Goal: Task Accomplishment & Management: Complete application form

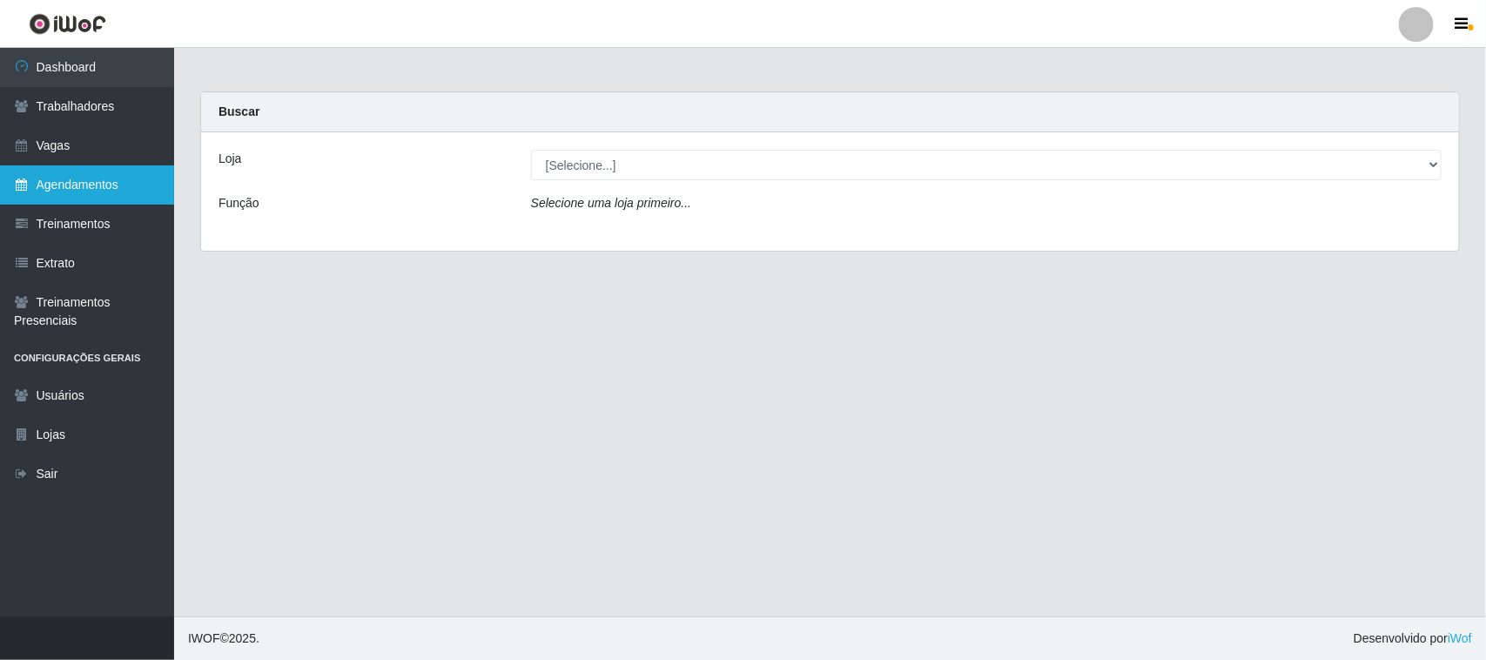
click at [46, 178] on link "Agendamentos" at bounding box center [87, 184] width 174 height 39
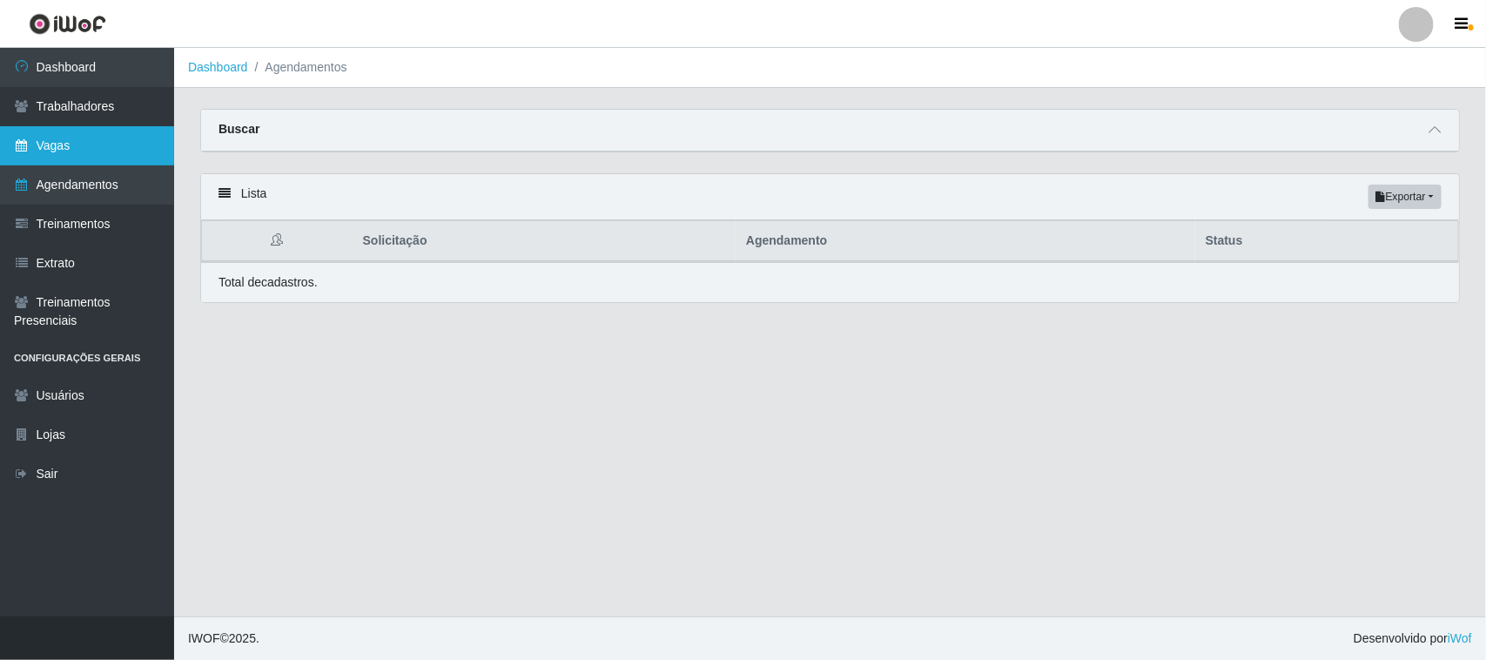
click at [75, 142] on link "Vagas" at bounding box center [87, 145] width 174 height 39
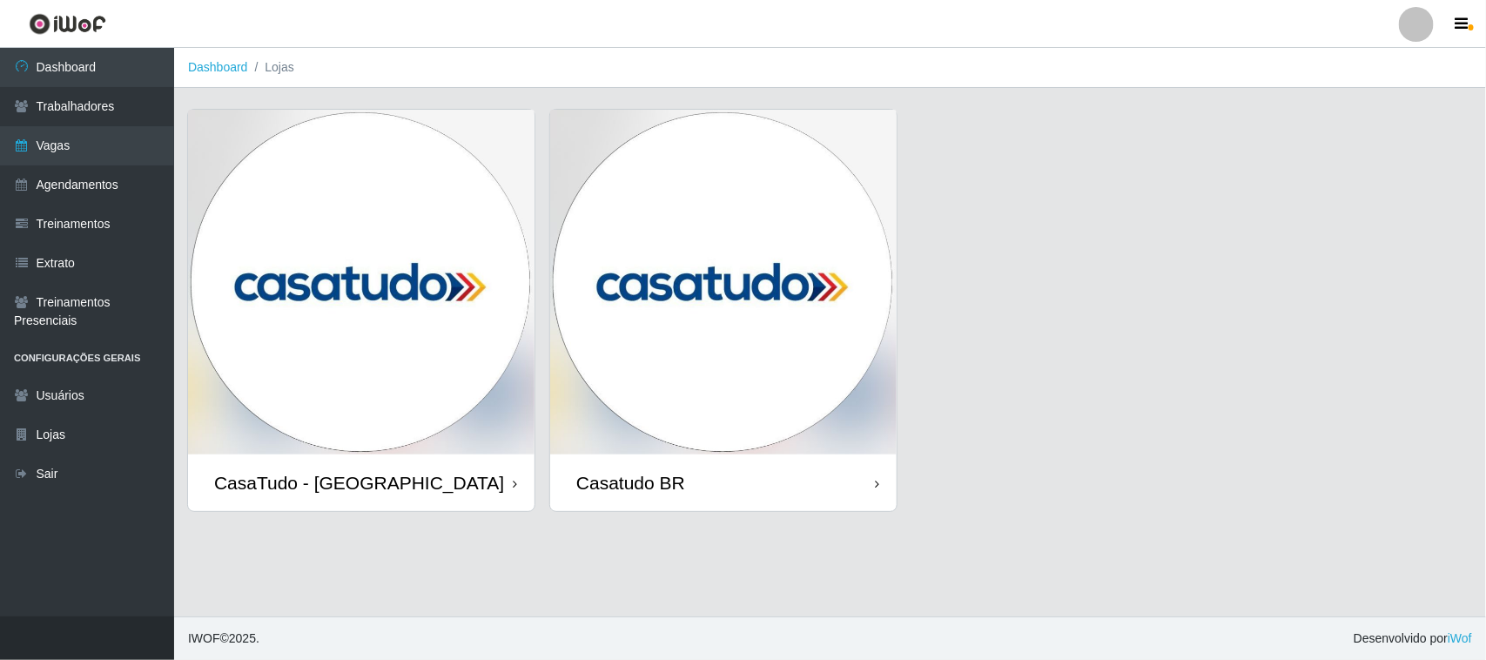
click at [647, 431] on img at bounding box center [723, 282] width 347 height 345
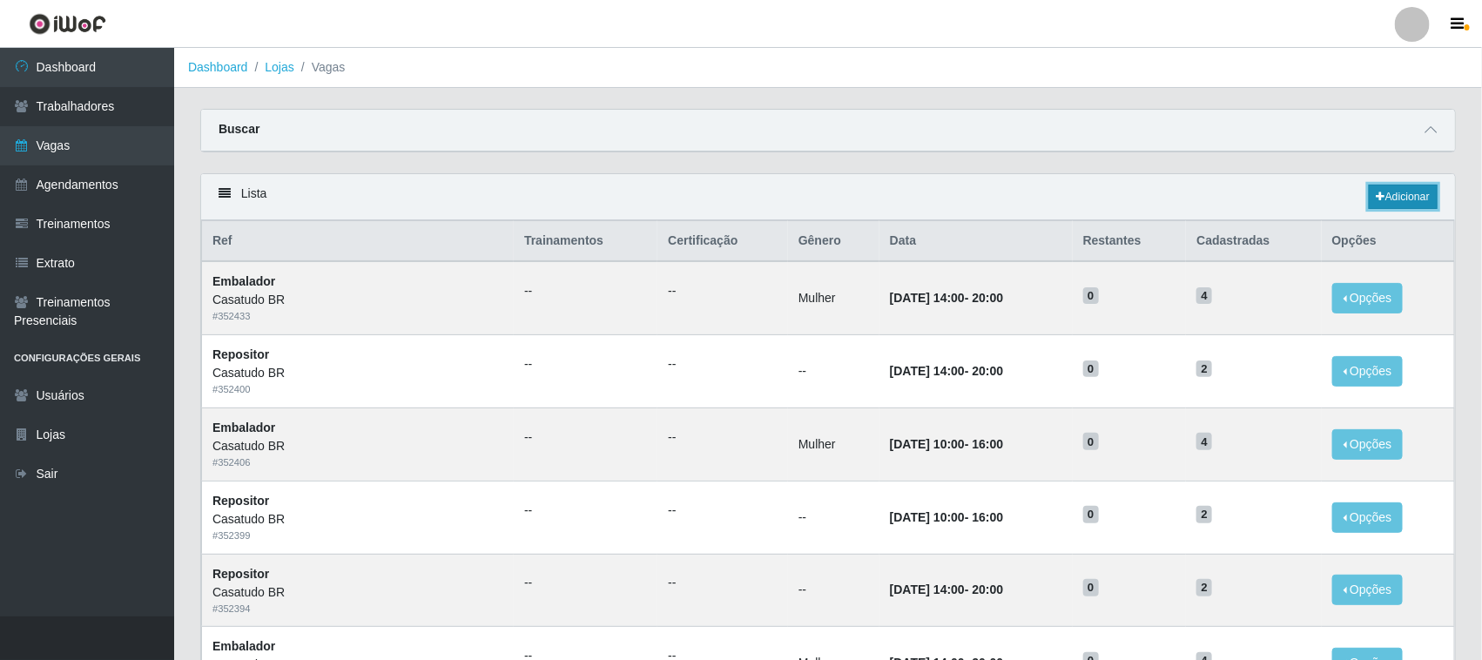
click at [1398, 198] on link "Adicionar" at bounding box center [1403, 197] width 69 height 24
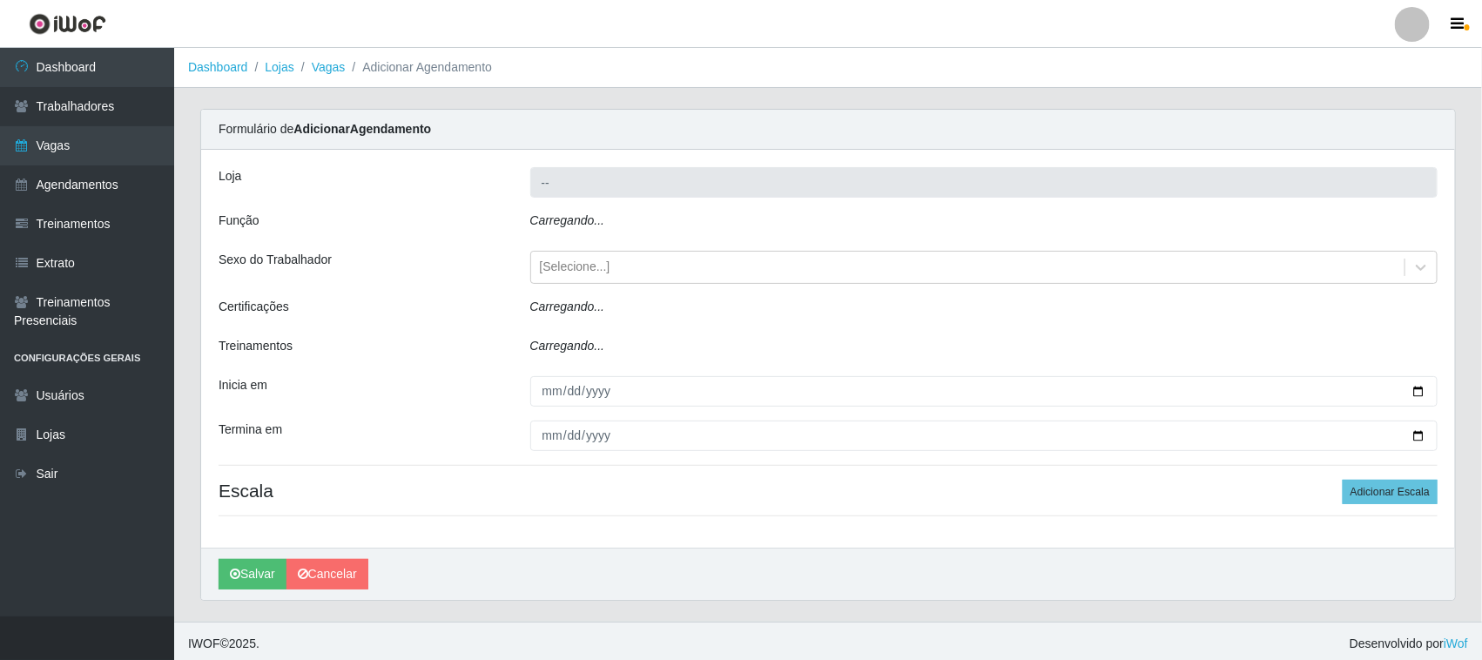
type input "Casatudo BR"
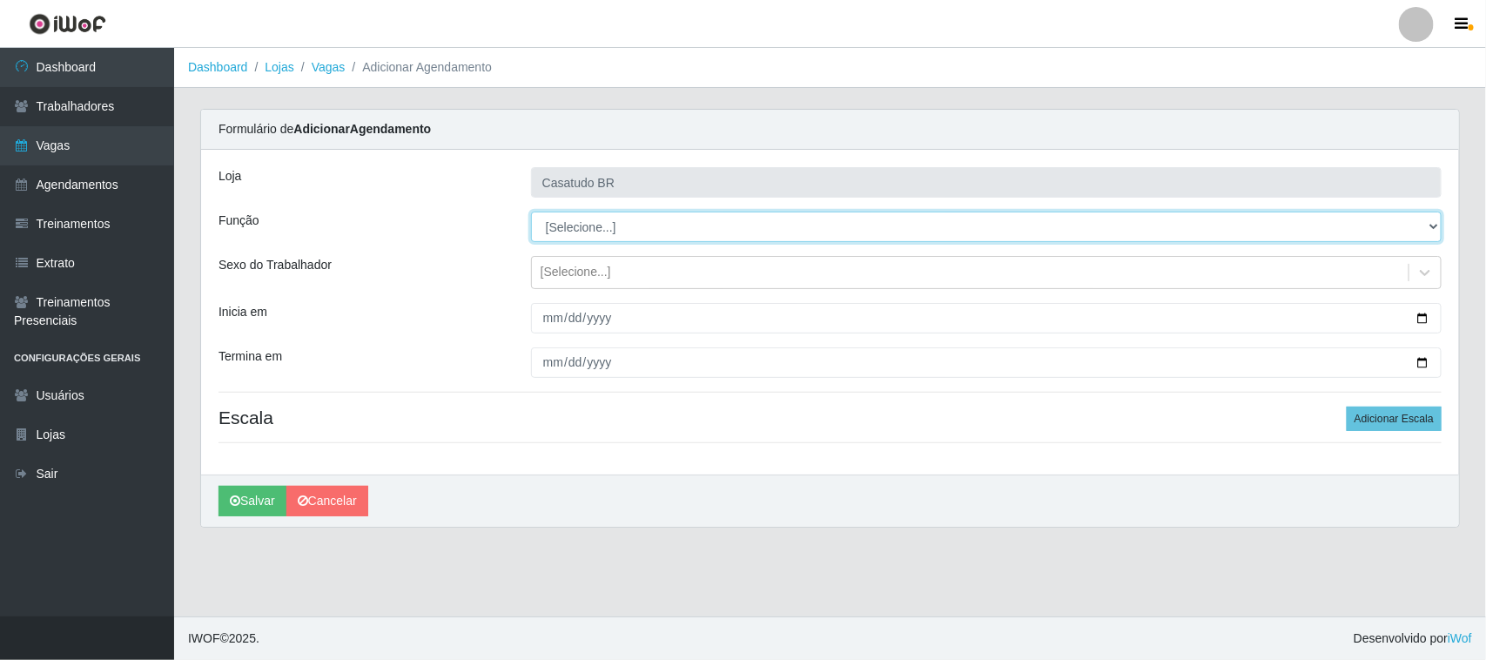
click at [610, 219] on select "[Selecione...] Auxiliar de Estoque Auxiliar de Estoque + Auxiliar de Estoque ++…" at bounding box center [986, 227] width 911 height 30
select select "1"
click at [531, 212] on select "[Selecione...] Auxiliar de Estoque Auxiliar de Estoque + Auxiliar de Estoque ++…" at bounding box center [986, 227] width 911 height 30
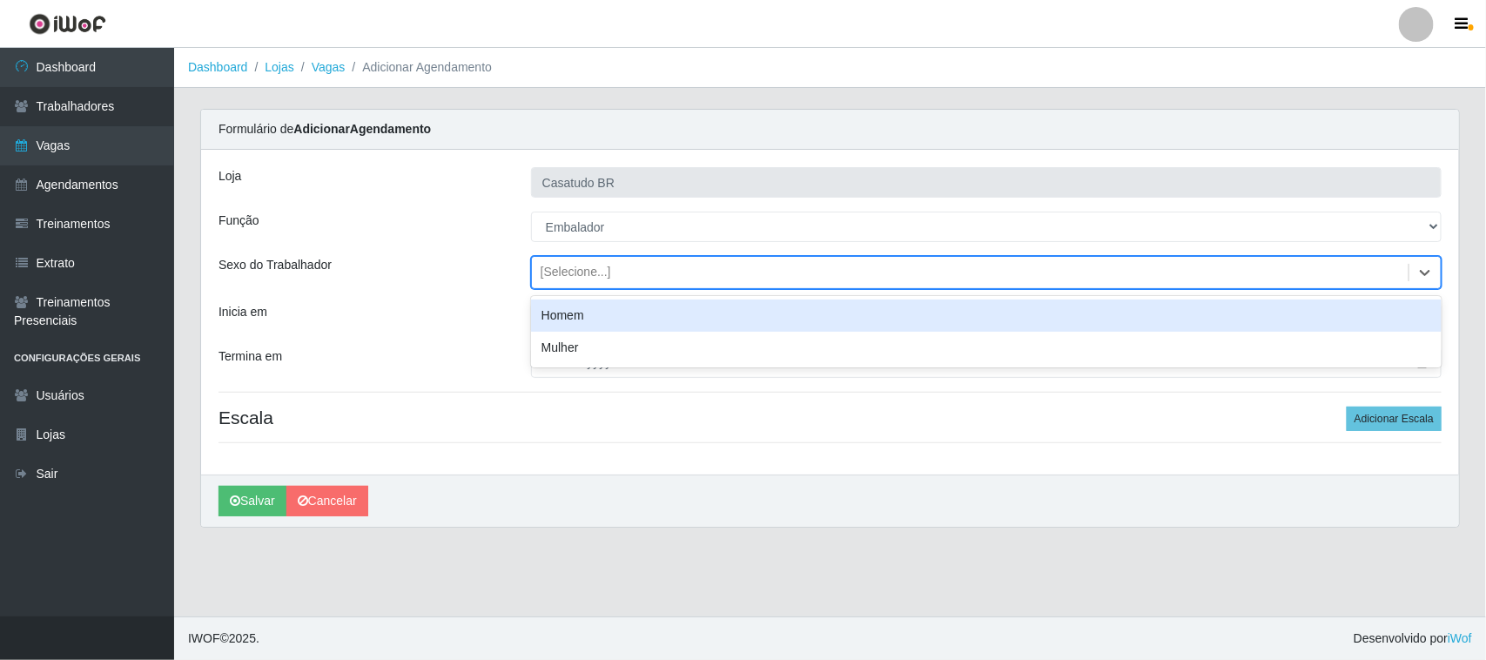
click at [571, 270] on div "[Selecione...]" at bounding box center [576, 273] width 71 height 18
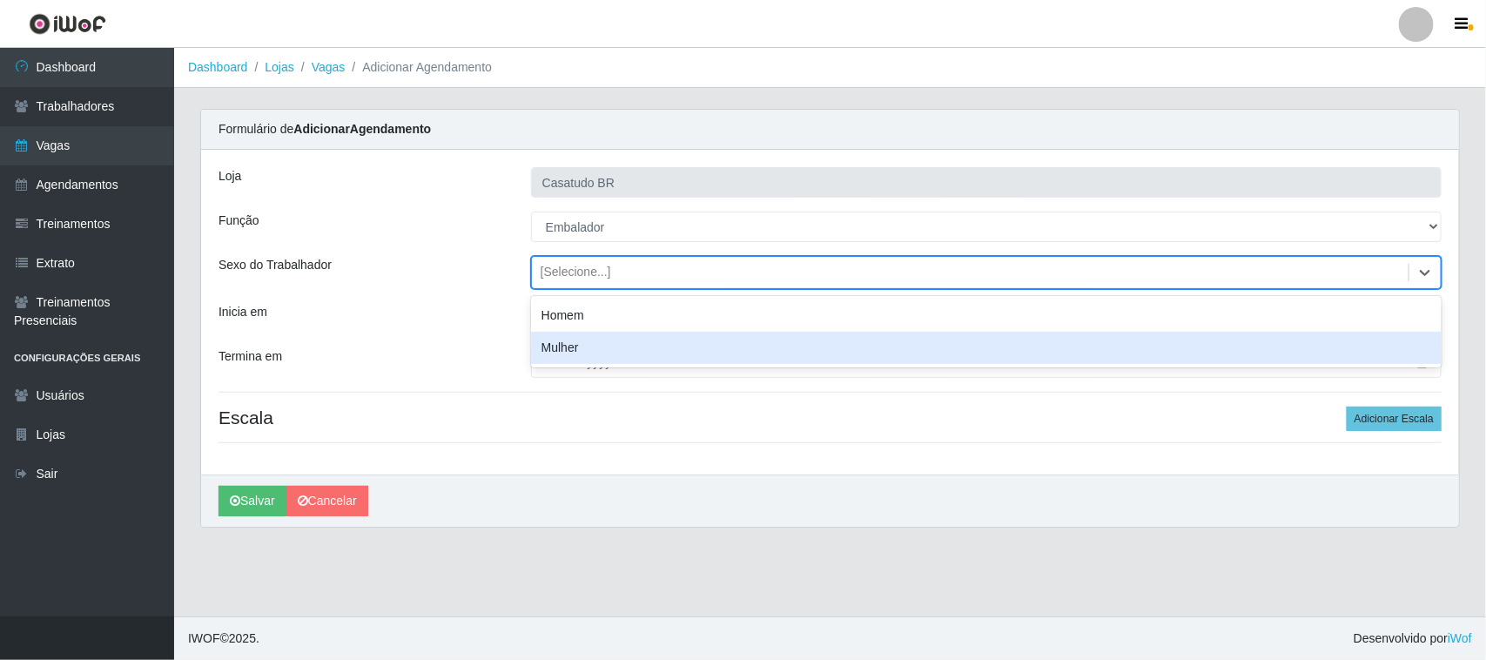
click at [579, 342] on div "Mulher" at bounding box center [986, 348] width 911 height 32
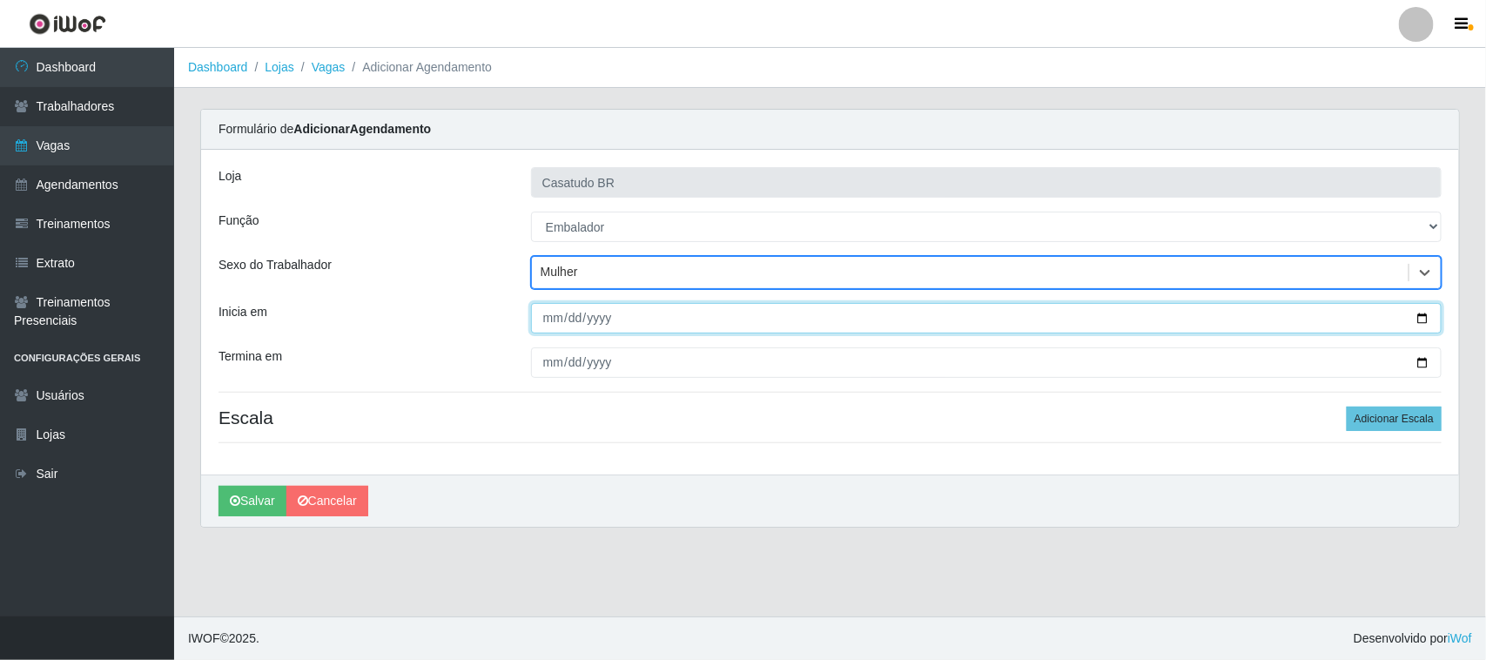
click at [550, 318] on input "Inicia em" at bounding box center [986, 318] width 911 height 30
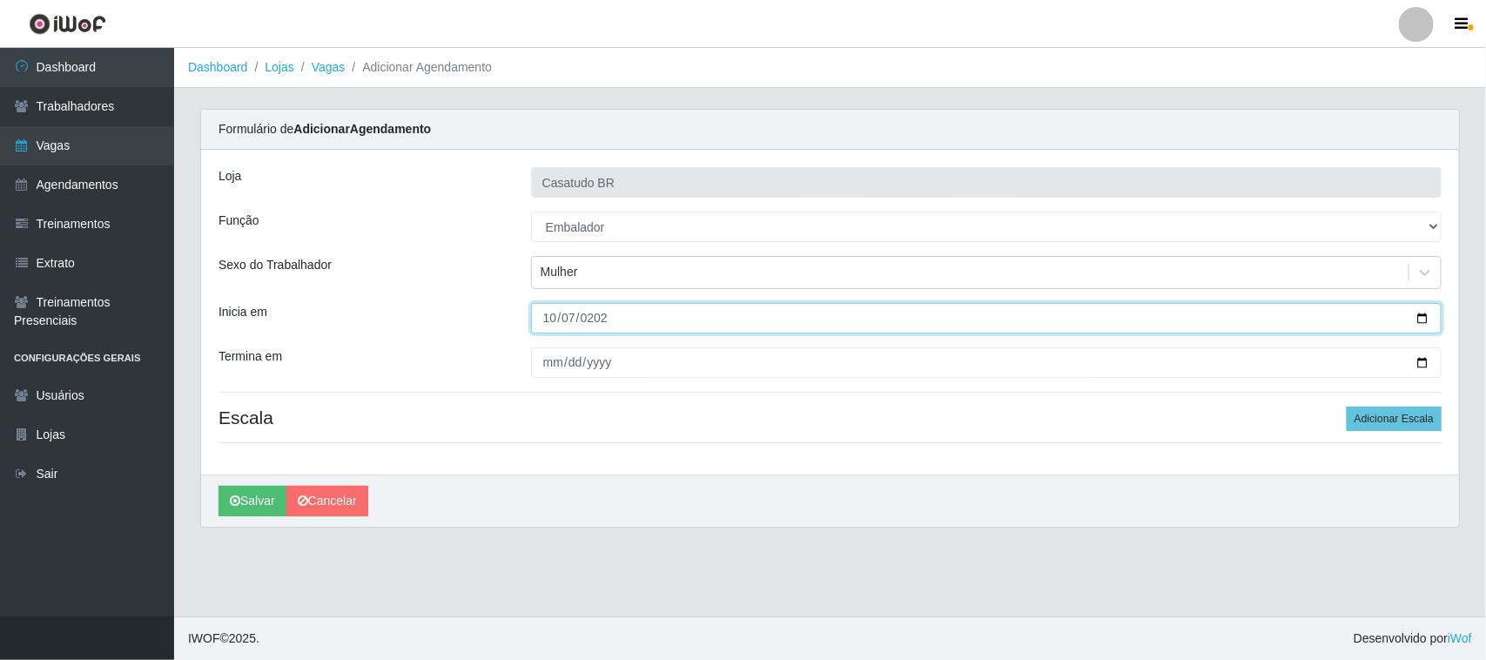
type input "[DATE]"
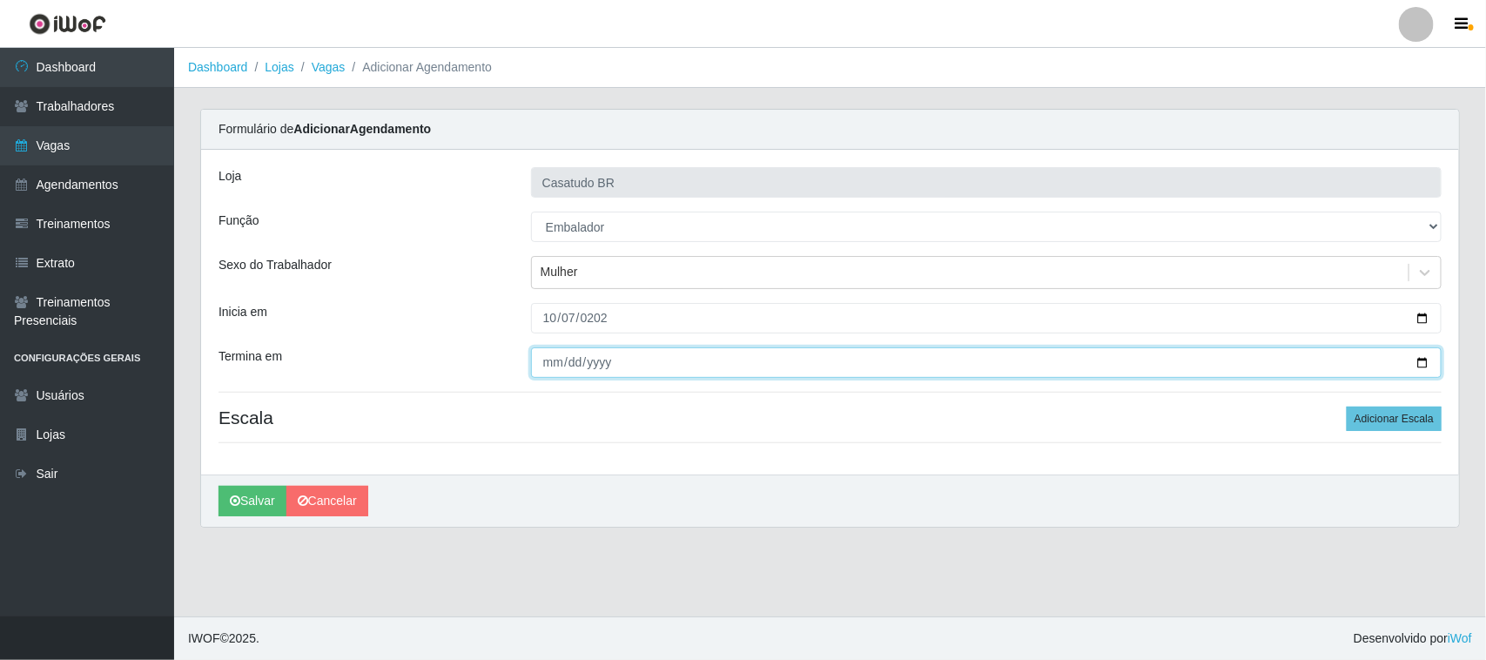
click at [549, 357] on input "Termina em" at bounding box center [986, 362] width 911 height 30
type input "[DATE]"
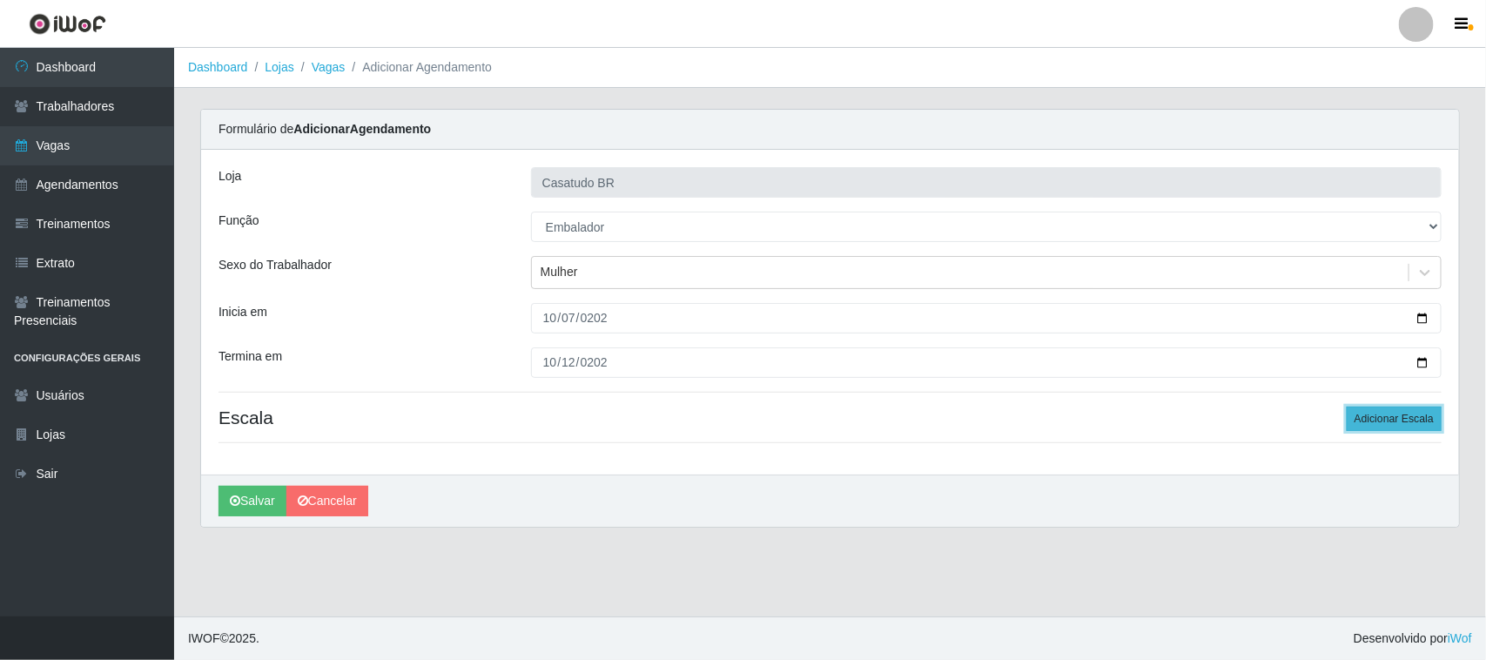
click at [1377, 424] on button "Adicionar Escala" at bounding box center [1394, 419] width 95 height 24
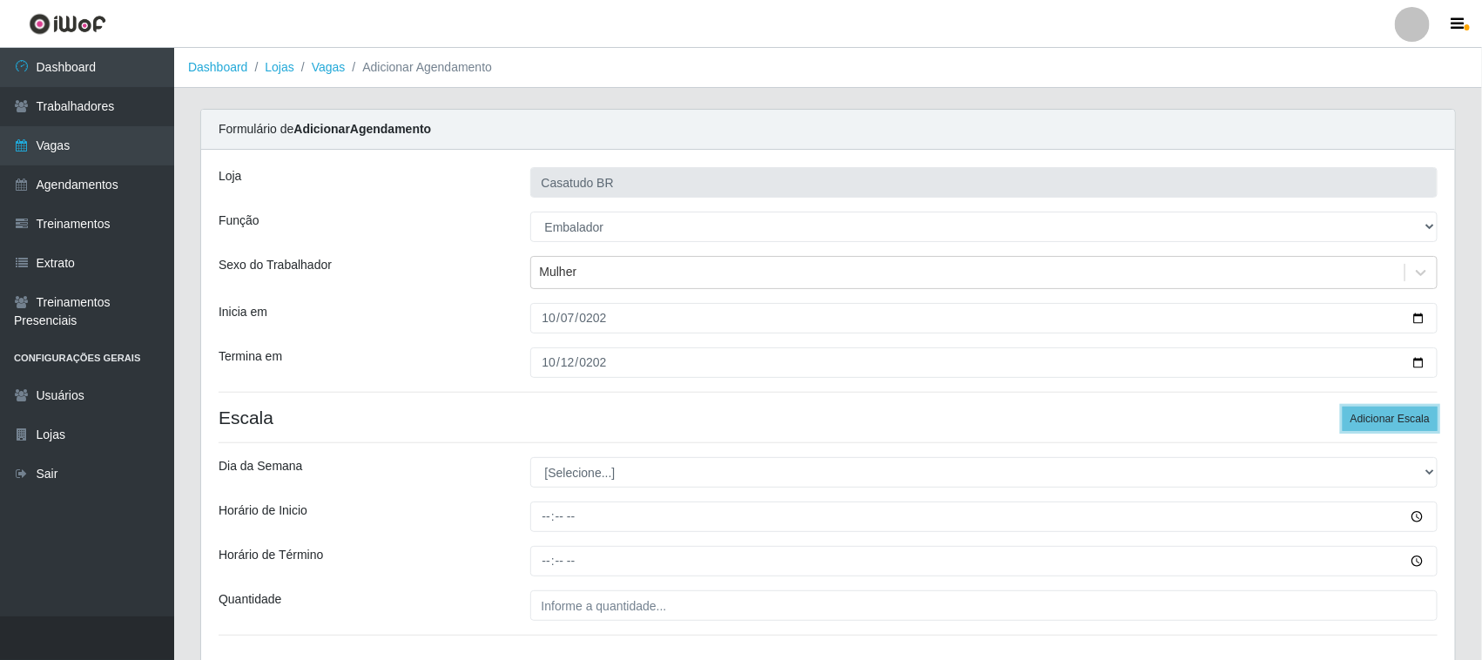
scroll to position [126, 0]
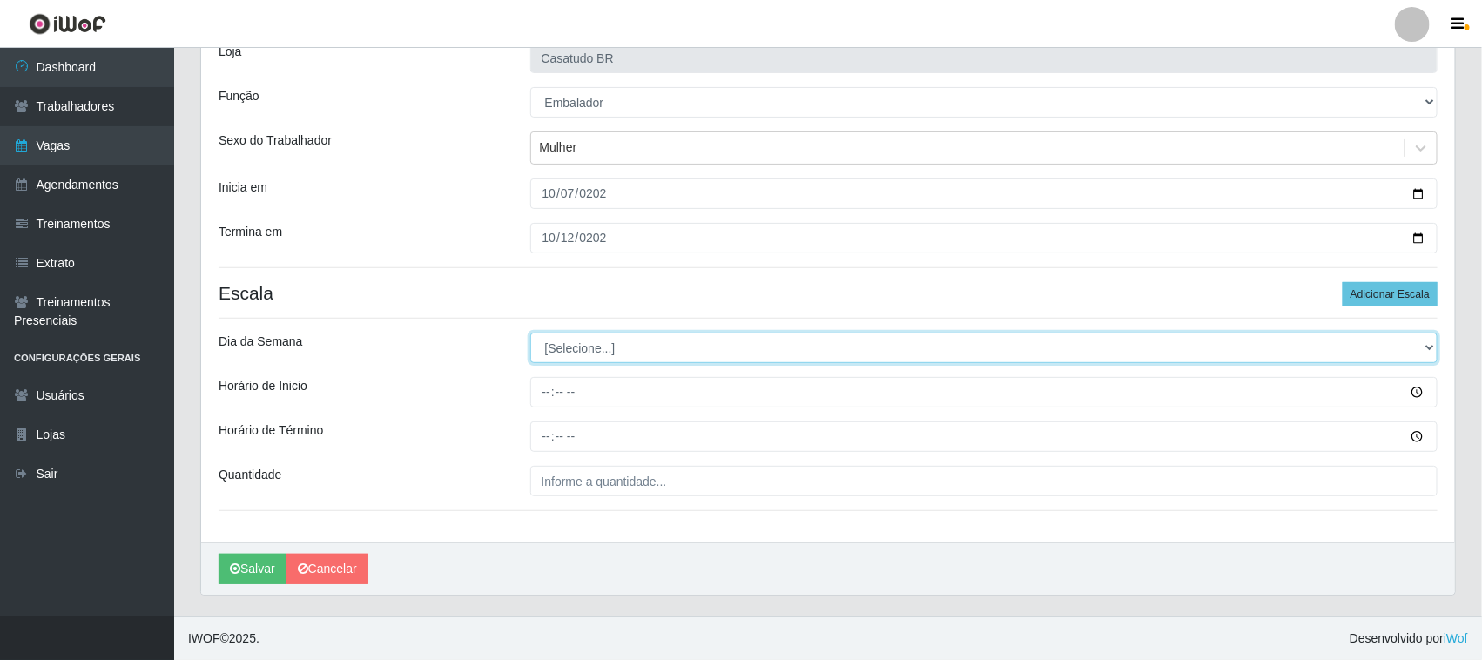
click at [619, 347] on select "[Selecione...] Segunda Terça Quarta Quinta Sexta Sábado Domingo" at bounding box center [984, 348] width 908 height 30
select select "2"
click at [530, 333] on select "[Selecione...] Segunda Terça Quarta Quinta Sexta Sábado Domingo" at bounding box center [984, 348] width 908 height 30
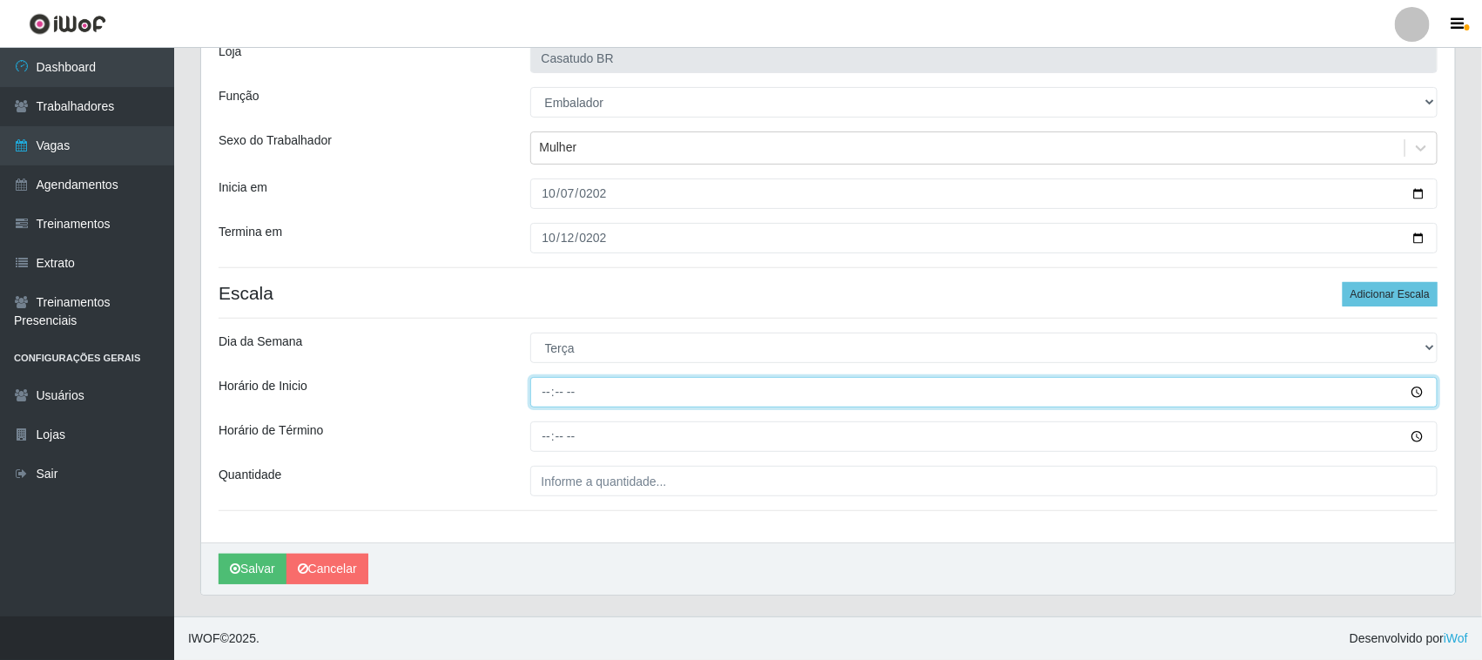
click at [534, 396] on input "Horário de Inicio" at bounding box center [984, 392] width 908 height 30
type input "10:00"
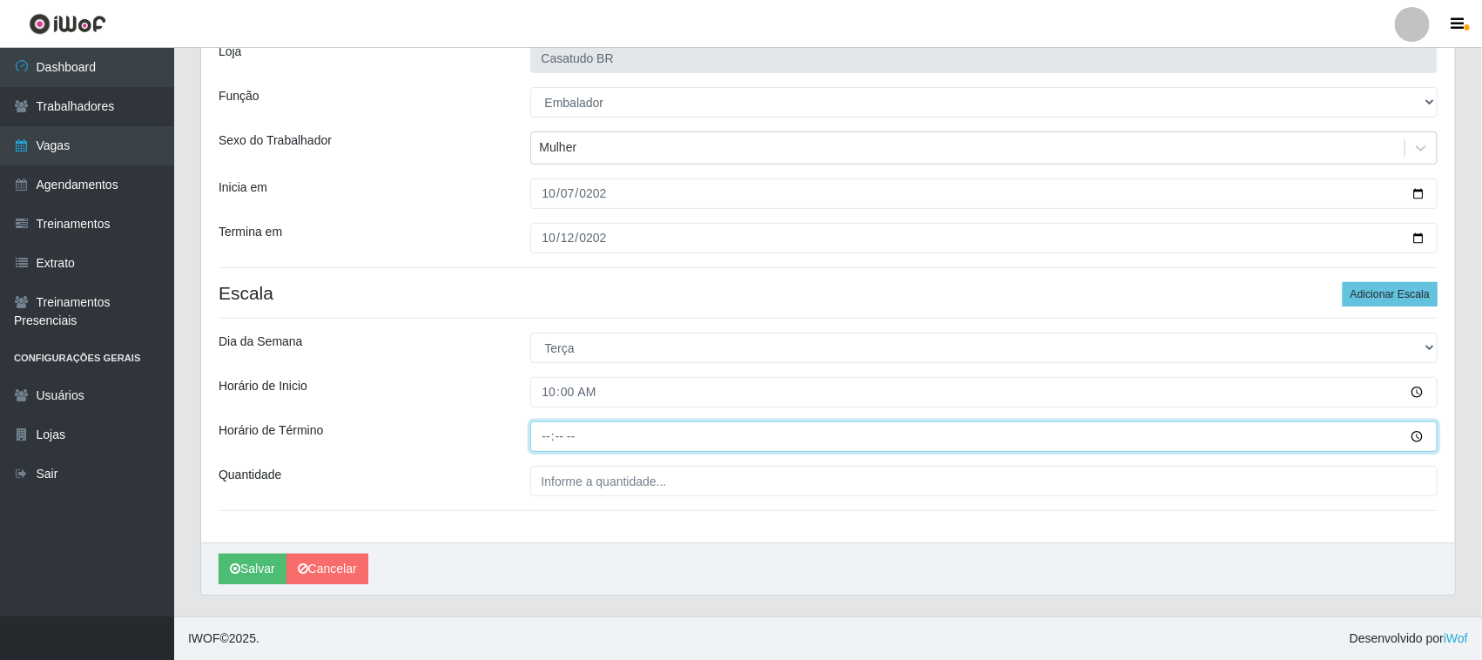
click at [547, 424] on input "Horário de Término" at bounding box center [984, 436] width 908 height 30
type input "16:00"
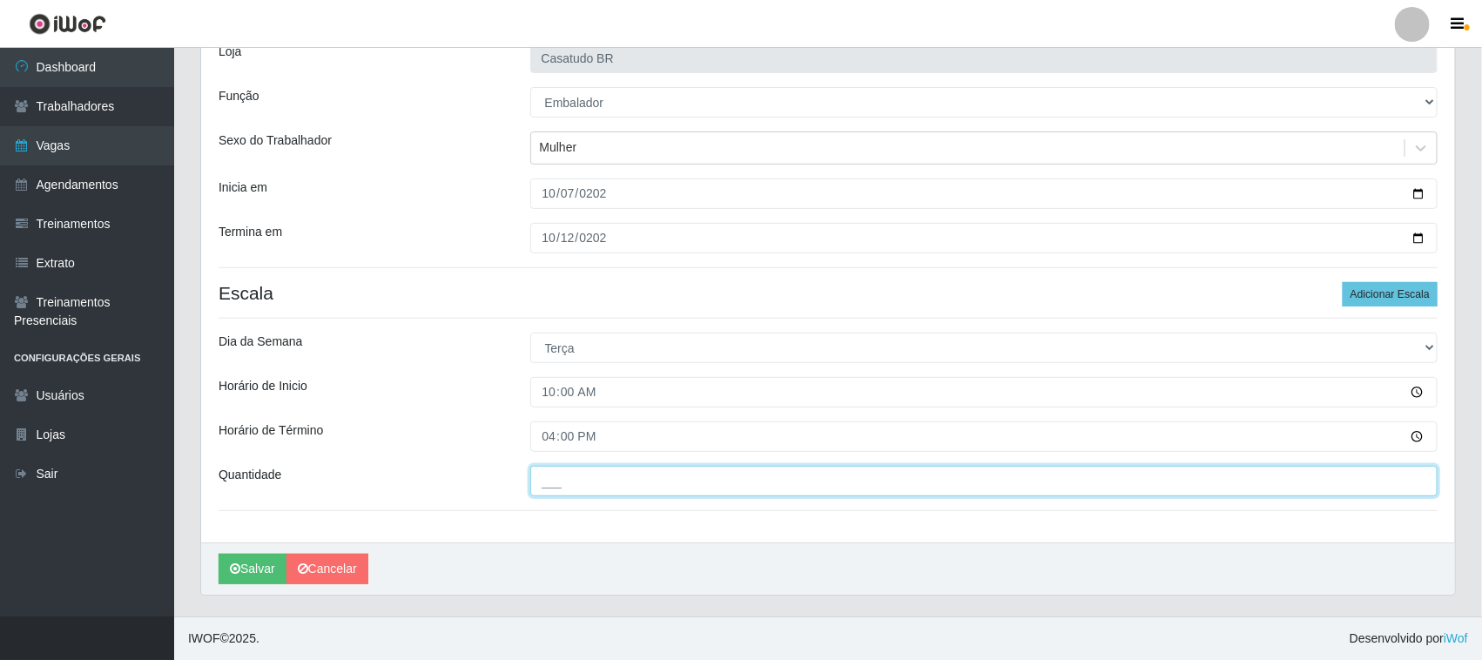
click at [575, 480] on input "___" at bounding box center [984, 481] width 908 height 30
type input "4__"
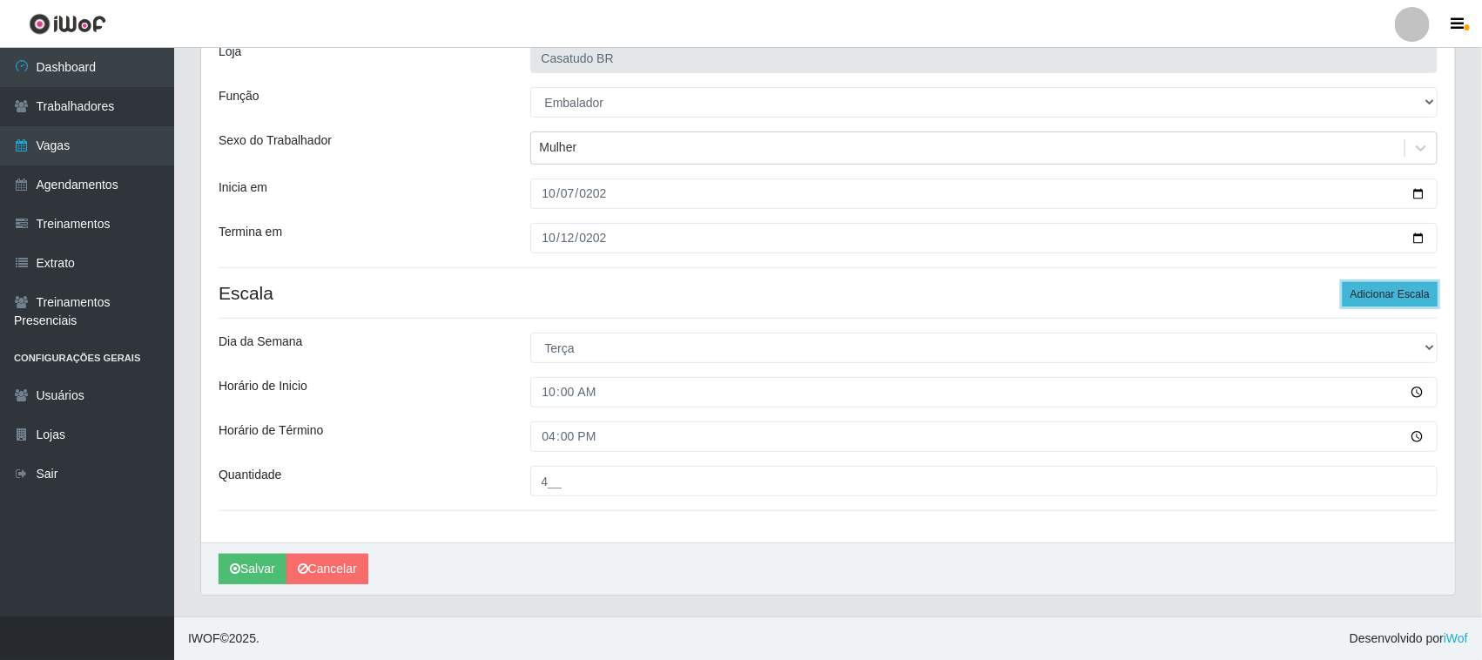
drag, startPoint x: 1377, startPoint y: 297, endPoint x: 1368, endPoint y: 296, distance: 9.6
click at [1377, 296] on button "Adicionar Escala" at bounding box center [1390, 294] width 95 height 24
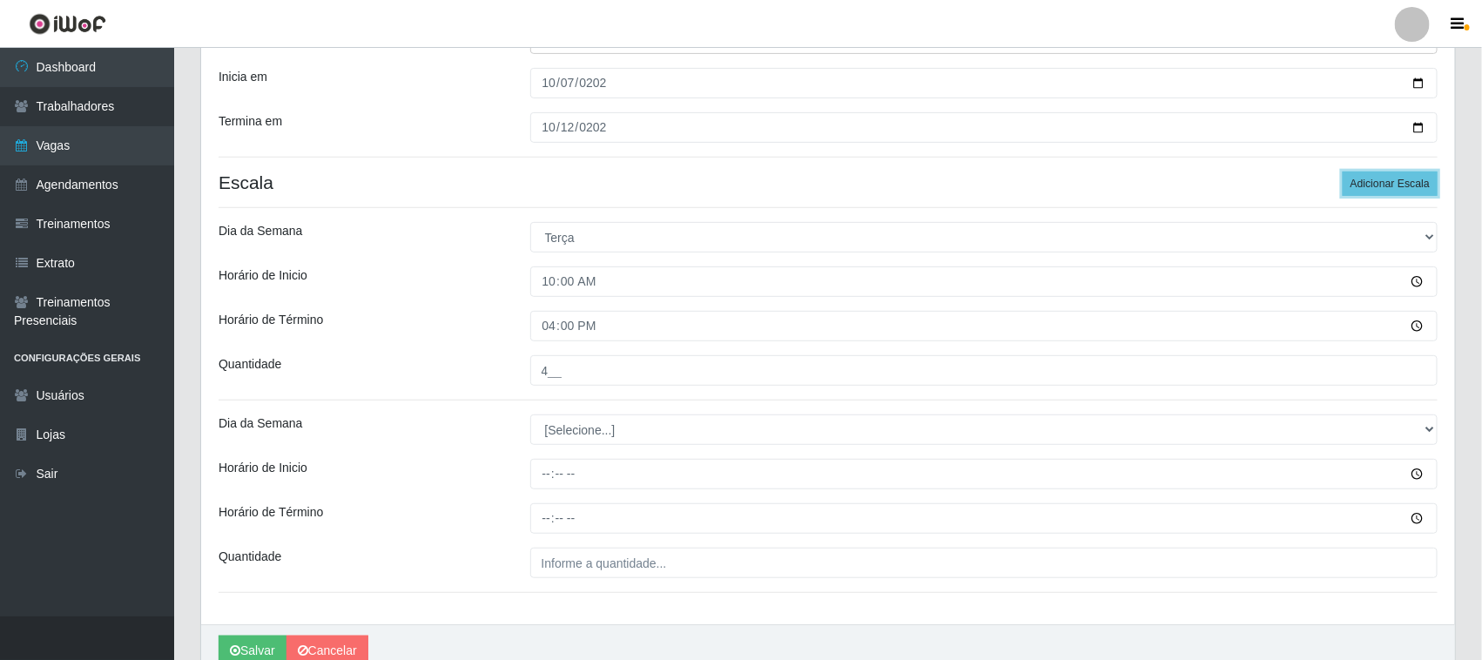
scroll to position [319, 0]
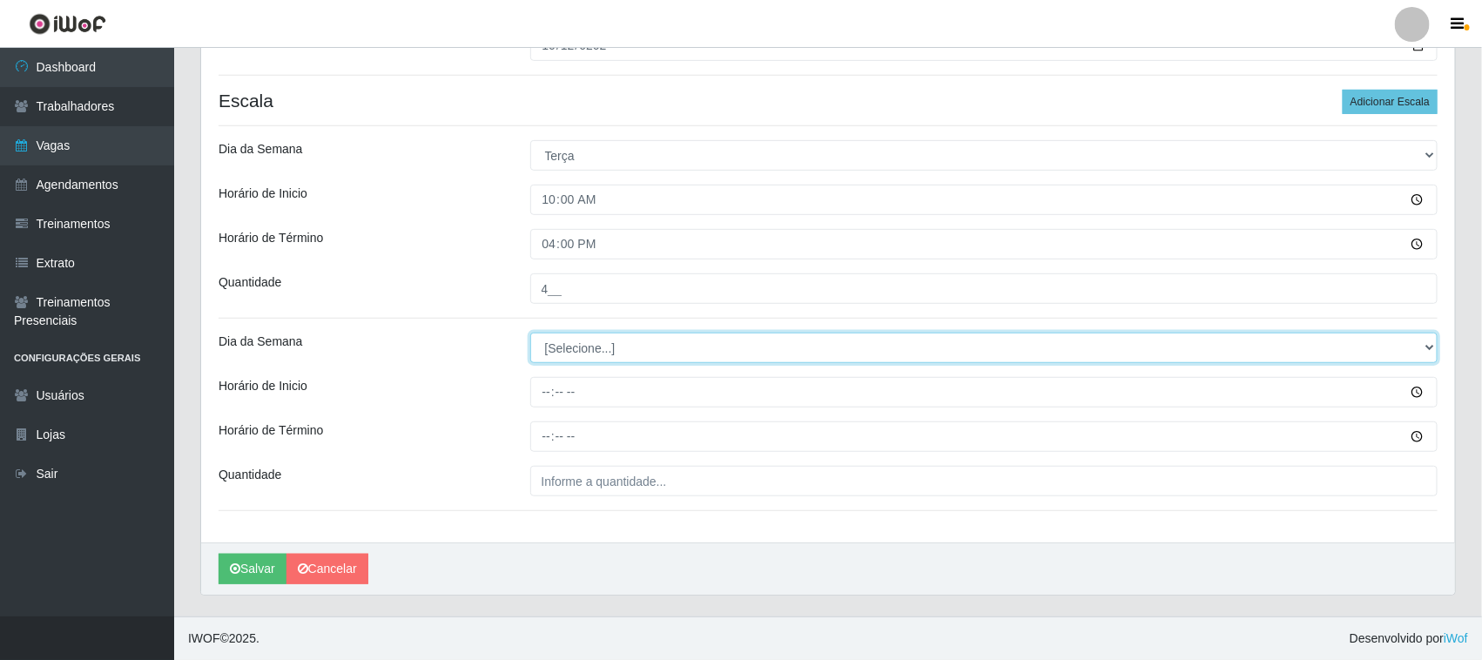
click at [603, 351] on select "[Selecione...] Segunda Terça Quarta Quinta Sexta Sábado Domingo" at bounding box center [984, 348] width 908 height 30
select select "3"
click at [530, 333] on select "[Selecione...] Segunda Terça Quarta Quinta Sexta Sábado Domingo" at bounding box center [984, 348] width 908 height 30
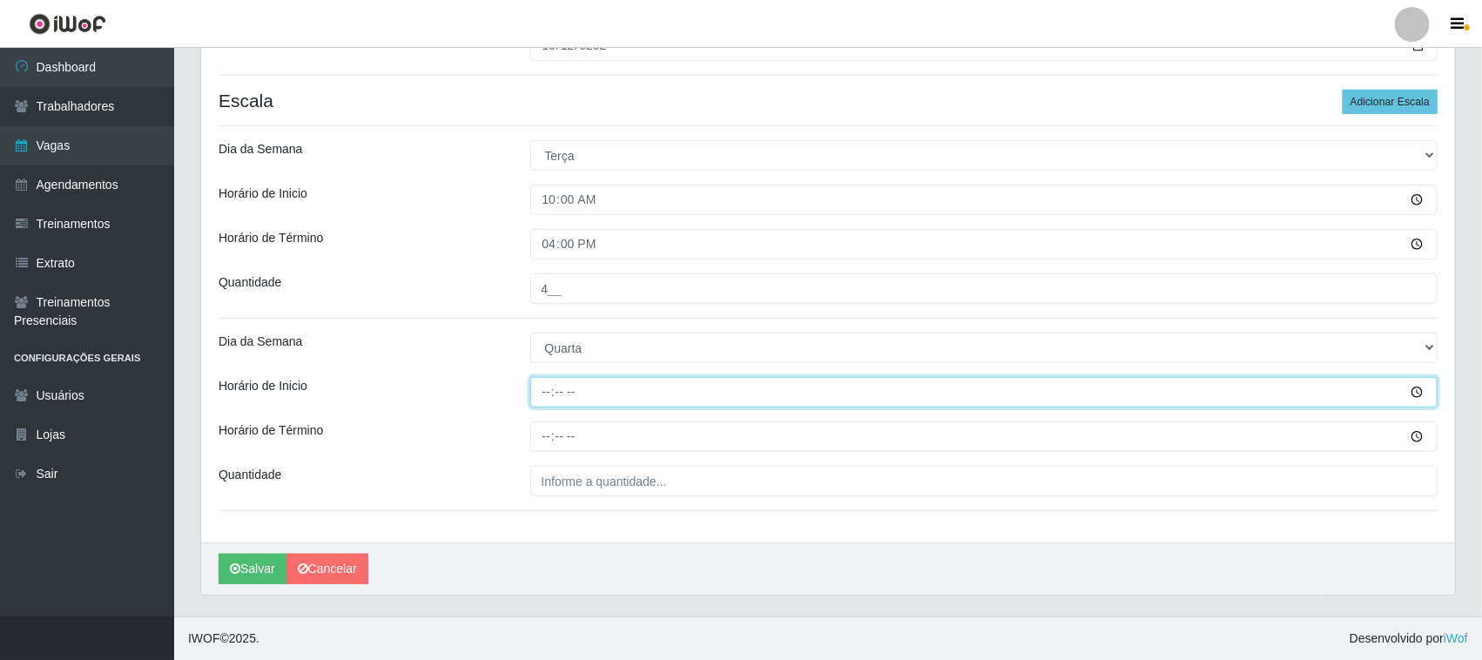
click at [549, 397] on input "Horário de Inicio" at bounding box center [984, 392] width 908 height 30
type input "10:00"
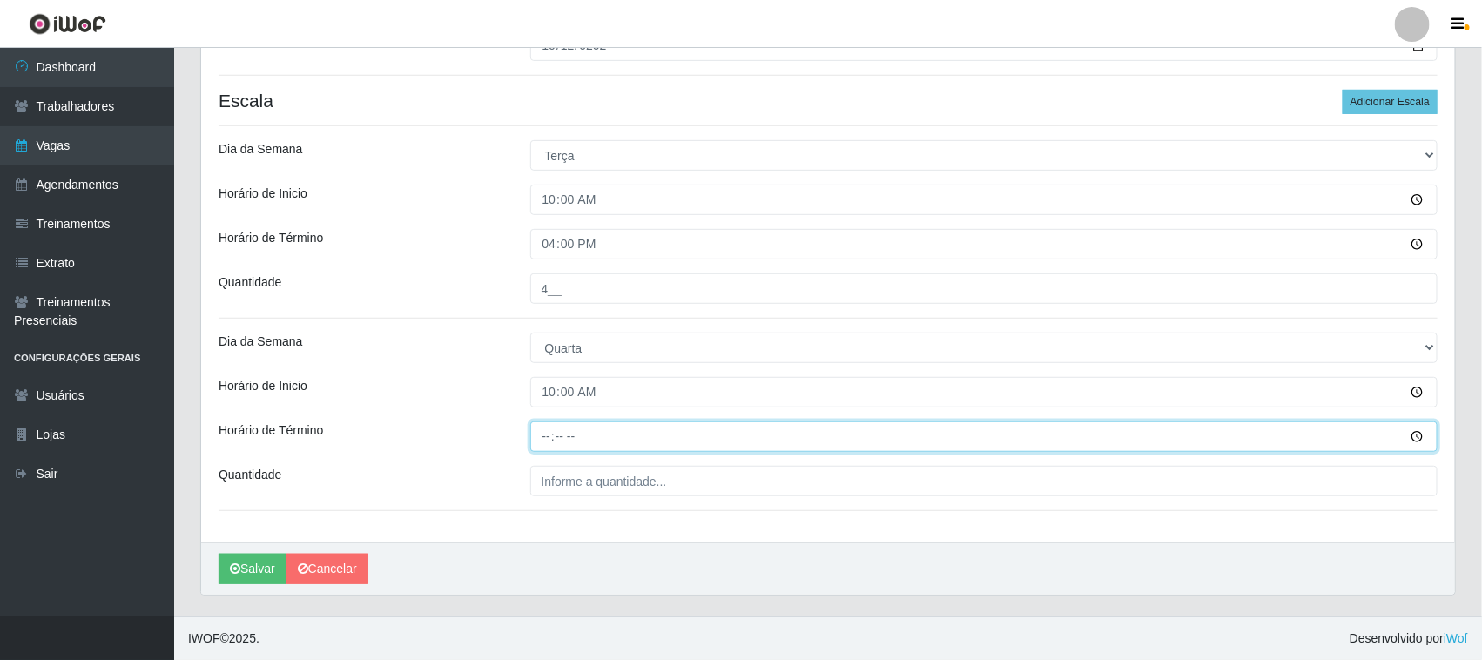
click at [538, 446] on input "Horário de Término" at bounding box center [984, 436] width 908 height 30
type input "16:00"
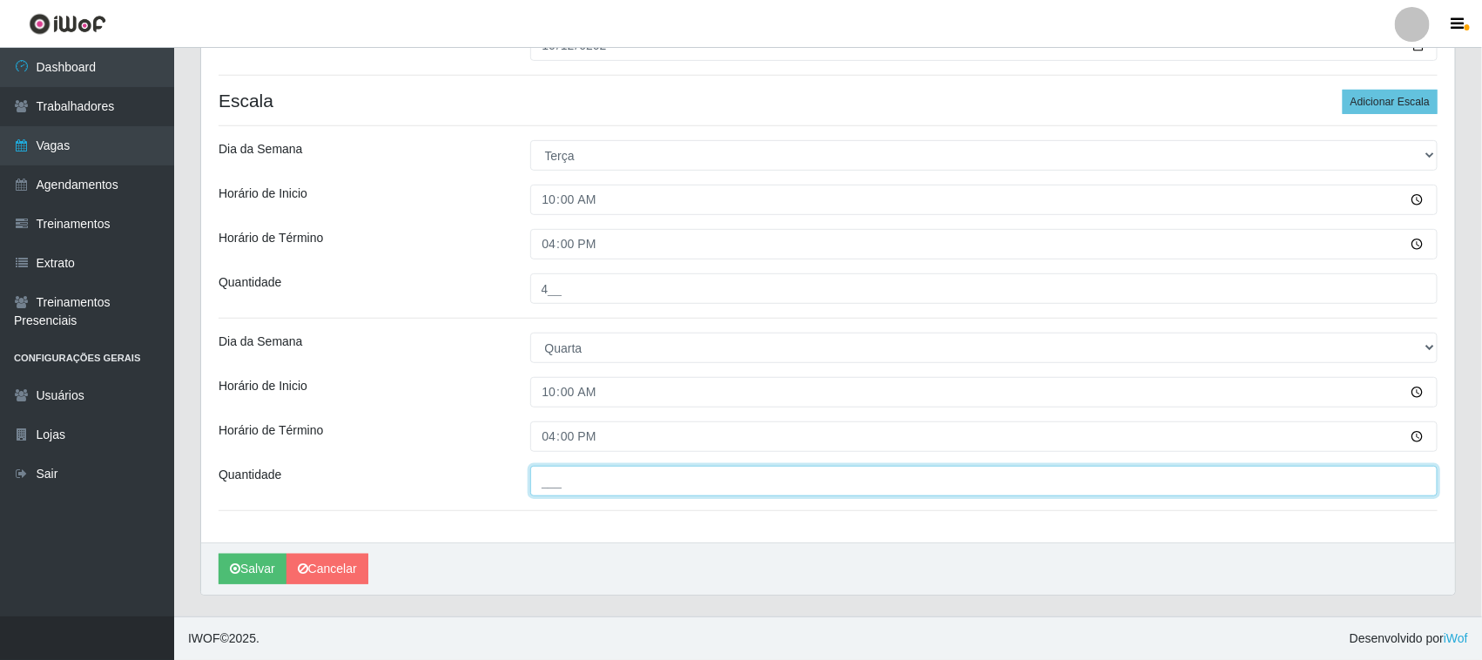
click at [577, 471] on input "___" at bounding box center [984, 481] width 908 height 30
type input "4__"
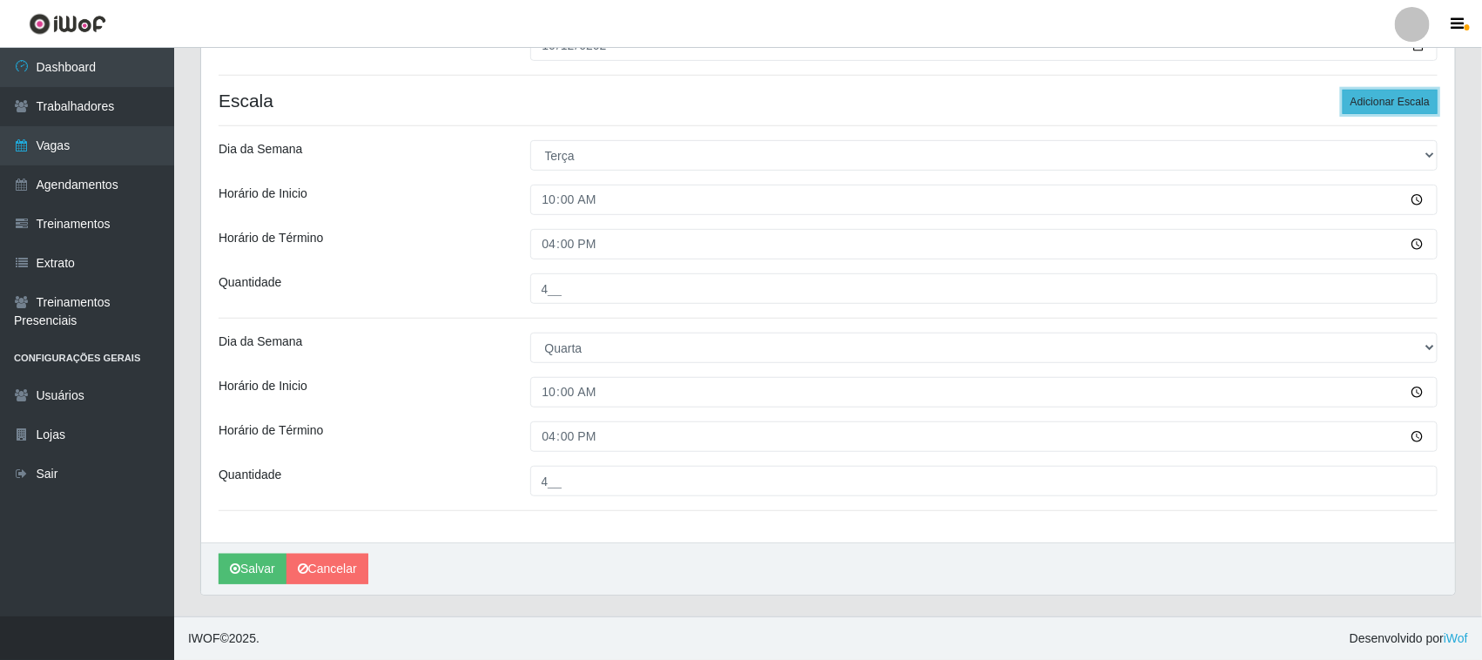
click at [1364, 101] on button "Adicionar Escala" at bounding box center [1390, 102] width 95 height 24
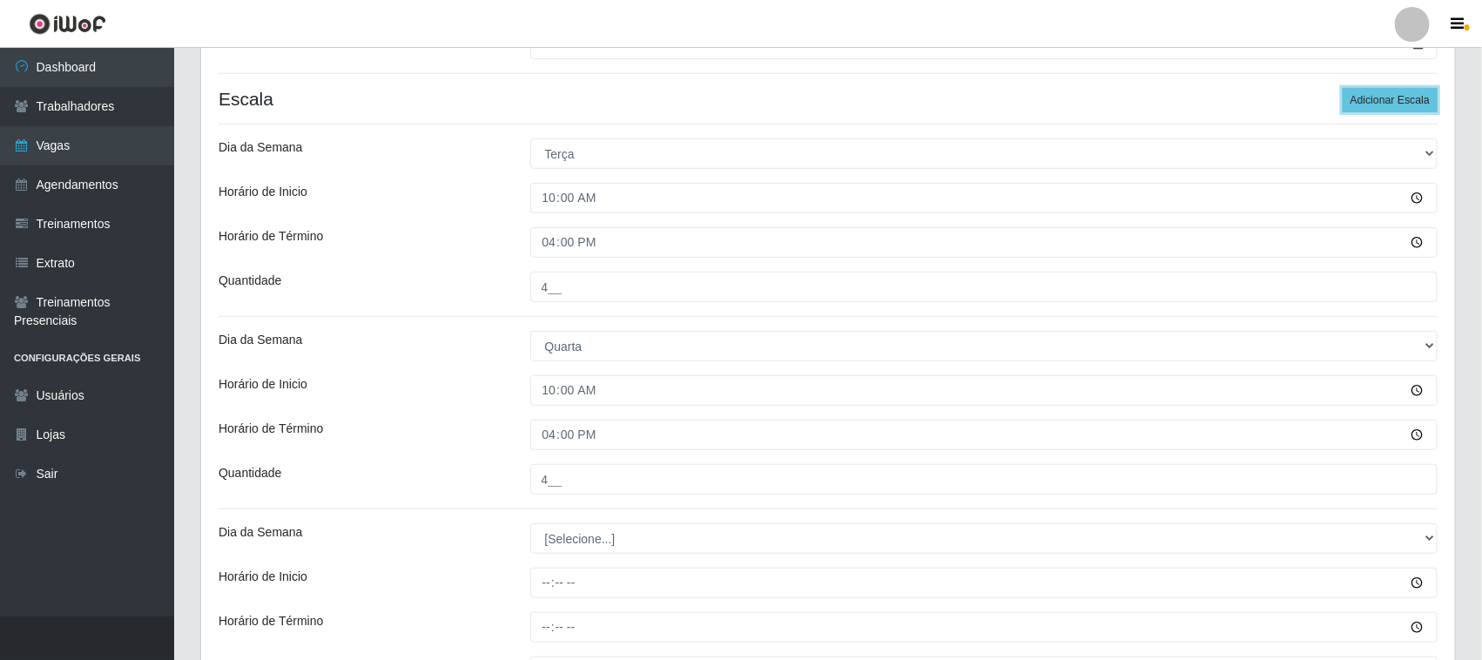
scroll to position [511, 0]
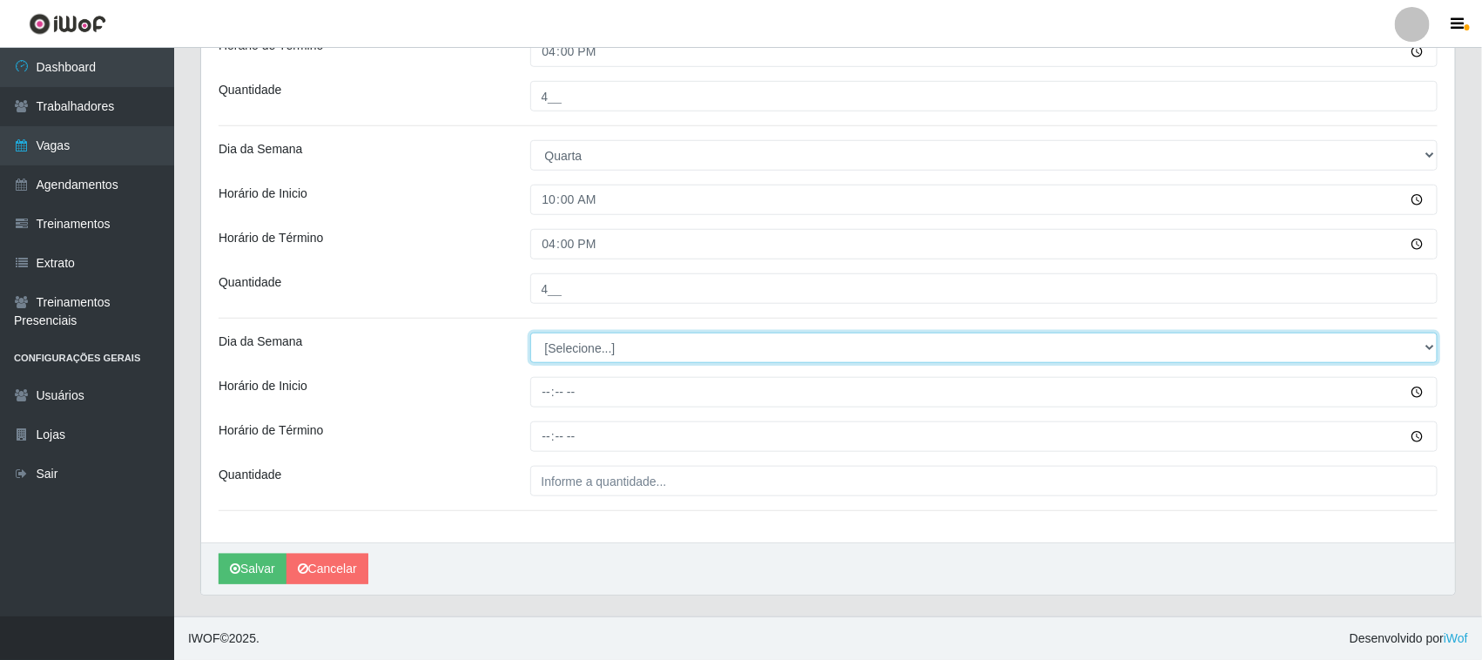
drag, startPoint x: 595, startPoint y: 342, endPoint x: 594, endPoint y: 355, distance: 13.1
click at [595, 342] on select "[Selecione...] Segunda Terça Quarta Quinta Sexta Sábado Domingo" at bounding box center [984, 348] width 908 height 30
select select "4"
click at [530, 333] on select "[Selecione...] Segunda Terça Quarta Quinta Sexta Sábado Domingo" at bounding box center [984, 348] width 908 height 30
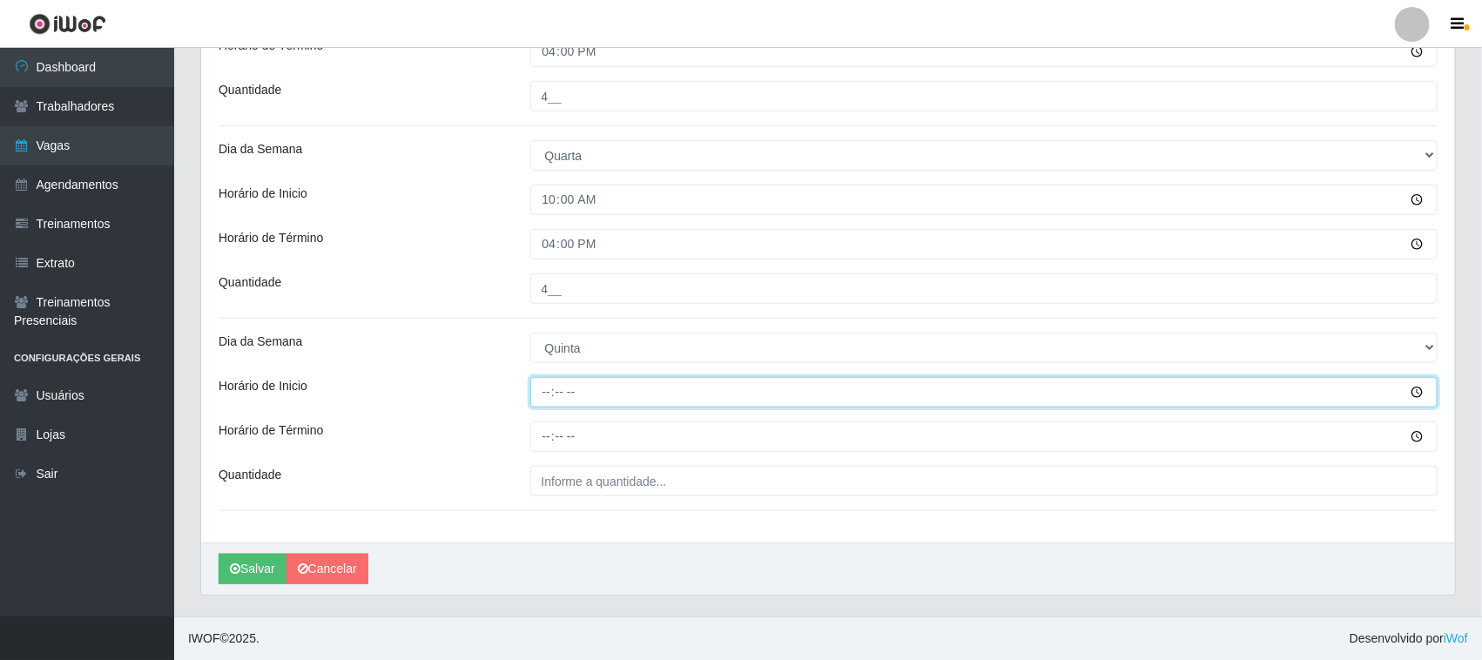
click at [542, 394] on input "Horário de Inicio" at bounding box center [984, 392] width 908 height 30
type input "10:00"
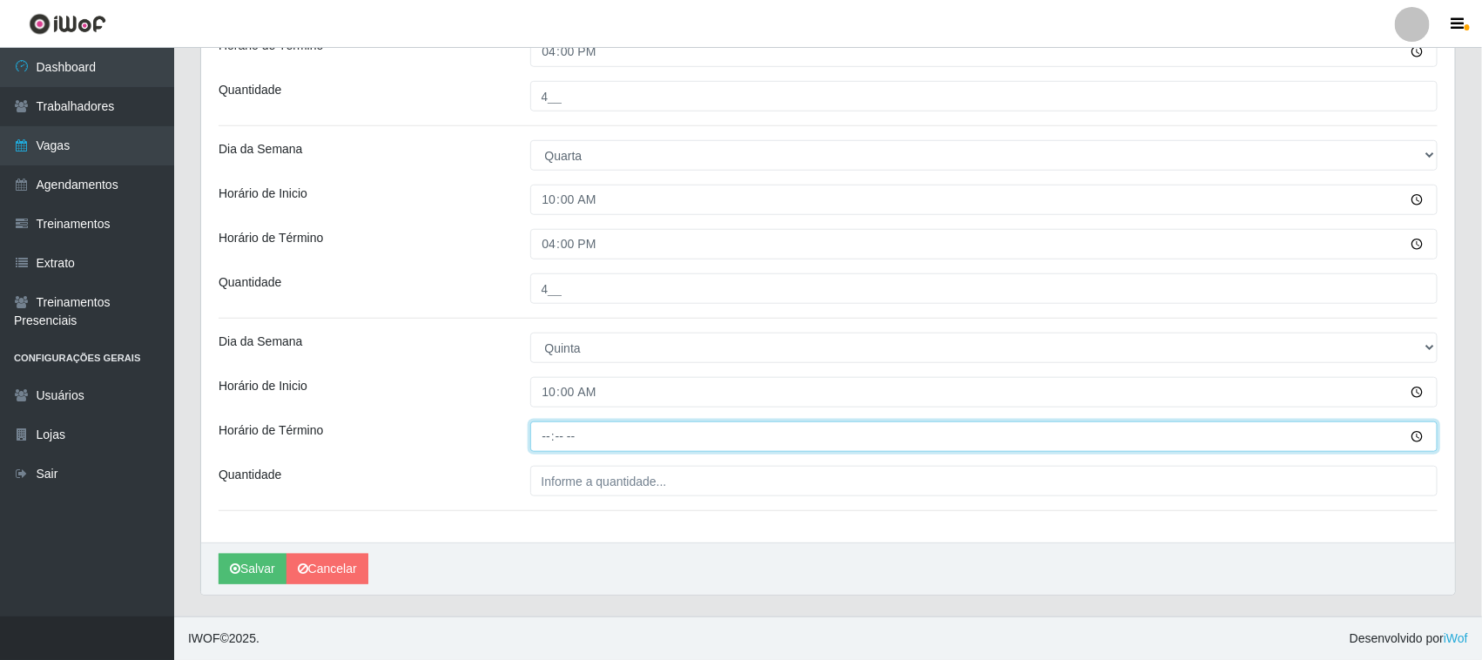
click at [538, 444] on input "Horário de Término" at bounding box center [984, 436] width 908 height 30
type input "16:00"
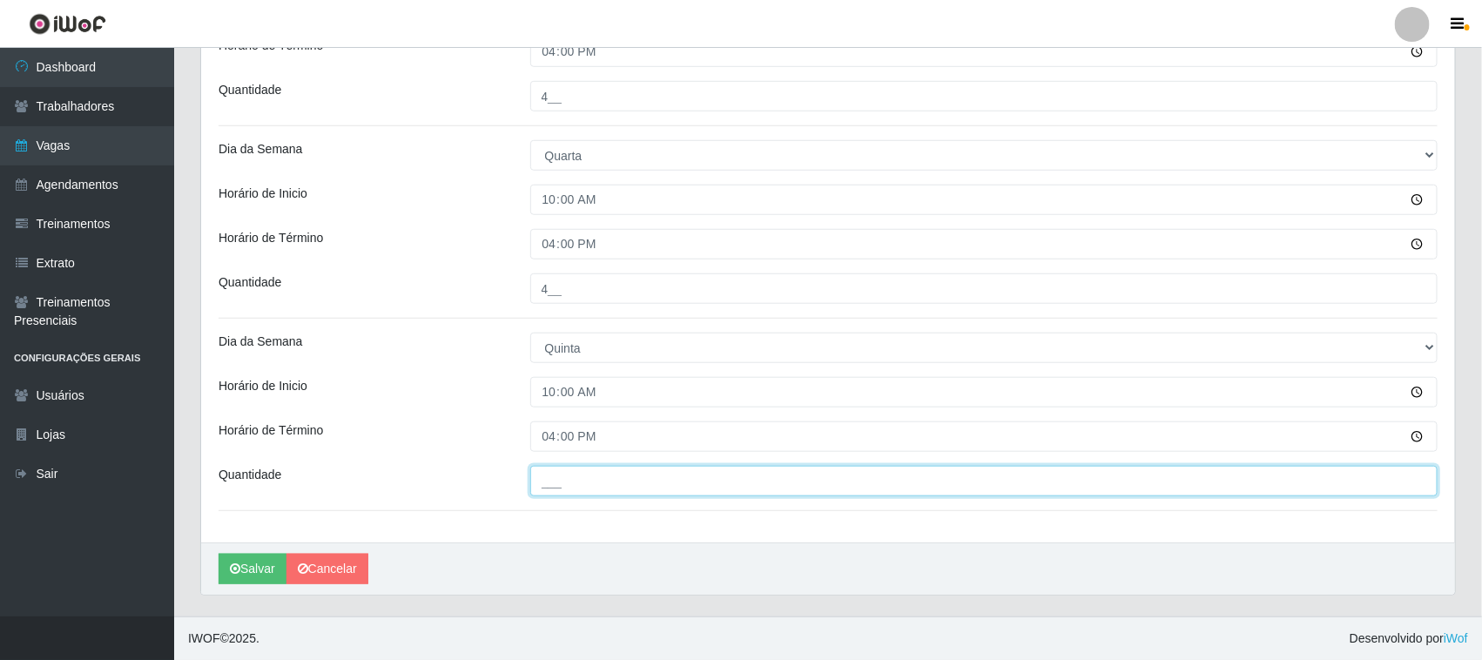
click at [650, 481] on input "___" at bounding box center [984, 481] width 908 height 30
type input "4__"
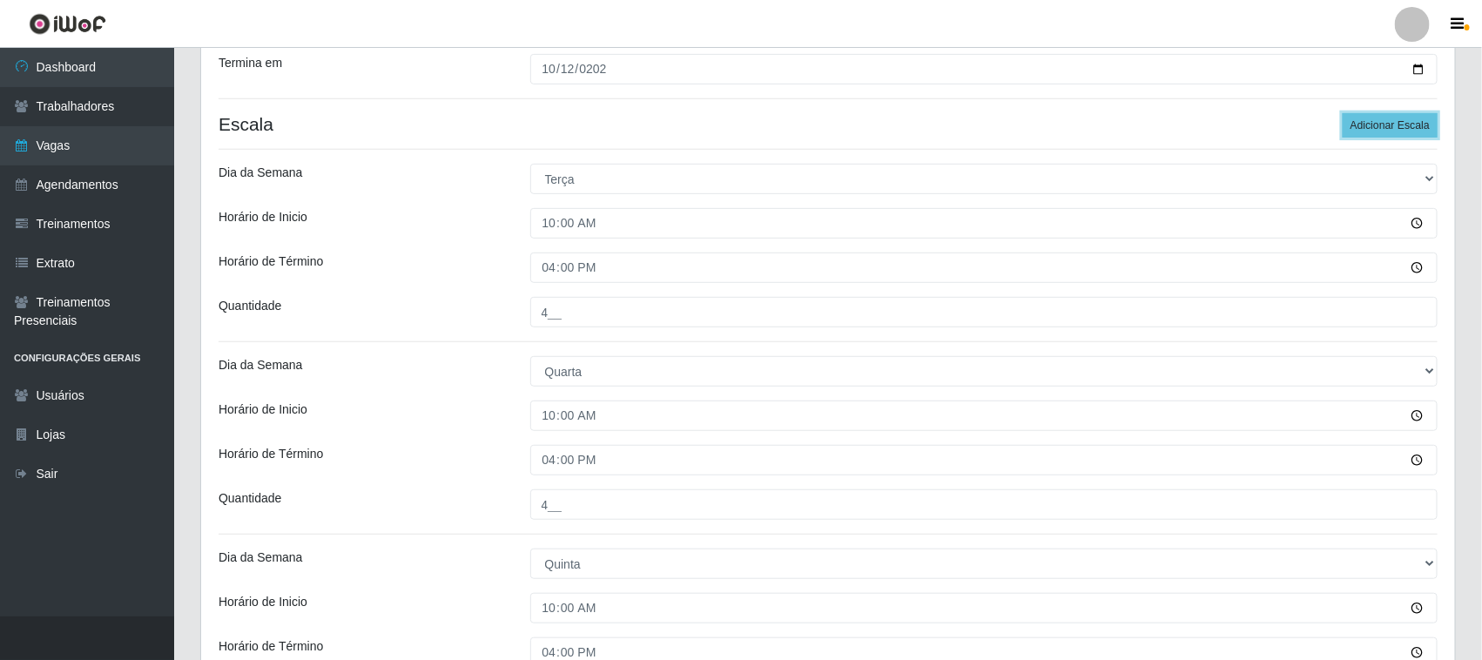
drag, startPoint x: 1365, startPoint y: 128, endPoint x: 847, endPoint y: 142, distance: 518.3
click at [1364, 129] on button "Adicionar Escala" at bounding box center [1390, 125] width 95 height 24
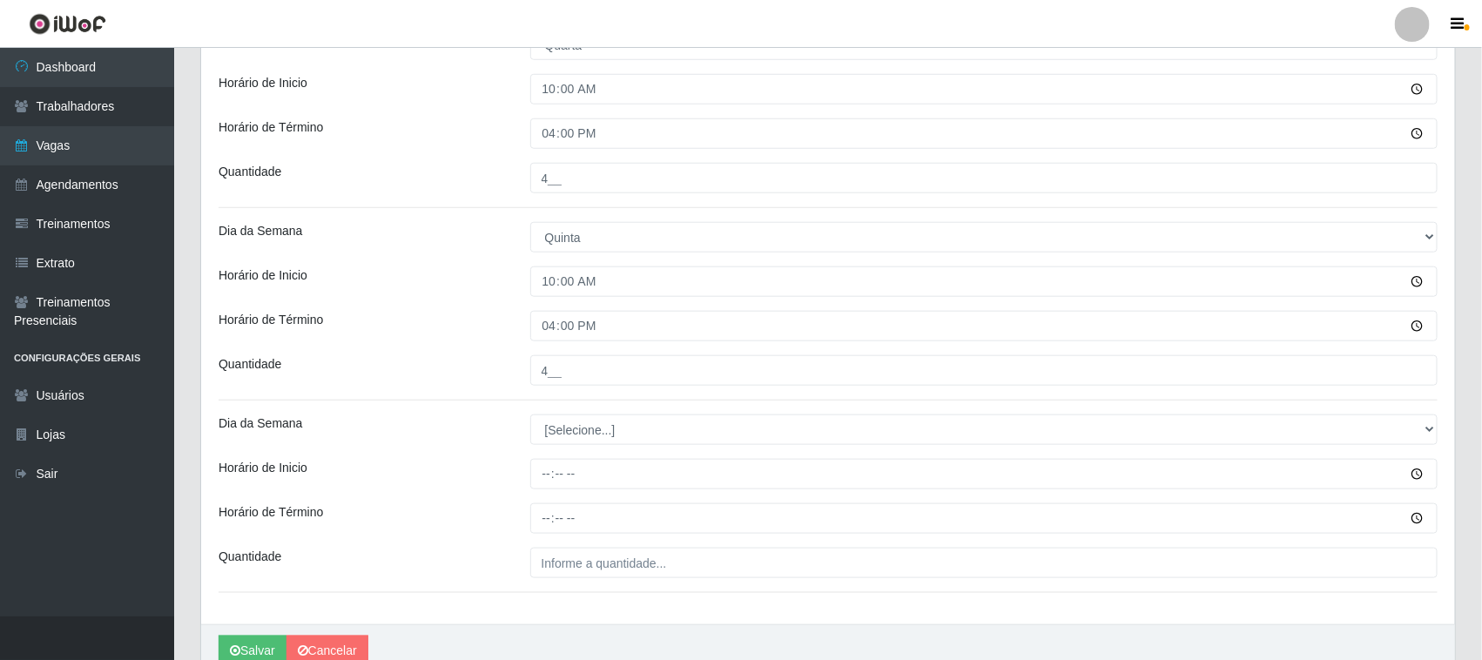
scroll to position [704, 0]
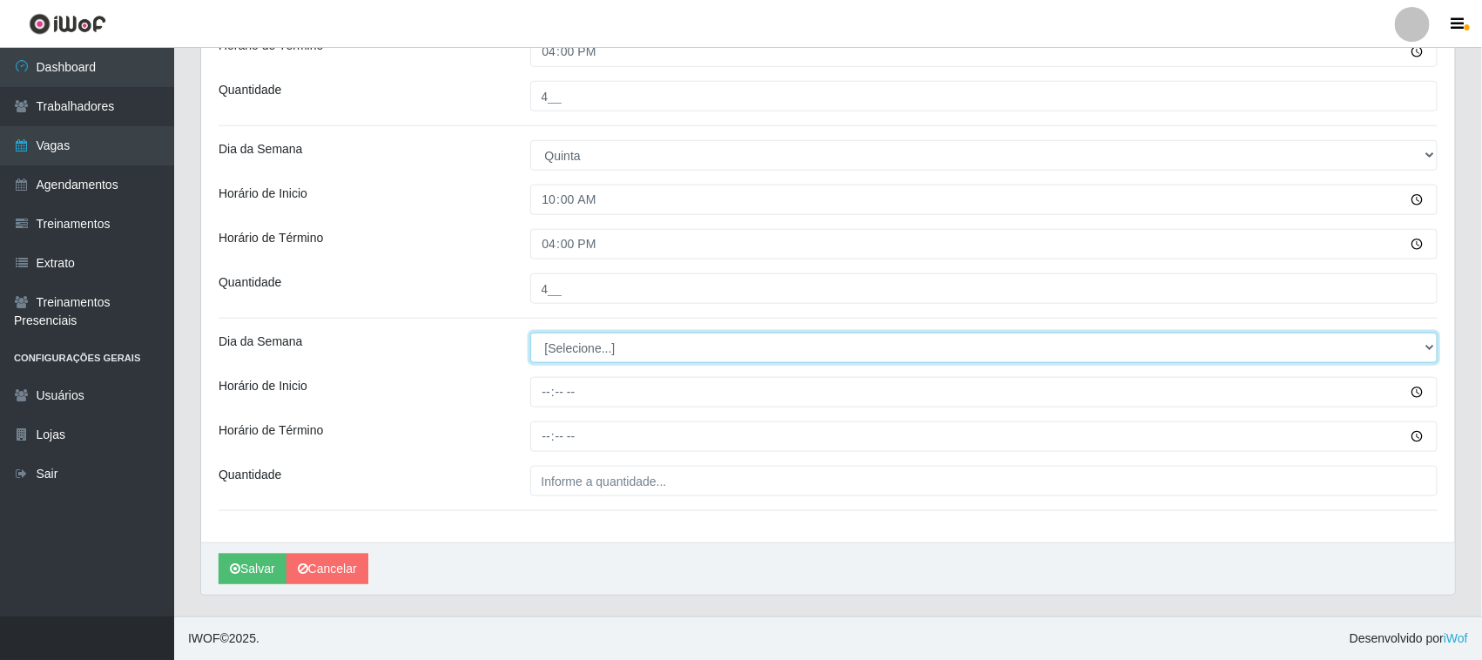
click at [598, 348] on select "[Selecione...] Segunda Terça Quarta Quinta Sexta Sábado Domingo" at bounding box center [984, 348] width 908 height 30
select select "5"
click at [530, 333] on select "[Selecione...] Segunda Terça Quarta Quinta Sexta Sábado Domingo" at bounding box center [984, 348] width 908 height 30
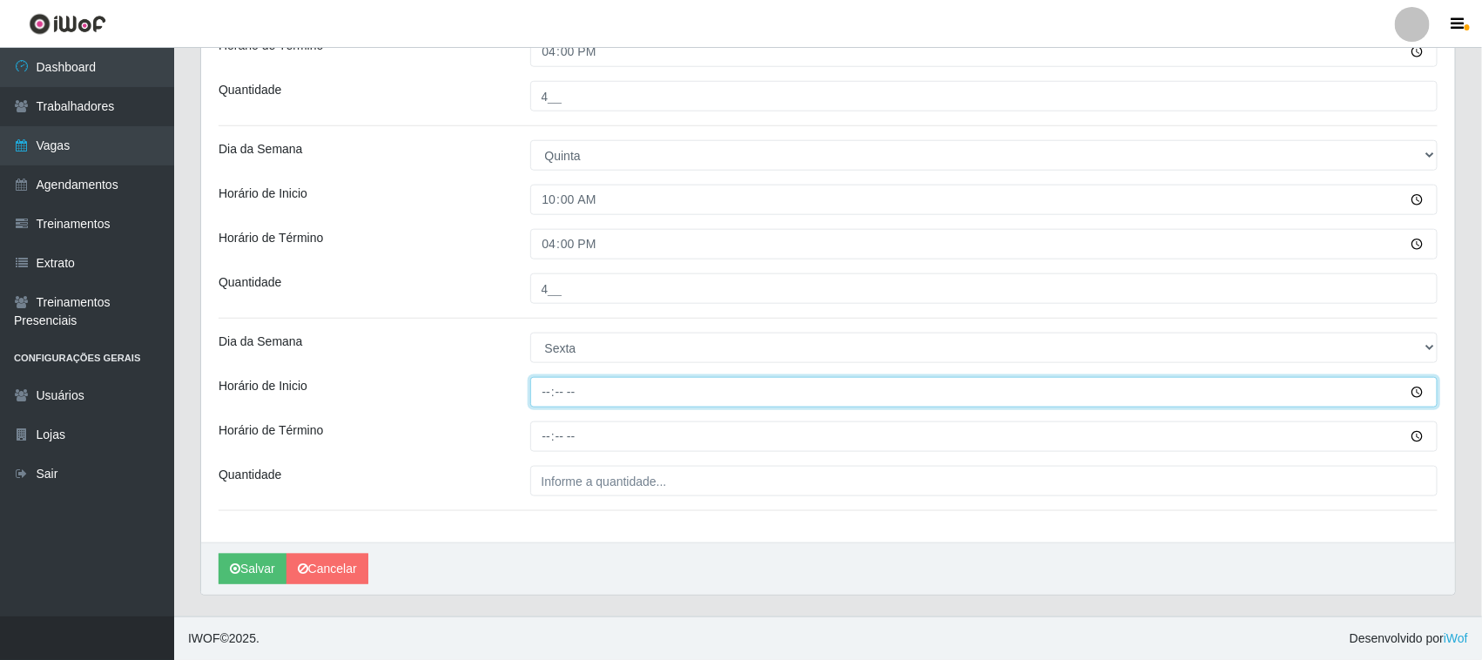
click at [553, 383] on input "Horário de Inicio" at bounding box center [984, 392] width 908 height 30
type input "10:00"
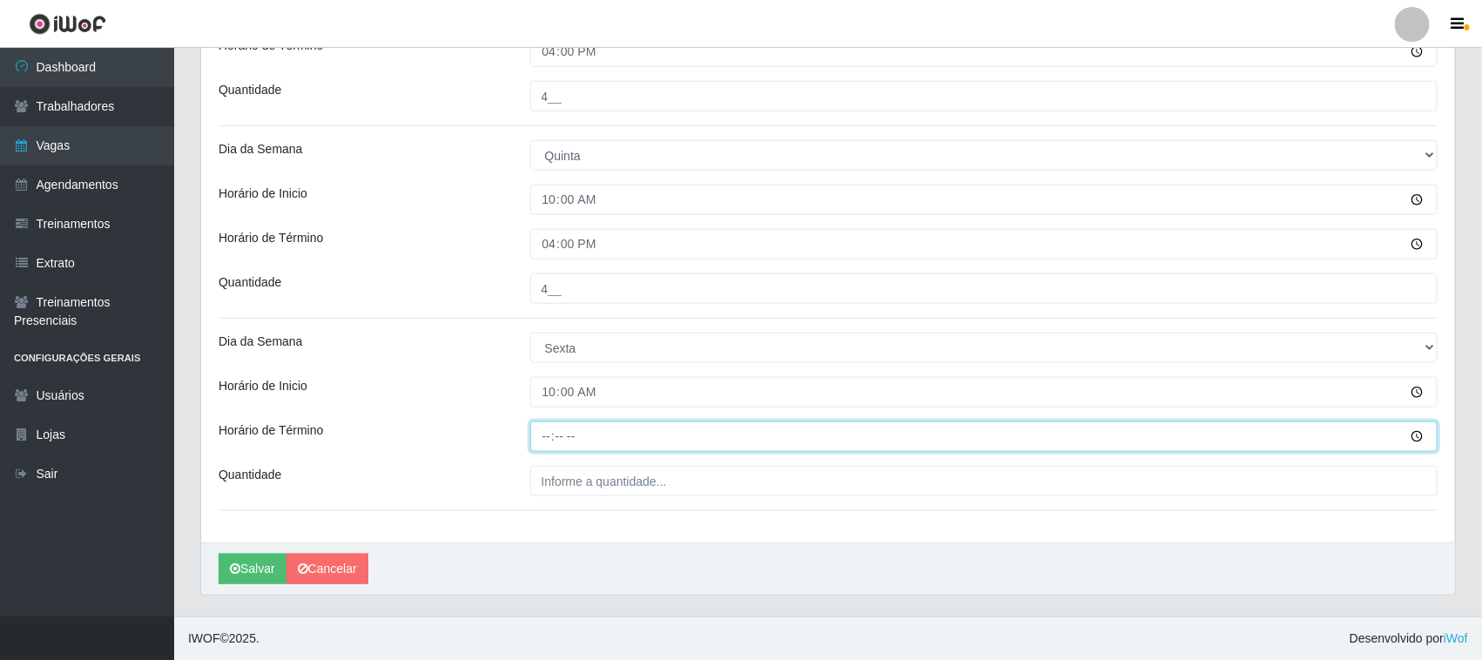
click at [541, 450] on input "Horário de Término" at bounding box center [984, 436] width 908 height 30
type input "16:00"
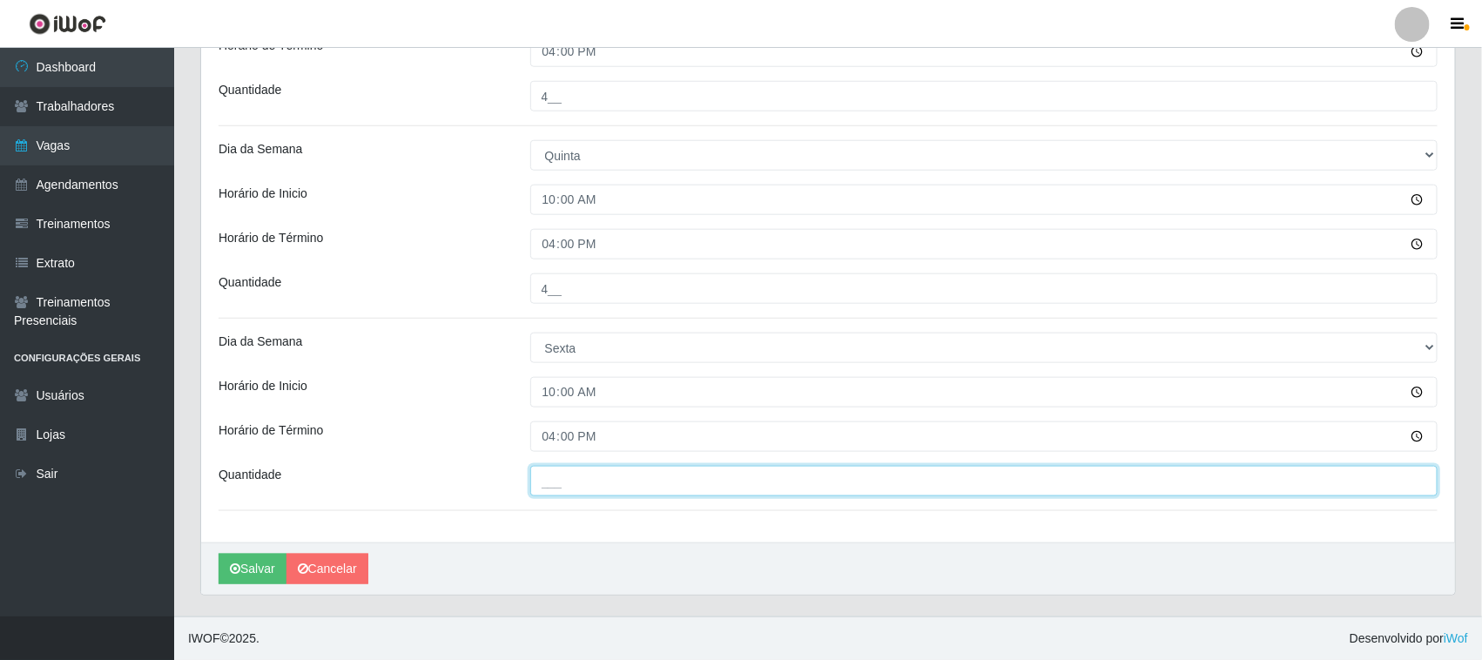
click at [634, 483] on input "___" at bounding box center [984, 481] width 908 height 30
type input "4__"
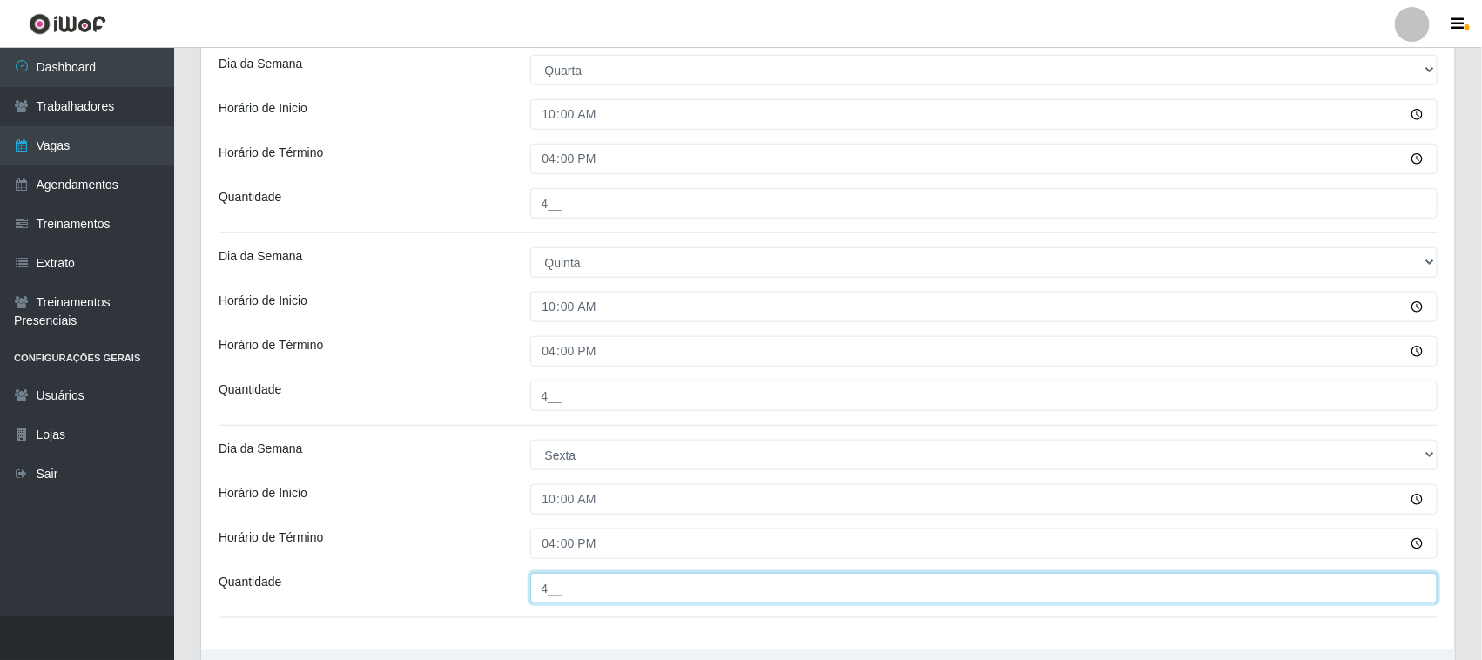
scroll to position [159, 0]
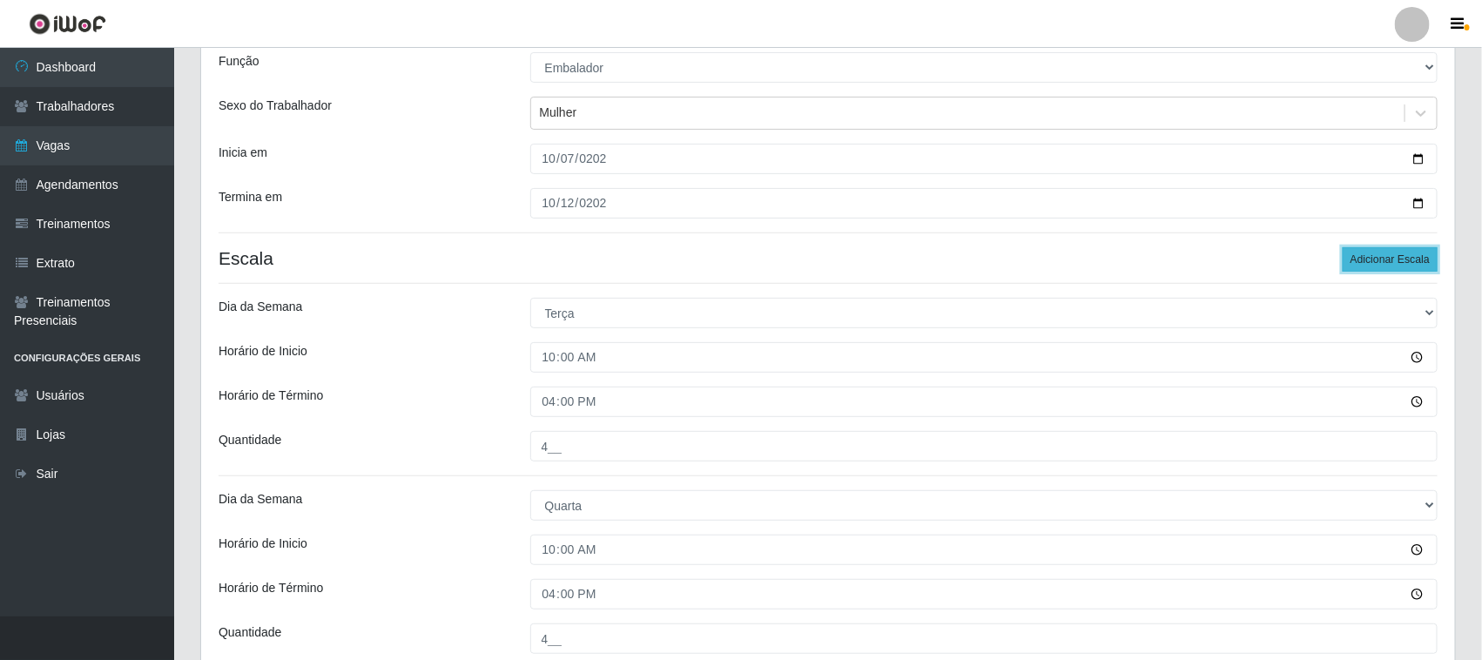
click at [1356, 253] on button "Adicionar Escala" at bounding box center [1390, 259] width 95 height 24
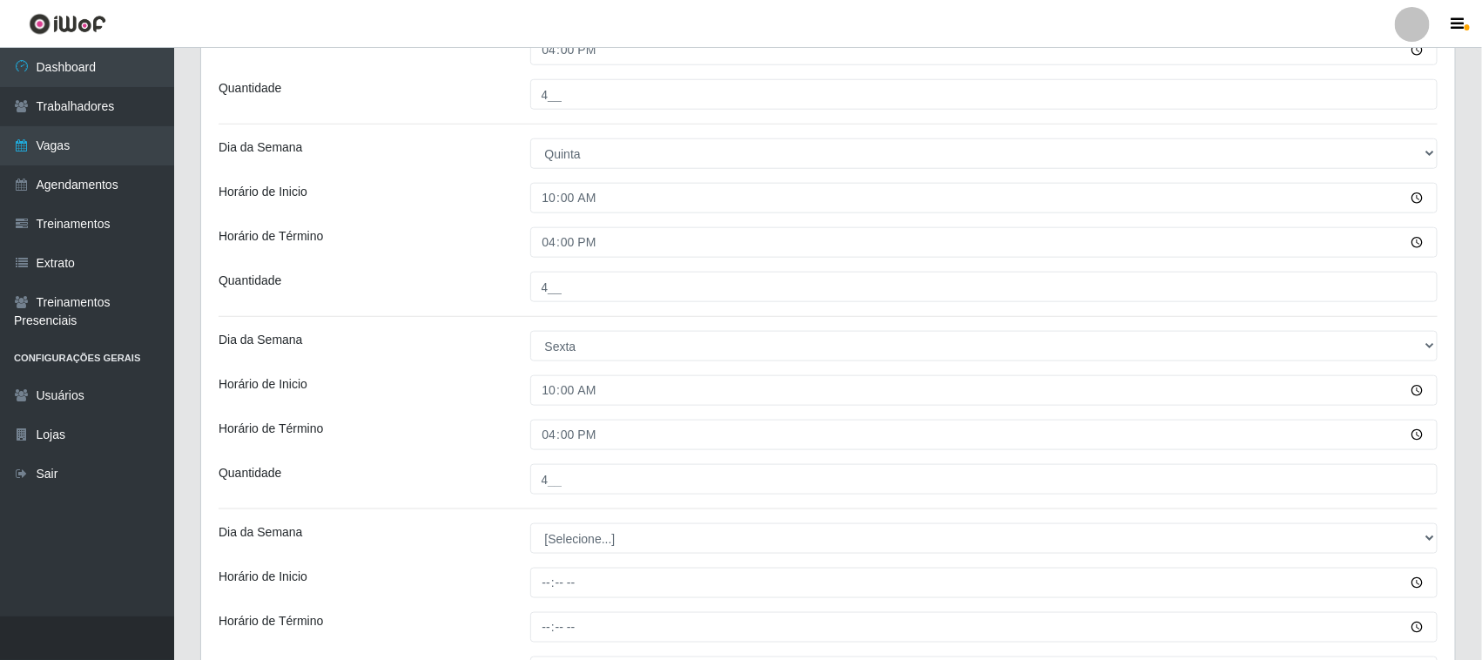
scroll to position [812, 0]
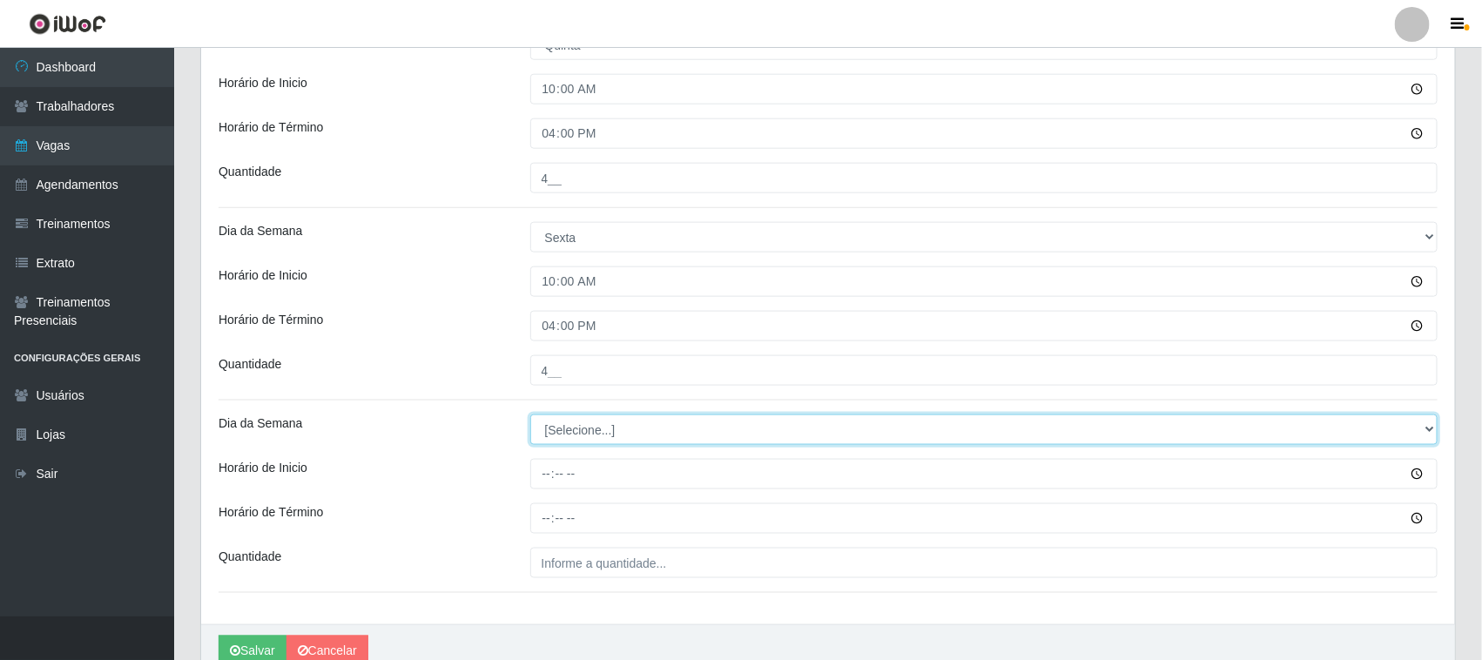
click at [689, 437] on select "[Selecione...] Segunda Terça Quarta Quinta Sexta Sábado Domingo" at bounding box center [984, 429] width 908 height 30
select select "6"
click at [530, 416] on select "[Selecione...] Segunda Terça Quarta Quinta Sexta Sábado Domingo" at bounding box center [984, 429] width 908 height 30
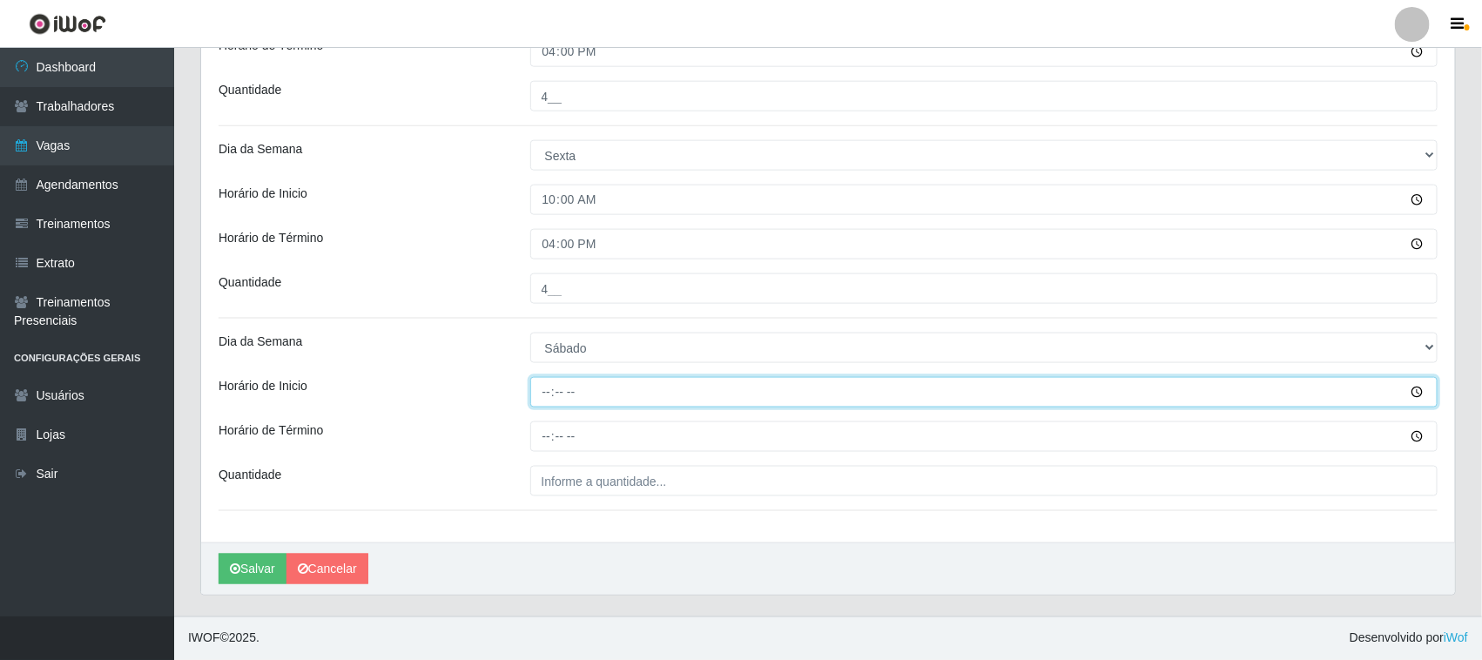
drag, startPoint x: 545, startPoint y: 388, endPoint x: 528, endPoint y: 384, distance: 18.0
click at [535, 386] on input "Horário de Inicio" at bounding box center [984, 392] width 908 height 30
type input "10:00"
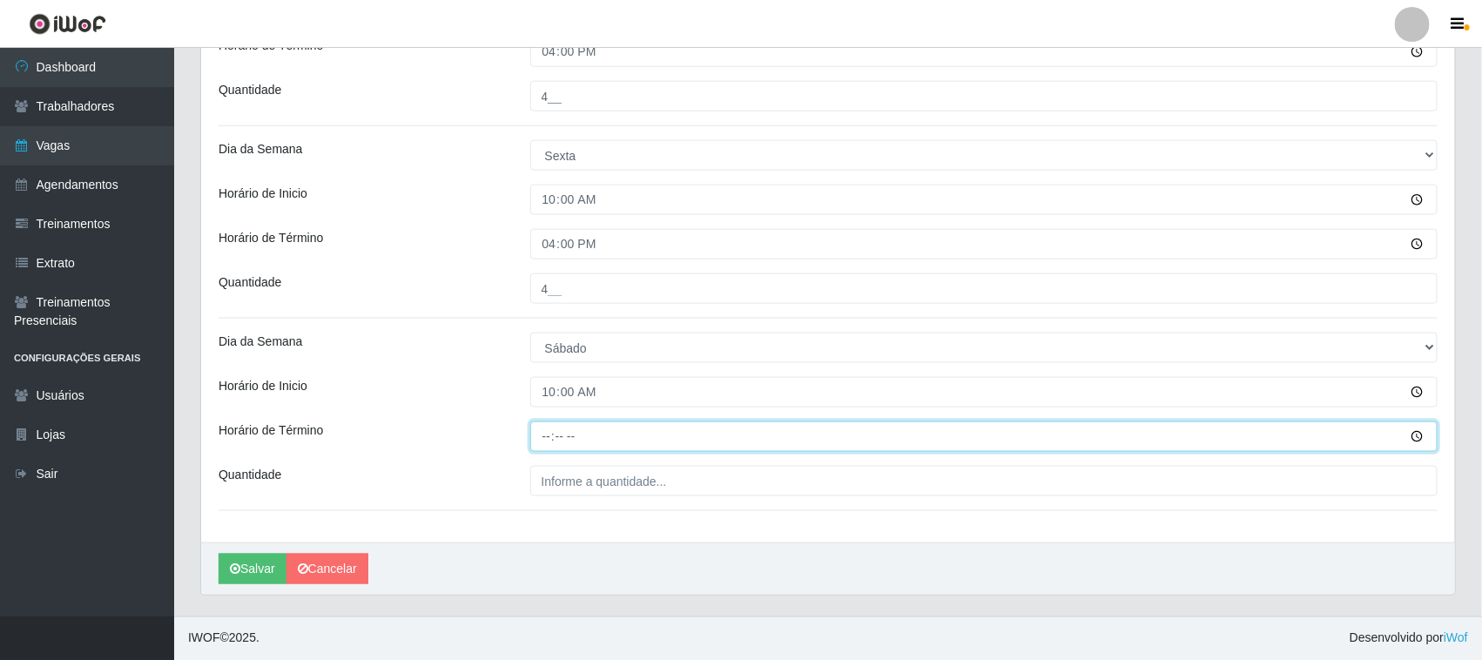
click at [545, 446] on input "Horário de Término" at bounding box center [984, 436] width 908 height 30
type input "16:00"
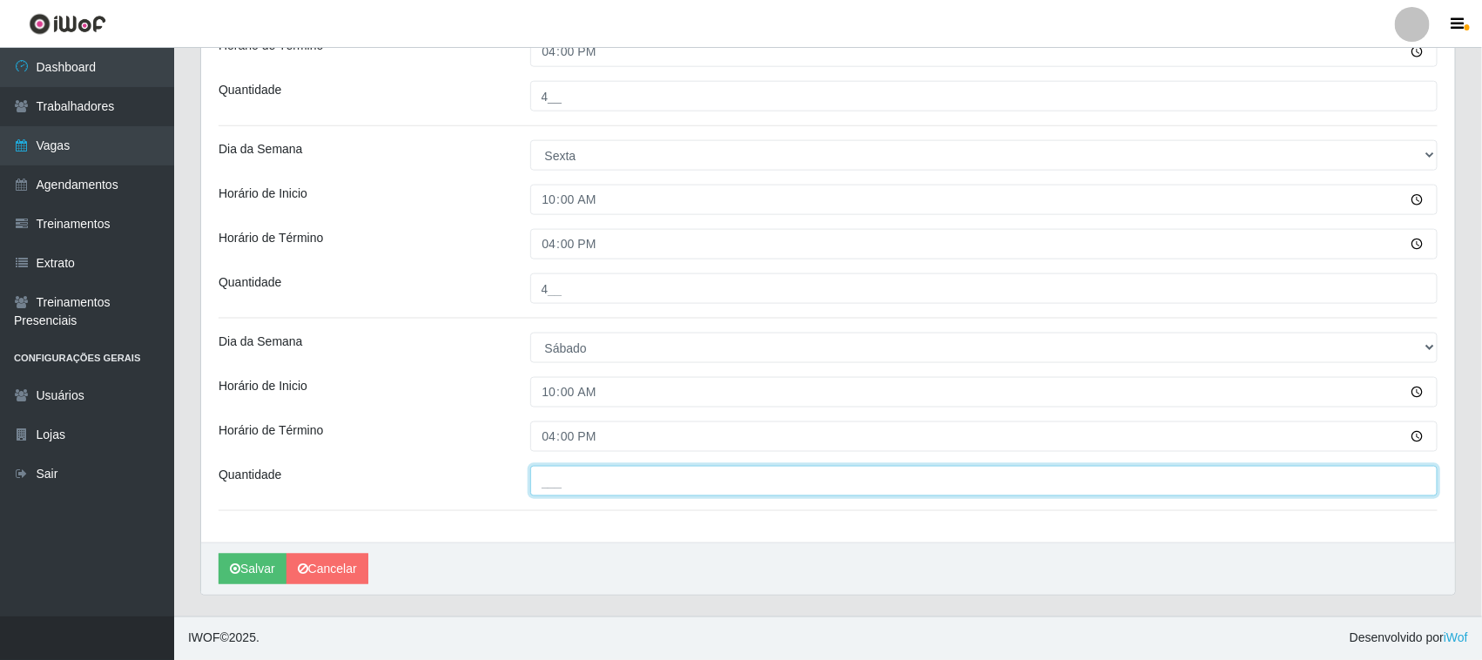
click at [615, 484] on input "___" at bounding box center [984, 481] width 908 height 30
type input "4__"
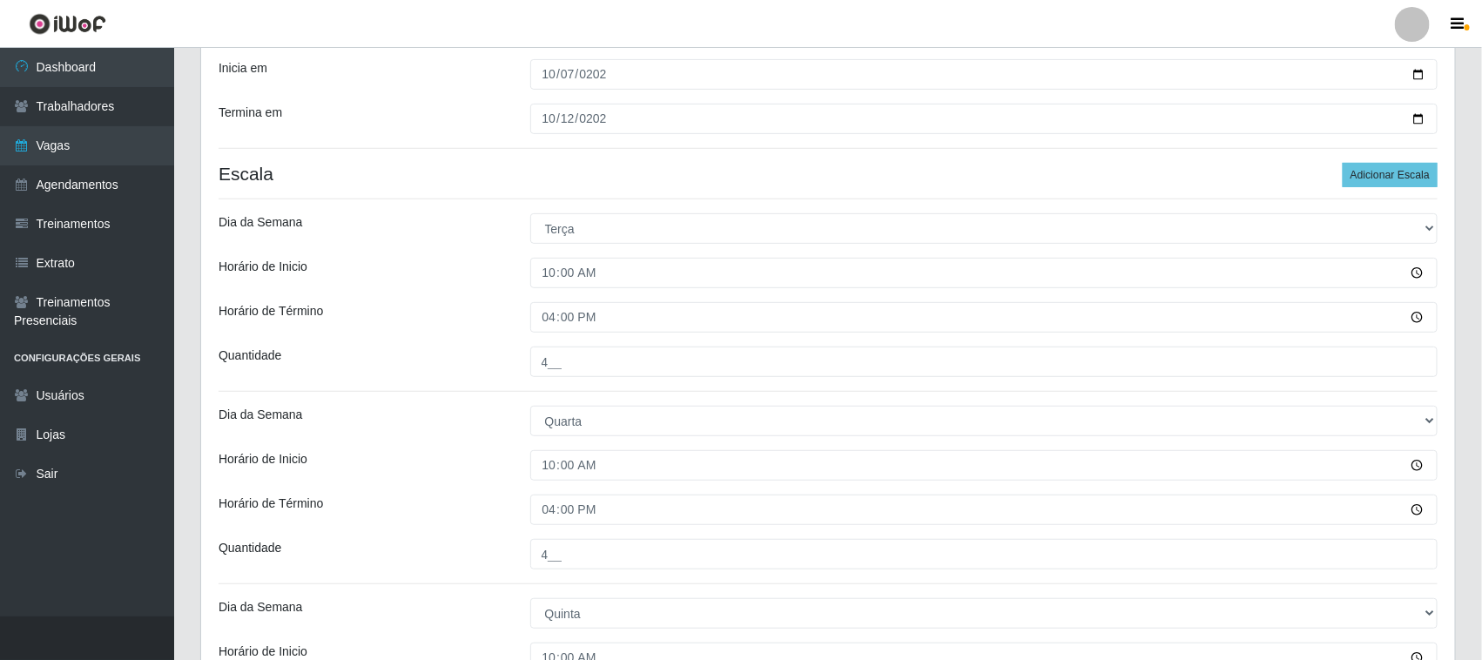
scroll to position [135, 0]
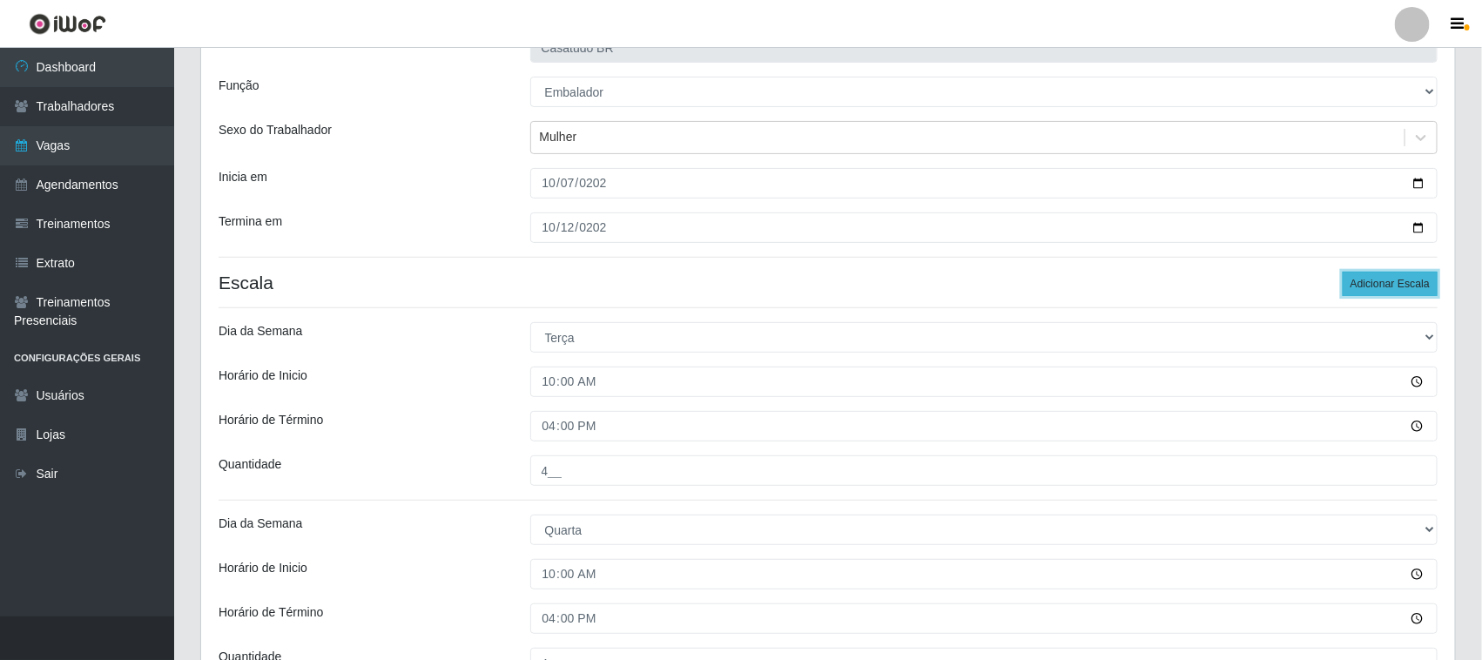
click at [1402, 276] on button "Adicionar Escala" at bounding box center [1390, 284] width 95 height 24
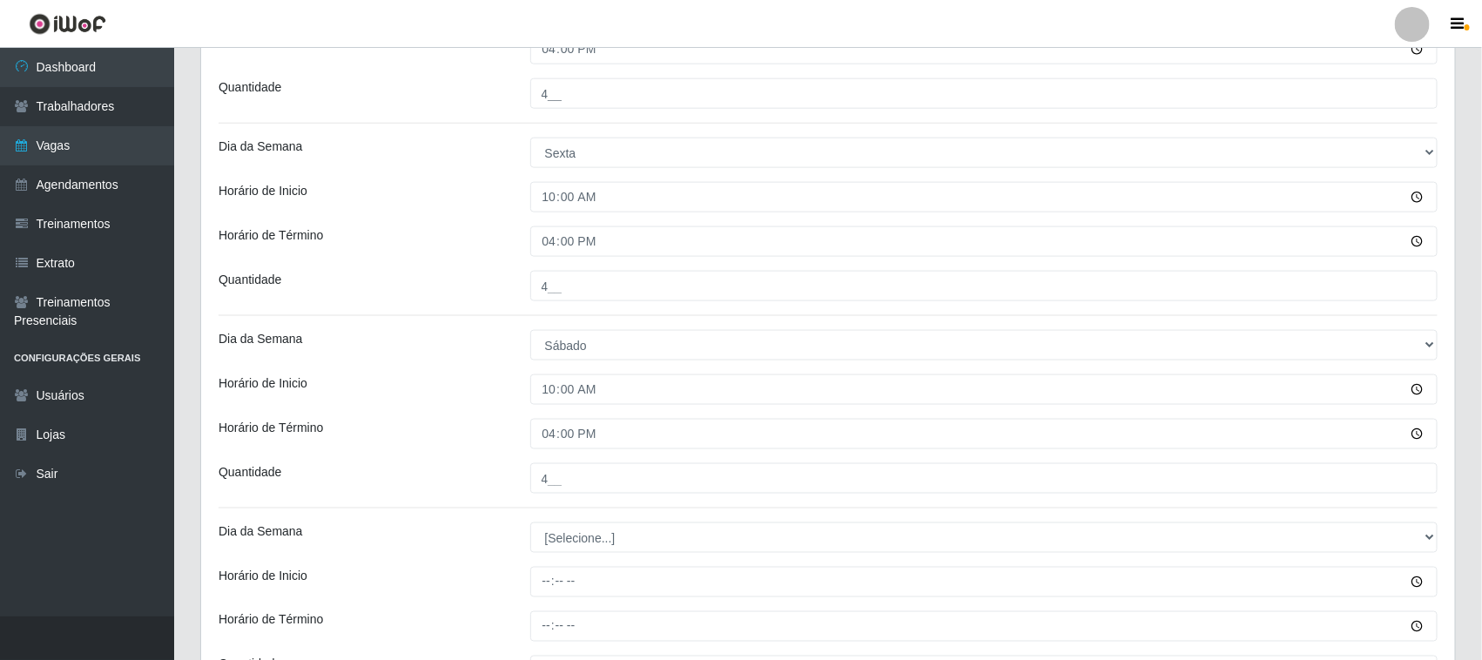
scroll to position [1089, 0]
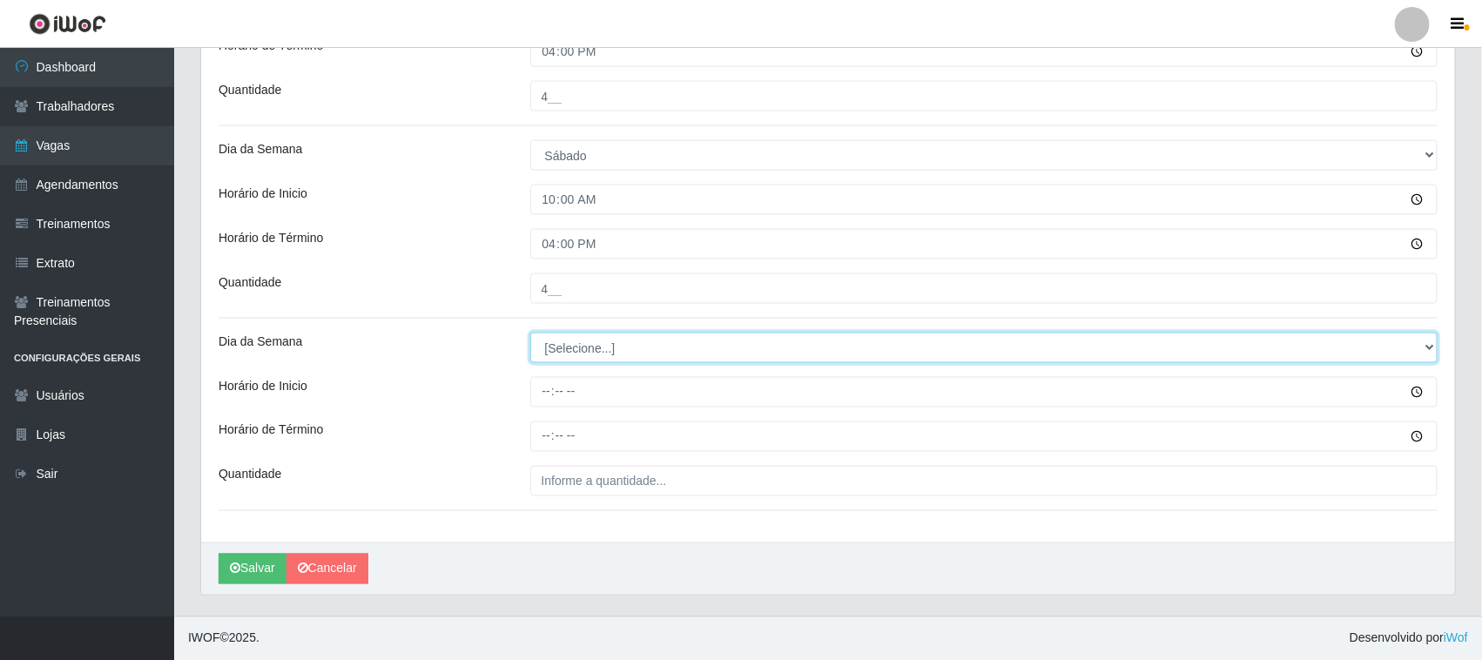
click at [608, 349] on select "[Selecione...] Segunda Terça Quarta Quinta Sexta Sábado Domingo" at bounding box center [984, 348] width 908 height 30
select select "0"
click at [530, 333] on select "[Selecione...] Segunda Terça Quarta Quinta Sexta Sábado Domingo" at bounding box center [984, 348] width 908 height 30
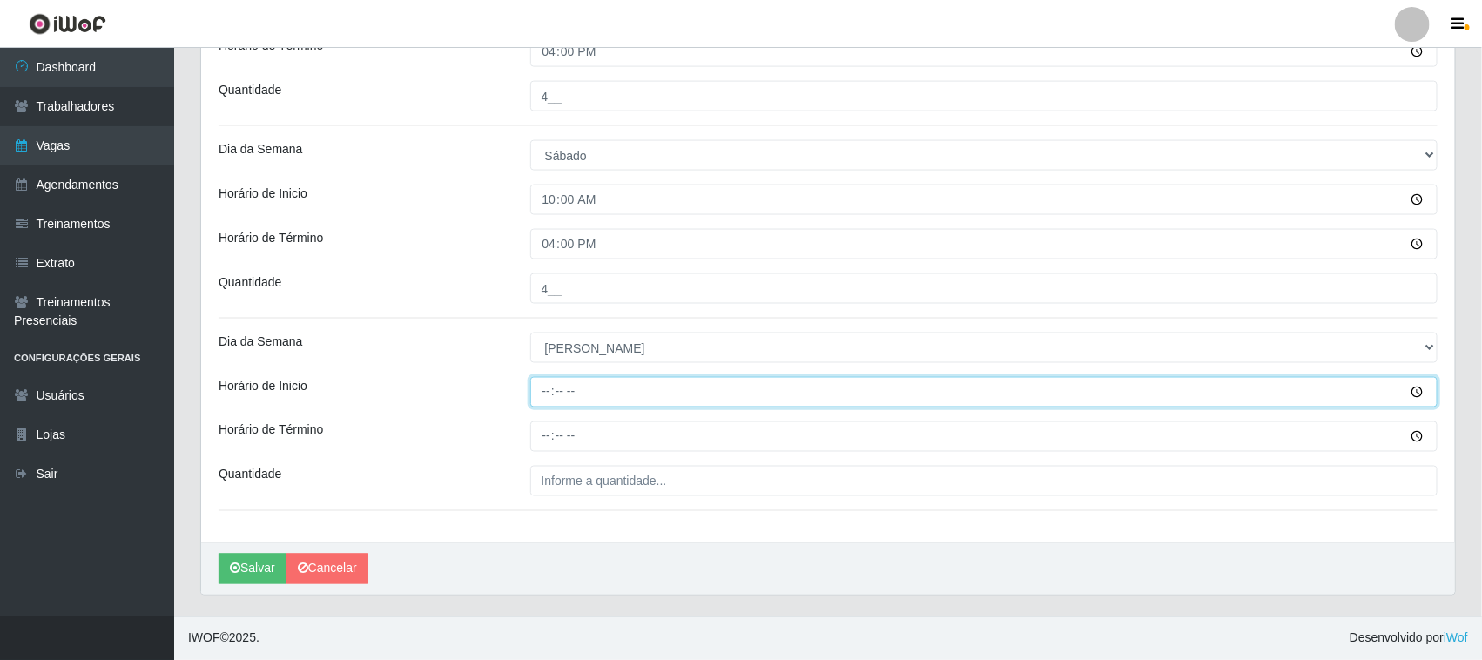
click at [536, 386] on input "Horário de Inicio" at bounding box center [984, 392] width 908 height 30
type input "10:00"
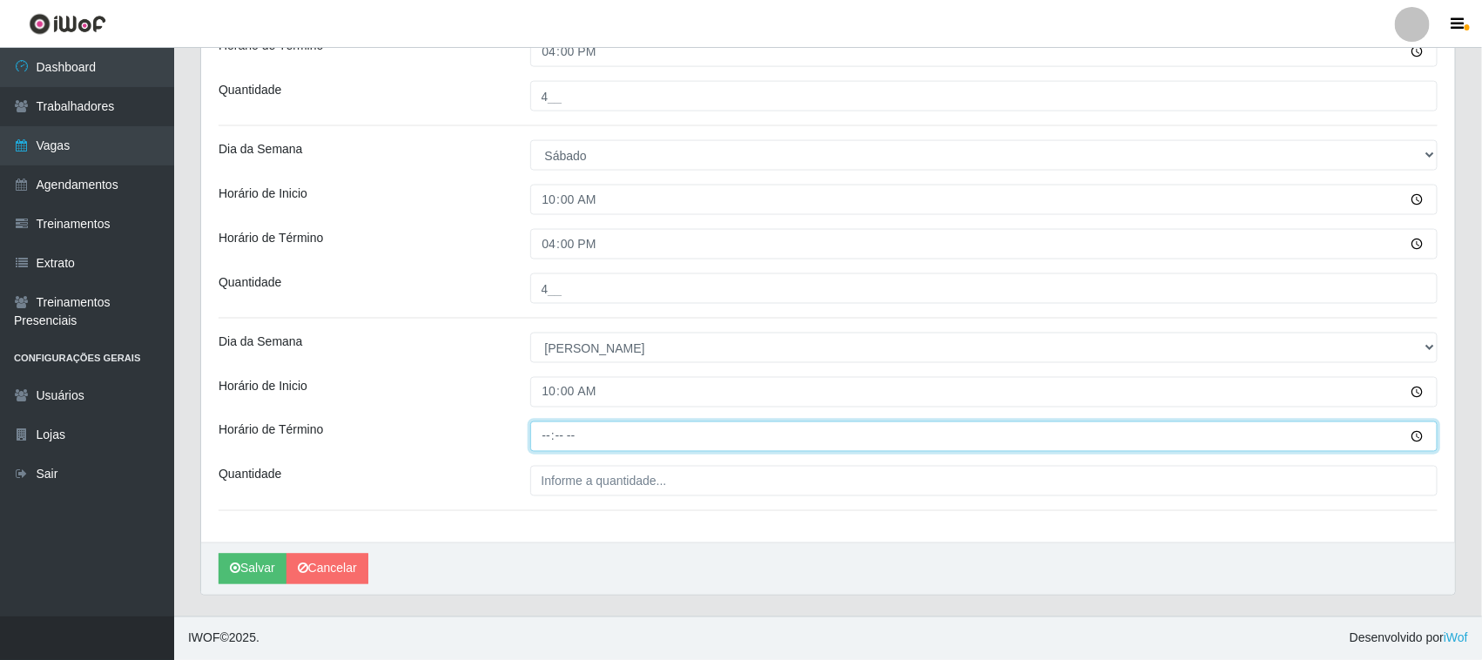
click at [542, 436] on input "Horário de Término" at bounding box center [984, 436] width 908 height 30
type input "16:00"
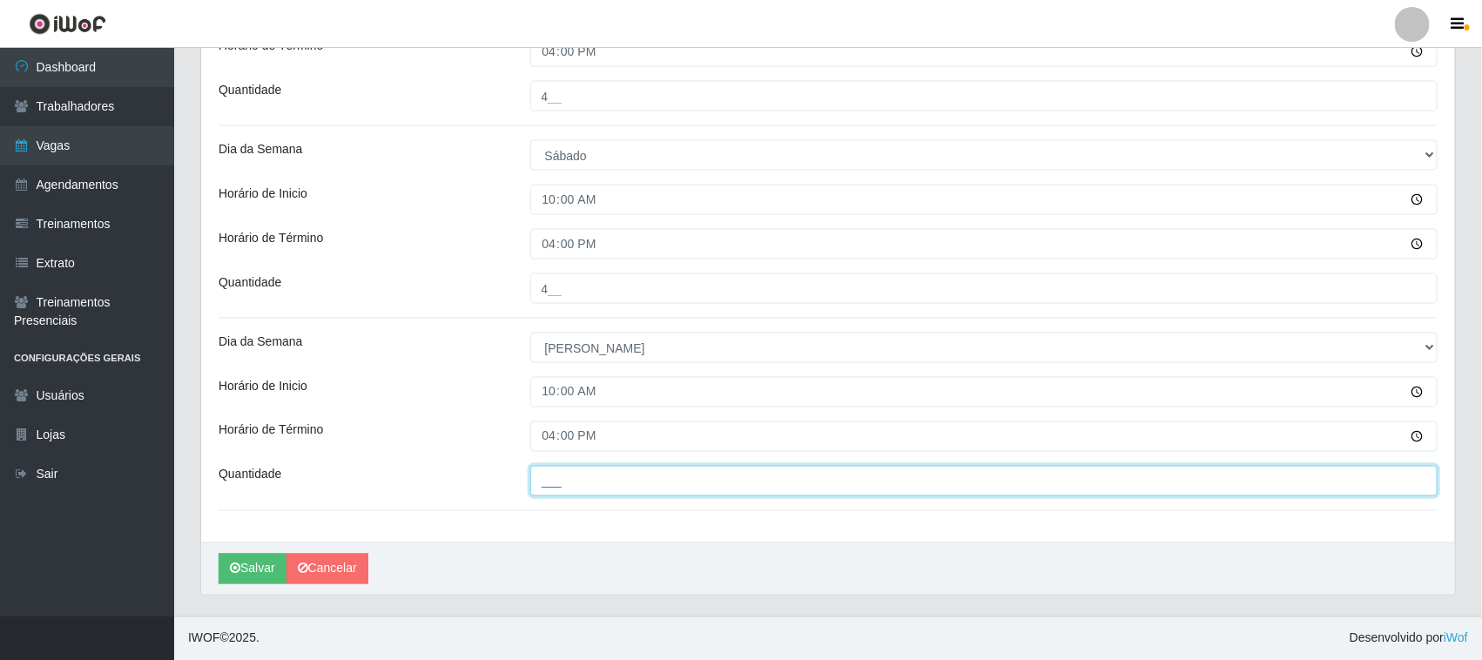
click at [753, 488] on input "___" at bounding box center [984, 481] width 908 height 30
type input "4__"
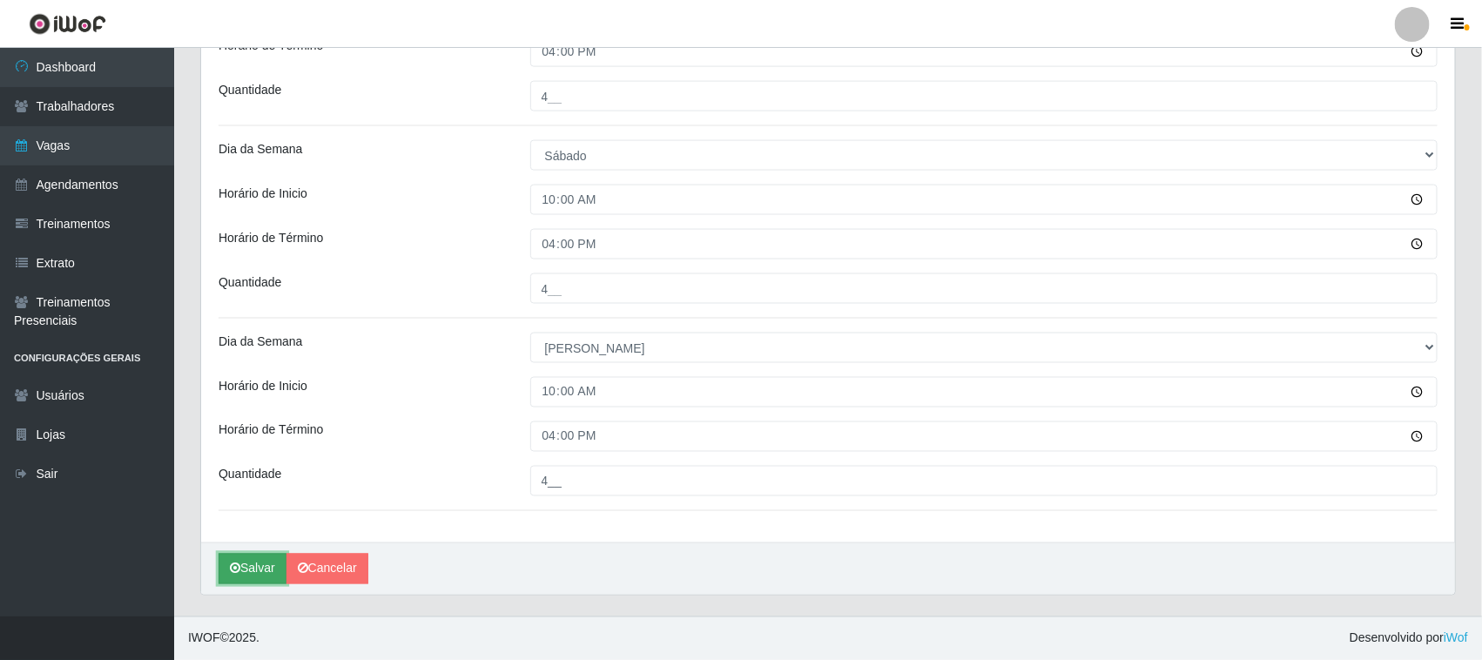
click at [271, 557] on button "Salvar" at bounding box center [253, 569] width 68 height 30
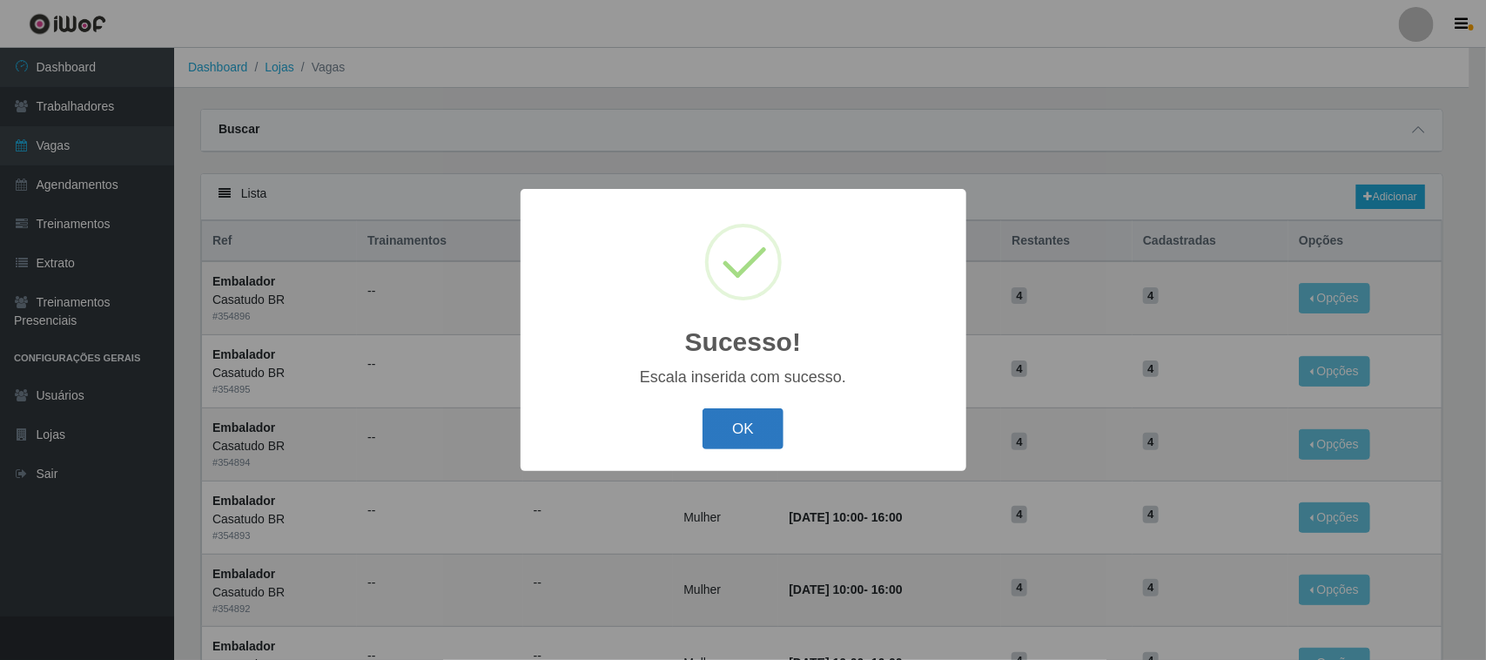
click at [724, 435] on button "OK" at bounding box center [743, 428] width 81 height 41
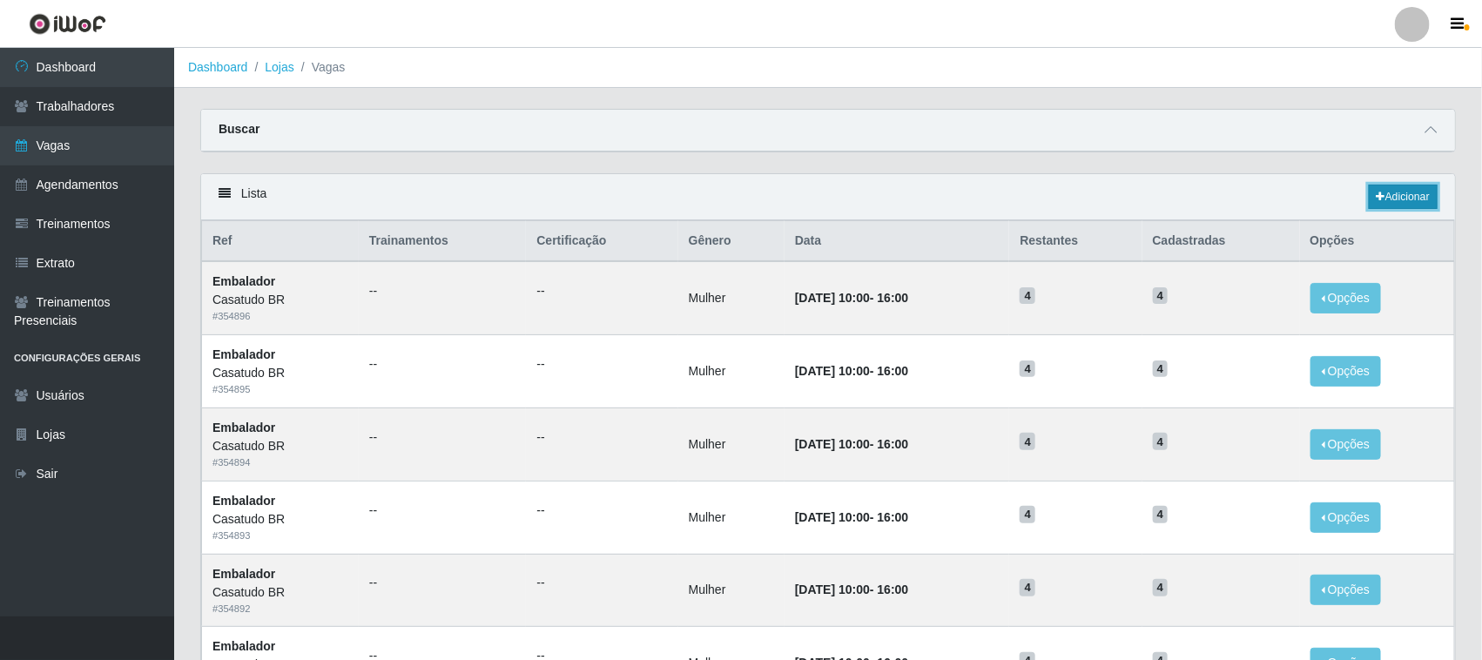
click at [1398, 203] on link "Adicionar" at bounding box center [1403, 197] width 69 height 24
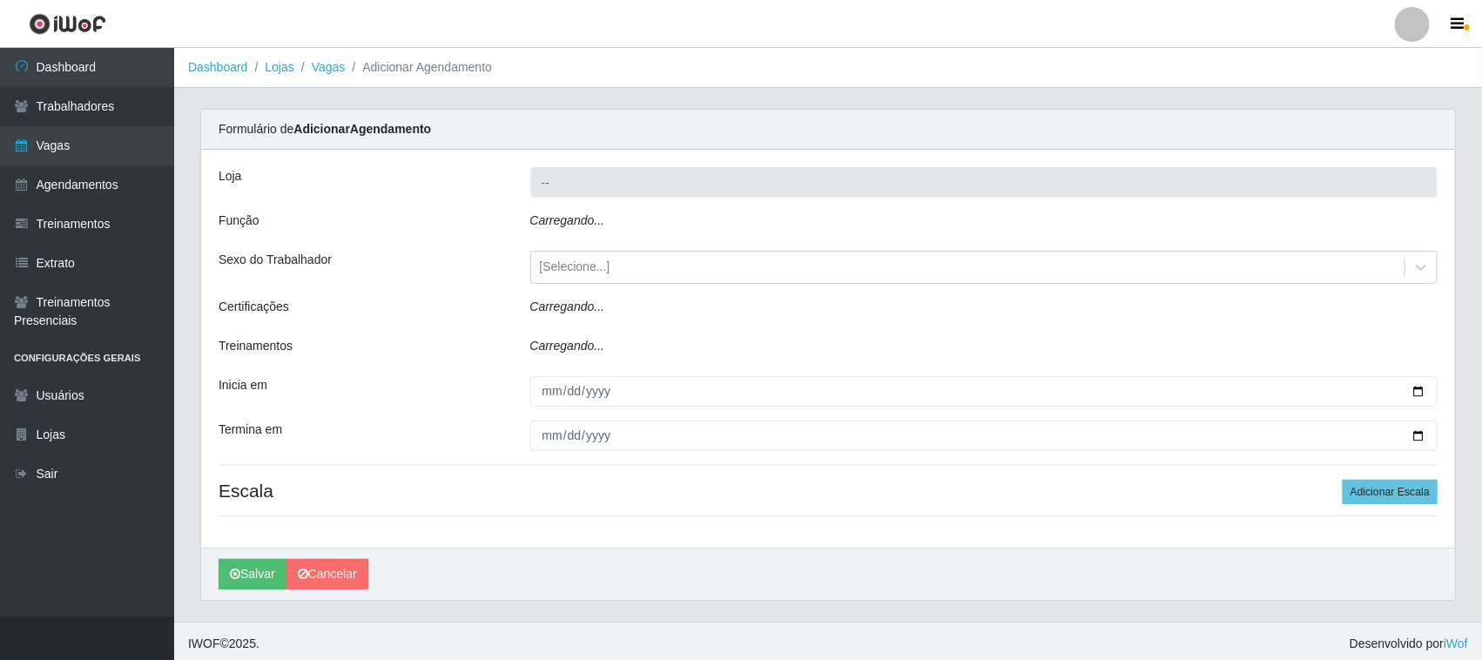
type input "Casatudo BR"
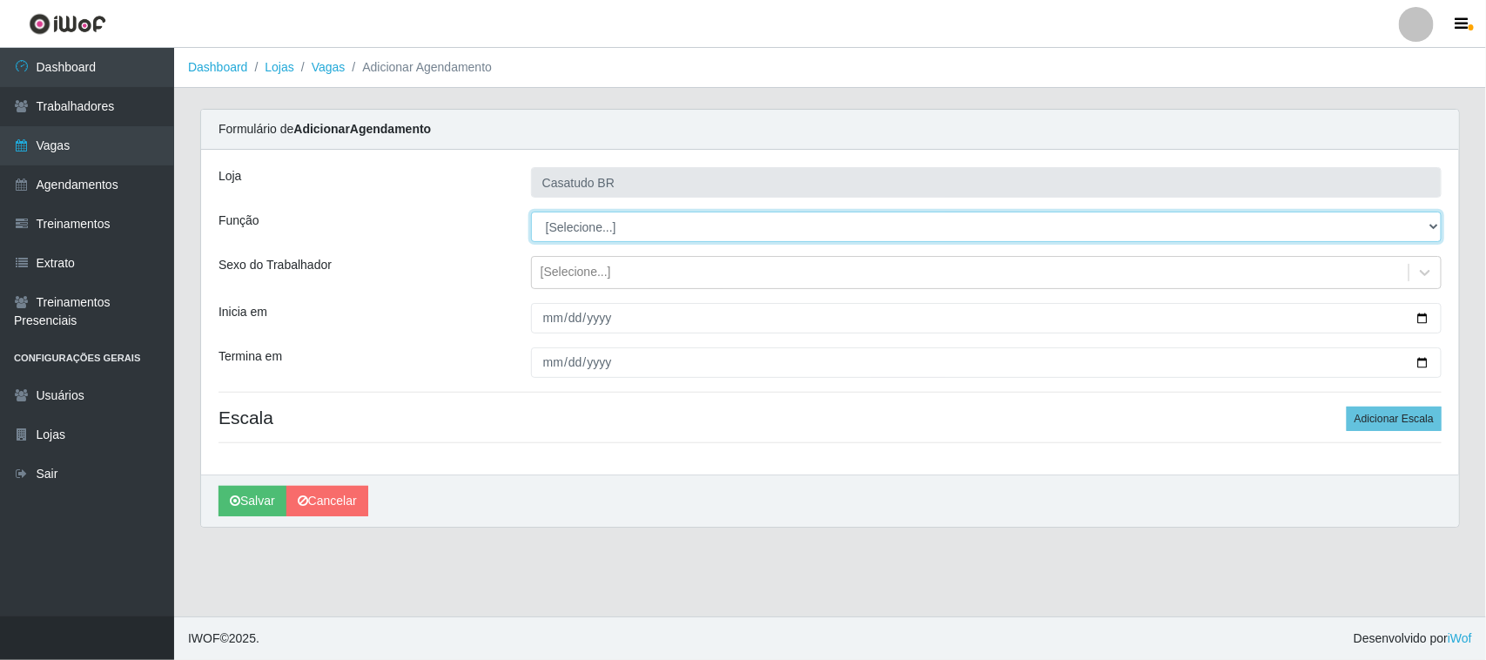
click at [568, 227] on select "[Selecione...] Auxiliar de Estoque Auxiliar de Estoque + Auxiliar de Estoque ++…" at bounding box center [986, 227] width 911 height 30
select select "1"
click at [531, 212] on select "[Selecione...] Auxiliar de Estoque Auxiliar de Estoque + Auxiliar de Estoque ++…" at bounding box center [986, 227] width 911 height 30
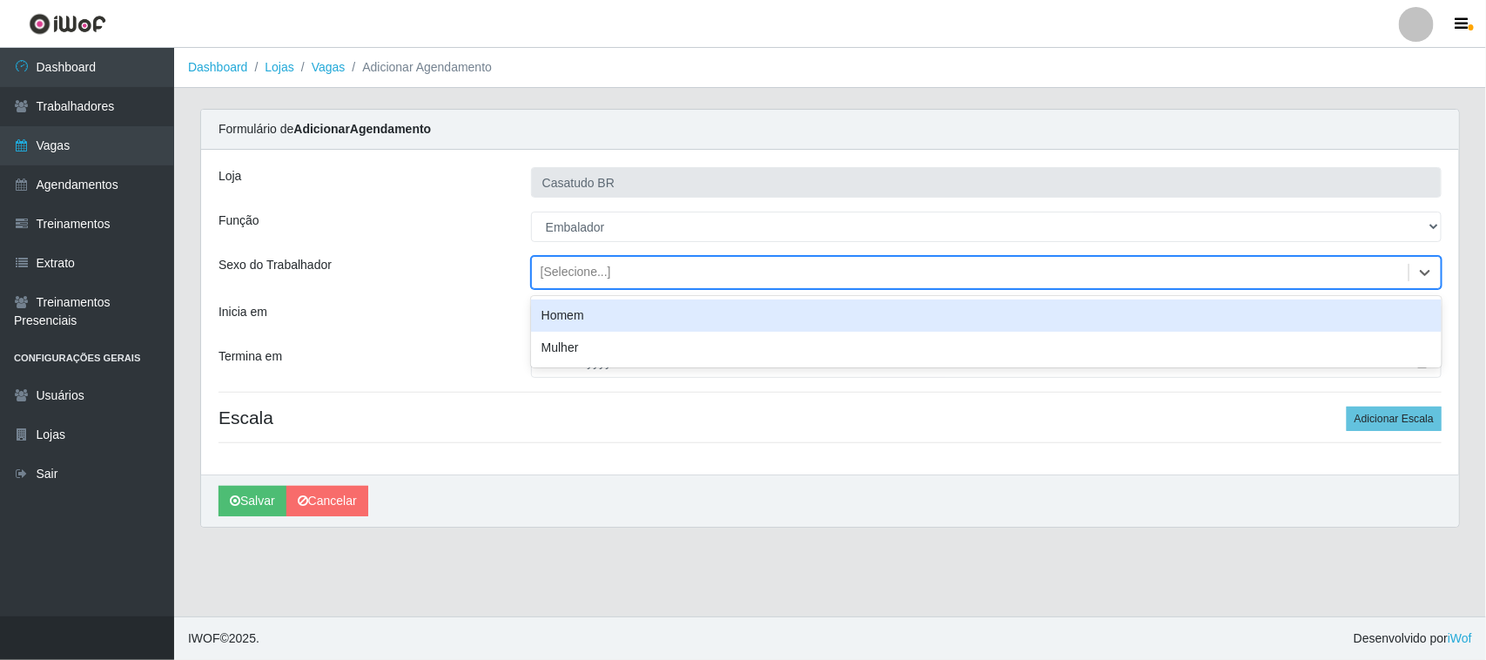
click at [551, 272] on div "[Selecione...]" at bounding box center [576, 273] width 71 height 18
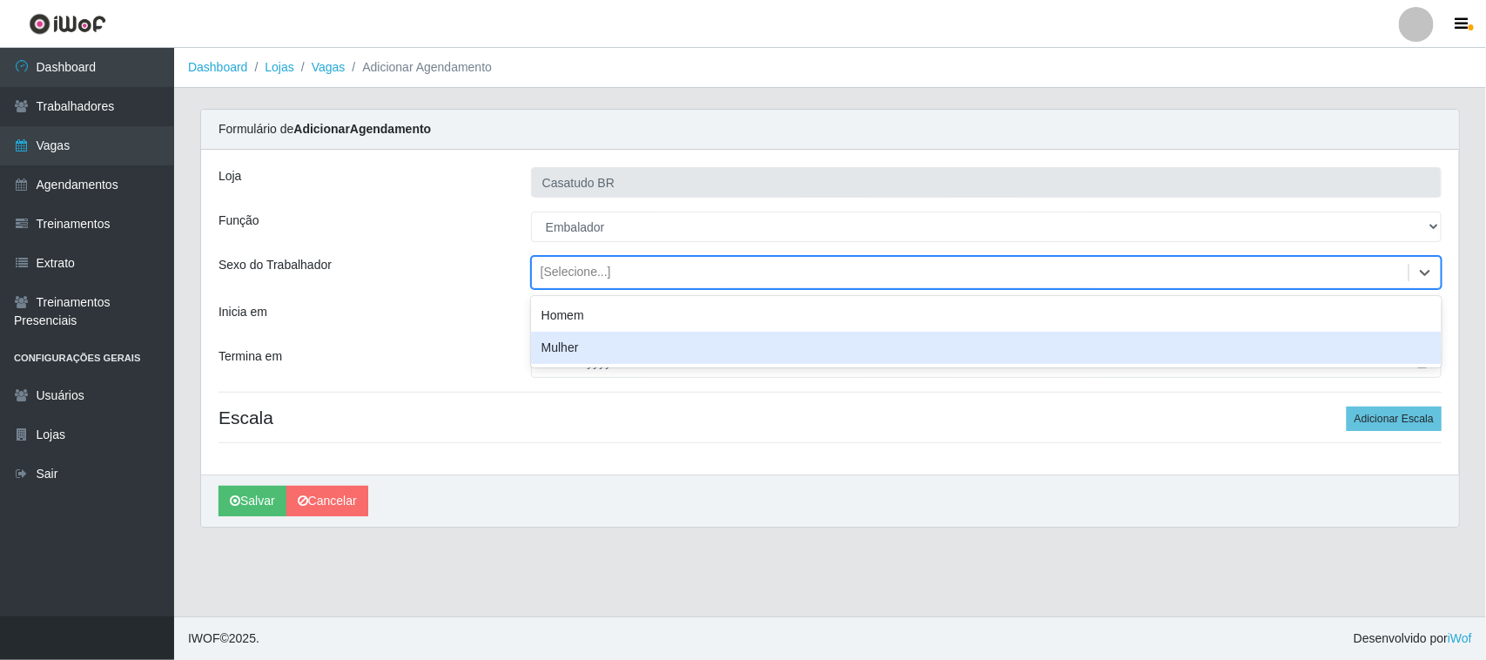
click at [563, 337] on div "Mulher" at bounding box center [986, 348] width 911 height 32
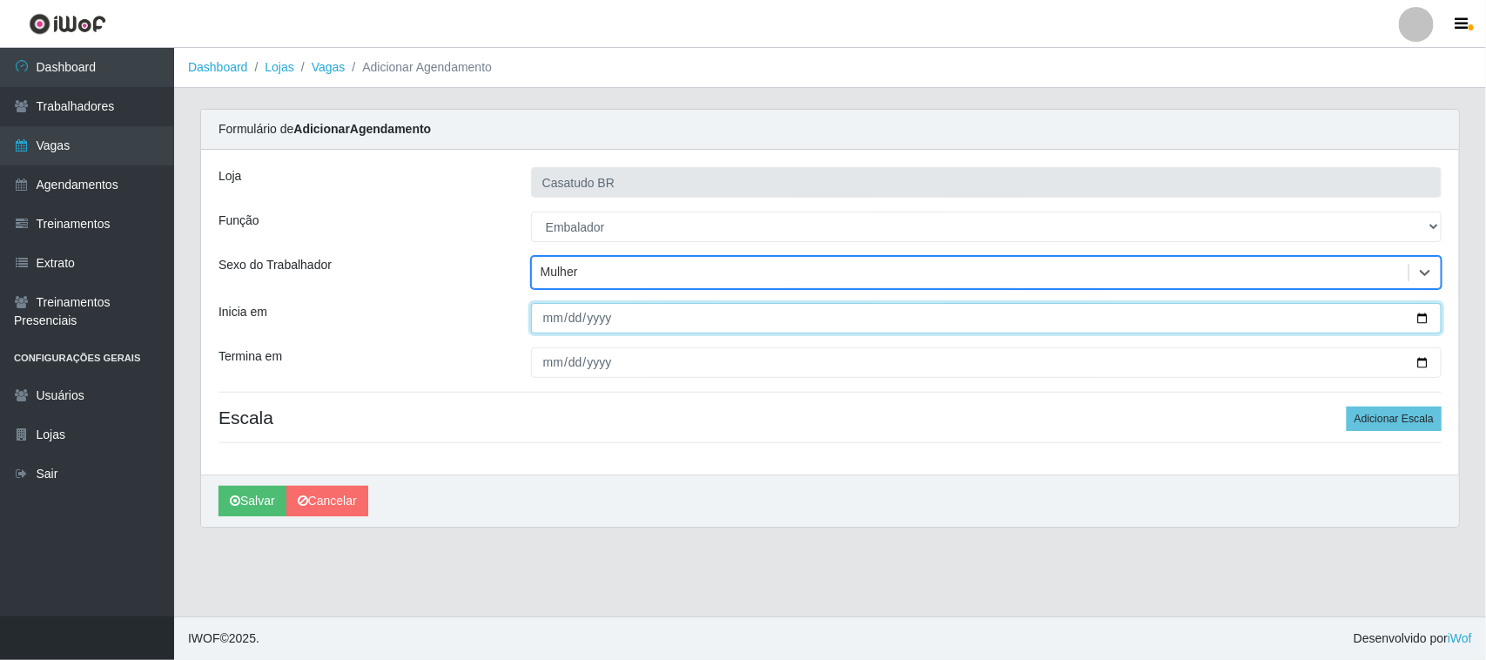
drag, startPoint x: 546, startPoint y: 319, endPoint x: 509, endPoint y: 310, distance: 37.6
click at [545, 319] on input "Inicia em" at bounding box center [986, 318] width 911 height 30
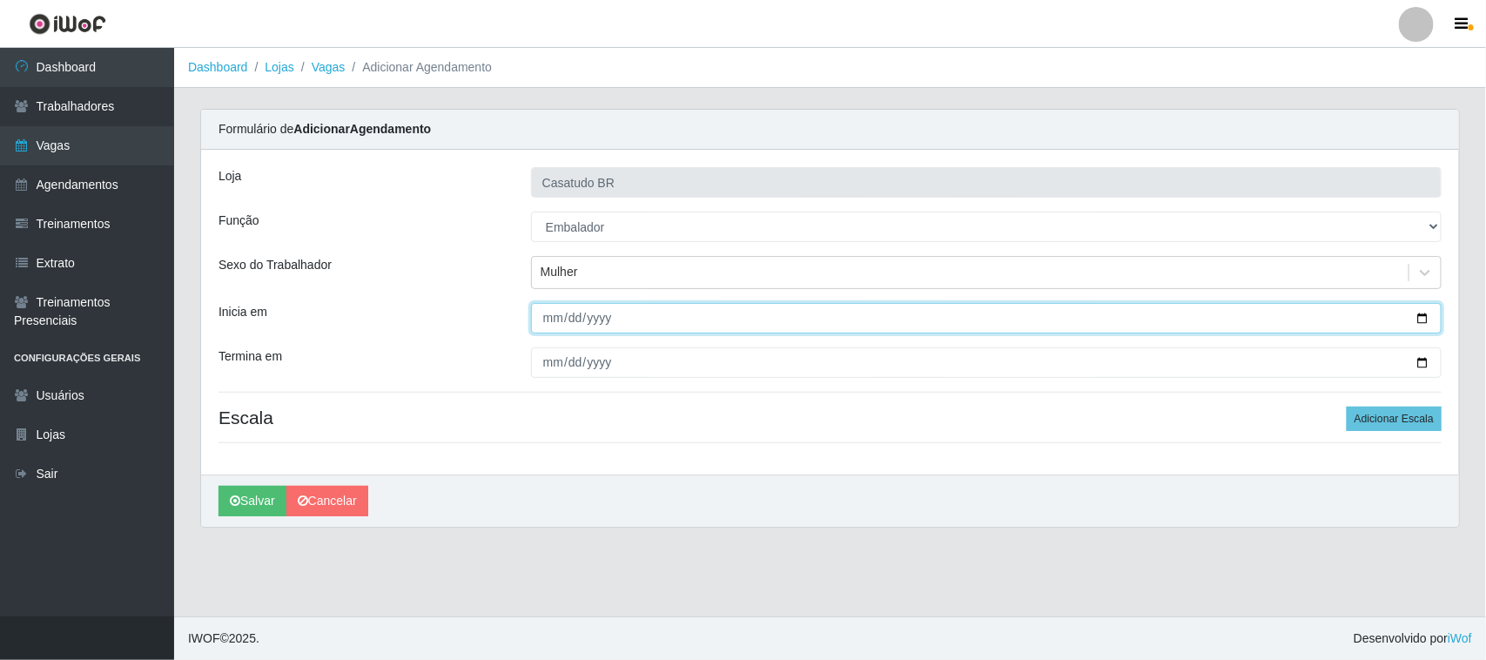
click at [547, 312] on input "Inicia em" at bounding box center [986, 318] width 911 height 30
type input "[DATE]"
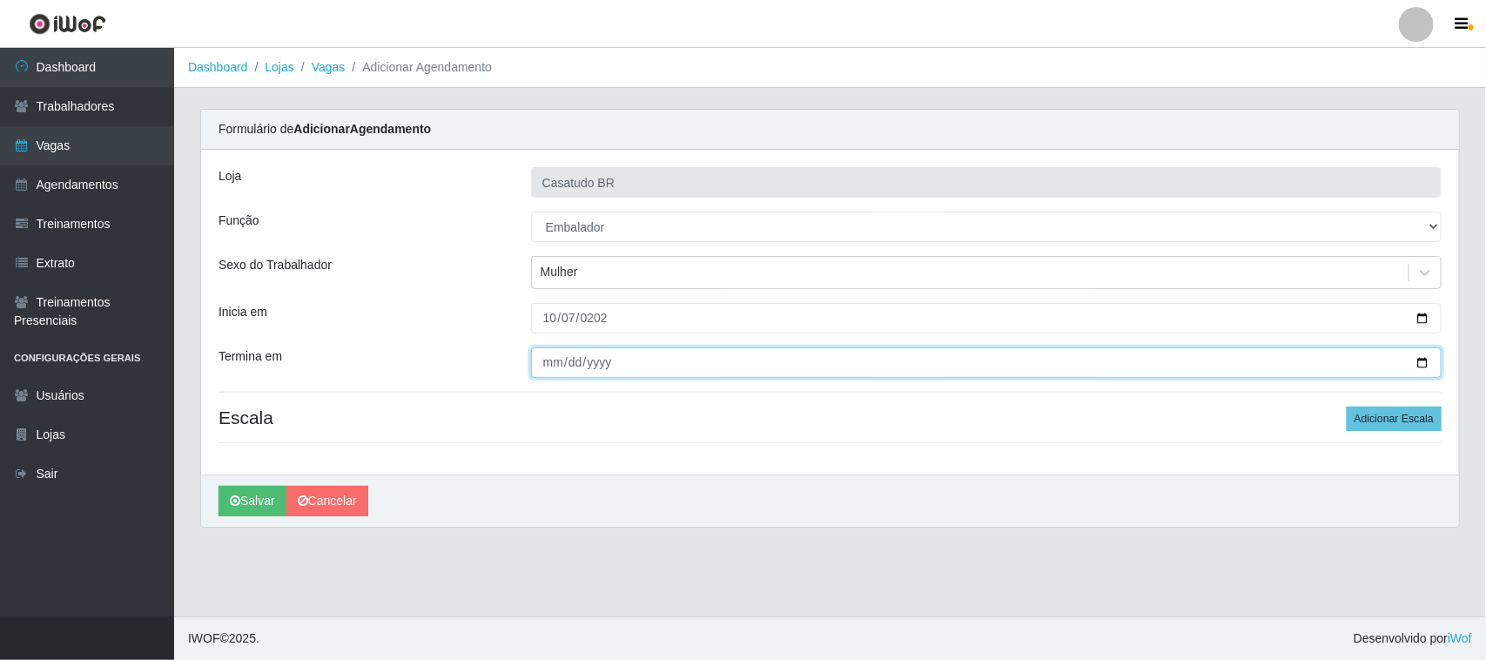
click at [550, 370] on input "Termina em" at bounding box center [986, 362] width 911 height 30
type input "[DATE]"
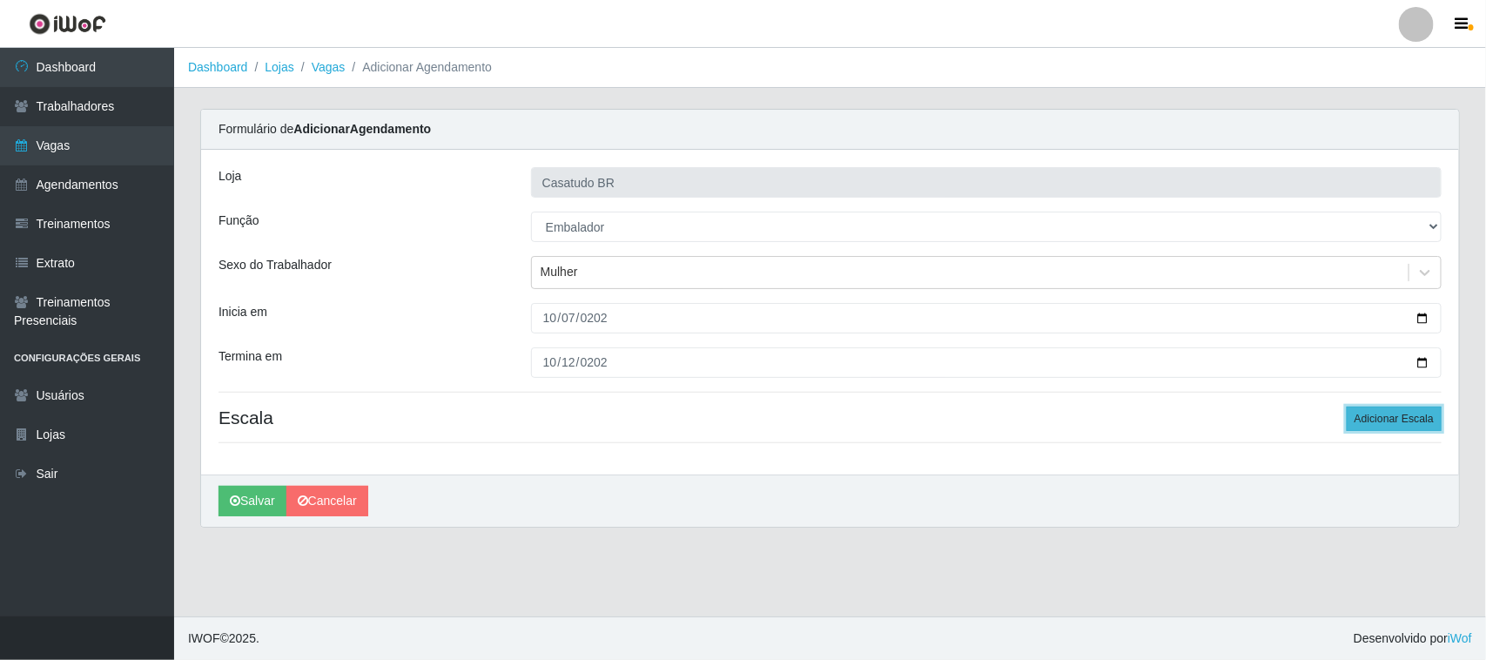
click at [1403, 423] on button "Adicionar Escala" at bounding box center [1394, 419] width 95 height 24
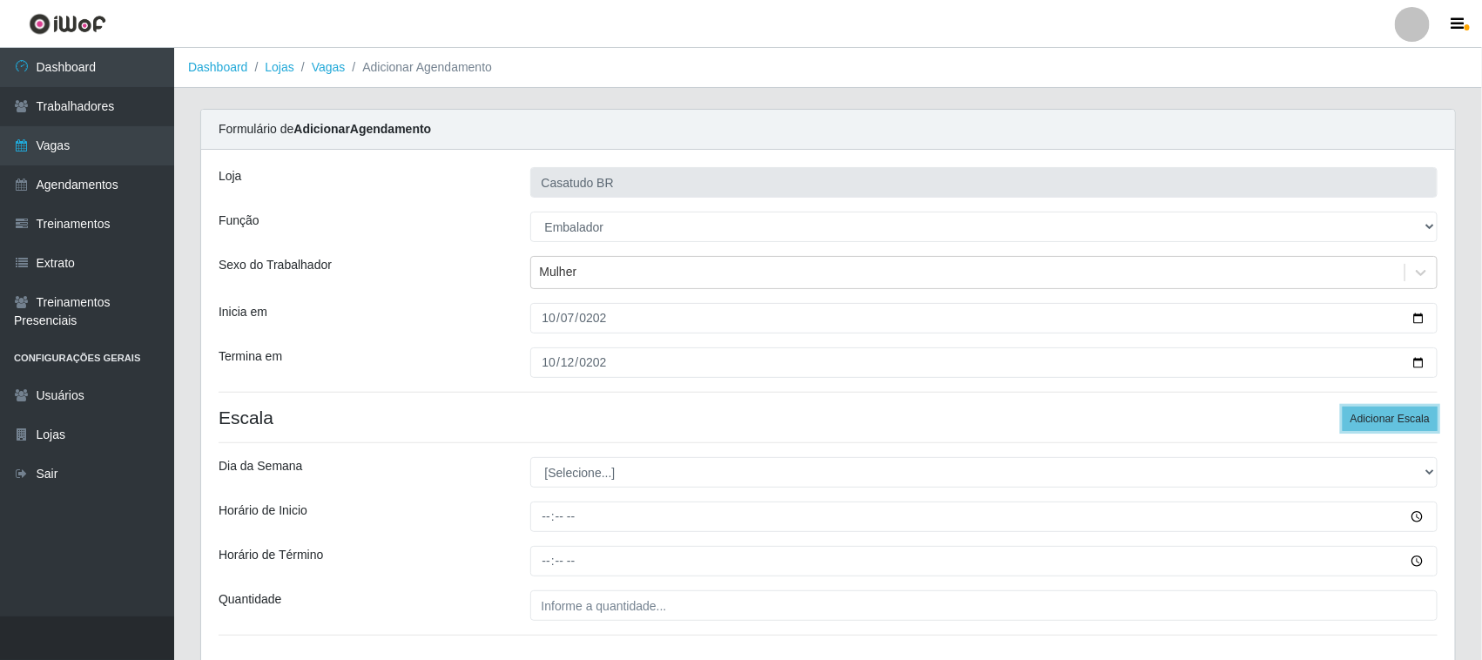
scroll to position [126, 0]
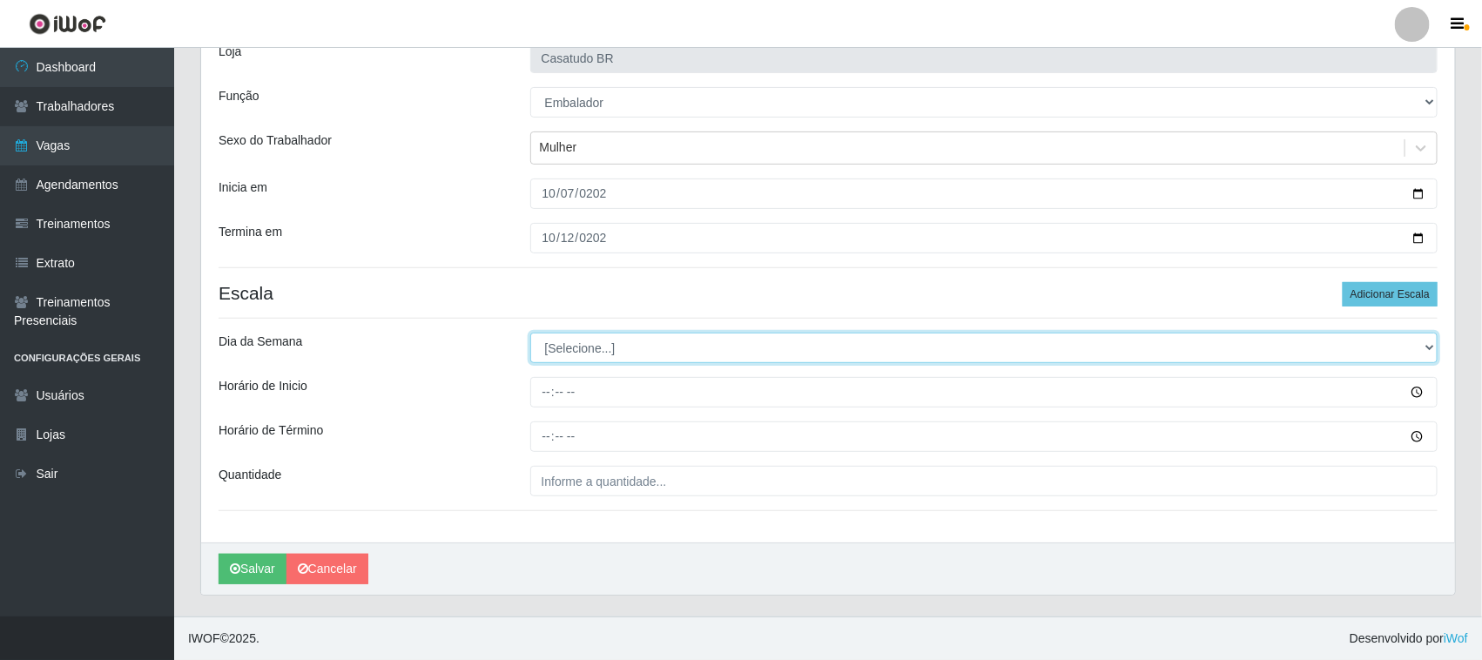
click at [647, 345] on select "[Selecione...] Segunda Terça Quarta Quinta Sexta Sábado Domingo" at bounding box center [984, 348] width 908 height 30
select select "2"
click at [530, 333] on select "[Selecione...] Segunda Terça Quarta Quinta Sexta Sábado Domingo" at bounding box center [984, 348] width 908 height 30
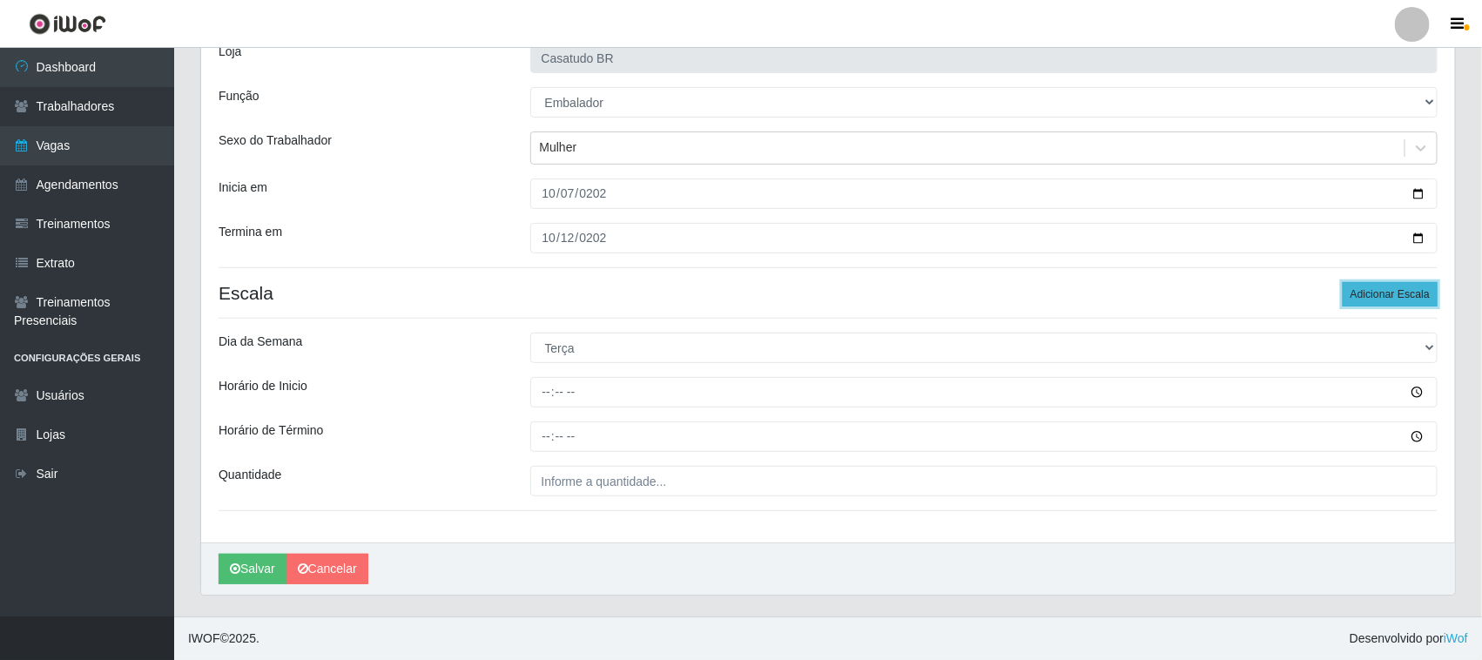
click at [1377, 299] on button "Adicionar Escala" at bounding box center [1390, 294] width 95 height 24
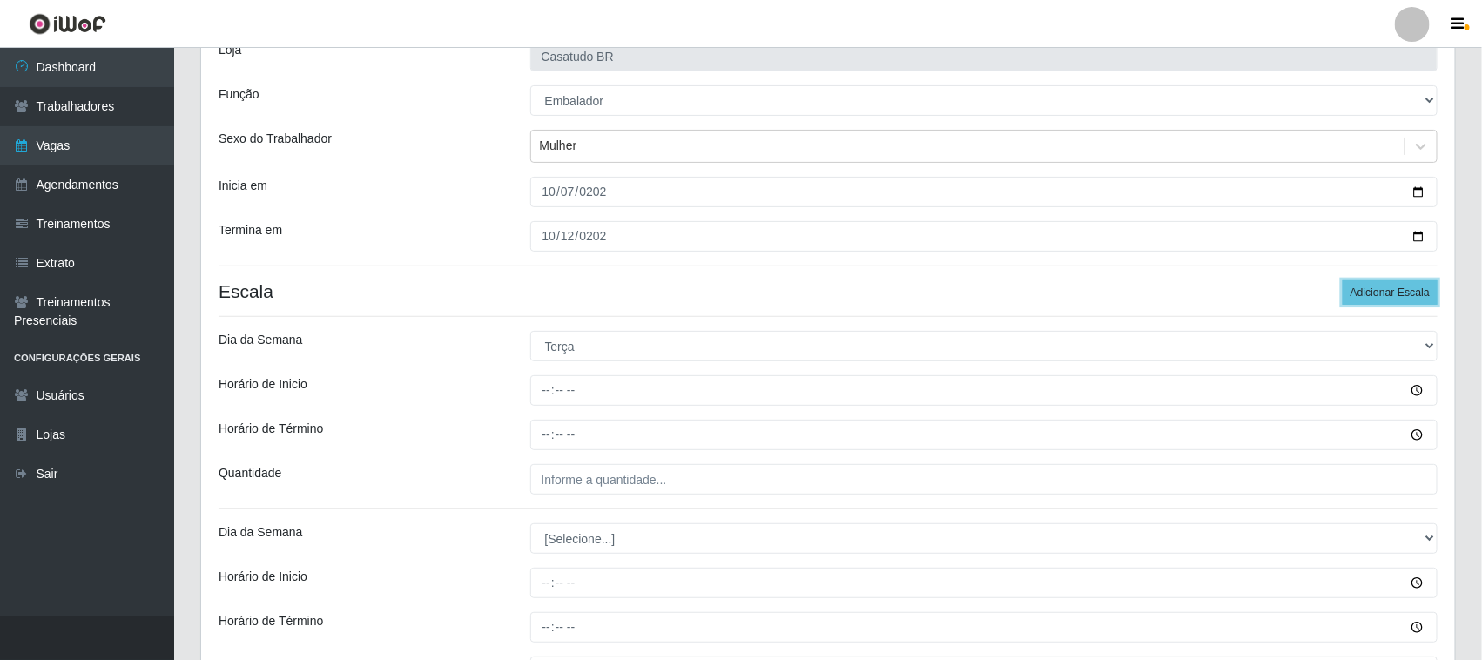
scroll to position [319, 0]
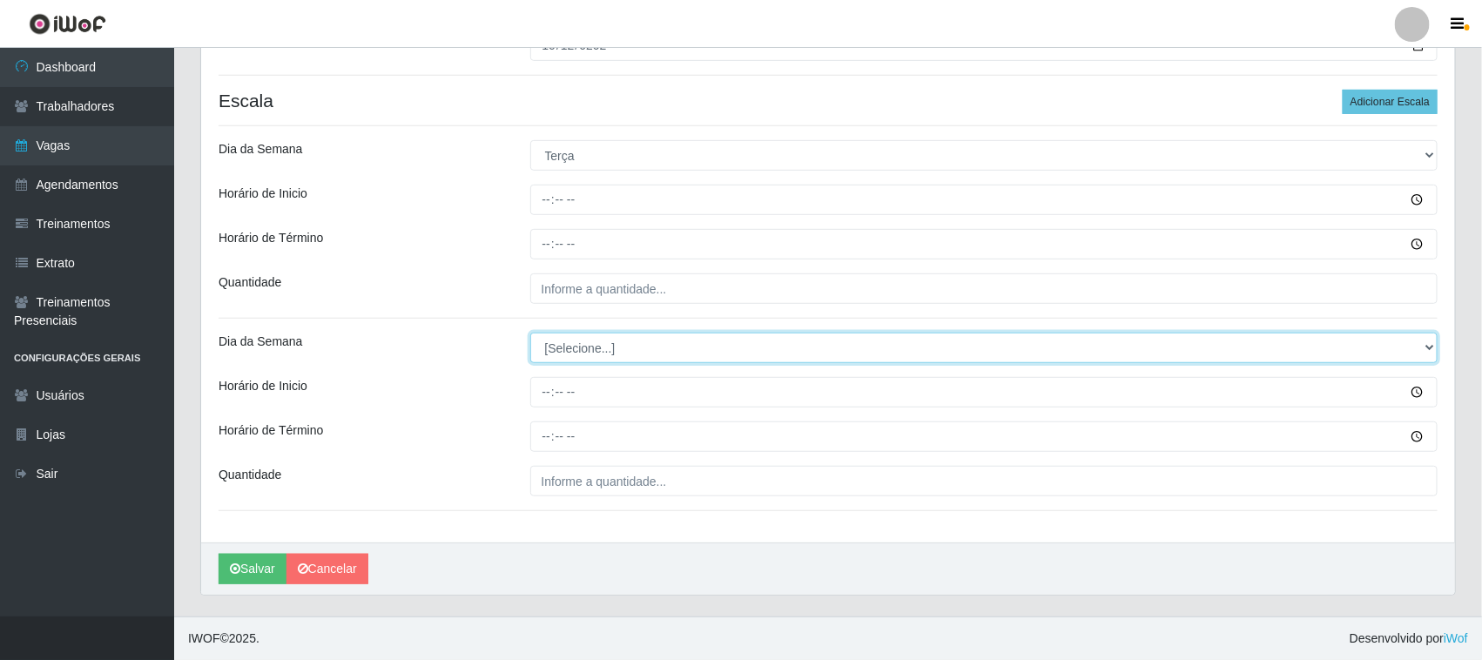
click at [742, 349] on select "[Selecione...] Segunda Terça Quarta Quinta Sexta Sábado Domingo" at bounding box center [984, 348] width 908 height 30
select select "3"
click at [530, 333] on select "[Selecione...] Segunda Terça Quarta Quinta Sexta Sábado Domingo" at bounding box center [984, 348] width 908 height 30
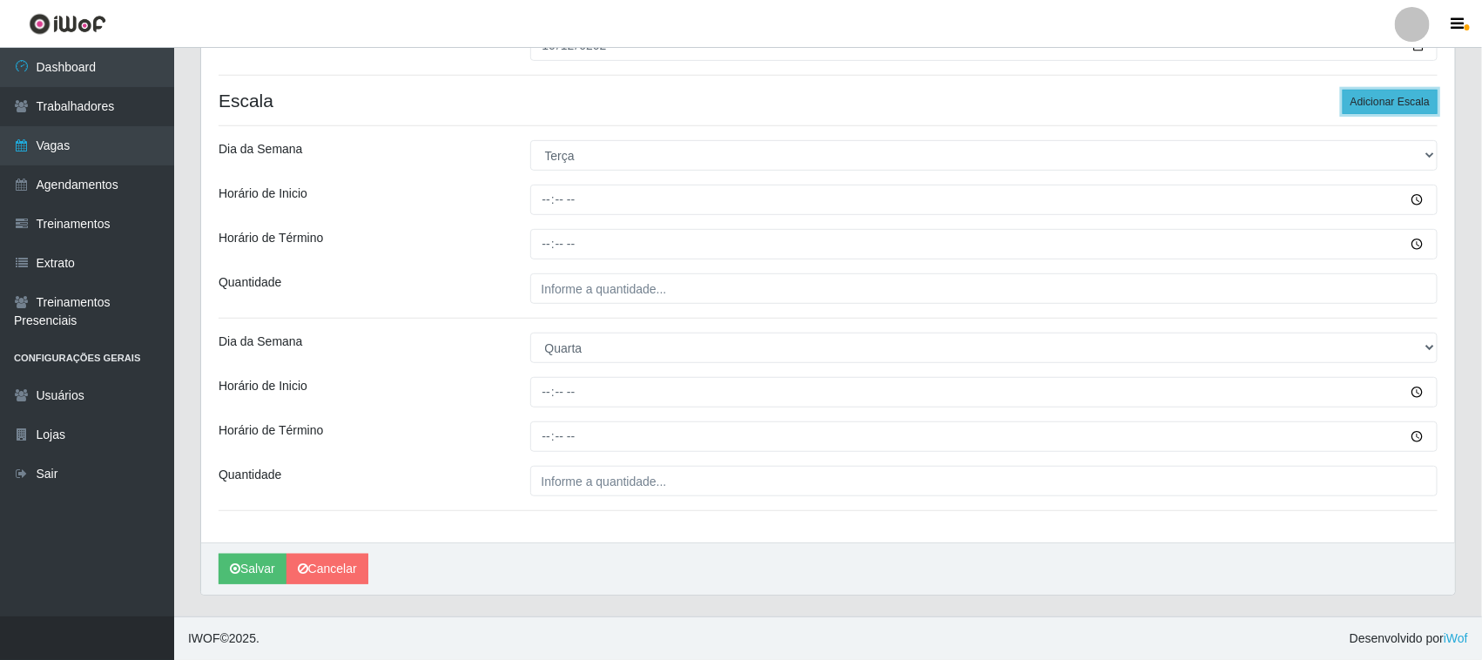
click at [1408, 102] on button "Adicionar Escala" at bounding box center [1390, 102] width 95 height 24
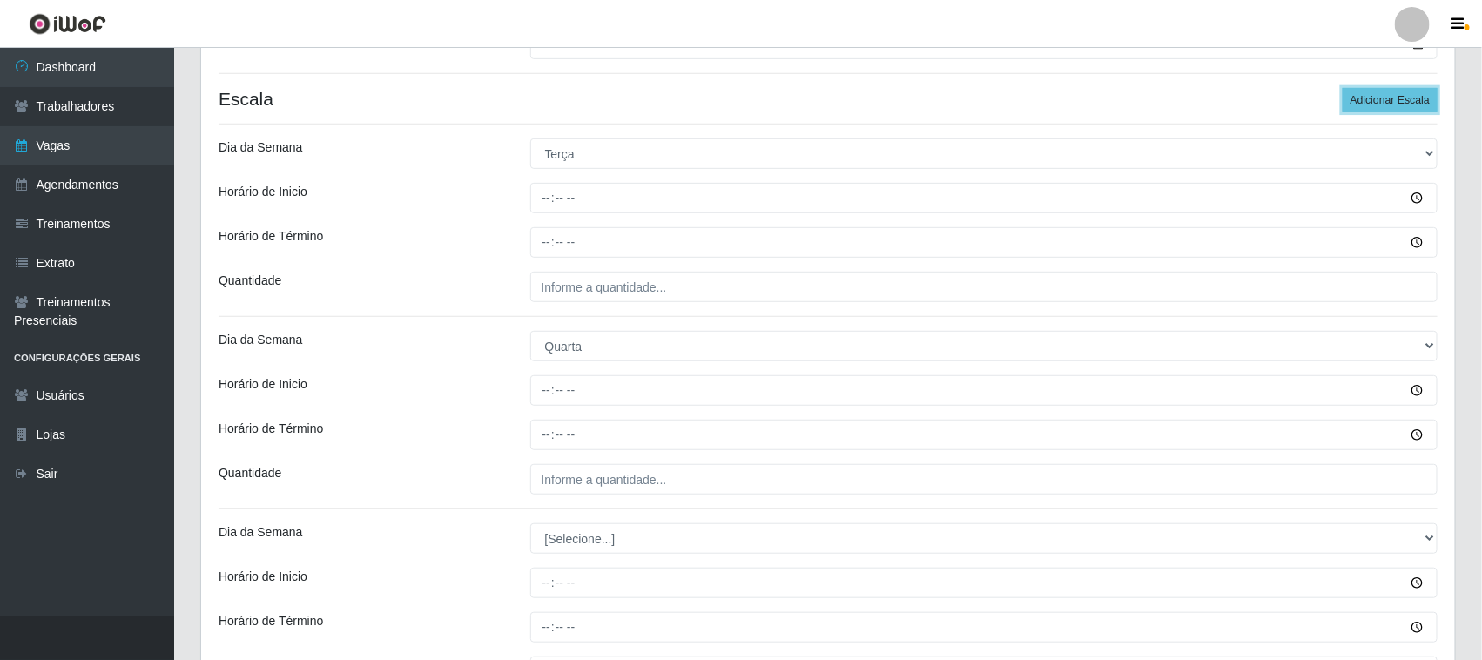
scroll to position [511, 0]
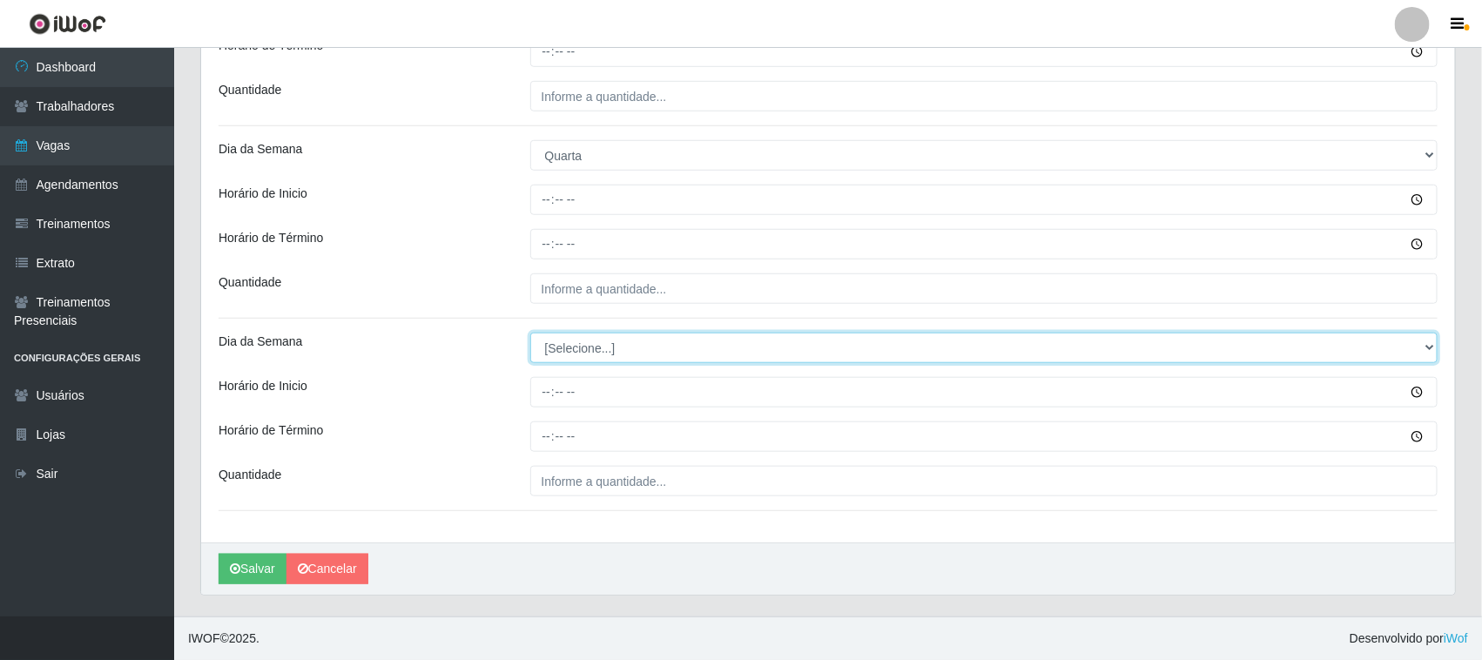
drag, startPoint x: 694, startPoint y: 342, endPoint x: 690, endPoint y: 363, distance: 21.2
click at [694, 342] on select "[Selecione...] Segunda Terça Quarta Quinta Sexta Sábado Domingo" at bounding box center [984, 348] width 908 height 30
click at [664, 360] on select "[Selecione...] Segunda Terça Quarta Quinta Sexta Sábado Domingo" at bounding box center [984, 348] width 908 height 30
select select "4"
click at [530, 333] on select "[Selecione...] Segunda Terça Quarta Quinta Sexta Sábado Domingo" at bounding box center [984, 348] width 908 height 30
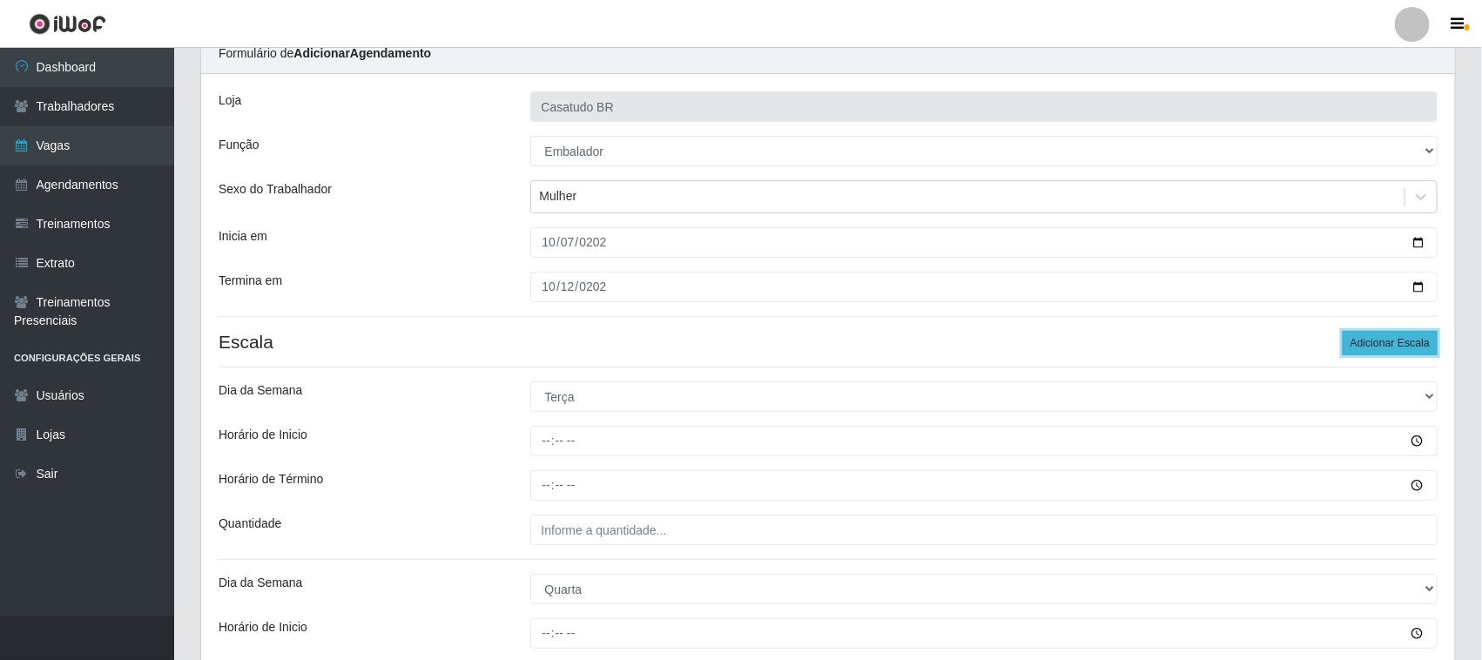
drag, startPoint x: 1425, startPoint y: 342, endPoint x: 1136, endPoint y: 336, distance: 288.3
click at [1421, 342] on button "Adicionar Escala" at bounding box center [1390, 343] width 95 height 24
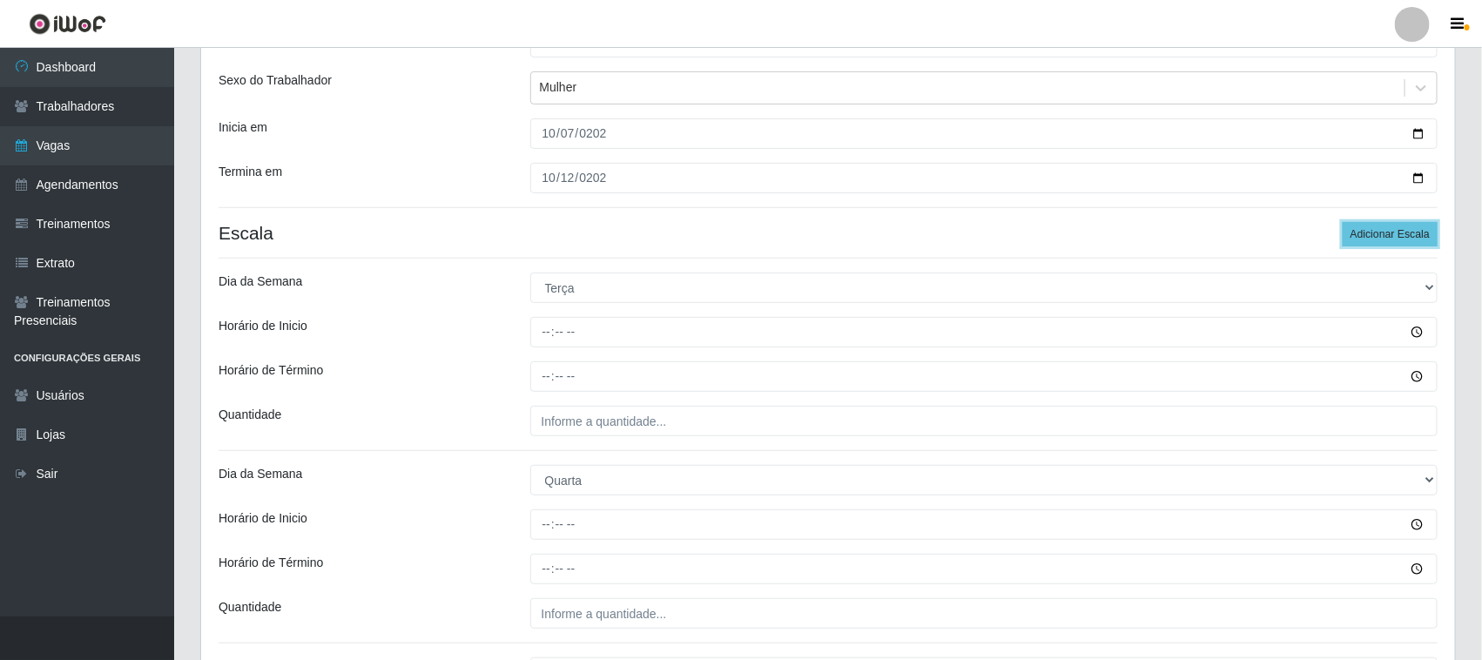
scroll to position [704, 0]
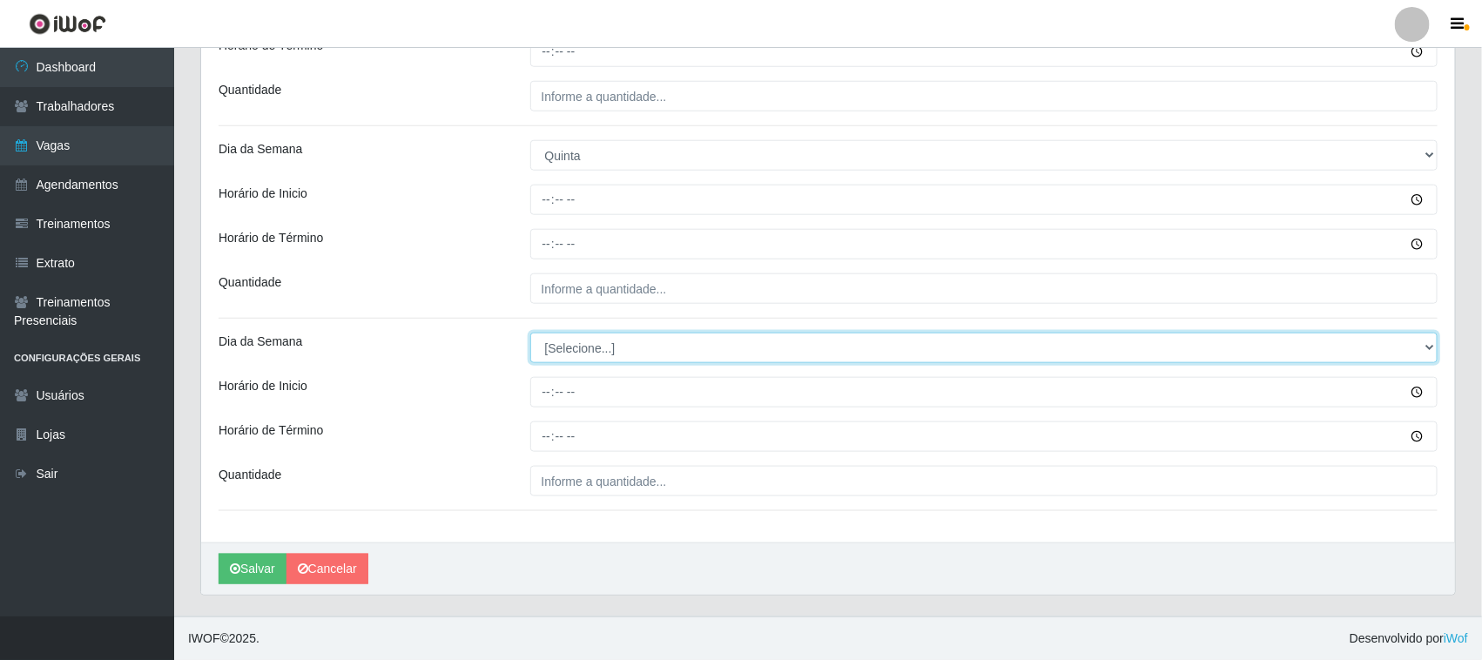
click at [588, 341] on select "[Selecione...] Segunda Terça Quarta Quinta Sexta Sábado Domingo" at bounding box center [984, 348] width 908 height 30
select select "5"
click at [530, 333] on select "[Selecione...] Segunda Terça Quarta Quinta Sexta Sábado Domingo" at bounding box center [984, 348] width 908 height 30
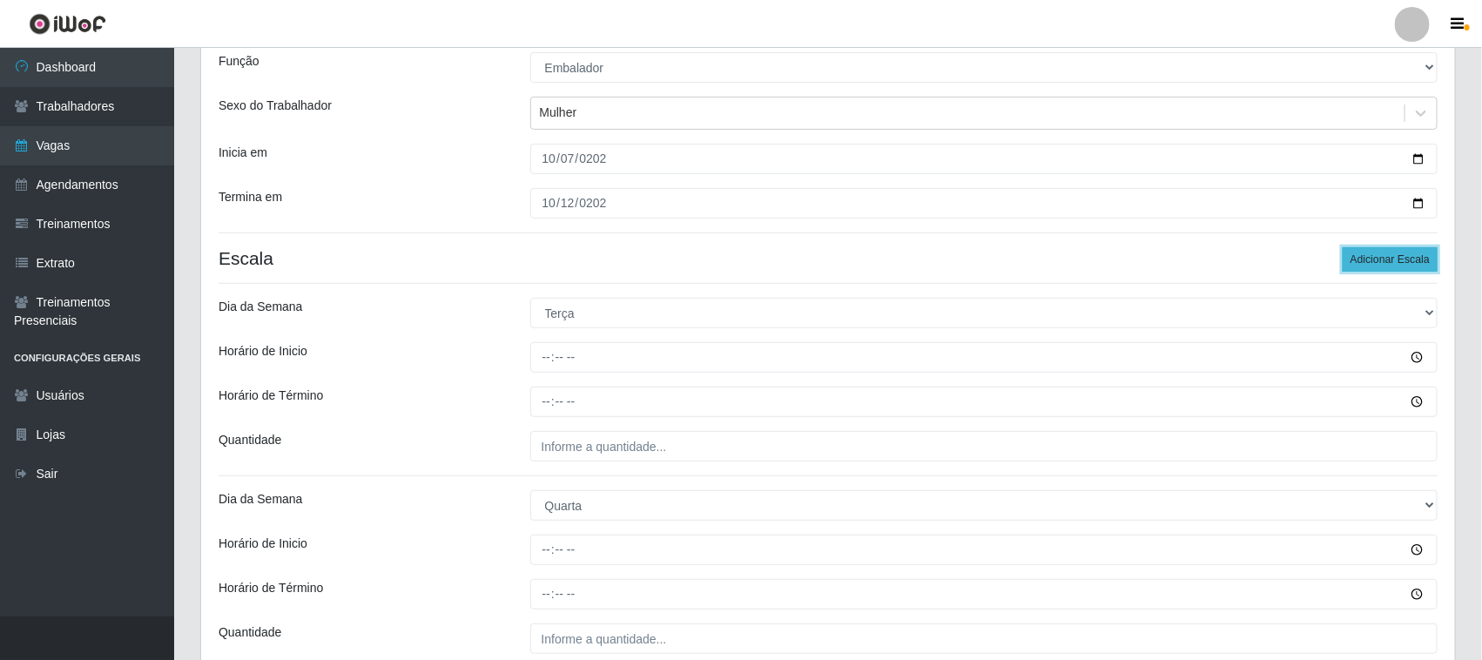
click at [1370, 249] on button "Adicionar Escala" at bounding box center [1390, 259] width 95 height 24
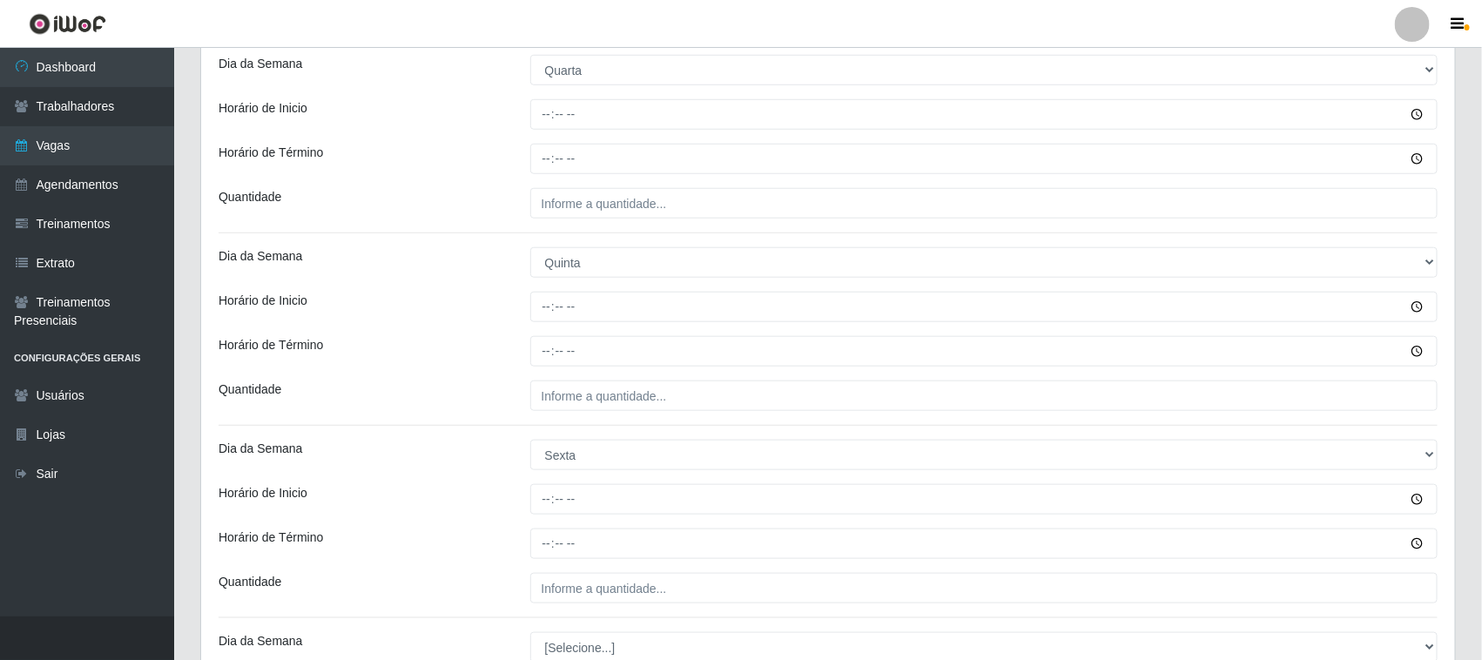
scroll to position [812, 0]
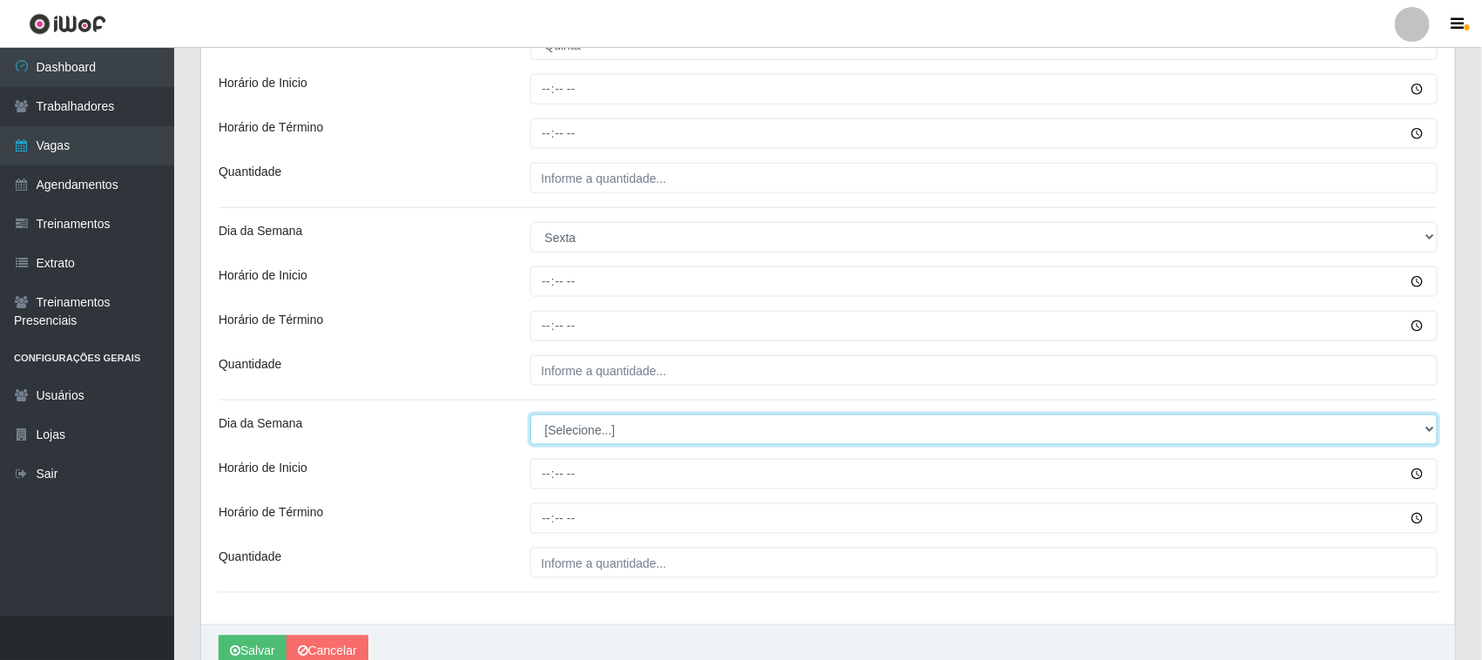
click at [584, 442] on select "[Selecione...] Segunda Terça Quarta Quinta Sexta Sábado Domingo" at bounding box center [984, 429] width 908 height 30
select select "6"
click at [530, 416] on select "[Selecione...] Segunda Terça Quarta Quinta Sexta Sábado Domingo" at bounding box center [984, 429] width 908 height 30
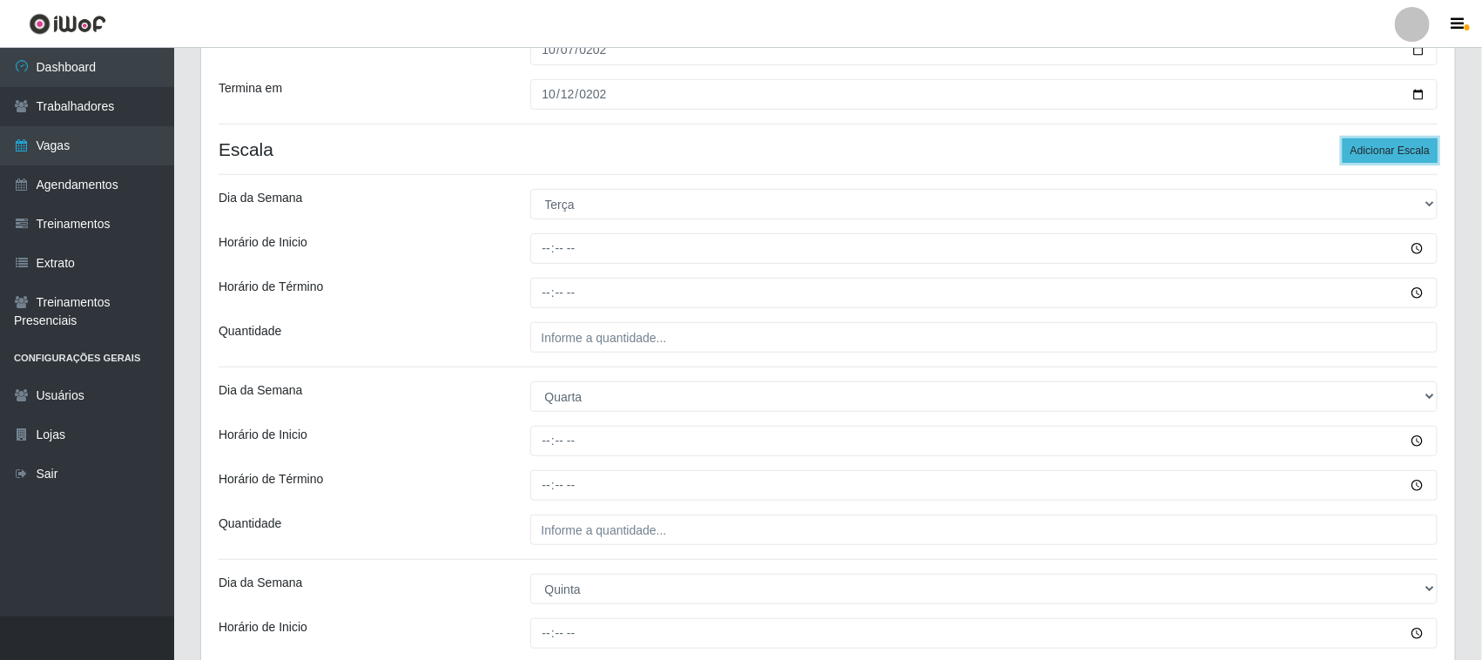
click at [1374, 150] on button "Adicionar Escala" at bounding box center [1390, 150] width 95 height 24
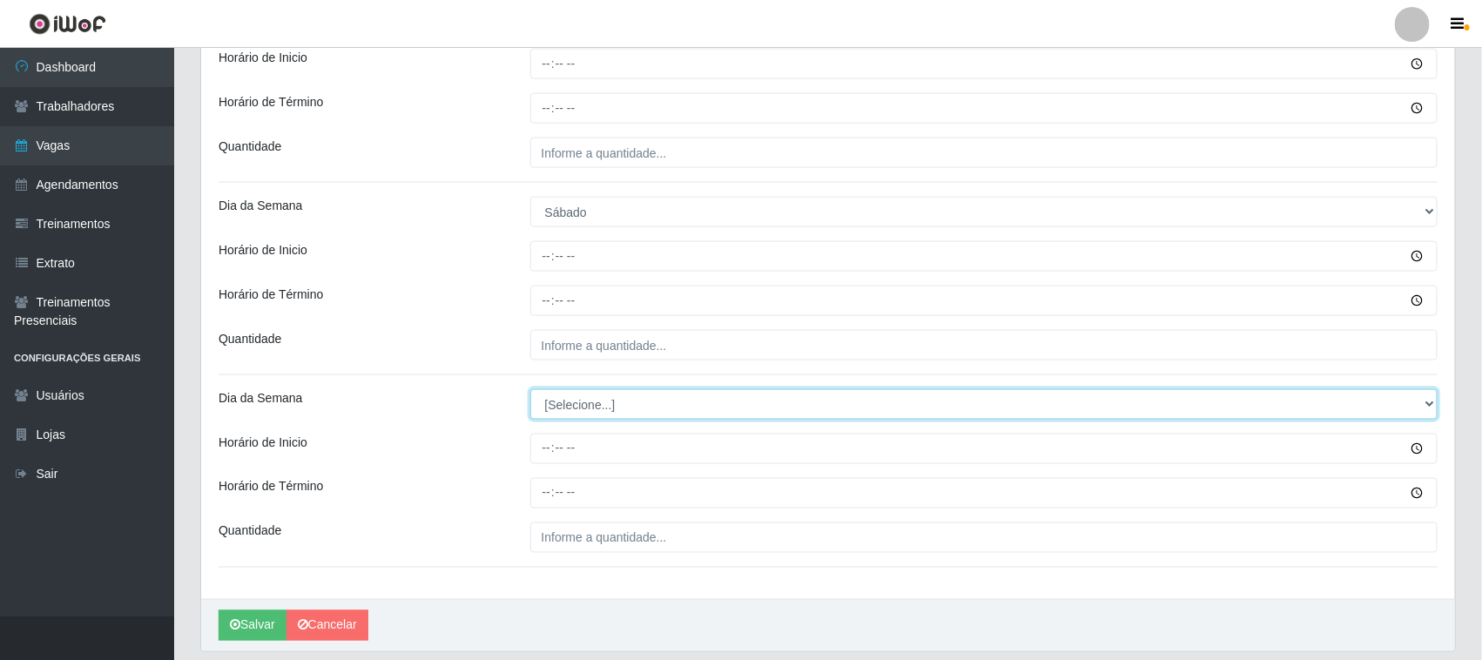
click at [598, 402] on select "[Selecione...] Segunda Terça Quarta Quinta Sexta Sábado Domingo" at bounding box center [984, 404] width 908 height 30
select select "0"
click at [530, 391] on select "[Selecione...] Segunda Terça Quarta Quinta Sexta Sábado Domingo" at bounding box center [984, 404] width 908 height 30
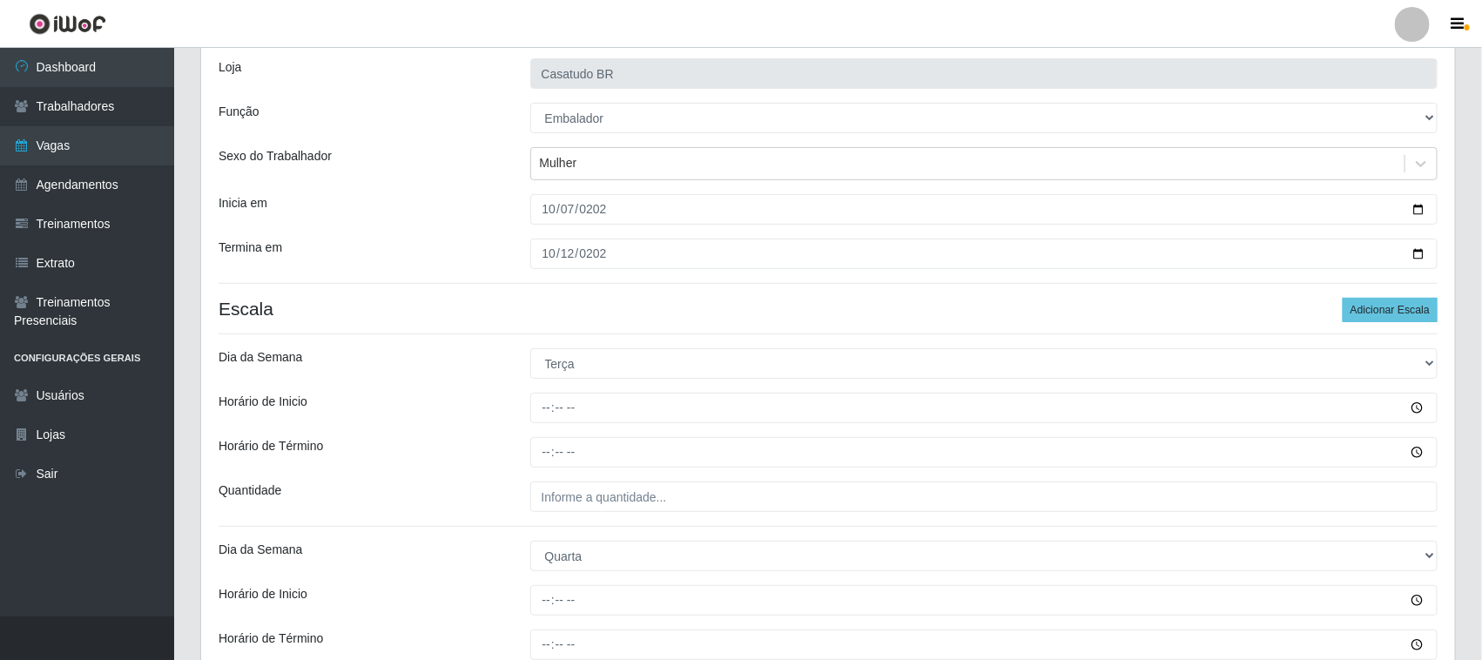
scroll to position [218, 0]
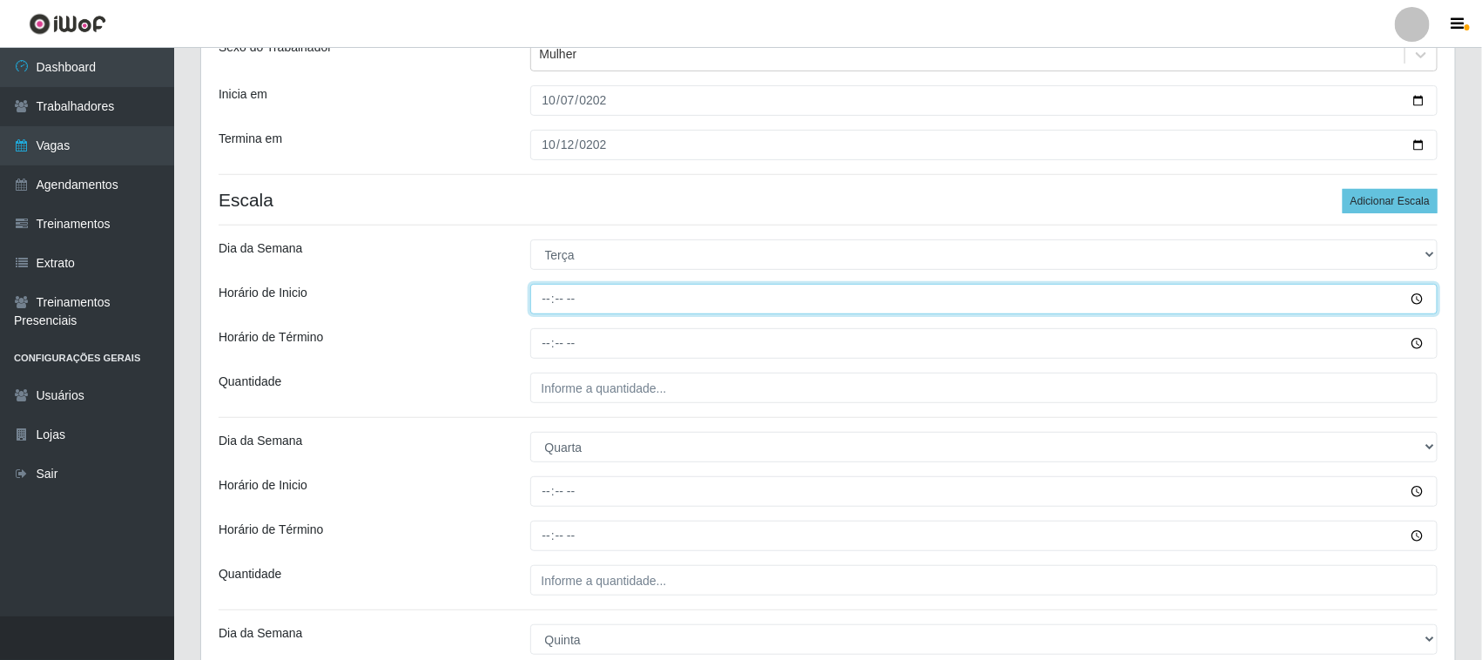
click at [540, 302] on input "Horário de Inicio" at bounding box center [984, 299] width 908 height 30
type input "14:00"
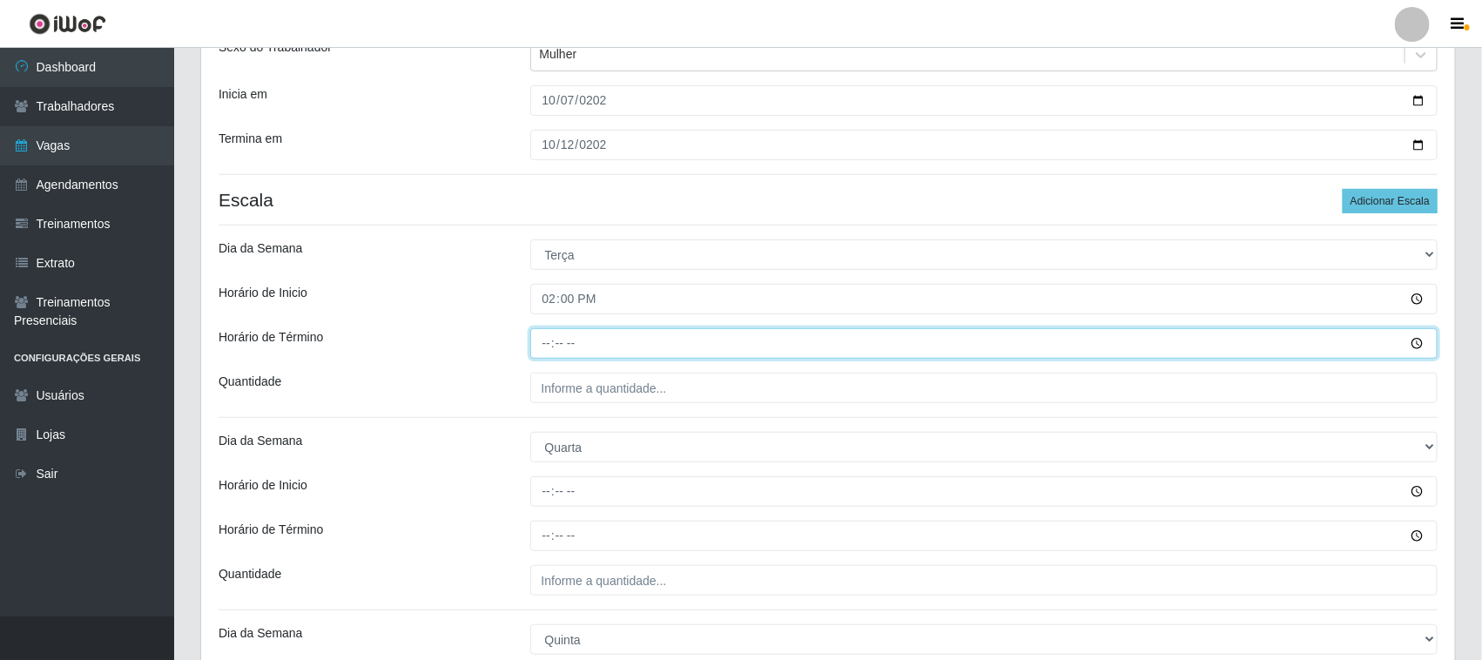
click at [536, 346] on input "Horário de Término" at bounding box center [984, 343] width 908 height 30
type input "20:00"
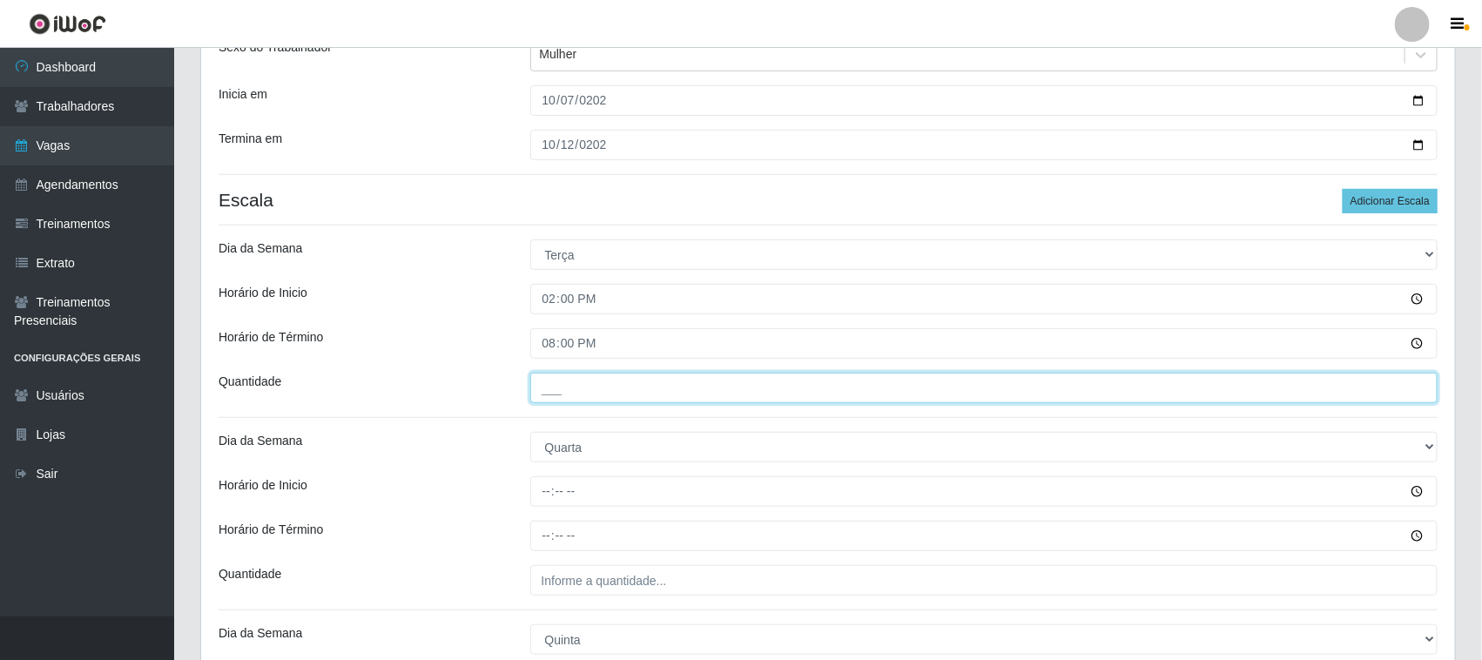
drag, startPoint x: 606, startPoint y: 388, endPoint x: 634, endPoint y: 405, distance: 32.4
click at [606, 388] on input "___" at bounding box center [984, 388] width 908 height 30
type input "4__"
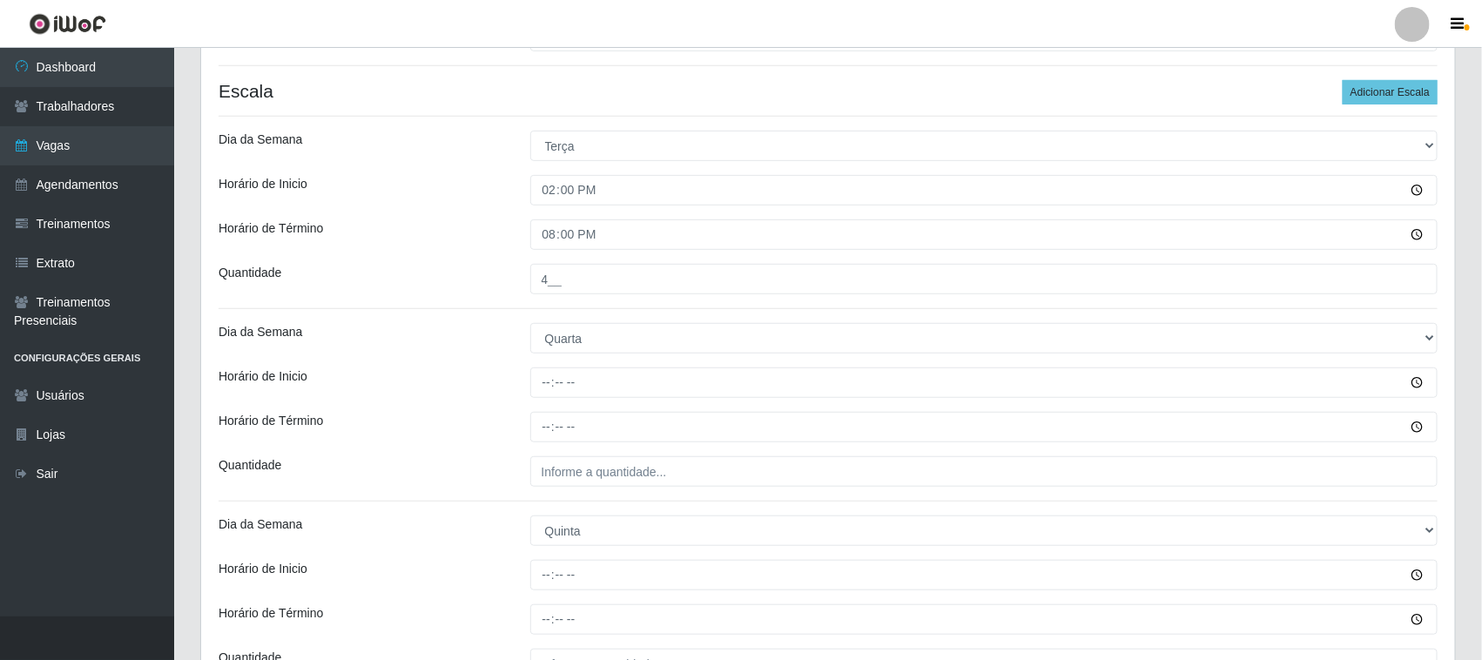
click at [528, 384] on div at bounding box center [984, 382] width 934 height 30
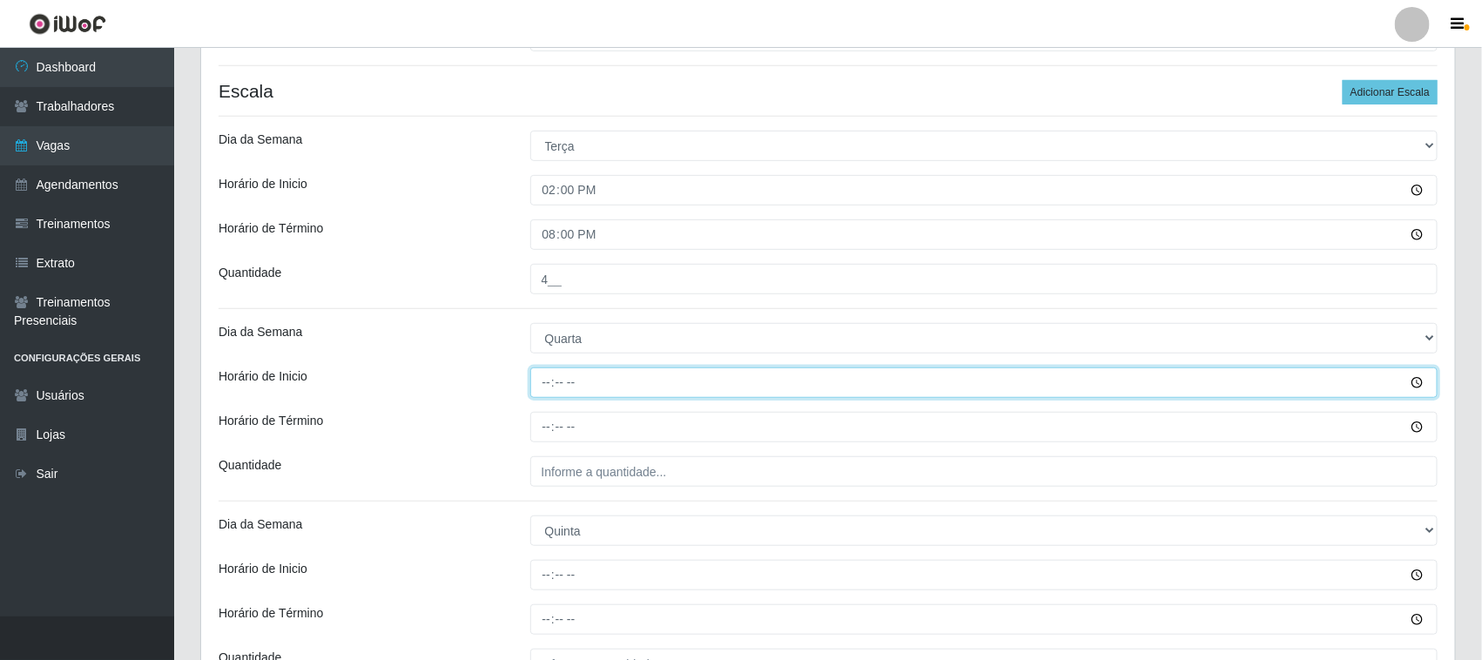
click at [533, 380] on input "Horário de Inicio" at bounding box center [984, 382] width 908 height 30
type input "14:00"
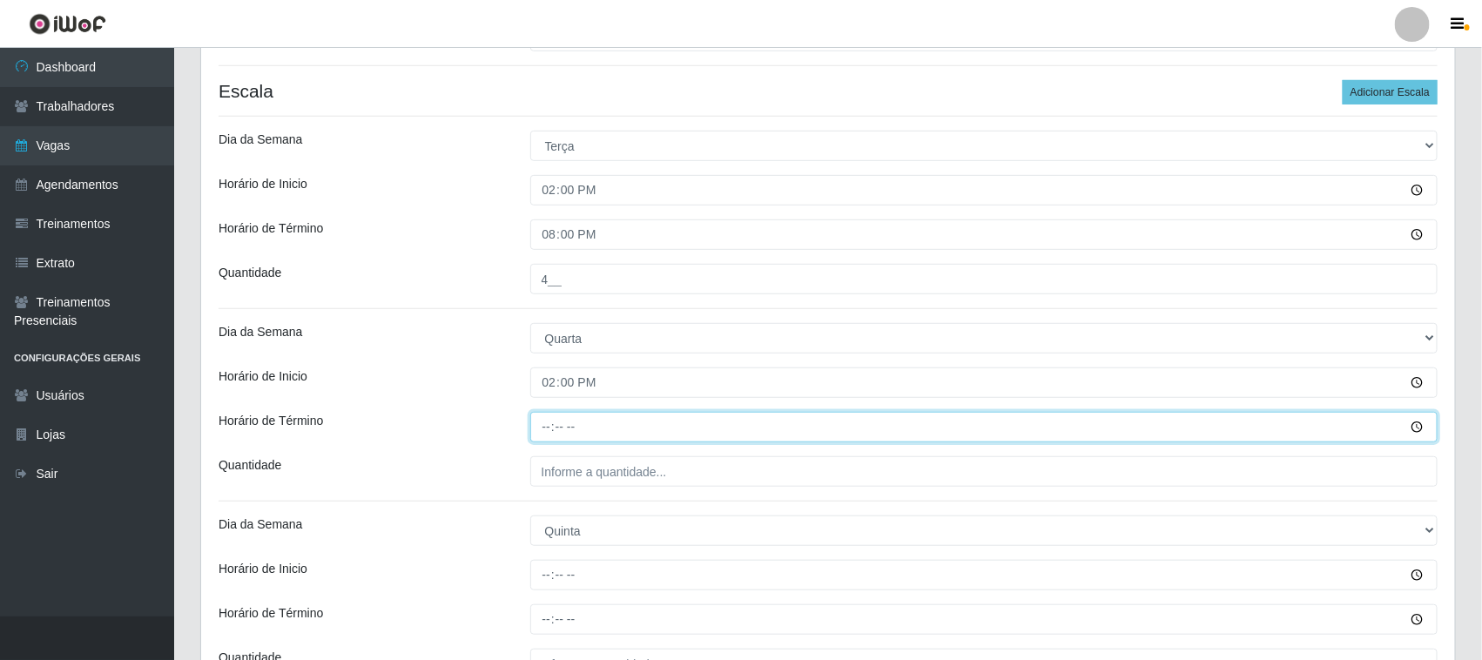
click at [549, 422] on input "Horário de Término" at bounding box center [984, 427] width 908 height 30
type input "20:00"
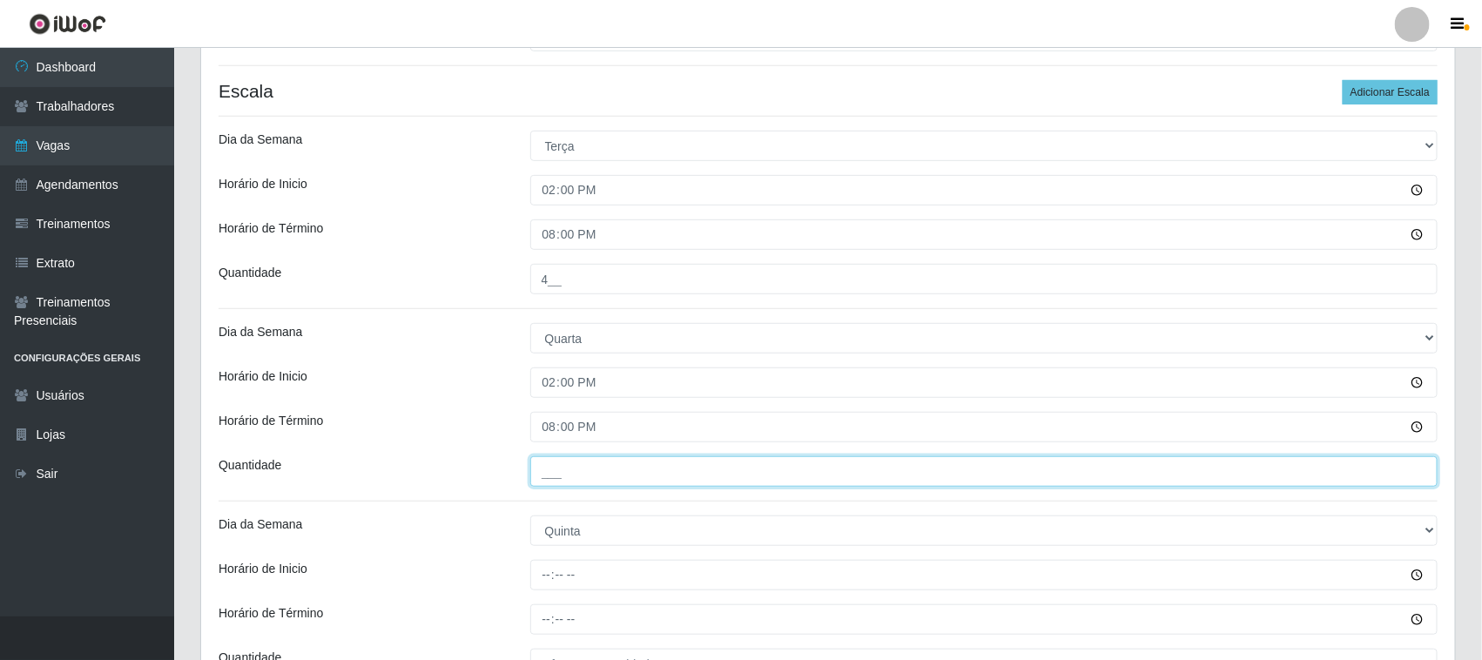
click at [673, 471] on input "___" at bounding box center [984, 471] width 908 height 30
type input "4__"
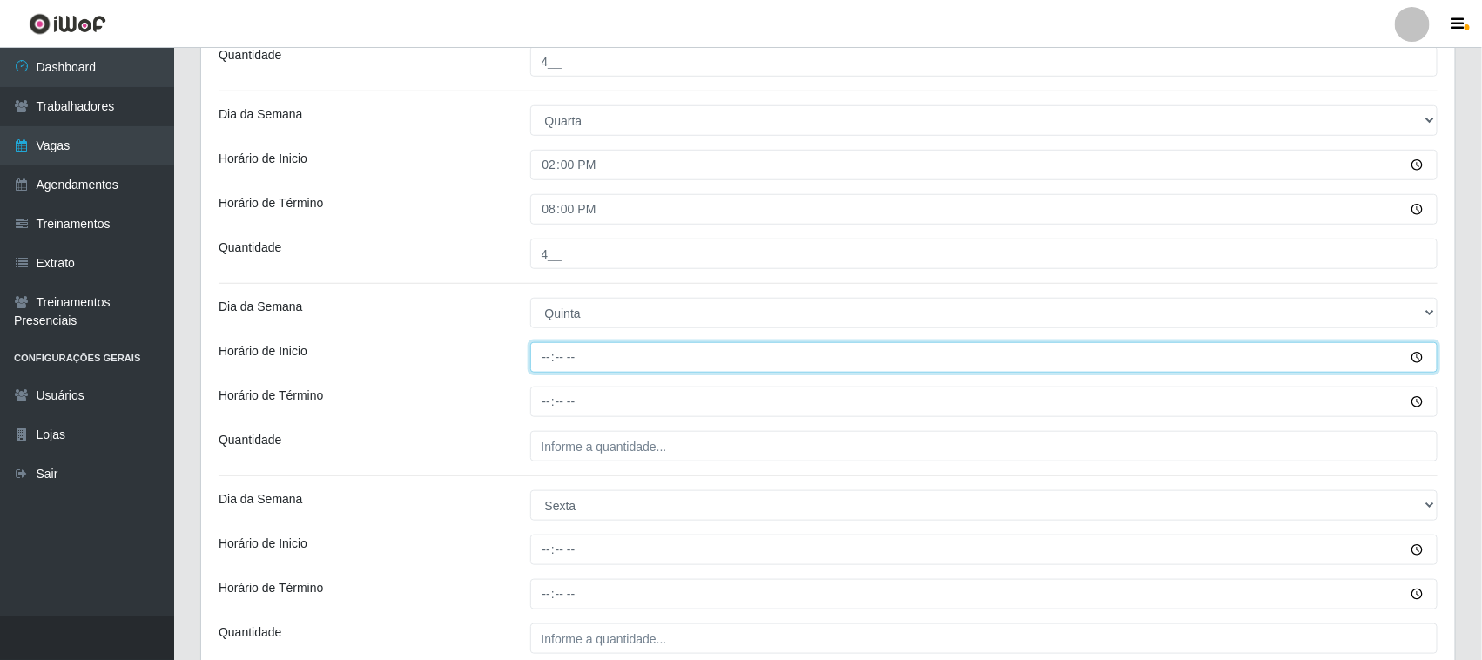
click at [533, 358] on input "Horário de Inicio" at bounding box center [984, 357] width 908 height 30
type input "14:00"
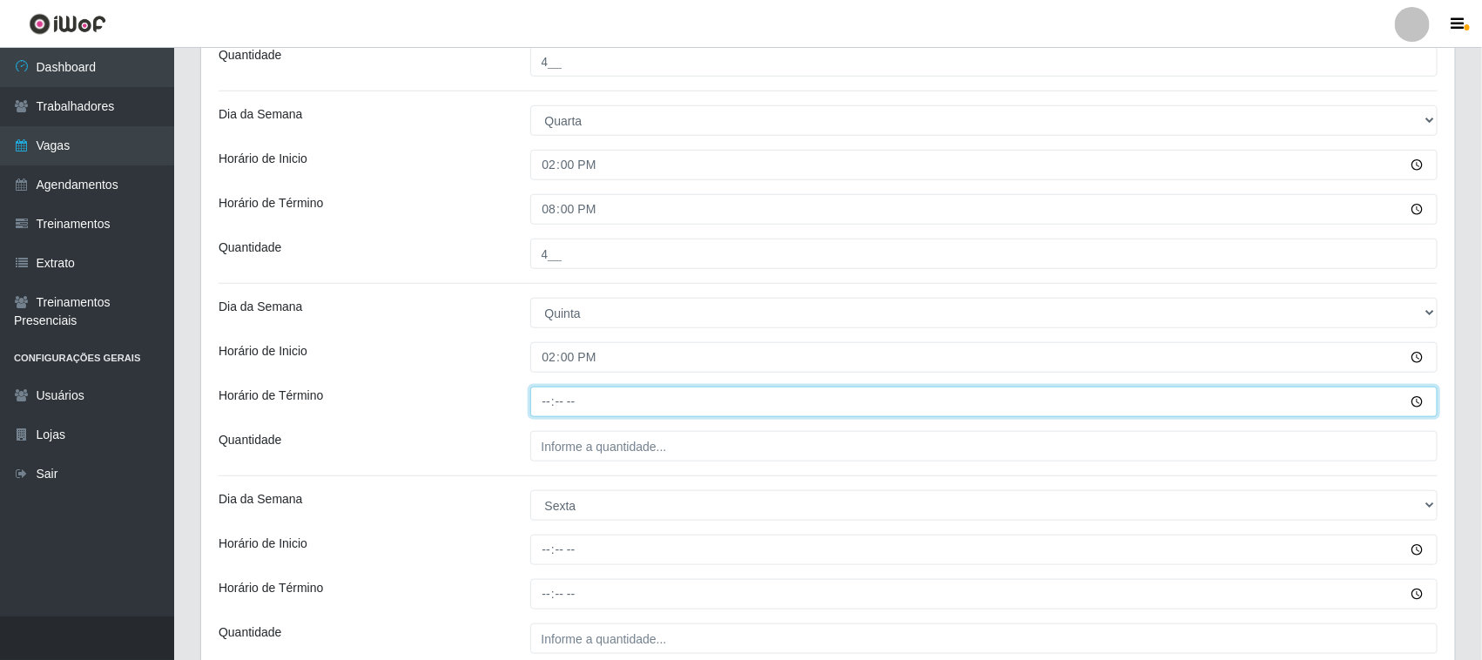
drag, startPoint x: 553, startPoint y: 407, endPoint x: 523, endPoint y: 398, distance: 30.9
click at [549, 406] on input "Horário de Término" at bounding box center [984, 402] width 908 height 30
type input "20:00"
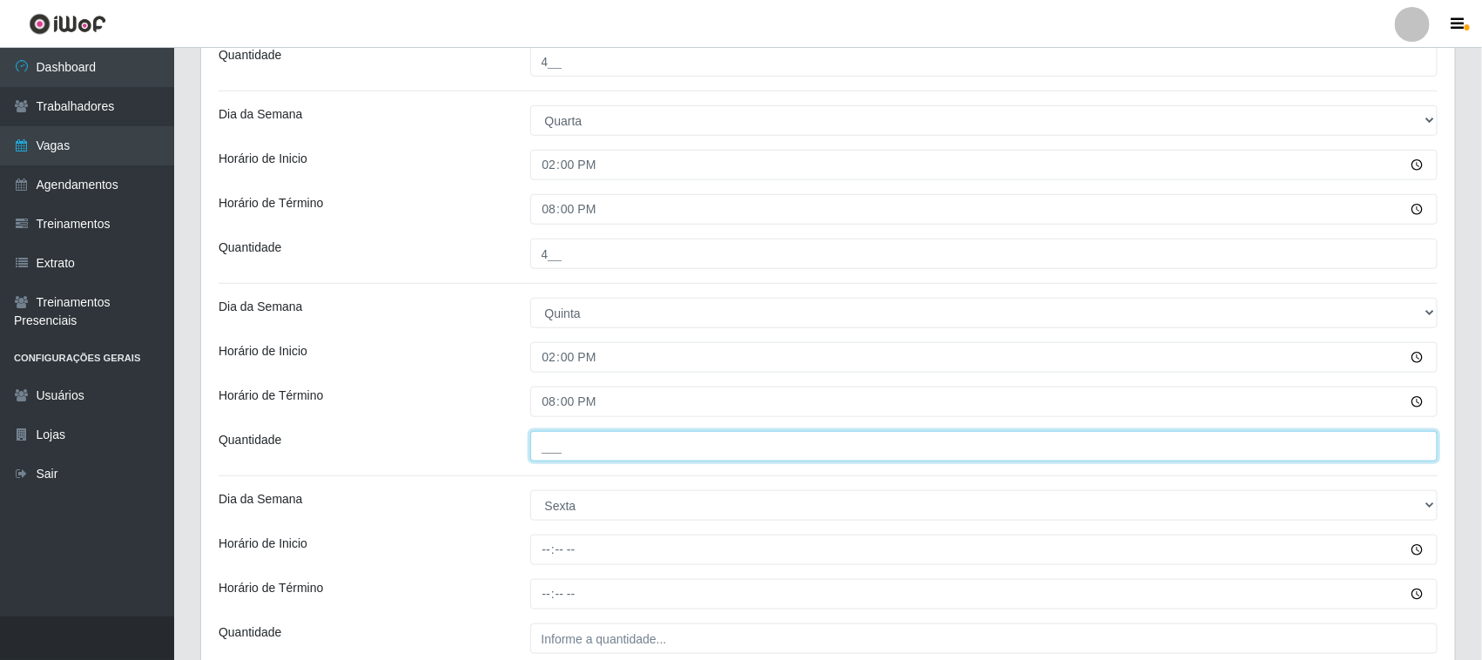
click at [636, 441] on input "___" at bounding box center [984, 446] width 908 height 30
type input "4__"
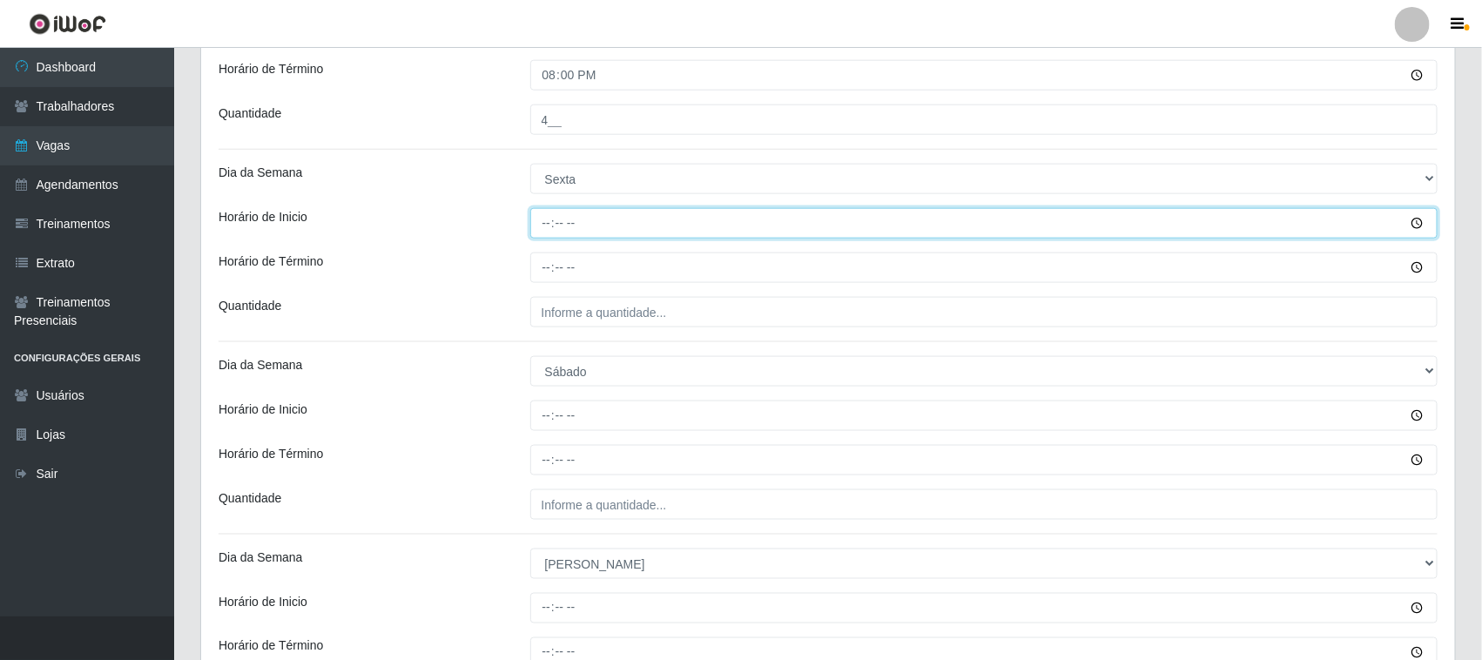
click at [540, 232] on input "Horário de Inicio" at bounding box center [984, 223] width 908 height 30
type input "14:00"
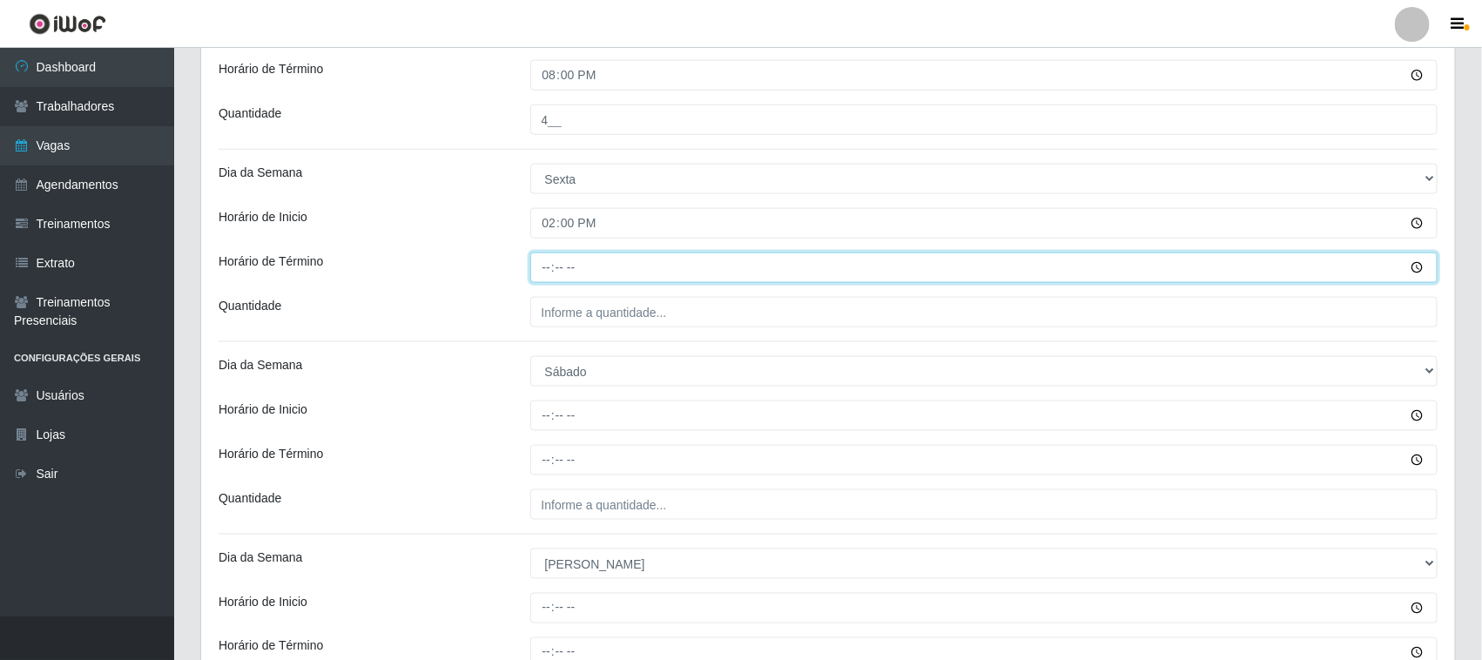
click at [554, 266] on input "Horário de Término" at bounding box center [984, 268] width 908 height 30
type input "20:00"
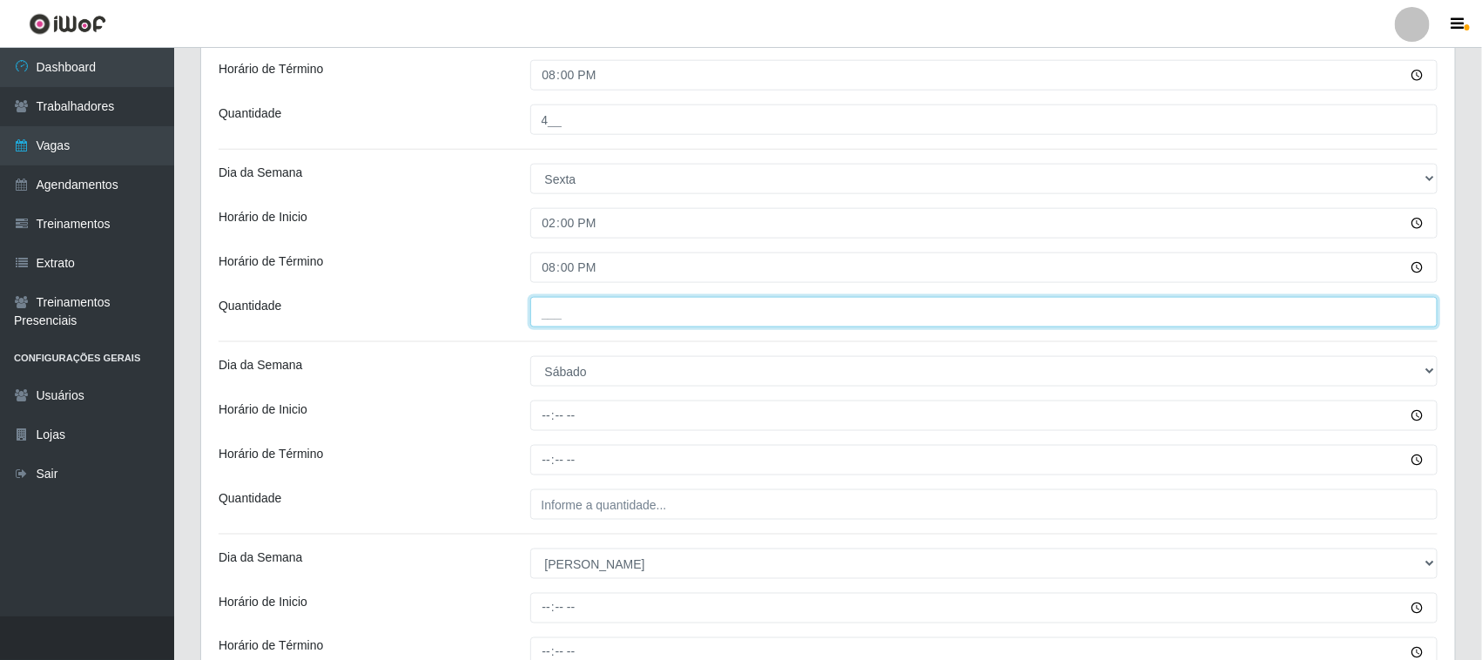
click at [584, 315] on input "___" at bounding box center [984, 312] width 908 height 30
type input "4__"
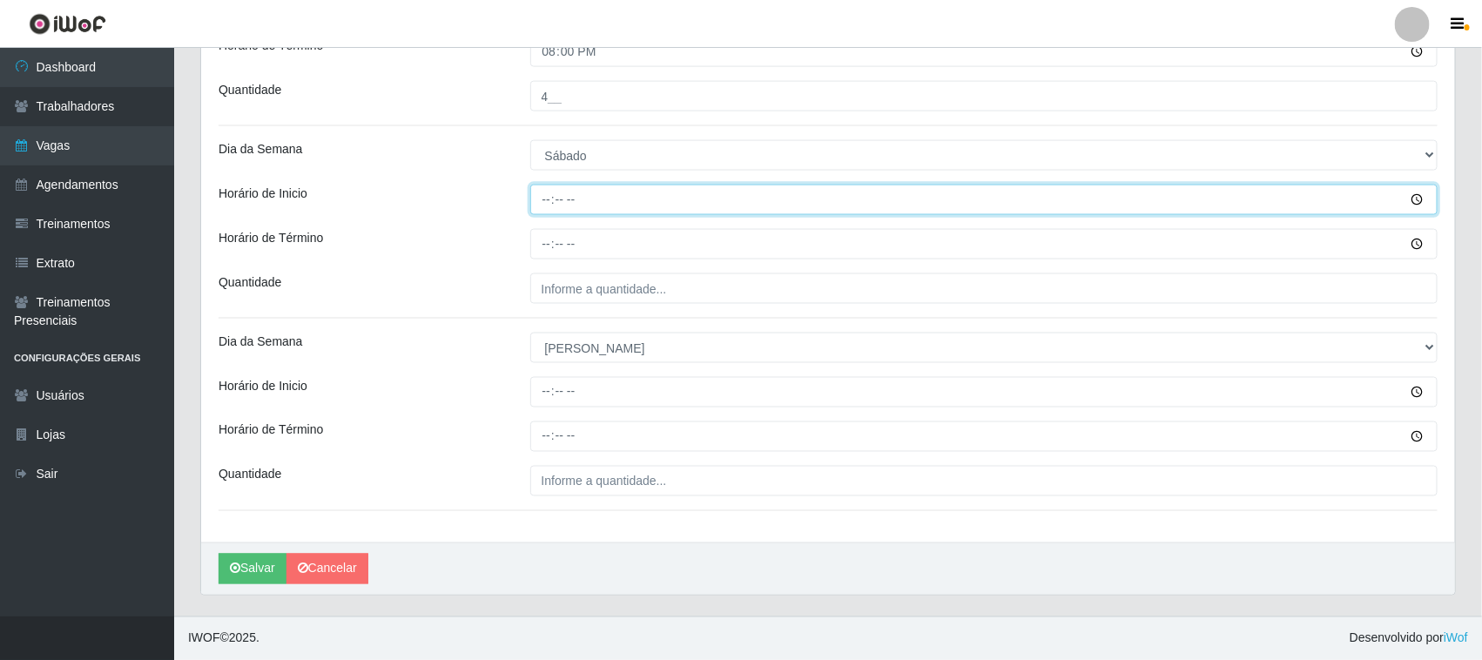
click at [546, 206] on input "Horário de Inicio" at bounding box center [984, 200] width 908 height 30
type input "14:00"
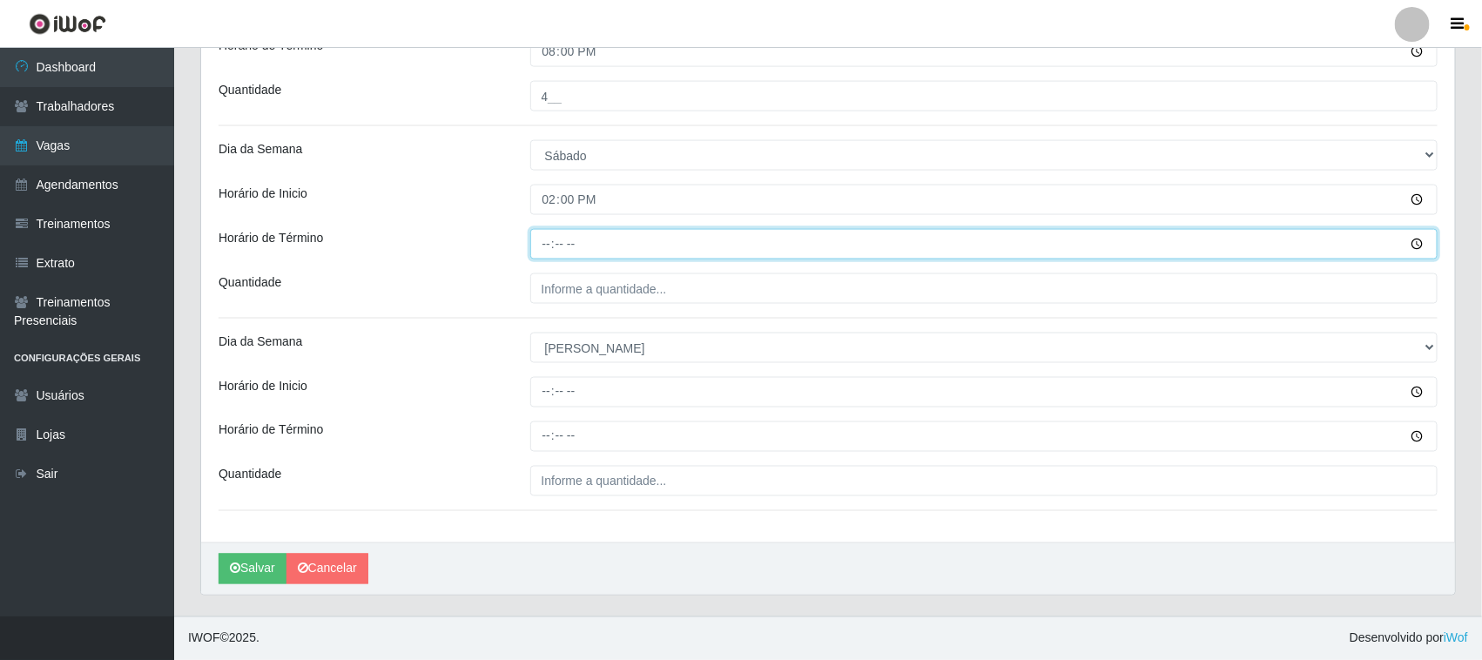
click at [549, 249] on input "Horário de Término" at bounding box center [984, 244] width 908 height 30
type input "20:00"
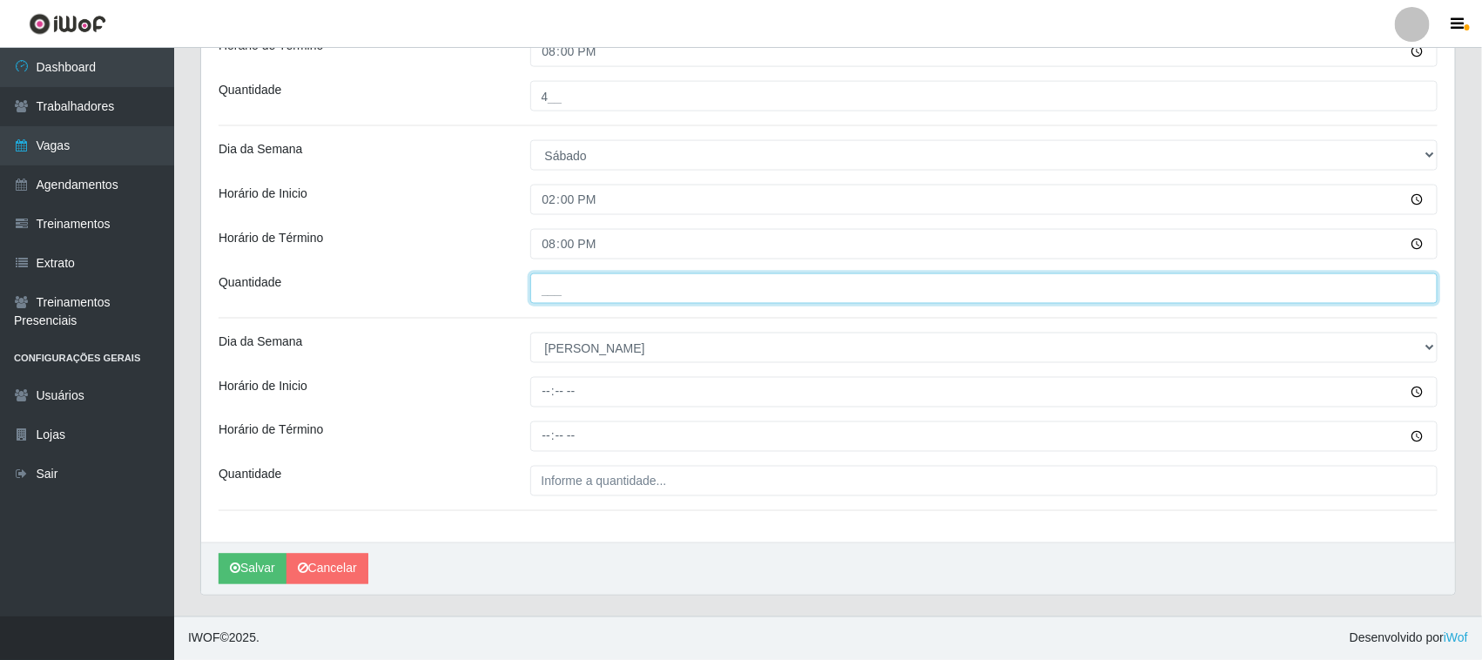
click at [594, 284] on input "___" at bounding box center [984, 288] width 908 height 30
type input "4__"
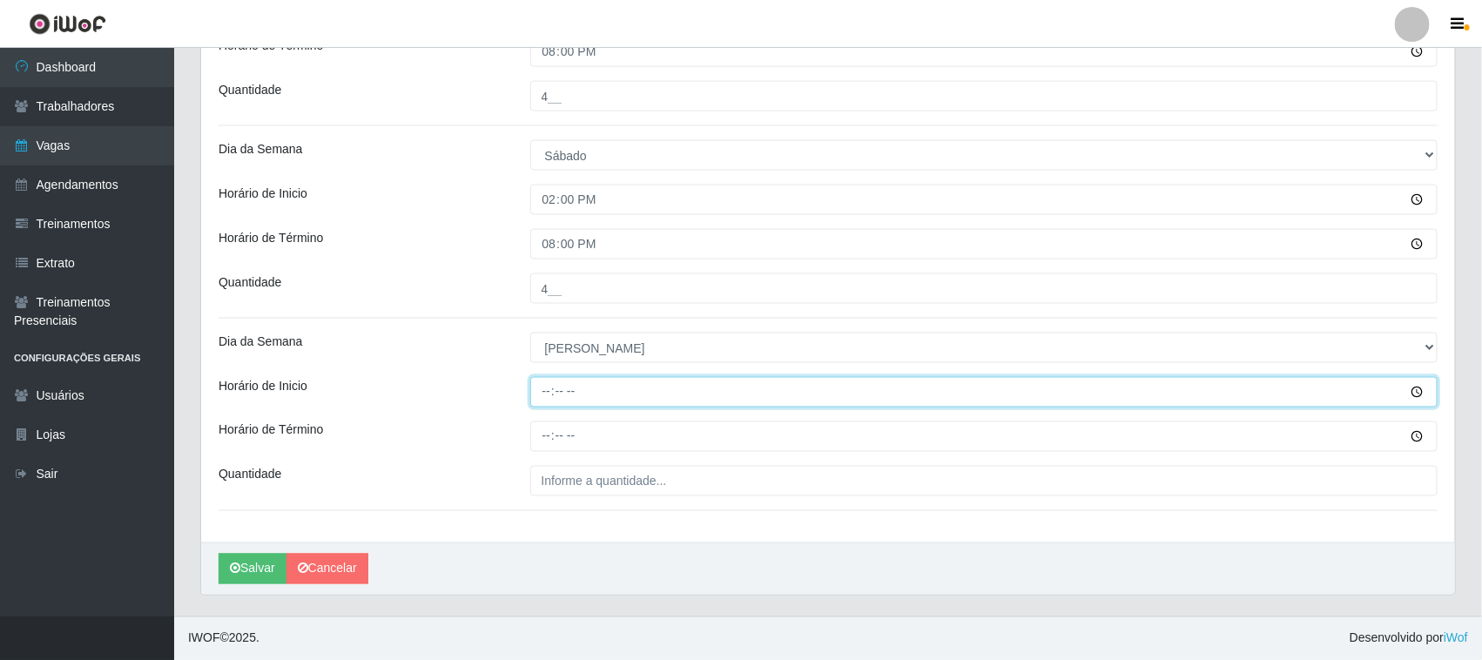
click at [542, 392] on input "Horário de Inicio" at bounding box center [984, 392] width 908 height 30
type input "14:00"
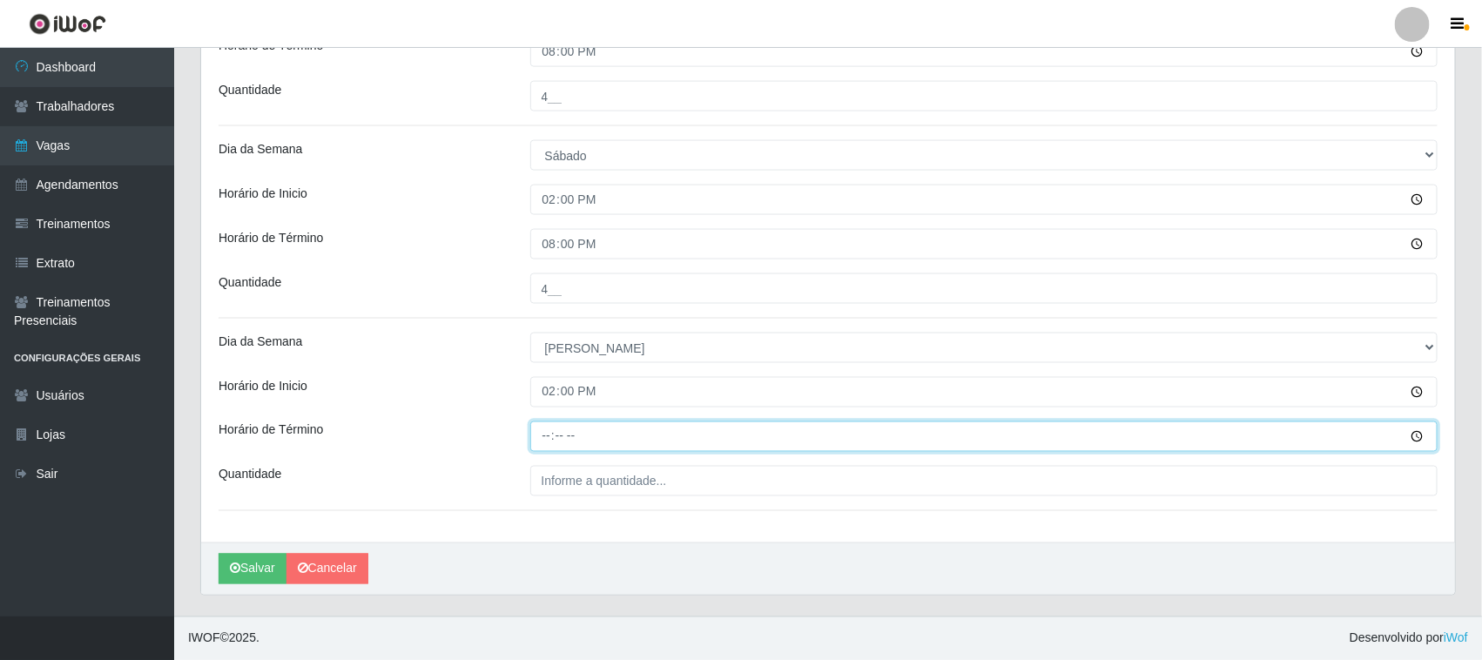
click at [542, 438] on input "Horário de Término" at bounding box center [984, 436] width 908 height 30
type input "20:00"
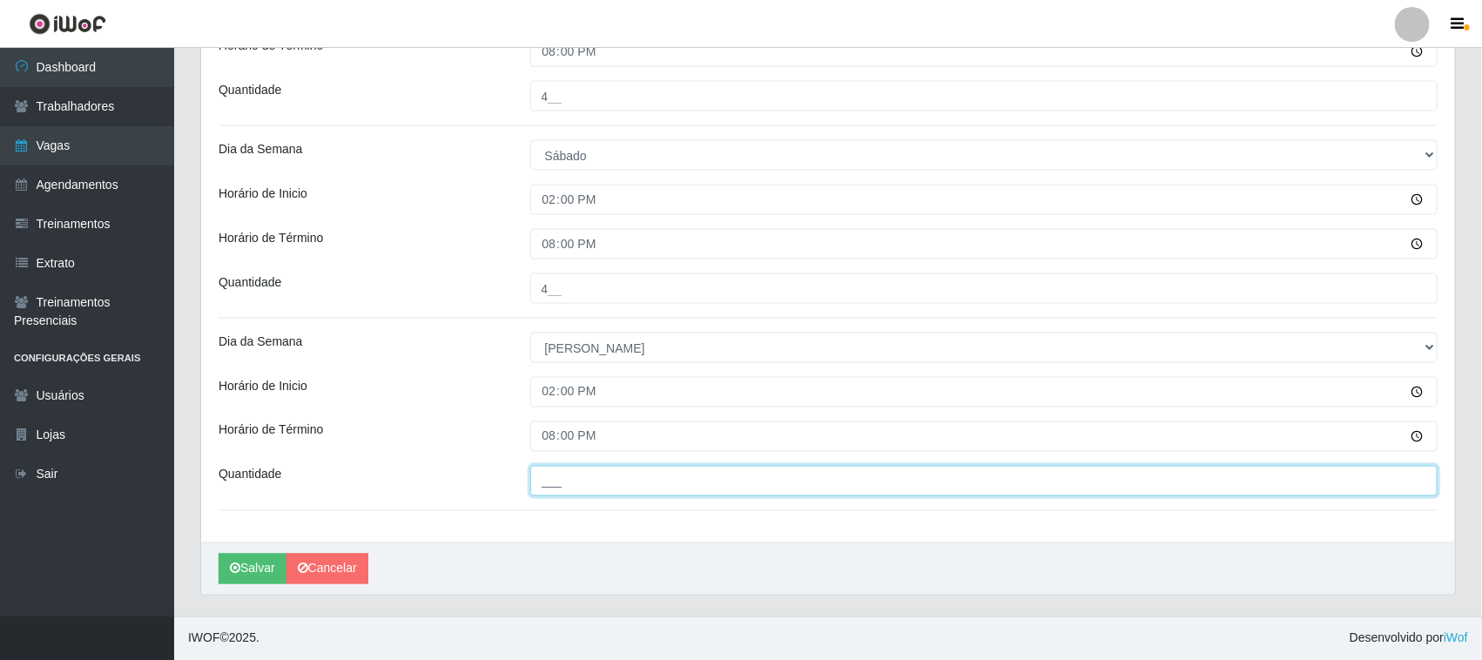
click at [583, 468] on input "___" at bounding box center [984, 481] width 908 height 30
type input "4__"
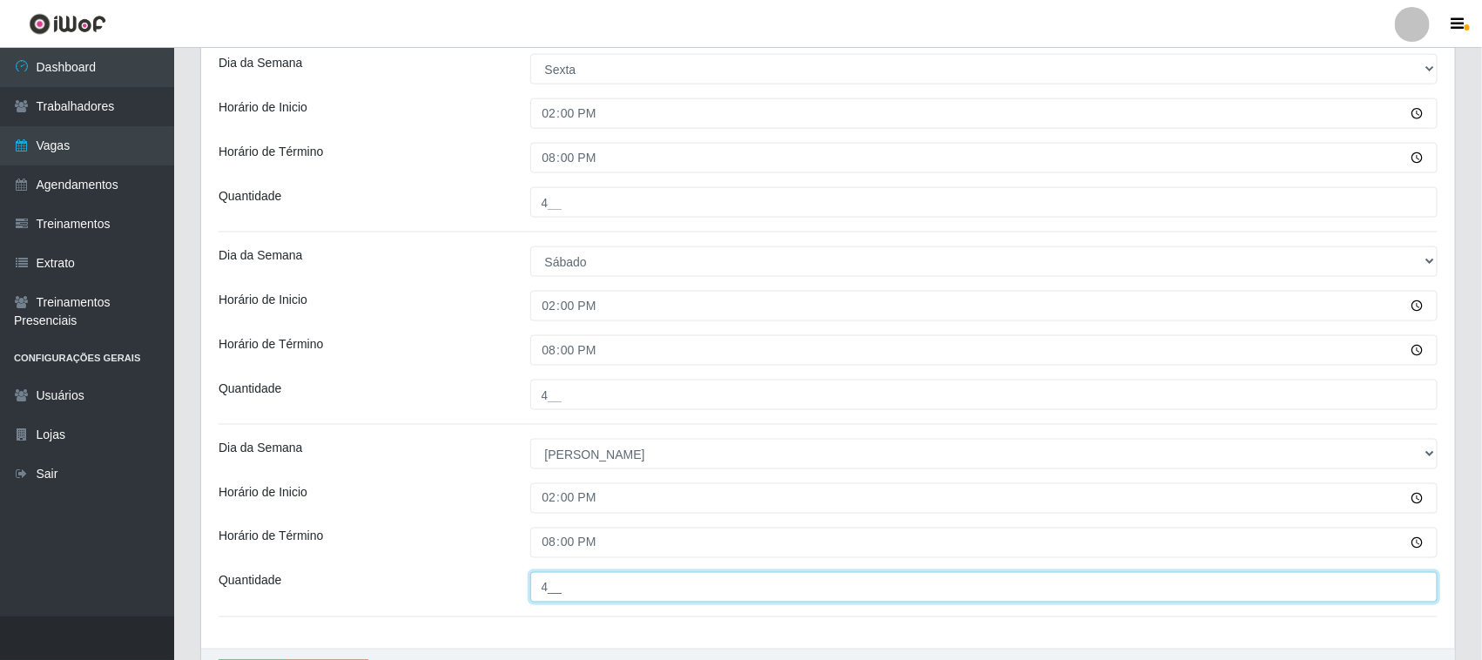
scroll to position [1089, 0]
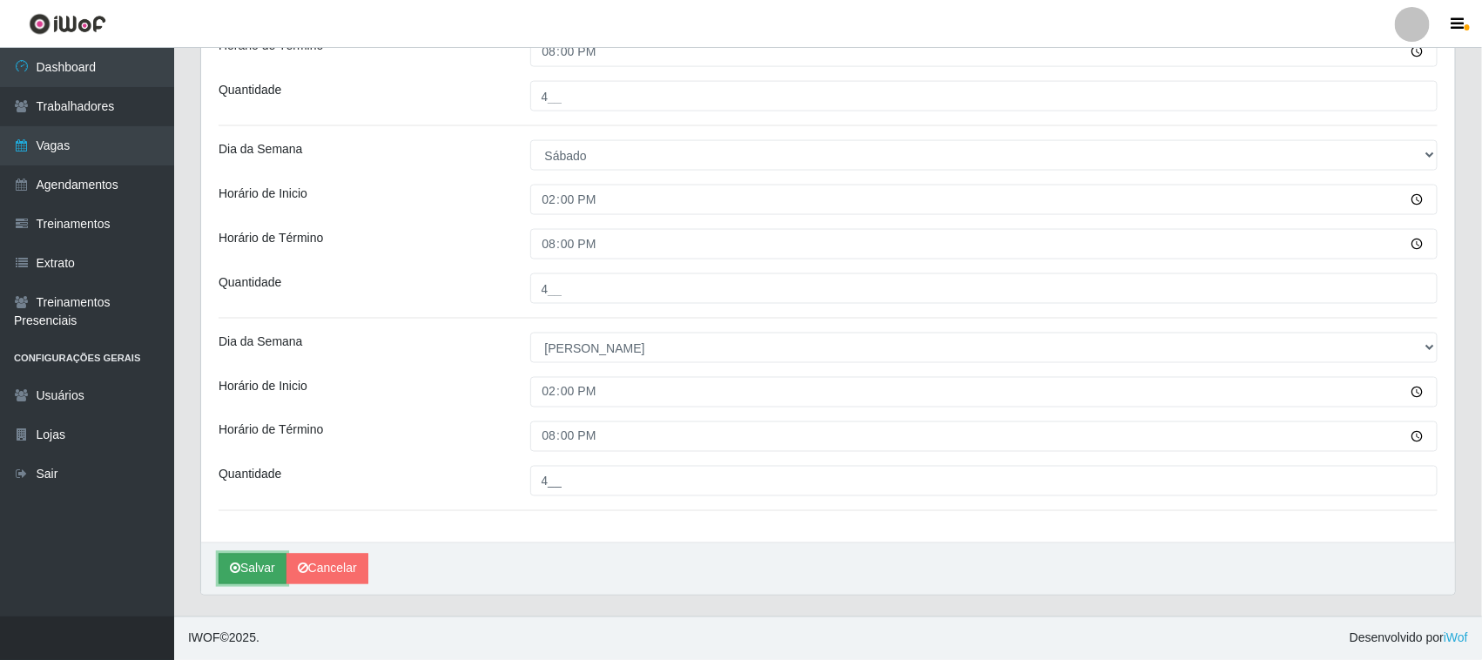
click at [246, 579] on button "Salvar" at bounding box center [253, 569] width 68 height 30
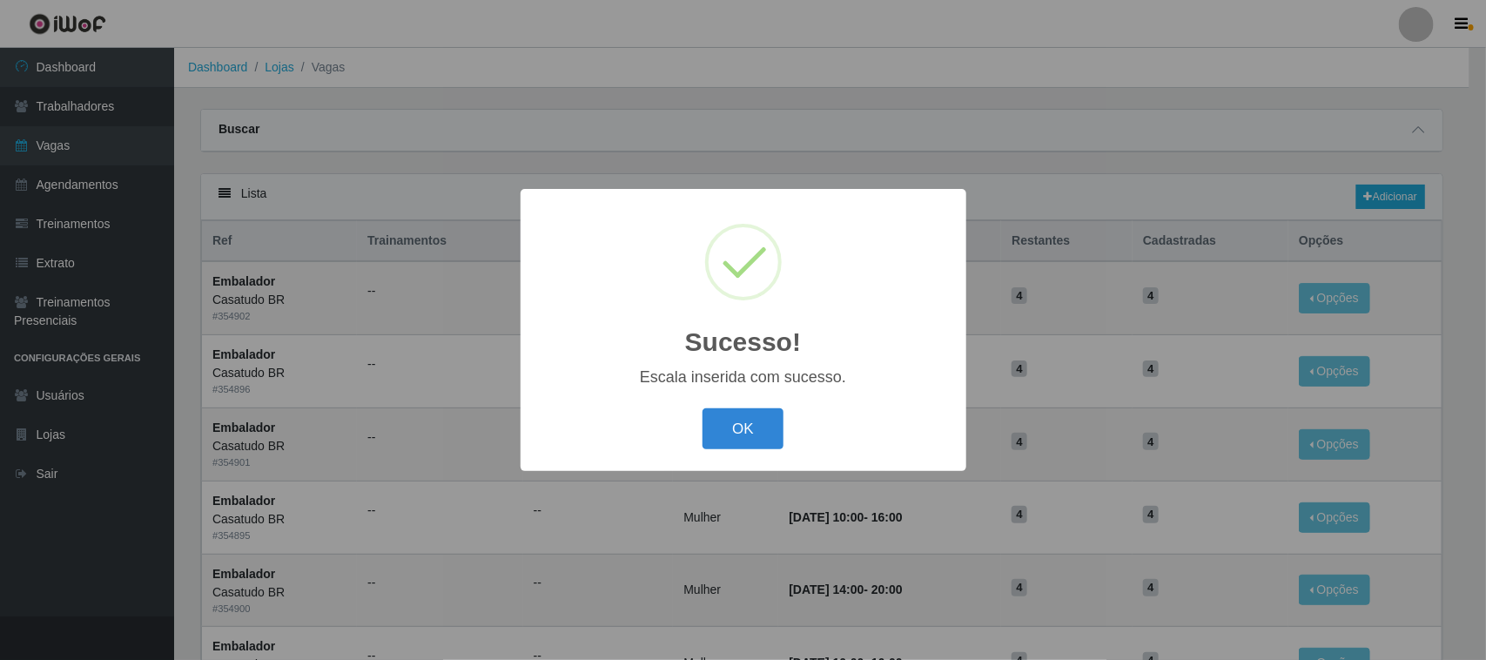
click at [760, 432] on button "OK" at bounding box center [743, 428] width 81 height 41
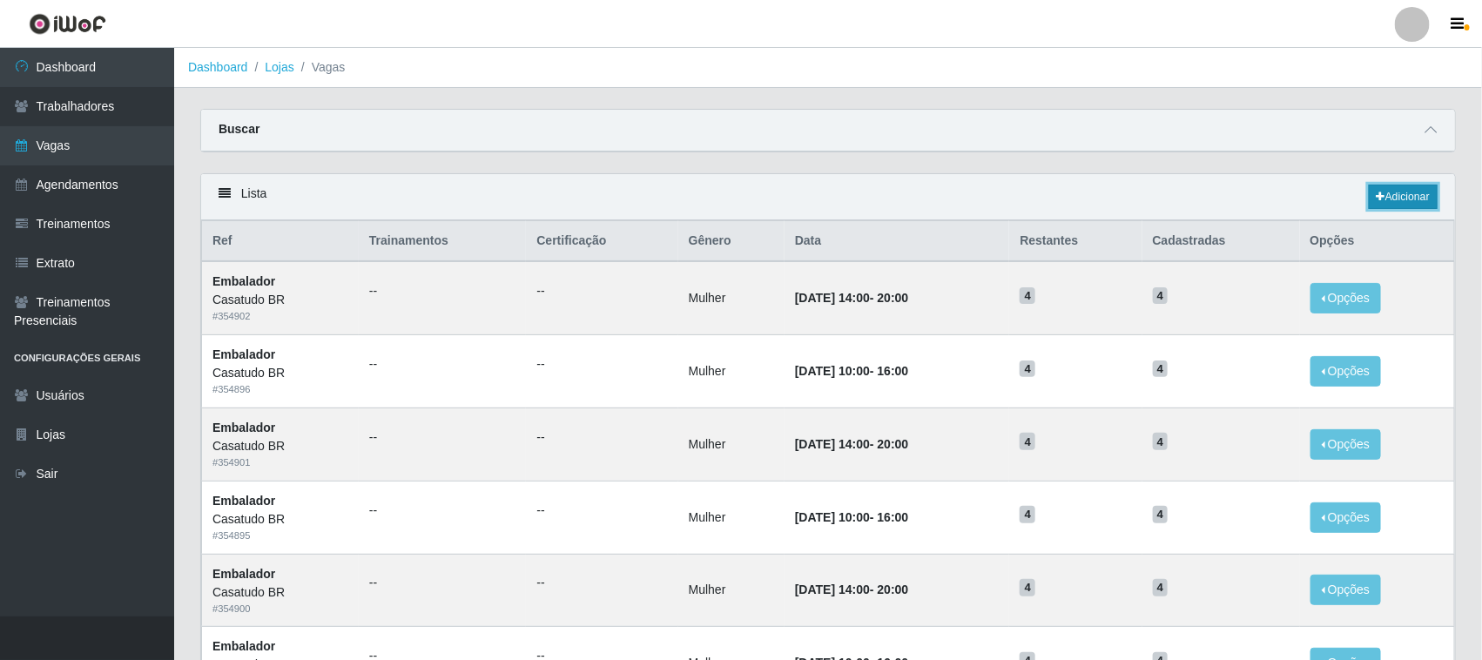
click at [1372, 203] on link "Adicionar" at bounding box center [1403, 197] width 69 height 24
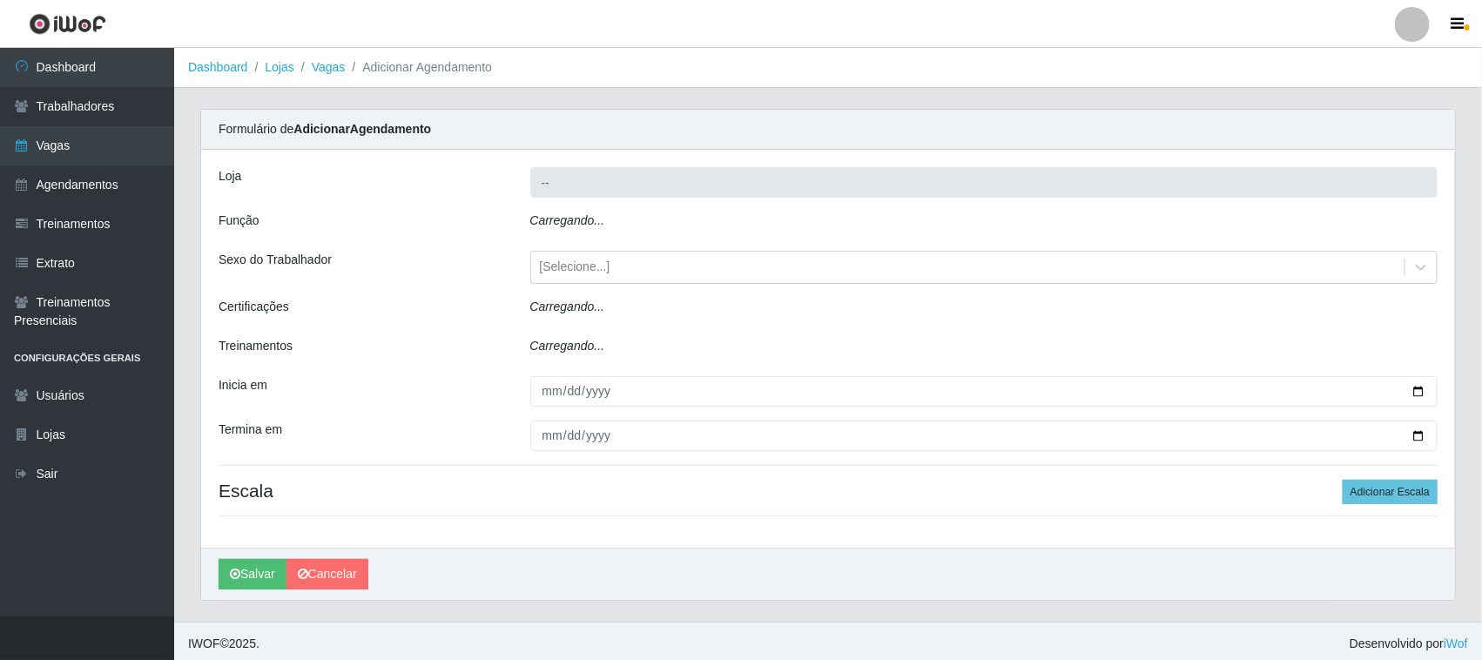
type input "Casatudo BR"
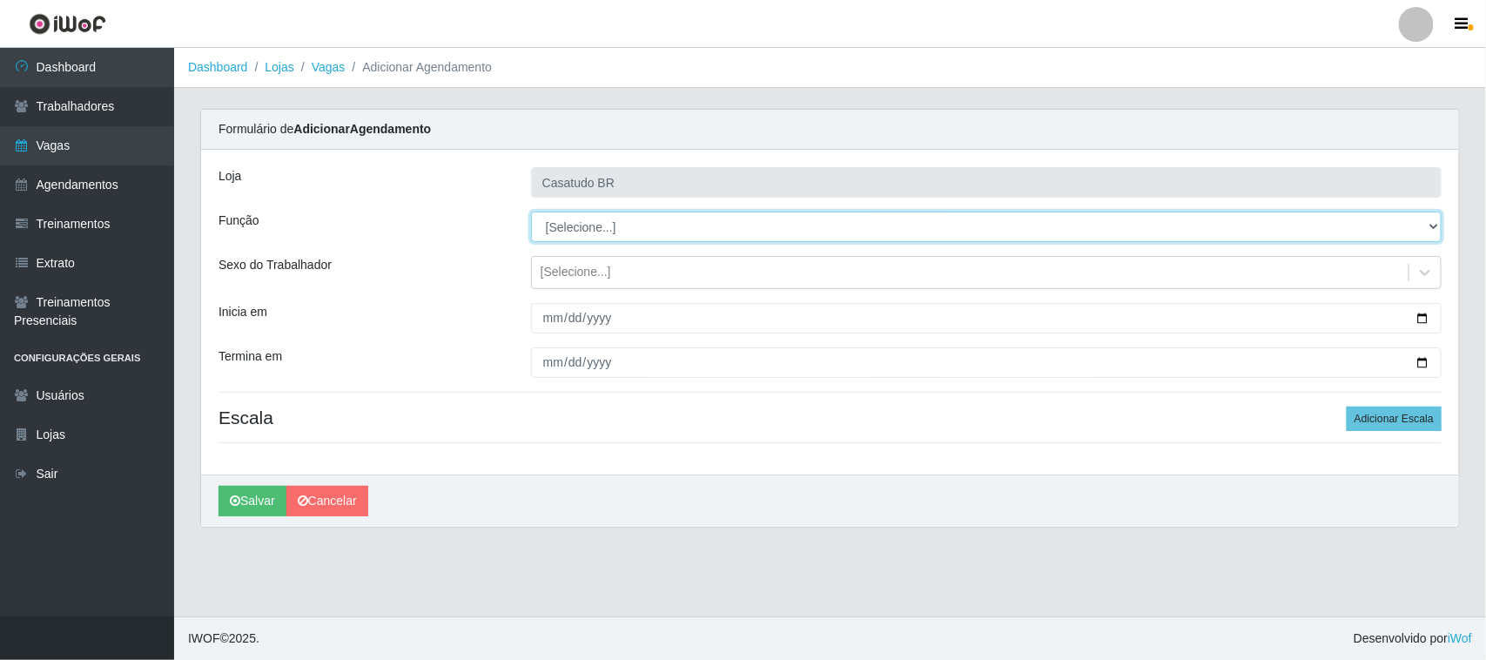
click at [631, 223] on select "[Selecione...] Auxiliar de Estoque Auxiliar de Estoque + Auxiliar de Estoque ++…" at bounding box center [986, 227] width 911 height 30
click at [605, 229] on select "[Selecione...] Auxiliar de Estoque Auxiliar de Estoque + Auxiliar de Estoque ++…" at bounding box center [986, 227] width 911 height 30
select select "24"
click at [531, 212] on select "[Selecione...] Auxiliar de Estoque Auxiliar de Estoque + Auxiliar de Estoque ++…" at bounding box center [986, 227] width 911 height 30
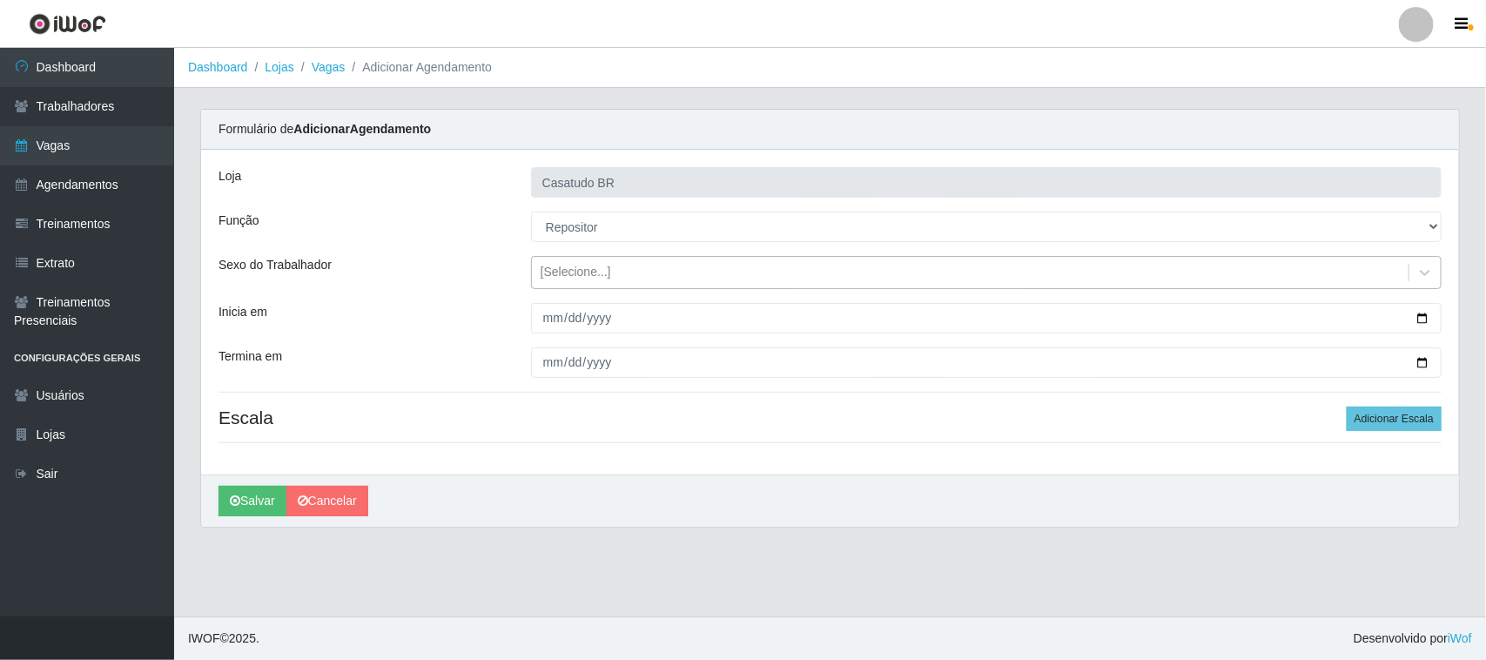
click at [535, 279] on div "[Selecione...]" at bounding box center [970, 273] width 877 height 29
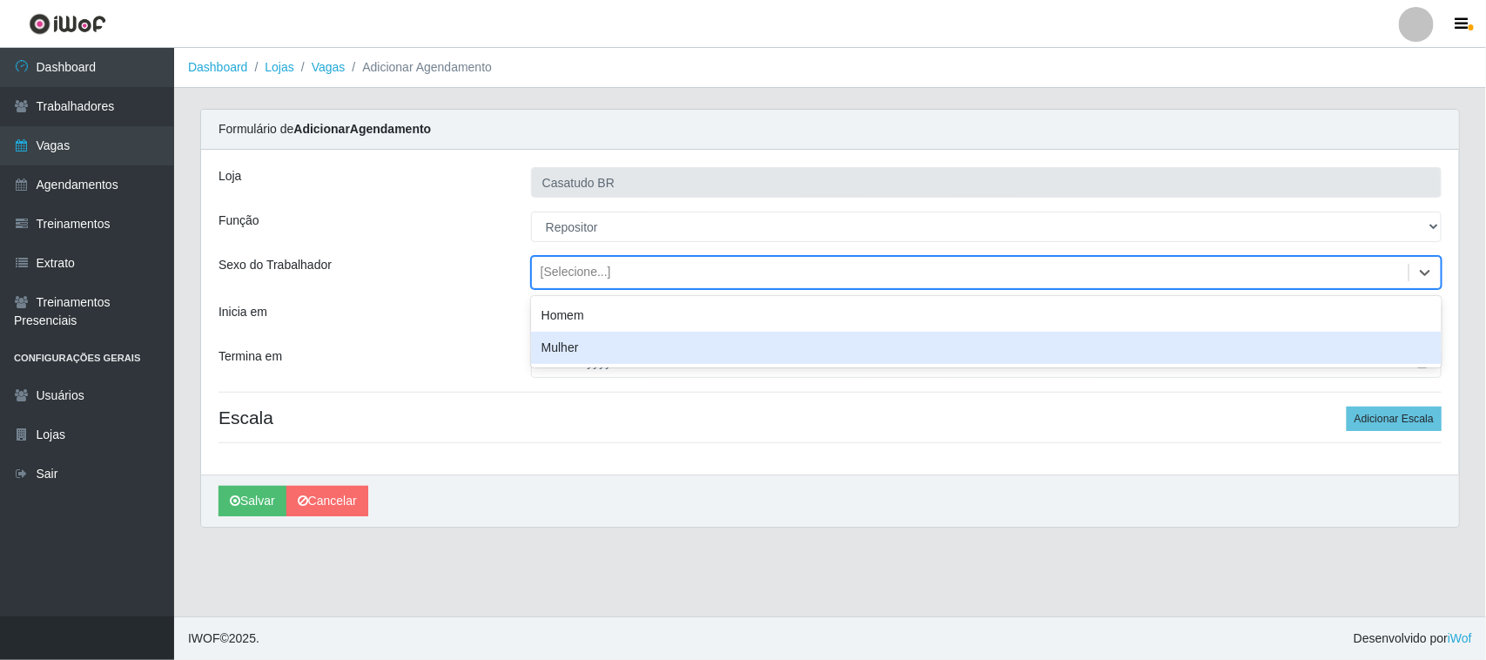
click at [577, 348] on div "Mulher" at bounding box center [986, 348] width 911 height 32
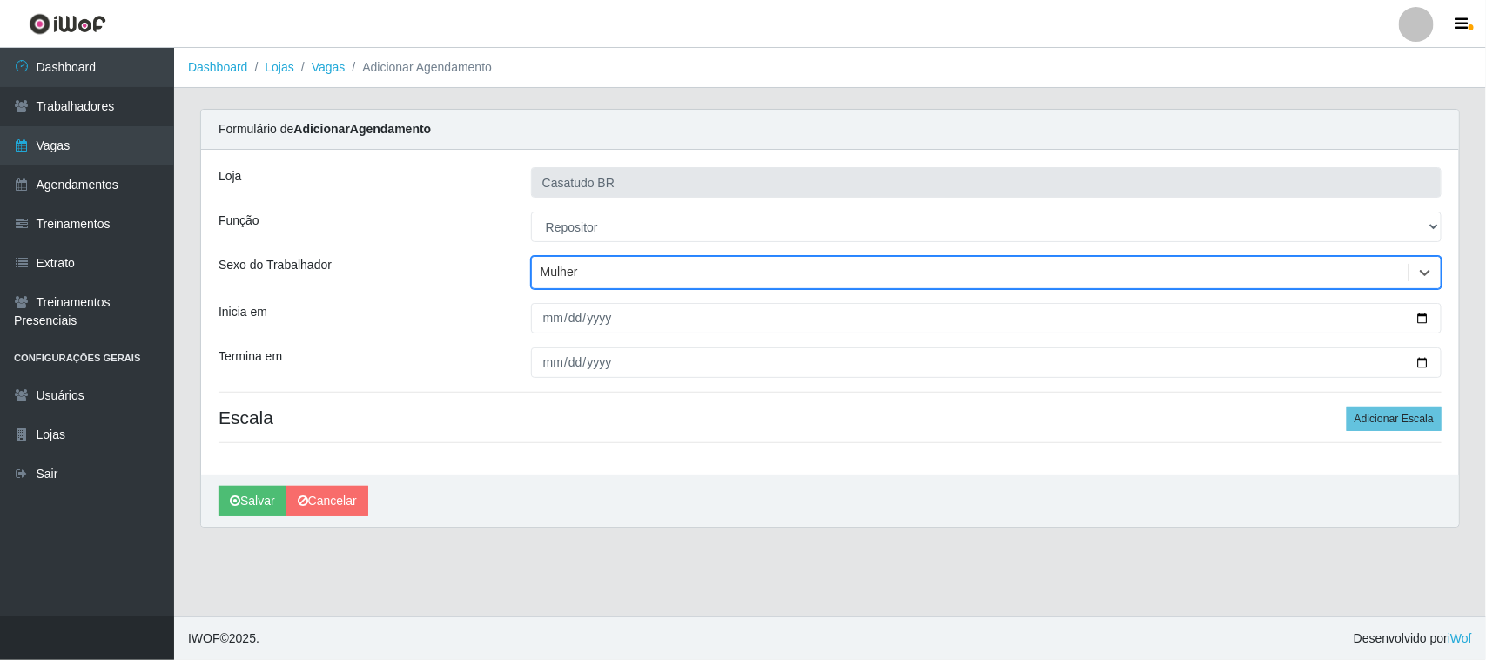
click at [581, 279] on div "Mulher" at bounding box center [970, 273] width 877 height 29
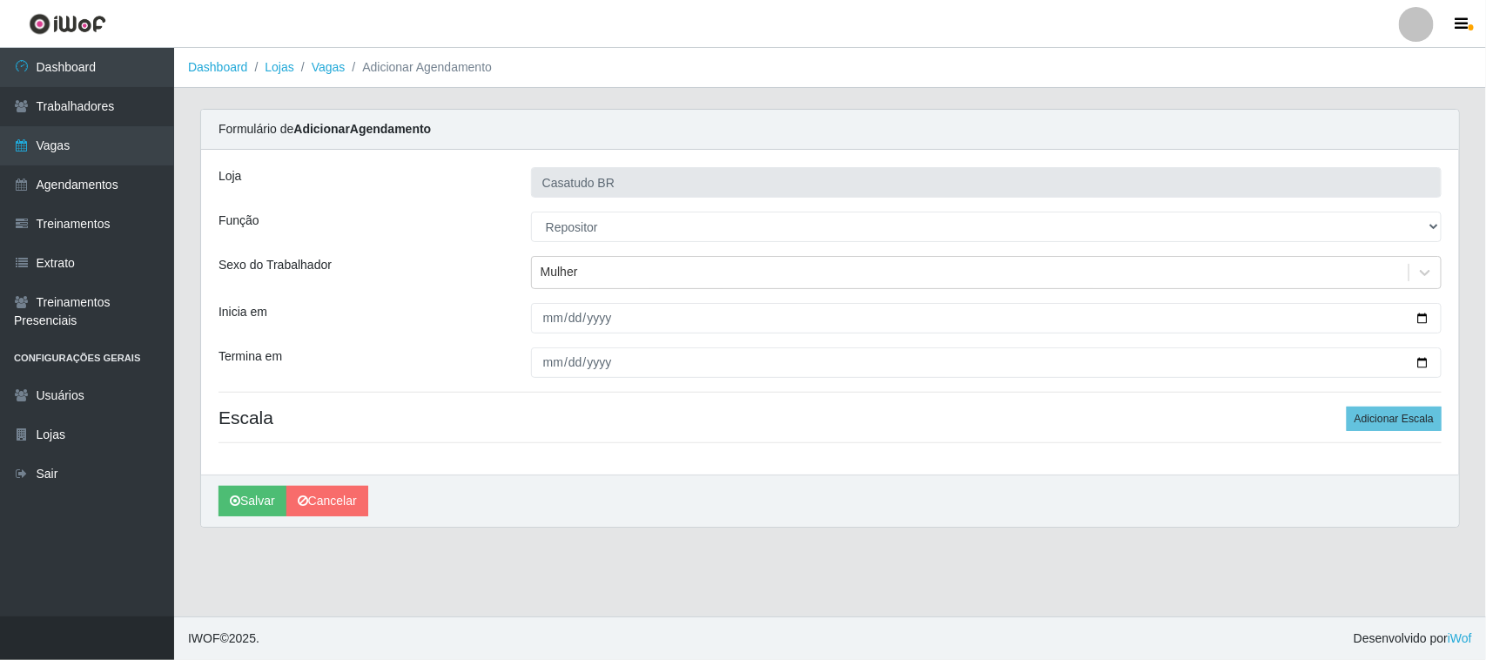
click at [475, 311] on div "Inicia em" at bounding box center [361, 318] width 313 height 30
drag, startPoint x: 353, startPoint y: 490, endPoint x: 476, endPoint y: 381, distance: 165.3
click at [354, 492] on link "Cancelar" at bounding box center [327, 501] width 82 height 30
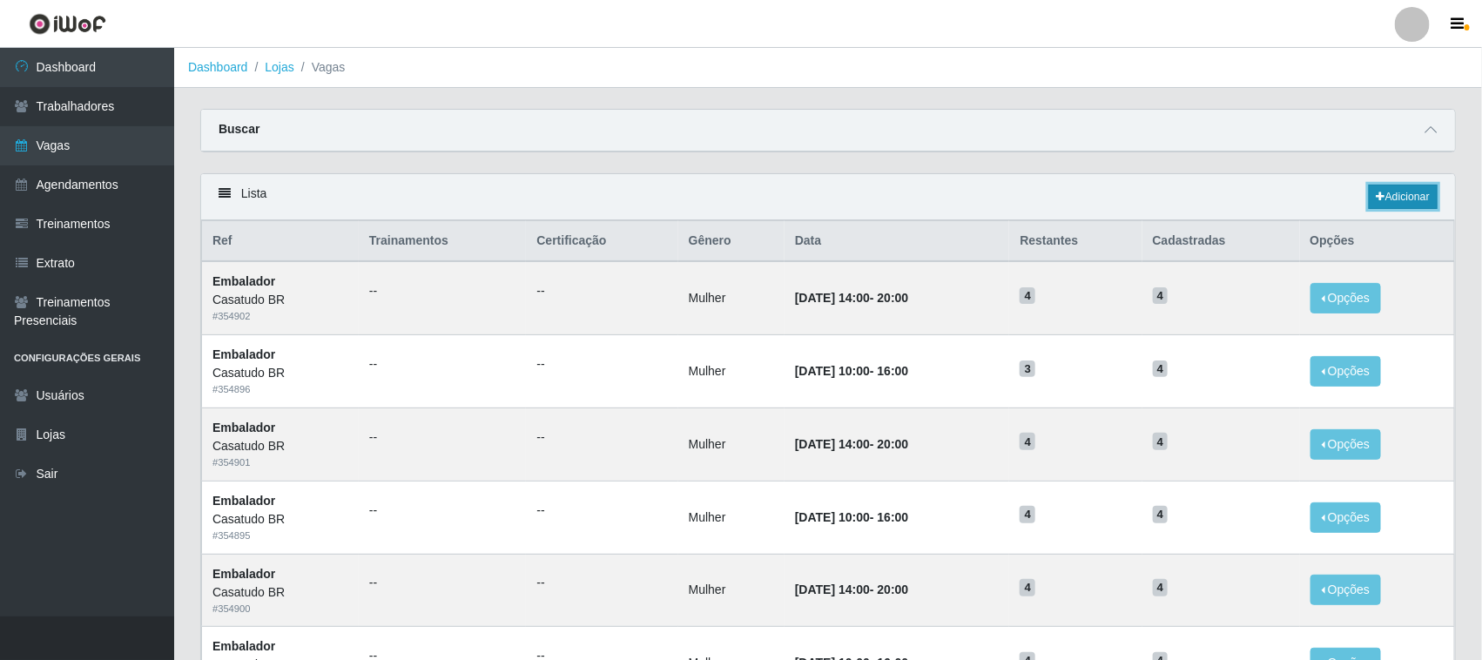
click at [1389, 192] on link "Adicionar" at bounding box center [1403, 197] width 69 height 24
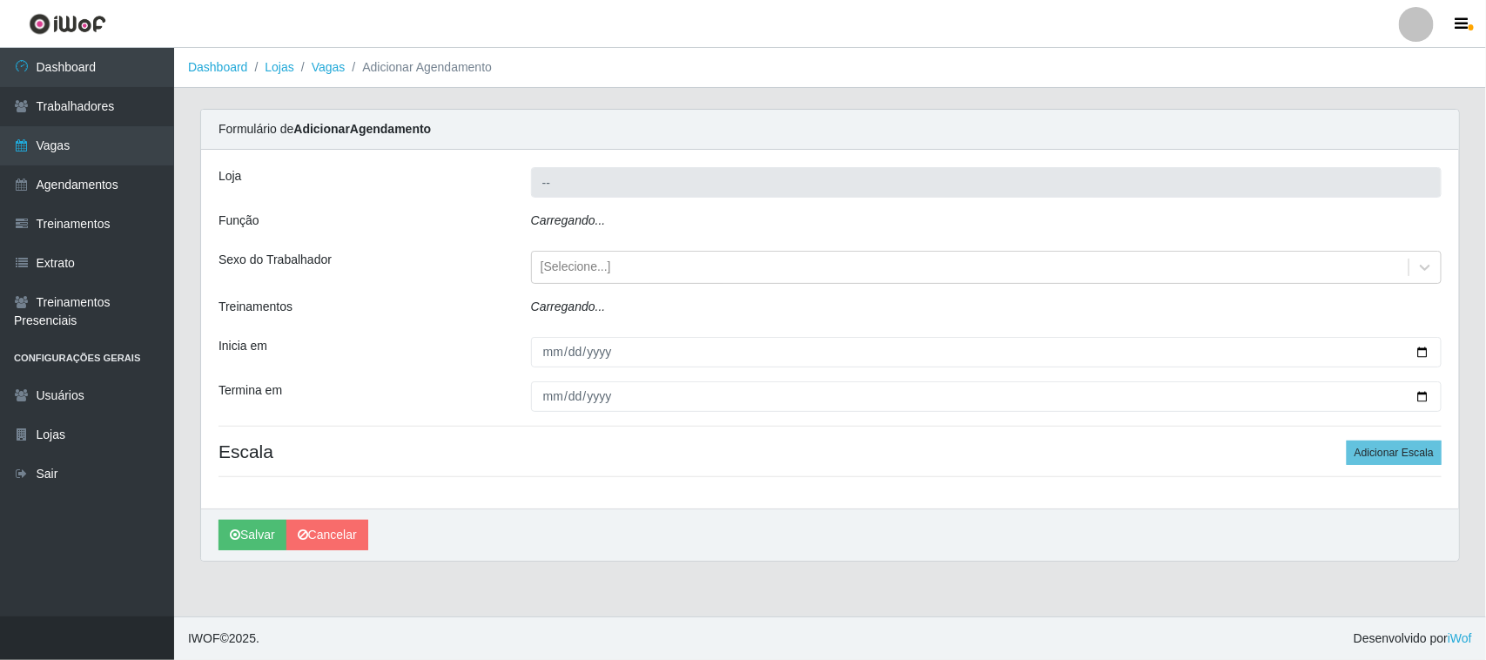
type input "Casatudo BR"
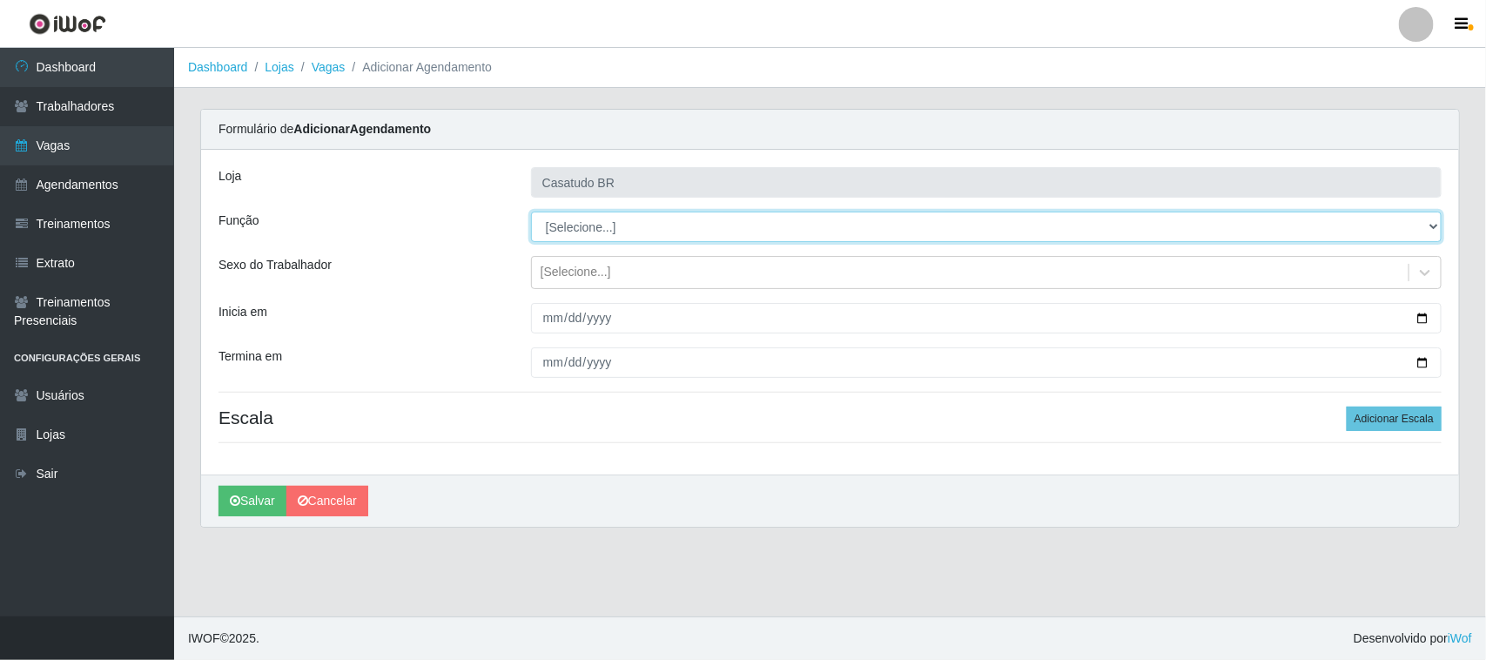
click at [589, 231] on select "[Selecione...] Auxiliar de Estoque Auxiliar de Estoque + Auxiliar de Estoque ++…" at bounding box center [986, 227] width 911 height 30
select select "24"
click at [531, 212] on select "[Selecione...] Auxiliar de Estoque Auxiliar de Estoque + Auxiliar de Estoque ++…" at bounding box center [986, 227] width 911 height 30
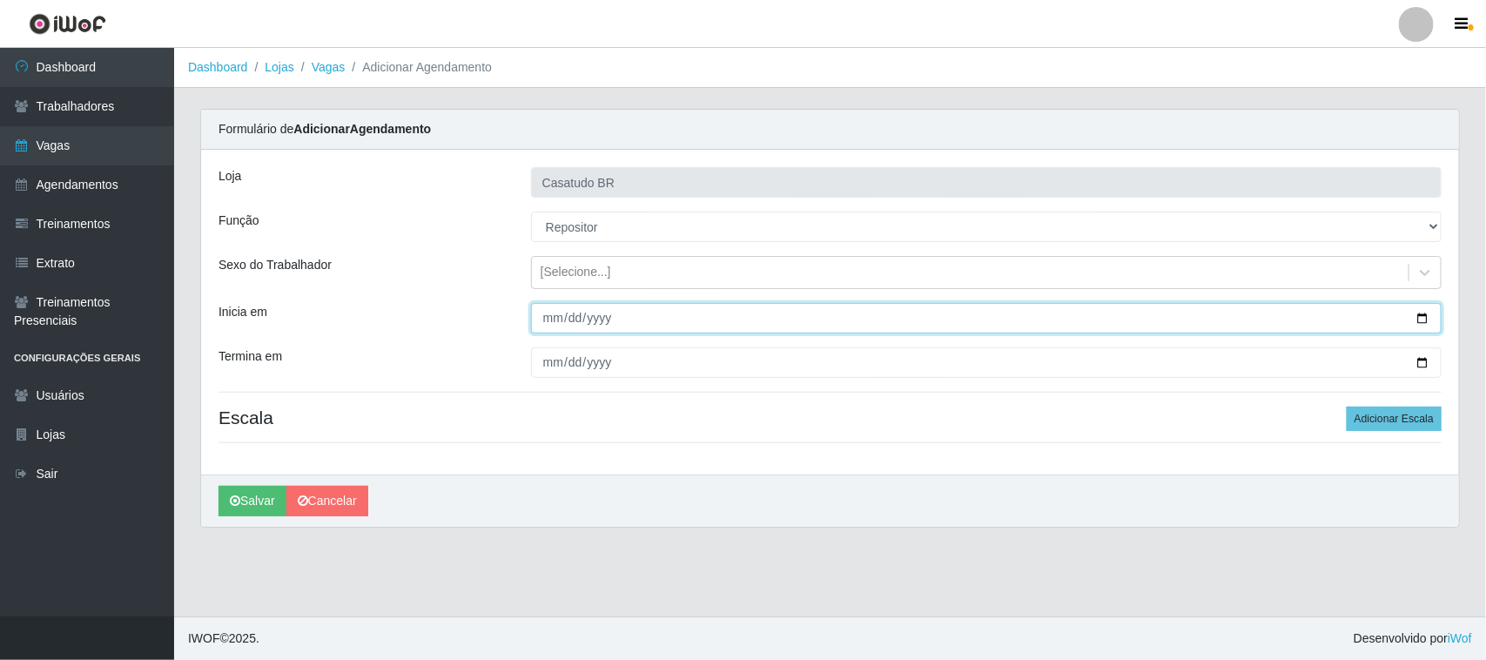
click at [551, 327] on input "Inicia em" at bounding box center [986, 318] width 911 height 30
type input "[DATE]"
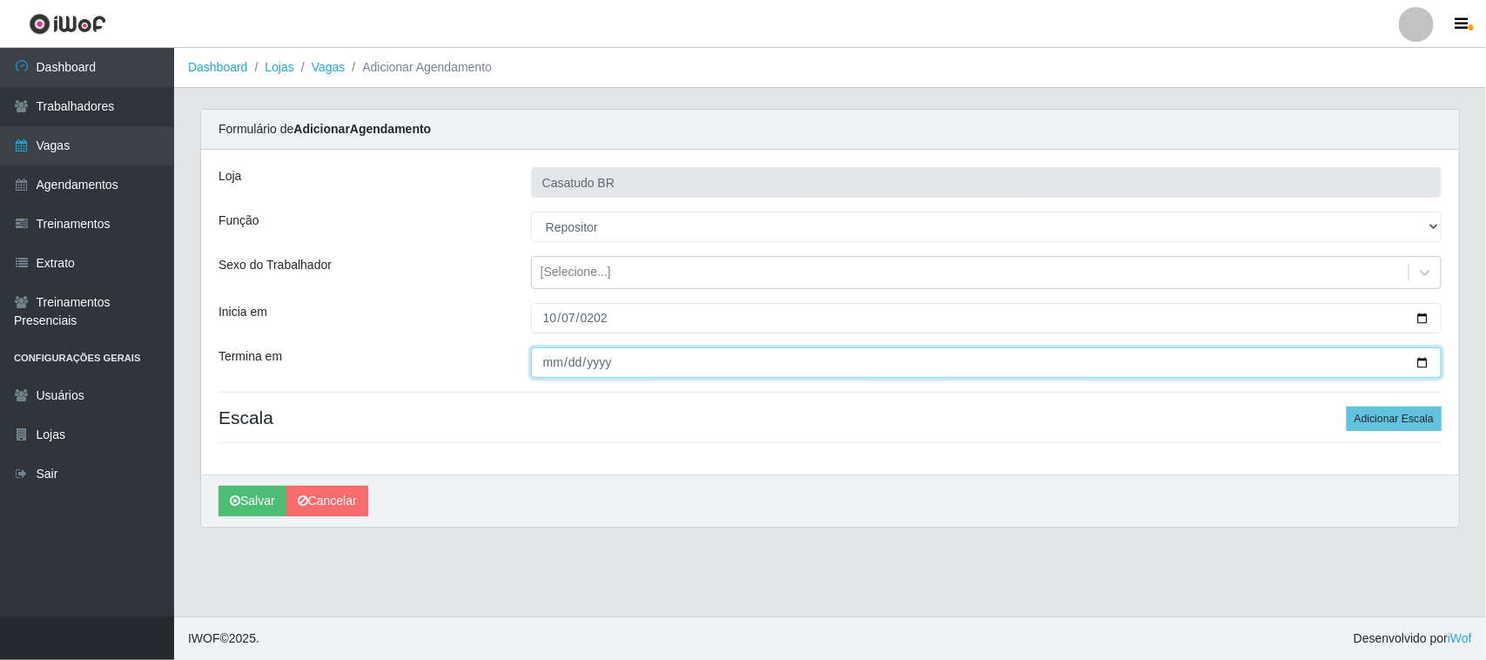
click at [538, 370] on input "Termina em" at bounding box center [986, 362] width 911 height 30
type input "[DATE]"
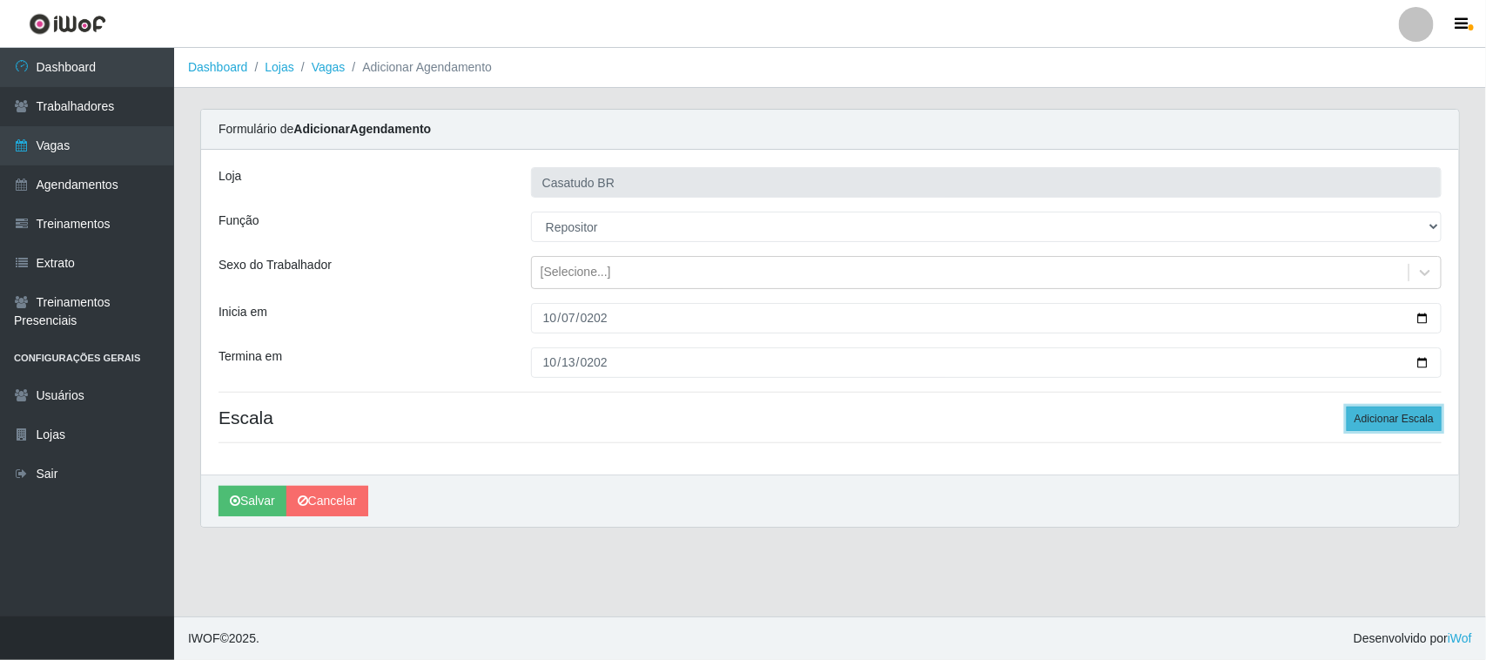
click at [1363, 411] on button "Adicionar Escala" at bounding box center [1394, 419] width 95 height 24
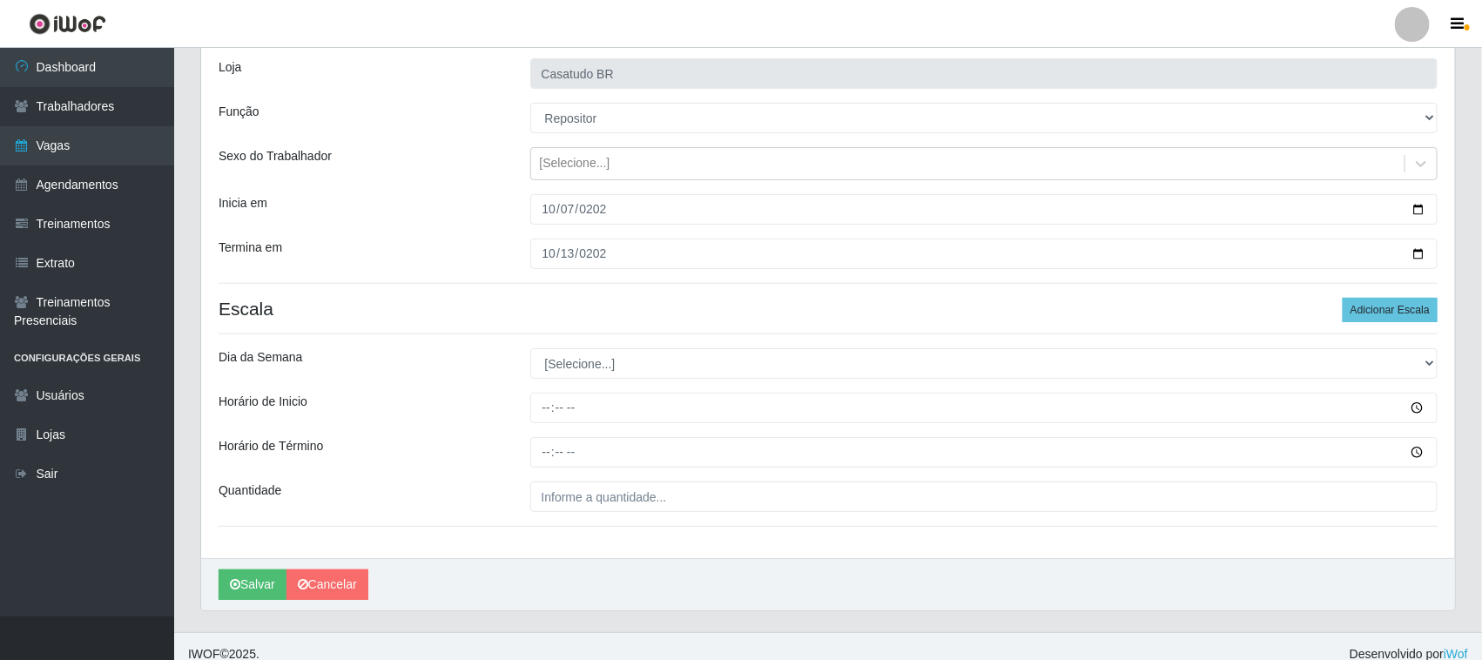
scroll to position [126, 0]
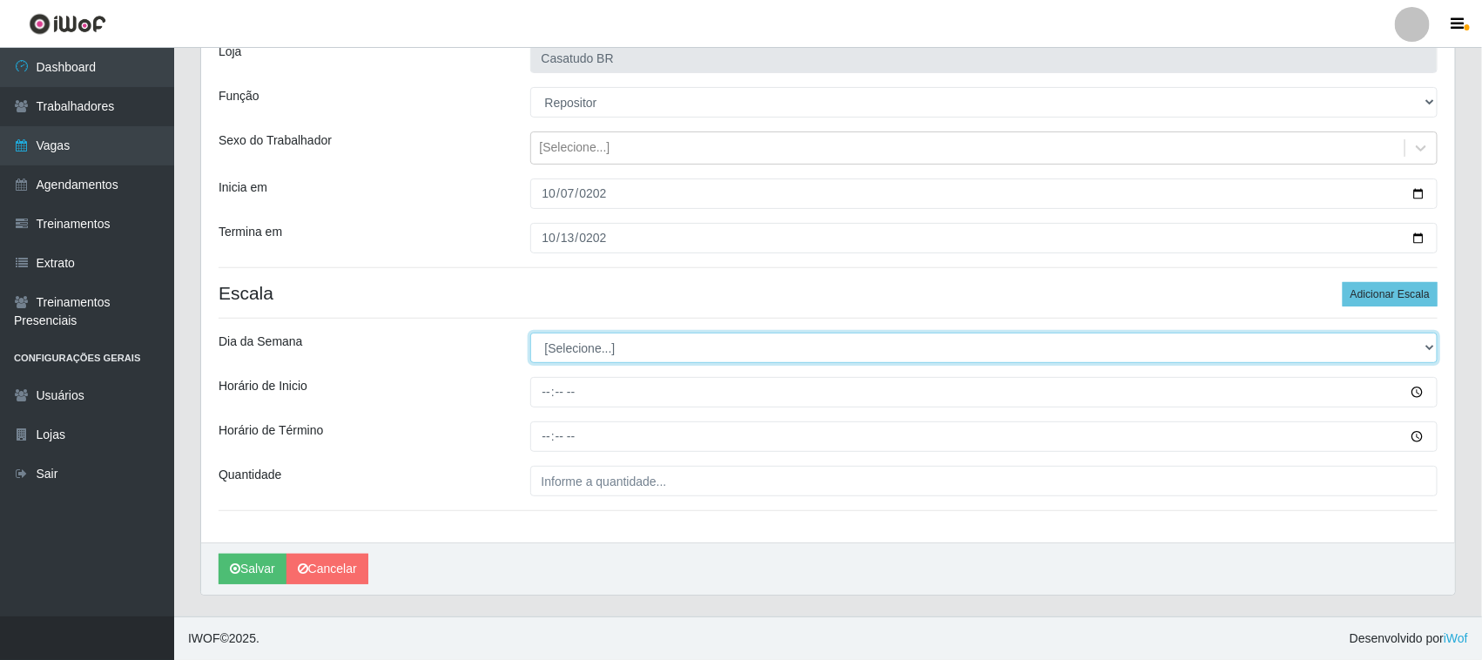
click at [632, 358] on select "[Selecione...] Segunda Terça Quarta Quinta Sexta Sábado Domingo" at bounding box center [984, 348] width 908 height 30
select select "2"
click at [530, 333] on select "[Selecione...] Segunda Terça Quarta Quinta Sexta Sábado Domingo" at bounding box center [984, 348] width 908 height 30
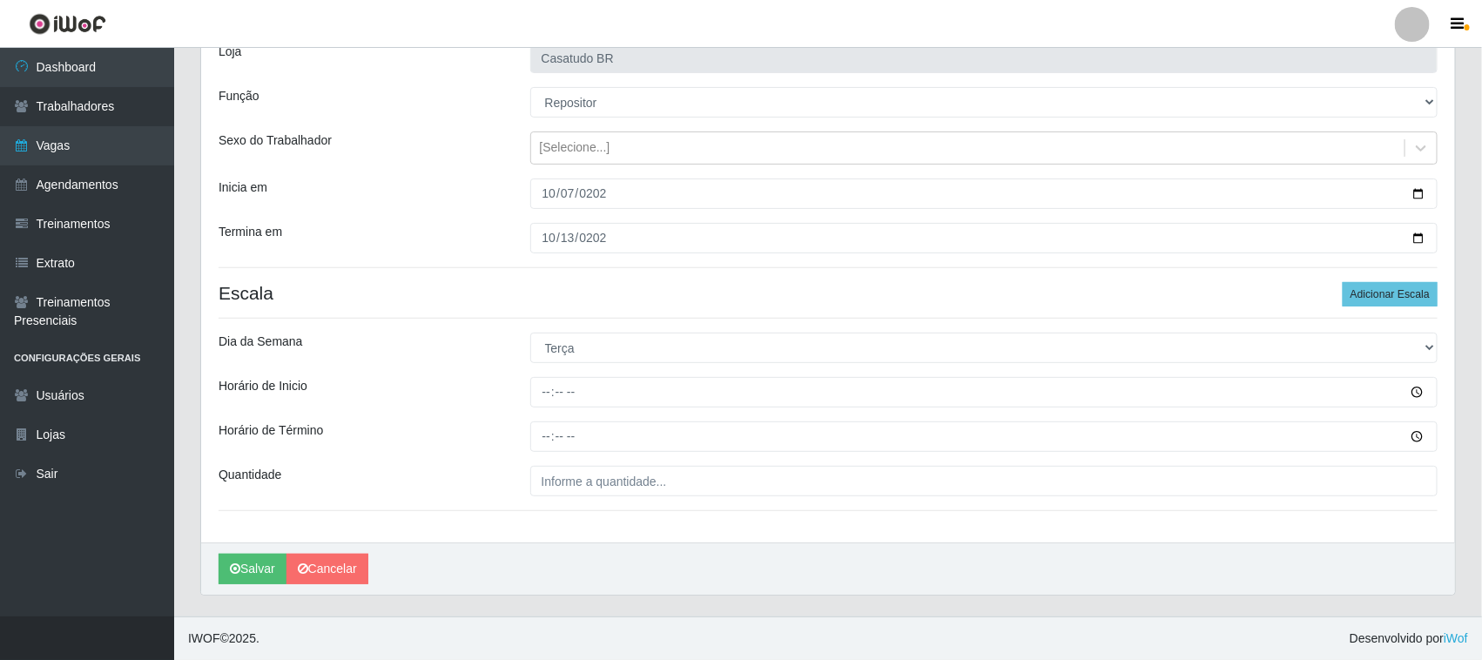
click at [1372, 279] on div "Loja Casatudo BR Função [Selecione...] Auxiliar de Estoque Auxiliar de Estoque …" at bounding box center [828, 283] width 1254 height 517
click at [1372, 292] on button "Adicionar Escala" at bounding box center [1390, 294] width 95 height 24
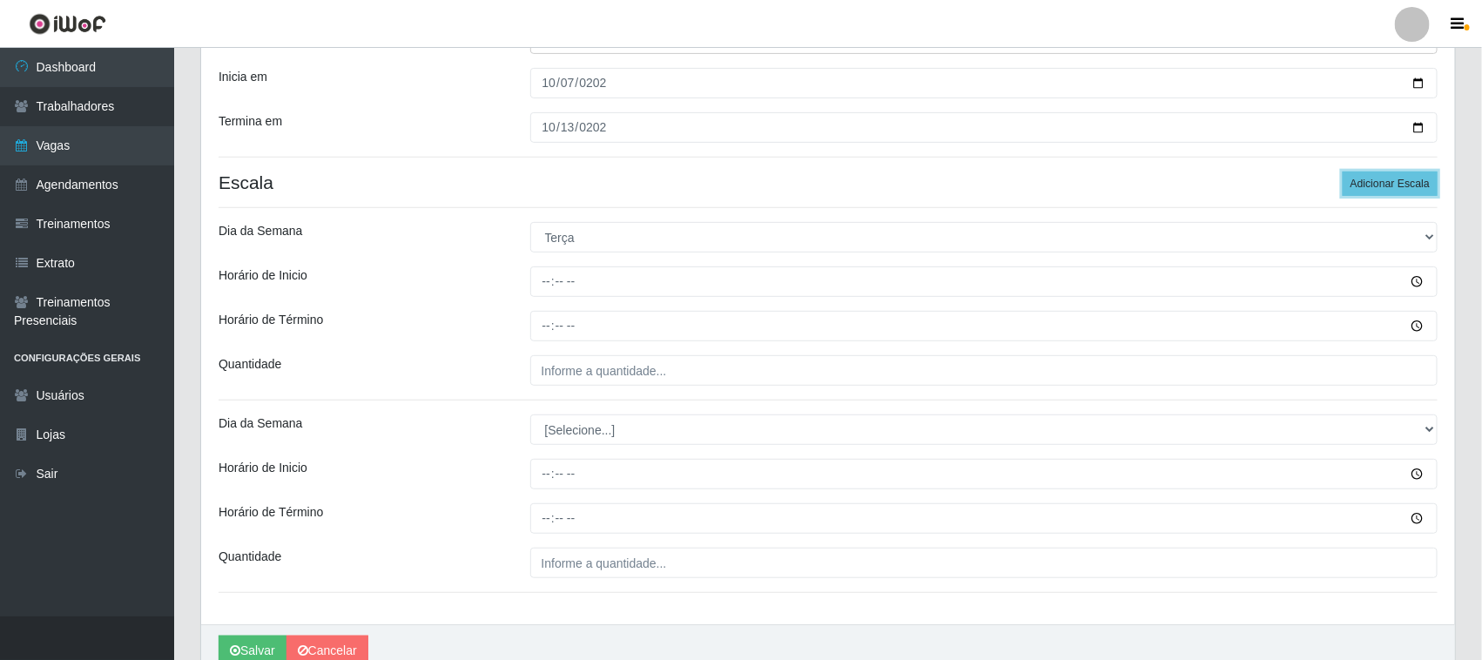
scroll to position [319, 0]
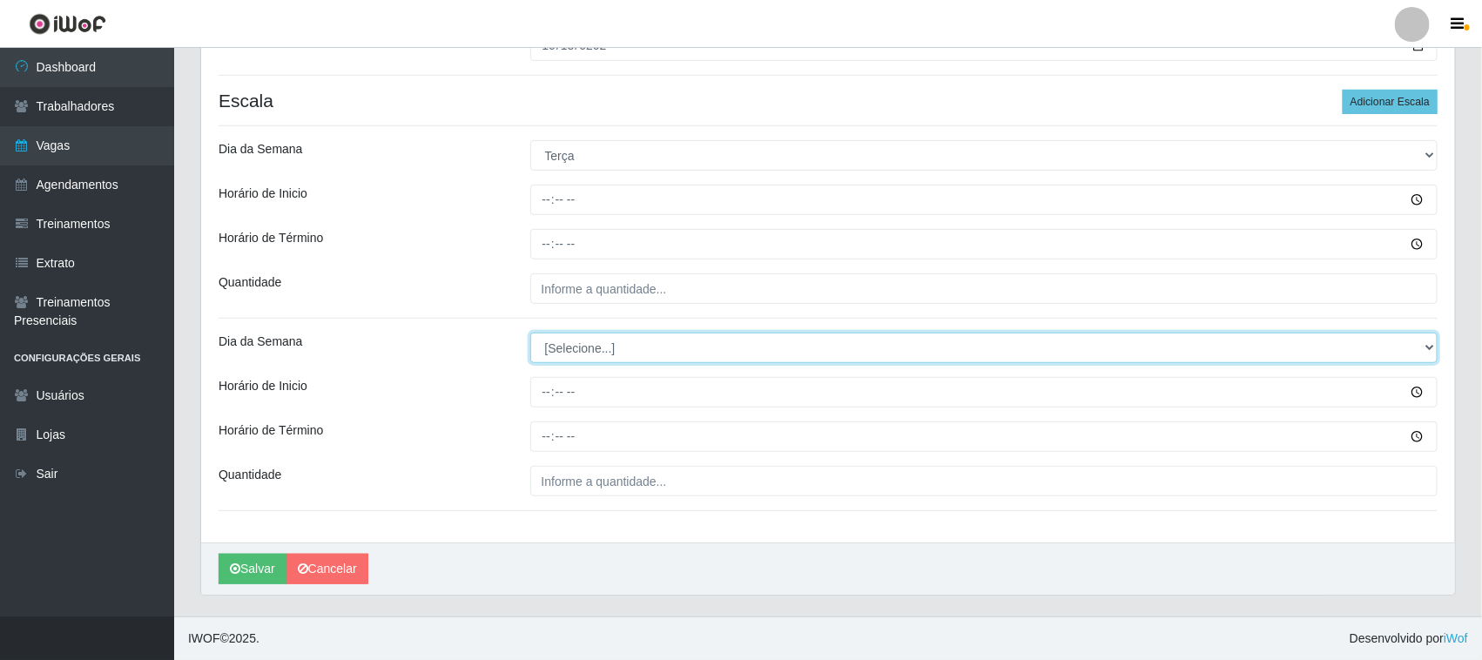
drag, startPoint x: 592, startPoint y: 338, endPoint x: 593, endPoint y: 348, distance: 10.5
click at [592, 338] on select "[Selecione...] Segunda Terça Quarta Quinta Sexta Sábado Domingo" at bounding box center [984, 348] width 908 height 30
select select "3"
click at [530, 333] on select "[Selecione...] Segunda Terça Quarta Quinta Sexta Sábado Domingo" at bounding box center [984, 348] width 908 height 30
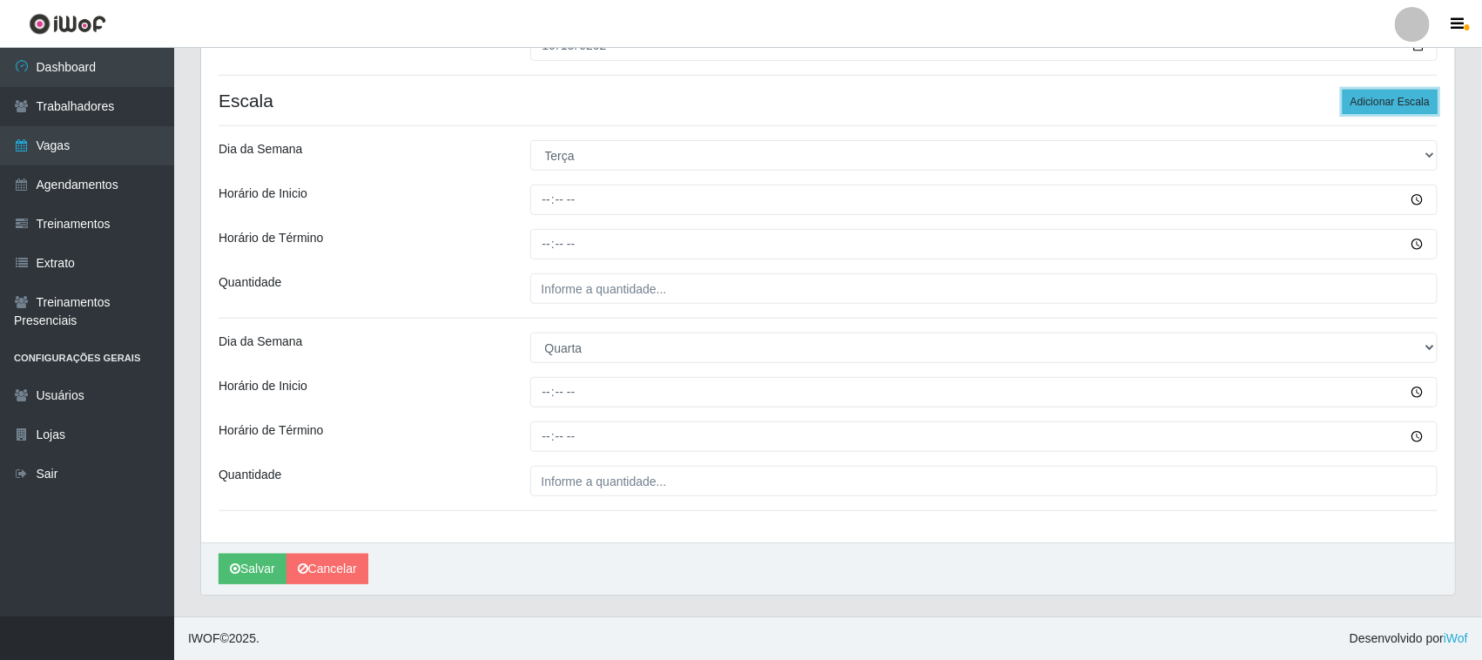
click at [1364, 111] on button "Adicionar Escala" at bounding box center [1390, 102] width 95 height 24
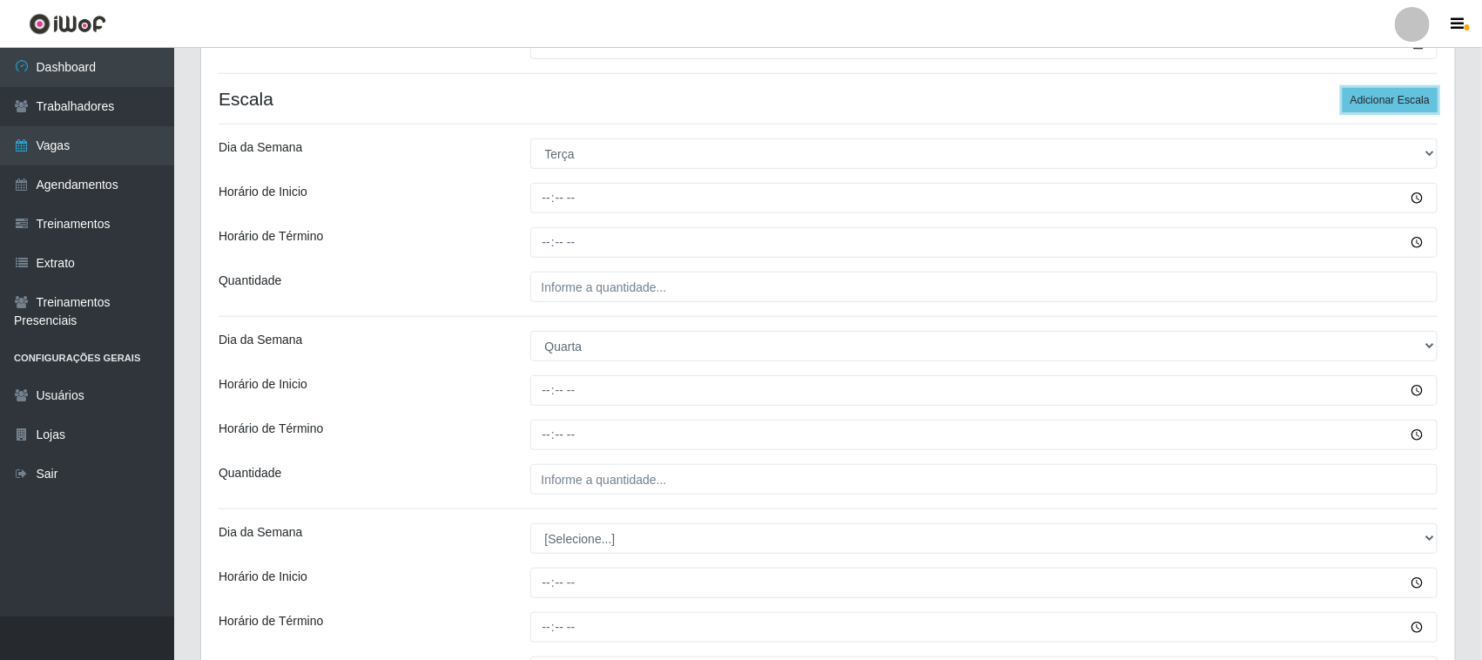
scroll to position [511, 0]
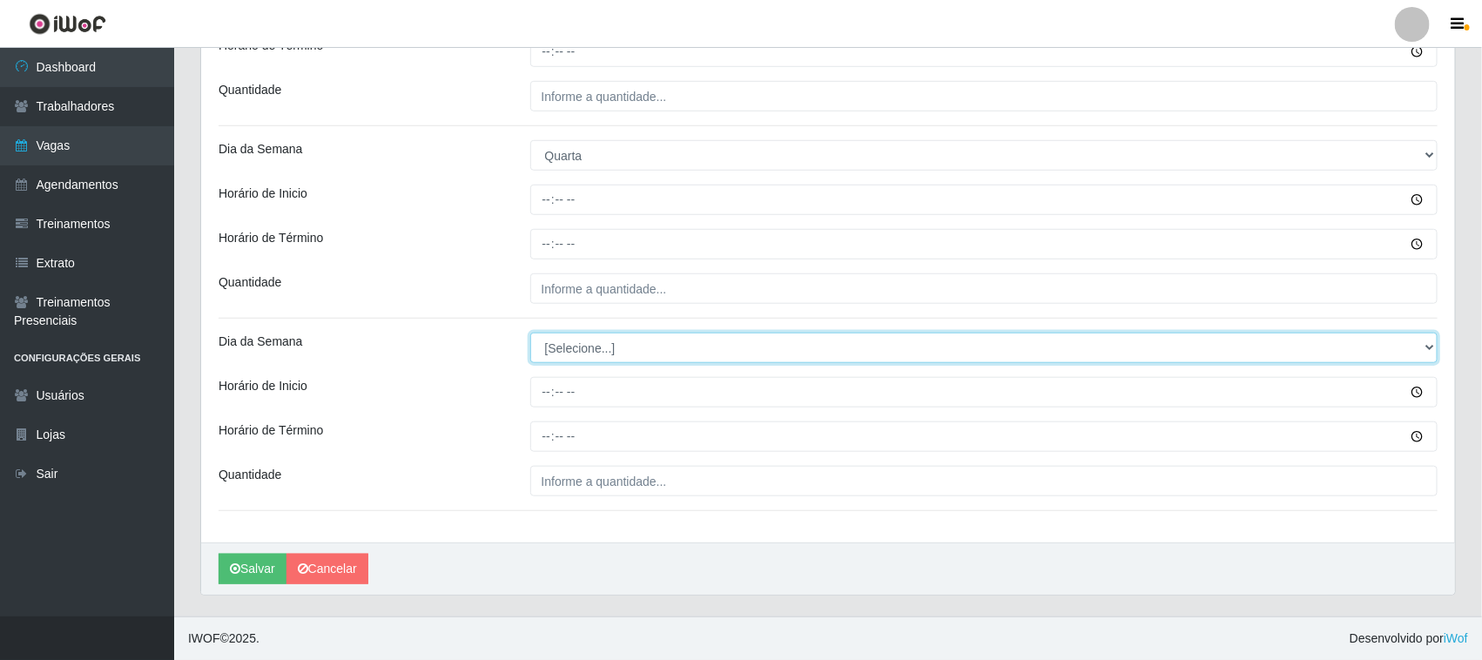
click at [629, 348] on select "[Selecione...] Segunda Terça Quarta Quinta Sexta Sábado Domingo" at bounding box center [984, 348] width 908 height 30
drag, startPoint x: 559, startPoint y: 349, endPoint x: 559, endPoint y: 360, distance: 10.4
click at [559, 349] on select "[Selecione...] Segunda Terça Quarta Quinta Sexta Sábado Domingo" at bounding box center [984, 348] width 908 height 30
select select "4"
click at [530, 333] on select "[Selecione...] Segunda Terça Quarta Quinta Sexta Sábado Domingo" at bounding box center [984, 348] width 908 height 30
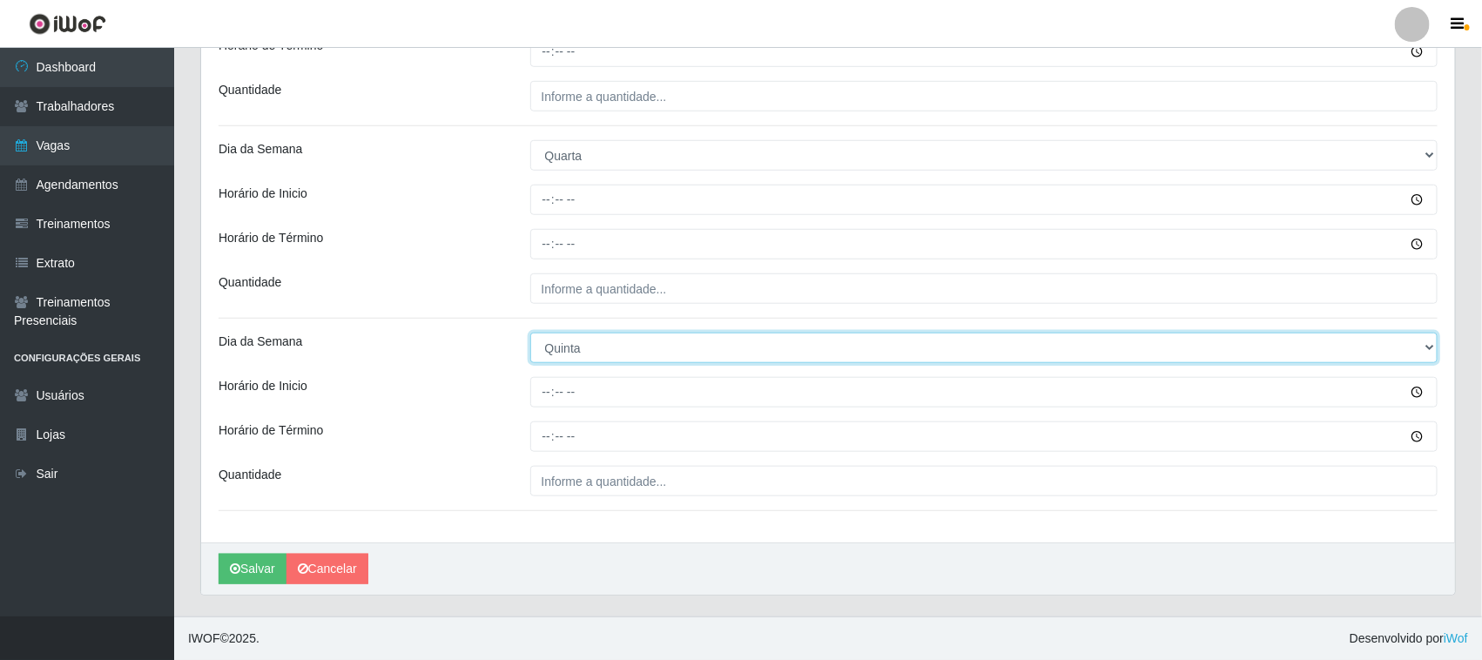
scroll to position [293, 0]
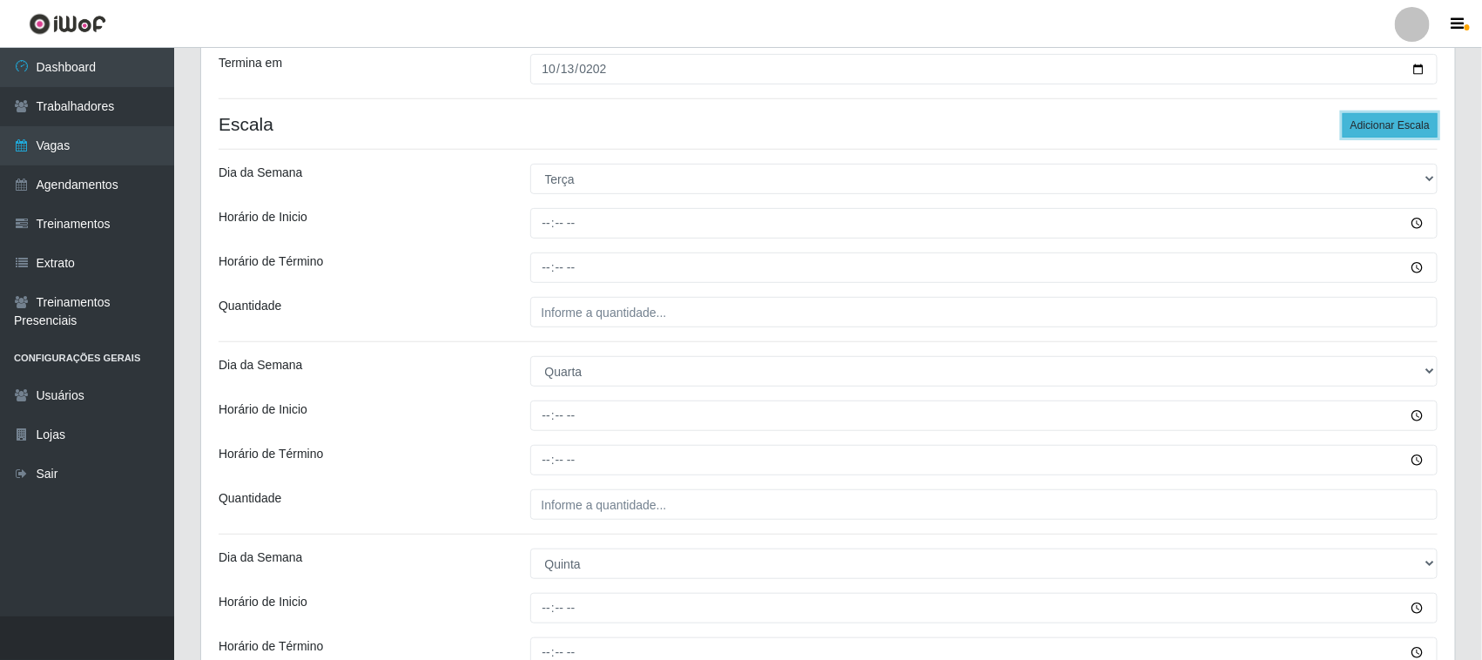
click at [1364, 128] on button "Adicionar Escala" at bounding box center [1390, 125] width 95 height 24
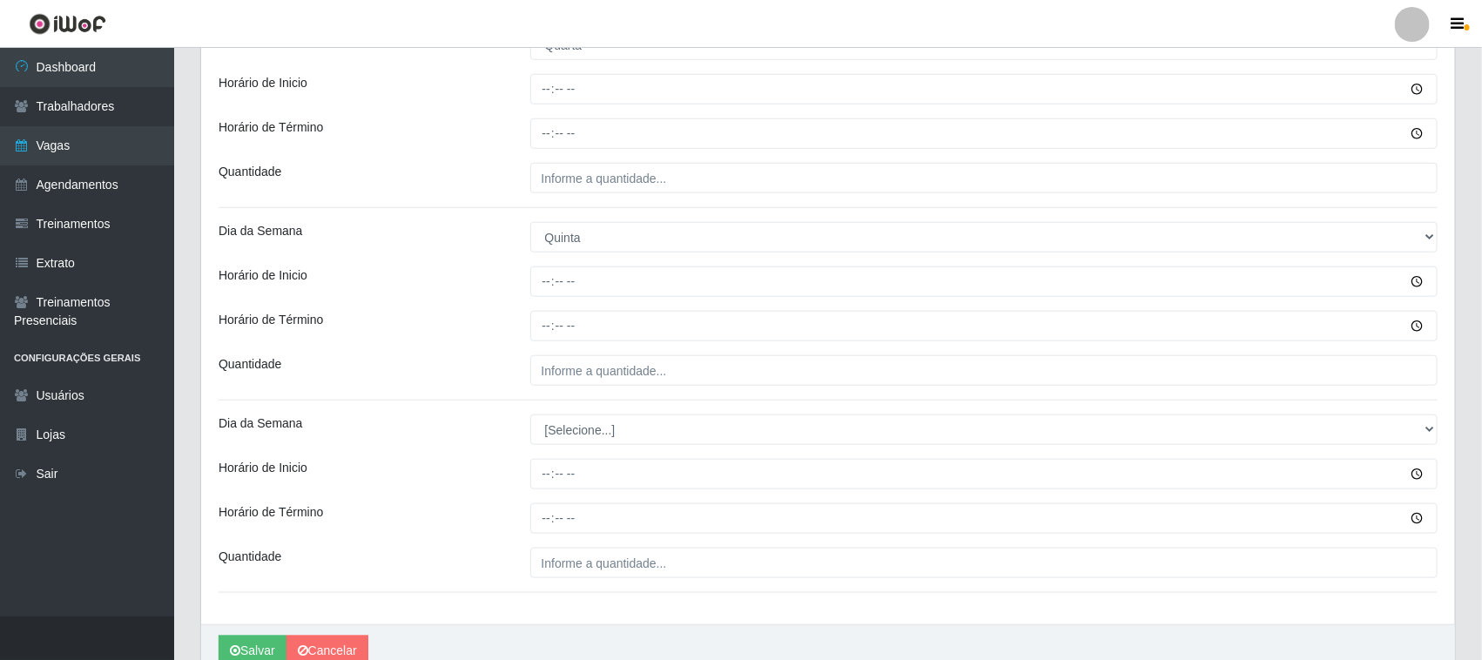
scroll to position [704, 0]
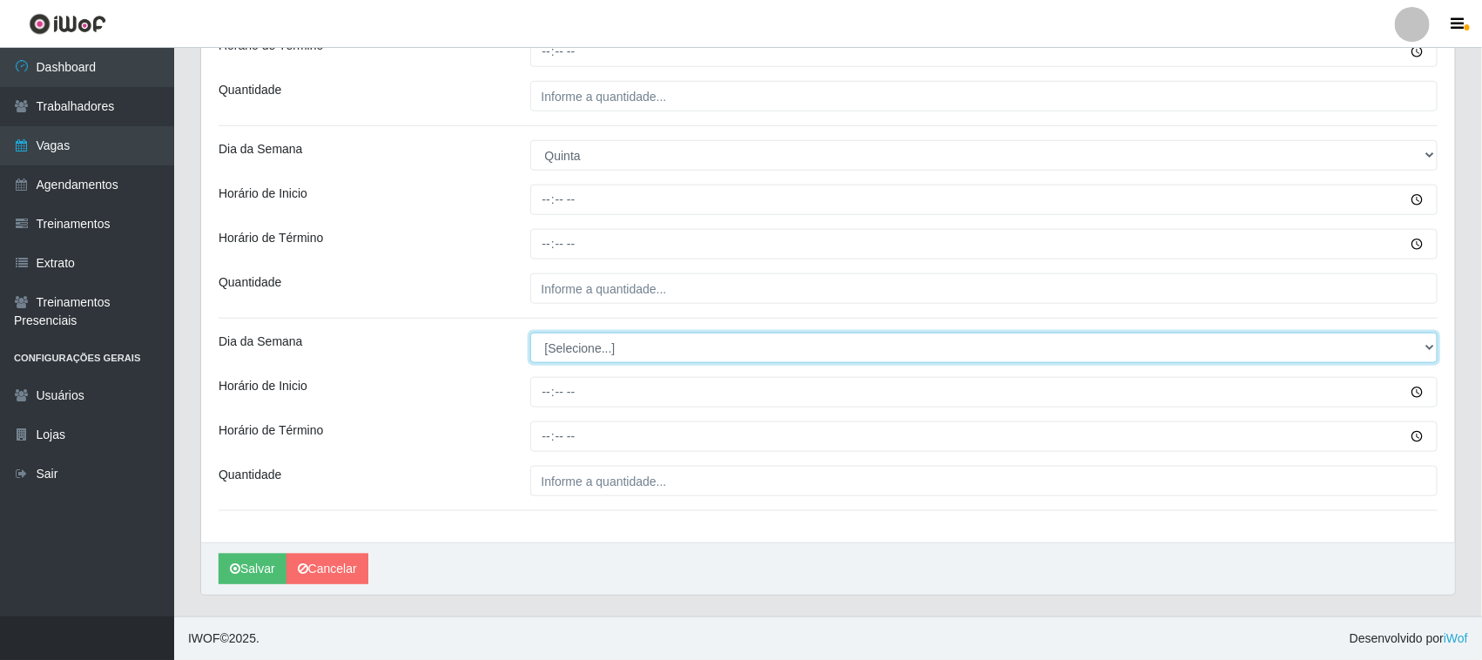
click at [577, 348] on select "[Selecione...] Segunda Terça Quarta Quinta Sexta Sábado Domingo" at bounding box center [984, 348] width 908 height 30
select select "5"
click at [530, 333] on select "[Selecione...] Segunda Terça Quarta Quinta Sexta Sábado Domingo" at bounding box center [984, 348] width 908 height 30
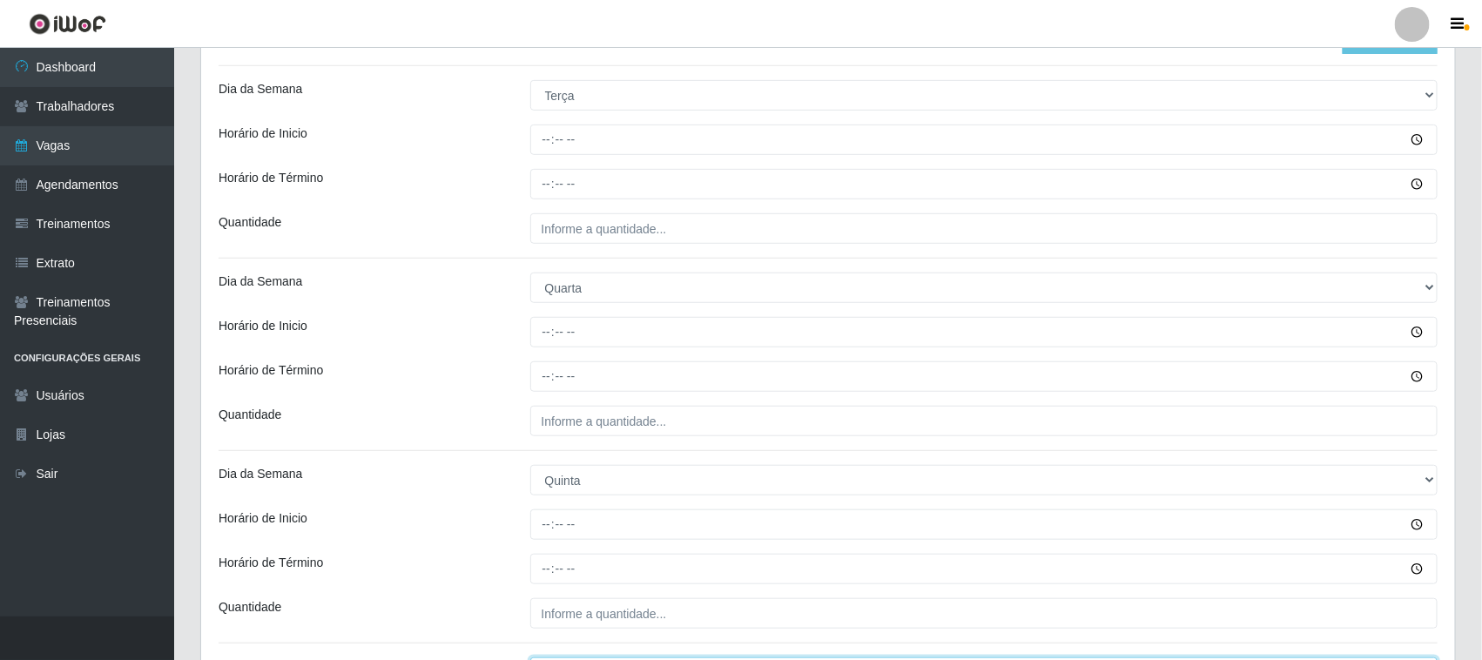
scroll to position [268, 0]
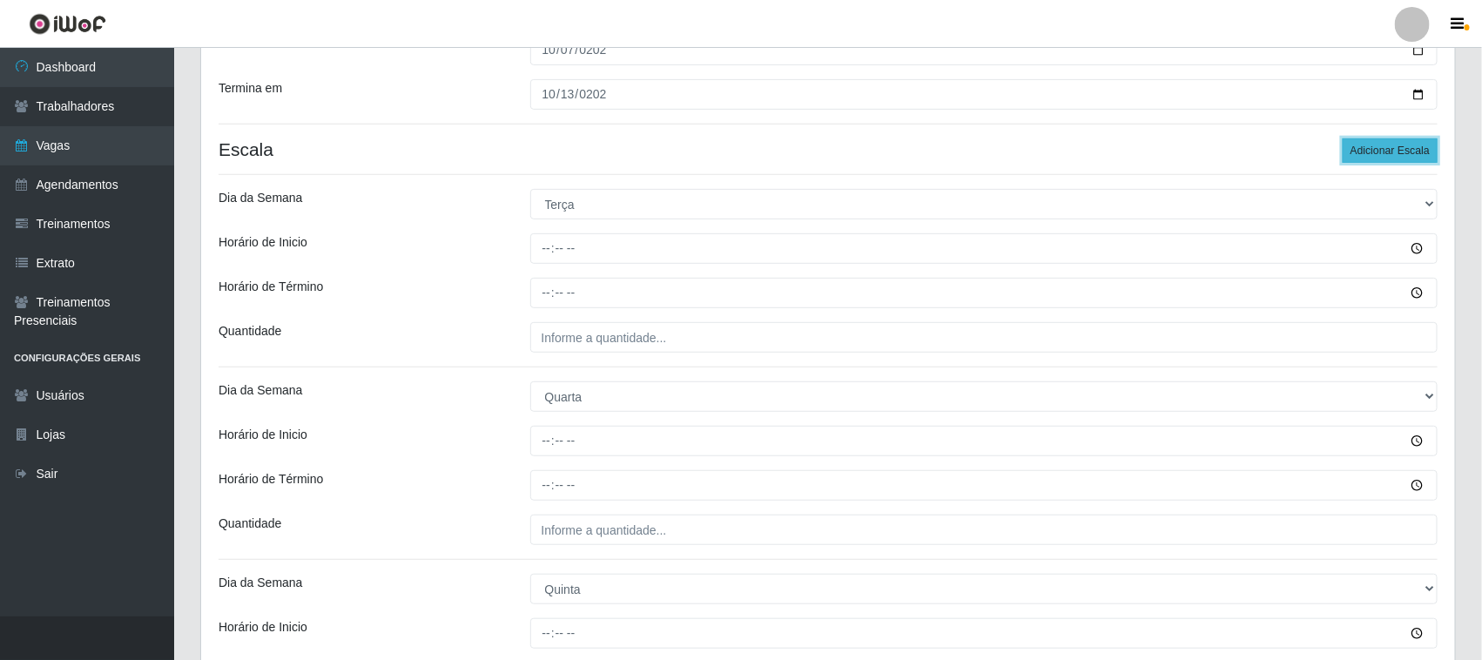
click at [1391, 145] on button "Adicionar Escala" at bounding box center [1390, 150] width 95 height 24
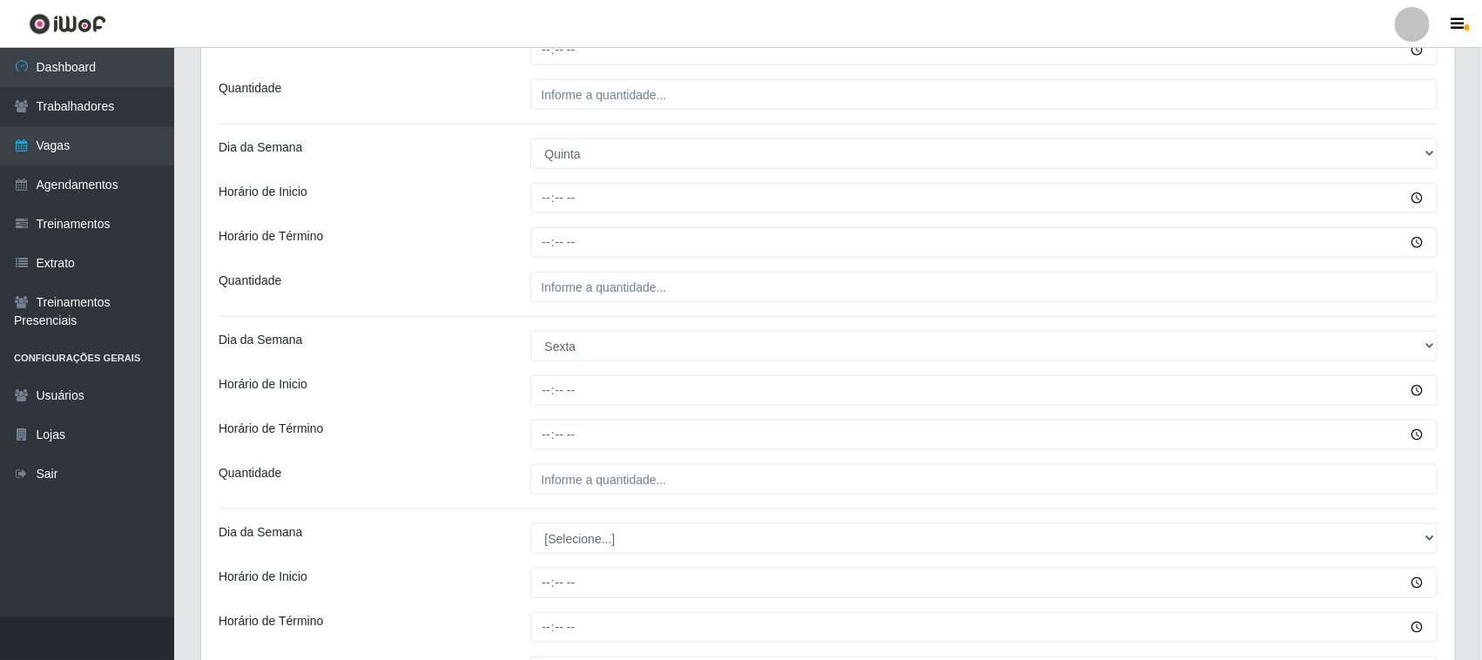
scroll to position [812, 0]
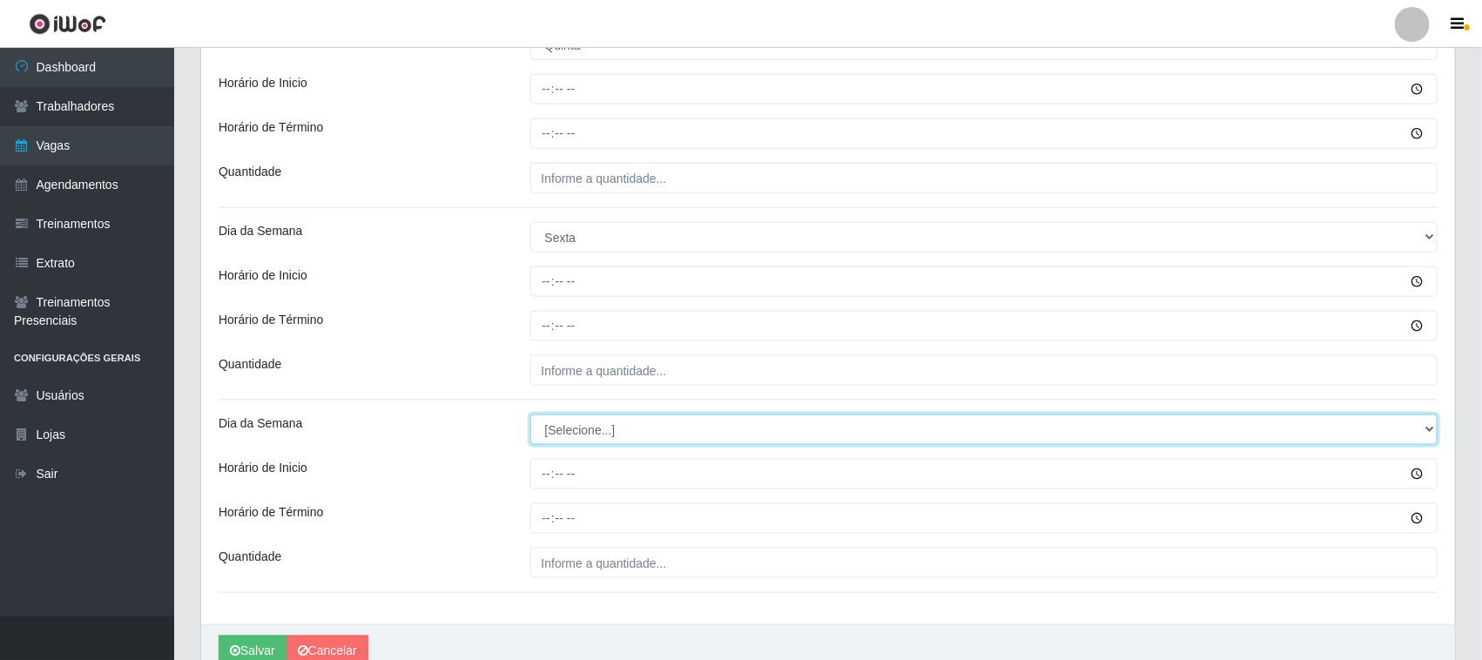
click at [564, 440] on select "[Selecione...] Segunda Terça Quarta Quinta Sexta Sábado Domingo" at bounding box center [984, 429] width 908 height 30
select select "6"
click at [530, 416] on select "[Selecione...] Segunda Terça Quarta Quinta Sexta Sábado Domingo" at bounding box center [984, 429] width 908 height 30
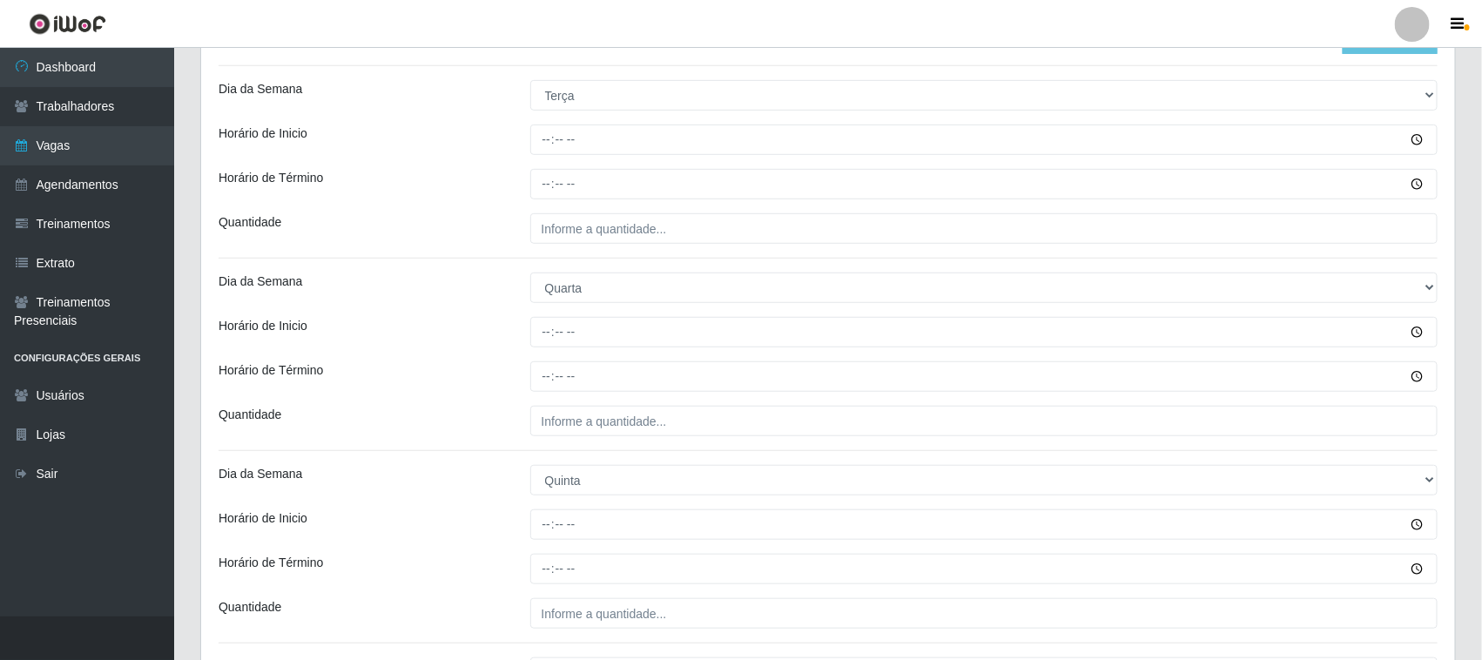
scroll to position [268, 0]
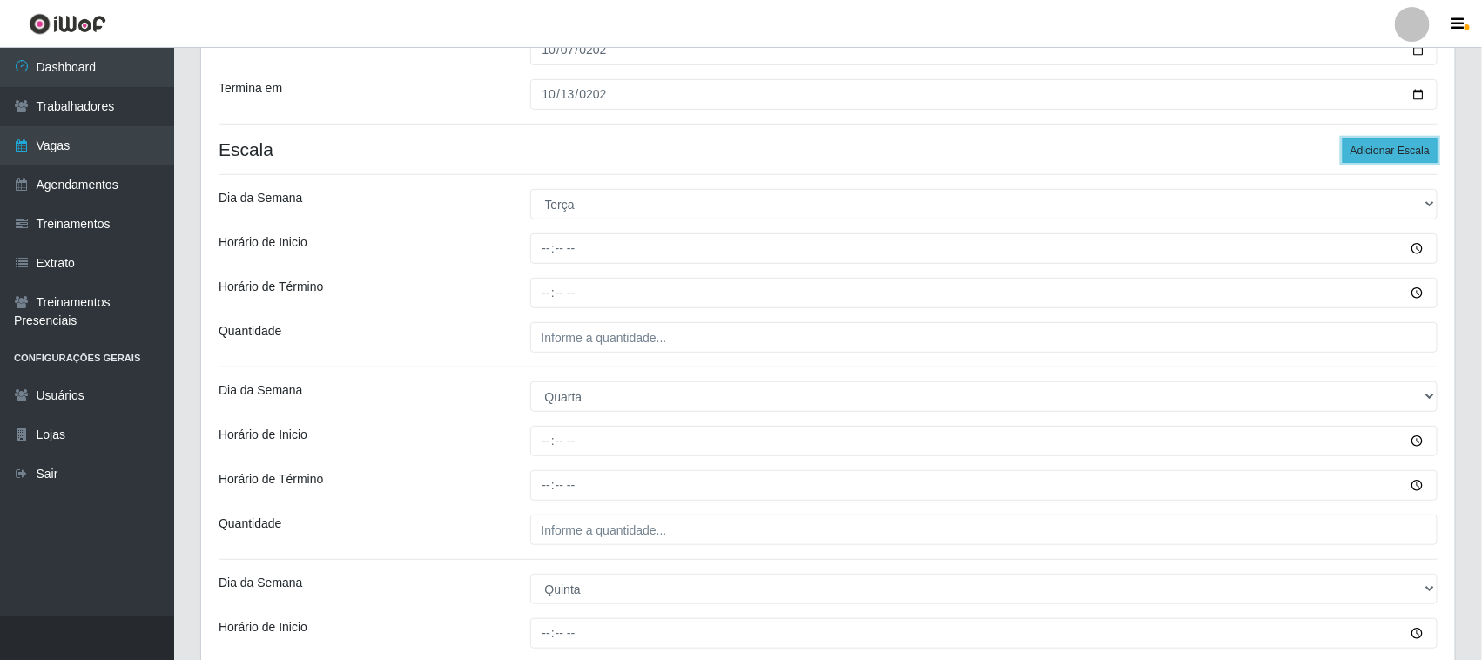
click at [1365, 150] on button "Adicionar Escala" at bounding box center [1390, 150] width 95 height 24
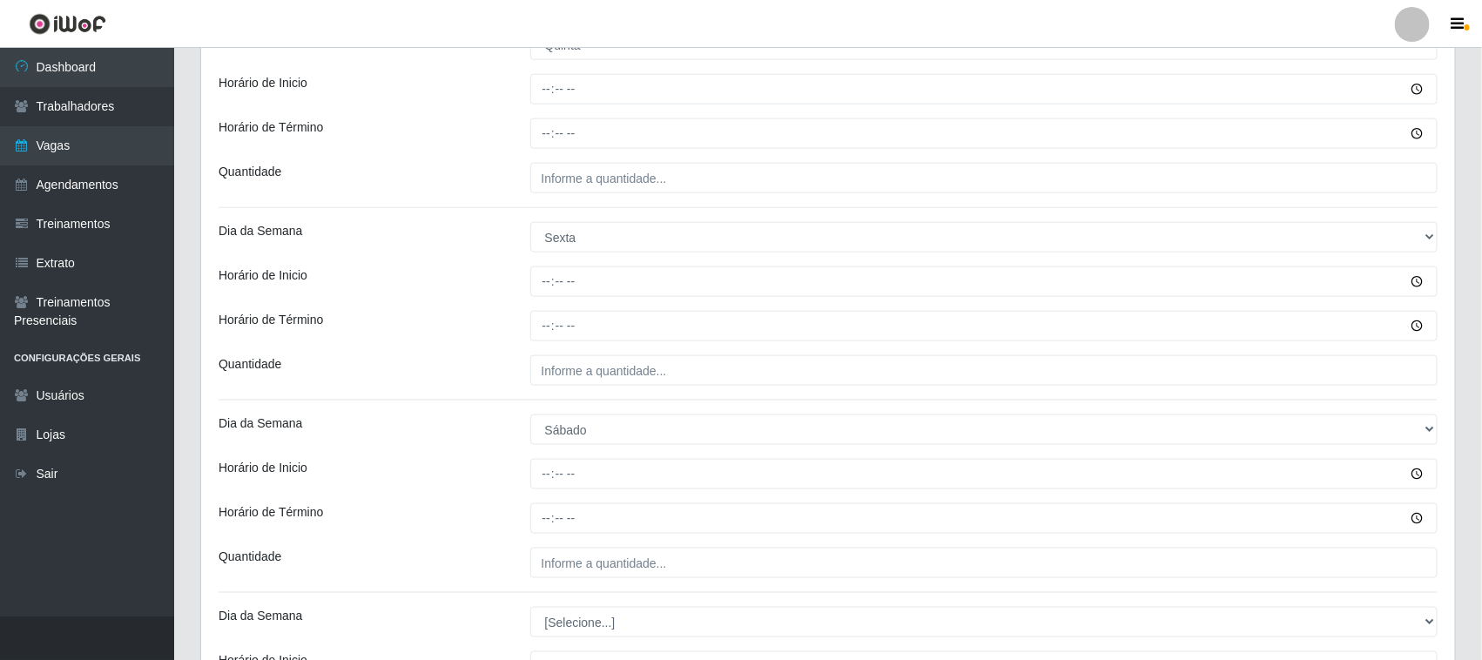
scroll to position [921, 0]
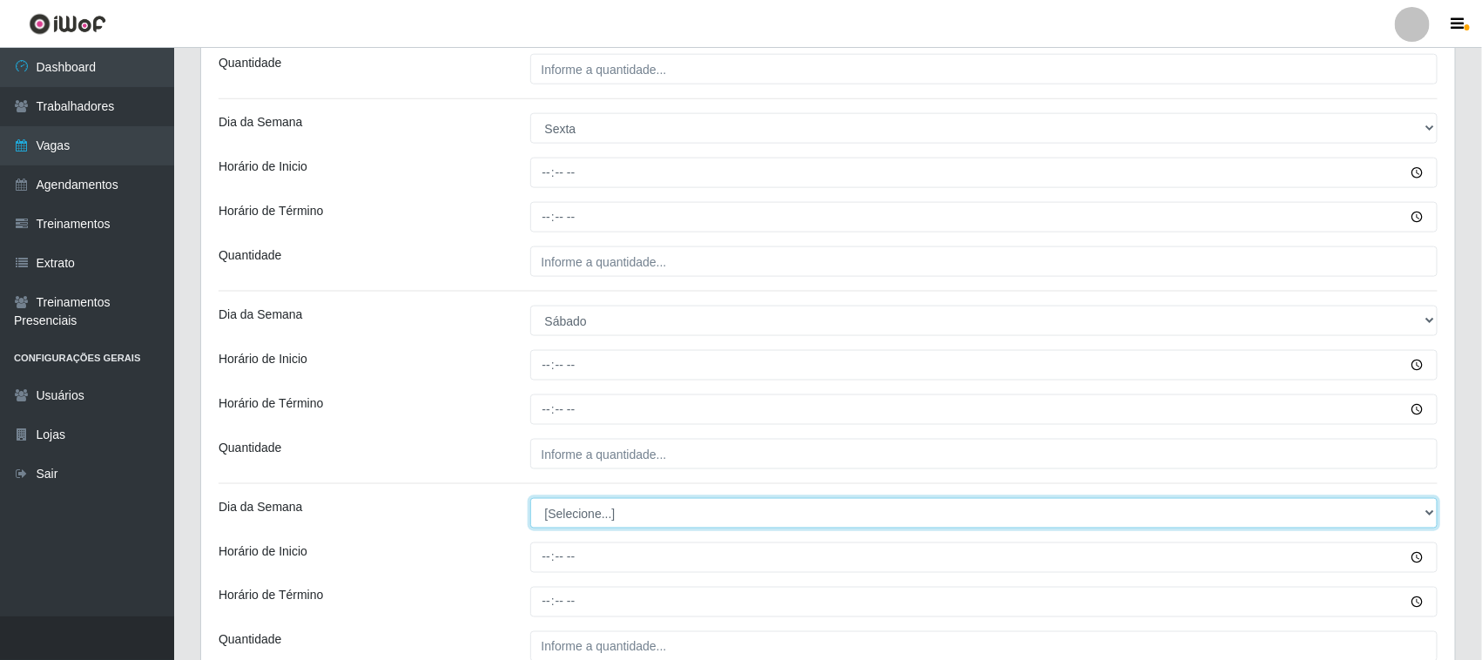
click at [572, 510] on select "[Selecione...] Segunda Terça Quarta Quinta Sexta Sábado Domingo" at bounding box center [984, 513] width 908 height 30
select select "0"
click at [530, 500] on select "[Selecione...] Segunda Terça Quarta Quinta Sexta Sábado Domingo" at bounding box center [984, 513] width 908 height 30
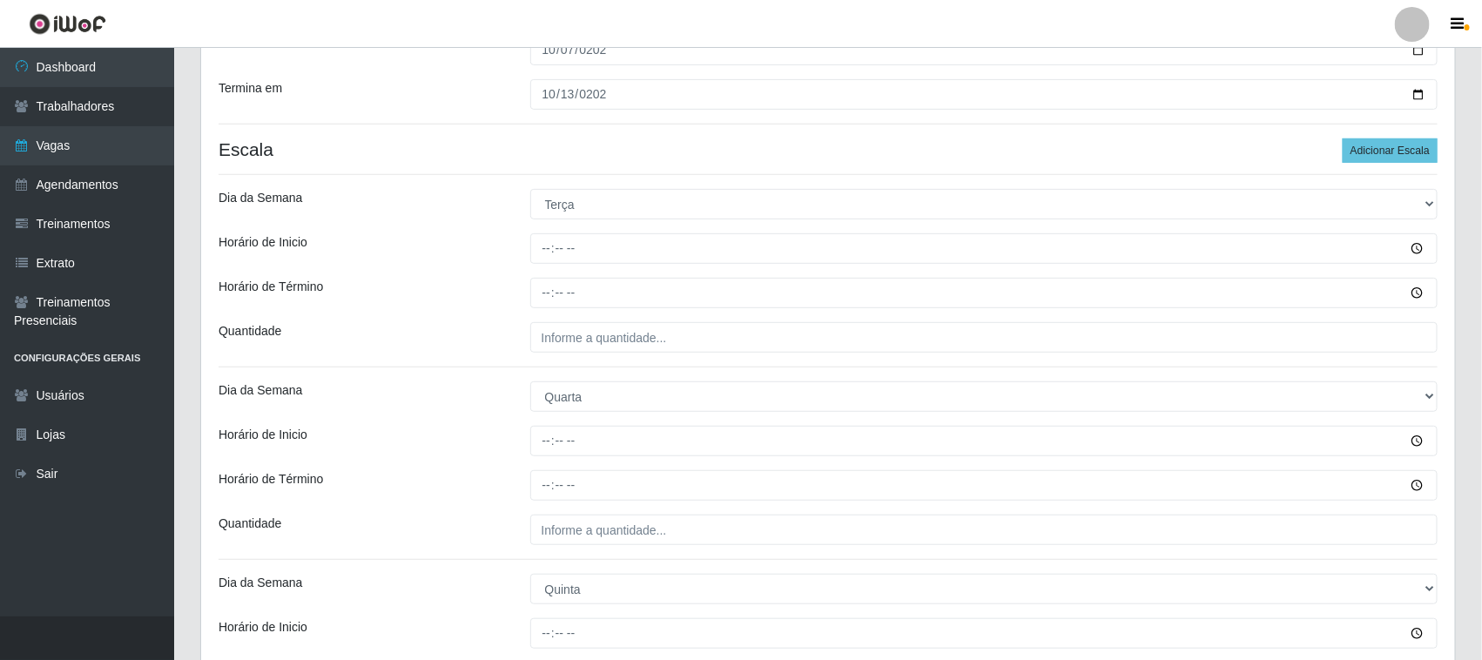
click at [1383, 135] on div "Loja Casatudo BR Função [Selecione...] Auxiliar de Estoque Auxiliar de Estoque …" at bounding box center [828, 621] width 1254 height 1479
click at [1383, 144] on button "Adicionar Escala" at bounding box center [1390, 150] width 95 height 24
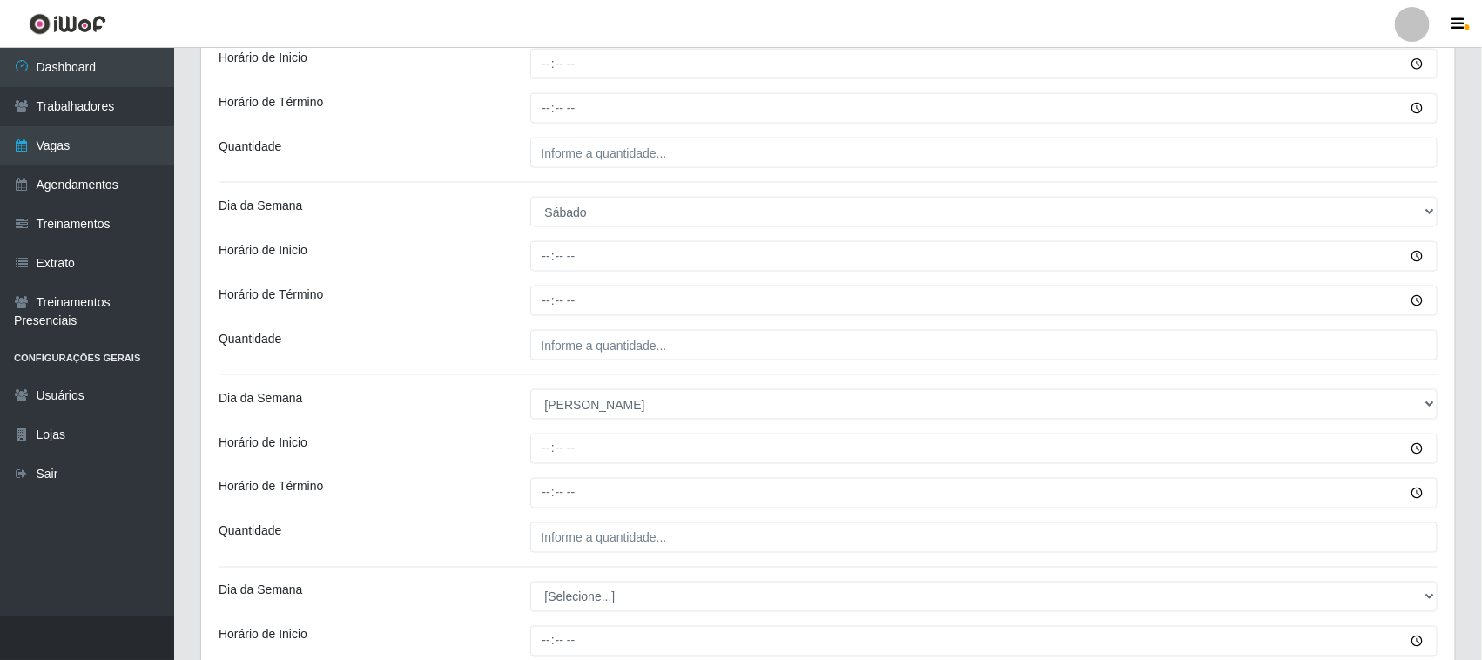
scroll to position [1248, 0]
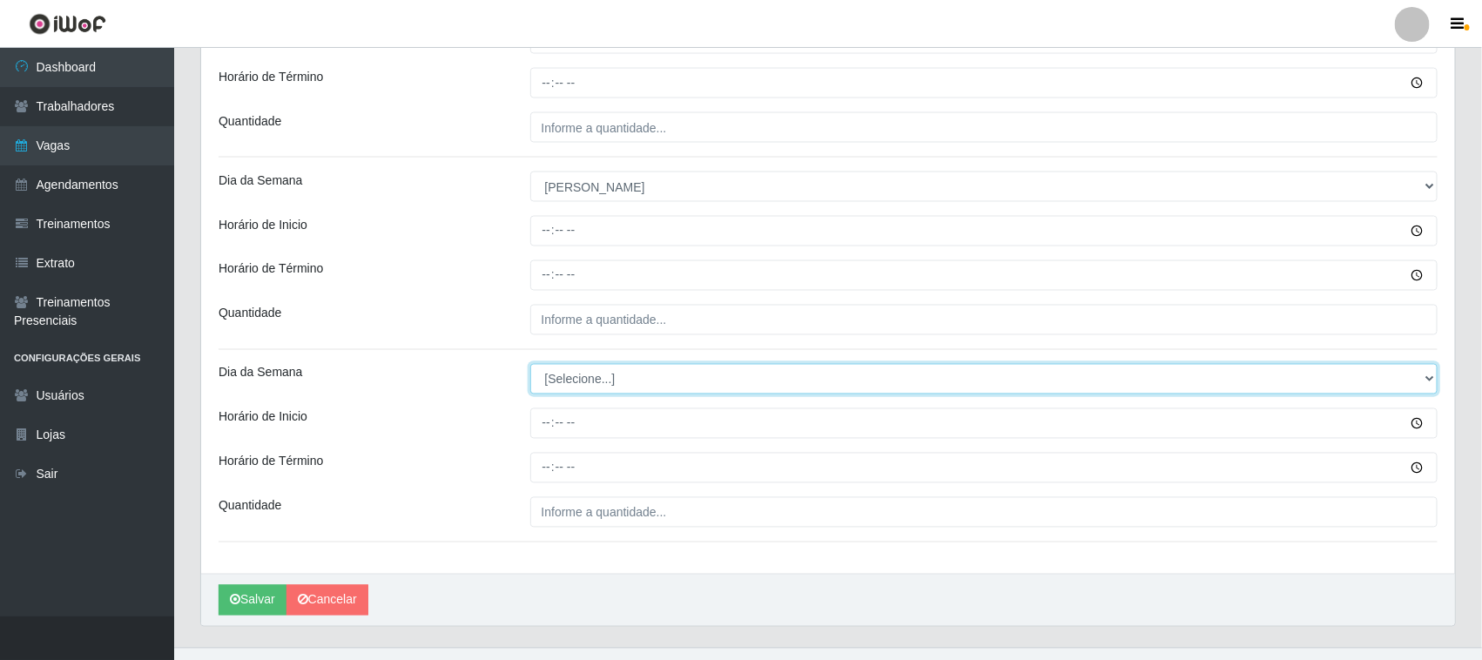
click at [601, 374] on select "[Selecione...] Segunda Terça Quarta Quinta Sexta Sábado Domingo" at bounding box center [984, 379] width 908 height 30
select select "1"
click at [530, 366] on select "[Selecione...] Segunda Terça Quarta Quinta Sexta Sábado Domingo" at bounding box center [984, 379] width 908 height 30
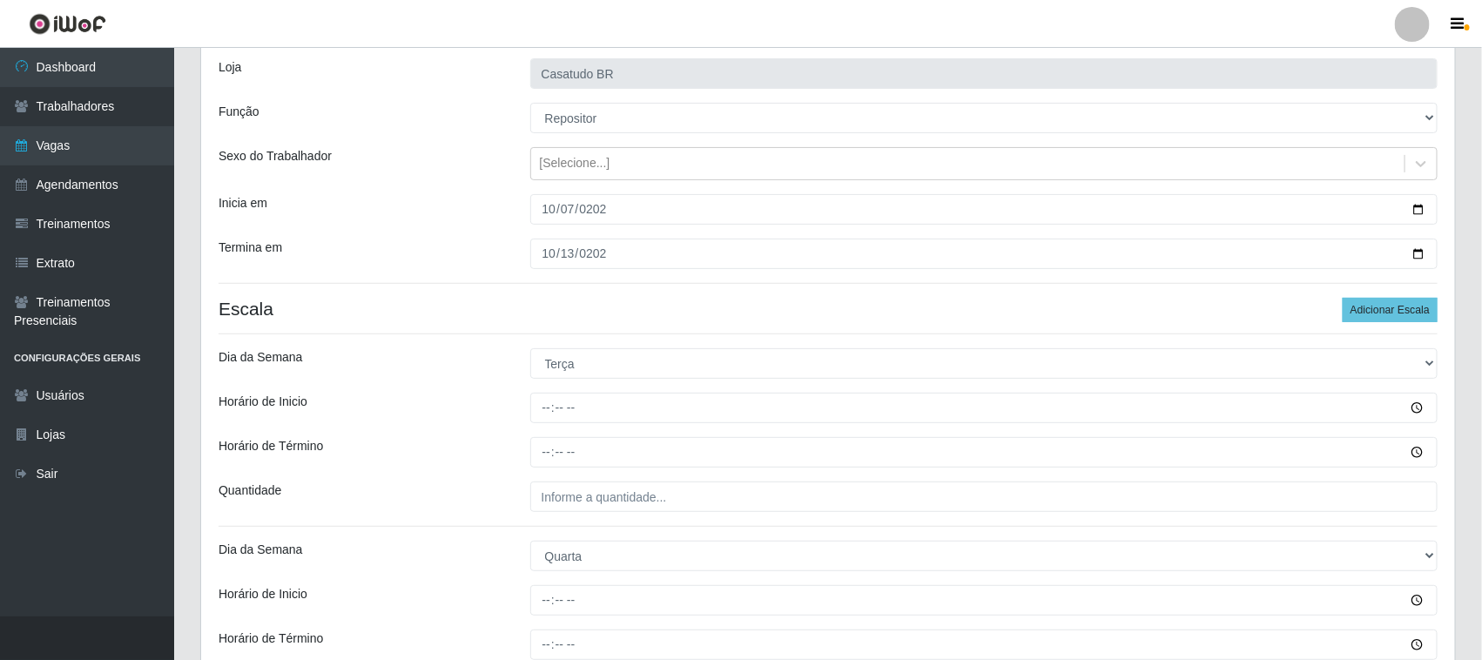
scroll to position [218, 0]
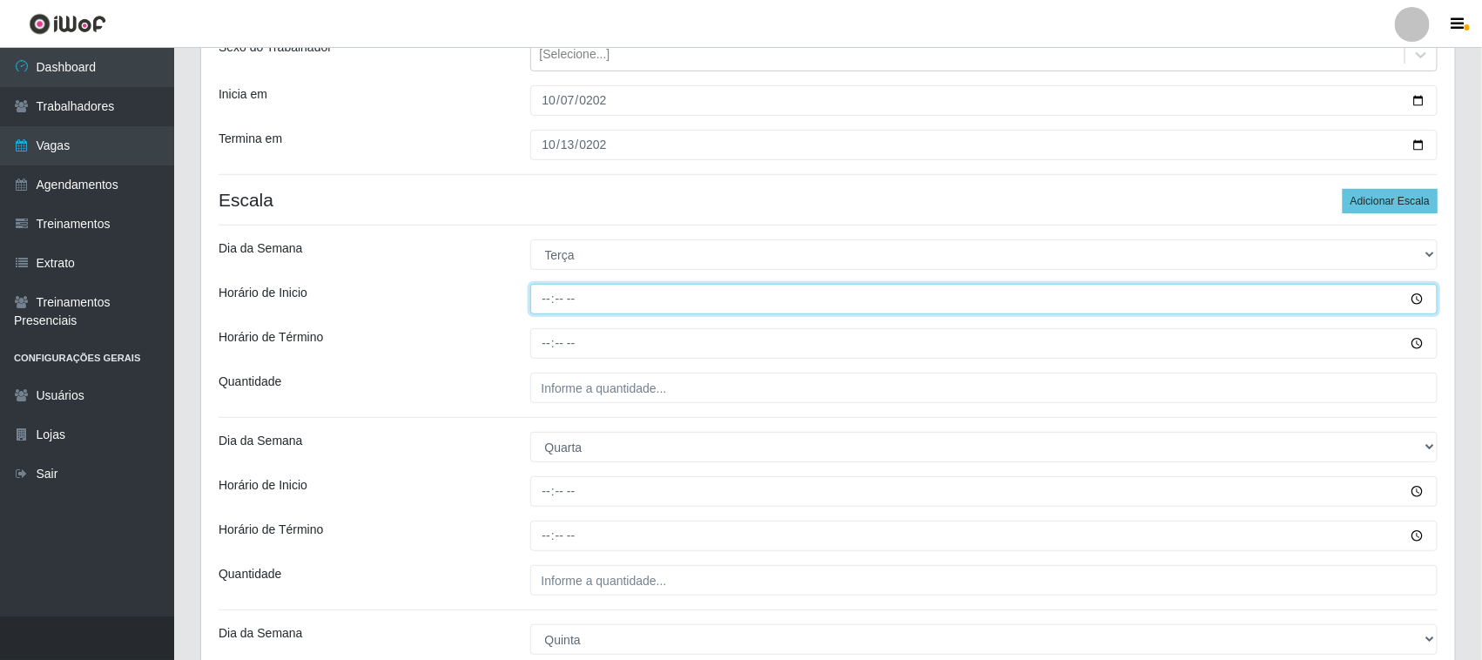
click at [547, 306] on input "Horário de Inicio" at bounding box center [984, 299] width 908 height 30
type input "10:00"
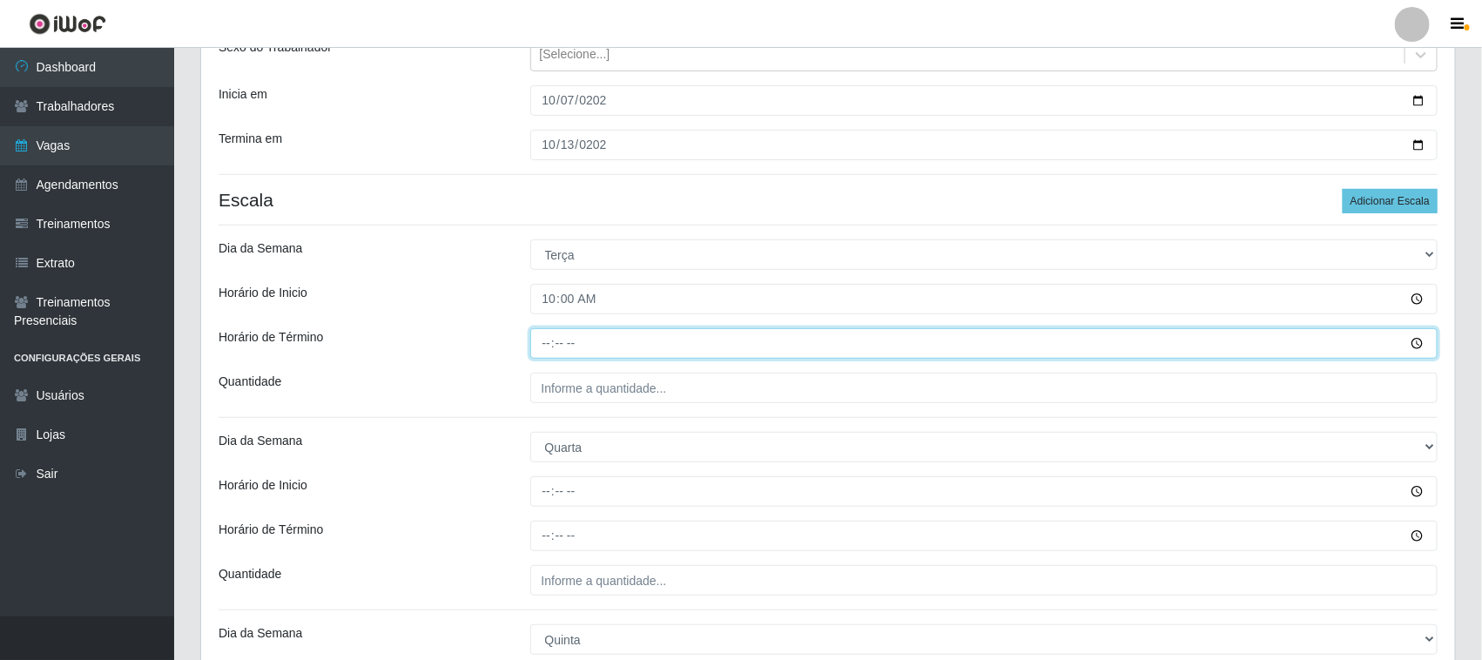
click at [541, 345] on input "Horário de Término" at bounding box center [984, 343] width 908 height 30
type input "16:00"
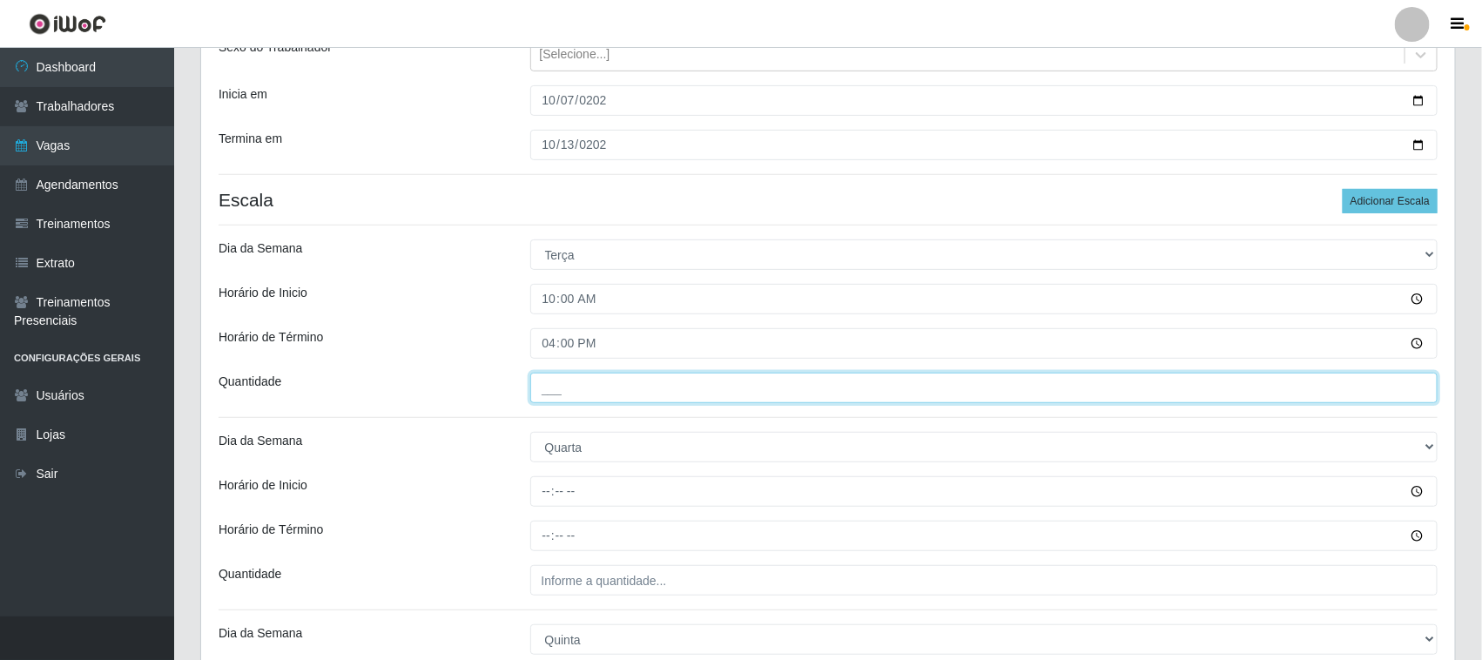
click at [568, 390] on input "___" at bounding box center [984, 388] width 908 height 30
type input "2__"
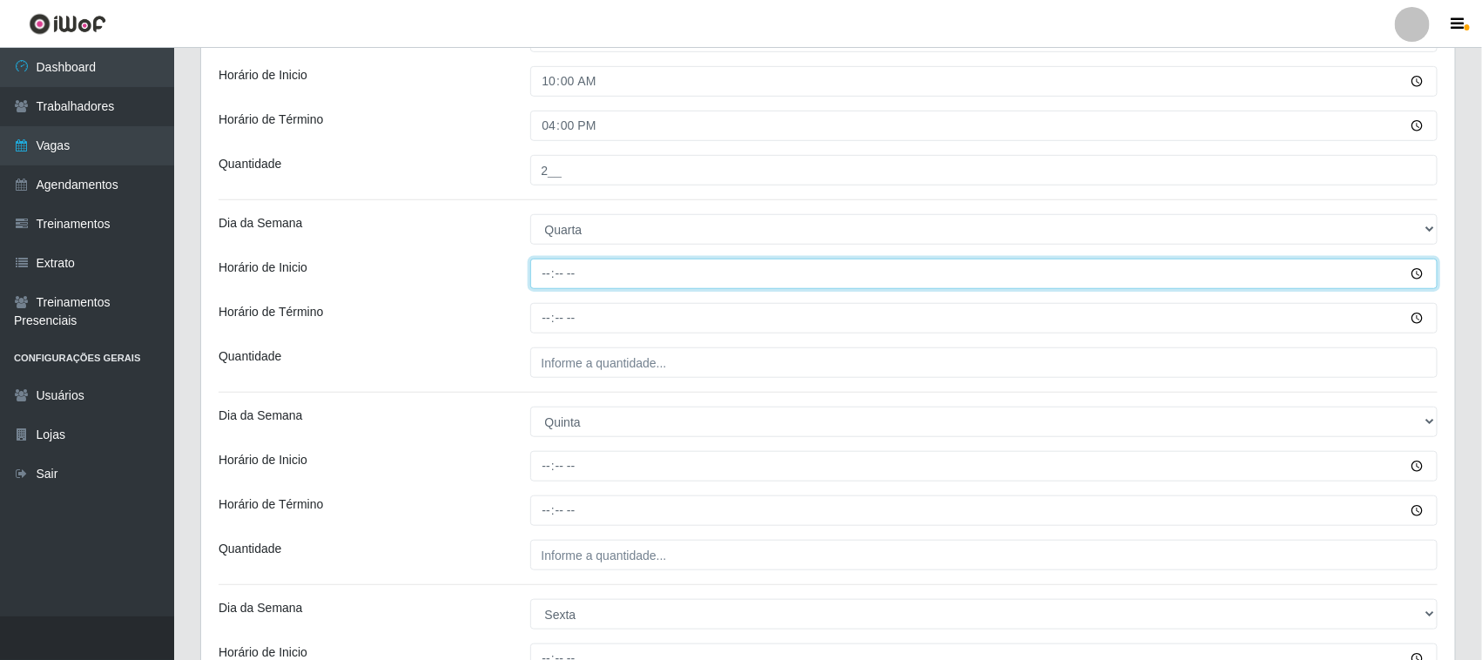
click at [551, 276] on input "Horário de Inicio" at bounding box center [984, 274] width 908 height 30
type input "10:00"
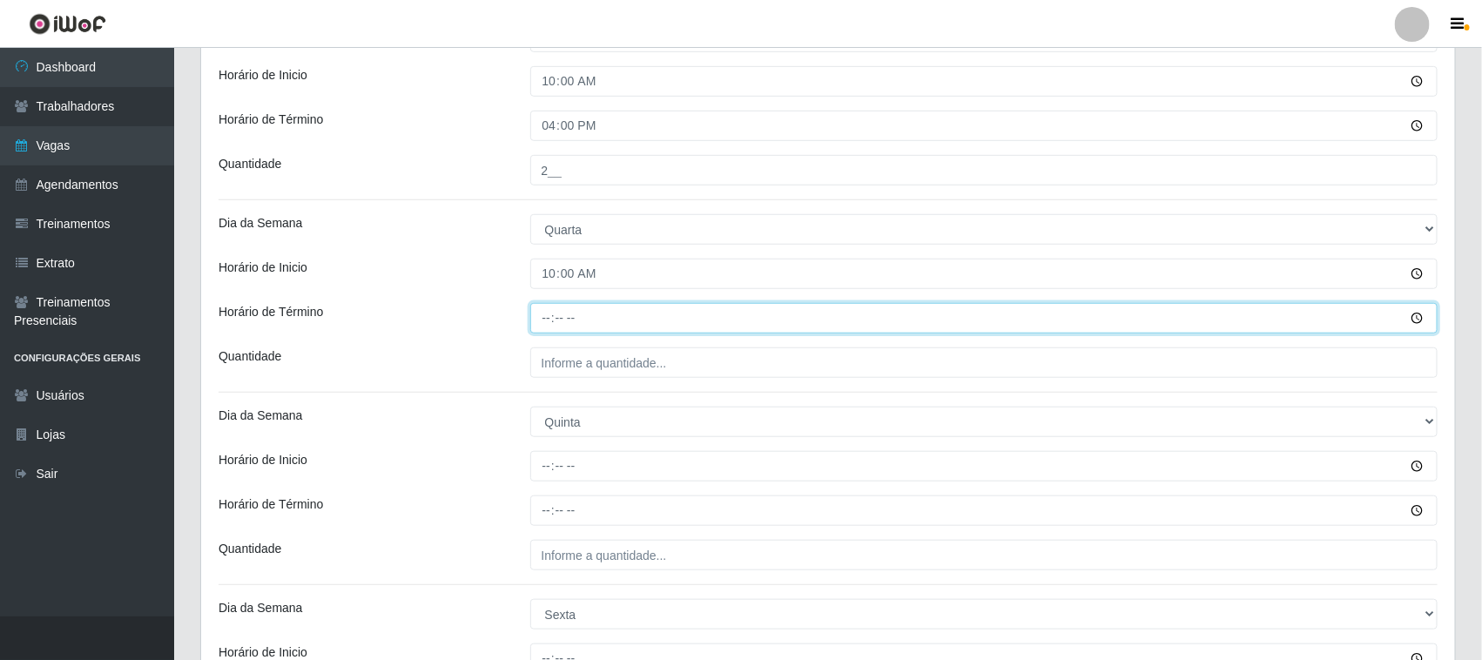
click at [547, 311] on input "Horário de Término" at bounding box center [984, 318] width 908 height 30
click at [549, 324] on input "Horário de Término" at bounding box center [984, 318] width 908 height 30
type input "16:00"
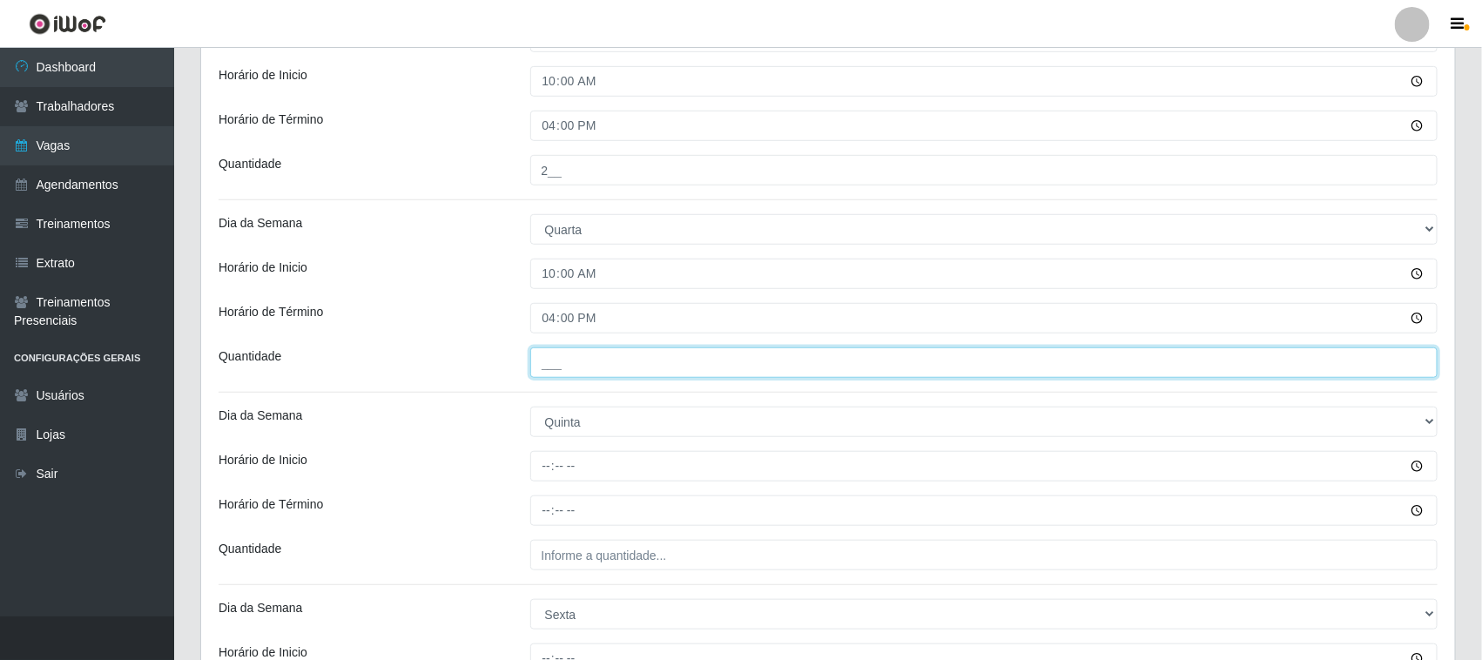
click at [581, 366] on input "___" at bounding box center [984, 362] width 908 height 30
type input "2__"
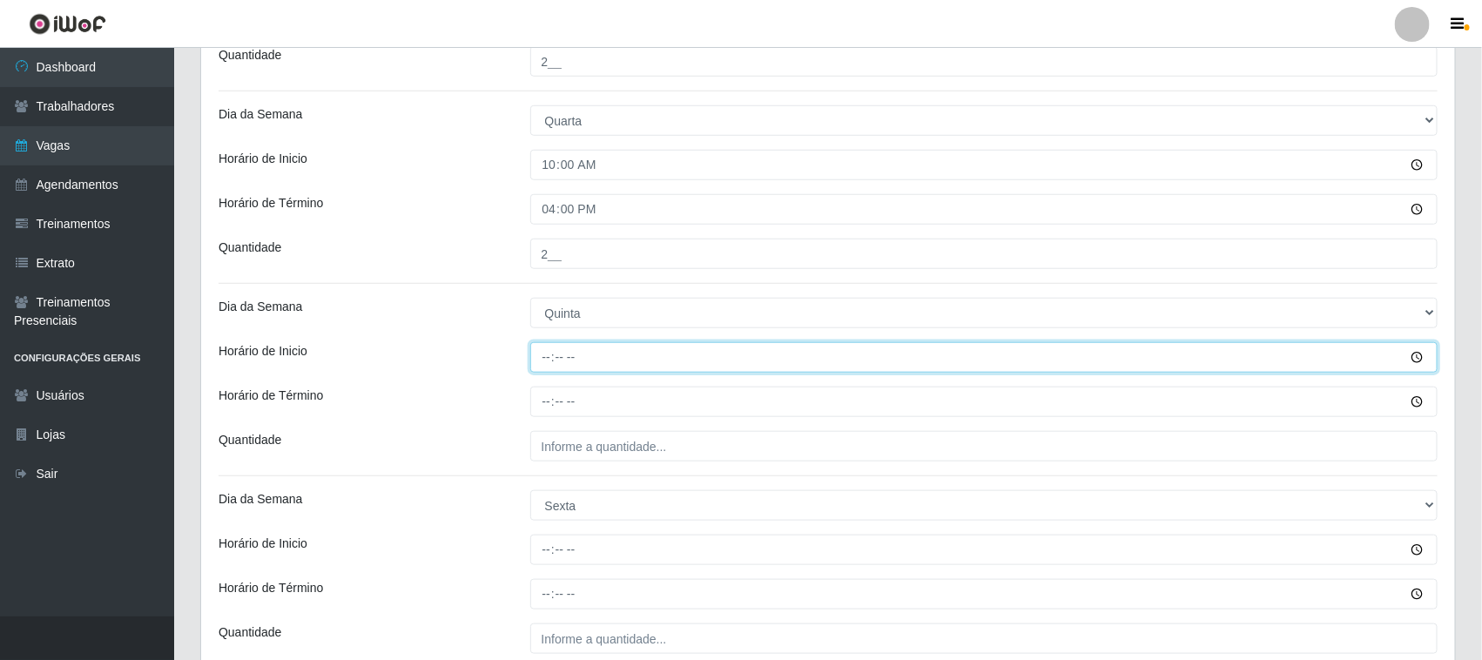
click at [547, 360] on input "Horário de Inicio" at bounding box center [984, 357] width 908 height 30
type input "10:00"
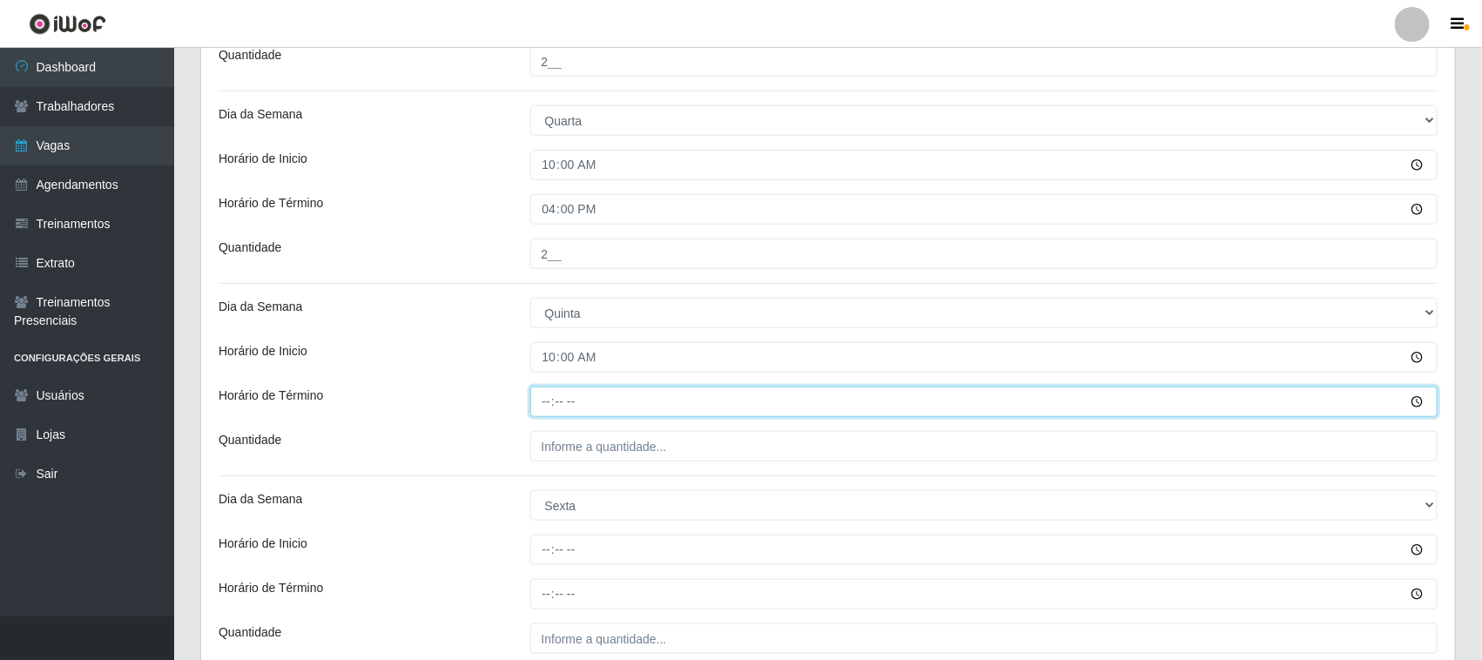
click at [546, 405] on input "Horário de Término" at bounding box center [984, 402] width 908 height 30
type input "16:00"
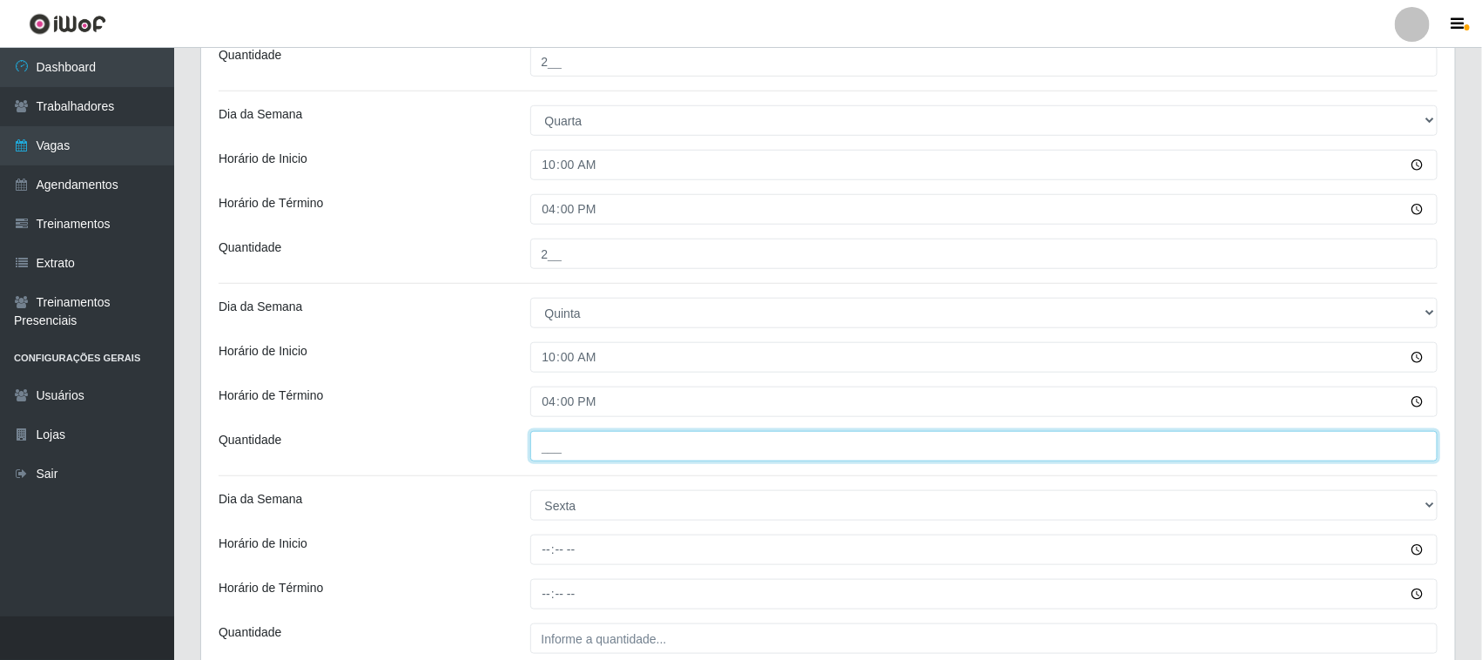
click at [555, 451] on input "___" at bounding box center [984, 446] width 908 height 30
type input "2__"
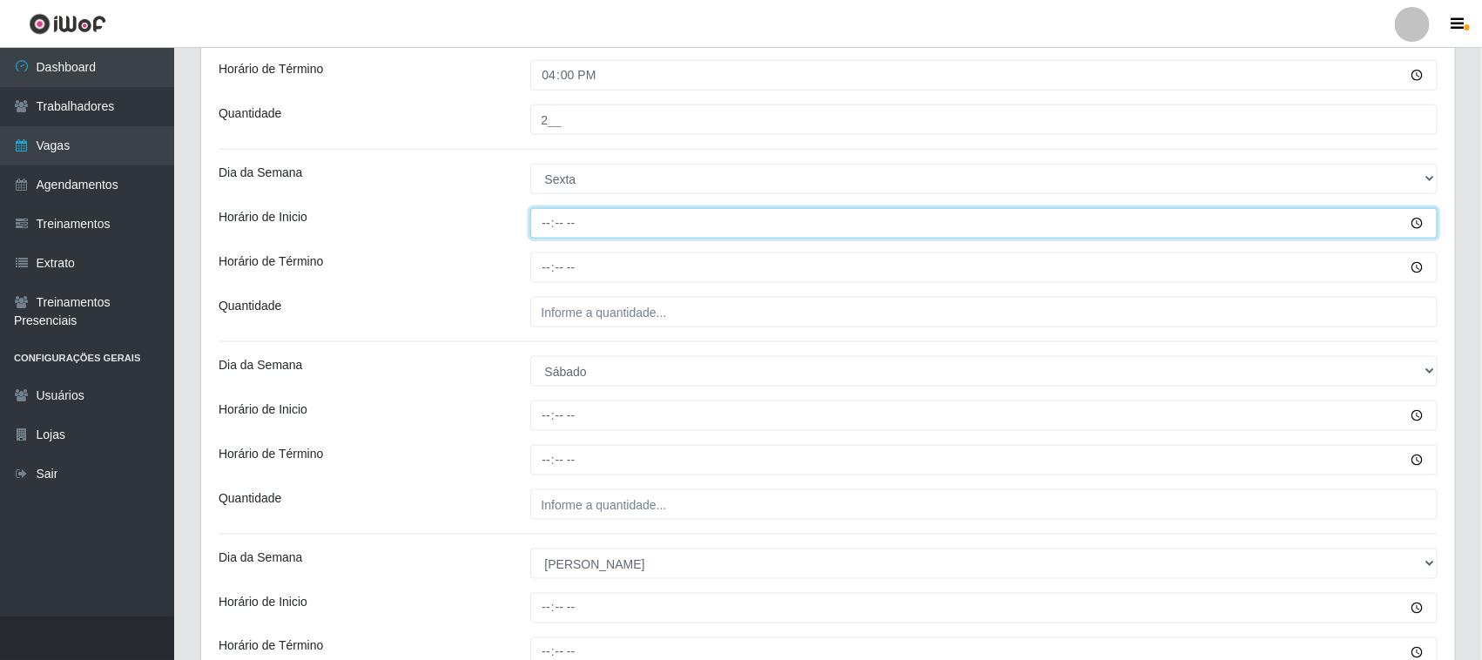
click at [545, 229] on input "Horário de Inicio" at bounding box center [984, 223] width 908 height 30
type input "10:00"
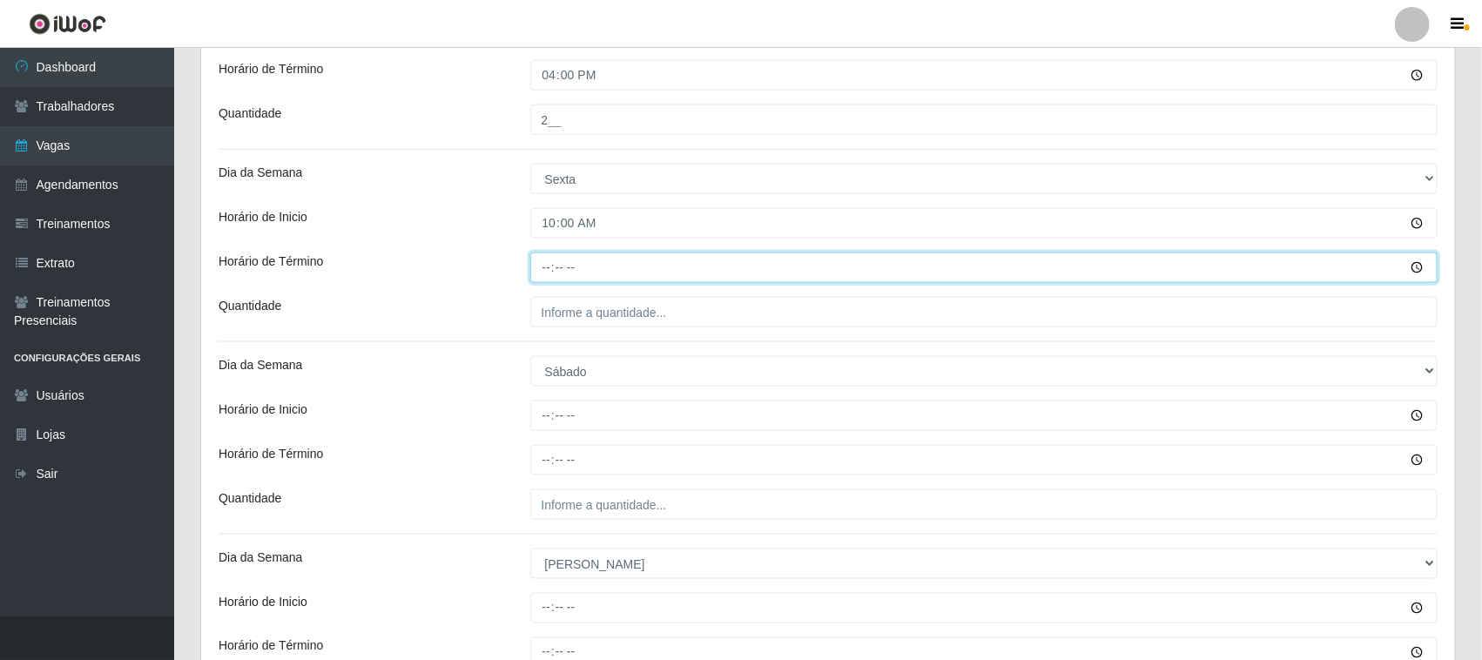
click at [538, 280] on input "Horário de Término" at bounding box center [984, 268] width 908 height 30
type input "16:00"
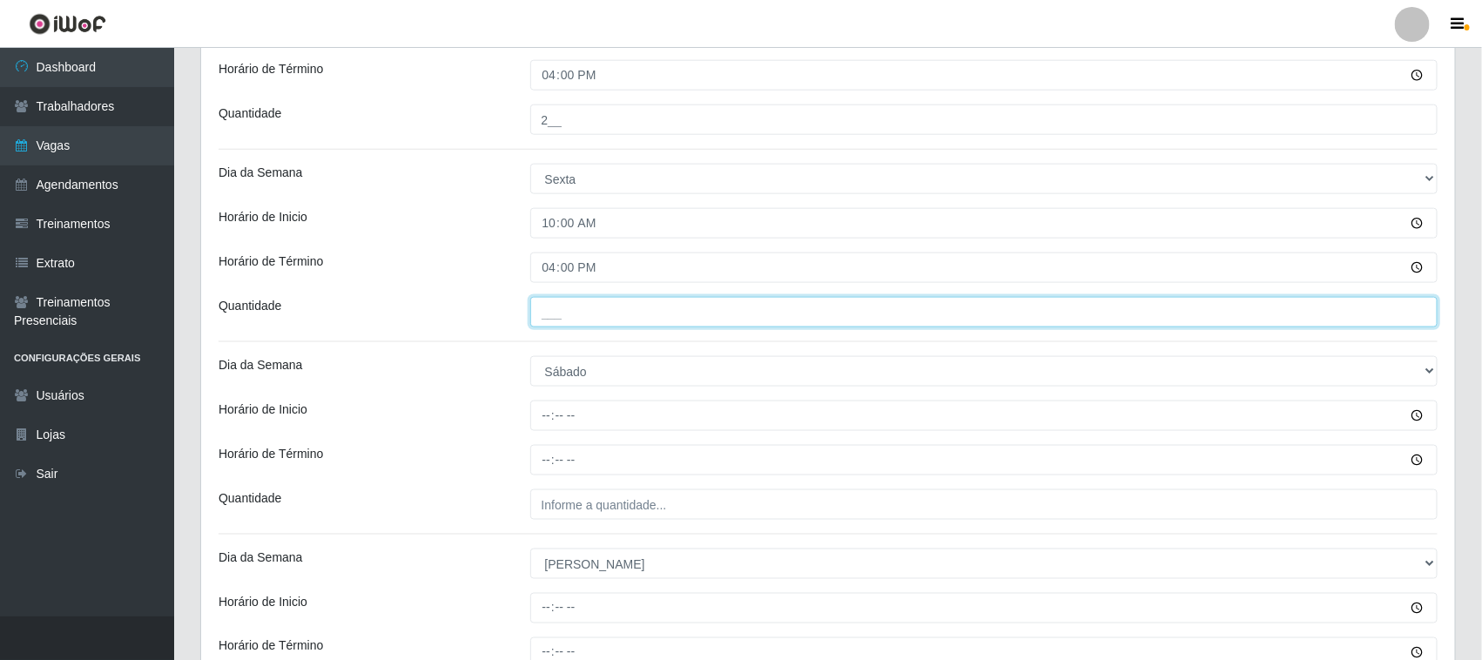
click at [558, 310] on input "___" at bounding box center [984, 312] width 908 height 30
type input "2__"
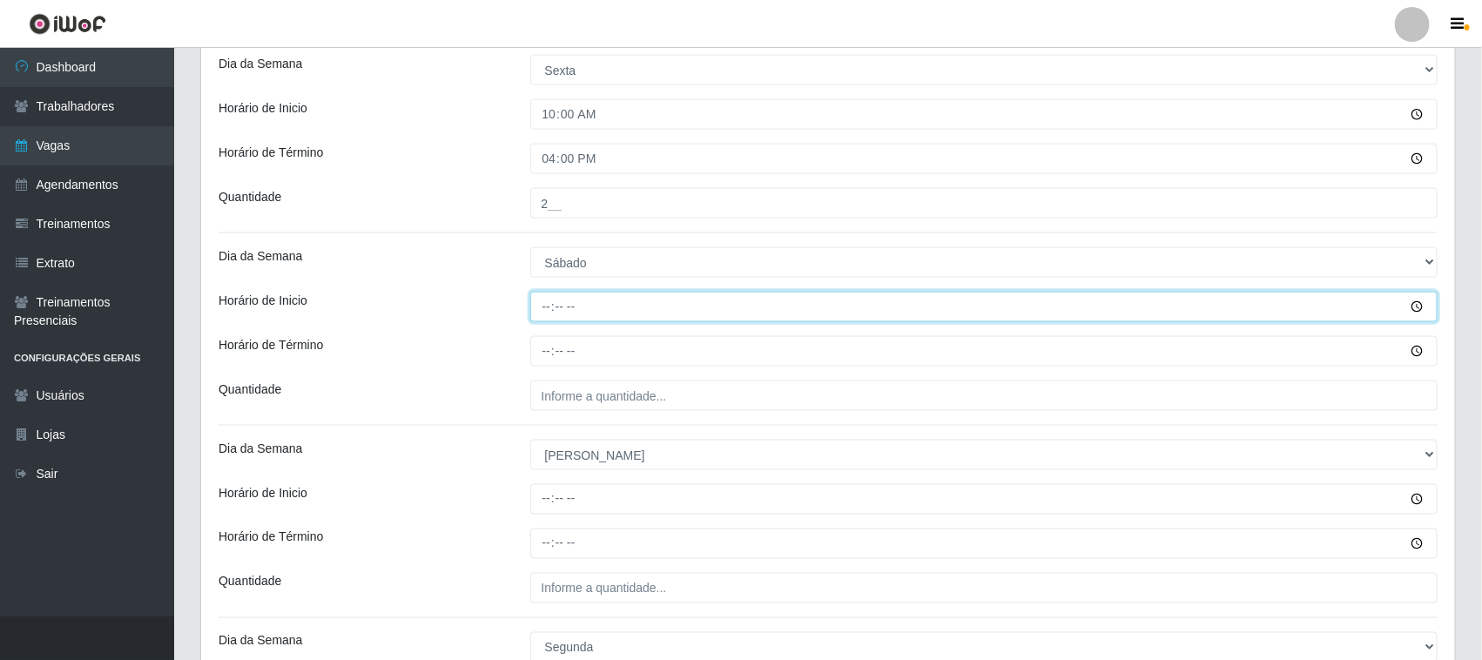
click at [550, 300] on input "Horário de Inicio" at bounding box center [984, 307] width 908 height 30
click at [551, 309] on input "Horário de Inicio" at bounding box center [984, 307] width 908 height 30
type input "10:00"
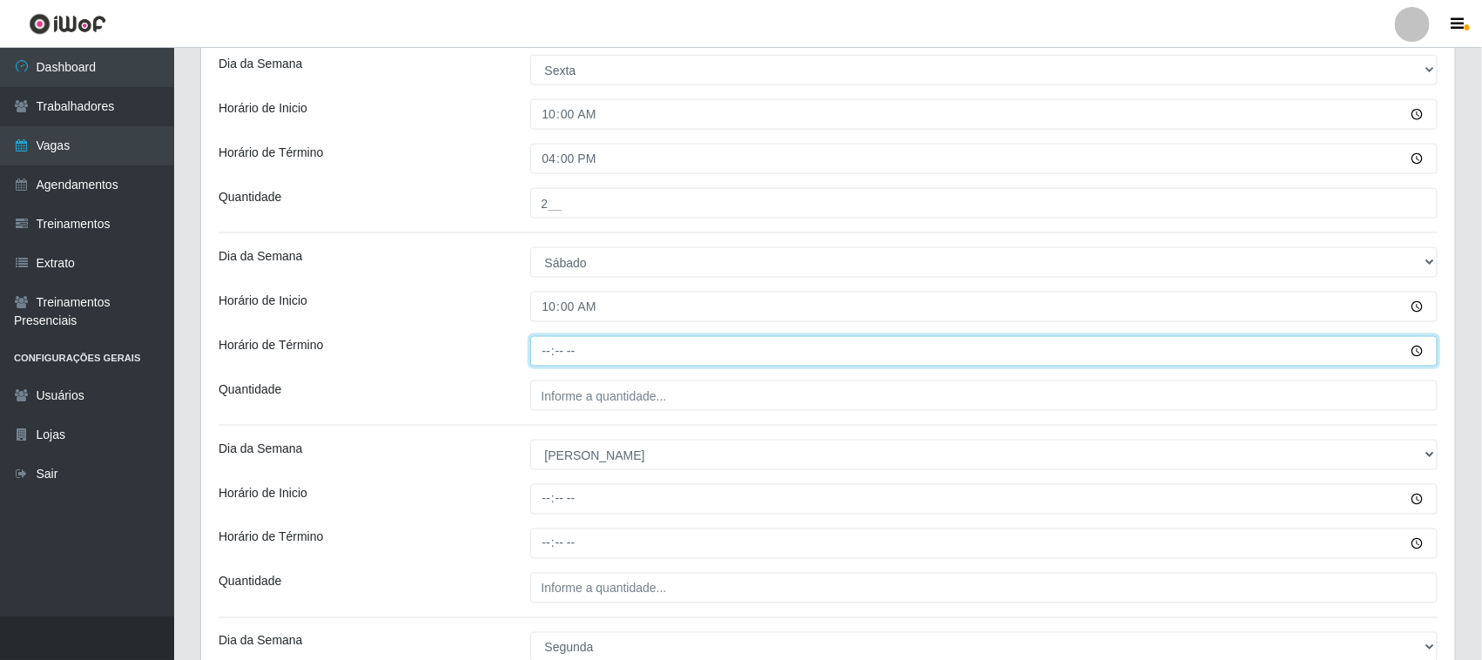
click at [553, 348] on input "Horário de Término" at bounding box center [984, 351] width 908 height 30
type input "16:00"
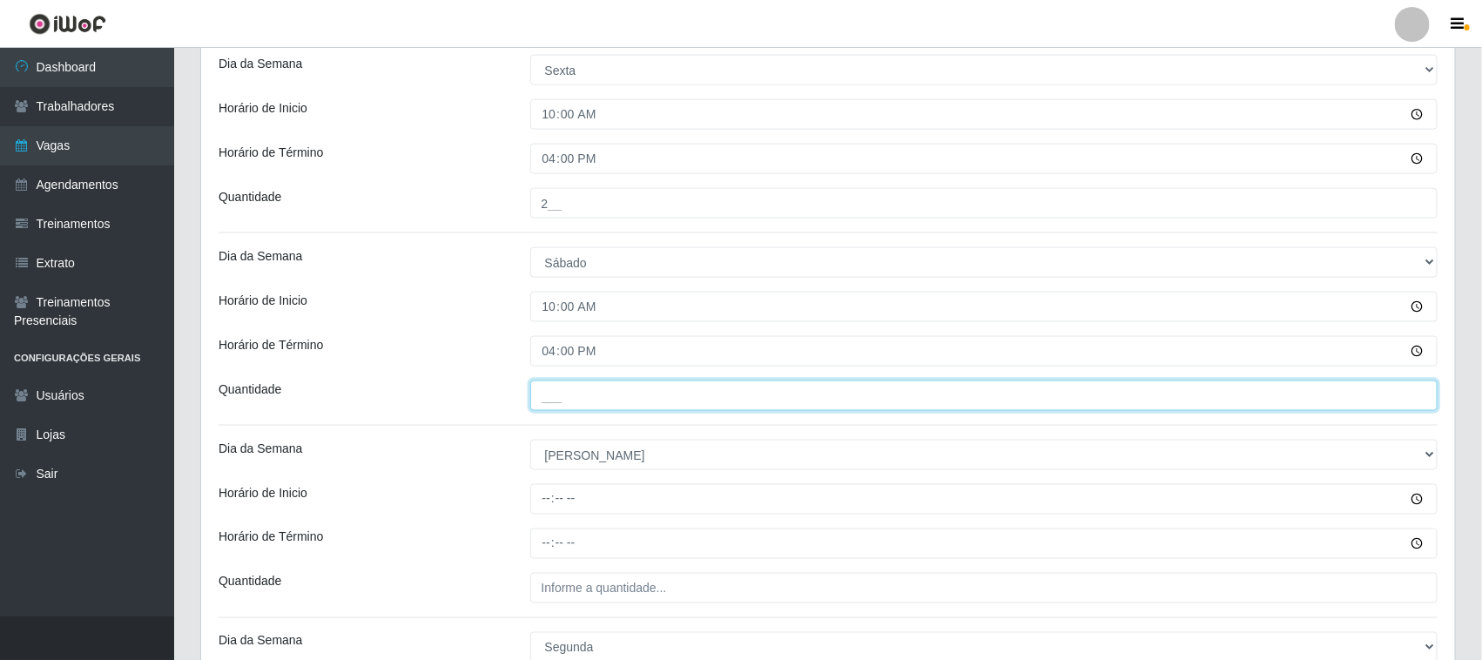
click at [564, 410] on input "___" at bounding box center [984, 396] width 908 height 30
type input "2__"
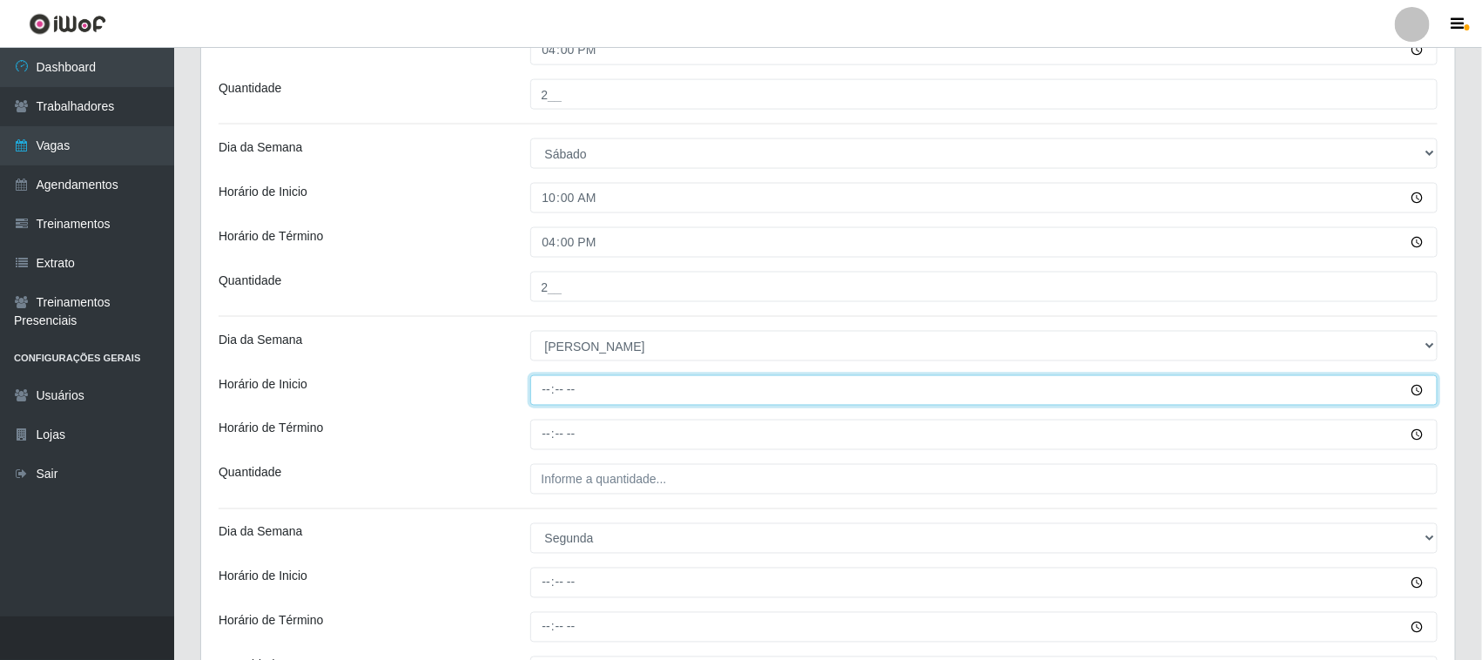
click at [554, 390] on input "Horário de Inicio" at bounding box center [984, 390] width 908 height 30
click at [546, 394] on input "Horário de Inicio" at bounding box center [984, 390] width 908 height 30
type input "10:00"
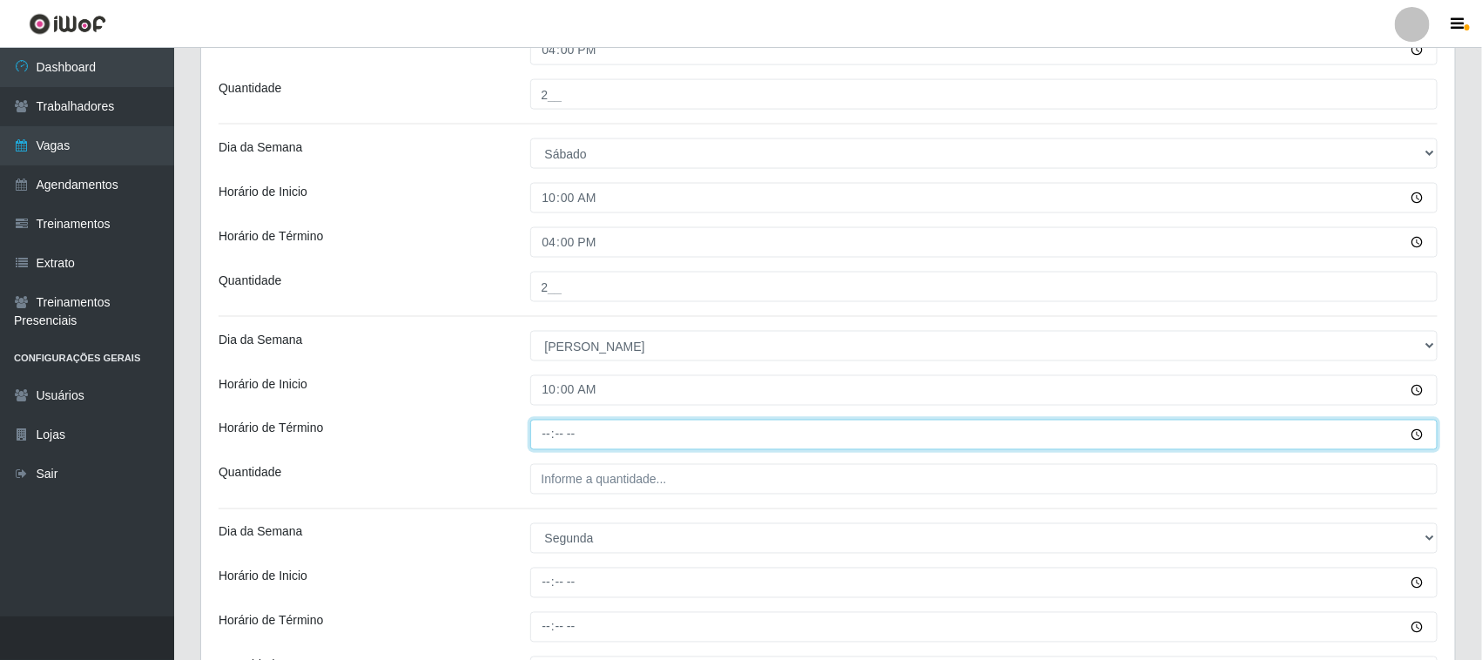
click at [551, 427] on input "Horário de Término" at bounding box center [984, 435] width 908 height 30
type input "16:00"
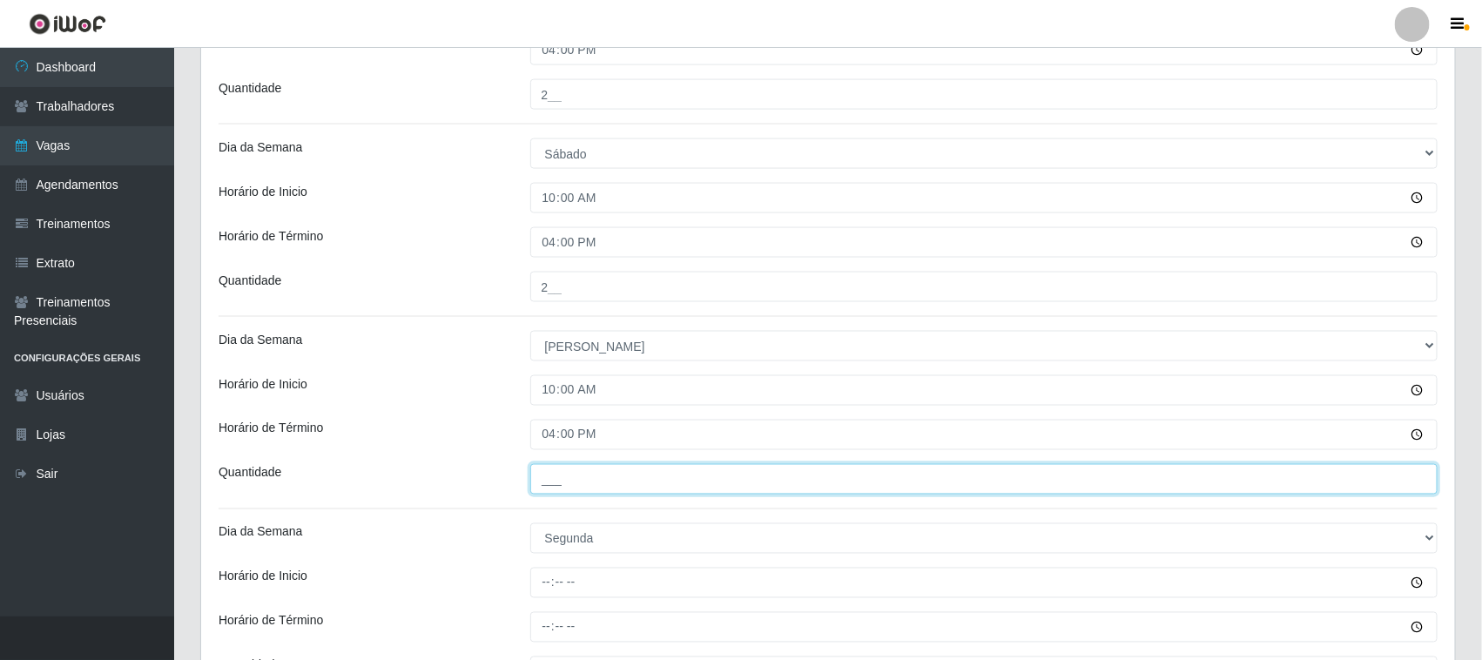
click at [572, 475] on input "___" at bounding box center [984, 479] width 908 height 30
type input "2__"
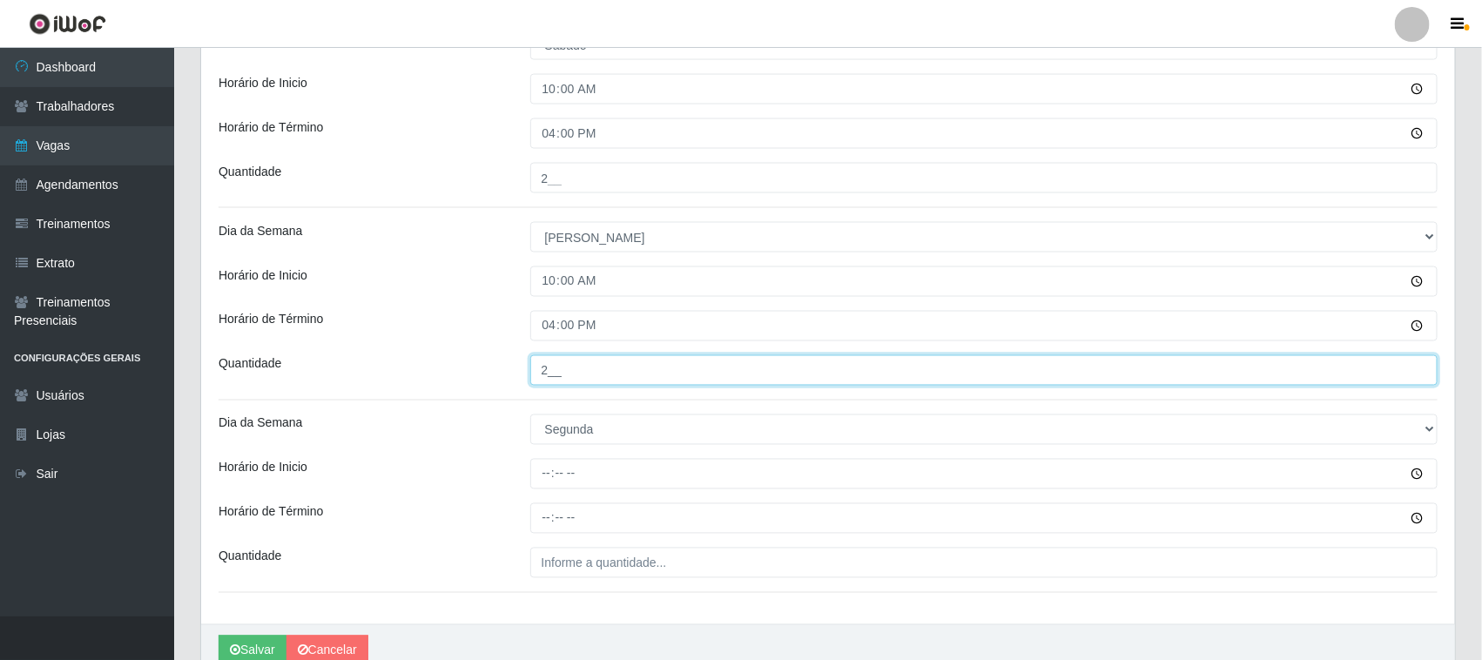
scroll to position [1282, 0]
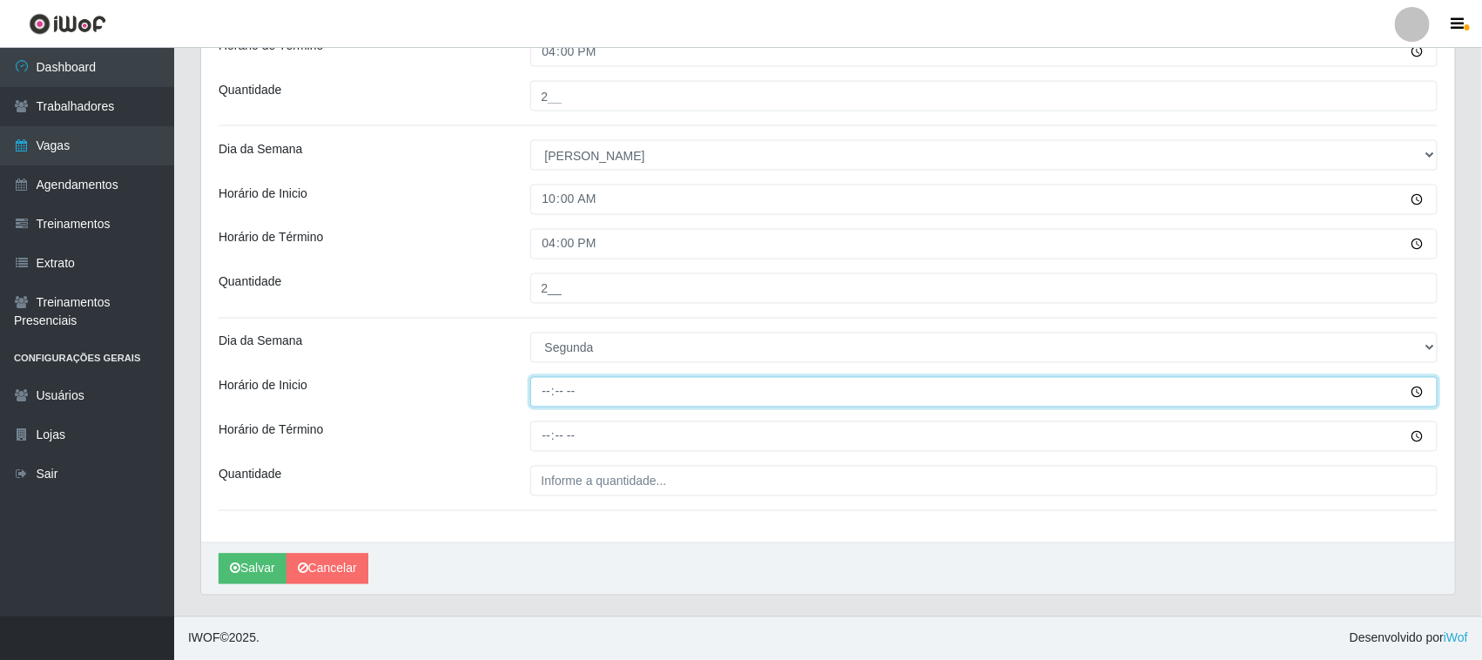
click at [540, 401] on input "Horário de Inicio" at bounding box center [984, 392] width 908 height 30
type input "10:00"
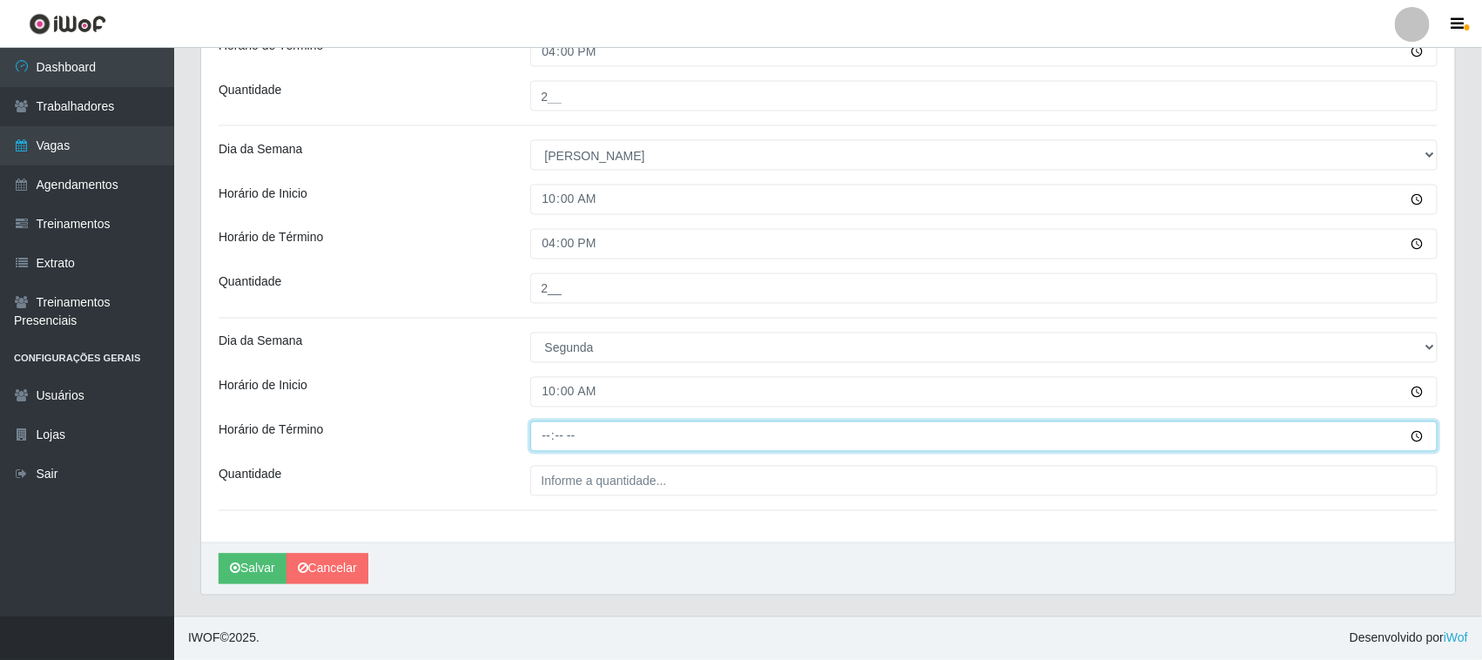
click at [549, 431] on input "Horário de Término" at bounding box center [984, 436] width 908 height 30
type input "16:00"
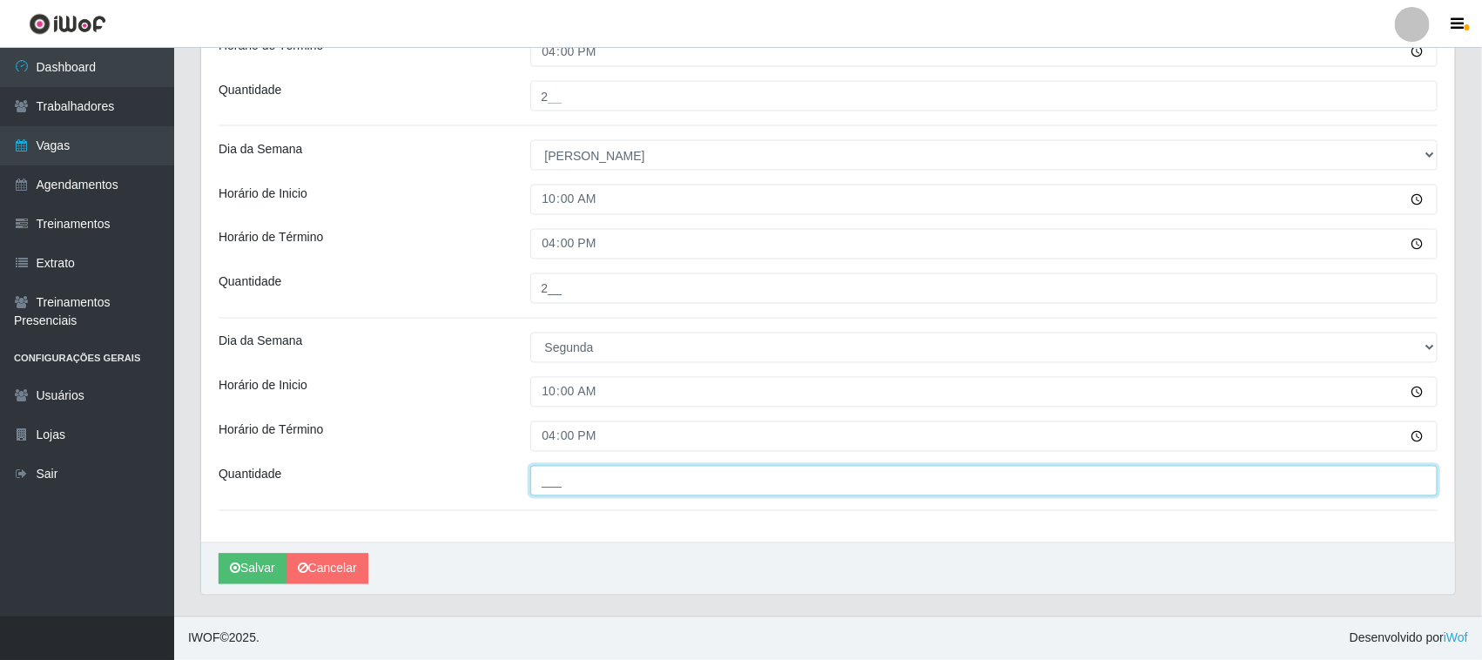
click at [601, 483] on input "___" at bounding box center [984, 481] width 908 height 30
type input "2__"
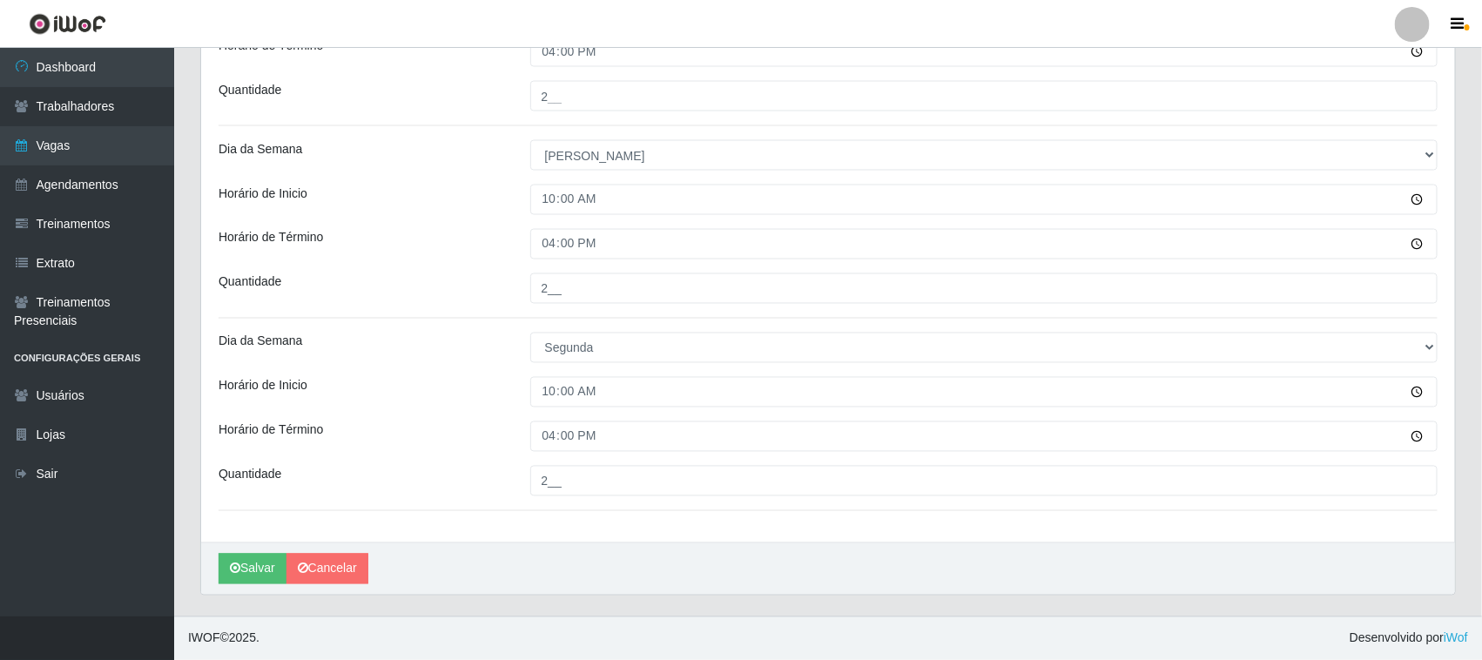
click at [464, 394] on div "Horário de Inicio" at bounding box center [361, 392] width 312 height 30
click at [251, 568] on button "Salvar" at bounding box center [253, 569] width 68 height 30
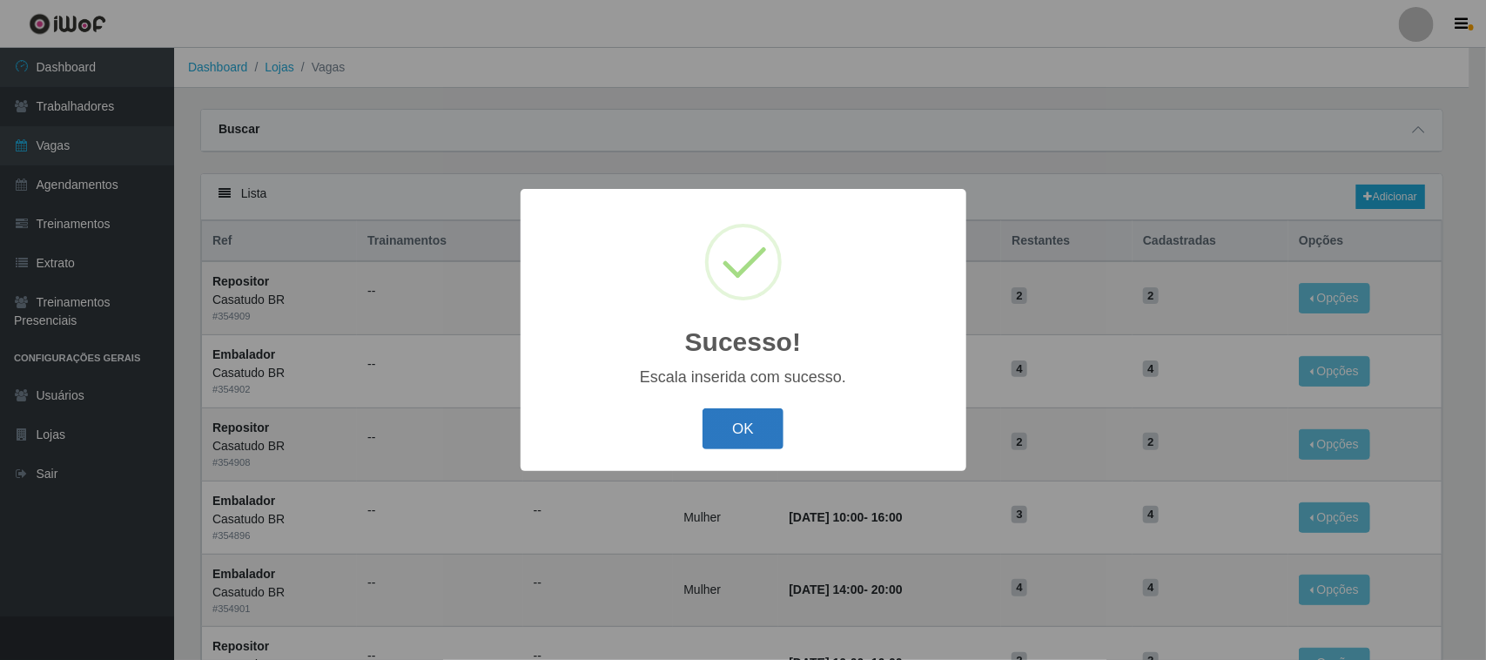
click at [755, 436] on button "OK" at bounding box center [743, 428] width 81 height 41
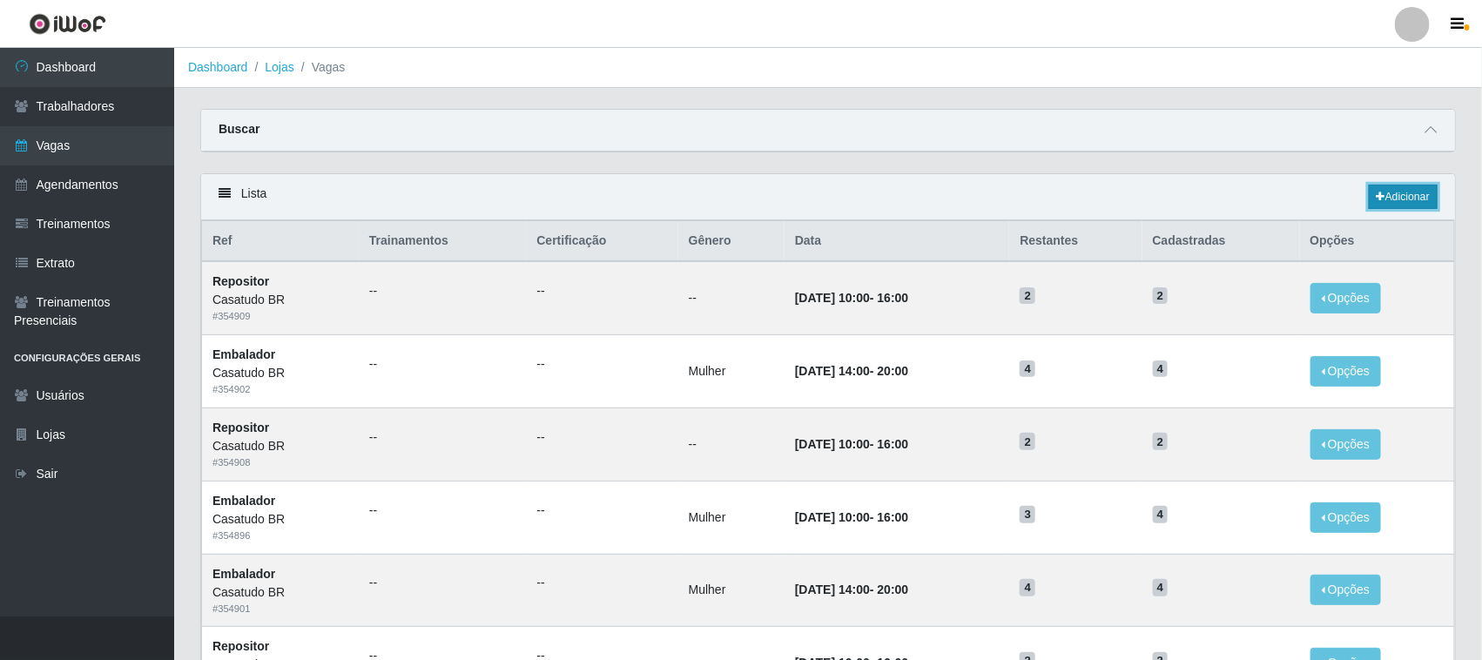
click at [1403, 188] on link "Adicionar" at bounding box center [1403, 197] width 69 height 24
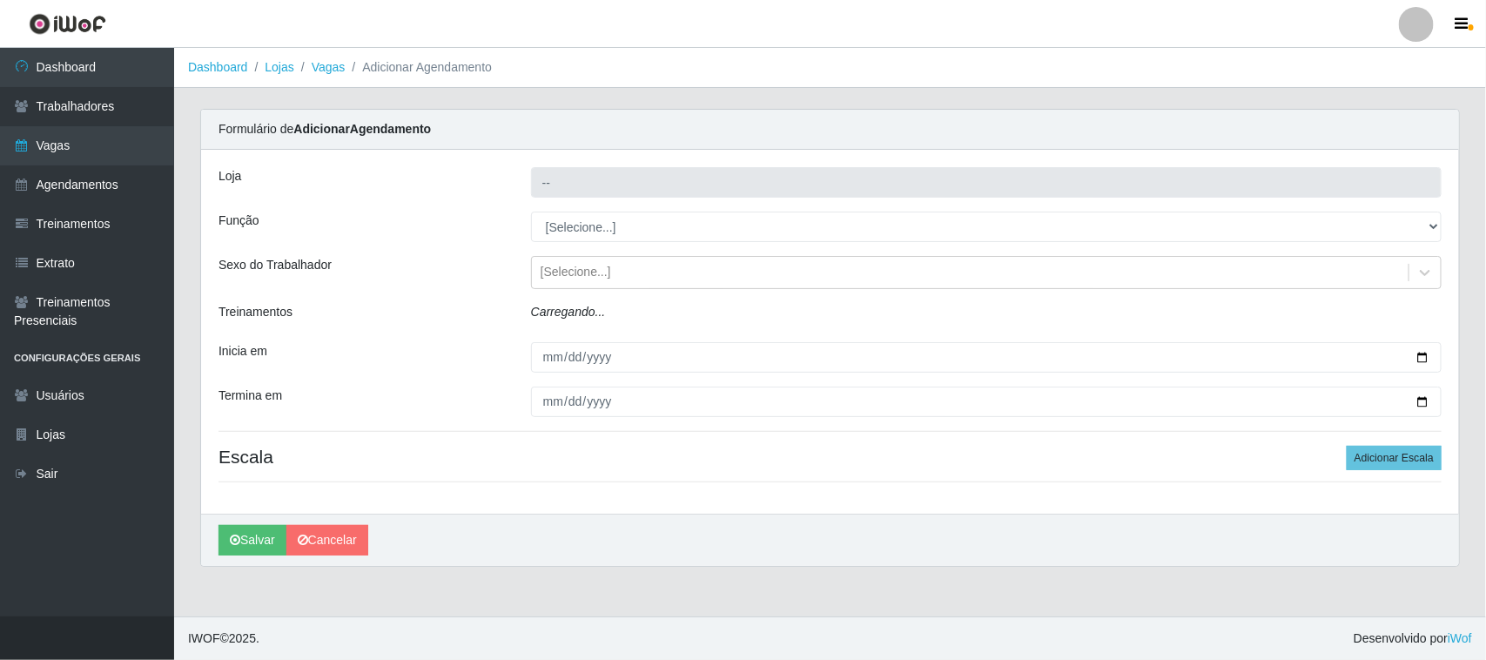
type input "Casatudo BR"
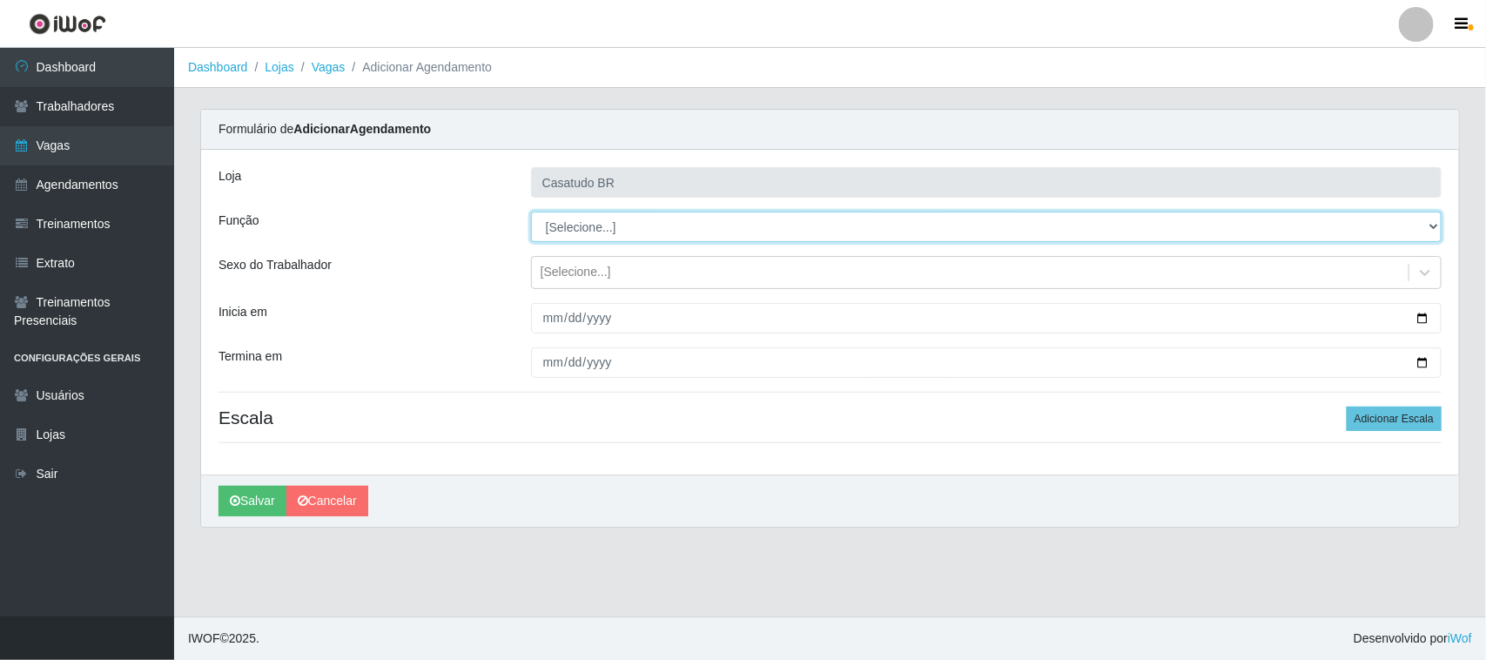
click at [593, 219] on select "[Selecione...] Auxiliar de Estoque Auxiliar de Estoque + Auxiliar de Estoque ++…" at bounding box center [986, 227] width 911 height 30
select select "24"
click at [531, 212] on select "[Selecione...] Auxiliar de Estoque Auxiliar de Estoque + Auxiliar de Estoque ++…" at bounding box center [986, 227] width 911 height 30
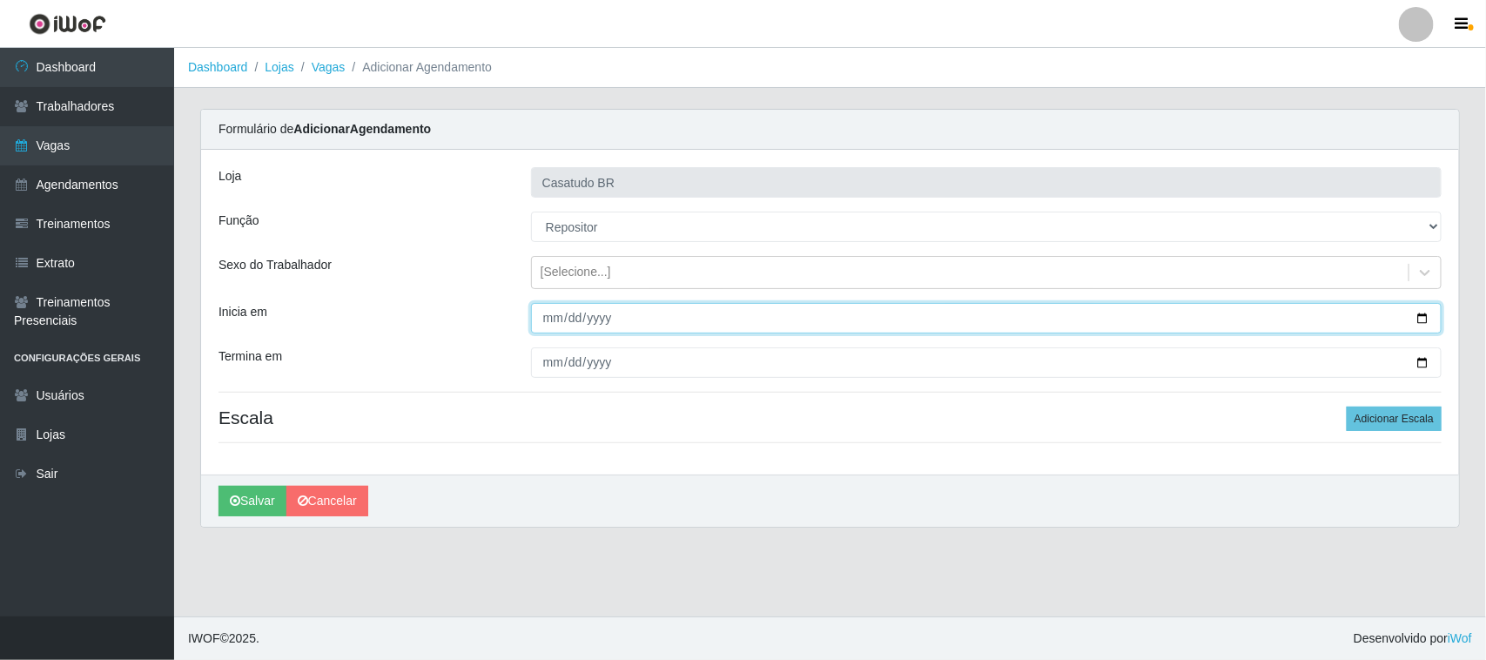
click at [537, 318] on input "Inicia em" at bounding box center [986, 318] width 911 height 30
type input "[DATE]"
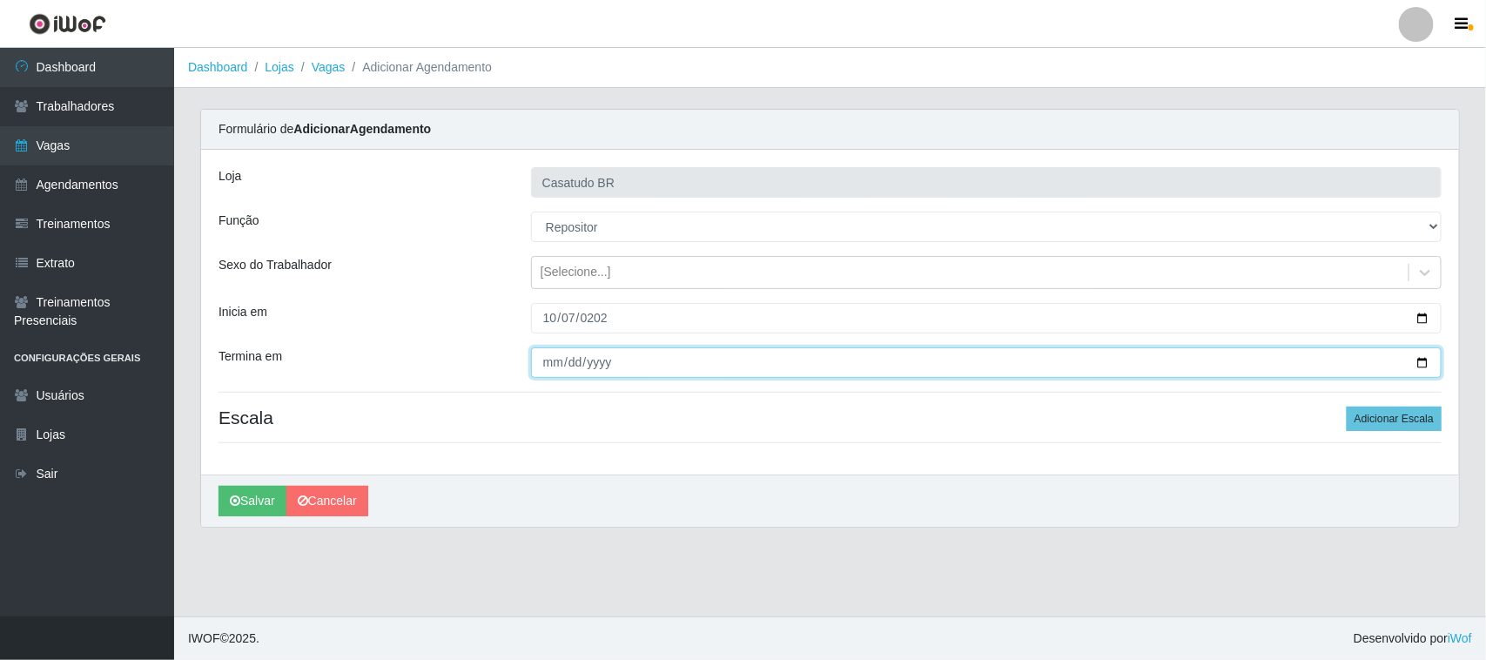
click at [549, 364] on input "Termina em" at bounding box center [986, 362] width 911 height 30
type input "[DATE]"
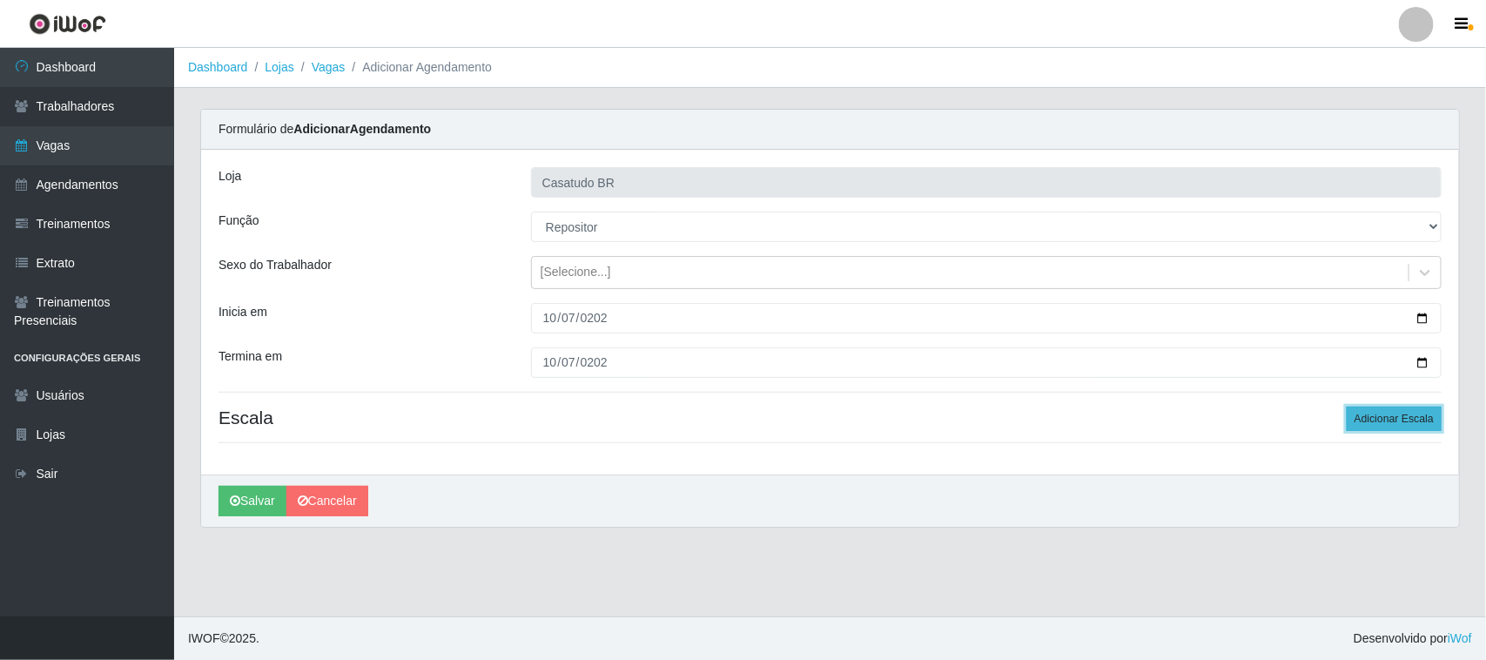
drag, startPoint x: 1391, startPoint y: 419, endPoint x: 1342, endPoint y: 410, distance: 49.5
click at [1391, 418] on button "Adicionar Escala" at bounding box center [1394, 419] width 95 height 24
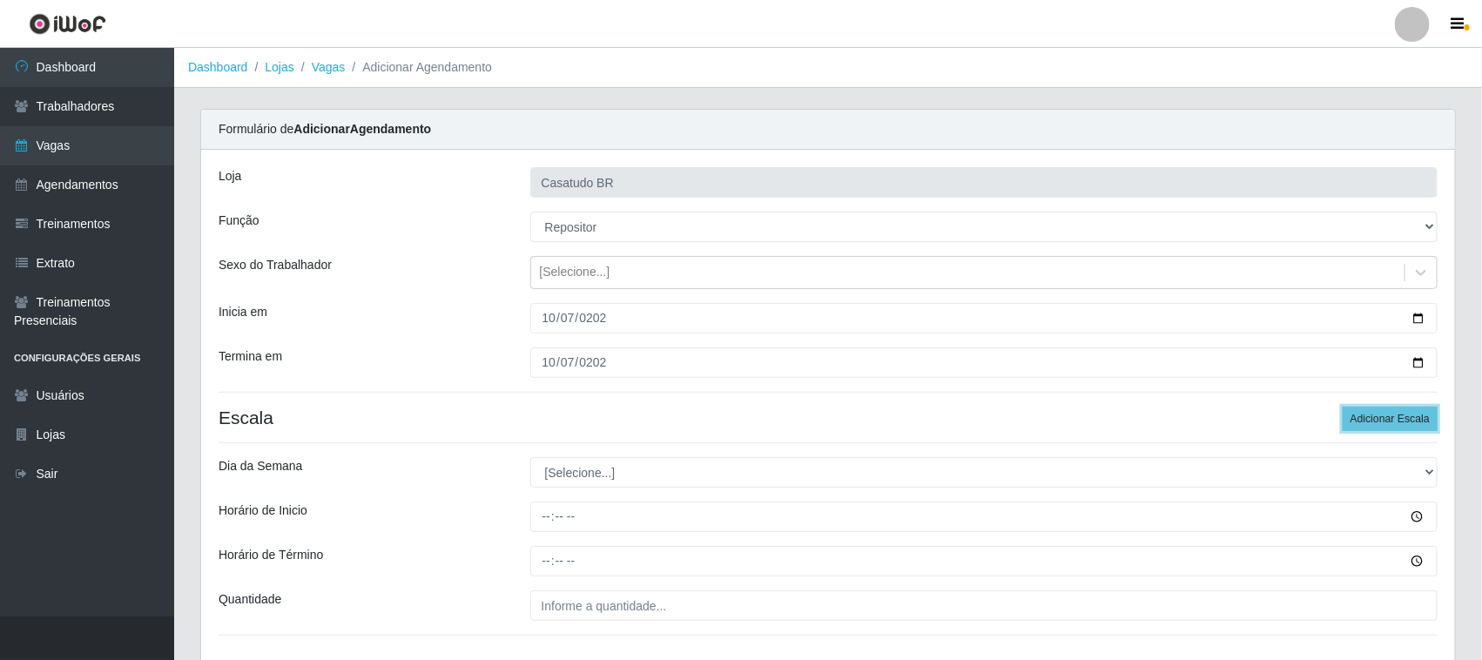
scroll to position [126, 0]
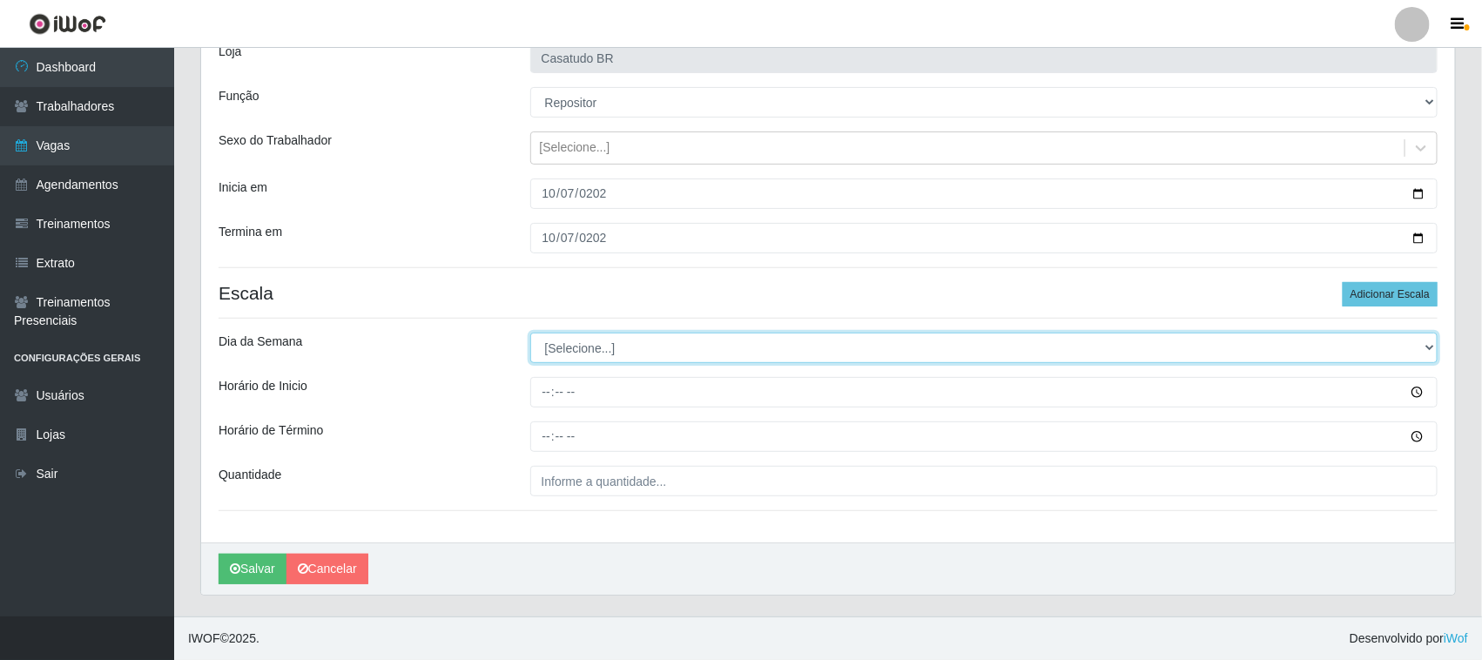
drag, startPoint x: 610, startPoint y: 340, endPoint x: 611, endPoint y: 349, distance: 8.9
click at [610, 340] on select "[Selecione...] Segunda Terça Quarta Quinta Sexta Sábado Domingo" at bounding box center [984, 348] width 908 height 30
select select "2"
click at [530, 333] on select "[Selecione...] Segunda Terça Quarta Quinta Sexta Sábado Domingo" at bounding box center [984, 348] width 908 height 30
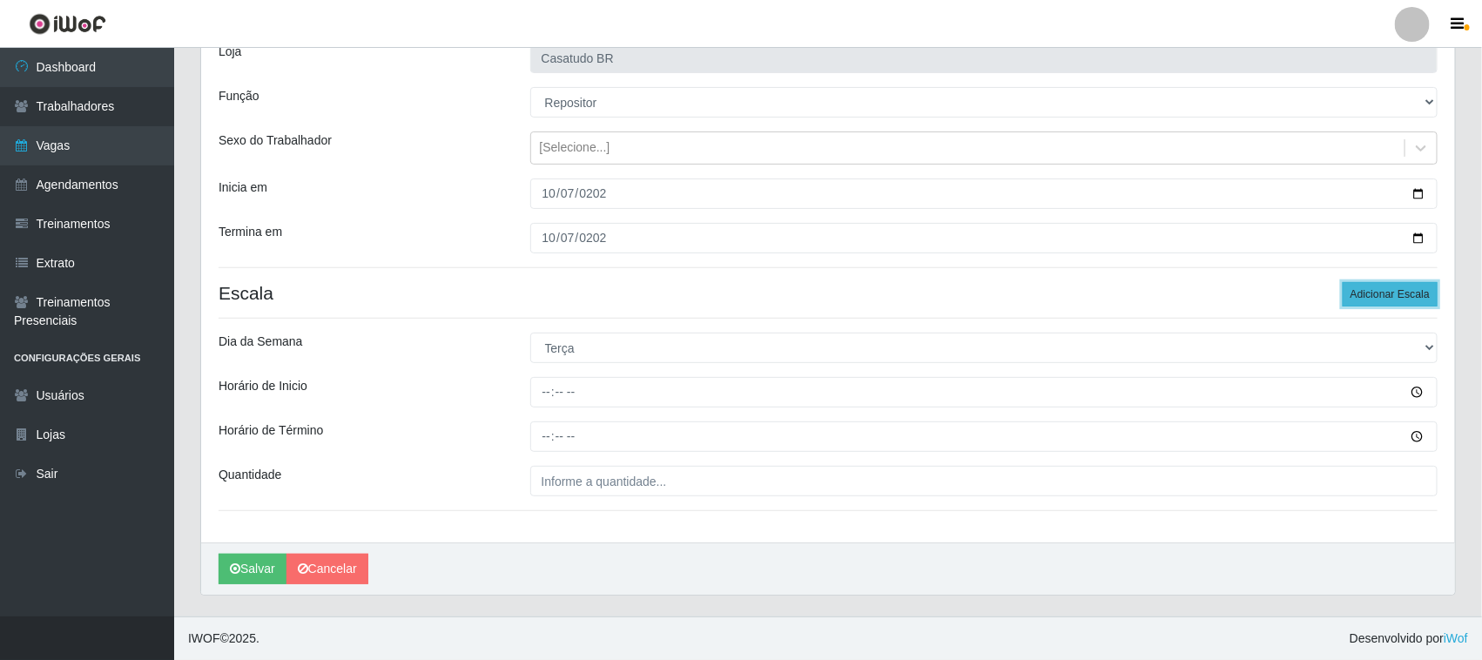
click at [1350, 288] on button "Adicionar Escala" at bounding box center [1390, 294] width 95 height 24
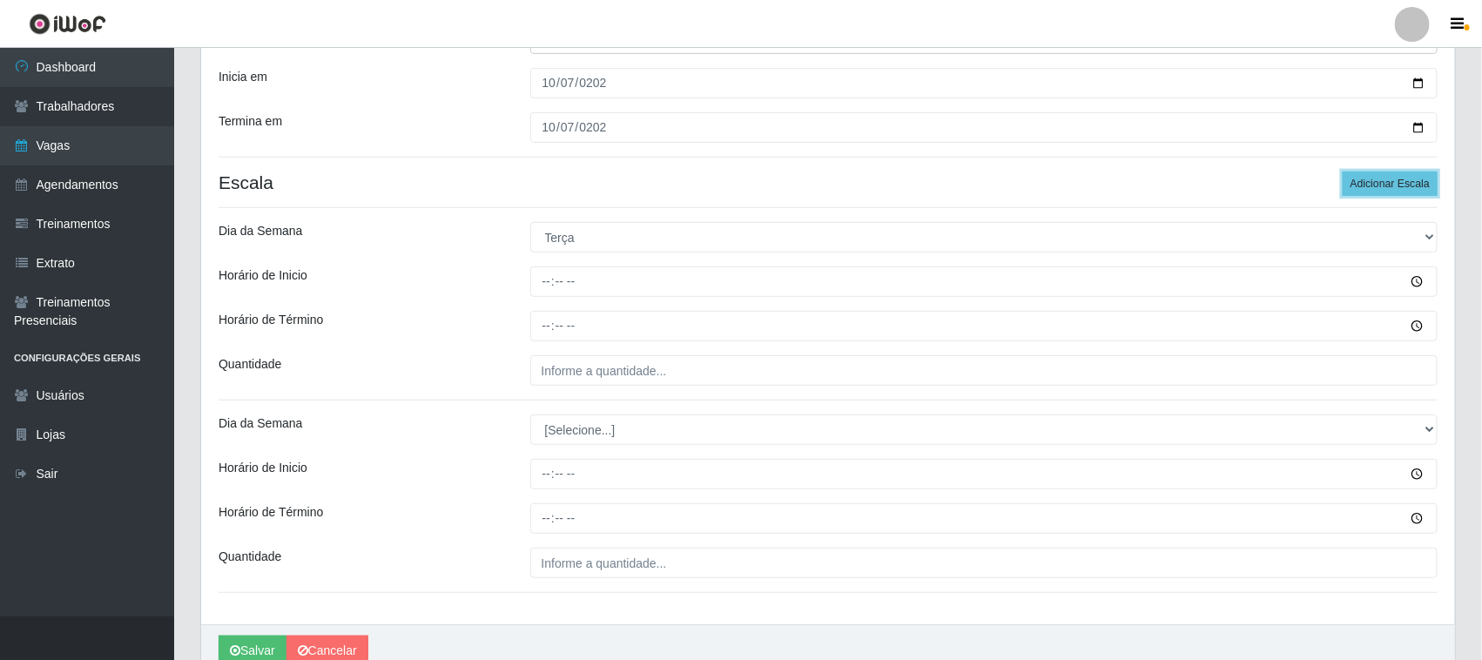
scroll to position [319, 0]
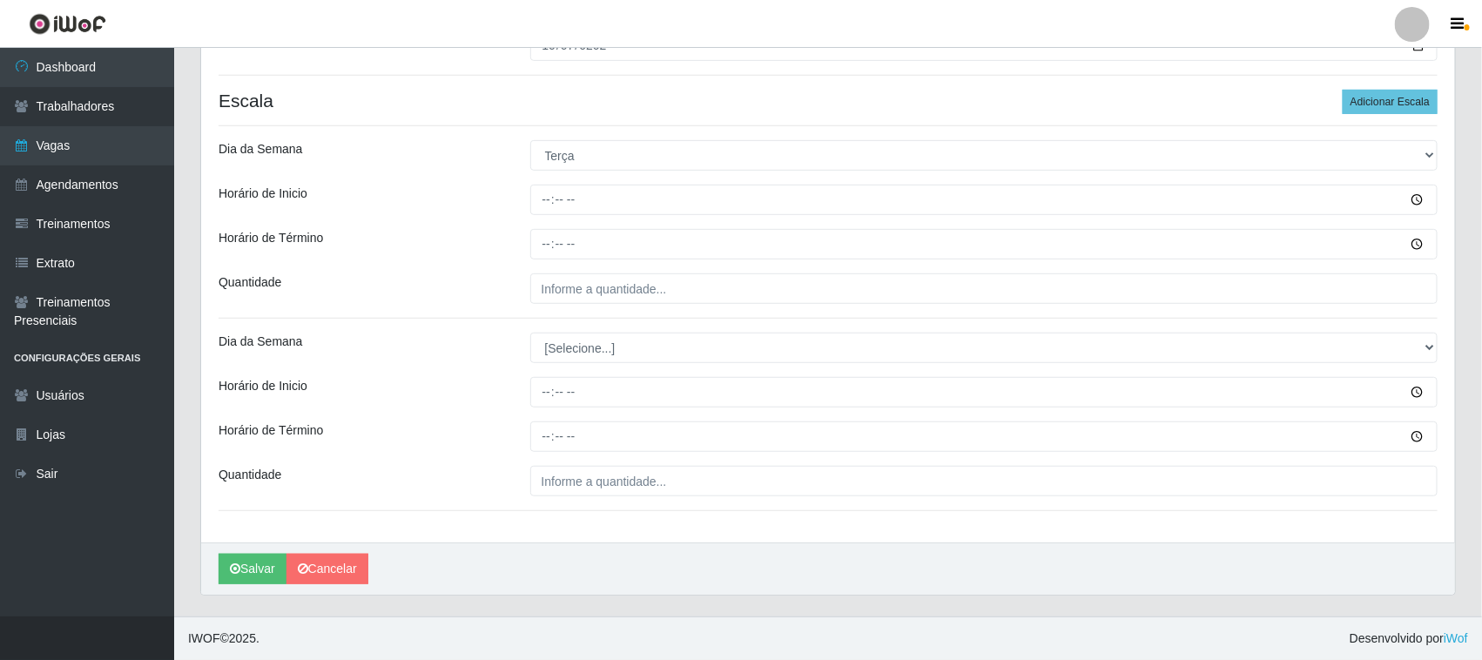
click at [589, 306] on div "Loja Casatudo BR Função [Selecione...] Auxiliar de Estoque Auxiliar de Estoque …" at bounding box center [828, 188] width 1254 height 710
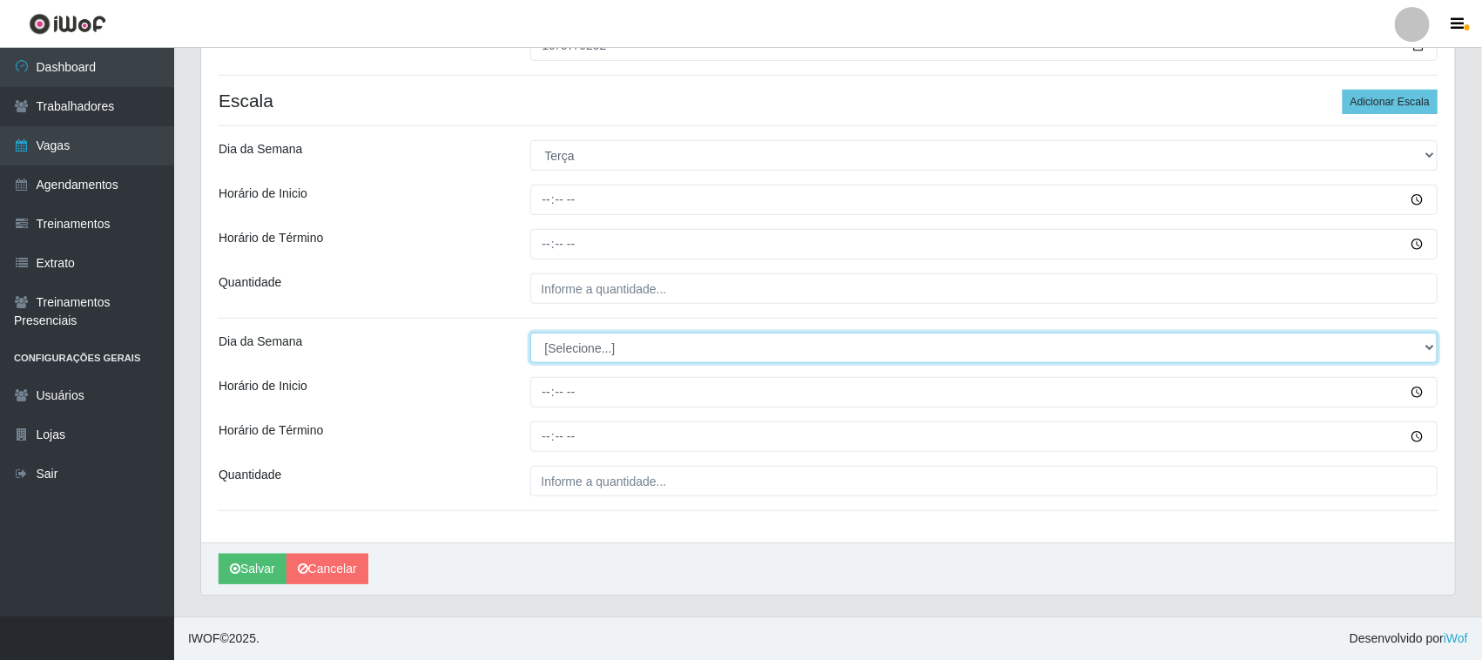
click at [597, 340] on select "[Selecione...] Segunda Terça Quarta Quinta Sexta Sábado Domingo" at bounding box center [984, 348] width 908 height 30
select select "3"
click at [530, 333] on select "[Selecione...] Segunda Terça Quarta Quinta Sexta Sábado Domingo" at bounding box center [984, 348] width 908 height 30
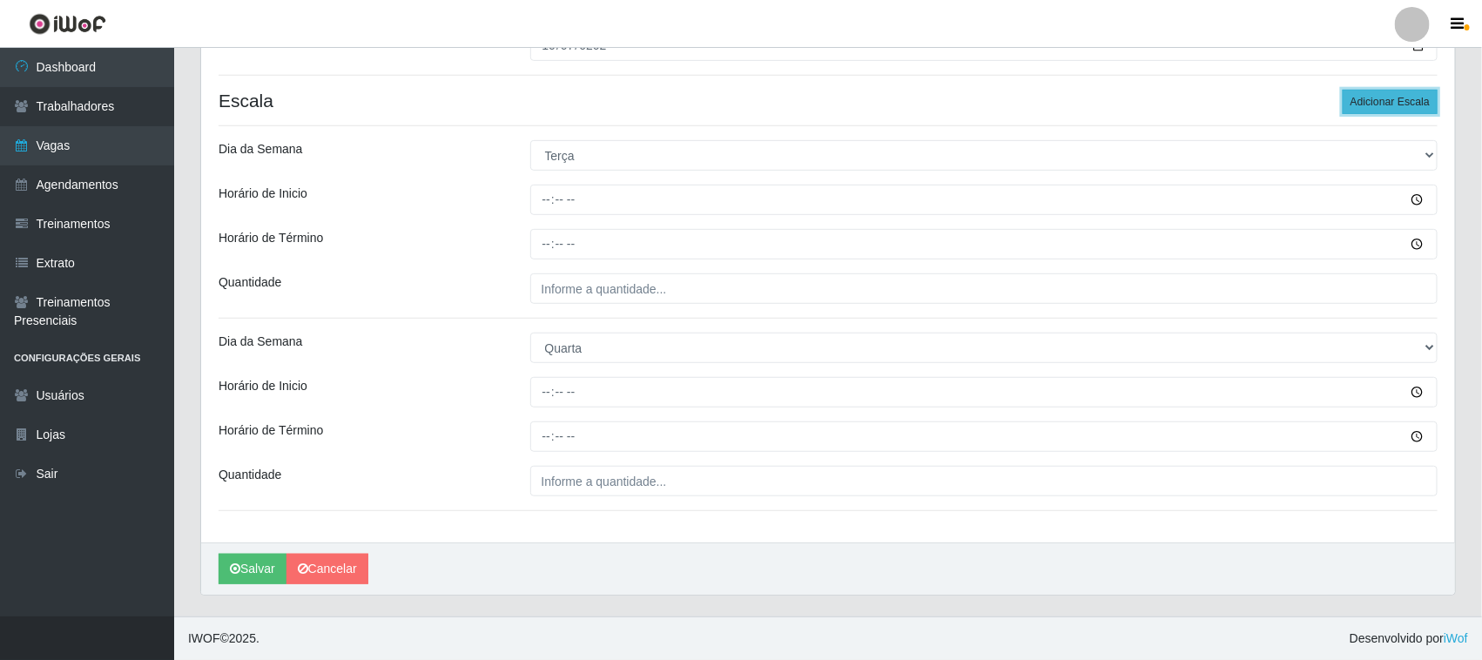
drag, startPoint x: 1386, startPoint y: 106, endPoint x: 1377, endPoint y: 107, distance: 9.6
click at [1383, 106] on button "Adicionar Escala" at bounding box center [1390, 102] width 95 height 24
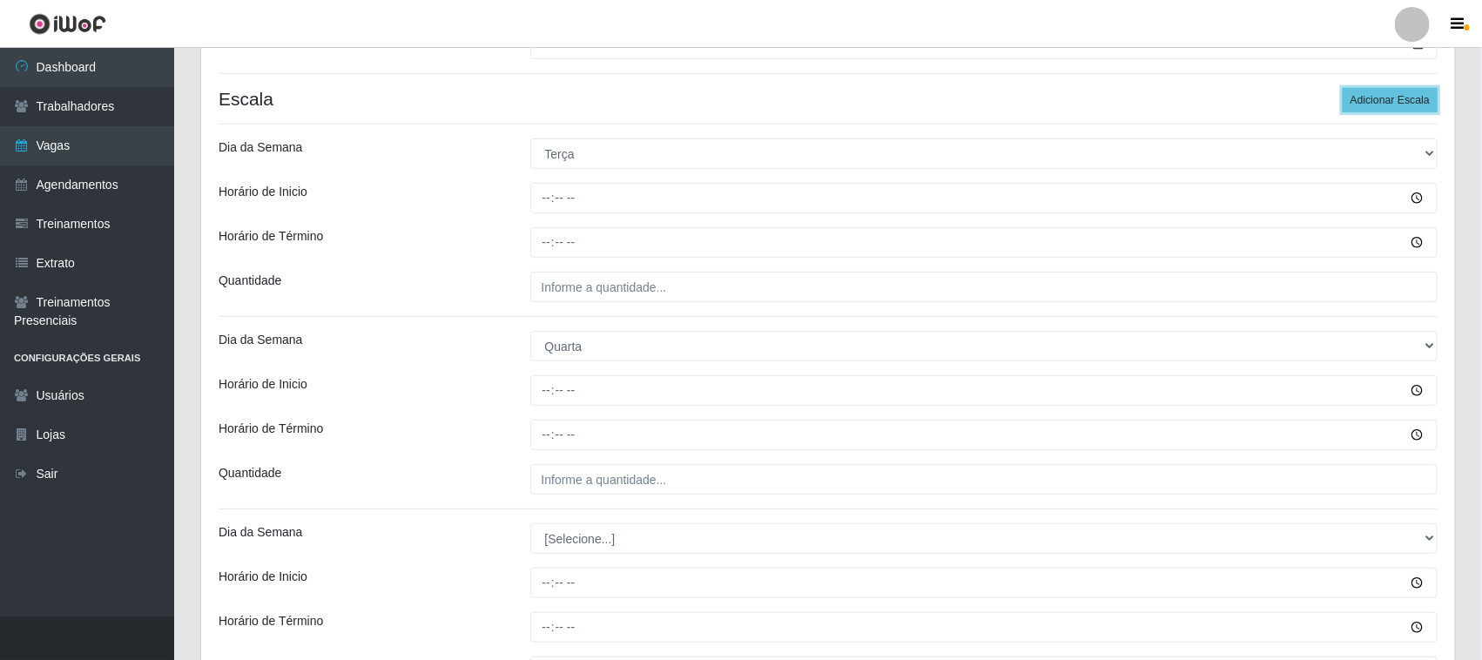
scroll to position [511, 0]
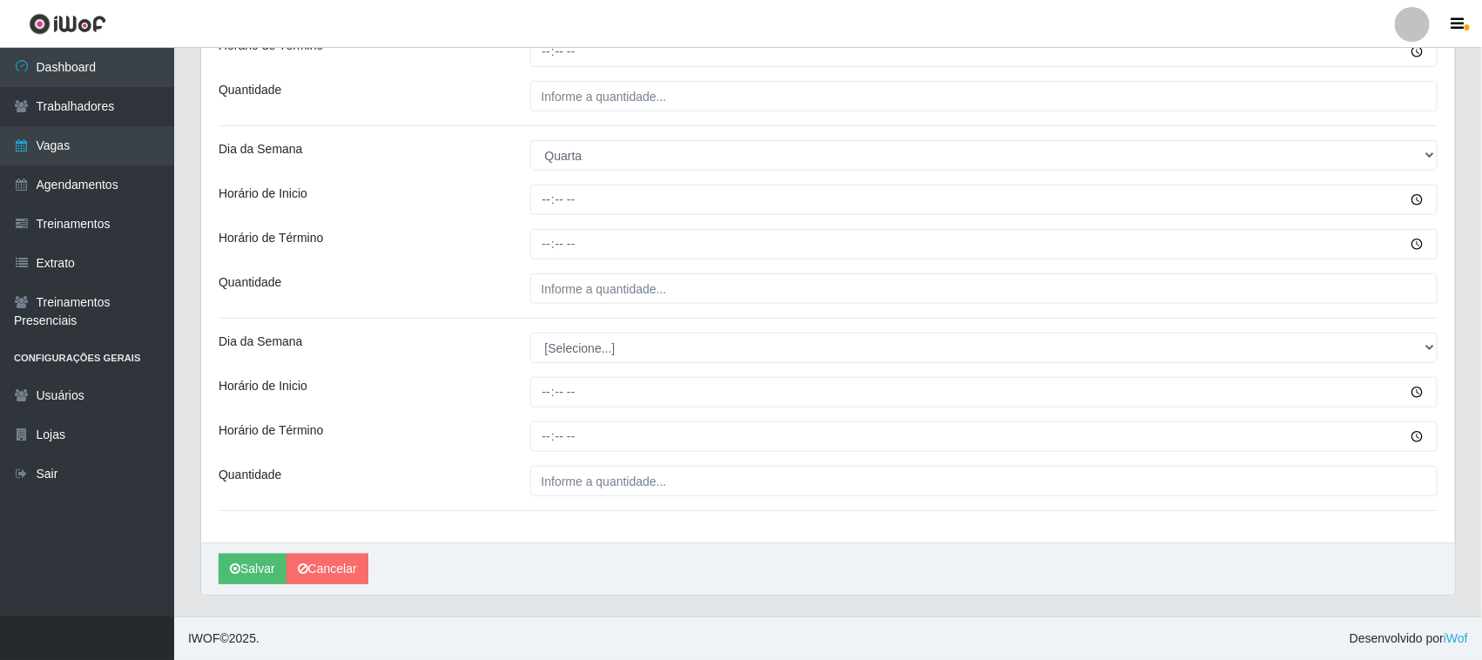
click at [573, 306] on div "Loja Casatudo BR Função [Selecione...] Auxiliar de Estoque Auxiliar de Estoque …" at bounding box center [828, 91] width 1254 height 902
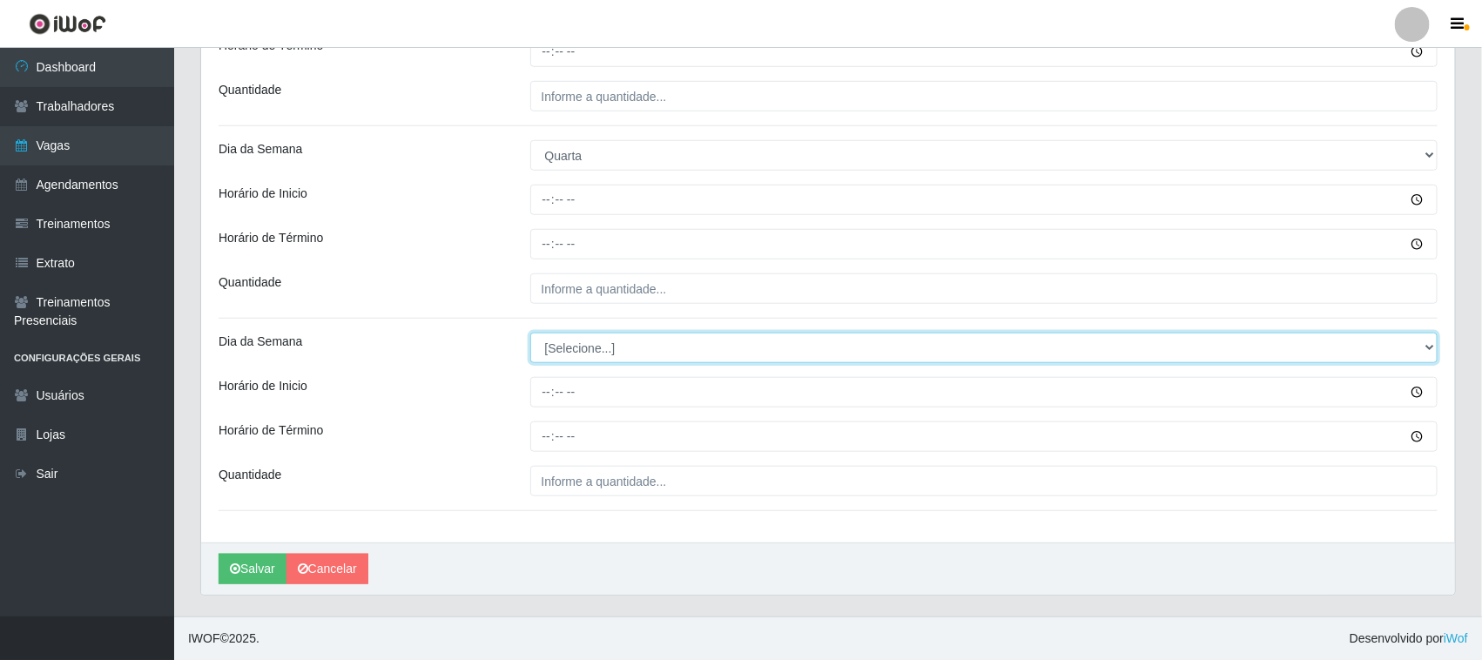
click at [589, 359] on select "[Selecione...] Segunda Terça Quarta Quinta Sexta Sábado Domingo" at bounding box center [984, 348] width 908 height 30
select select "4"
click at [530, 333] on select "[Selecione...] Segunda Terça Quarta Quinta Sexta Sábado Domingo" at bounding box center [984, 348] width 908 height 30
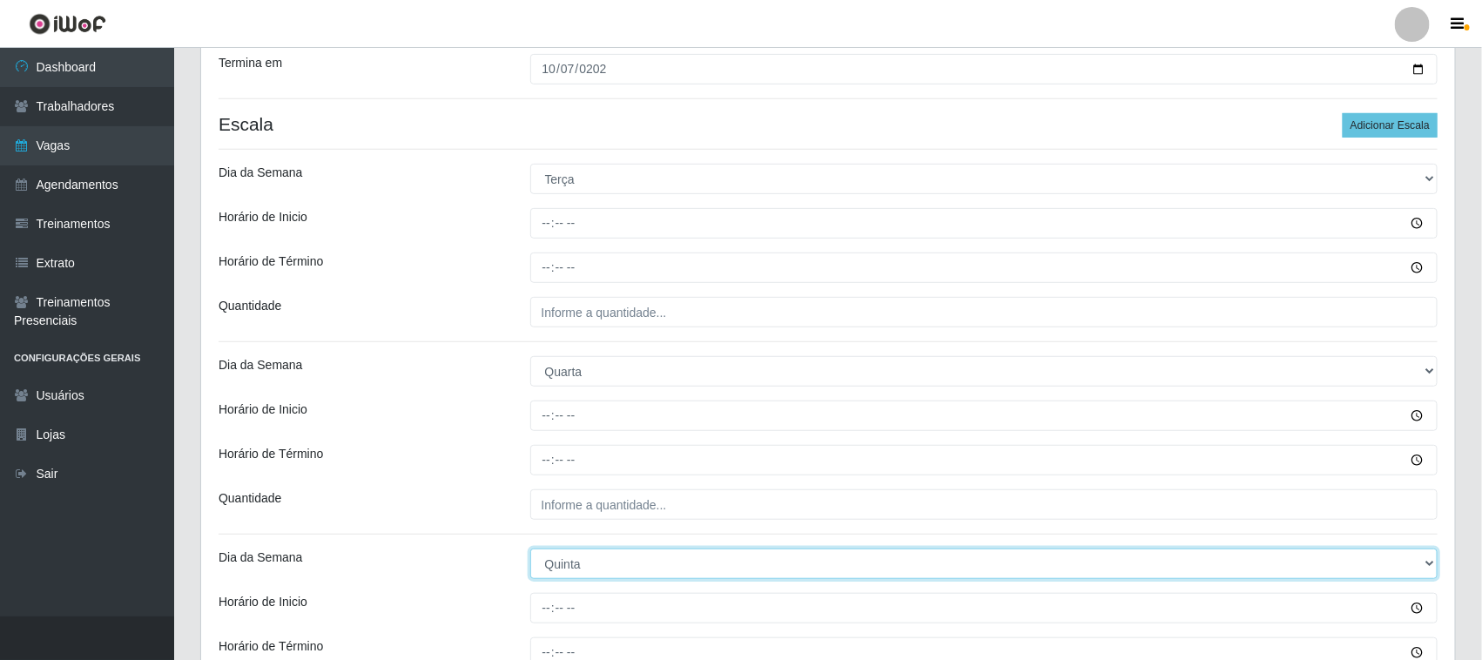
scroll to position [185, 0]
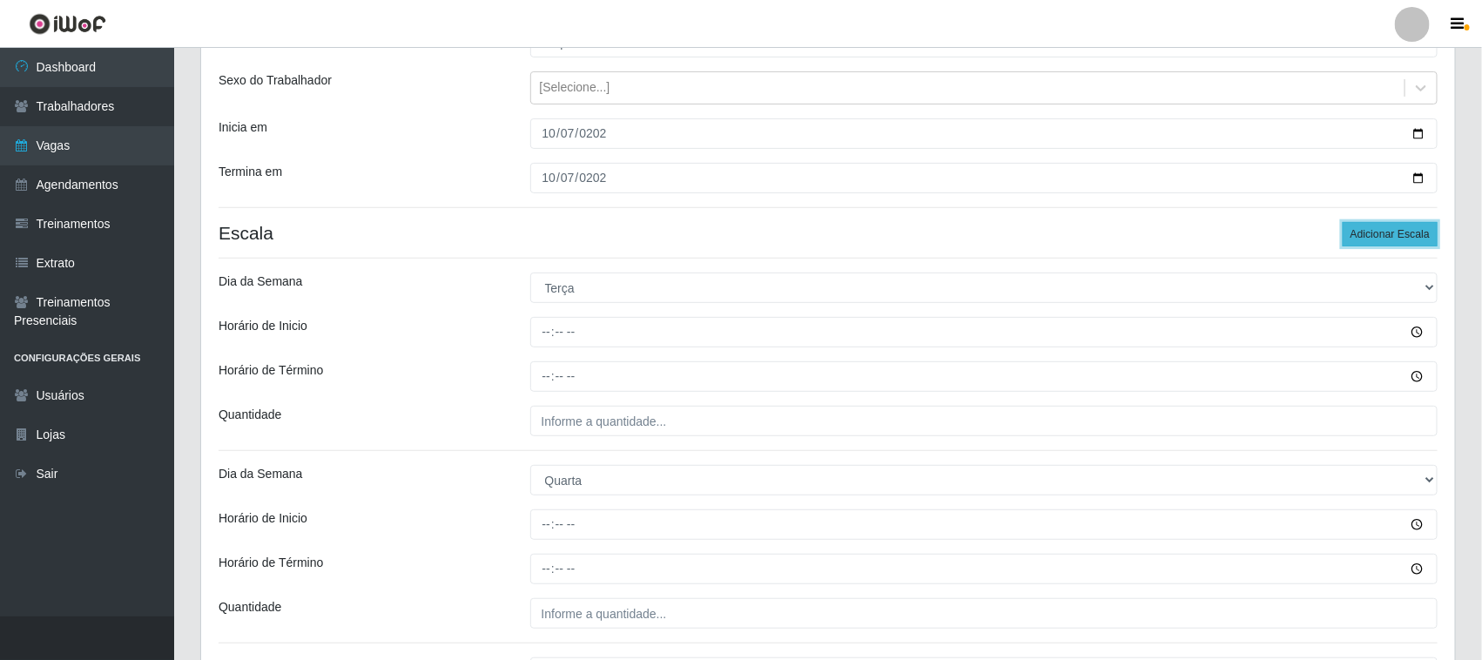
click at [1364, 241] on button "Adicionar Escala" at bounding box center [1390, 234] width 95 height 24
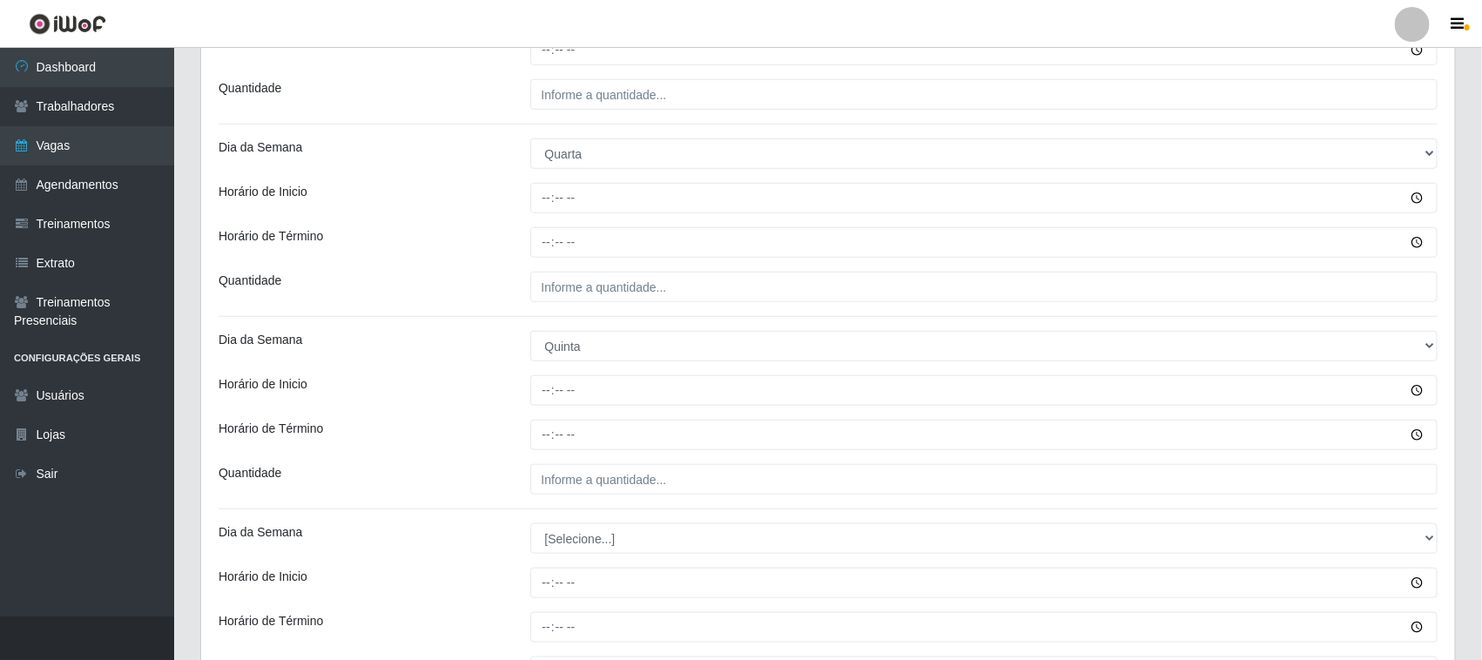
scroll to position [704, 0]
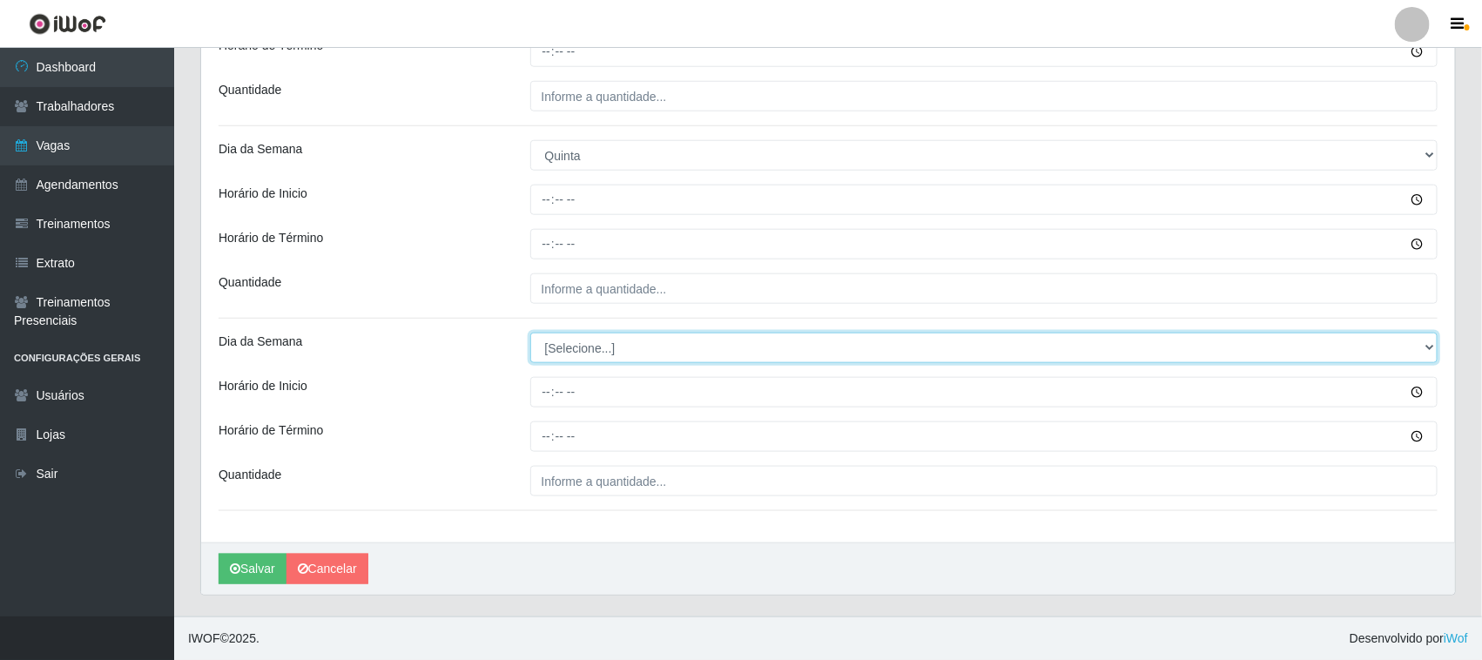
drag, startPoint x: 602, startPoint y: 344, endPoint x: 597, endPoint y: 361, distance: 18.0
click at [601, 344] on select "[Selecione...] Segunda Terça Quarta Quinta Sexta Sábado Domingo" at bounding box center [984, 348] width 908 height 30
select select "5"
click at [530, 333] on select "[Selecione...] Segunda Terça Quarta Quinta Sexta Sábado Domingo" at bounding box center [984, 348] width 908 height 30
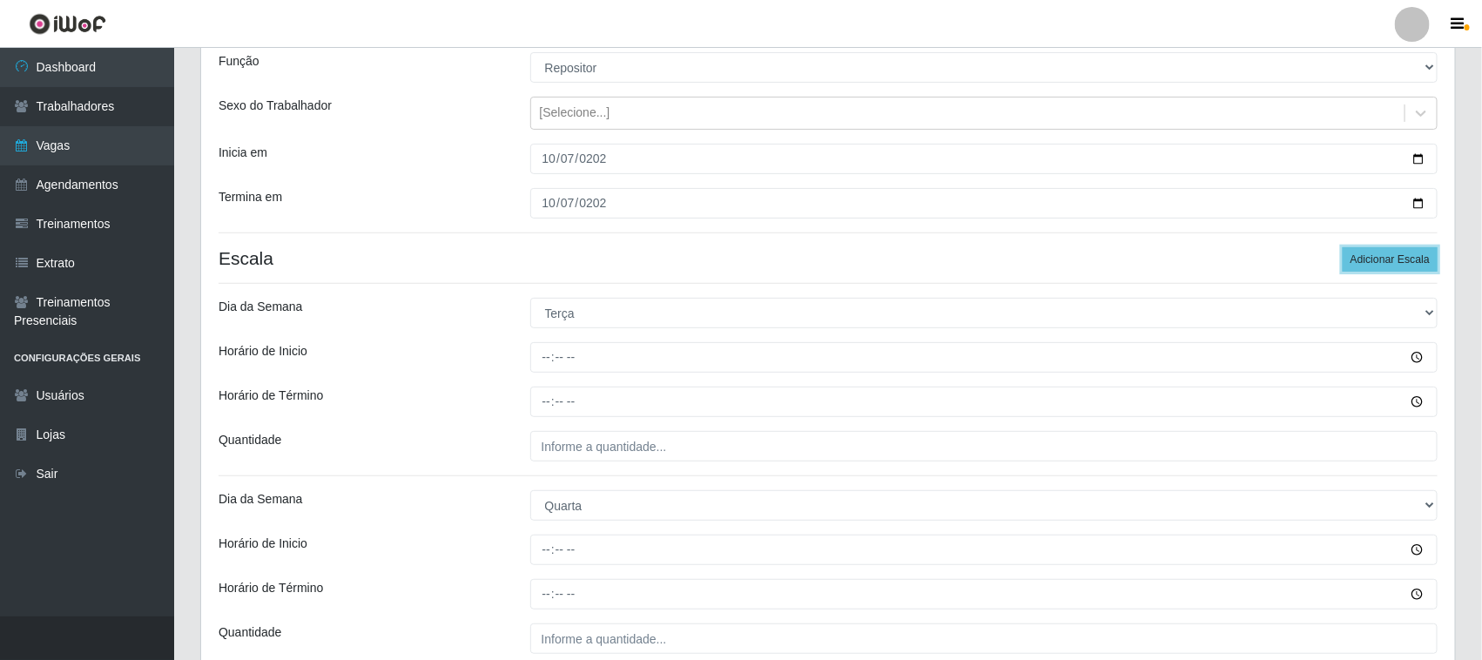
drag, startPoint x: 1367, startPoint y: 264, endPoint x: 1303, endPoint y: 261, distance: 64.5
click at [1365, 264] on button "Adicionar Escala" at bounding box center [1390, 259] width 95 height 24
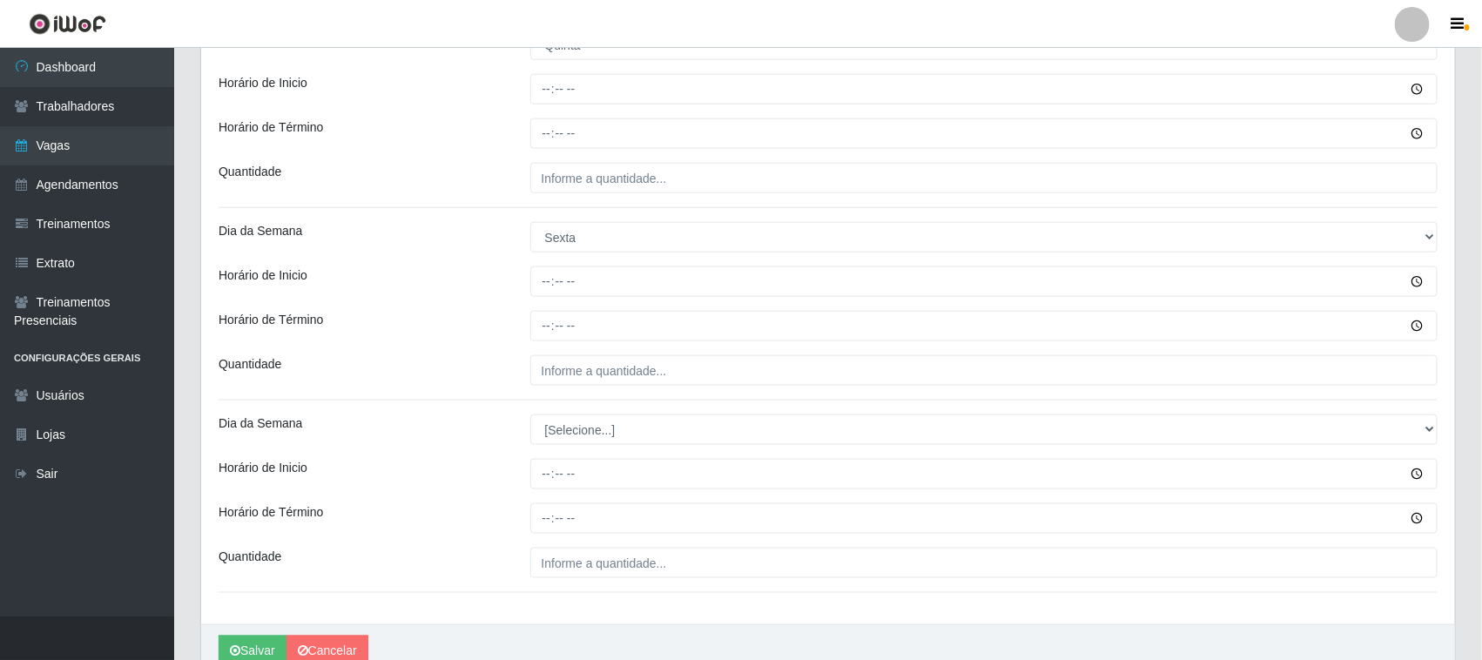
scroll to position [897, 0]
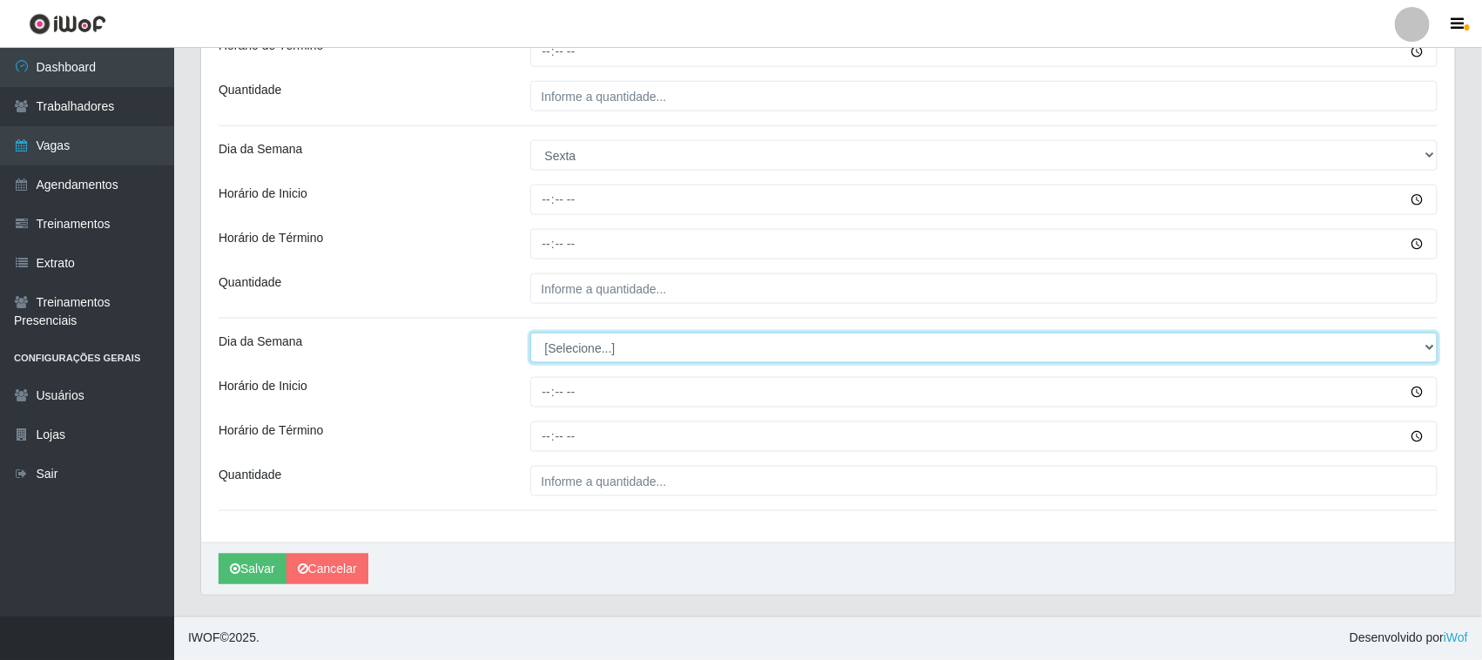
click at [579, 349] on select "[Selecione...] Segunda Terça Quarta Quinta Sexta Sábado Domingo" at bounding box center [984, 348] width 908 height 30
click at [589, 338] on select "[Selecione...] Segunda Terça Quarta Quinta Sexta Sábado Domingo" at bounding box center [984, 348] width 908 height 30
select select "6"
click at [530, 333] on select "[Selecione...] Segunda Terça Quarta Quinta Sexta Sábado Domingo" at bounding box center [984, 348] width 908 height 30
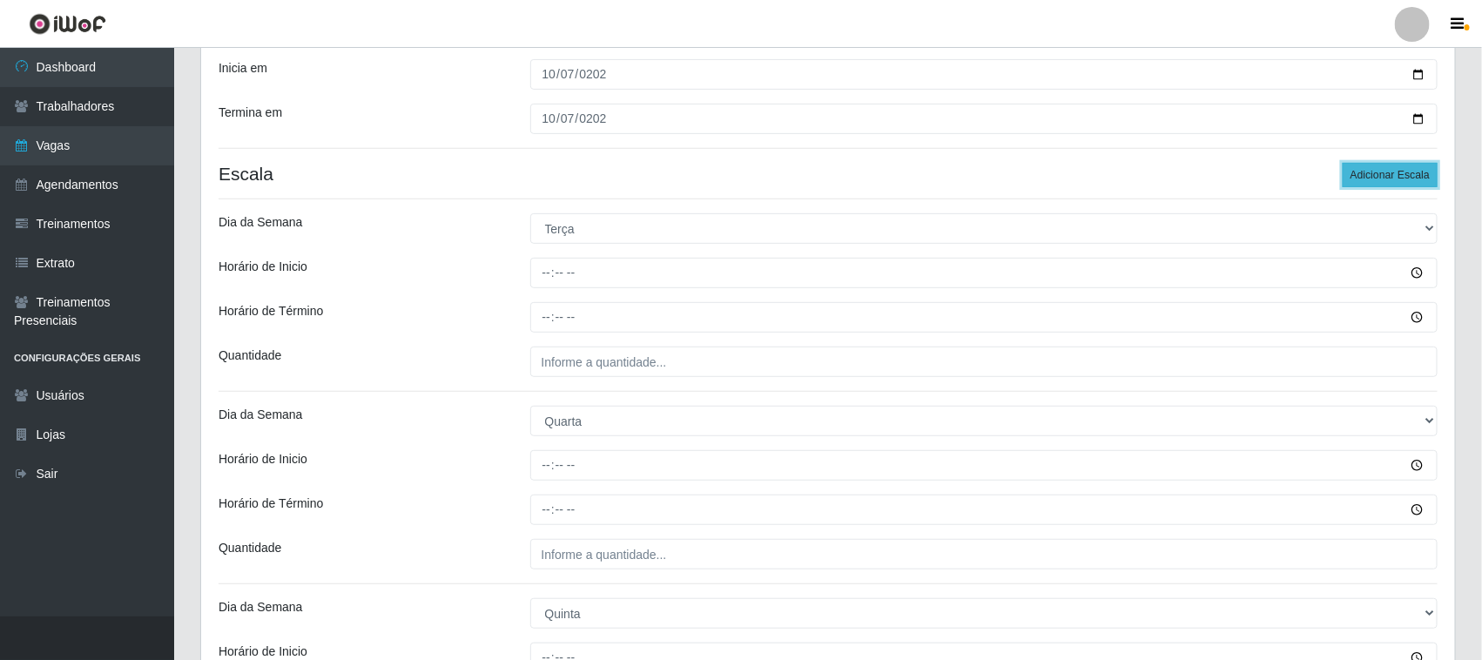
click at [1364, 181] on button "Adicionar Escala" at bounding box center [1390, 175] width 95 height 24
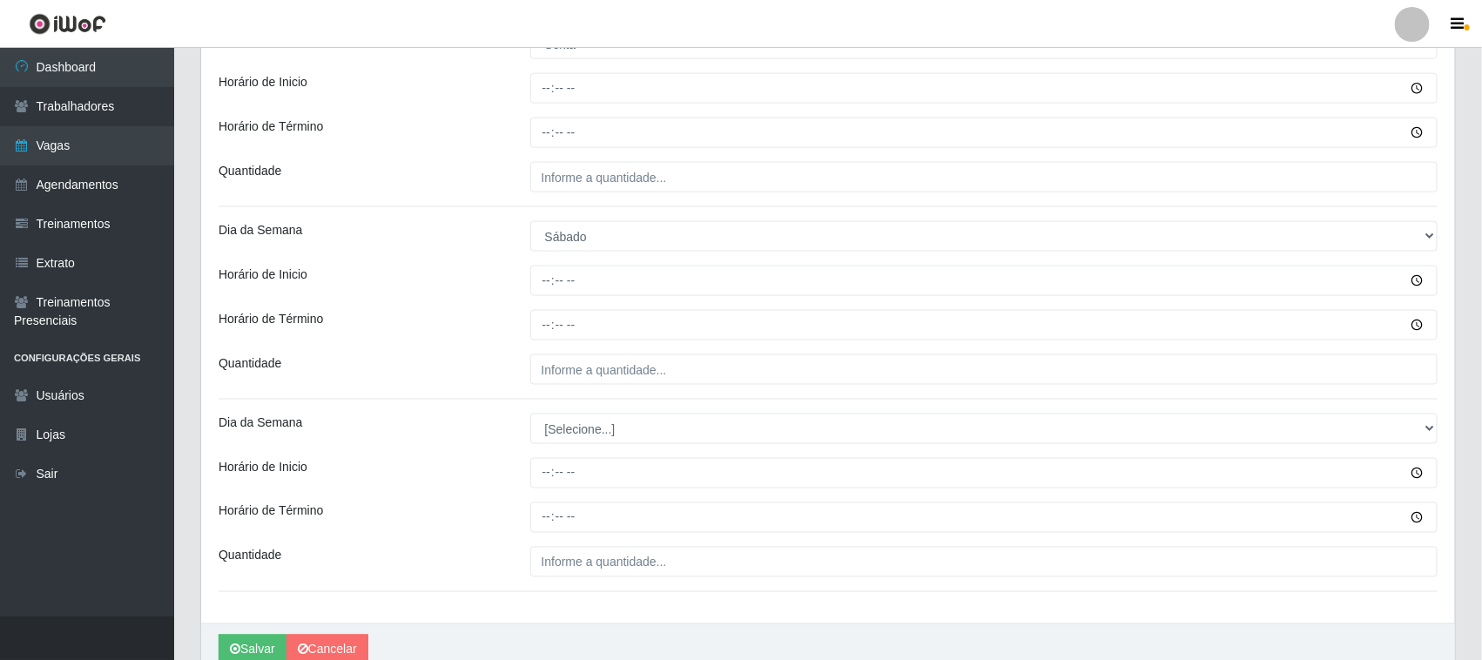
scroll to position [1089, 0]
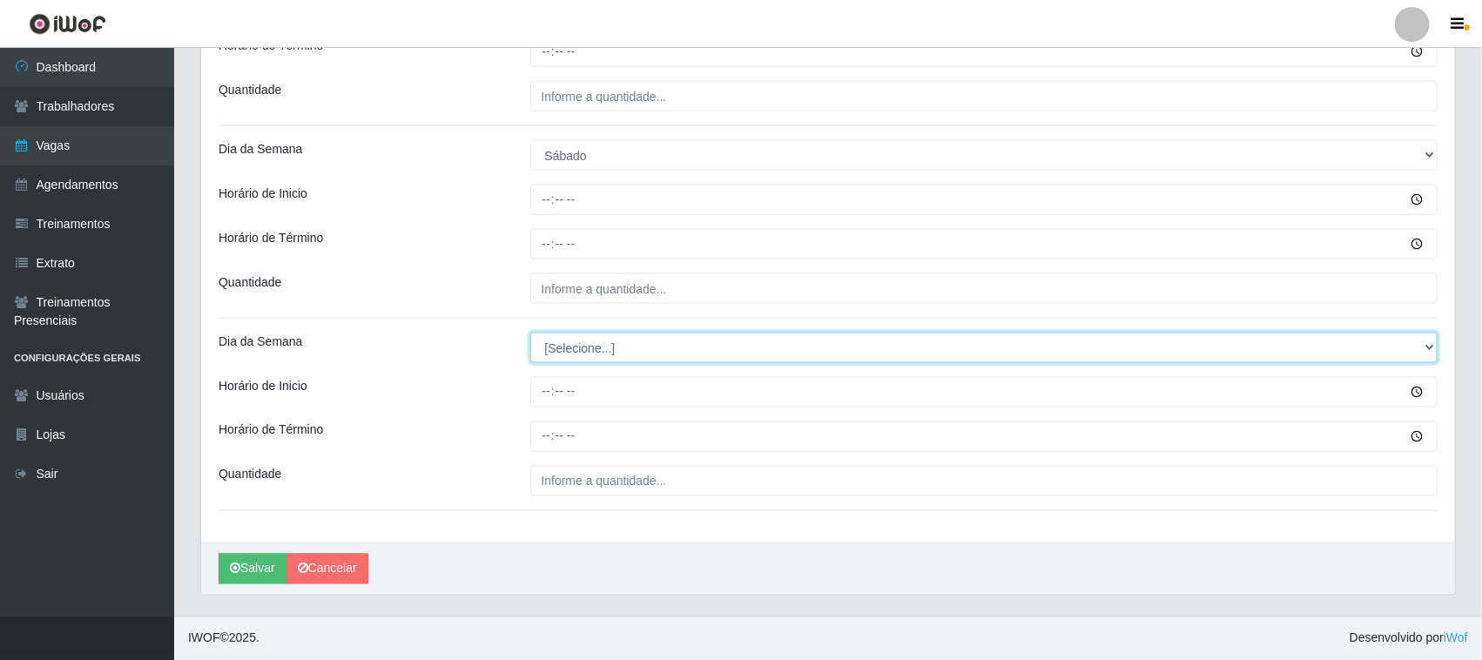
drag, startPoint x: 593, startPoint y: 354, endPoint x: 596, endPoint y: 372, distance: 18.6
click at [593, 354] on select "[Selecione...] Segunda Terça Quarta Quinta Sexta Sábado Domingo" at bounding box center [984, 348] width 908 height 30
click at [585, 340] on select "[Selecione...] Segunda Terça Quarta Quinta Sexta Sábado Domingo" at bounding box center [984, 348] width 908 height 30
select select "0"
click at [530, 333] on select "[Selecione...] Segunda Terça Quarta Quinta Sexta Sábado Domingo" at bounding box center [984, 348] width 908 height 30
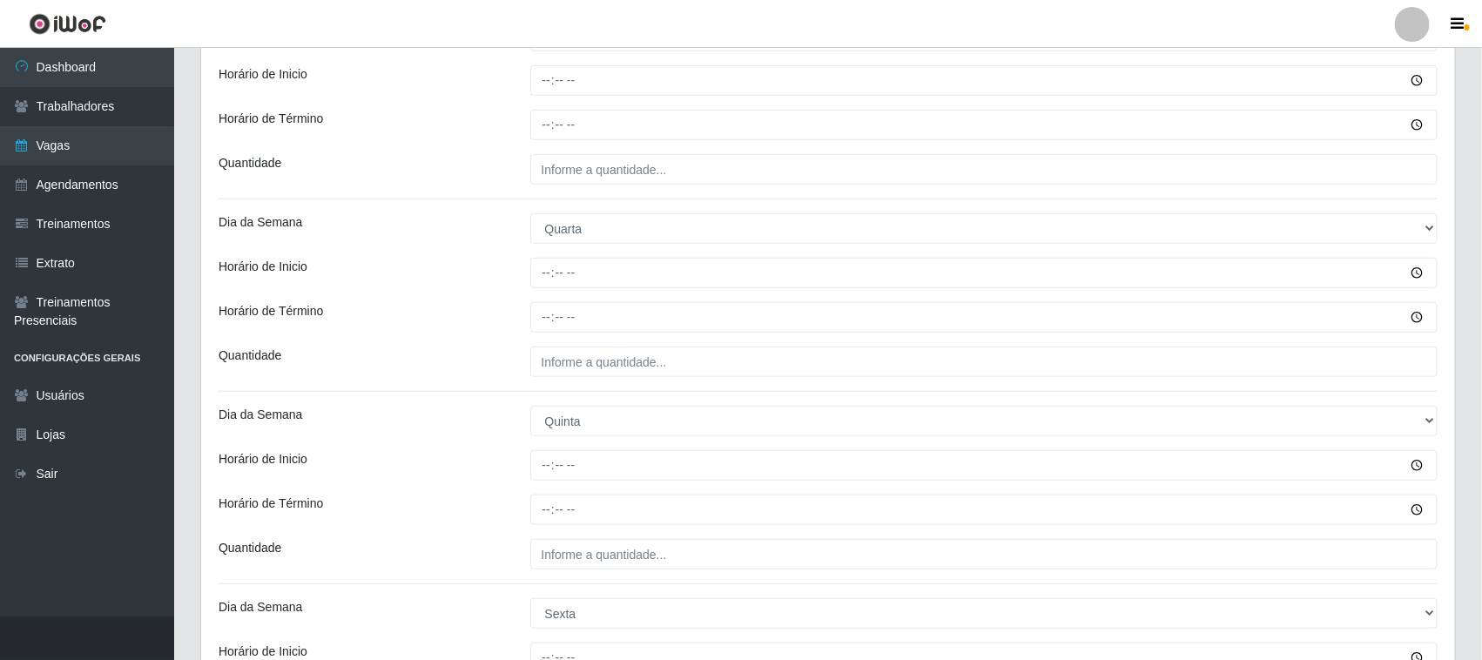
scroll to position [219, 0]
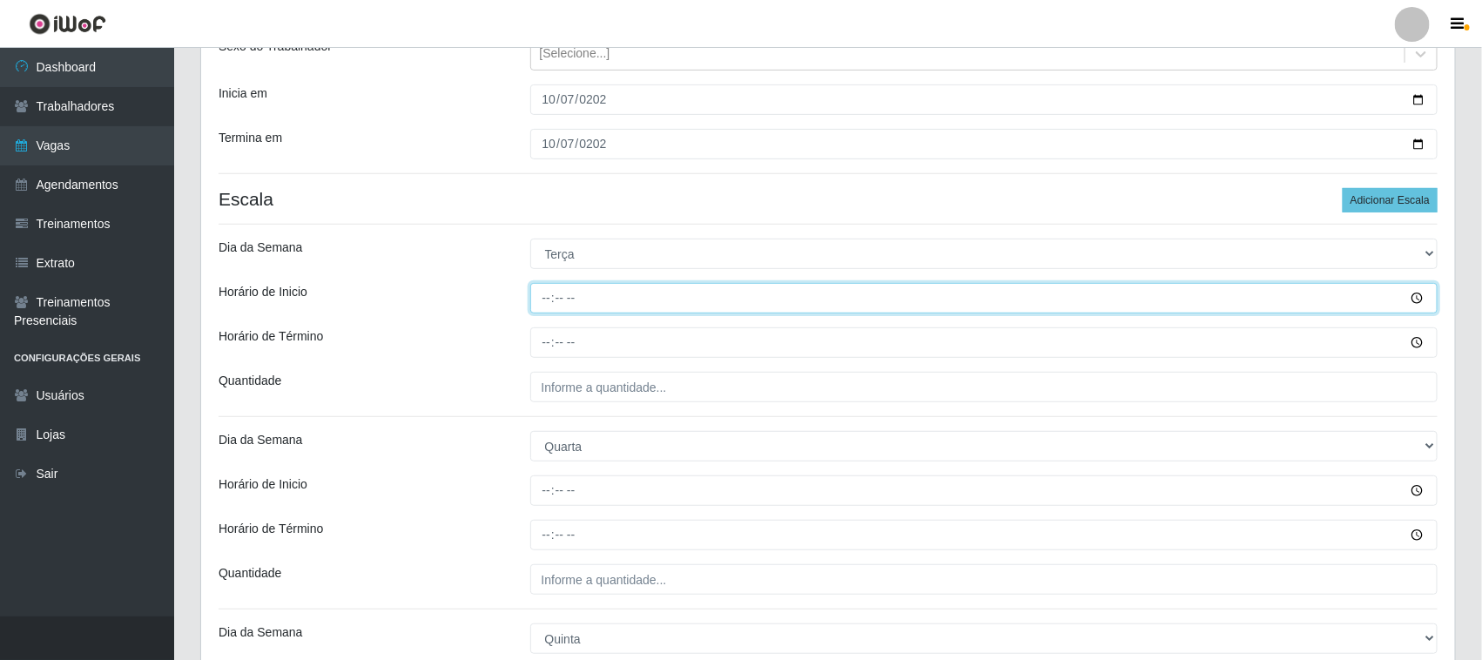
click at [536, 286] on input "Horário de Inicio" at bounding box center [984, 298] width 908 height 30
type input "14:00"
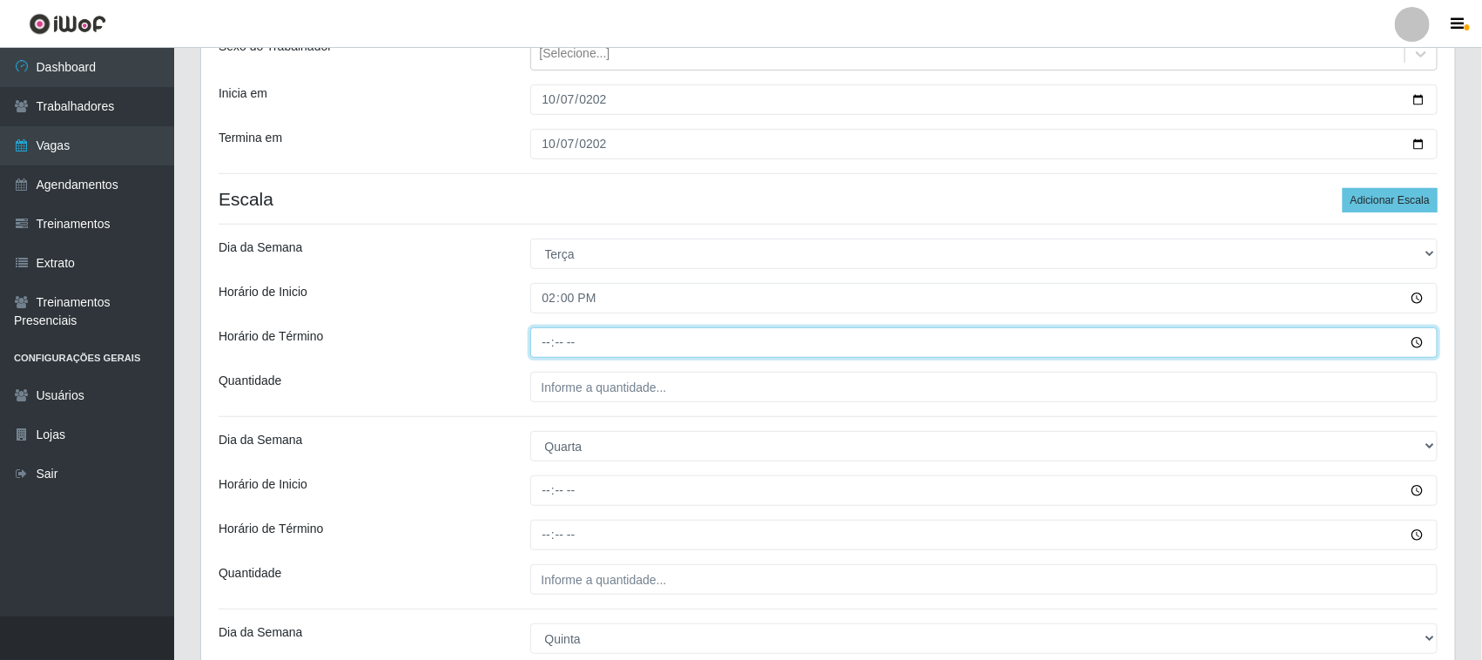
click at [544, 346] on input "Horário de Término" at bounding box center [984, 342] width 908 height 30
type input "20:00"
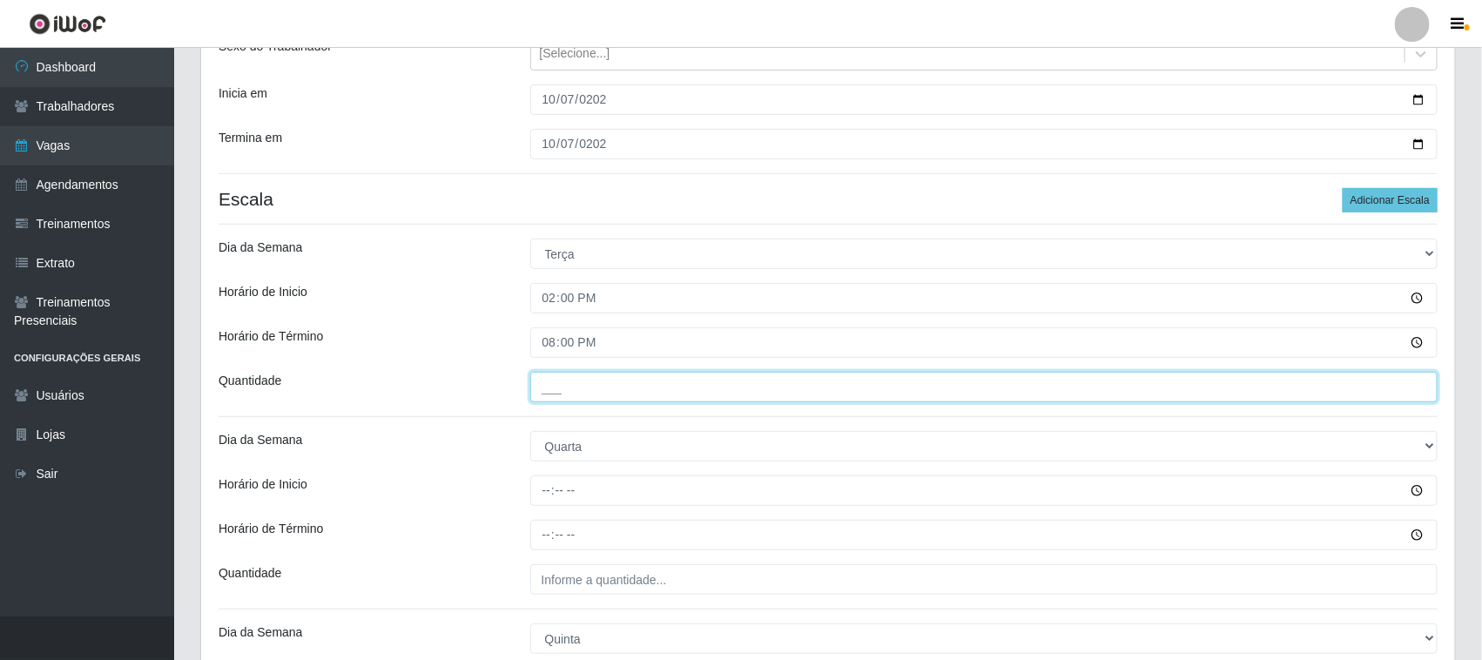
click at [564, 376] on input "___" at bounding box center [984, 387] width 908 height 30
type input "2__"
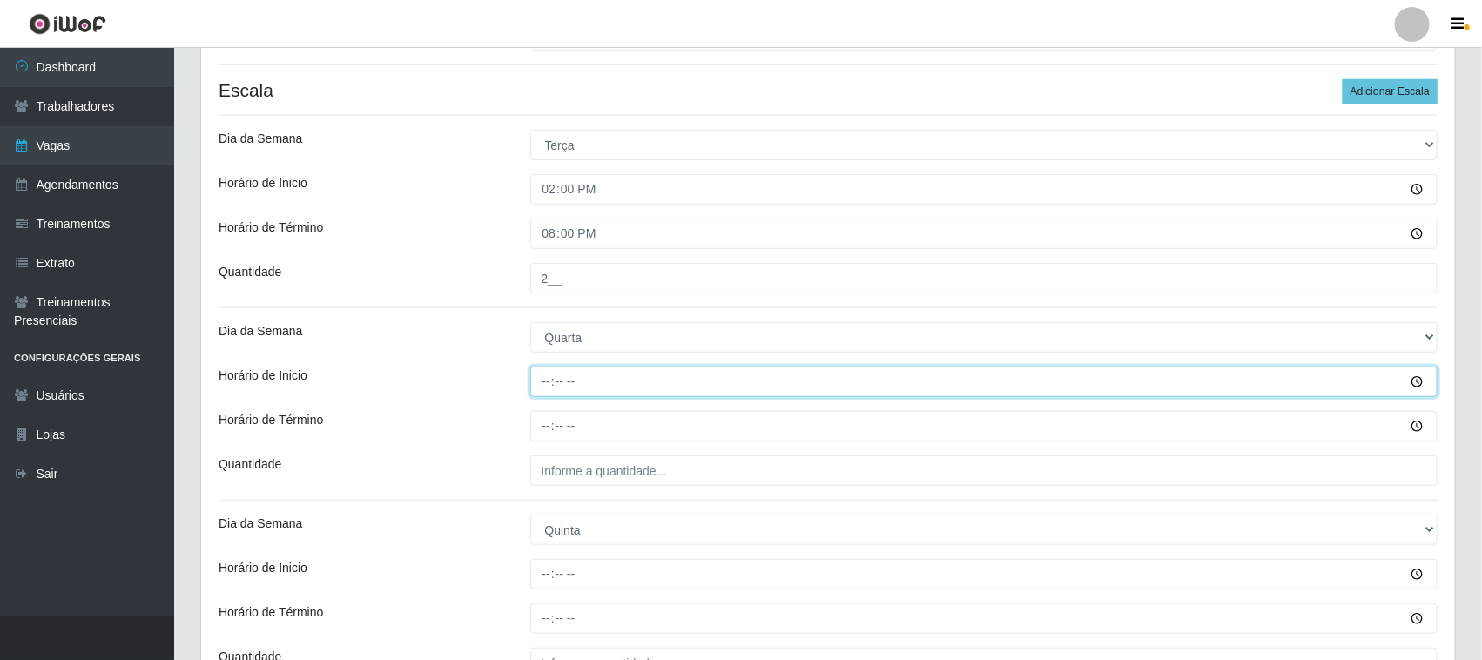
click at [547, 380] on input "Horário de Inicio" at bounding box center [984, 382] width 908 height 30
type input "14:00"
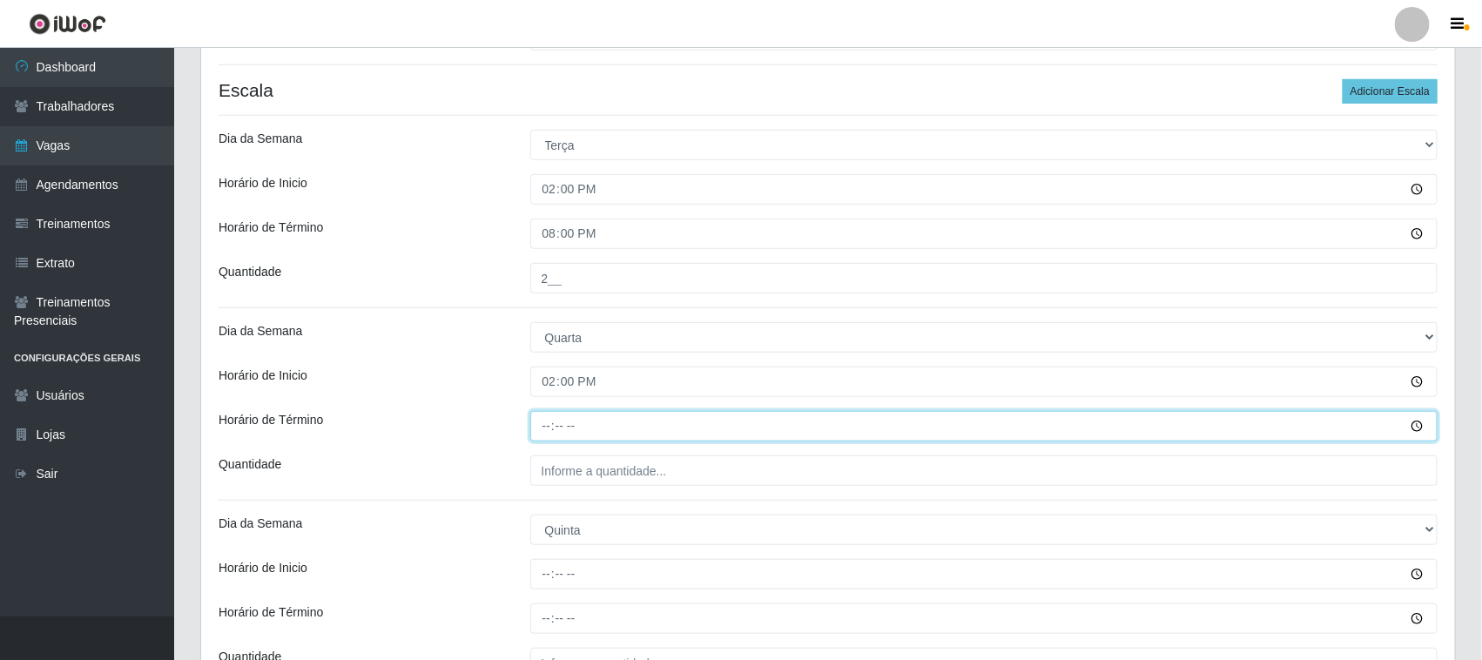
click at [542, 428] on input "Horário de Término" at bounding box center [984, 426] width 908 height 30
type input "20:00"
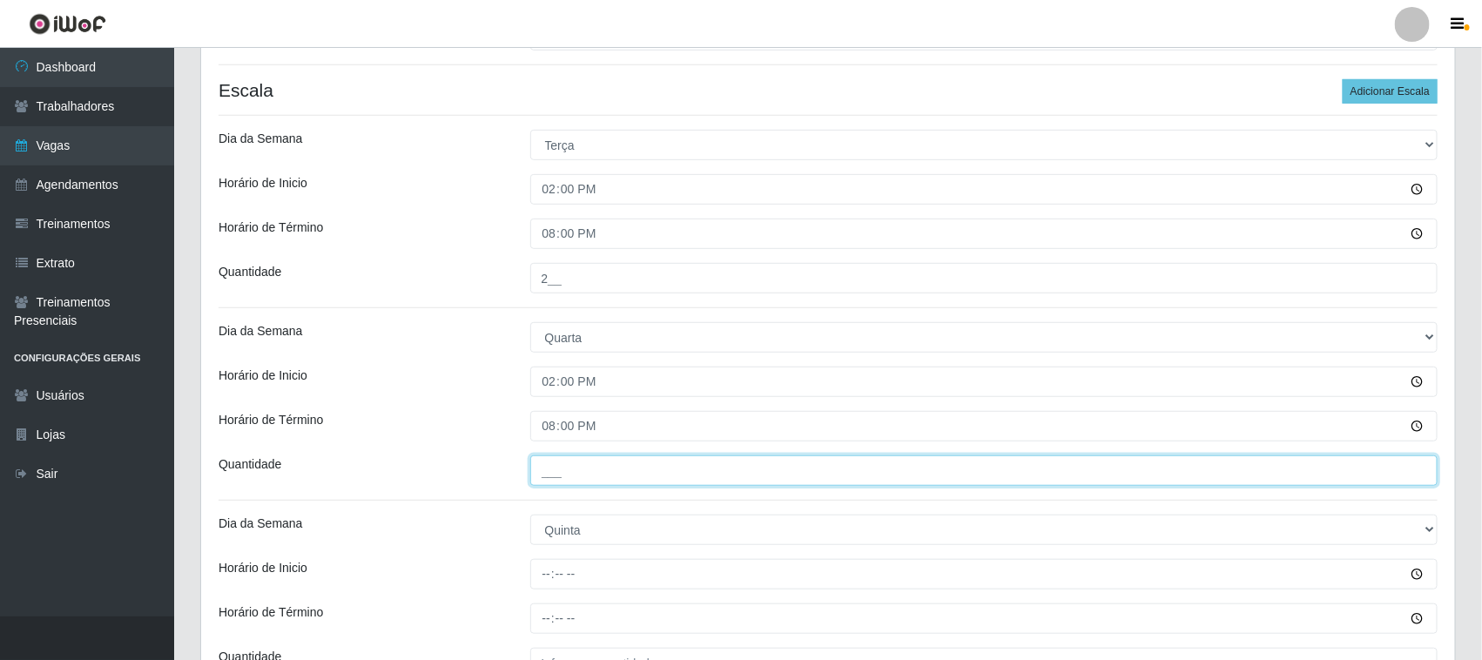
click at [562, 468] on input "___" at bounding box center [984, 470] width 908 height 30
type input "2__"
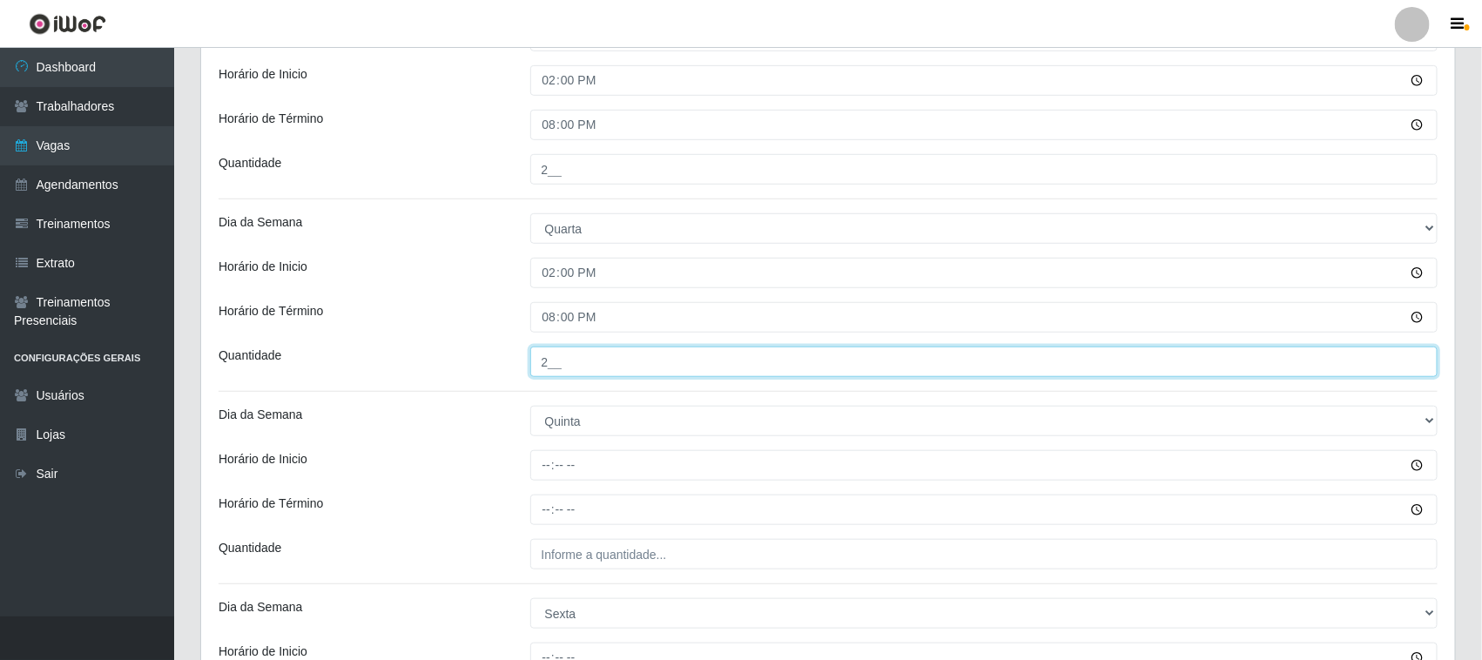
scroll to position [545, 0]
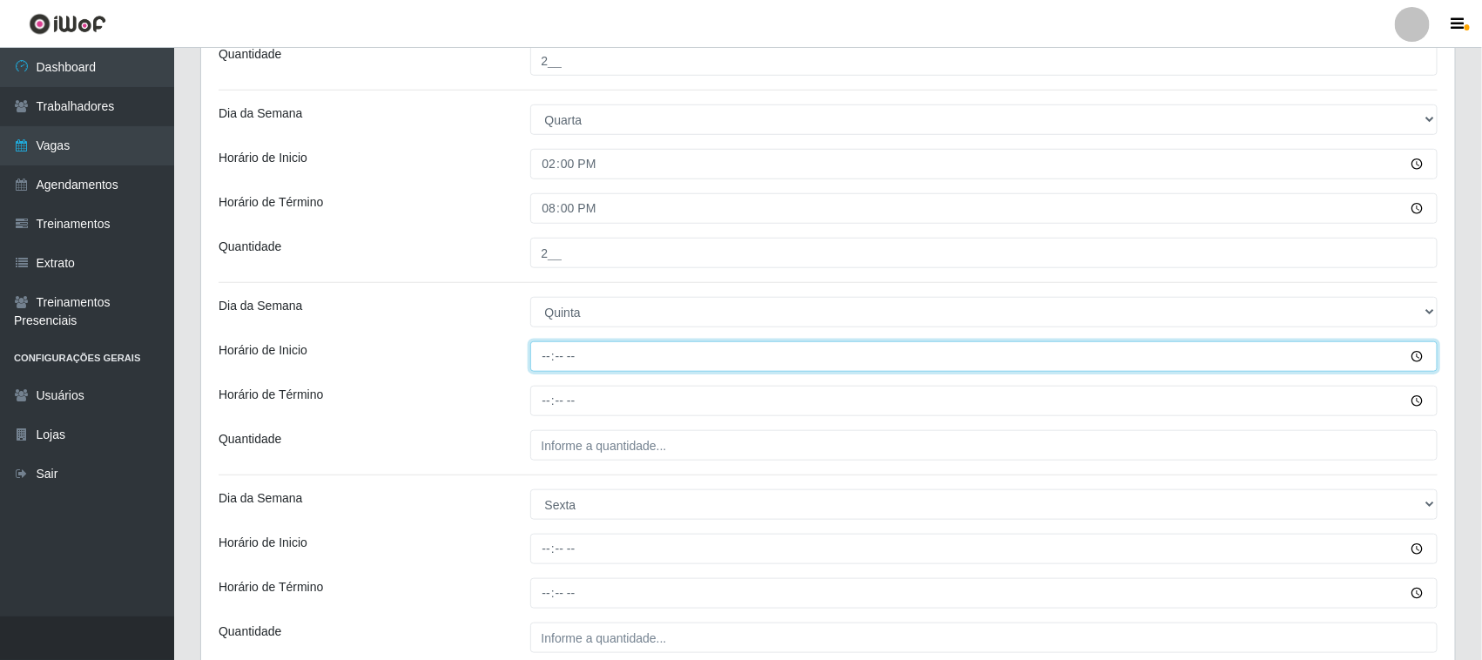
click at [557, 367] on input "Horário de Inicio" at bounding box center [984, 356] width 908 height 30
type input "14:00"
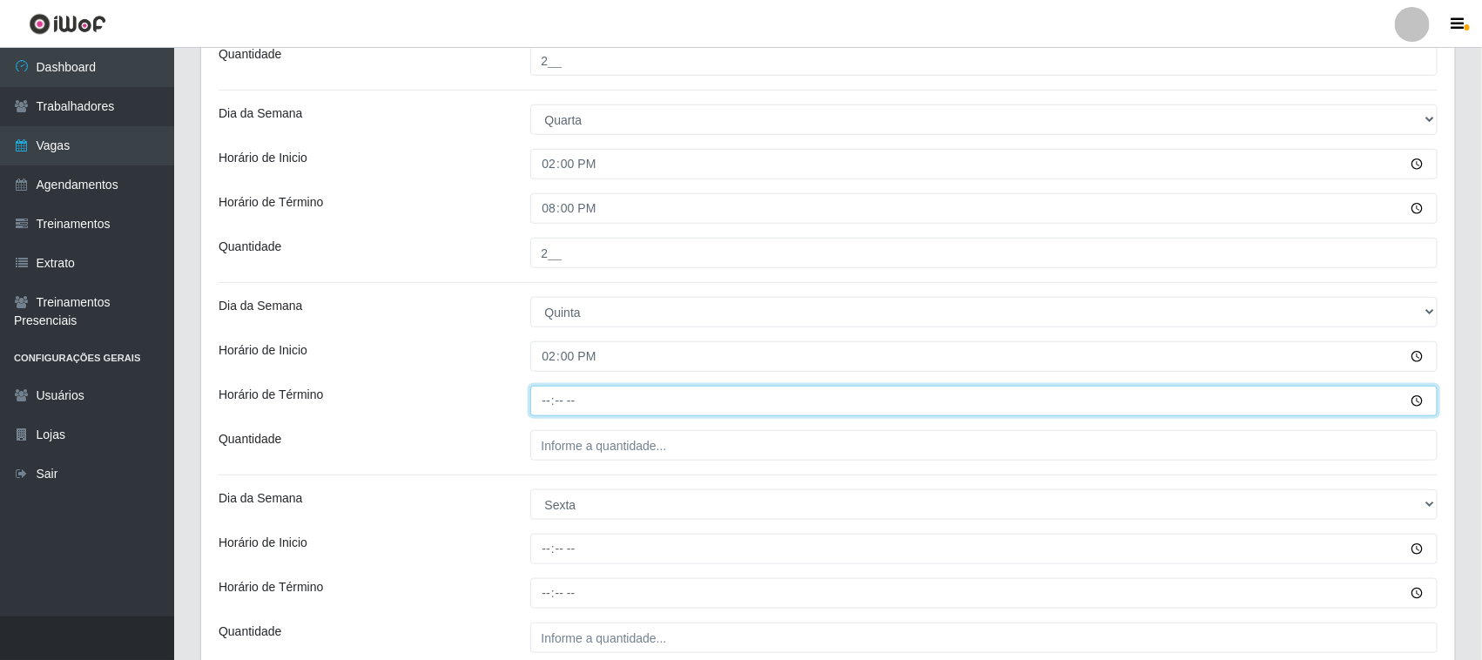
click at [542, 405] on input "Horário de Término" at bounding box center [984, 401] width 908 height 30
type input "20:00"
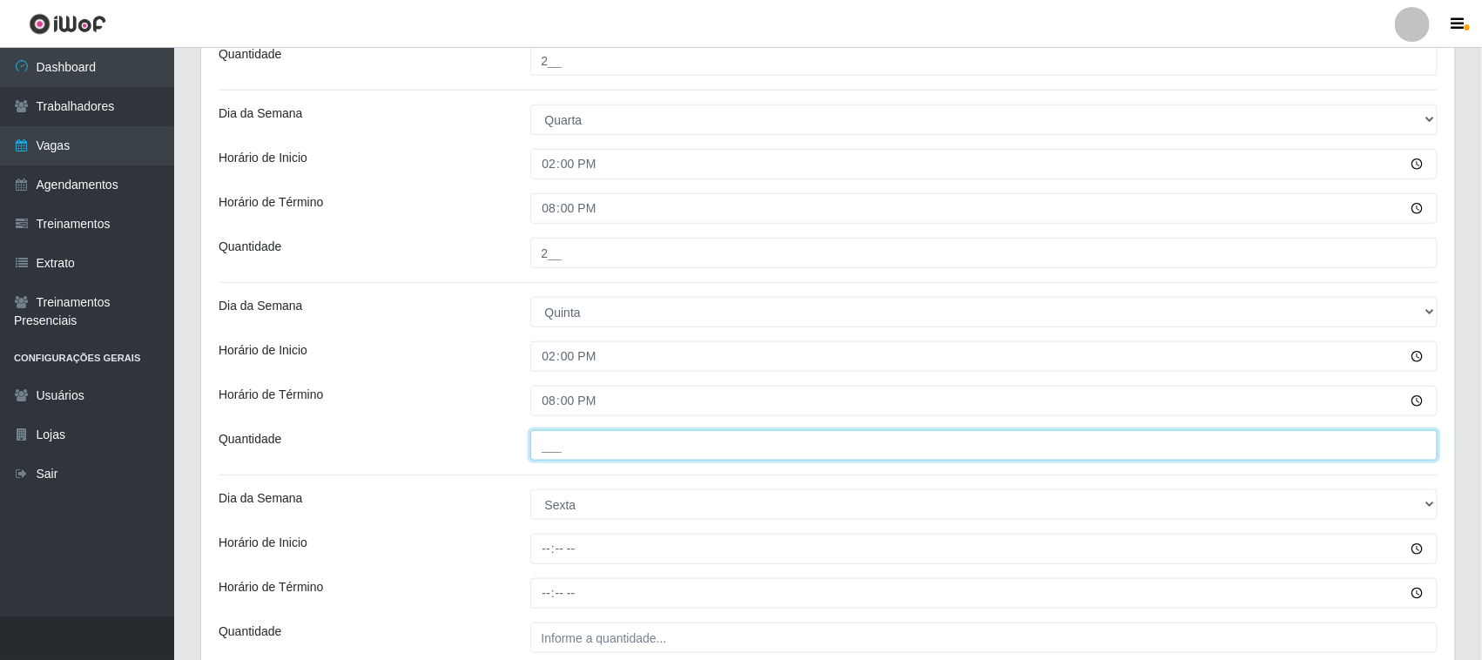
click at [577, 441] on input "___" at bounding box center [984, 445] width 908 height 30
type input "2__"
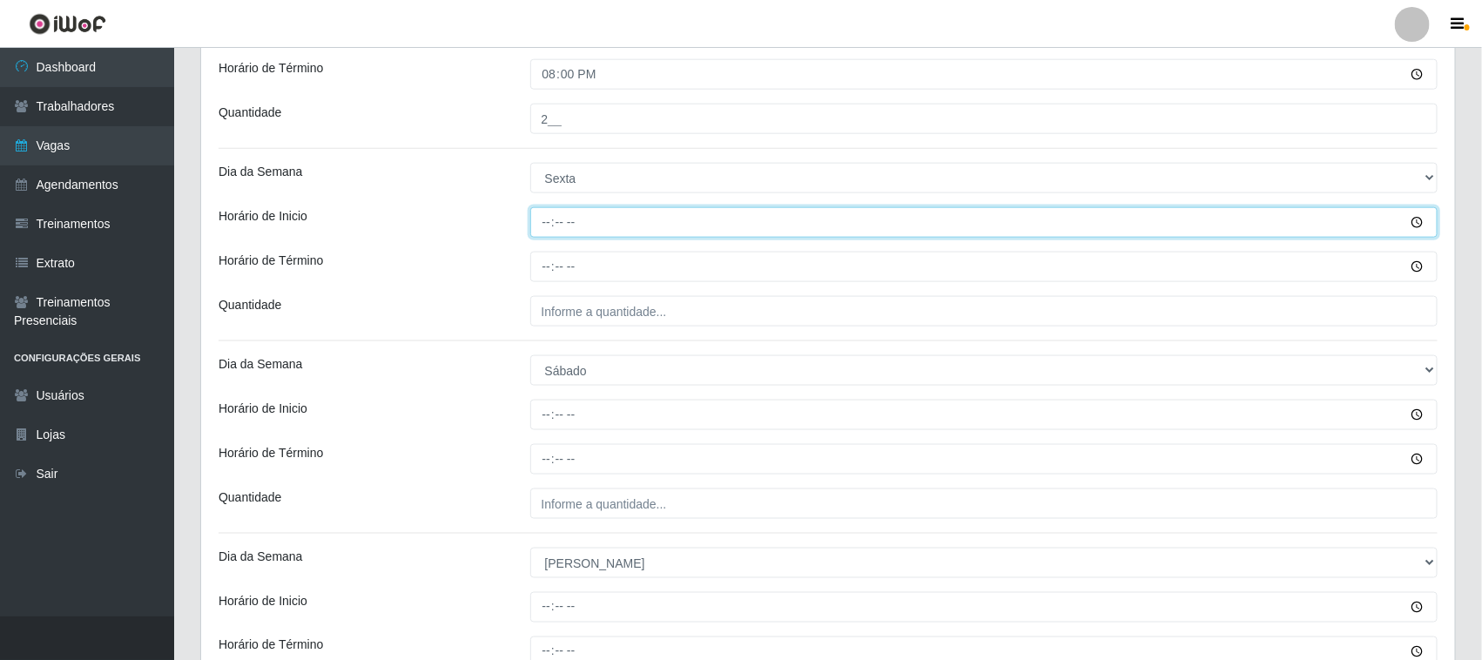
click at [550, 232] on input "Horário de Inicio" at bounding box center [984, 222] width 908 height 30
type input "14:00"
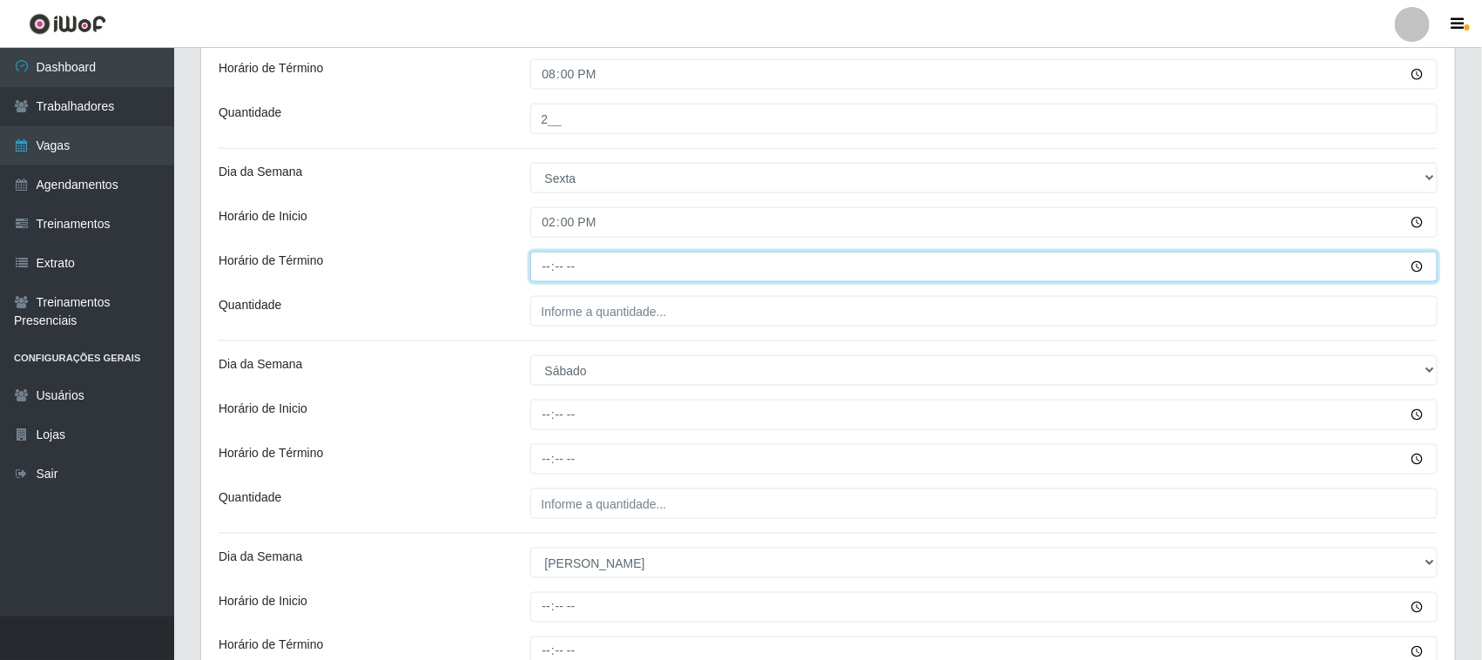
click at [540, 276] on input "Horário de Término" at bounding box center [984, 267] width 908 height 30
type input "20:00"
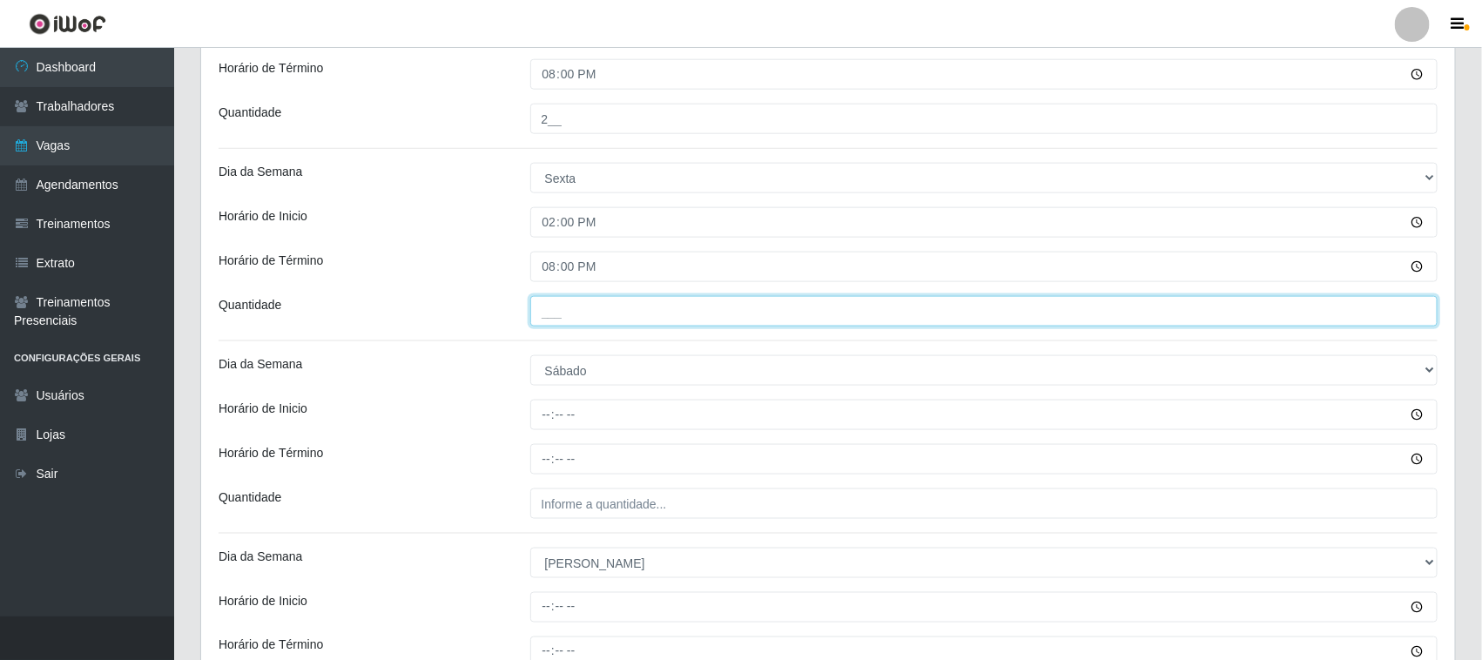
click at [566, 306] on input "___" at bounding box center [984, 311] width 908 height 30
type input "2__"
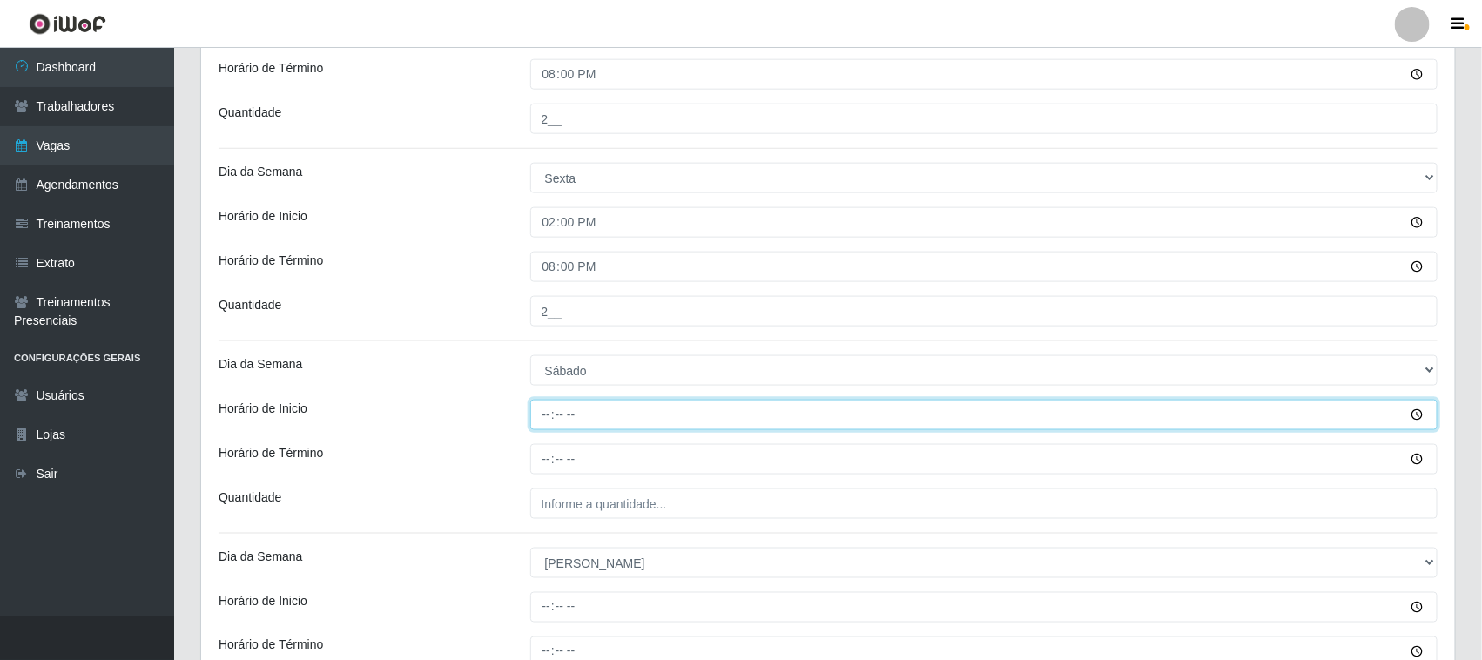
click at [551, 415] on input "Horário de Inicio" at bounding box center [984, 415] width 908 height 30
type input "14:00"
click at [542, 459] on input "Horário de Término" at bounding box center [984, 459] width 908 height 30
type input "20:00"
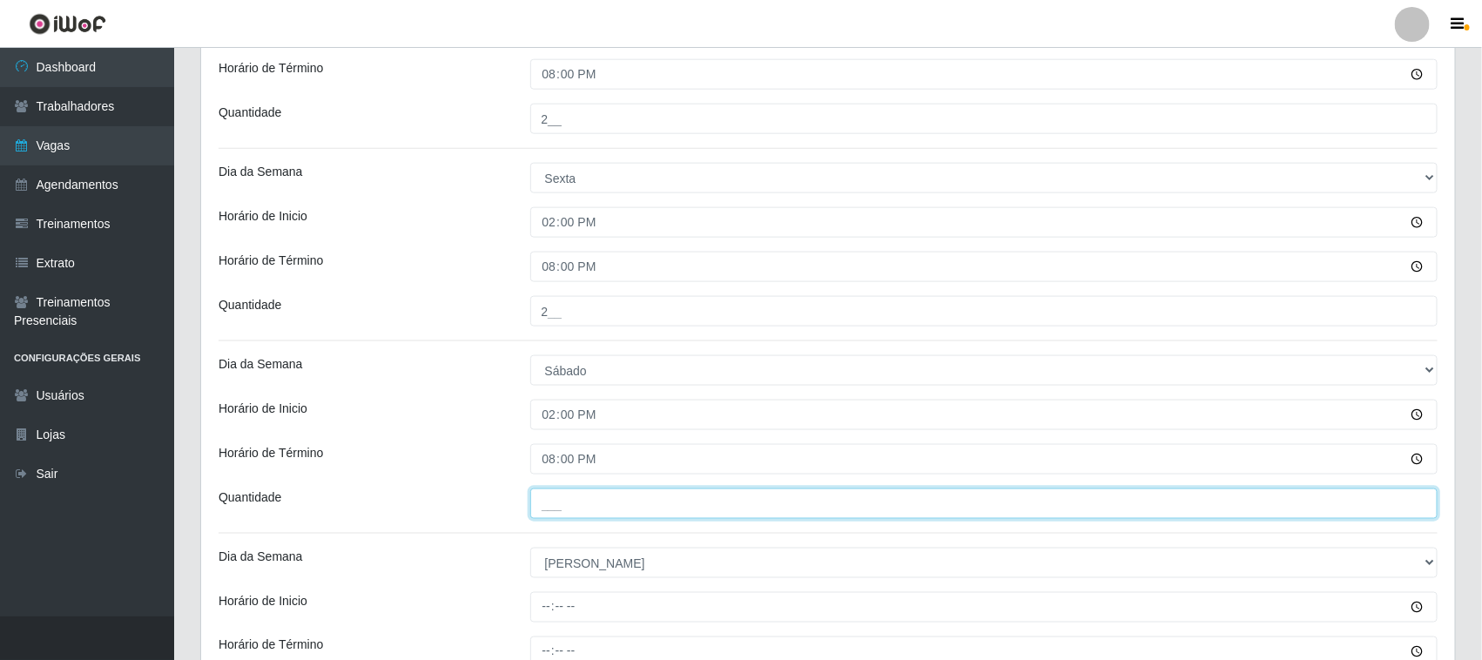
click at [570, 501] on input "___" at bounding box center [984, 503] width 908 height 30
type input "2__"
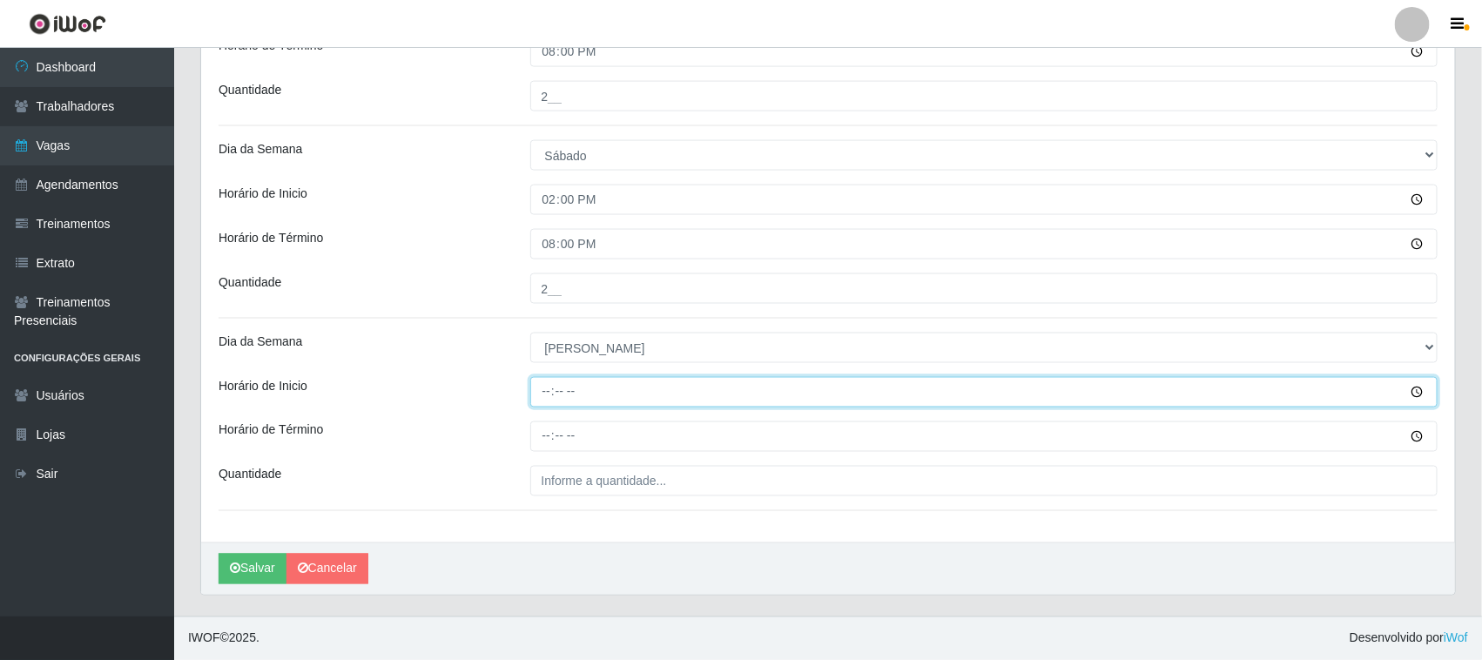
click at [542, 390] on input "Horário de Inicio" at bounding box center [984, 392] width 908 height 30
type input "14:00"
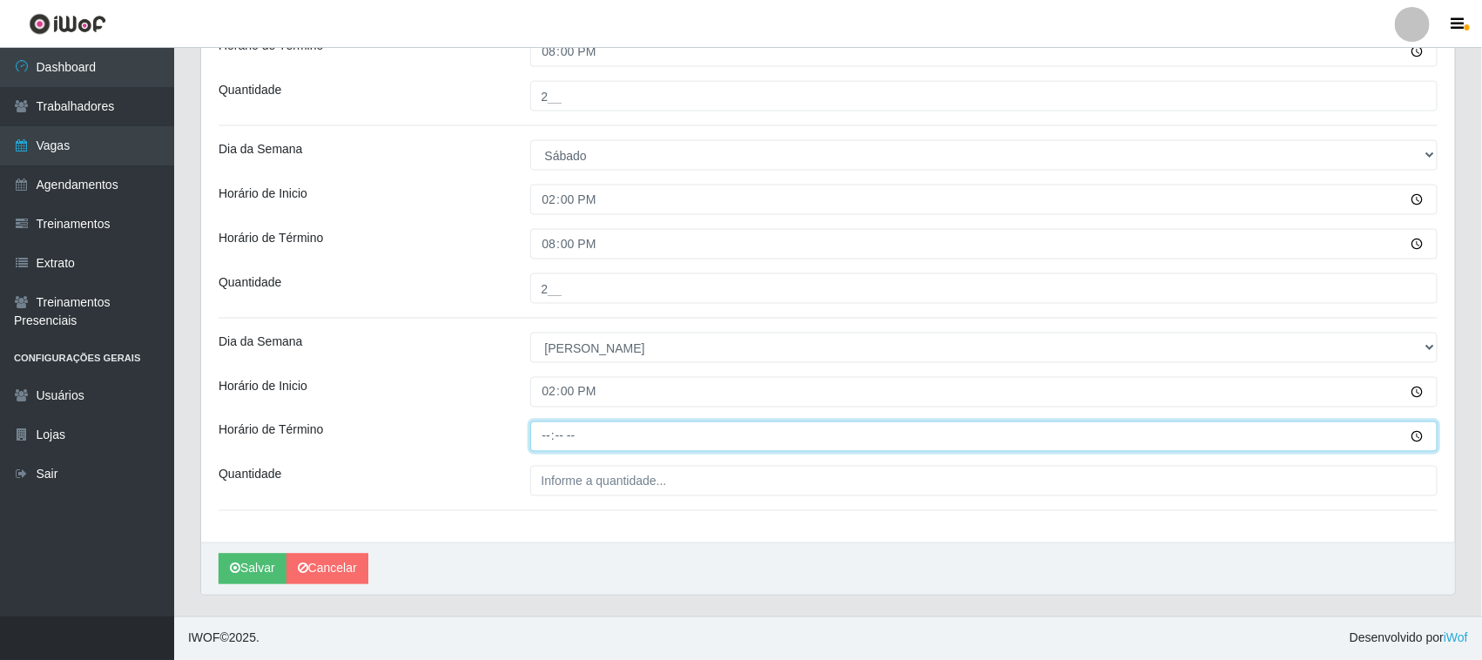
click at [547, 435] on input "Horário de Término" at bounding box center [984, 436] width 908 height 30
type input "20:00"
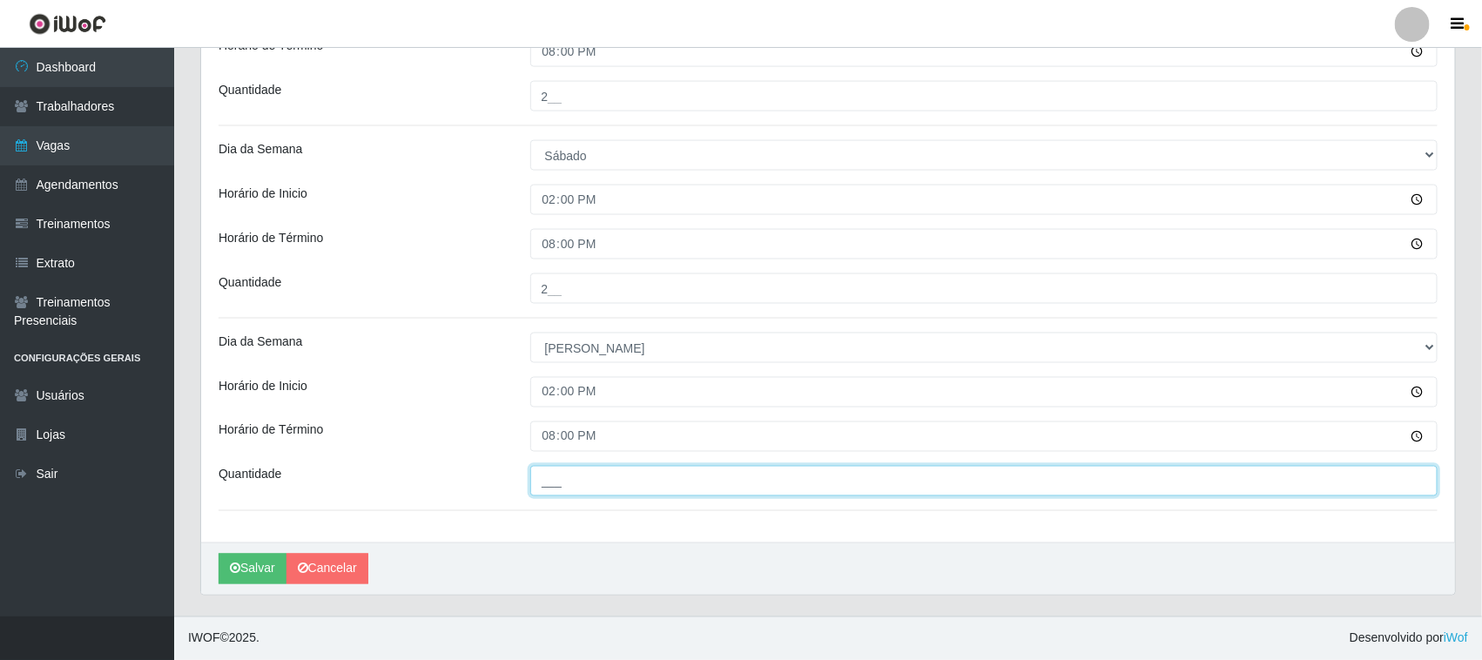
click at [569, 475] on input "___" at bounding box center [984, 481] width 908 height 30
type input "2__"
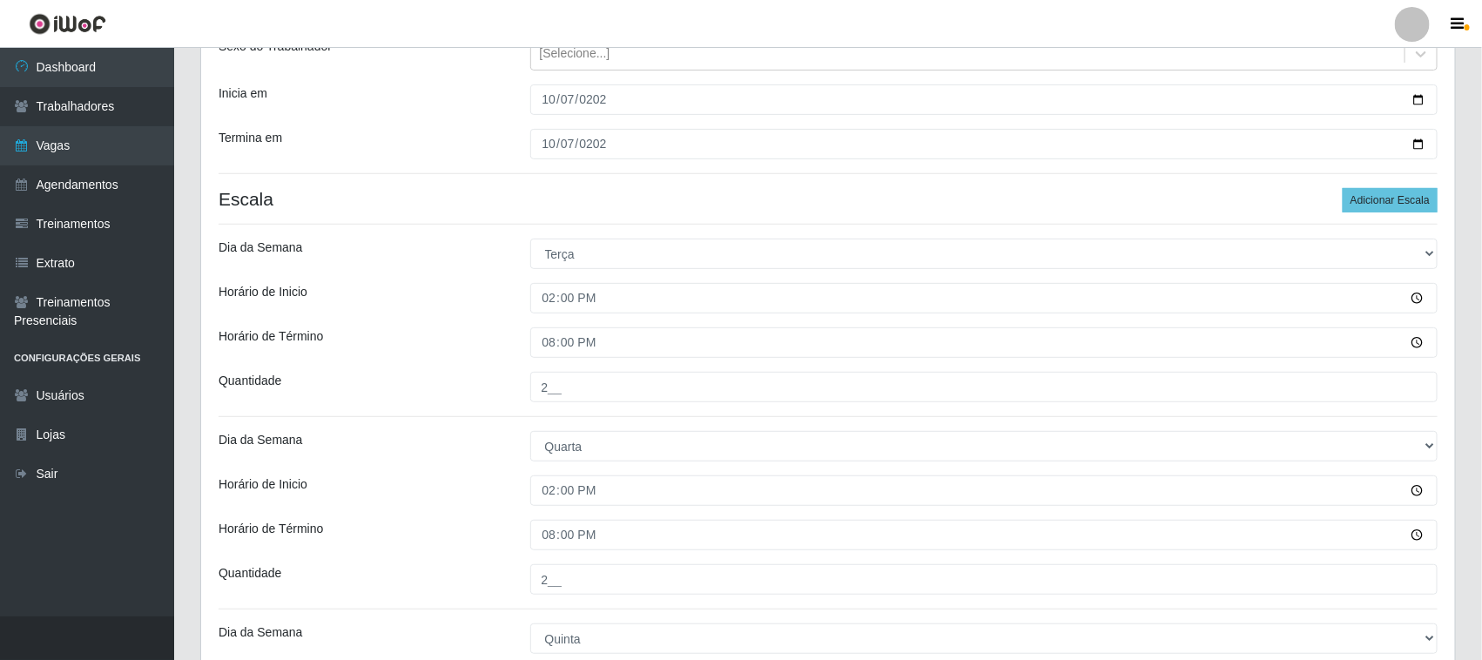
scroll to position [0, 0]
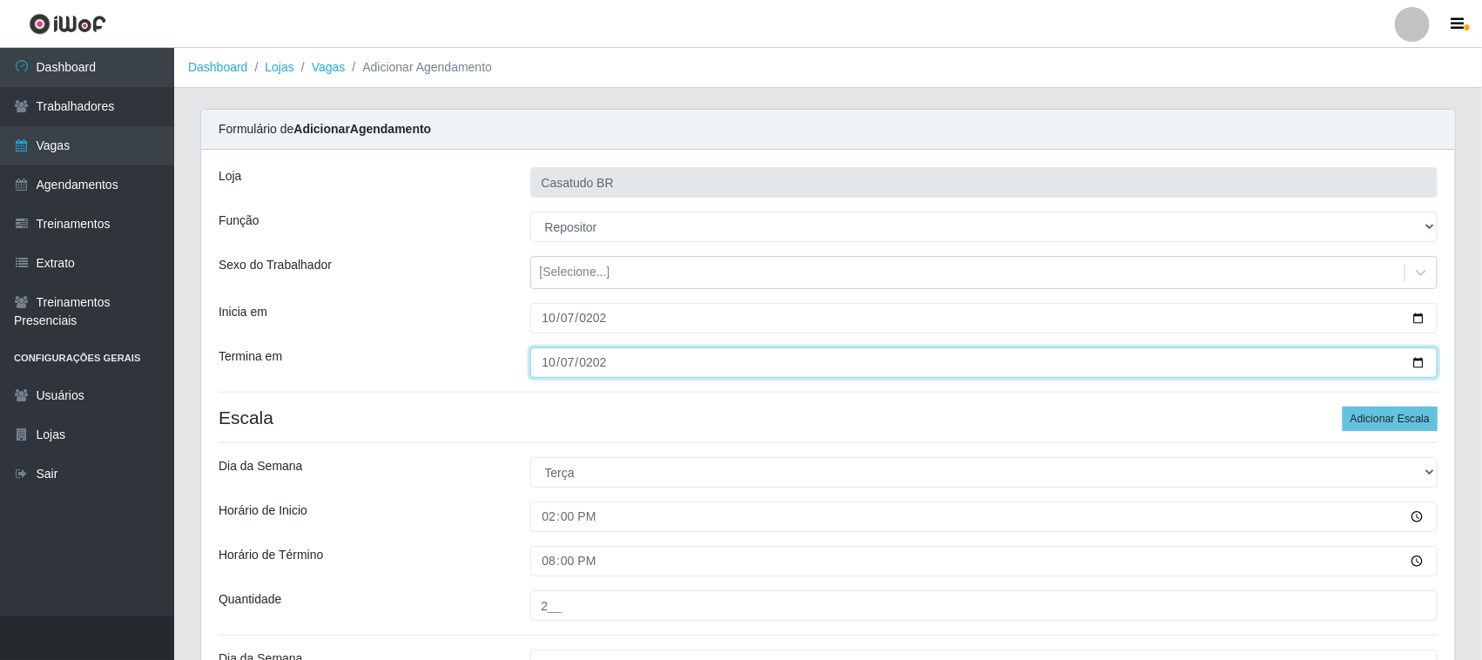
click at [547, 359] on input "[DATE]" at bounding box center [984, 362] width 908 height 30
type input "[DATE]"
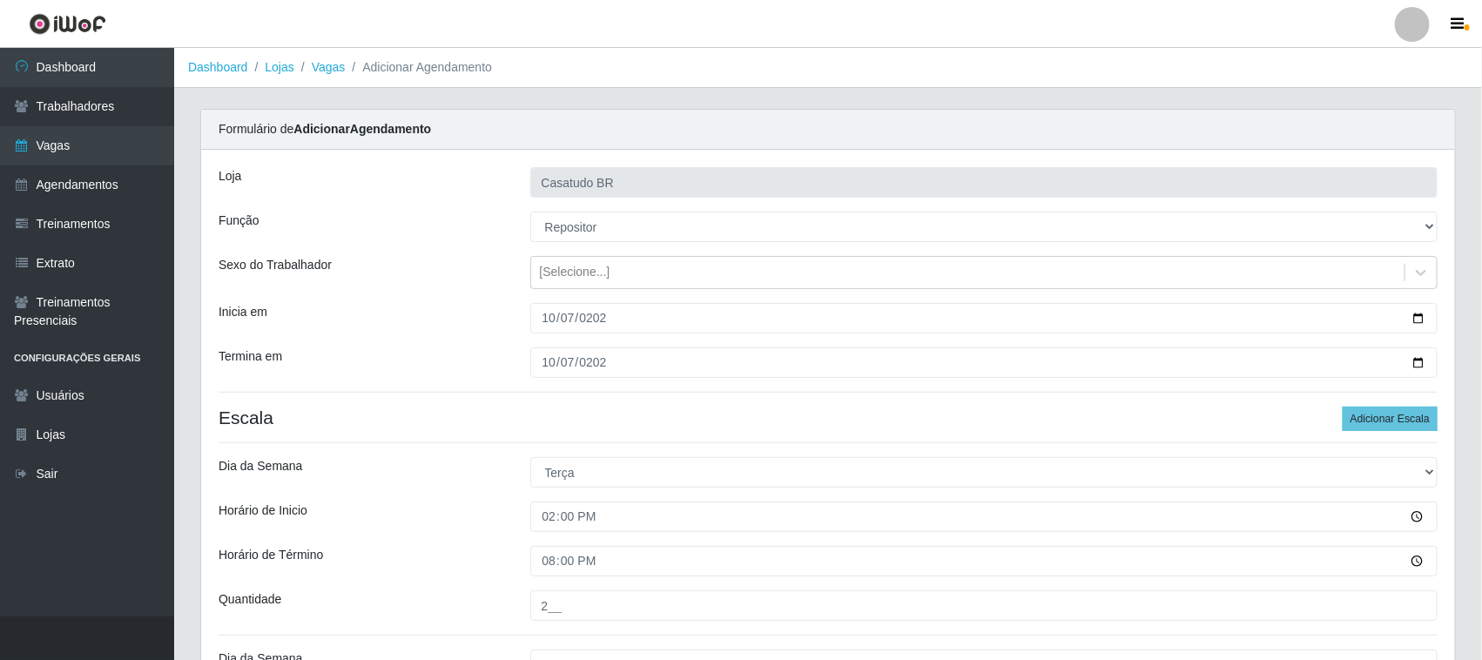
click at [1359, 409] on button "Adicionar Escala" at bounding box center [1390, 419] width 95 height 24
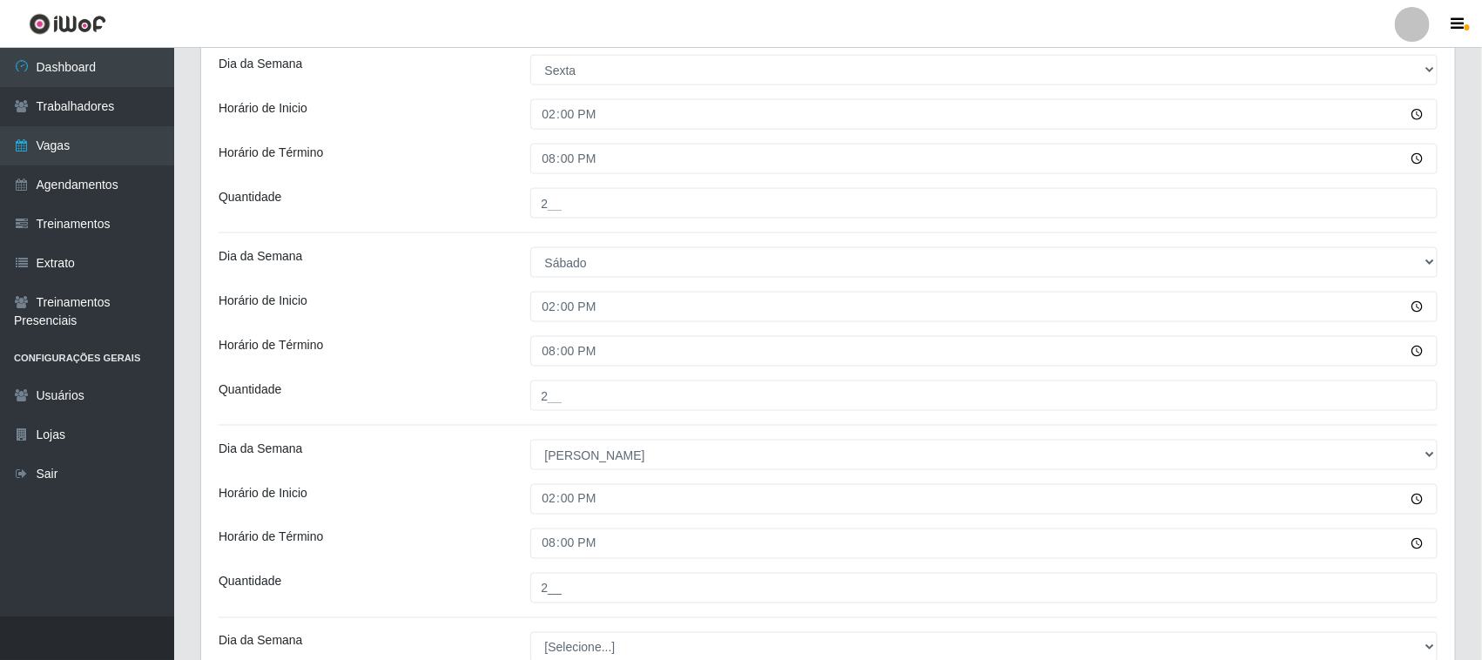
scroll to position [1282, 0]
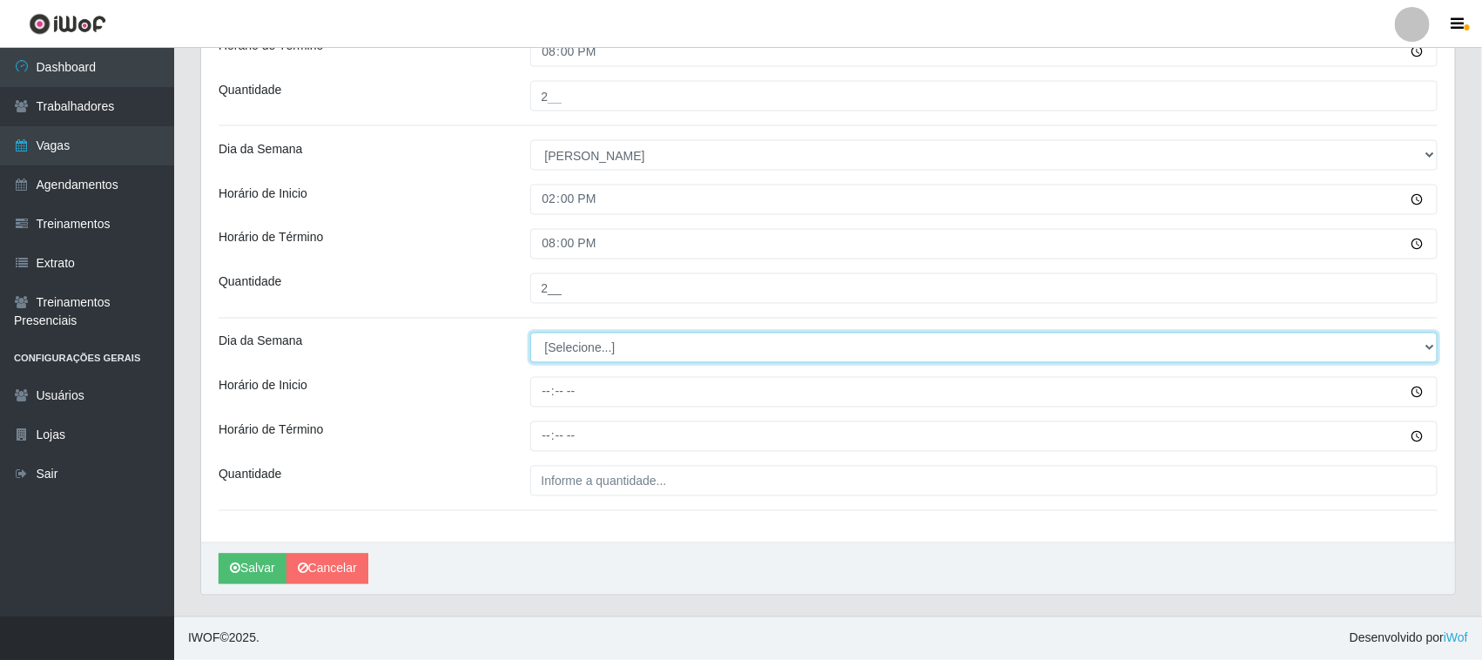
click at [547, 354] on select "[Selecione...] Segunda Terça Quarta Quinta Sexta Sábado Domingo" at bounding box center [984, 348] width 908 height 30
select select "1"
click at [530, 333] on select "[Selecione...] Segunda Terça Quarta Quinta Sexta Sábado Domingo" at bounding box center [984, 348] width 908 height 30
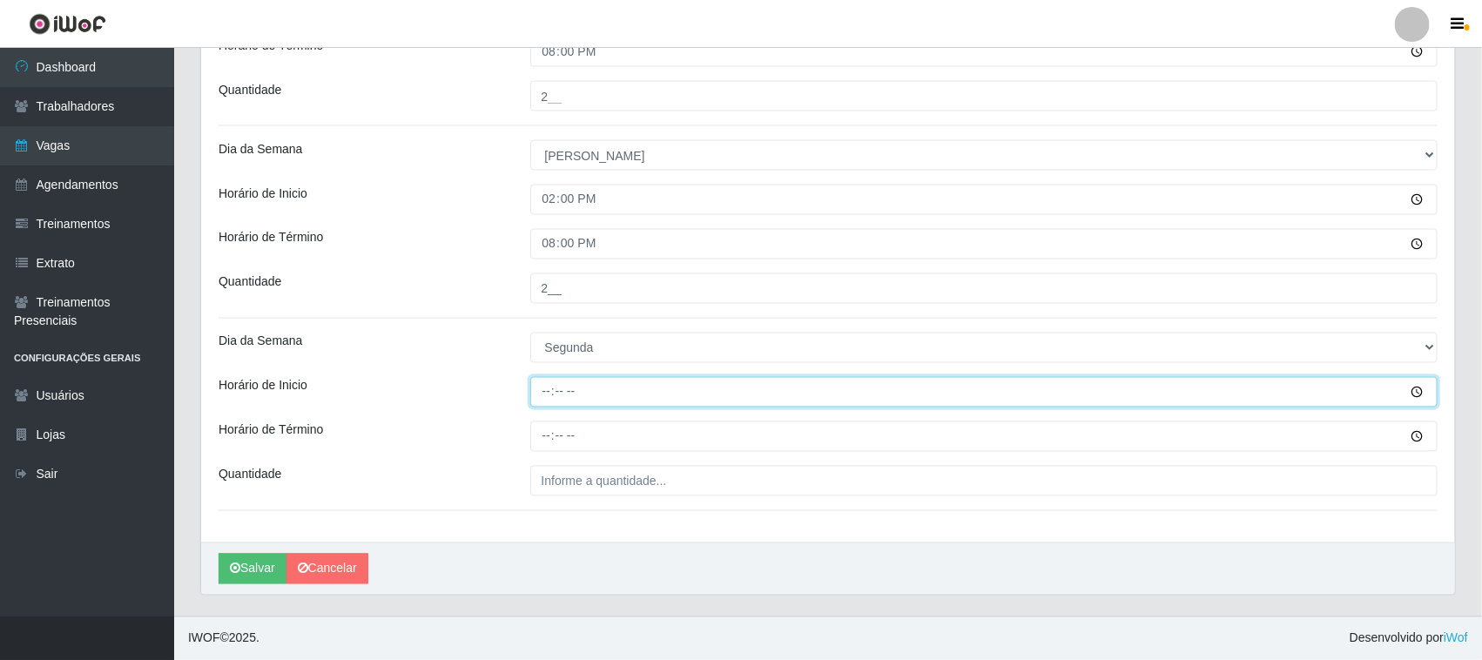
click at [544, 387] on input "Horário de Inicio" at bounding box center [984, 392] width 908 height 30
type input "14:00"
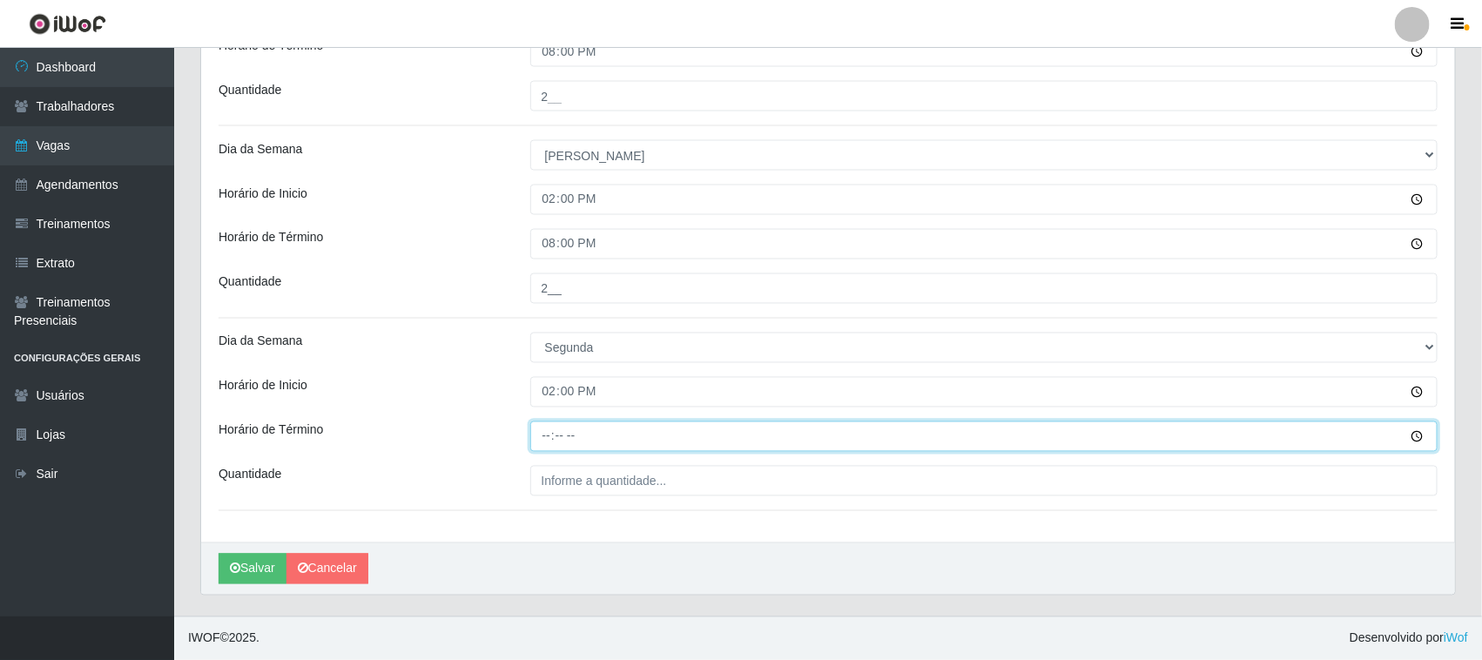
click at [542, 441] on input "Horário de Término" at bounding box center [984, 436] width 908 height 30
type input "20:00"
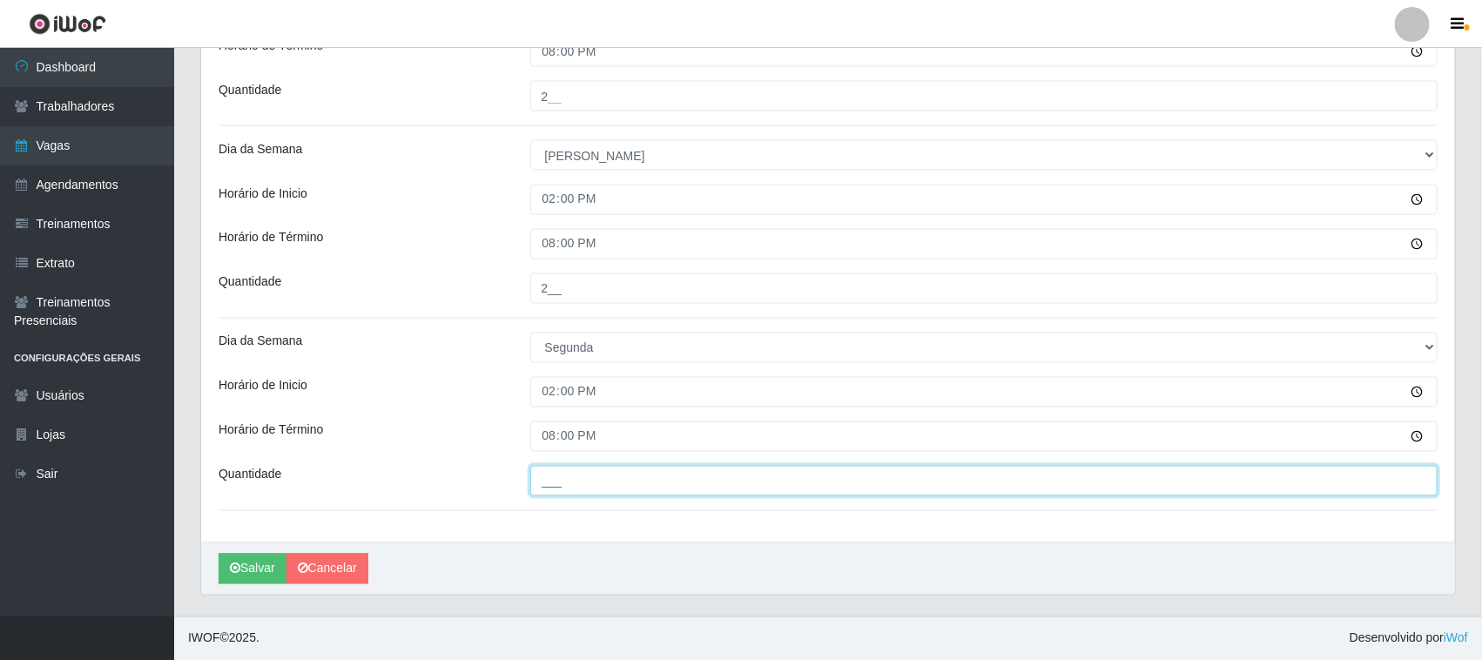
click at [571, 480] on input "___" at bounding box center [984, 481] width 908 height 30
type input "2__"
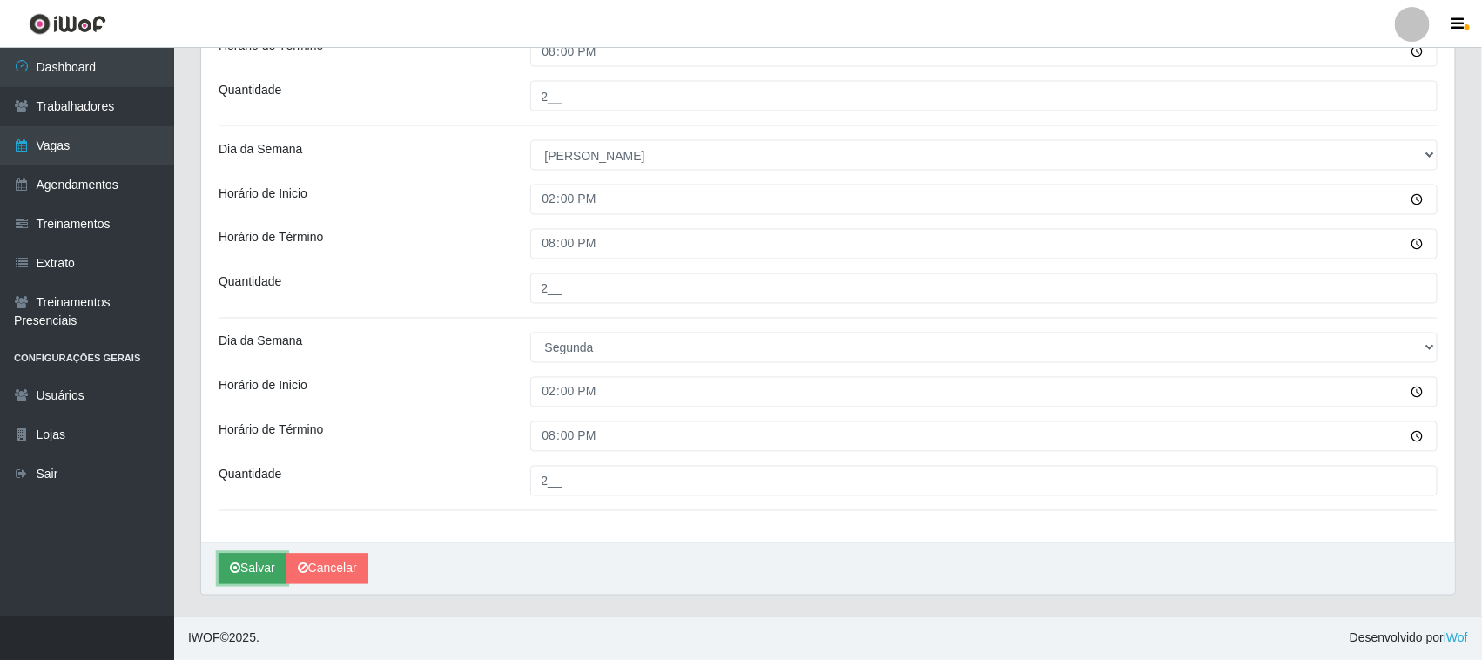
click at [246, 567] on button "Salvar" at bounding box center [253, 569] width 68 height 30
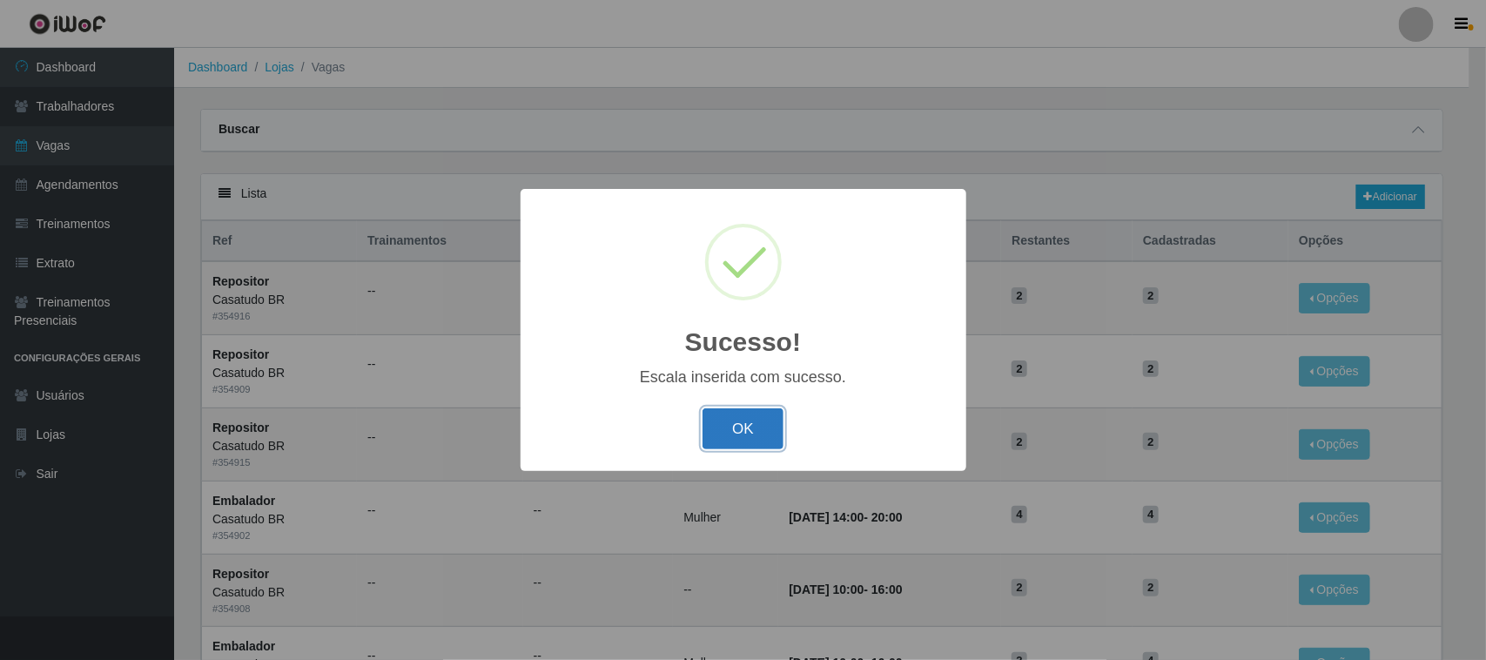
click at [718, 419] on button "OK" at bounding box center [743, 428] width 81 height 41
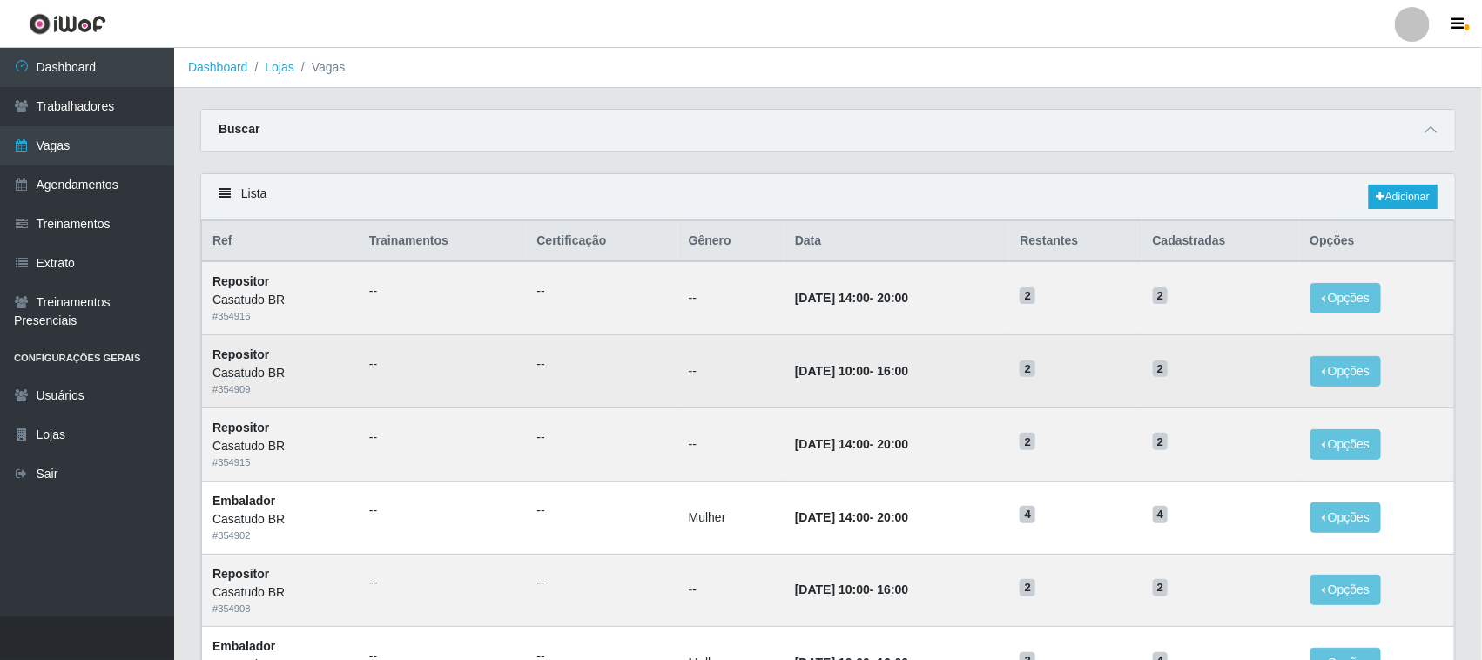
scroll to position [109, 0]
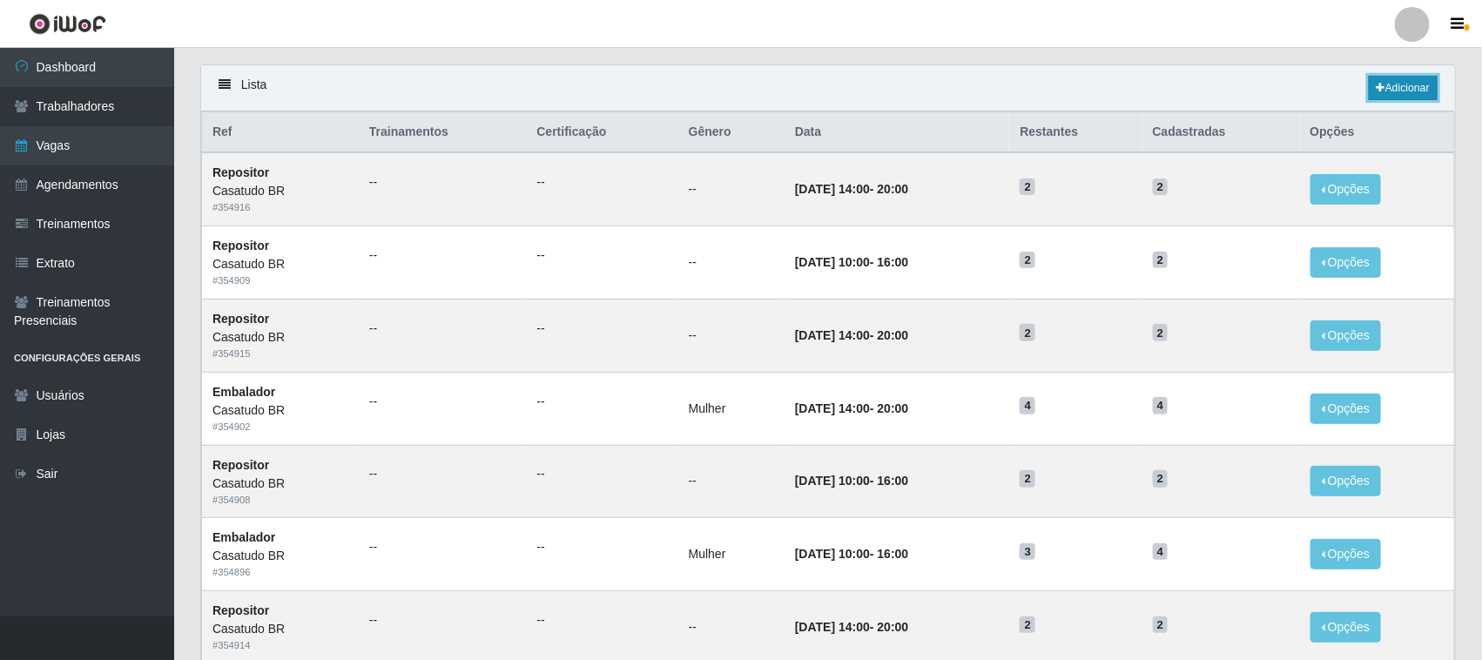
click at [1398, 89] on link "Adicionar" at bounding box center [1403, 88] width 69 height 24
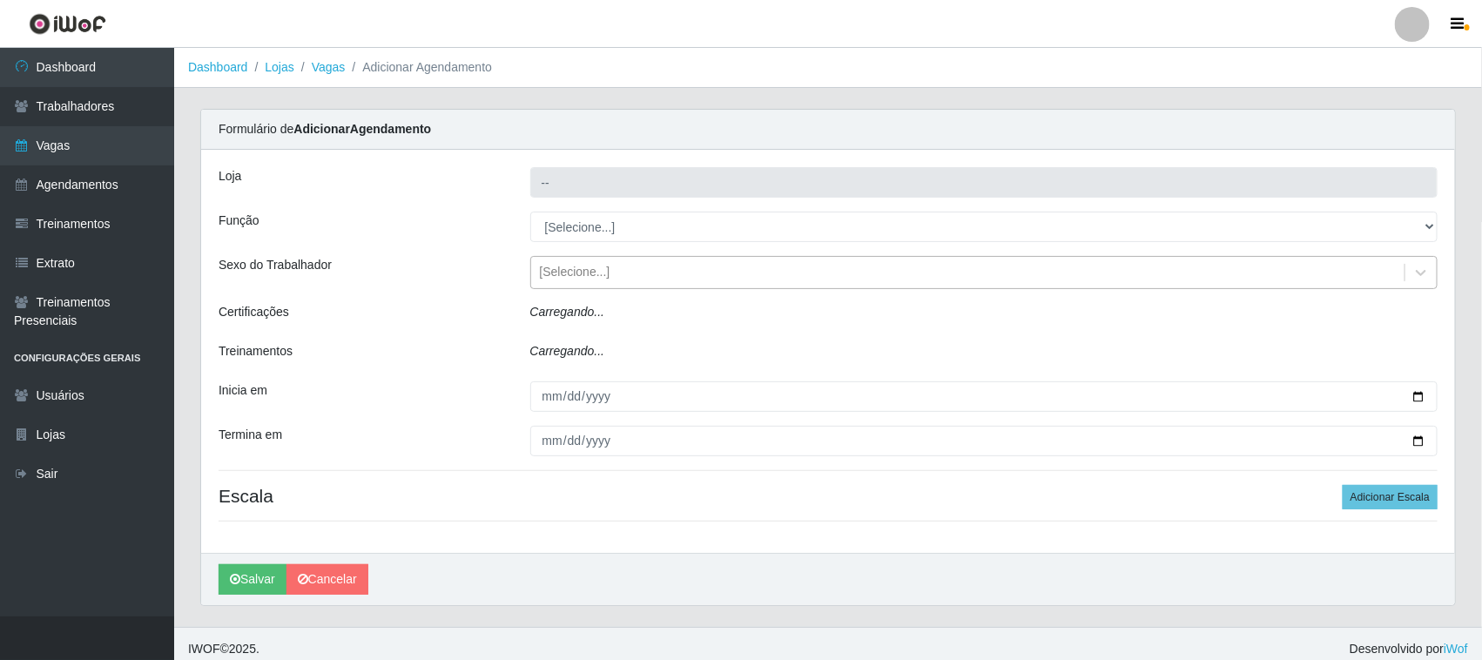
type input "Casatudo BR"
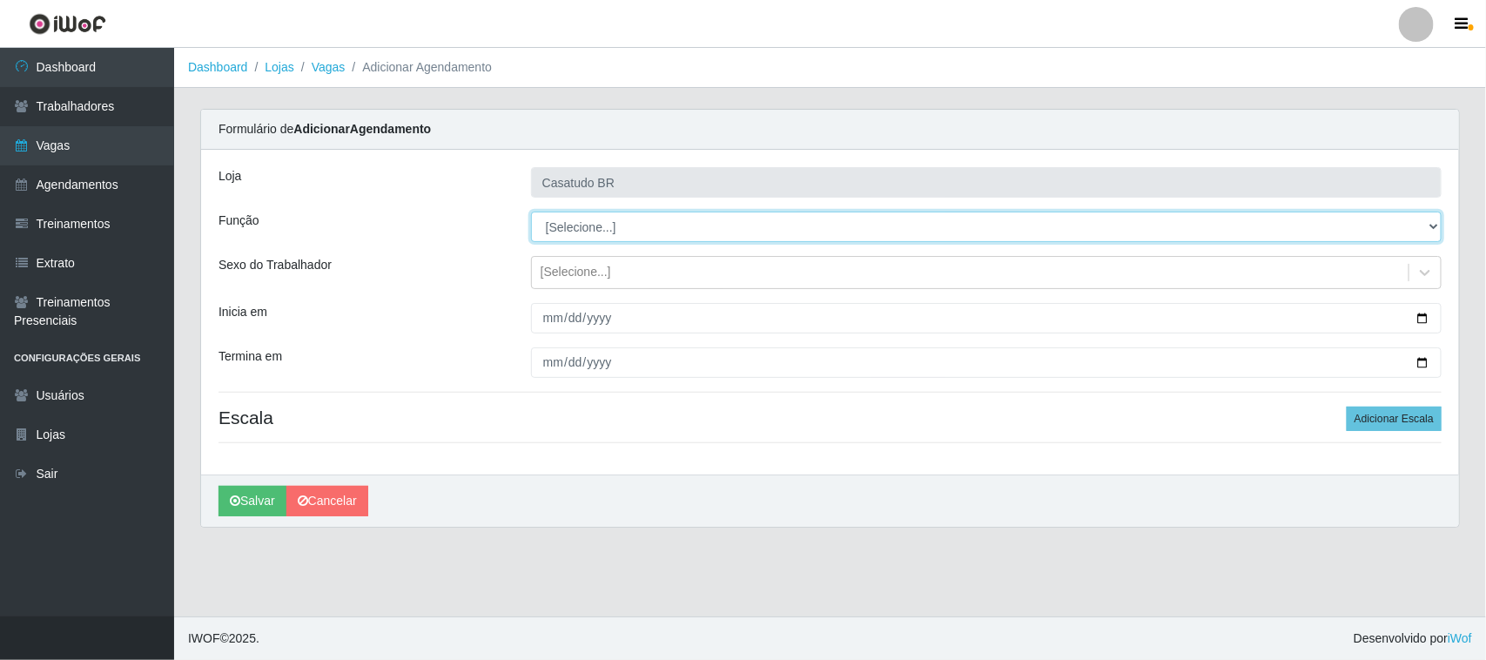
click at [596, 228] on select "[Selecione...] Auxiliar de Estoque Auxiliar de Estoque + Auxiliar de Estoque ++…" at bounding box center [986, 227] width 911 height 30
select select "75"
click at [531, 212] on select "[Selecione...] Auxiliar de Estoque Auxiliar de Estoque + Auxiliar de Estoque ++…" at bounding box center [986, 227] width 911 height 30
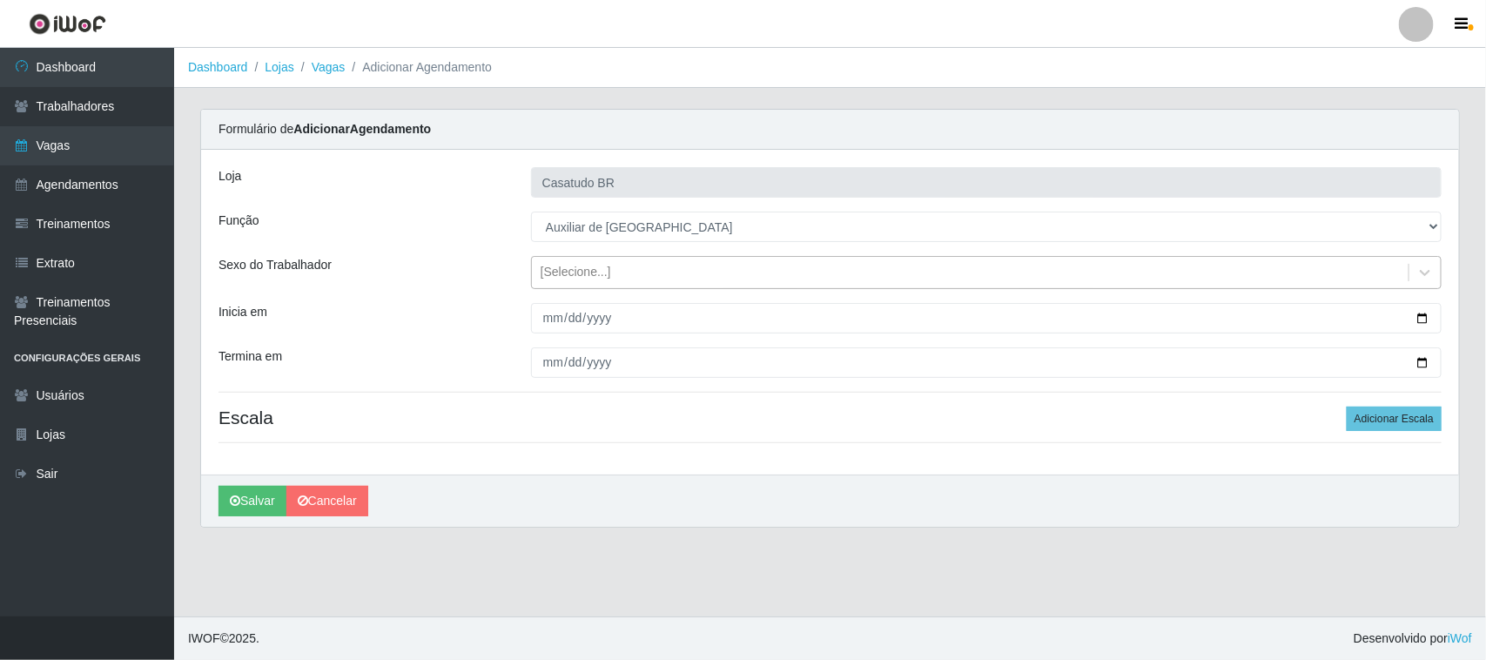
click at [589, 279] on div "[Selecione...]" at bounding box center [576, 273] width 71 height 18
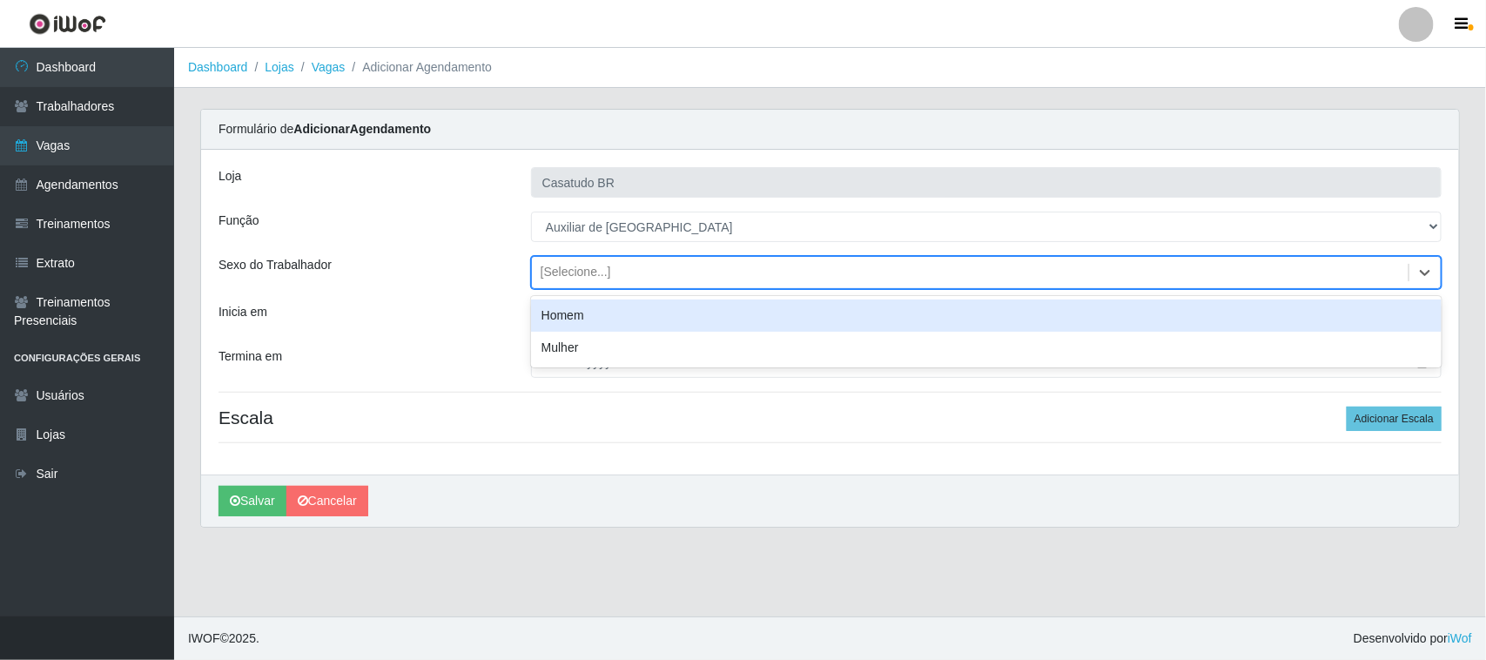
click at [583, 316] on div "Homem" at bounding box center [986, 316] width 911 height 32
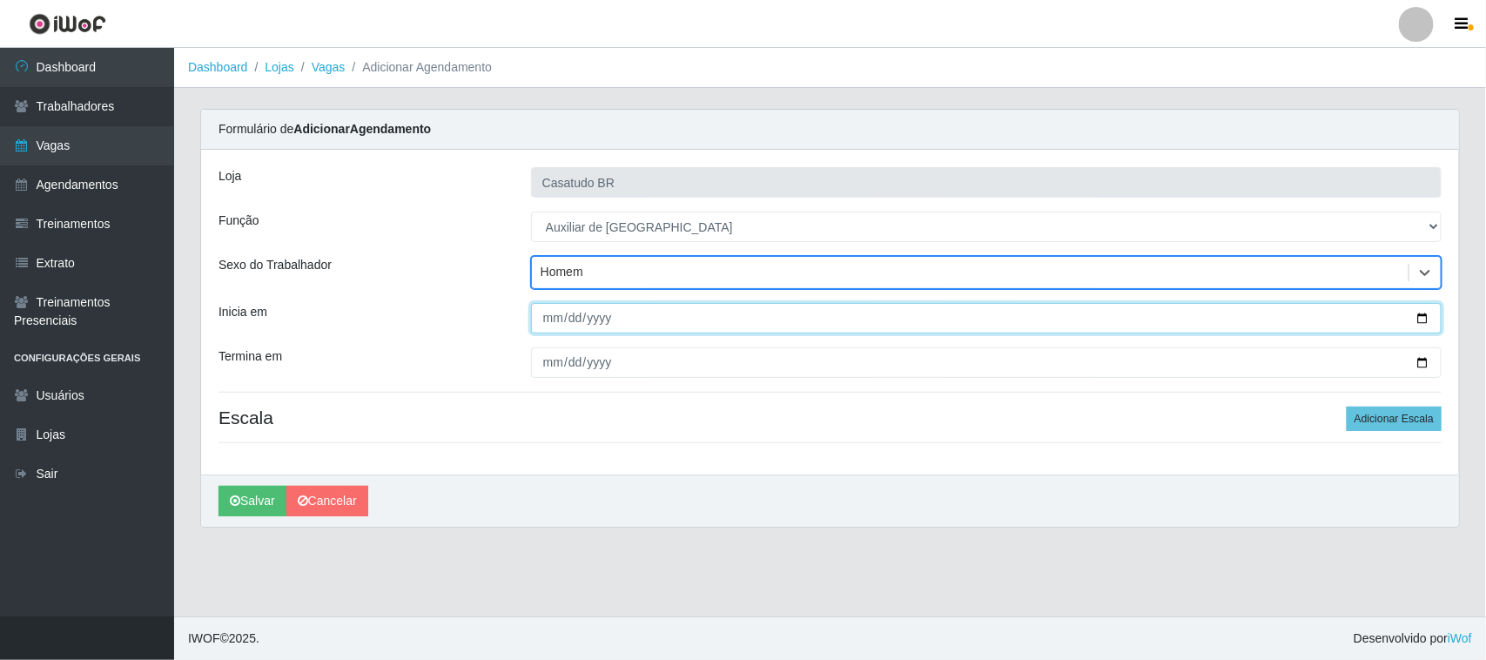
click at [553, 320] on input "Inicia em" at bounding box center [986, 318] width 911 height 30
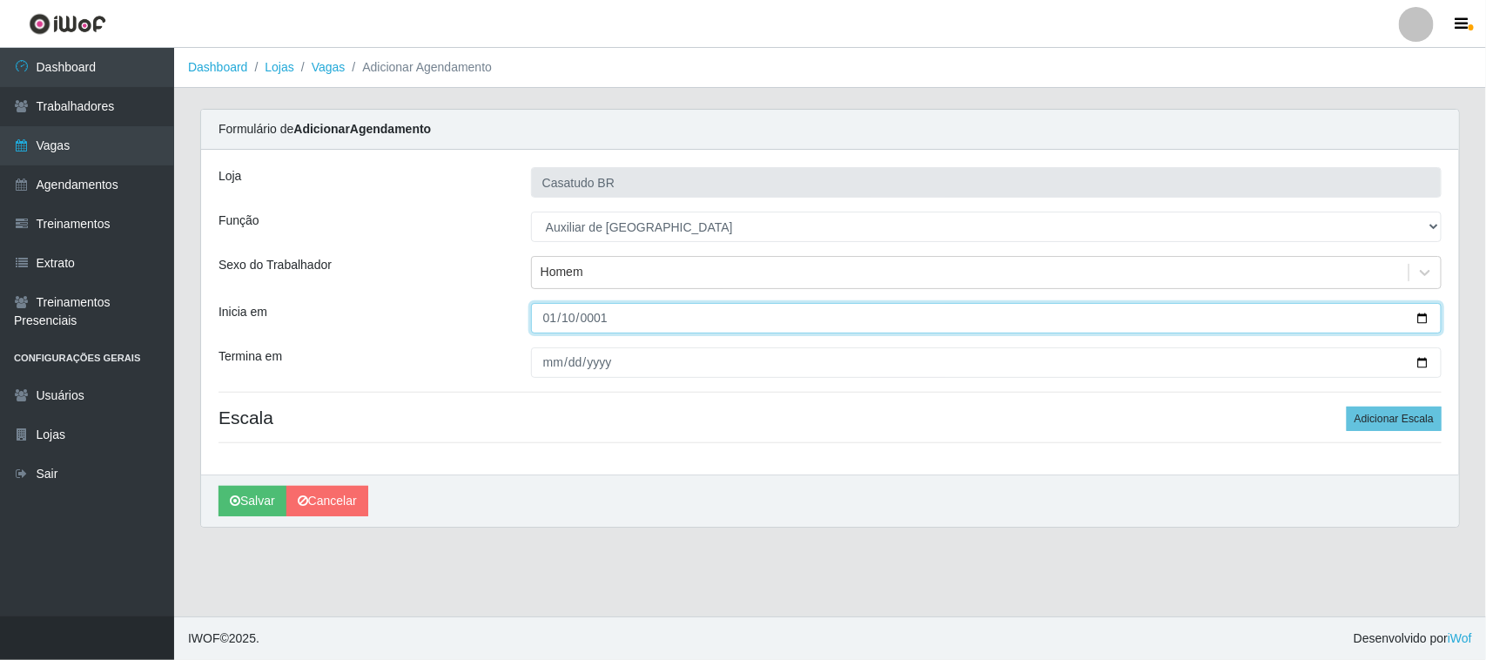
click at [571, 315] on input "0001-01-10" at bounding box center [986, 318] width 911 height 30
type input "[DATE]"
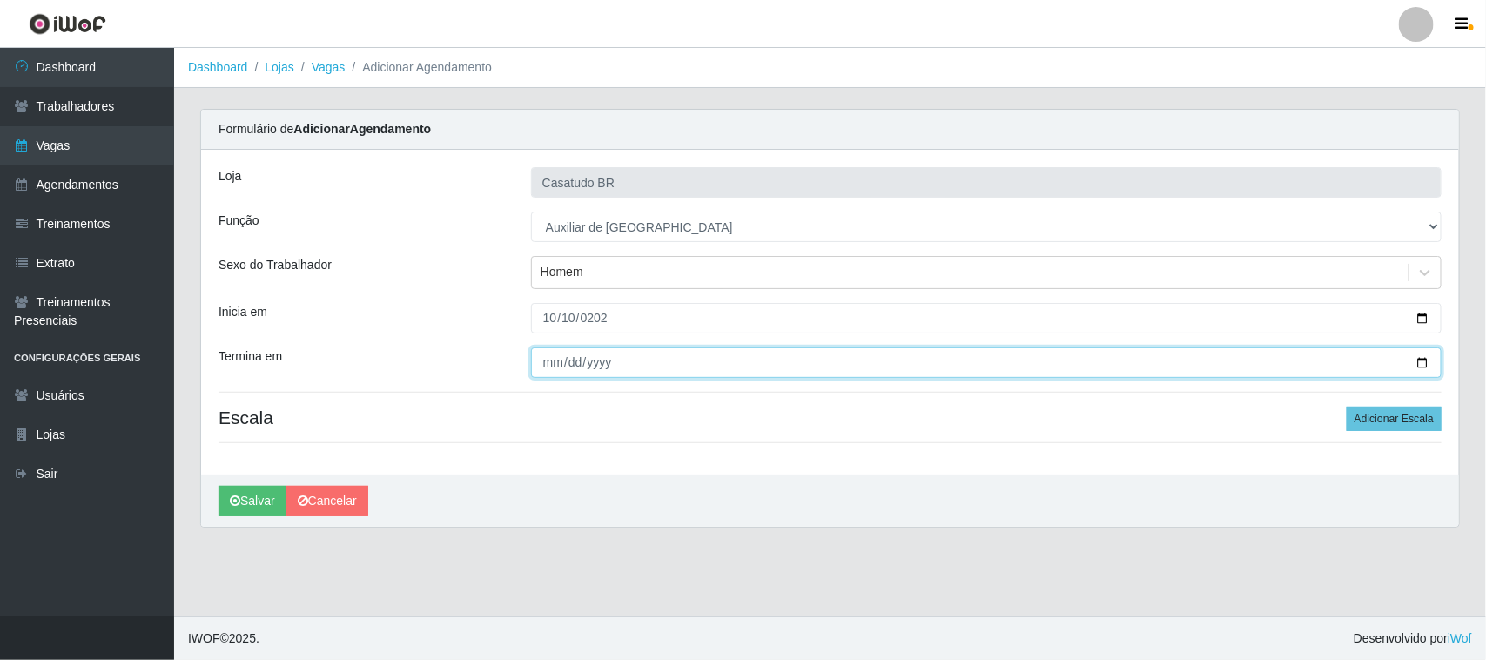
click at [557, 354] on input "Termina em" at bounding box center [986, 362] width 911 height 30
click at [616, 364] on input "[DATE]" at bounding box center [986, 362] width 911 height 30
type input "[DATE]"
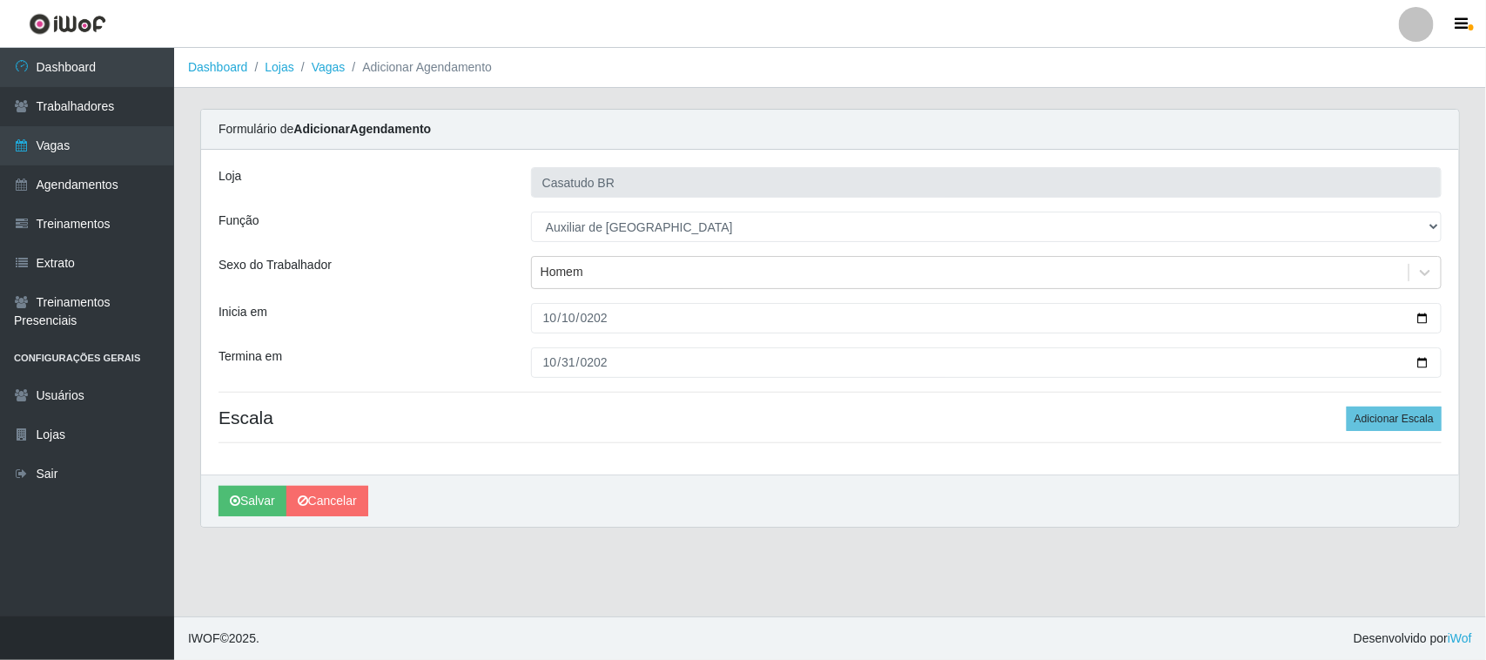
click at [660, 409] on h4 "Escala Adicionar Escala" at bounding box center [830, 418] width 1223 height 22
click at [1391, 414] on button "Adicionar Escala" at bounding box center [1394, 419] width 95 height 24
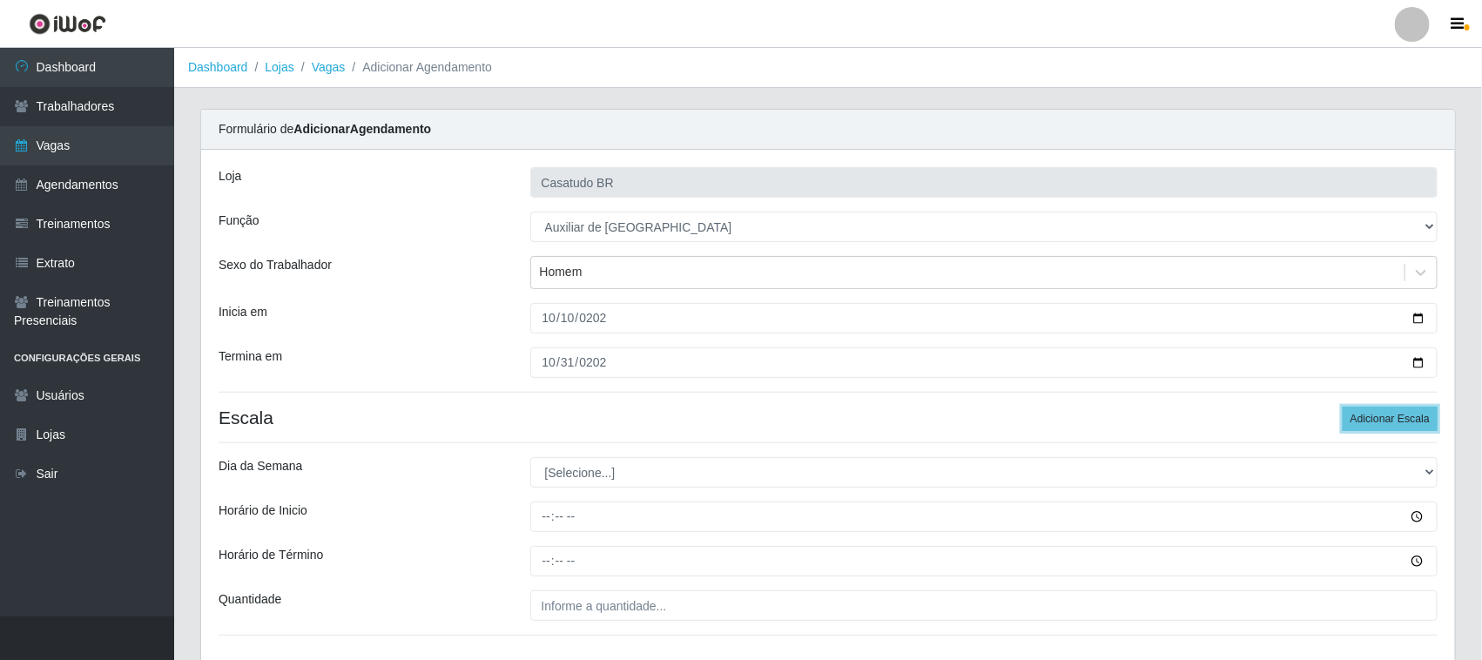
scroll to position [126, 0]
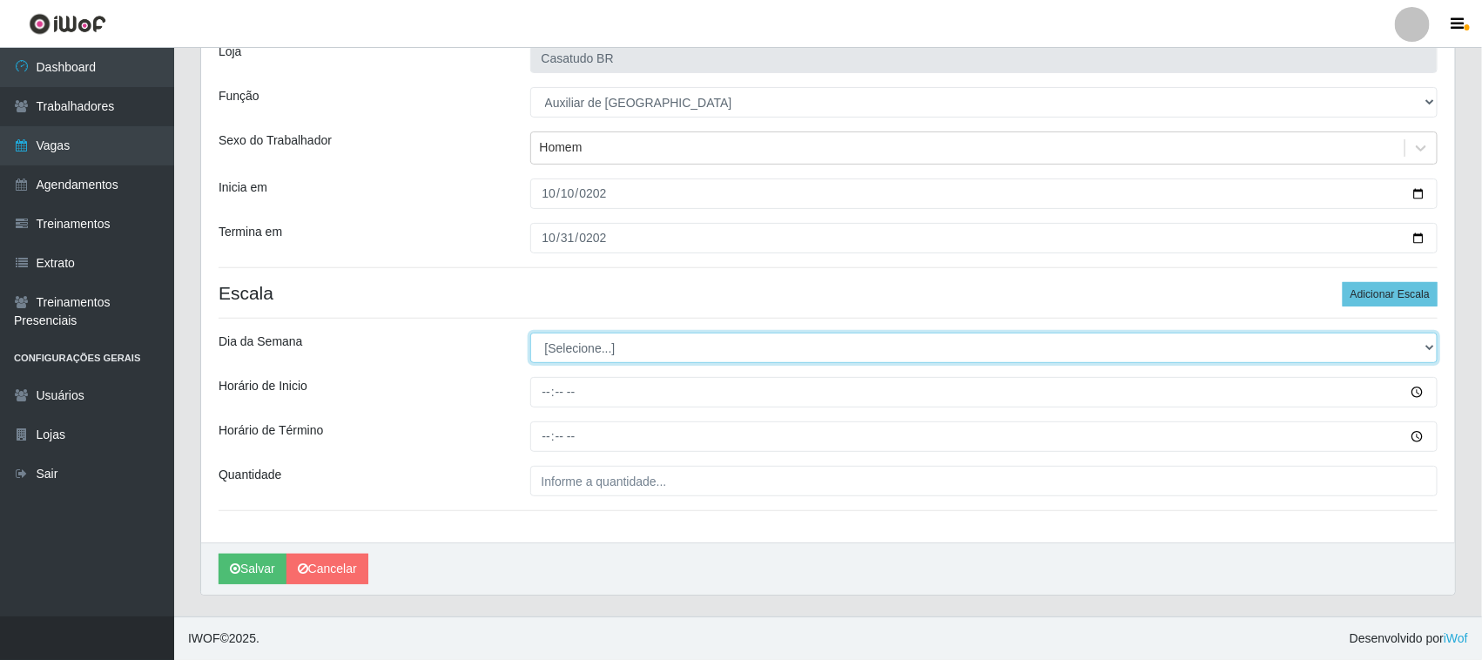
click at [679, 348] on select "[Selecione...] Segunda Terça Quarta Quinta Sexta Sábado Domingo" at bounding box center [984, 348] width 908 height 30
select select "5"
click at [530, 333] on select "[Selecione...] Segunda Terça Quarta Quinta Sexta Sábado Domingo" at bounding box center [984, 348] width 908 height 30
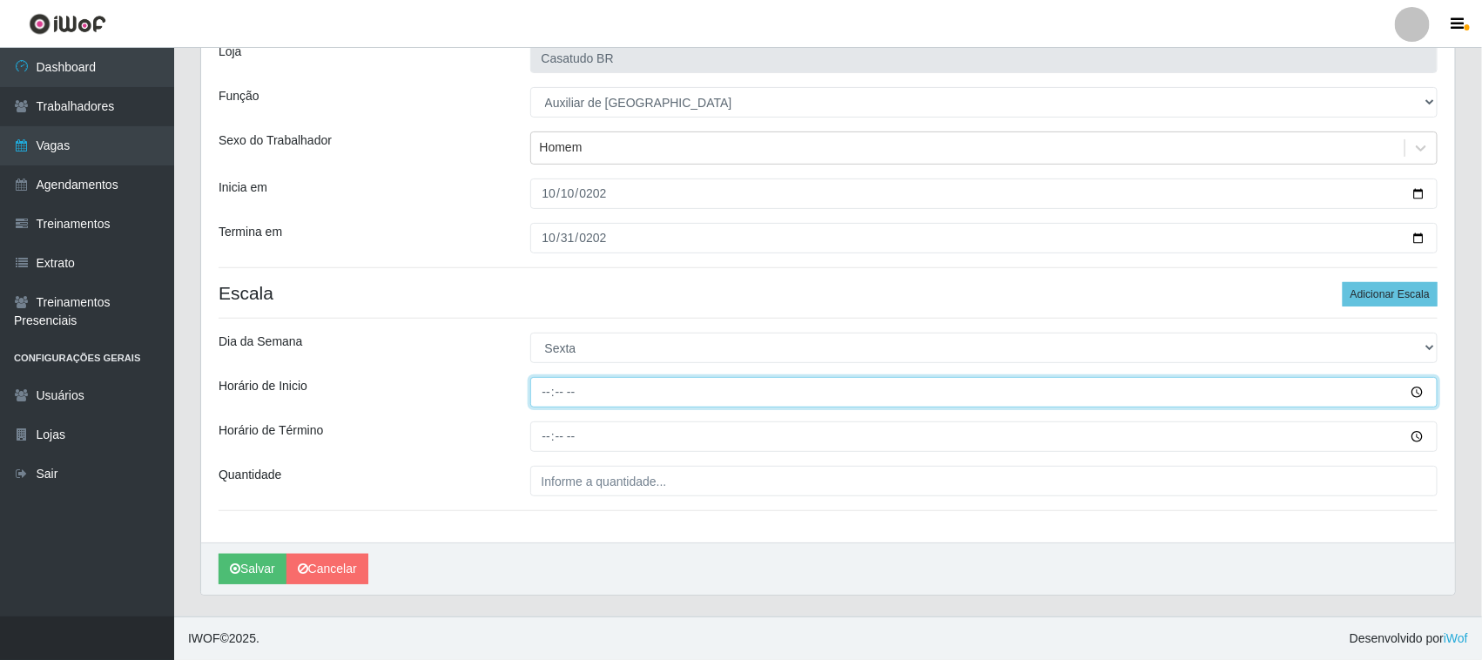
click at [549, 394] on input "Horário de Inicio" at bounding box center [984, 392] width 908 height 30
type input "14:00"
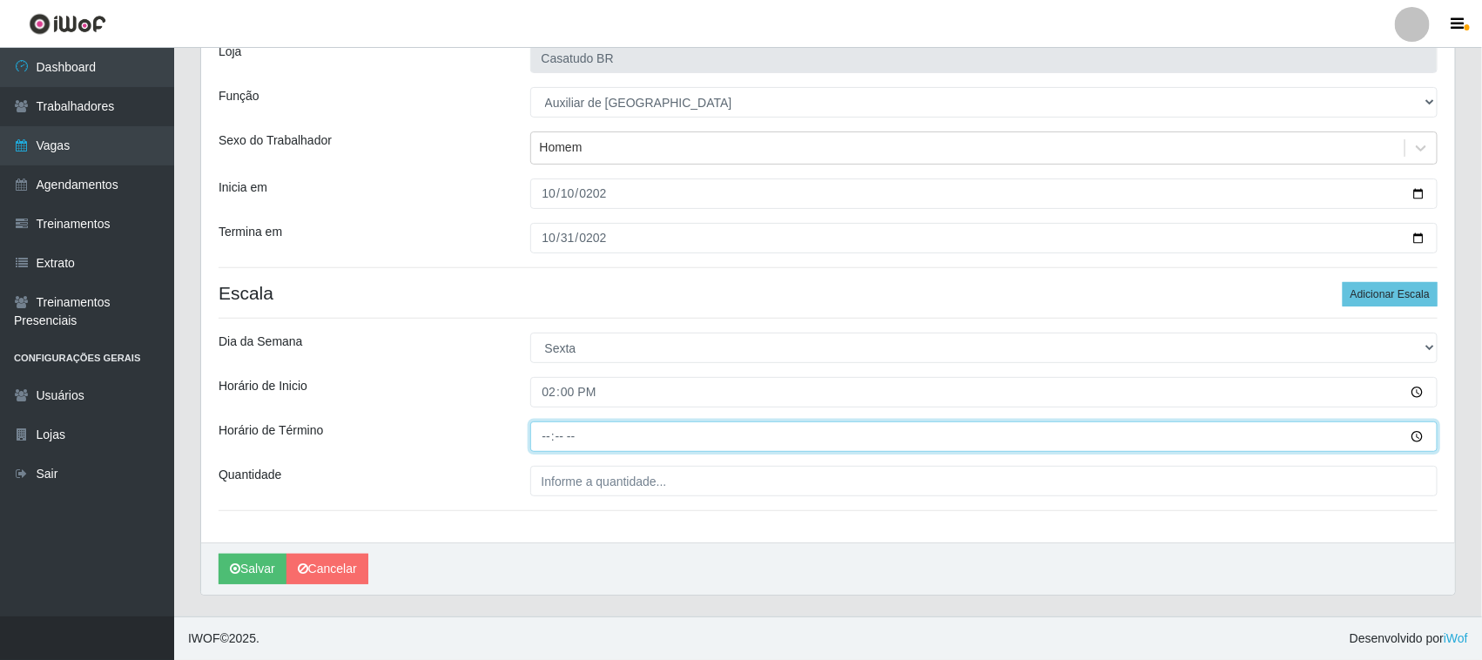
click at [544, 431] on input "Horário de Término" at bounding box center [984, 436] width 908 height 30
type input "20:00"
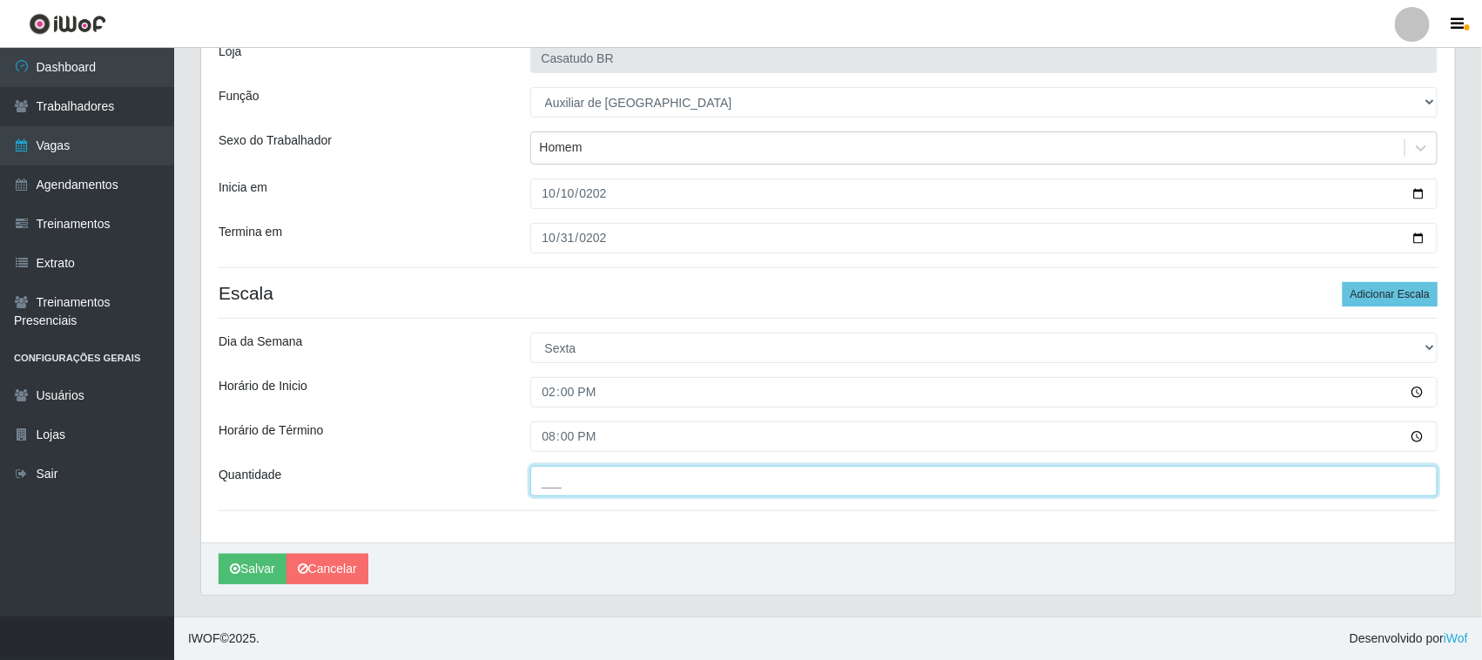
click at [592, 488] on input "___" at bounding box center [984, 481] width 908 height 30
type input "1__"
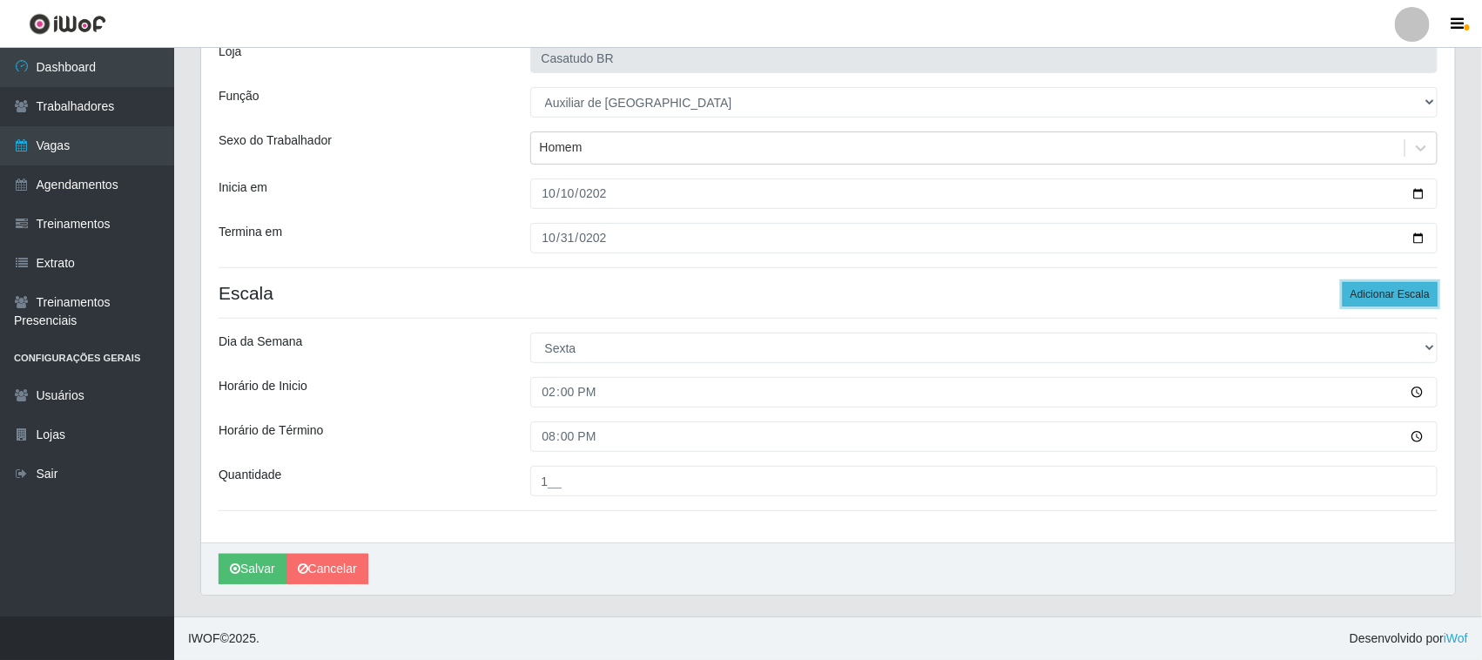
click at [1365, 297] on button "Adicionar Escala" at bounding box center [1390, 294] width 95 height 24
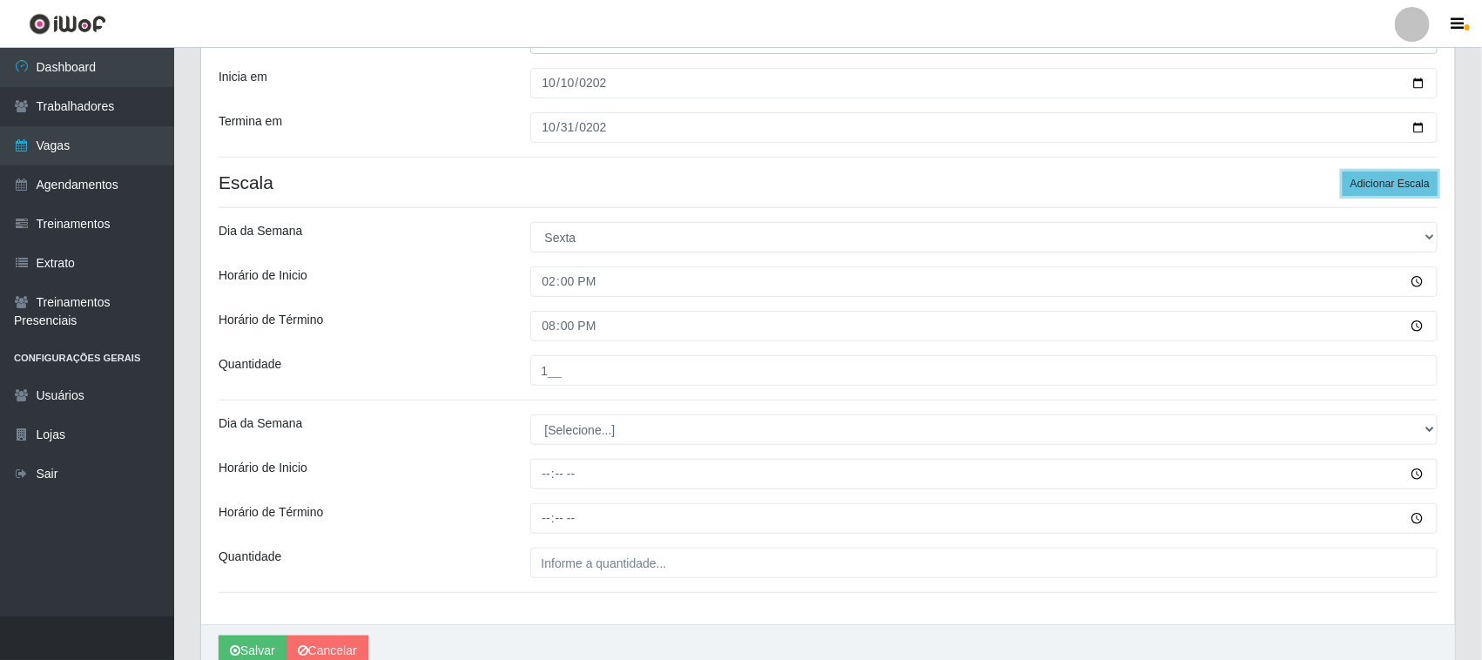
scroll to position [319, 0]
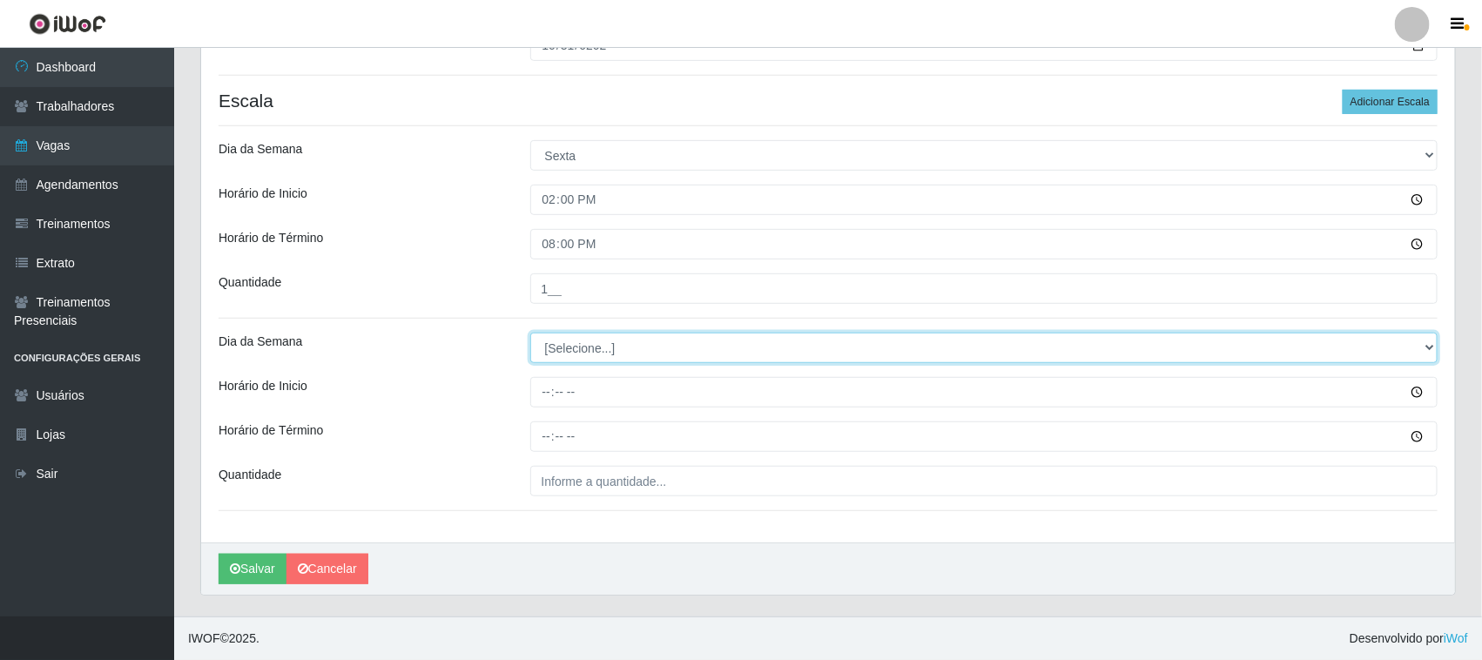
click at [560, 351] on select "[Selecione...] Segunda Terça Quarta Quinta Sexta Sábado Domingo" at bounding box center [984, 348] width 908 height 30
select select "5"
click at [530, 333] on select "[Selecione...] Segunda Terça Quarta Quinta Sexta Sábado Domingo" at bounding box center [984, 348] width 908 height 30
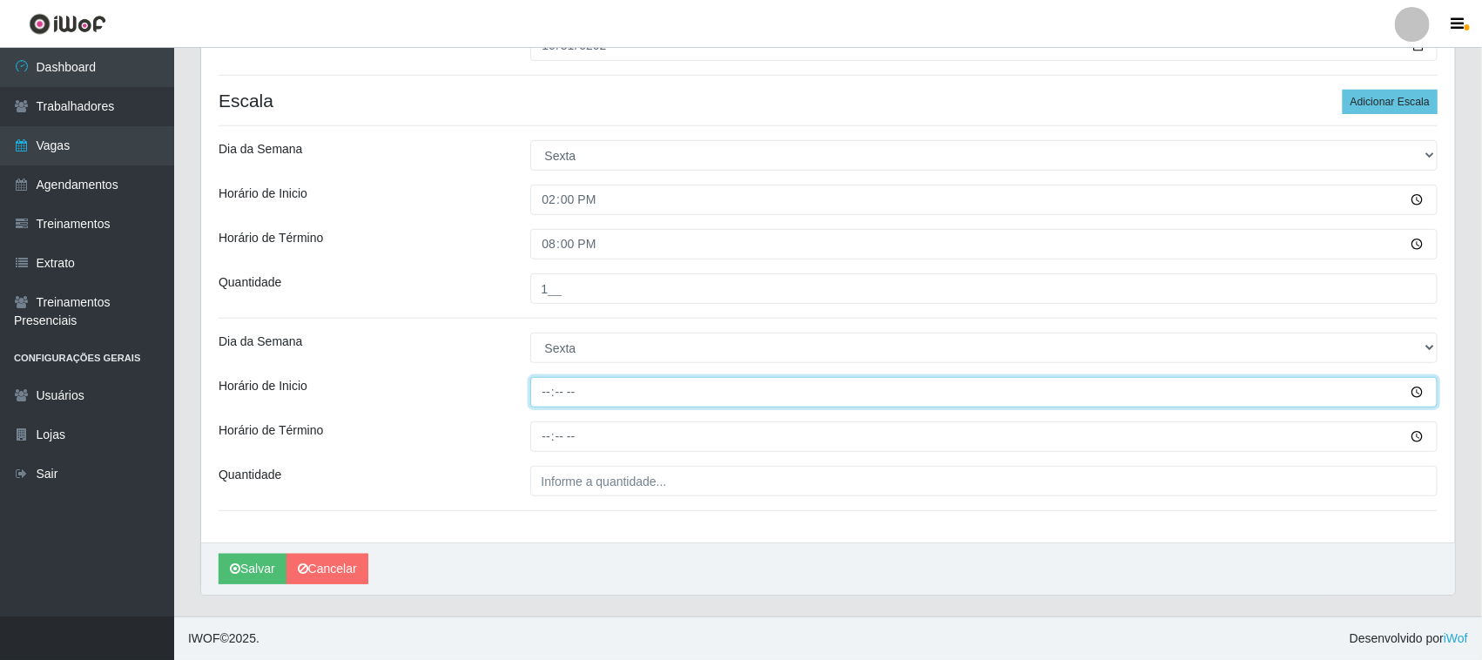
click at [545, 401] on input "Horário de Inicio" at bounding box center [984, 392] width 908 height 30
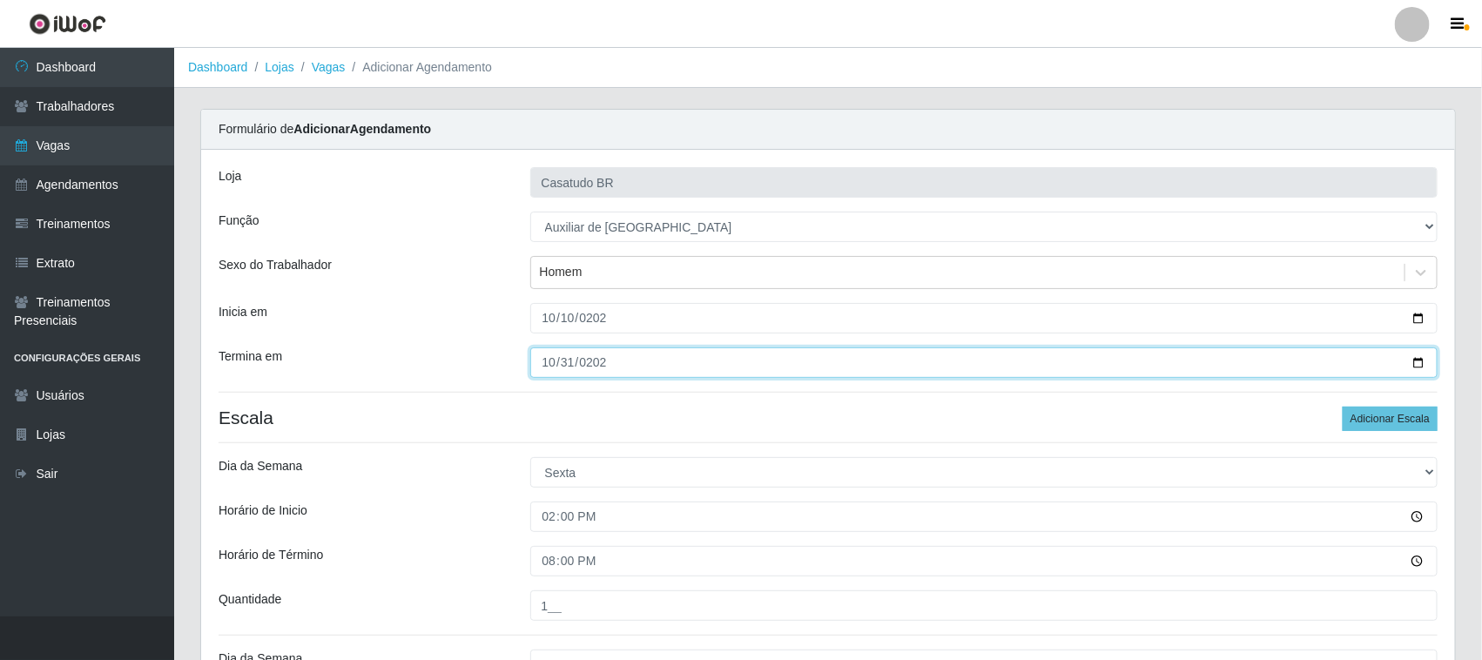
click at [547, 358] on input "[DATE]" at bounding box center [984, 362] width 908 height 30
type input "[DATE]"
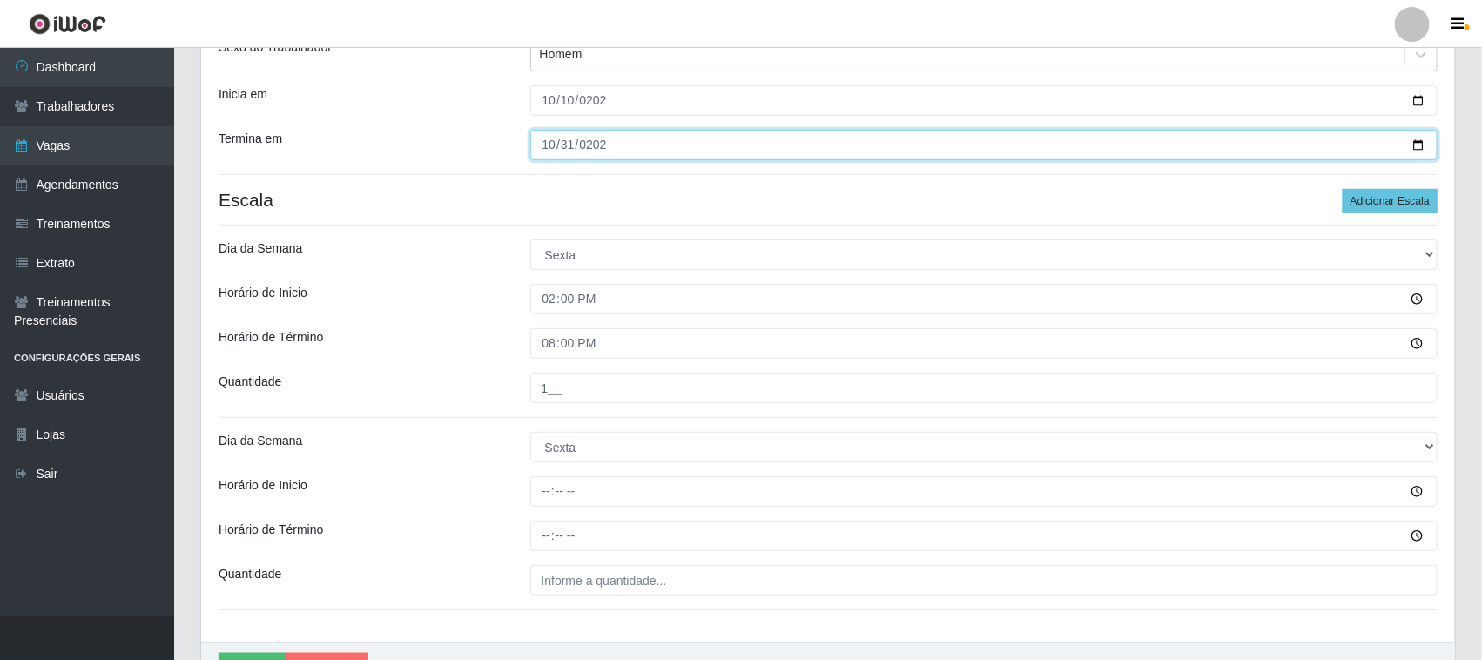
scroll to position [319, 0]
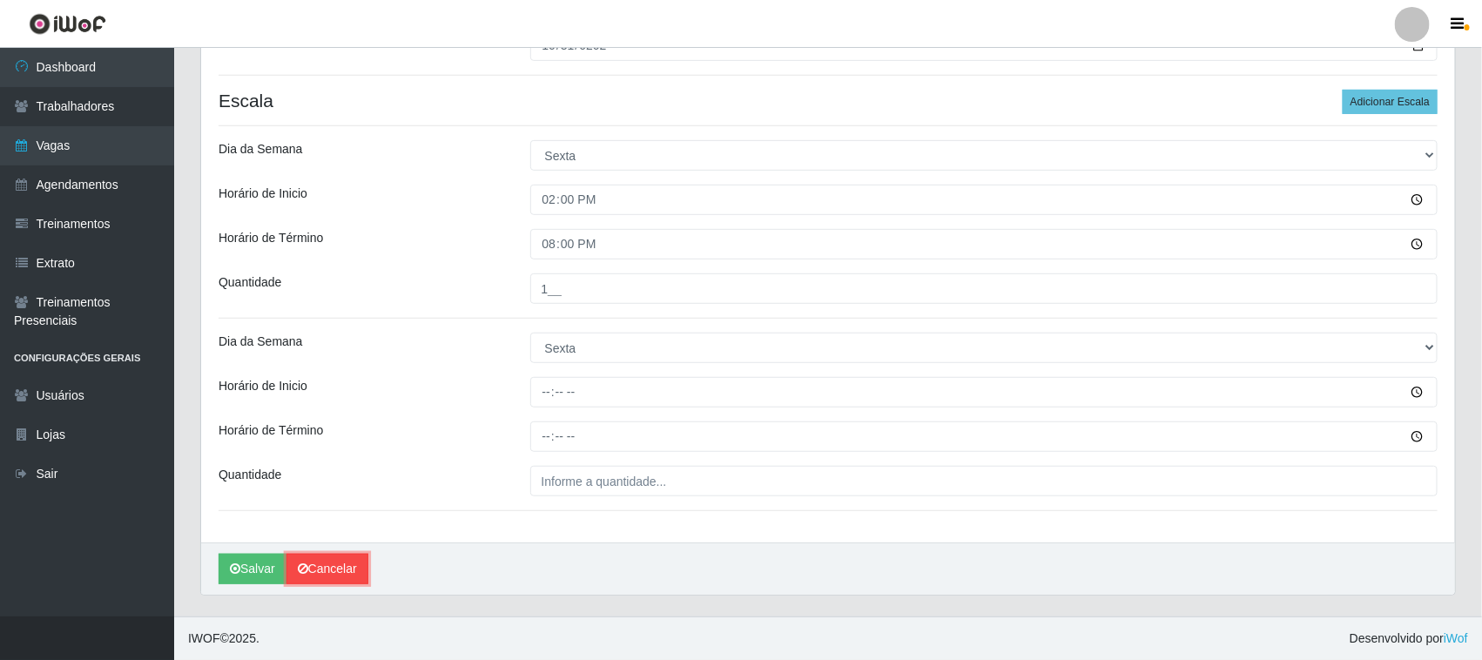
click at [327, 576] on link "Cancelar" at bounding box center [327, 569] width 82 height 30
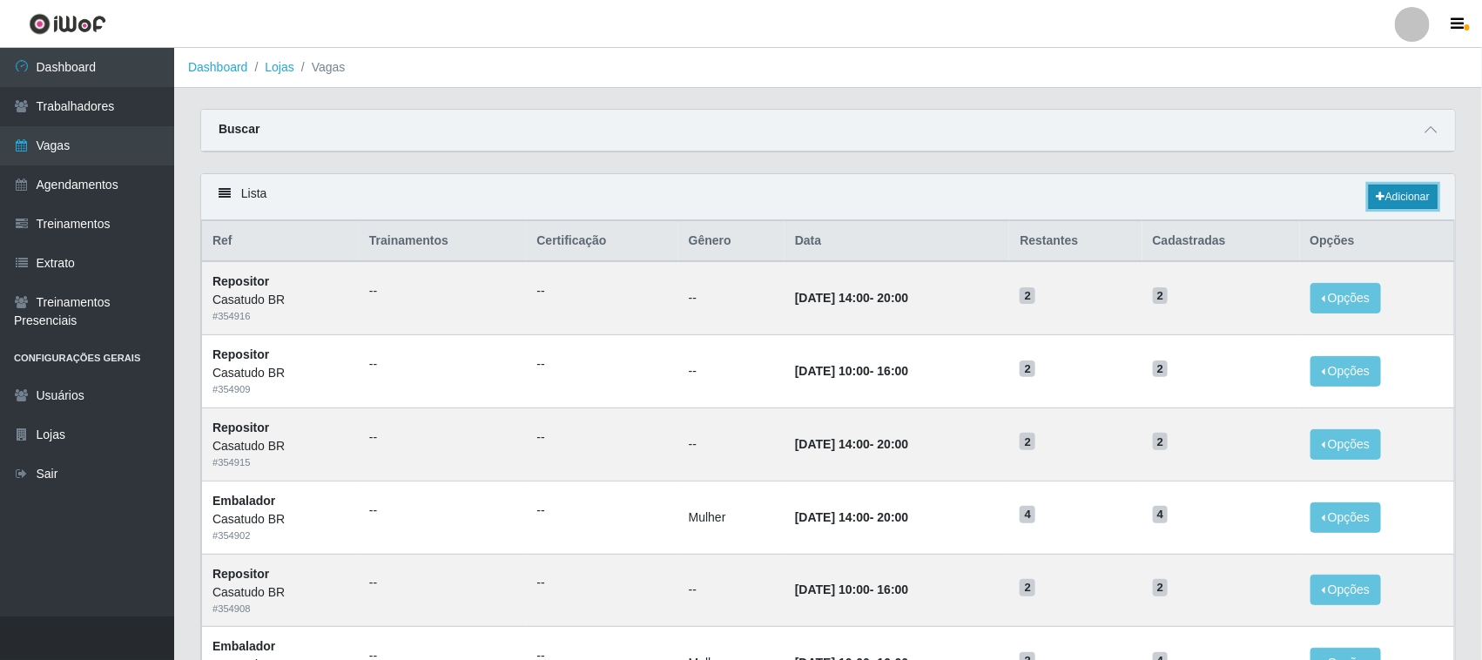
click at [1387, 200] on link "Adicionar" at bounding box center [1403, 197] width 69 height 24
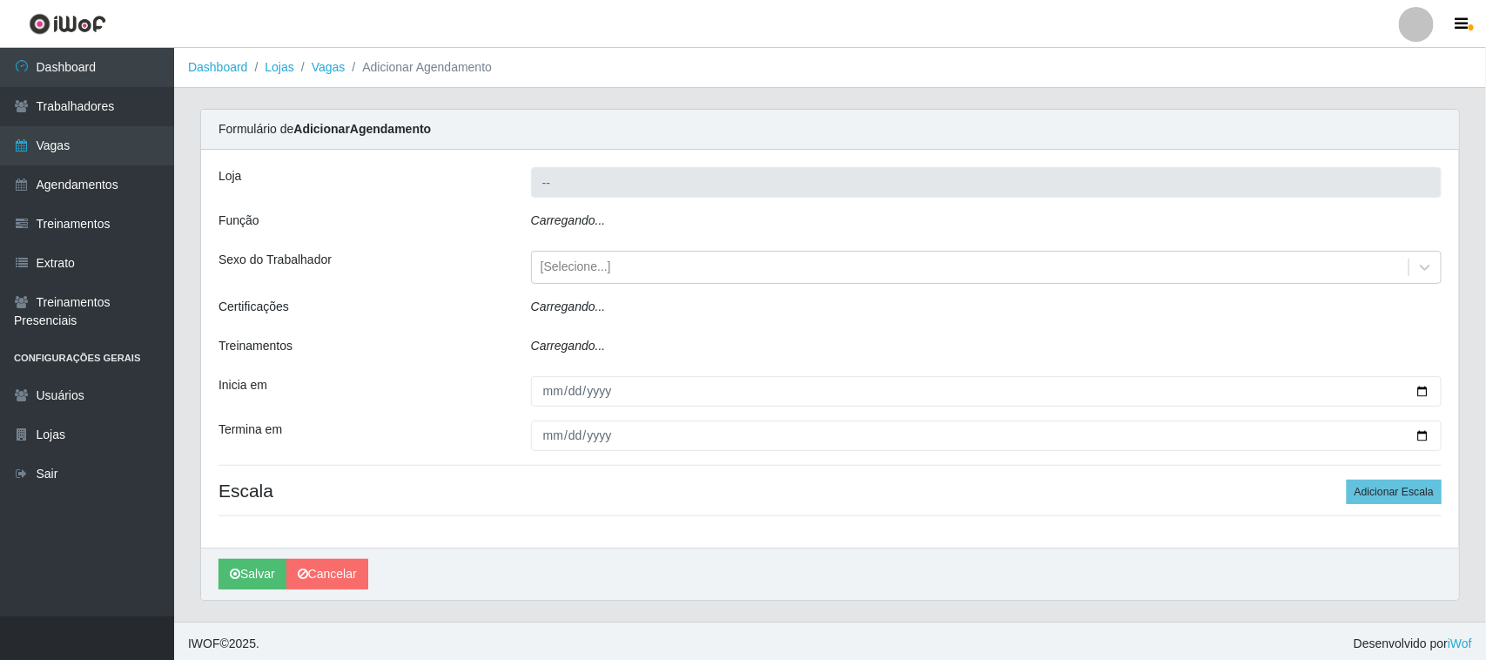
type input "Casatudo BR"
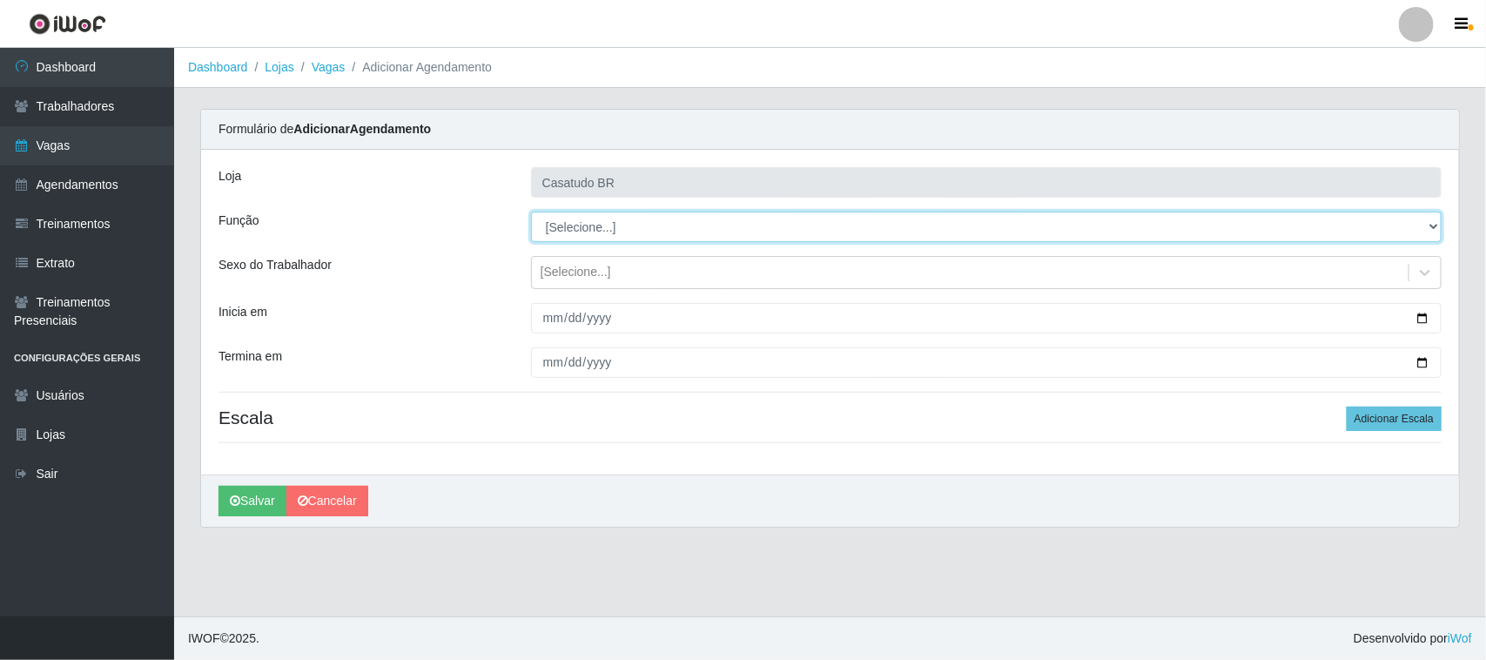
click at [581, 225] on select "[Selecione...] Auxiliar de Estoque Auxiliar de Estoque + Auxiliar de Estoque ++…" at bounding box center [986, 227] width 911 height 30
select select "75"
click at [531, 212] on select "[Selecione...] Auxiliar de Estoque Auxiliar de Estoque + Auxiliar de Estoque ++…" at bounding box center [986, 227] width 911 height 30
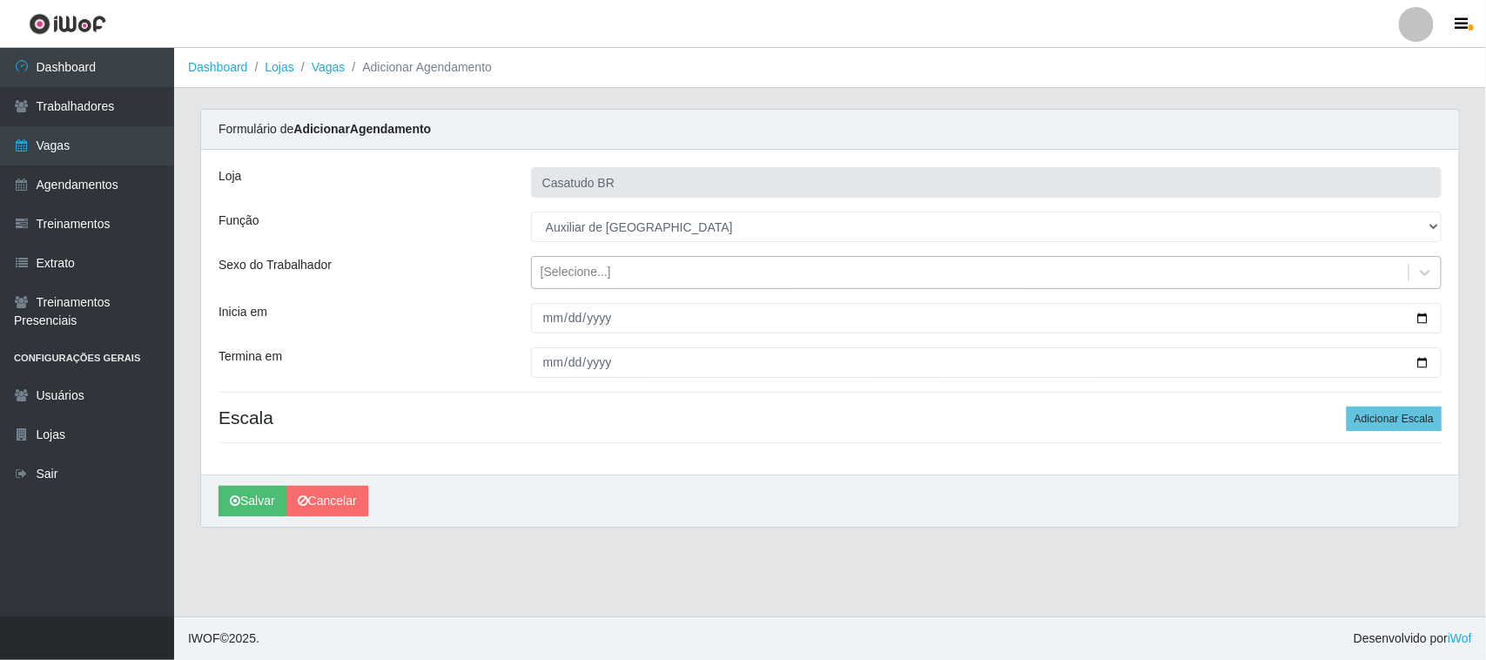
click at [557, 276] on div "[Selecione...]" at bounding box center [576, 273] width 71 height 18
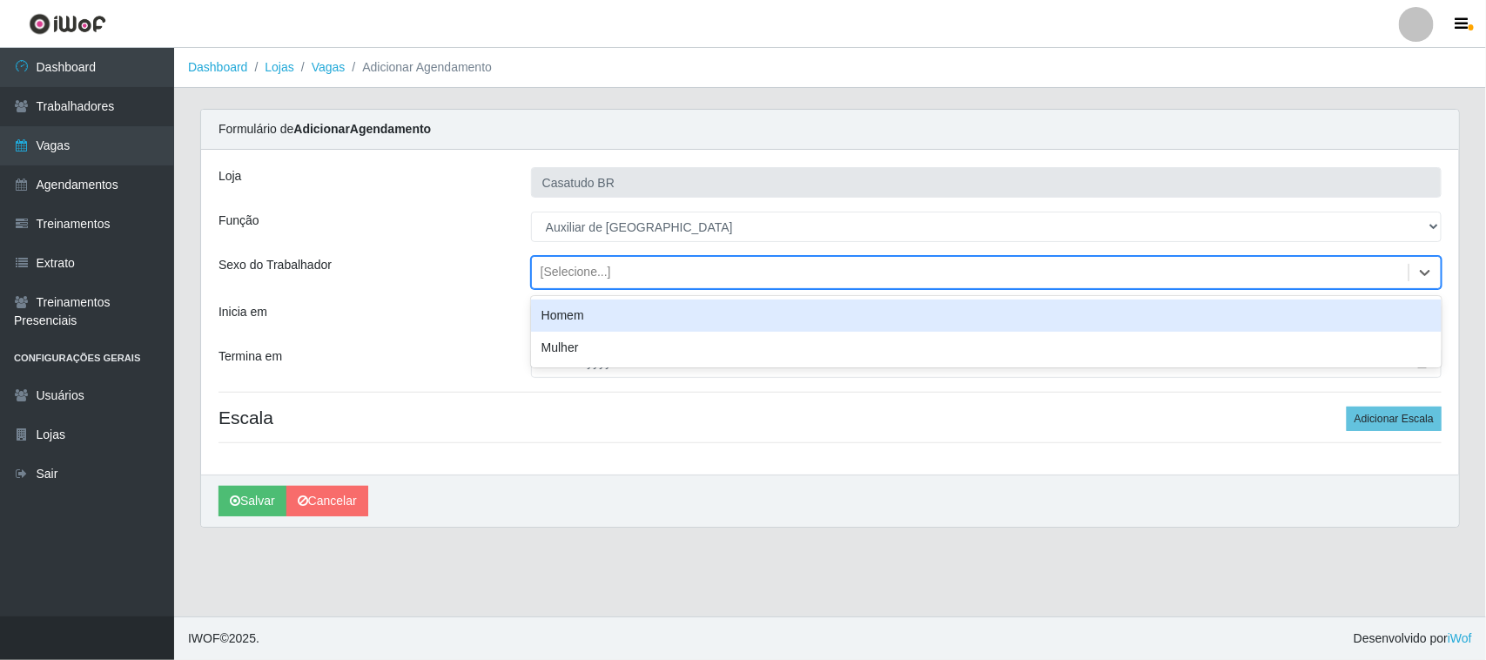
click at [567, 319] on div "Homem" at bounding box center [986, 316] width 911 height 32
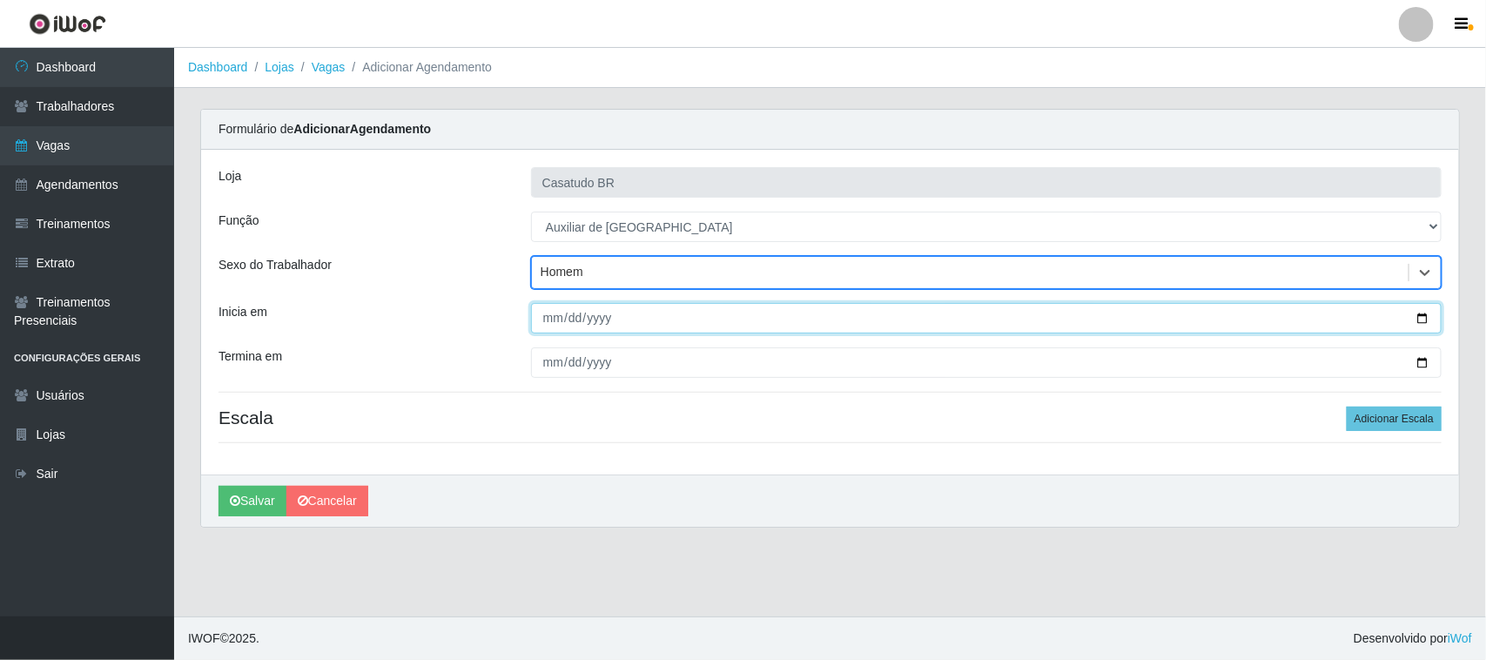
click at [549, 327] on input "Inicia em" at bounding box center [986, 318] width 911 height 30
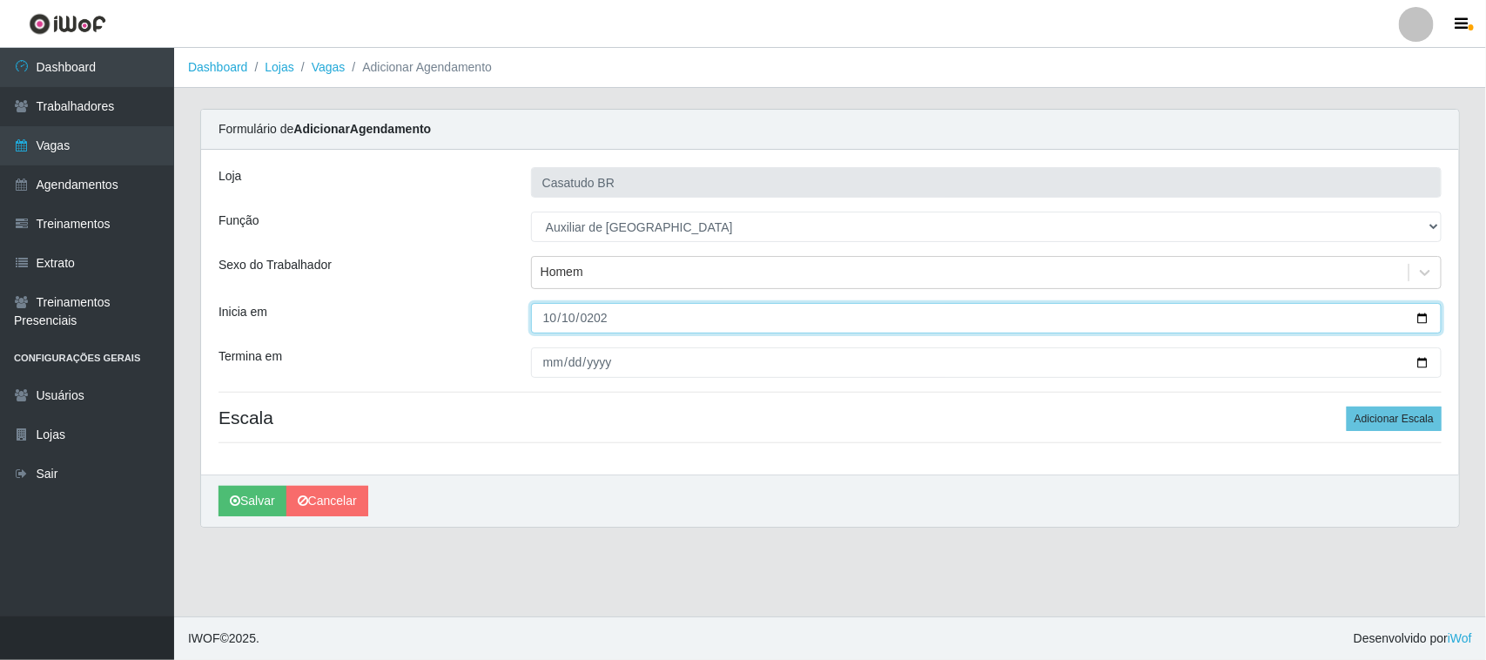
type input "[DATE]"
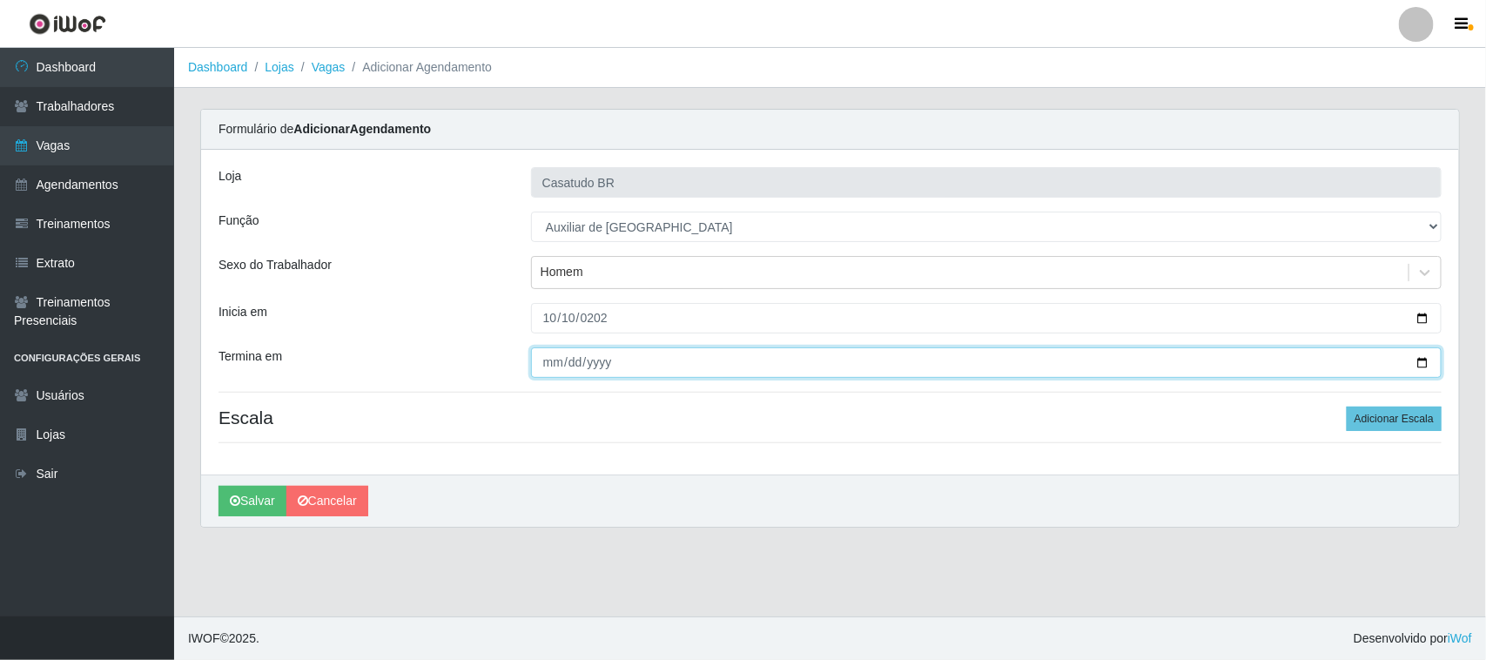
click at [553, 360] on input "Termina em" at bounding box center [986, 362] width 911 height 30
type input "[DATE]"
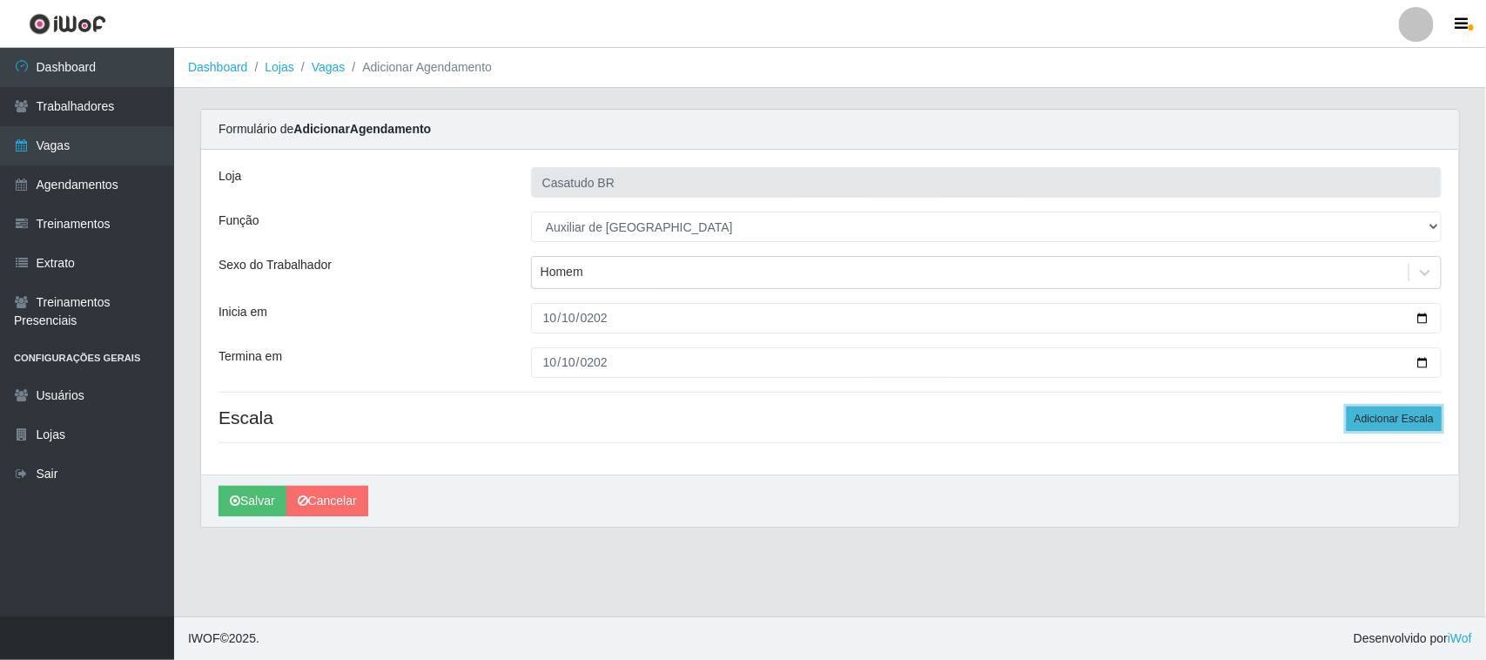
drag, startPoint x: 1407, startPoint y: 415, endPoint x: 1335, endPoint y: 405, distance: 73.0
click at [1404, 415] on button "Adicionar Escala" at bounding box center [1394, 419] width 95 height 24
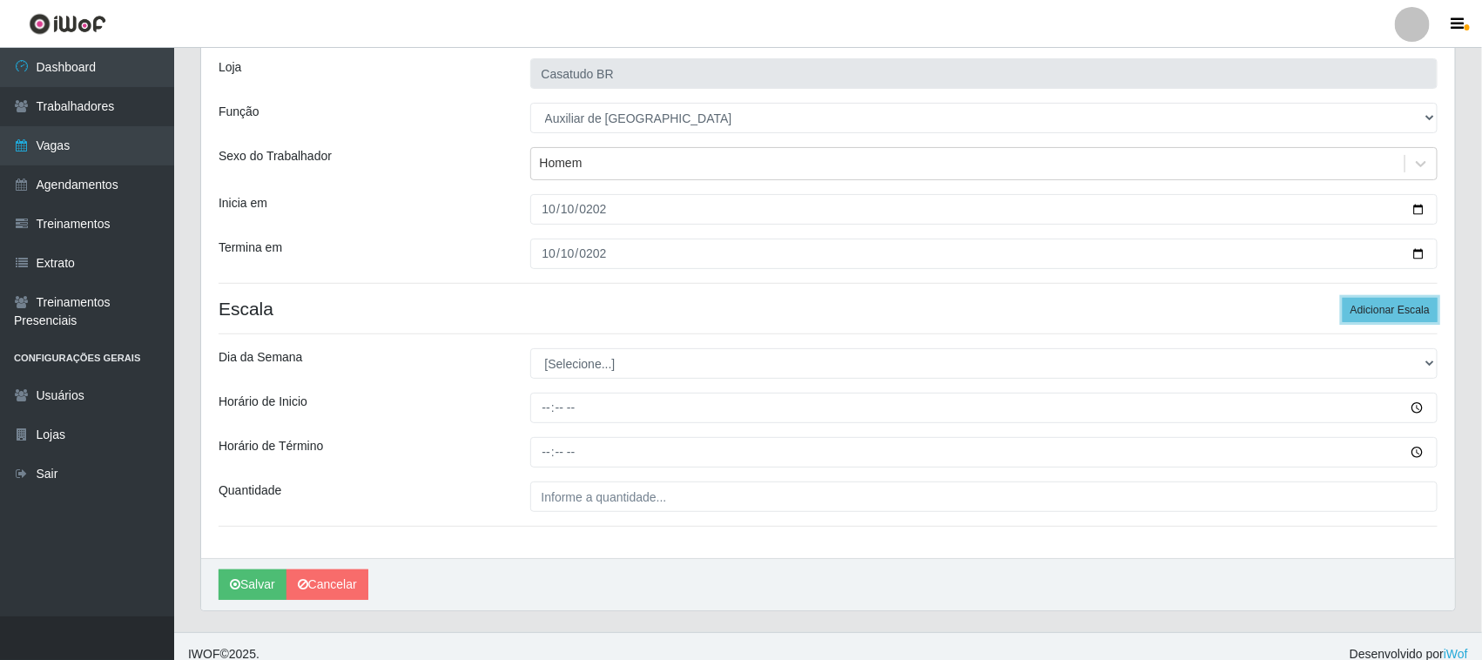
scroll to position [126, 0]
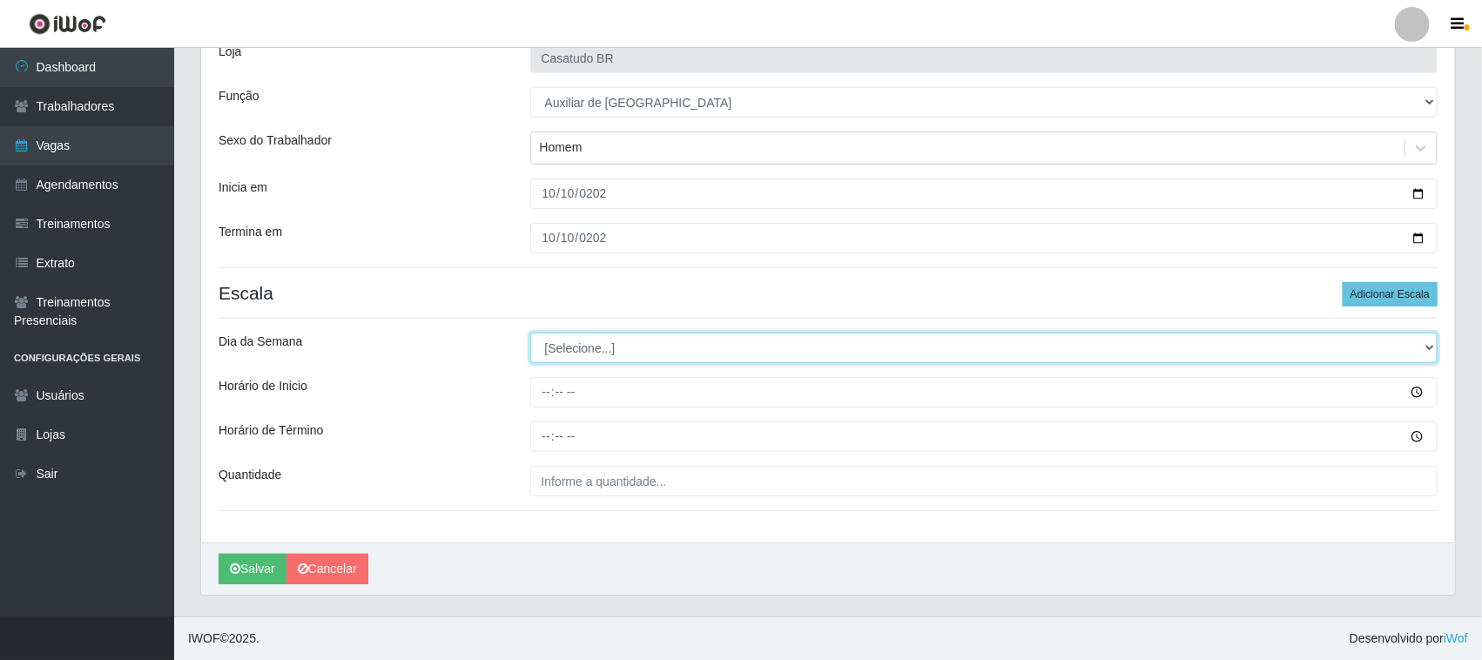
click at [616, 336] on select "[Selecione...] Segunda Terça Quarta Quinta Sexta Sábado Domingo" at bounding box center [984, 348] width 908 height 30
select select "5"
click at [530, 333] on select "[Selecione...] Segunda Terça Quarta Quinta Sexta Sábado Domingo" at bounding box center [984, 348] width 908 height 30
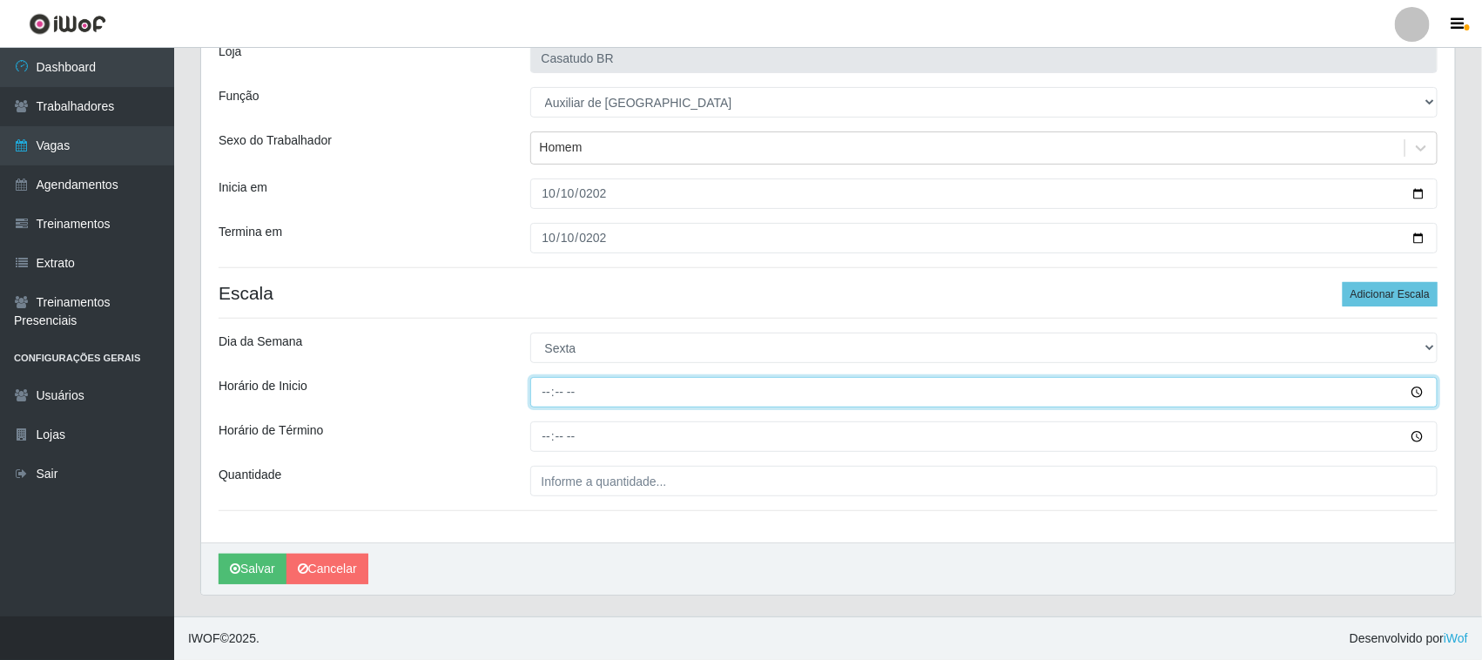
click at [544, 397] on input "Horário de Inicio" at bounding box center [984, 392] width 908 height 30
type input "14:00"
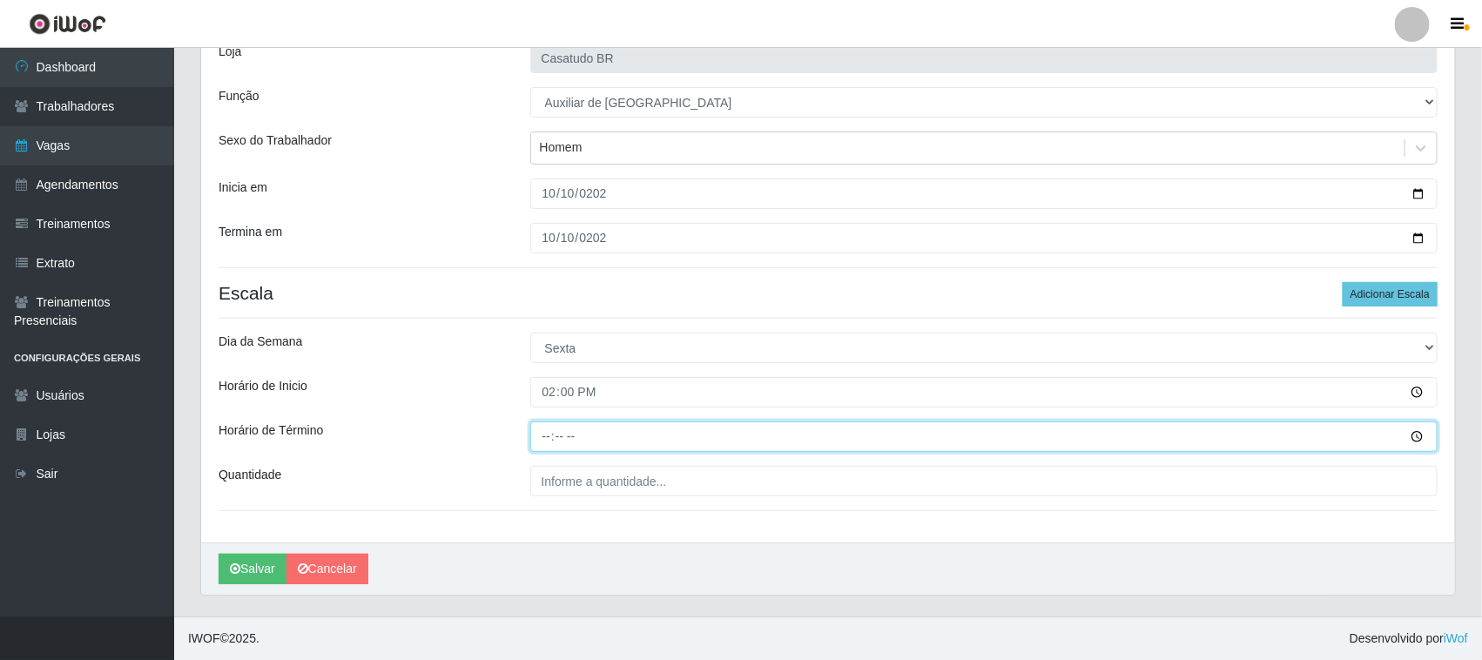
click at [549, 435] on input "Horário de Término" at bounding box center [984, 436] width 908 height 30
type input "20:00"
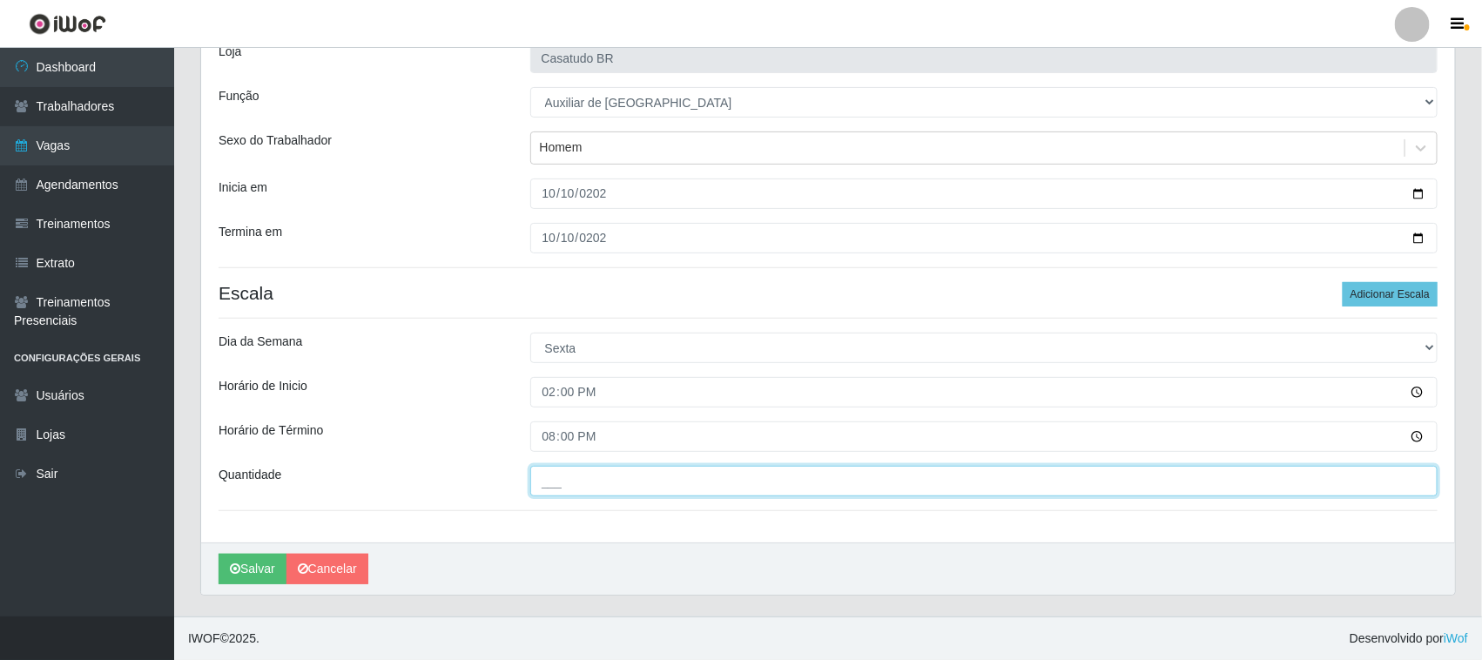
click at [580, 485] on input "___" at bounding box center [984, 481] width 908 height 30
type input "1__"
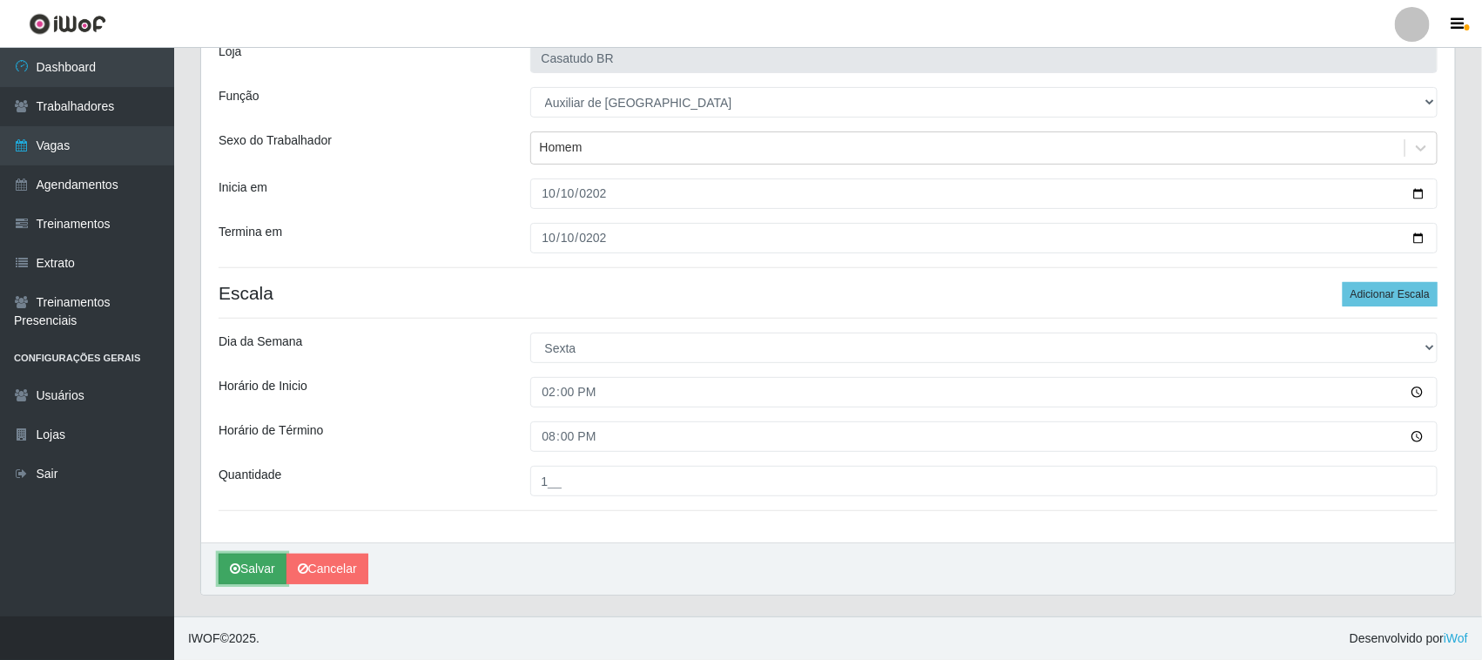
click at [241, 576] on button "Salvar" at bounding box center [253, 569] width 68 height 30
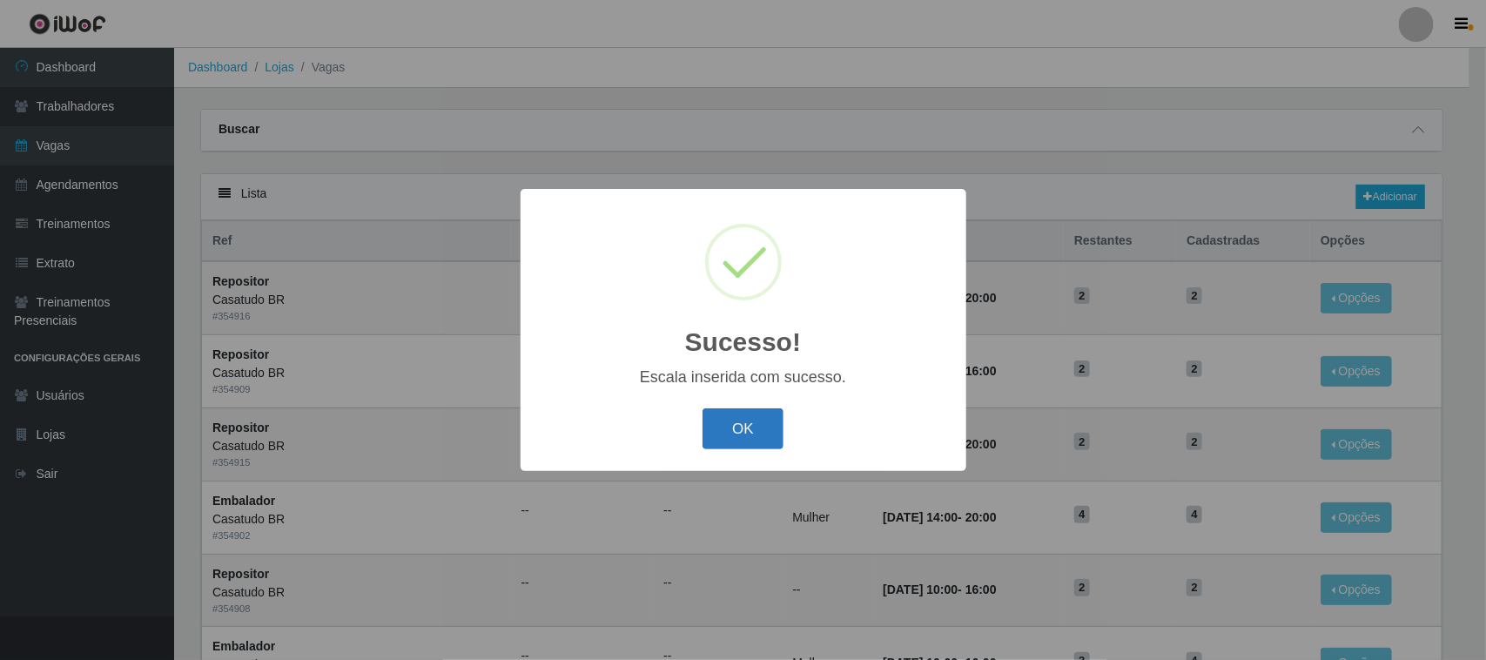
click at [745, 442] on button "OK" at bounding box center [743, 428] width 81 height 41
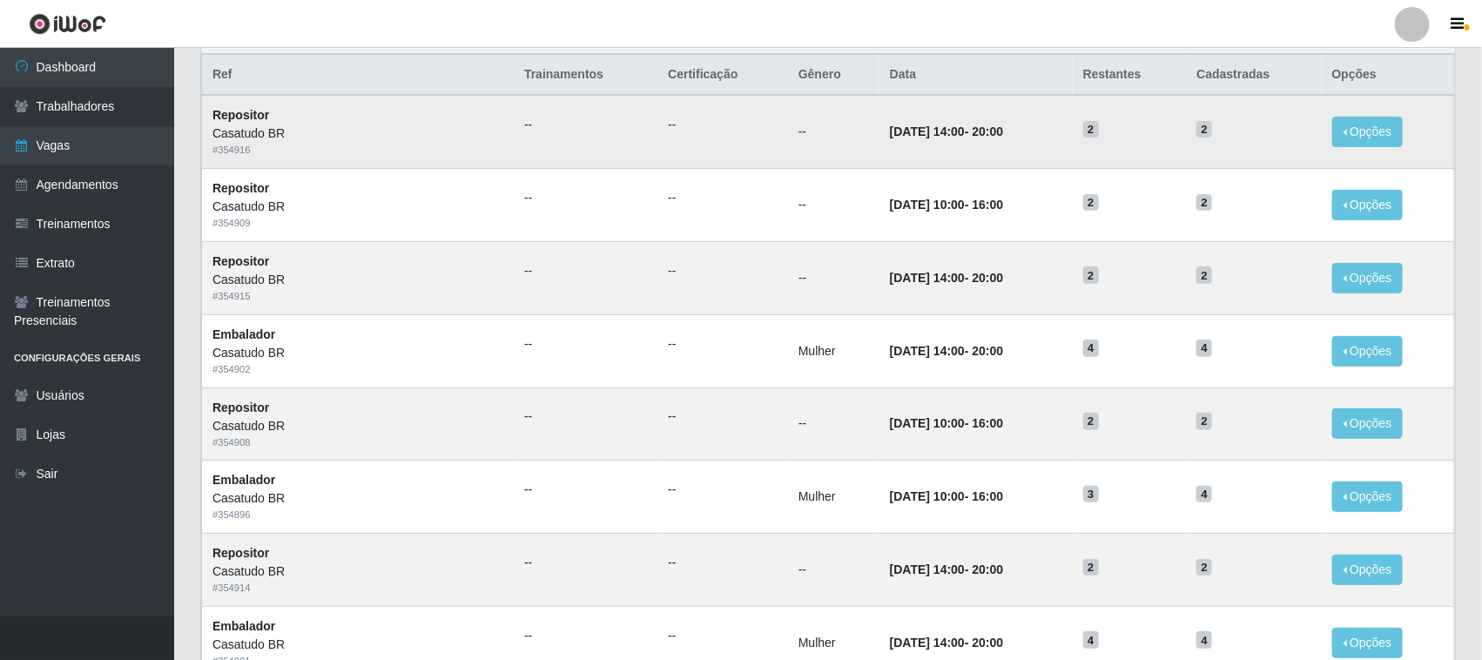
scroll to position [57, 0]
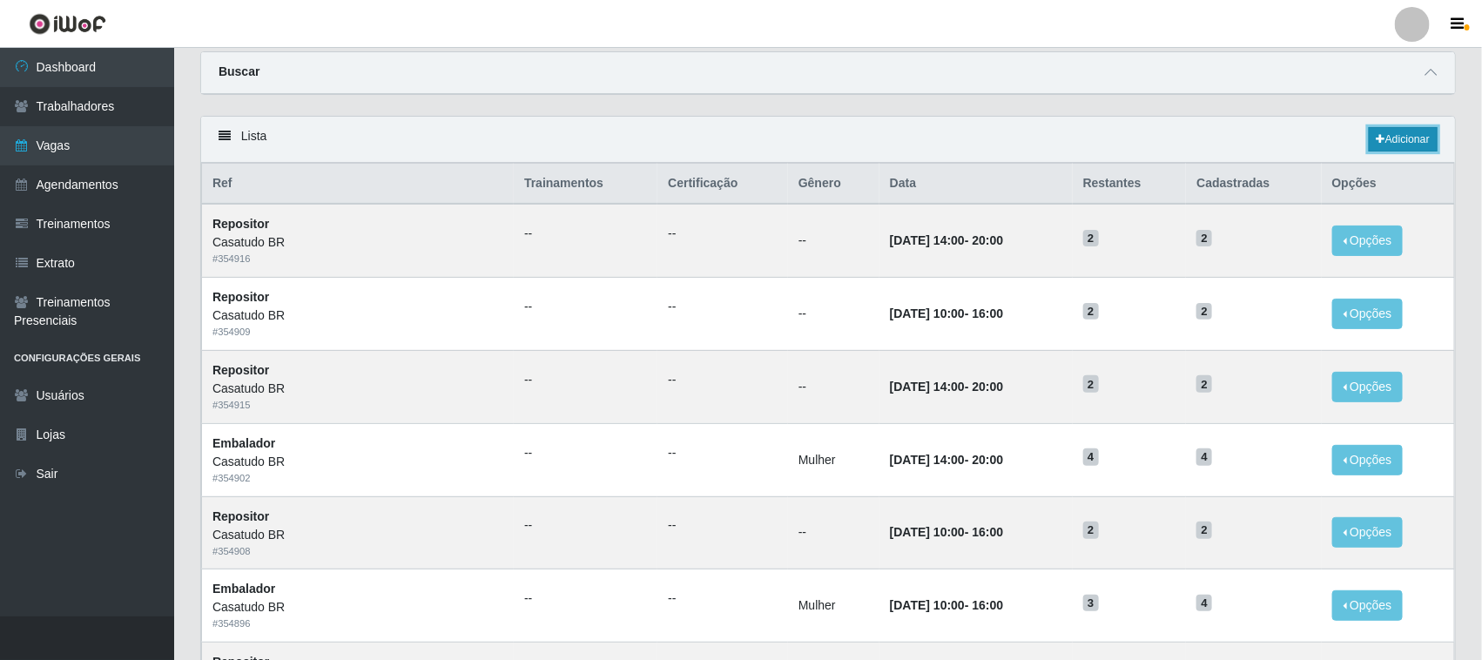
click at [1385, 142] on link "Adicionar" at bounding box center [1403, 139] width 69 height 24
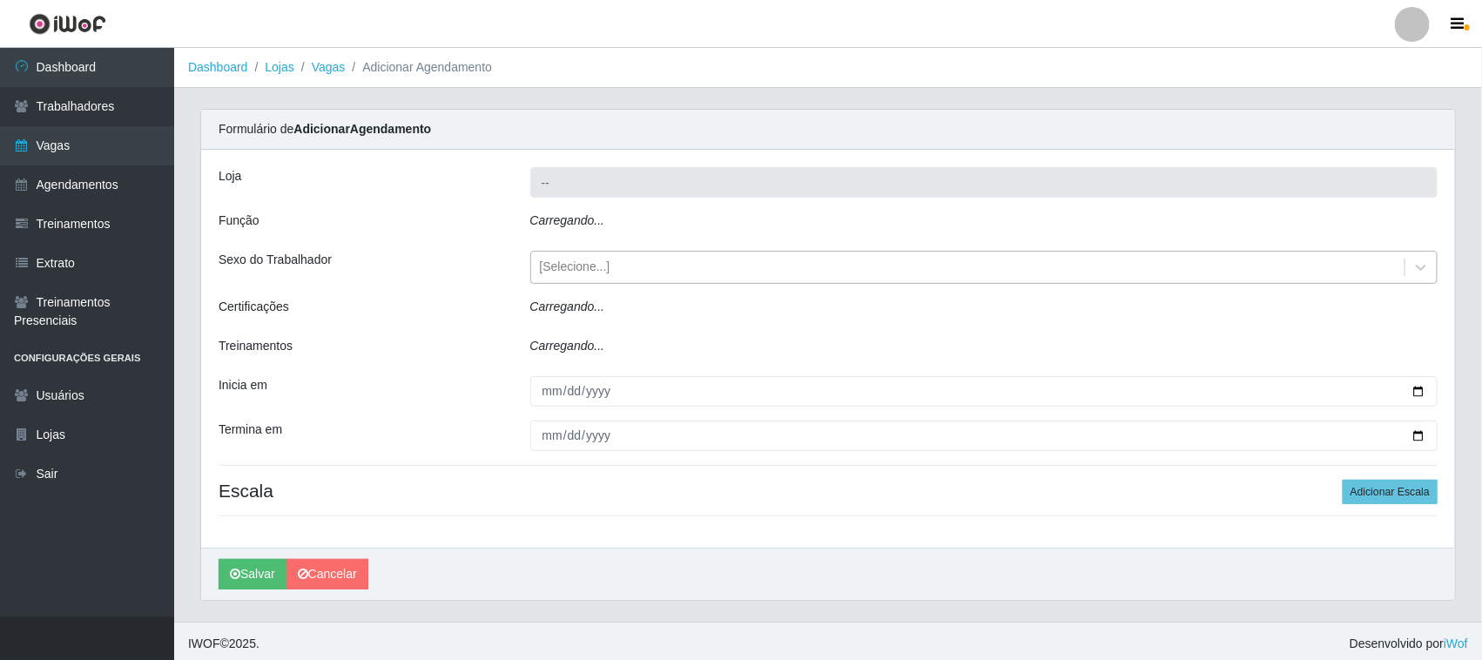
type input "Casatudo BR"
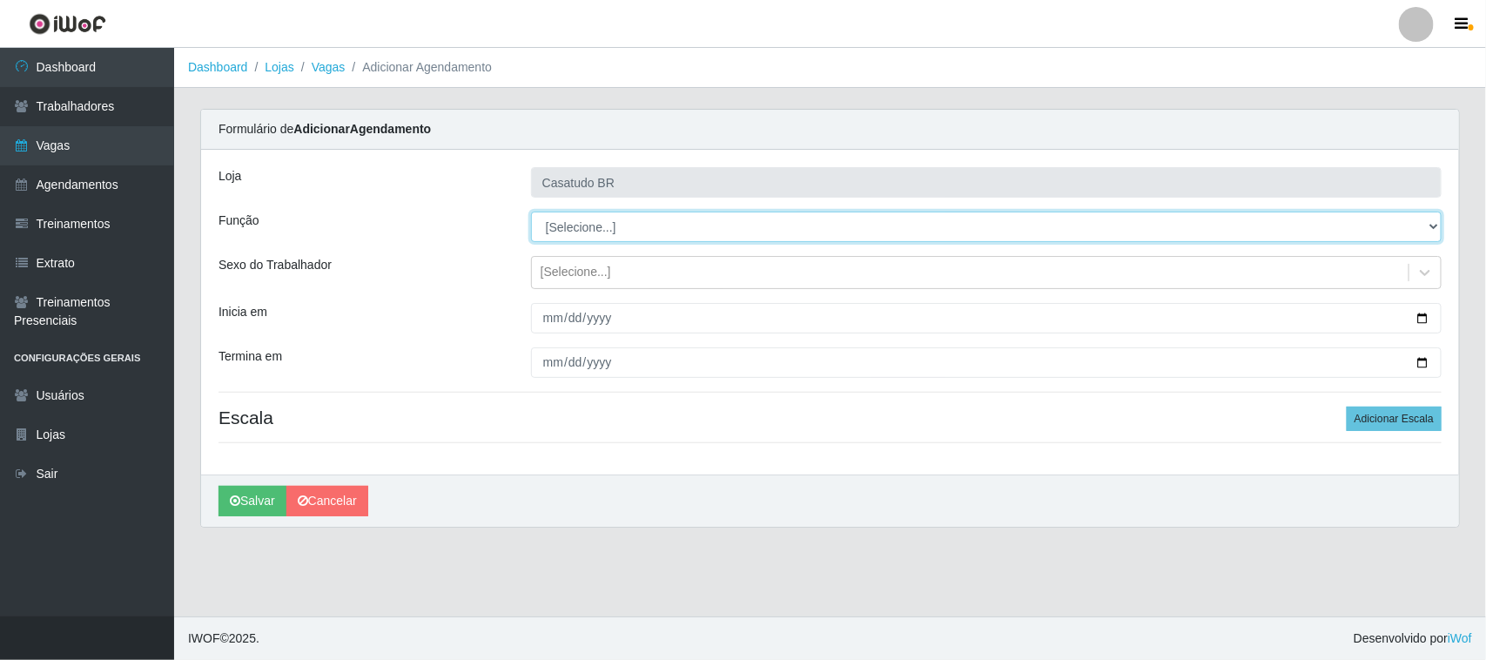
click at [619, 229] on select "[Selecione...] Auxiliar de Estoque Auxiliar de Estoque + Auxiliar de Estoque ++…" at bounding box center [986, 227] width 911 height 30
select select "75"
click at [531, 212] on select "[Selecione...] Auxiliar de Estoque Auxiliar de Estoque + Auxiliar de Estoque ++…" at bounding box center [986, 227] width 911 height 30
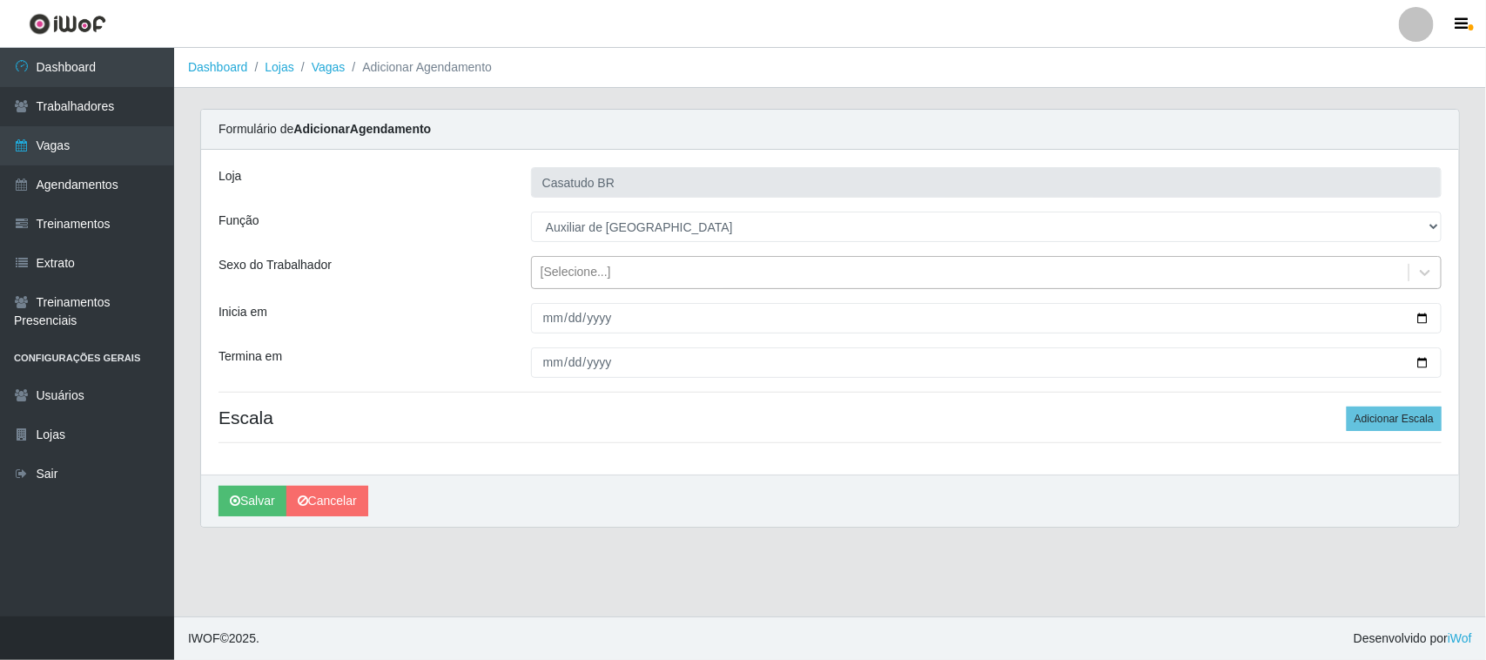
click at [579, 280] on div "[Selecione...]" at bounding box center [576, 273] width 71 height 18
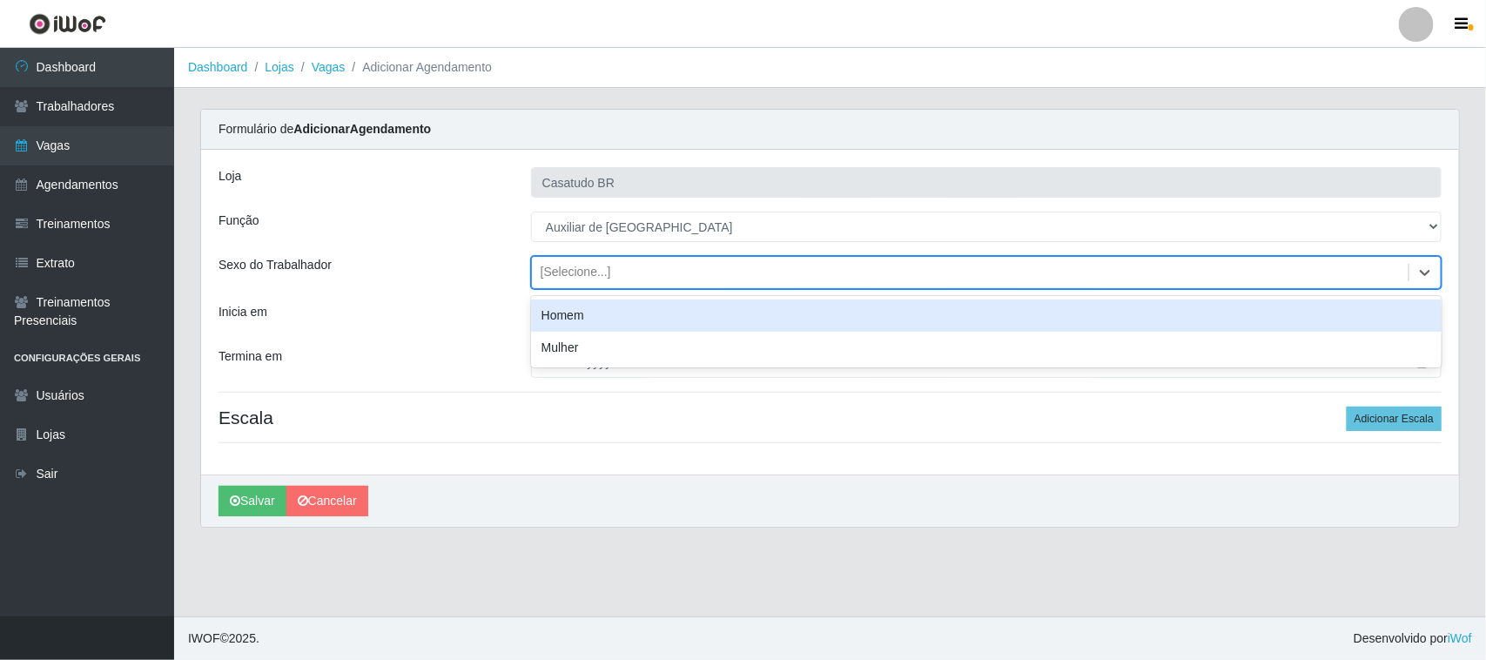
click at [560, 322] on div "Homem" at bounding box center [986, 316] width 911 height 32
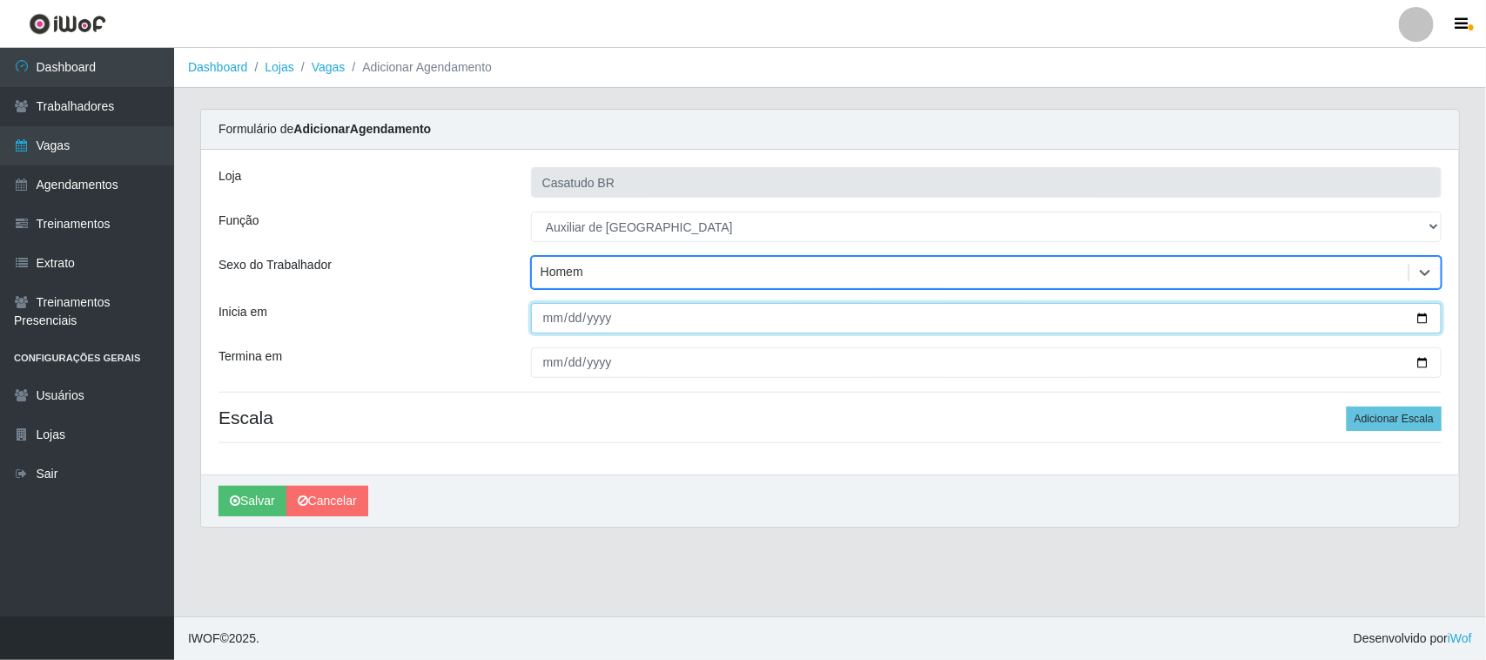
click at [549, 320] on input "Inicia em" at bounding box center [986, 318] width 911 height 30
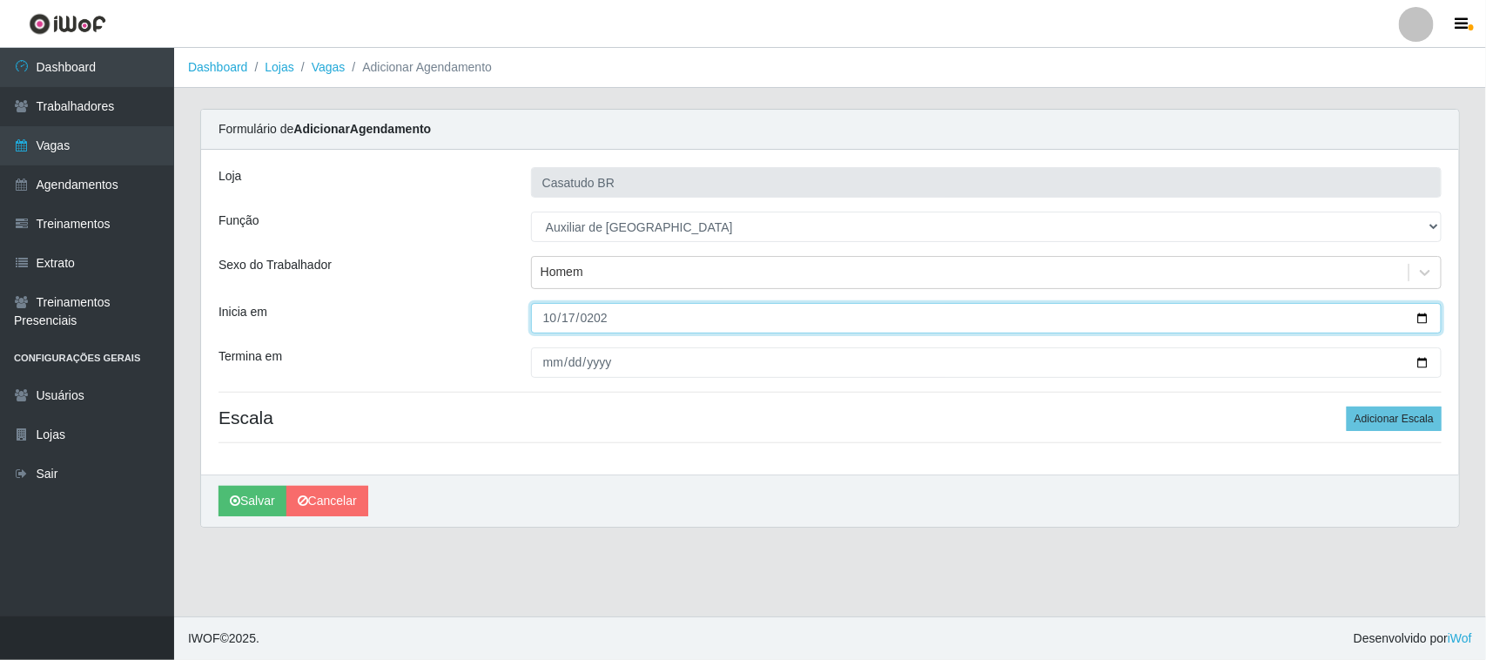
type input "[DATE]"
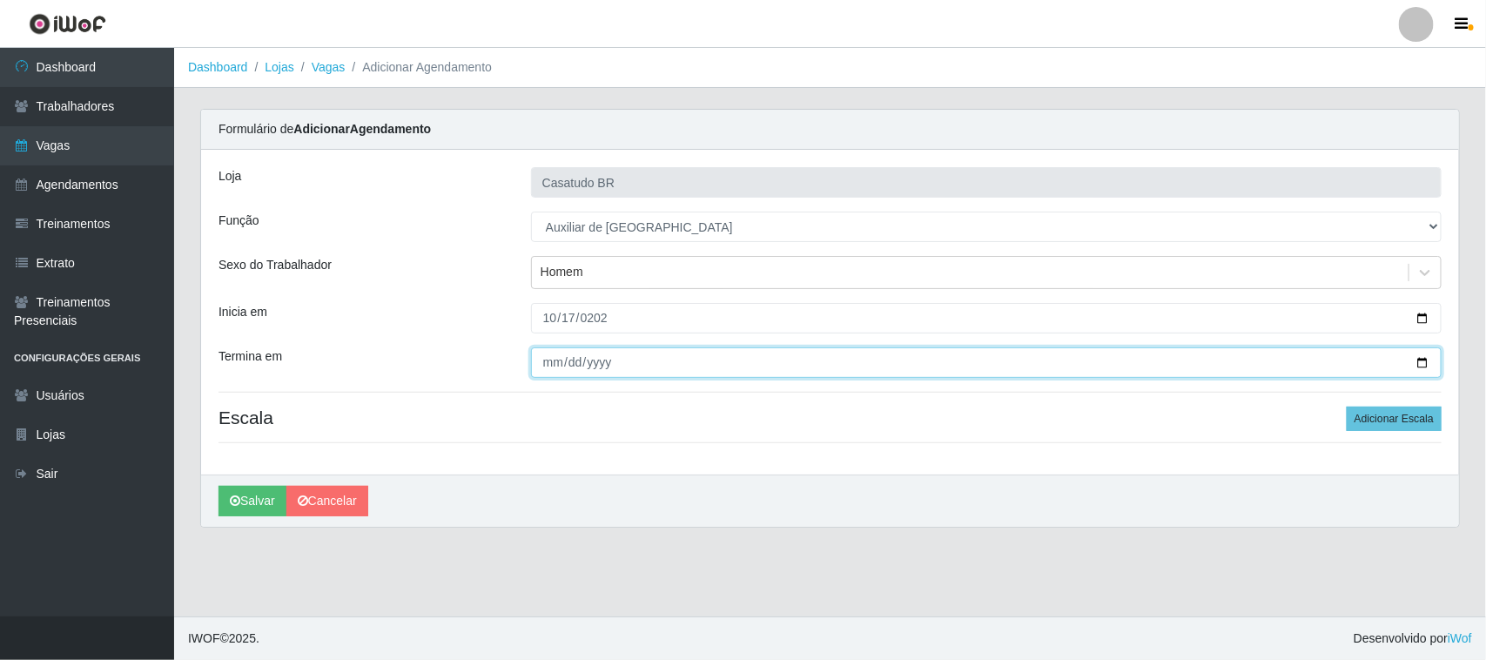
click at [557, 359] on input "Termina em" at bounding box center [986, 362] width 911 height 30
type input "[DATE]"
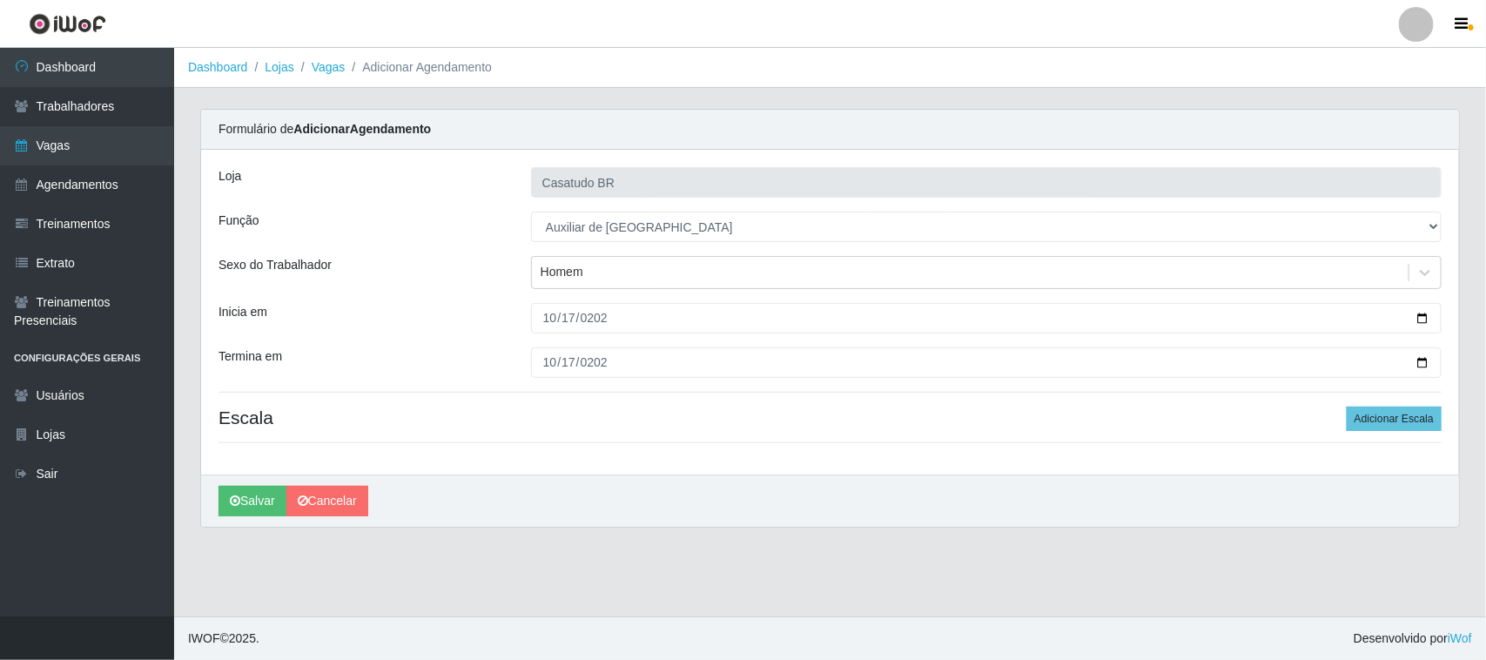
click at [690, 415] on h4 "Escala Adicionar Escala" at bounding box center [830, 418] width 1223 height 22
click at [1396, 414] on button "Adicionar Escala" at bounding box center [1394, 419] width 95 height 24
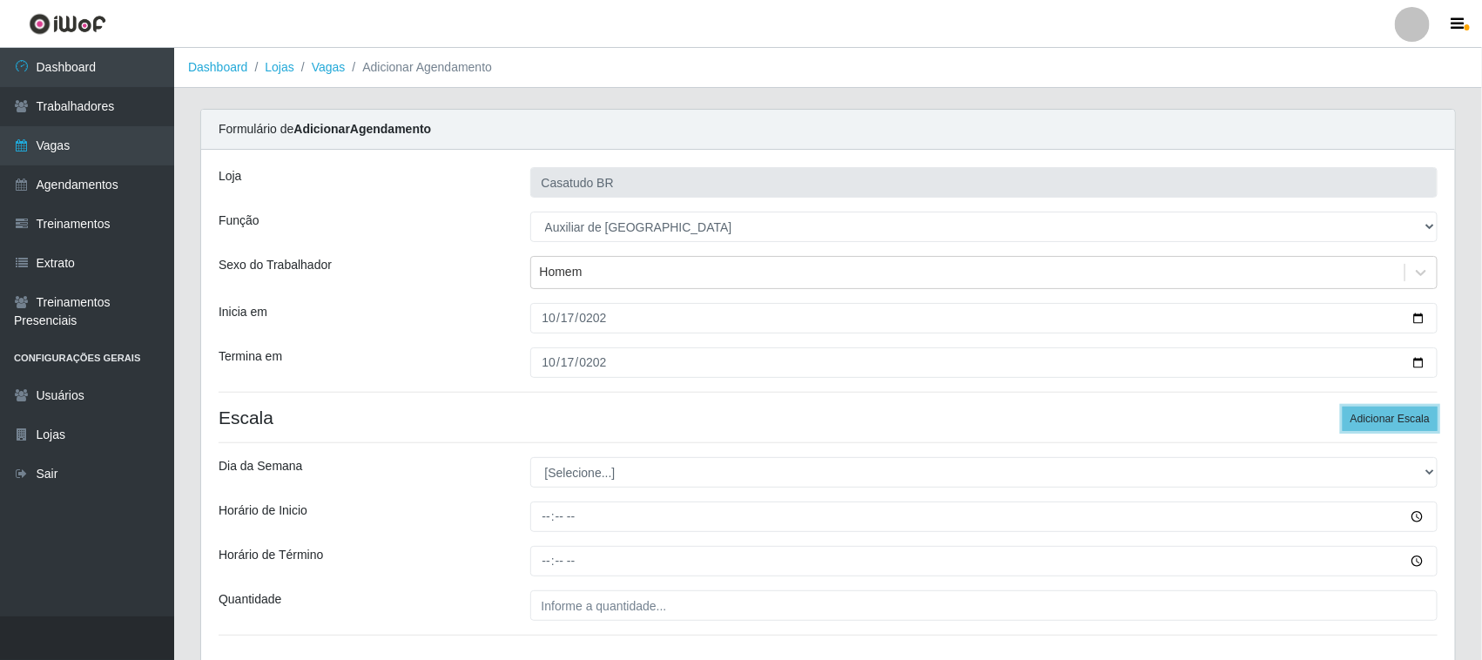
scroll to position [126, 0]
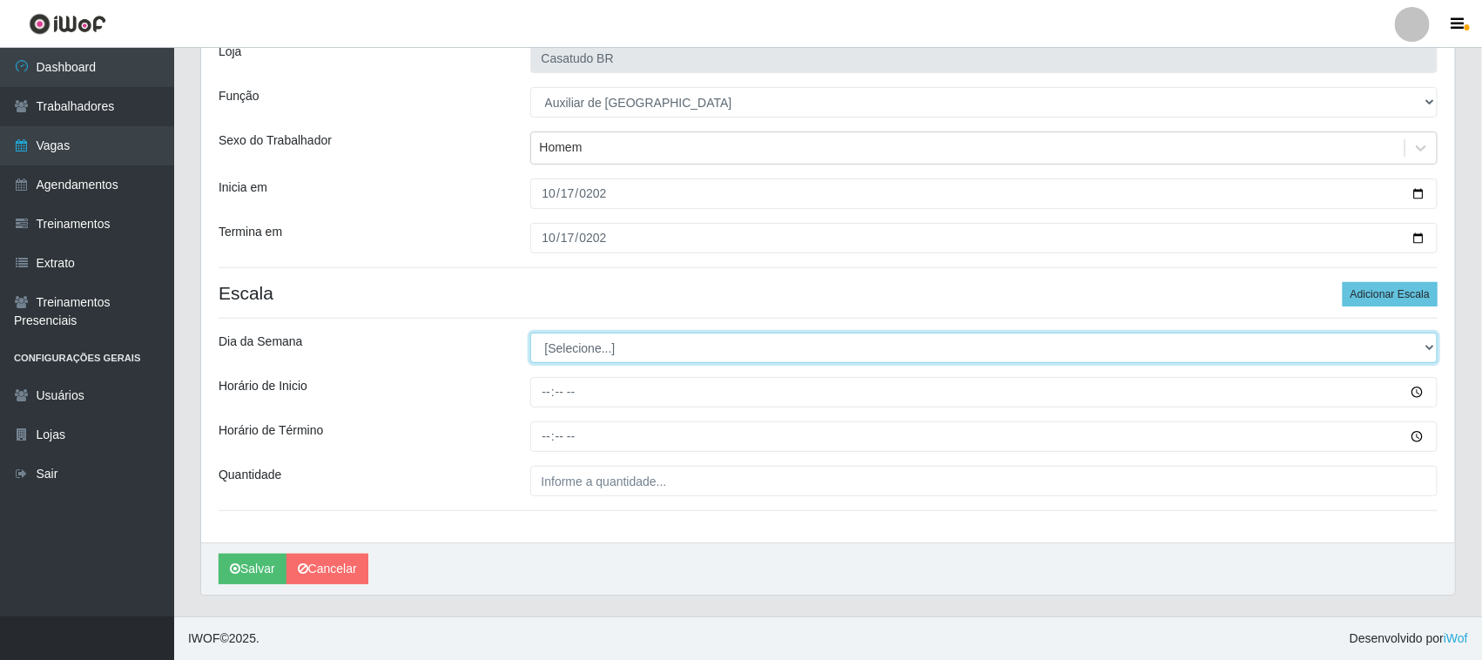
click at [589, 345] on select "[Selecione...] Segunda Terça Quarta Quinta Sexta Sábado Domingo" at bounding box center [984, 348] width 908 height 30
select select "5"
click at [530, 333] on select "[Selecione...] Segunda Terça Quarta Quinta Sexta Sábado Domingo" at bounding box center [984, 348] width 908 height 30
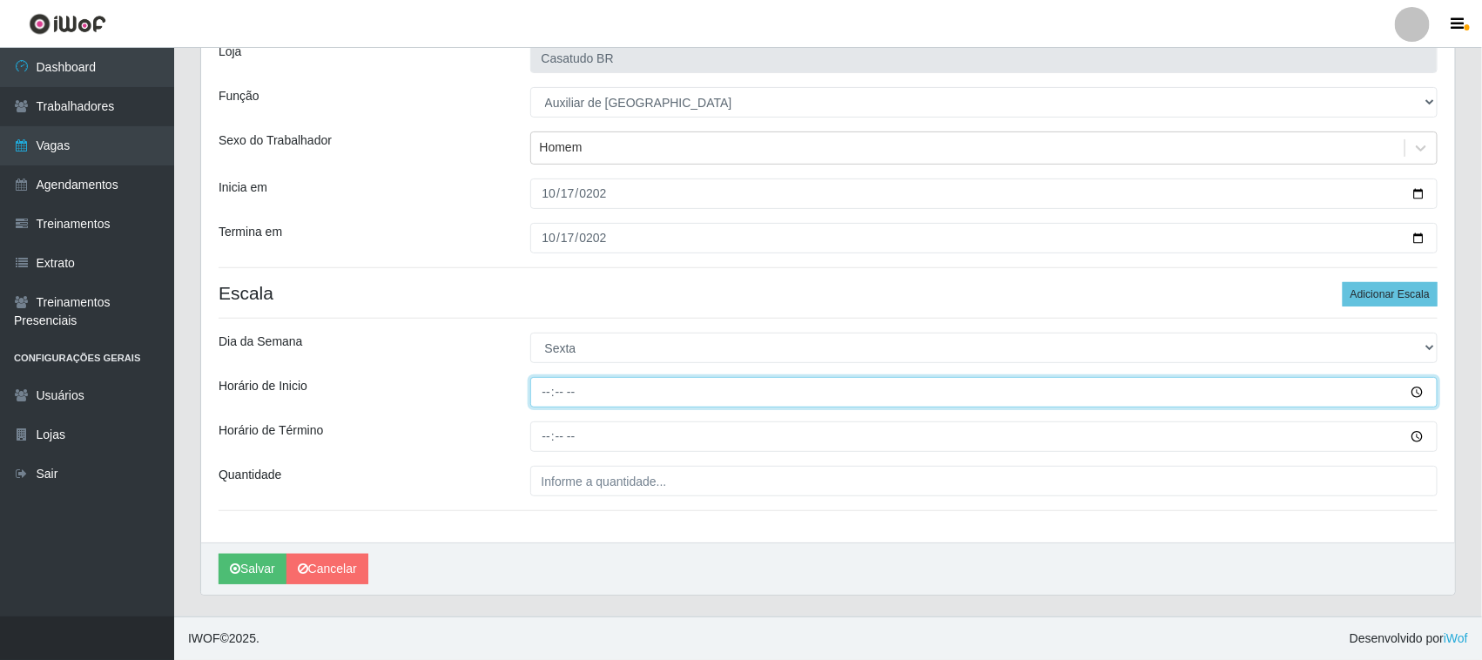
click at [540, 401] on input "Horário de Inicio" at bounding box center [984, 392] width 908 height 30
type input "14:00"
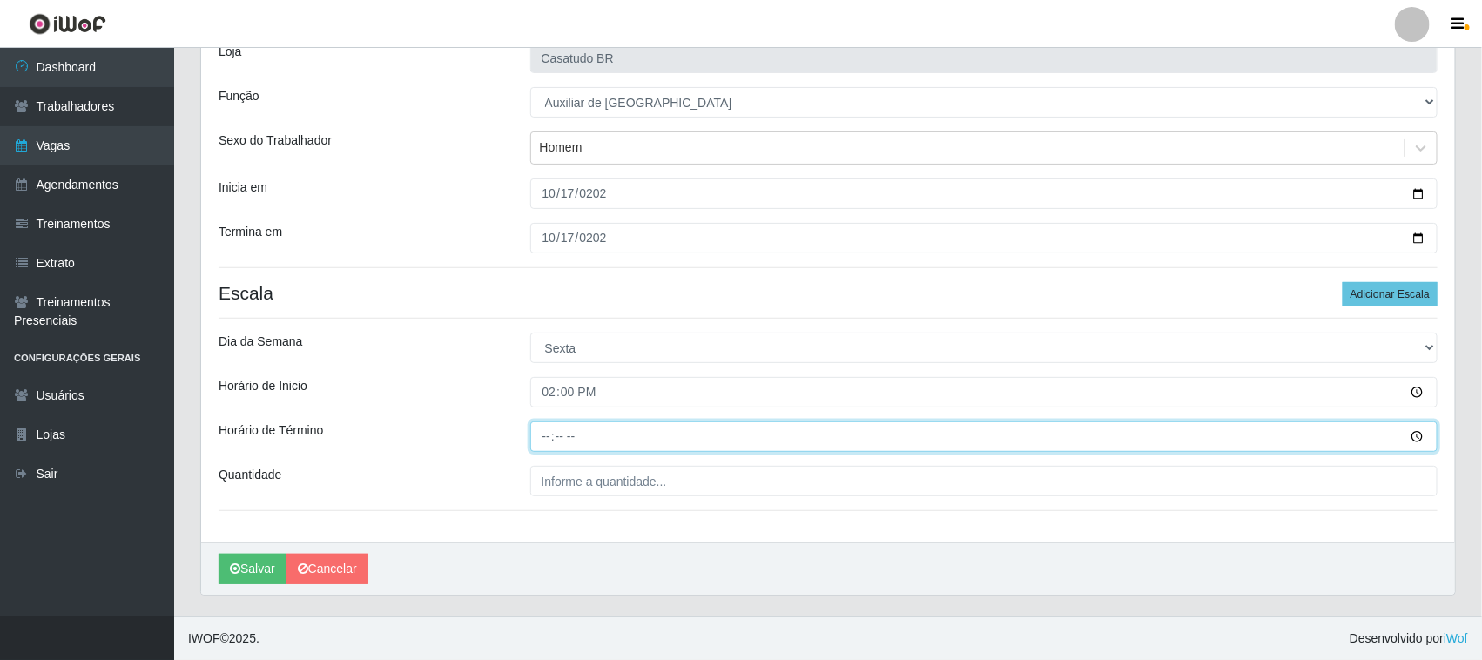
click at [542, 444] on input "Horário de Término" at bounding box center [984, 436] width 908 height 30
type input "20:00"
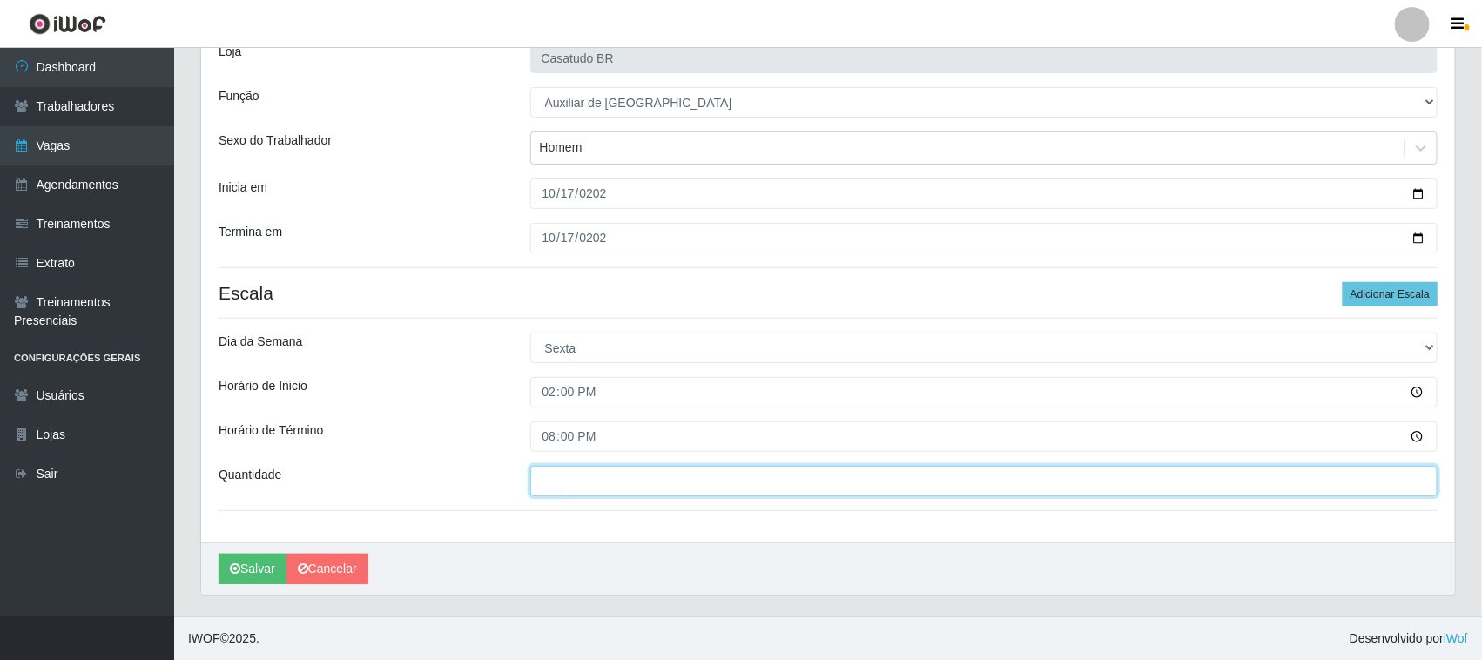
click at [556, 480] on input "___" at bounding box center [984, 481] width 908 height 30
type input "1__"
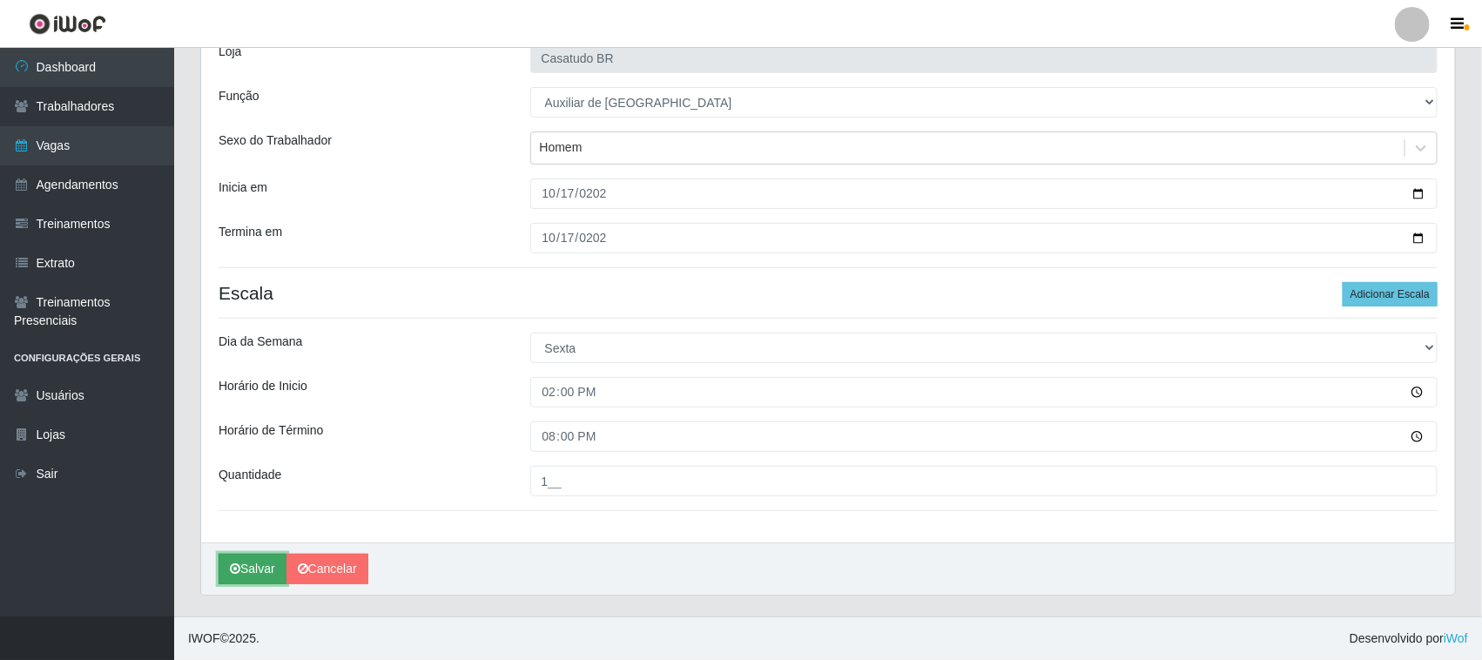
click at [267, 571] on button "Salvar" at bounding box center [253, 569] width 68 height 30
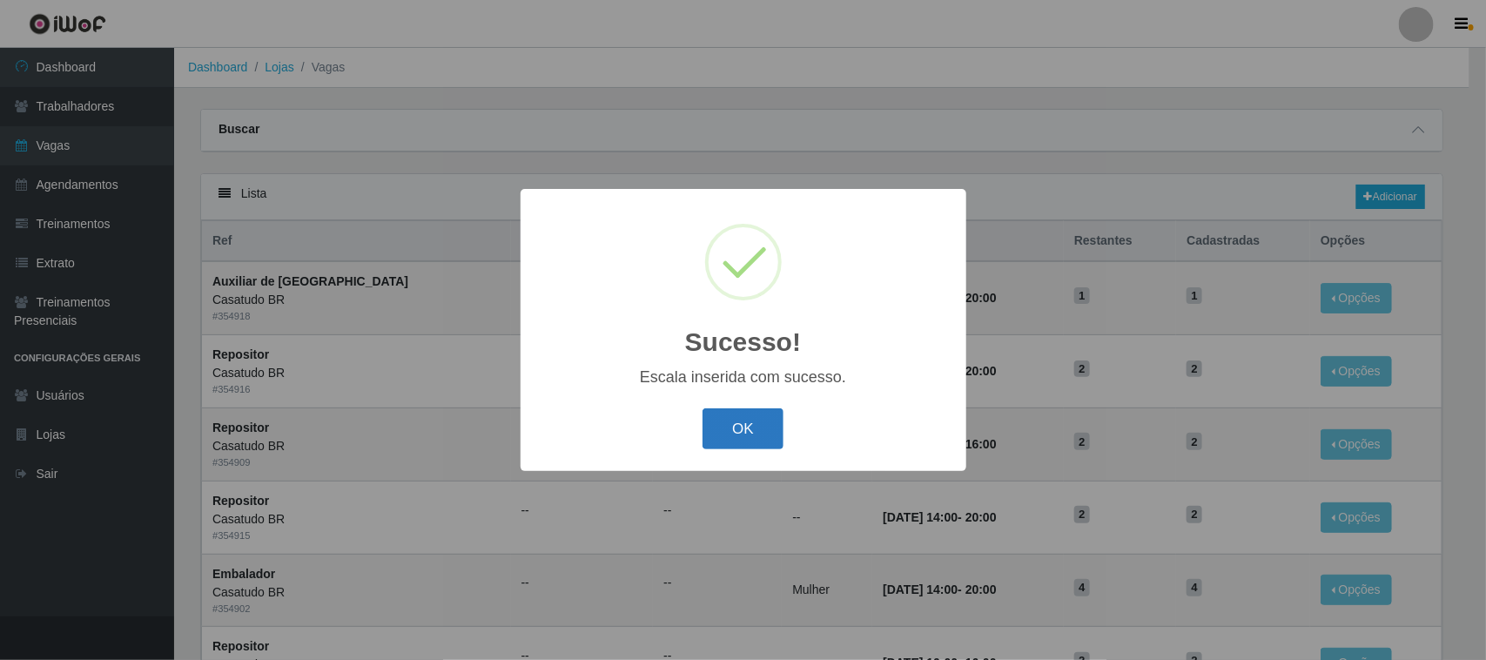
click at [756, 440] on button "OK" at bounding box center [743, 428] width 81 height 41
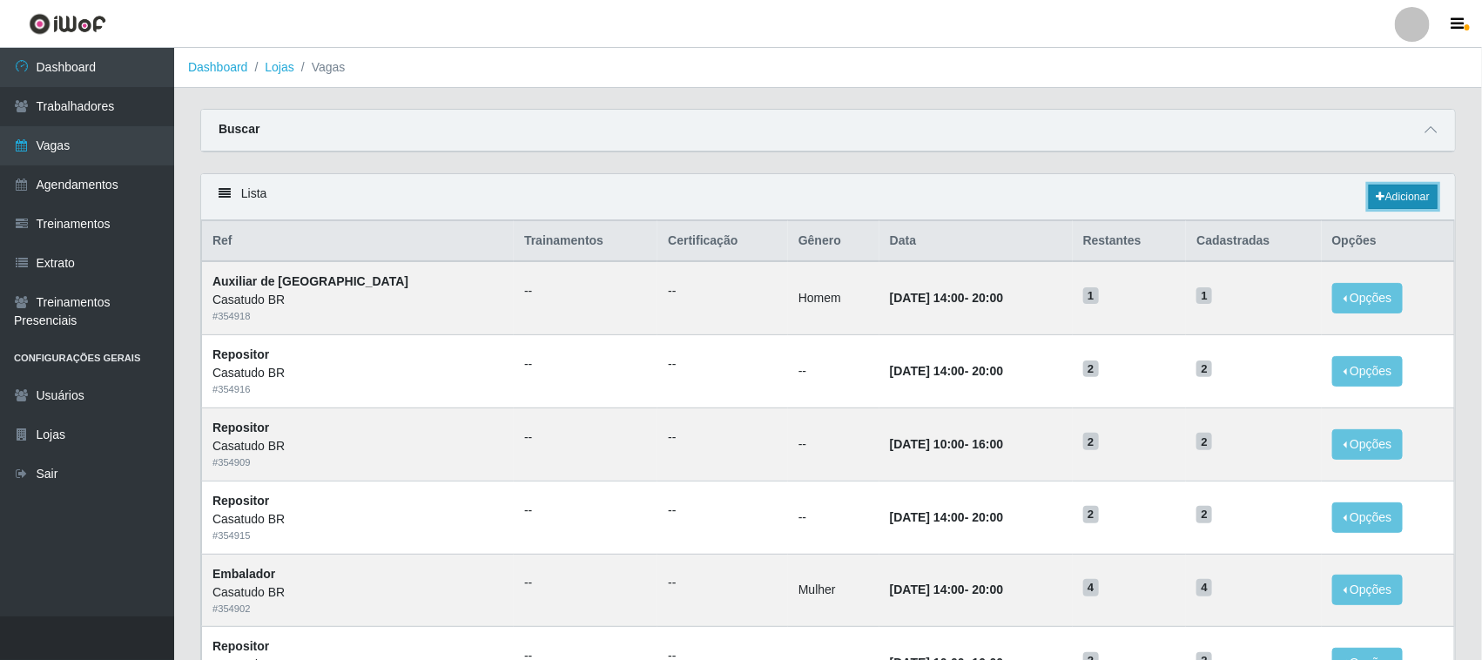
click at [1406, 205] on link "Adicionar" at bounding box center [1403, 197] width 69 height 24
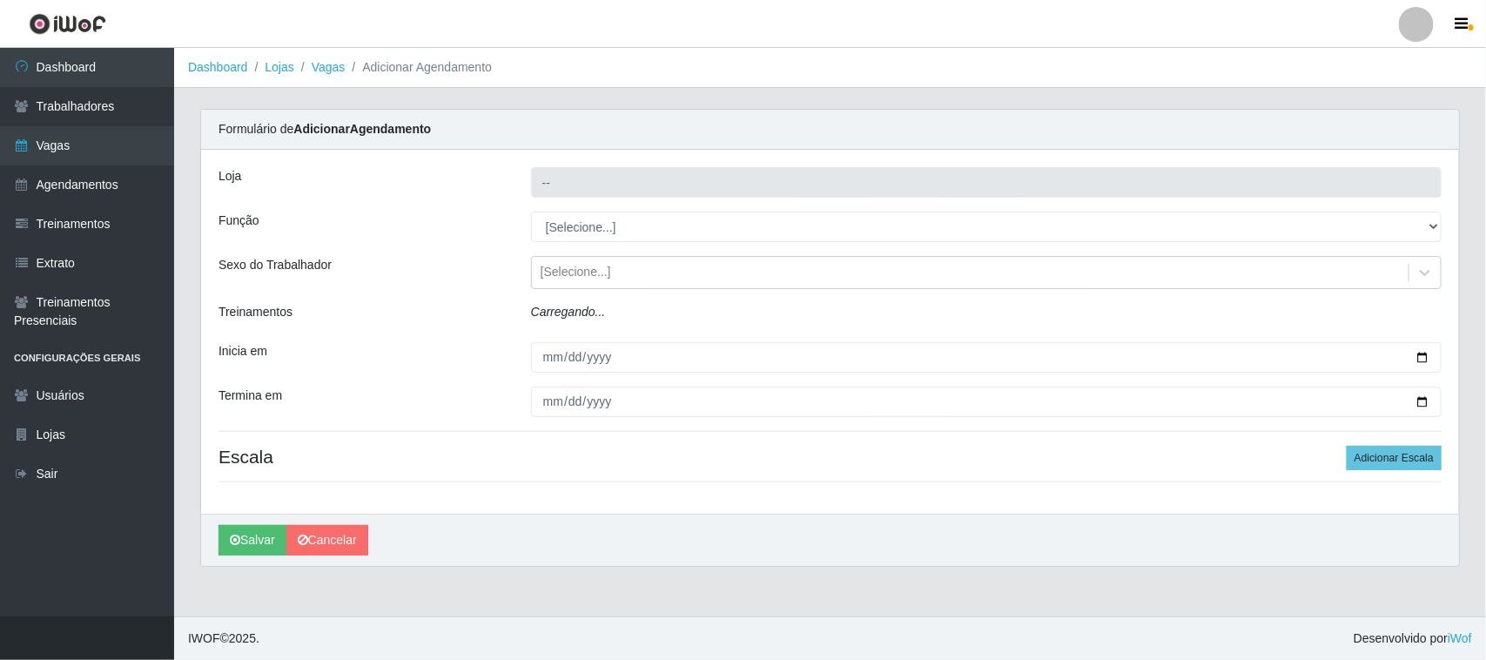
type input "Casatudo BR"
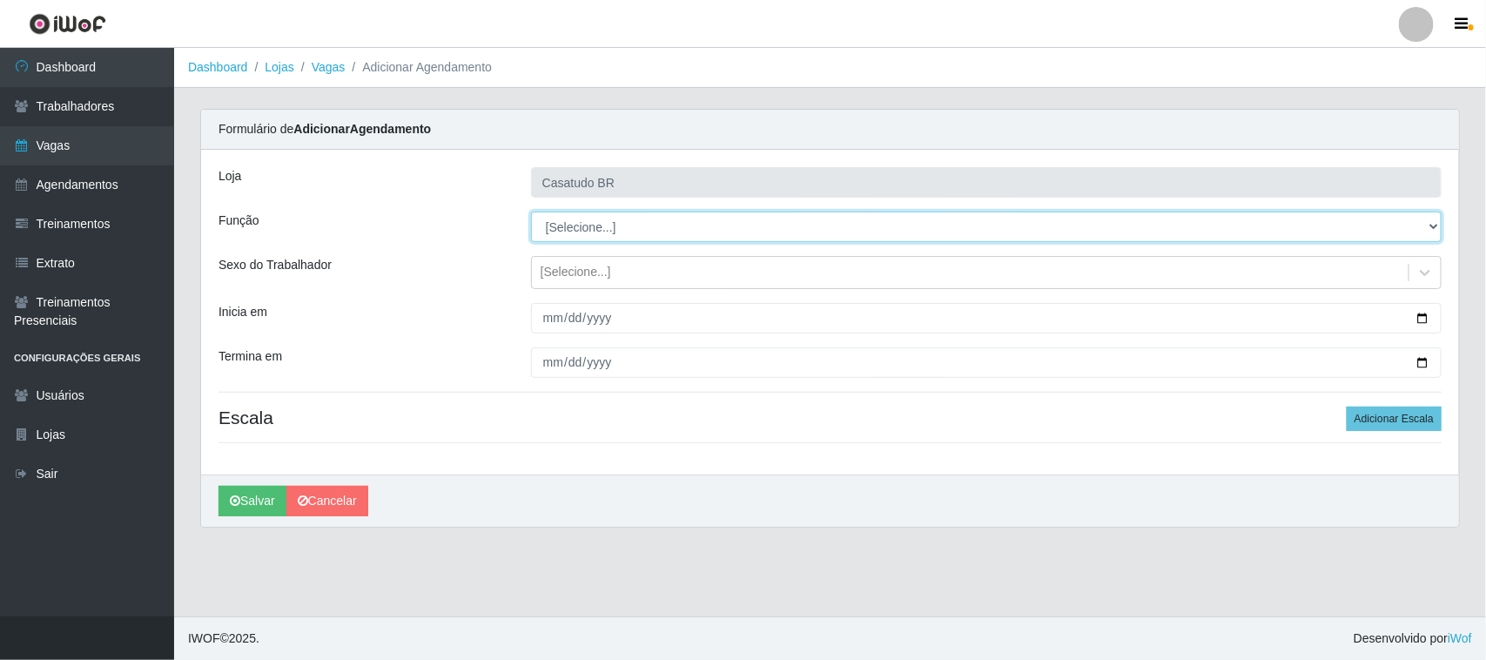
click at [582, 219] on select "[Selecione...] Auxiliar de Estoque Auxiliar de Estoque + Auxiliar de Estoque ++…" at bounding box center [986, 227] width 911 height 30
select select "75"
click at [531, 212] on select "[Selecione...] Auxiliar de Estoque Auxiliar de Estoque + Auxiliar de Estoque ++…" at bounding box center [986, 227] width 911 height 30
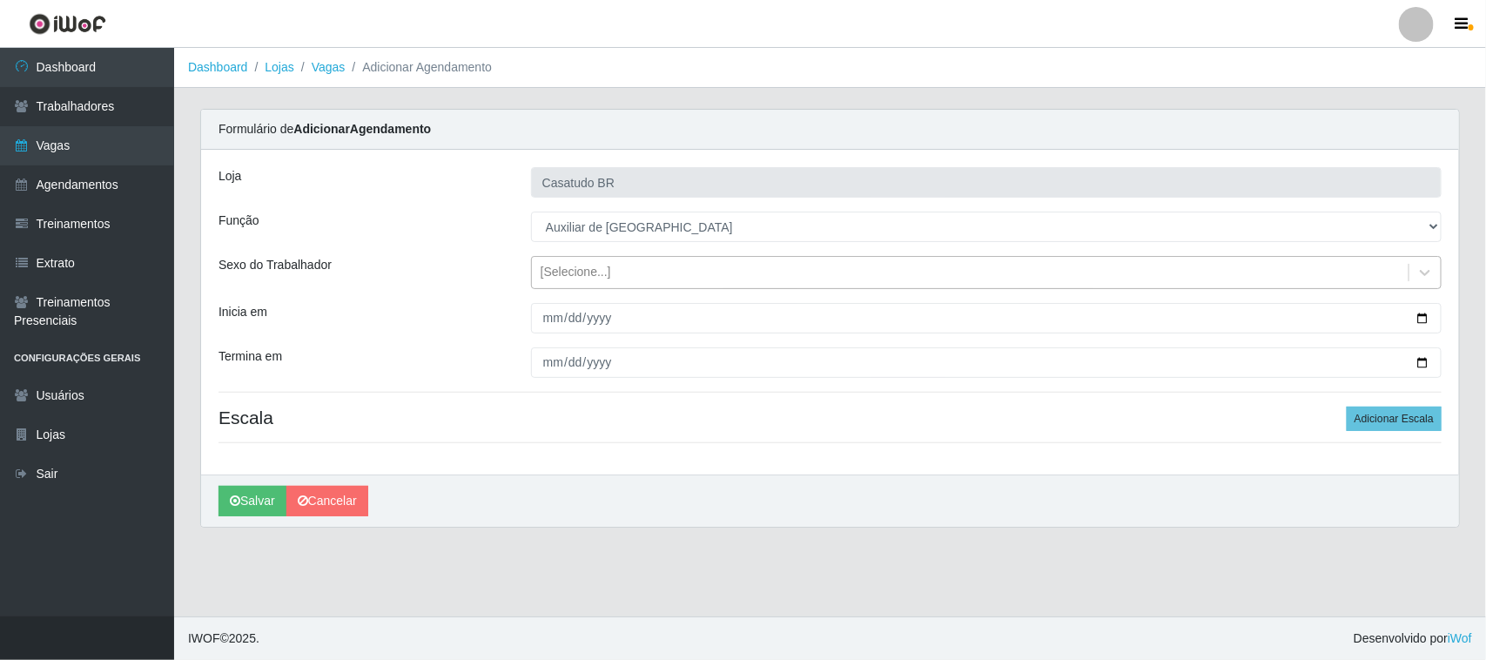
click at [563, 283] on div "[Selecione...]" at bounding box center [970, 273] width 877 height 29
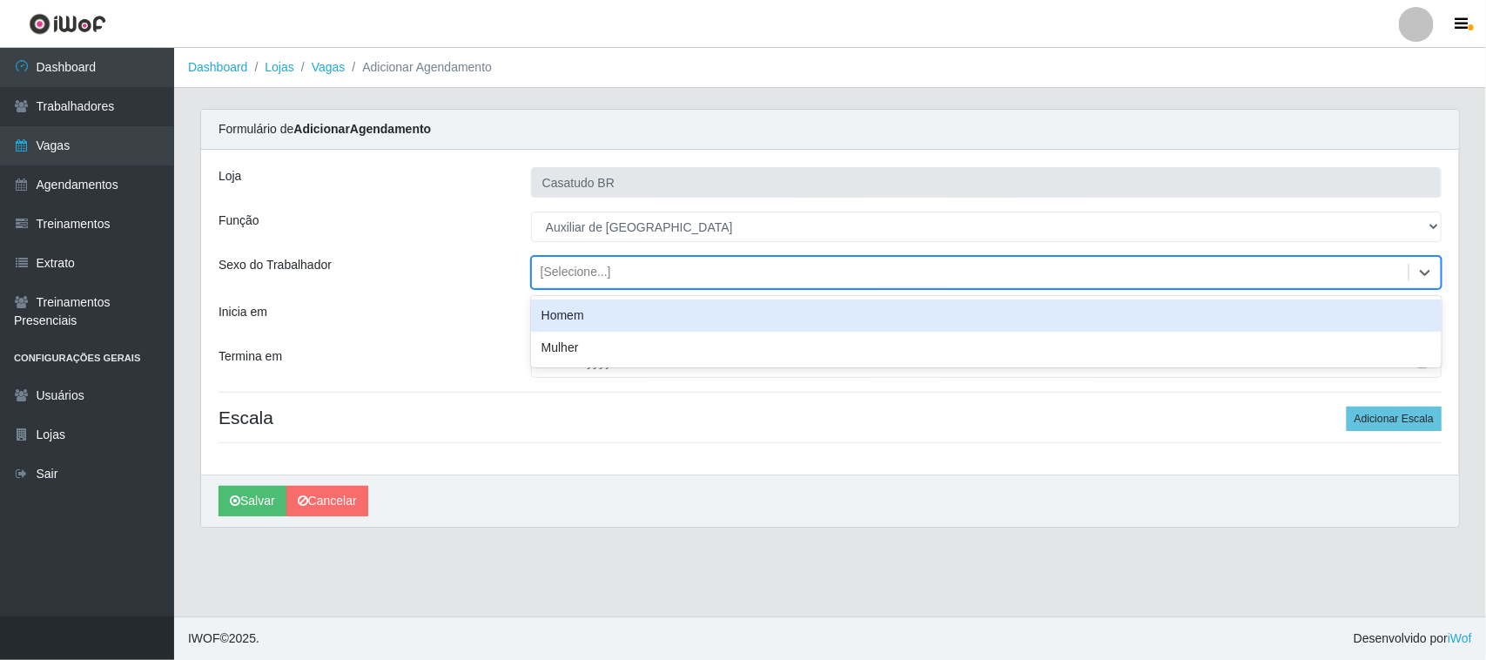
click at [562, 322] on div "Homem" at bounding box center [986, 316] width 911 height 32
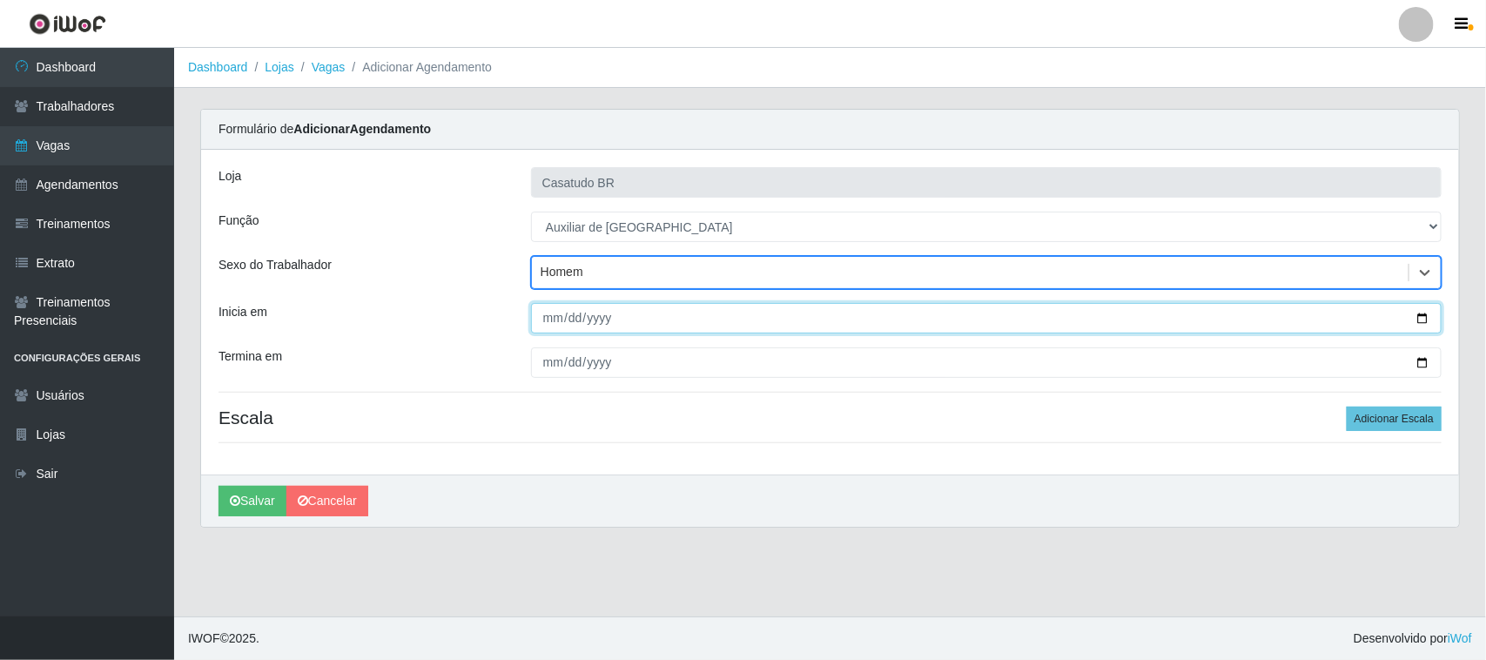
click at [551, 320] on input "Inicia em" at bounding box center [986, 318] width 911 height 30
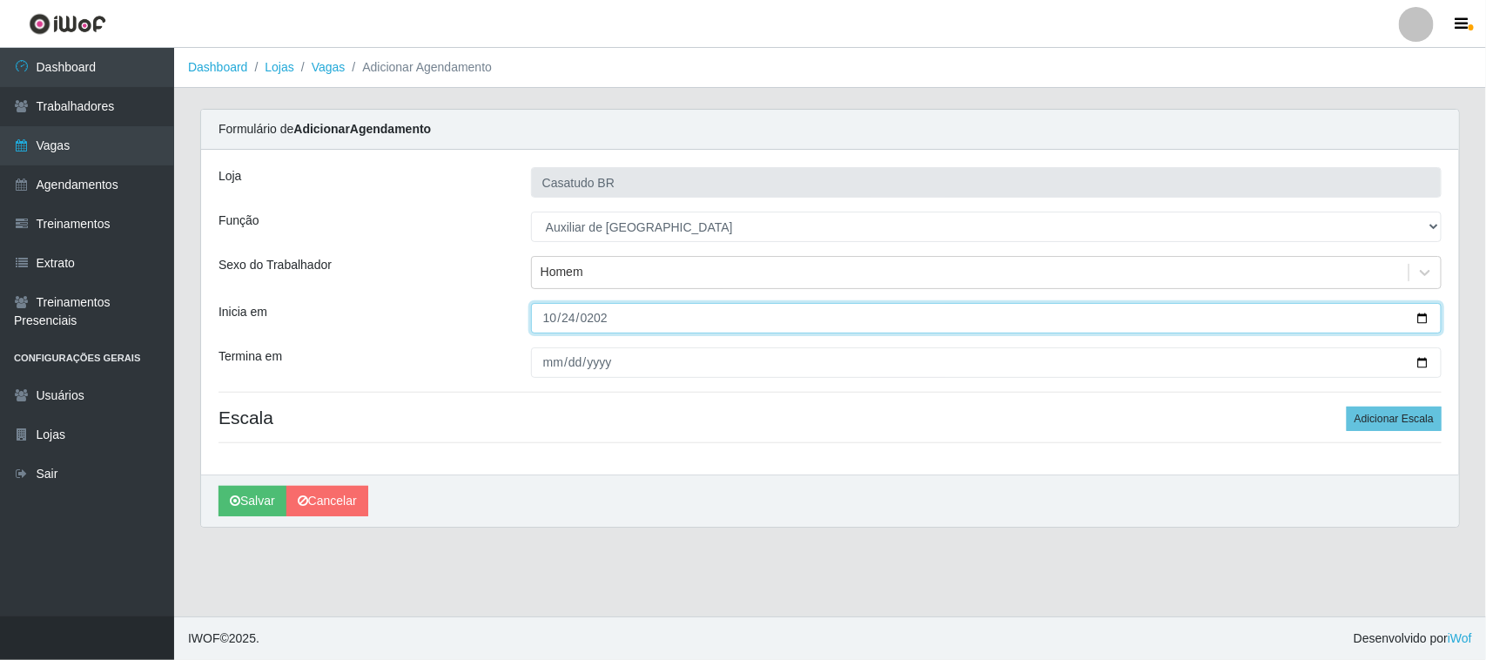
type input "[DATE]"
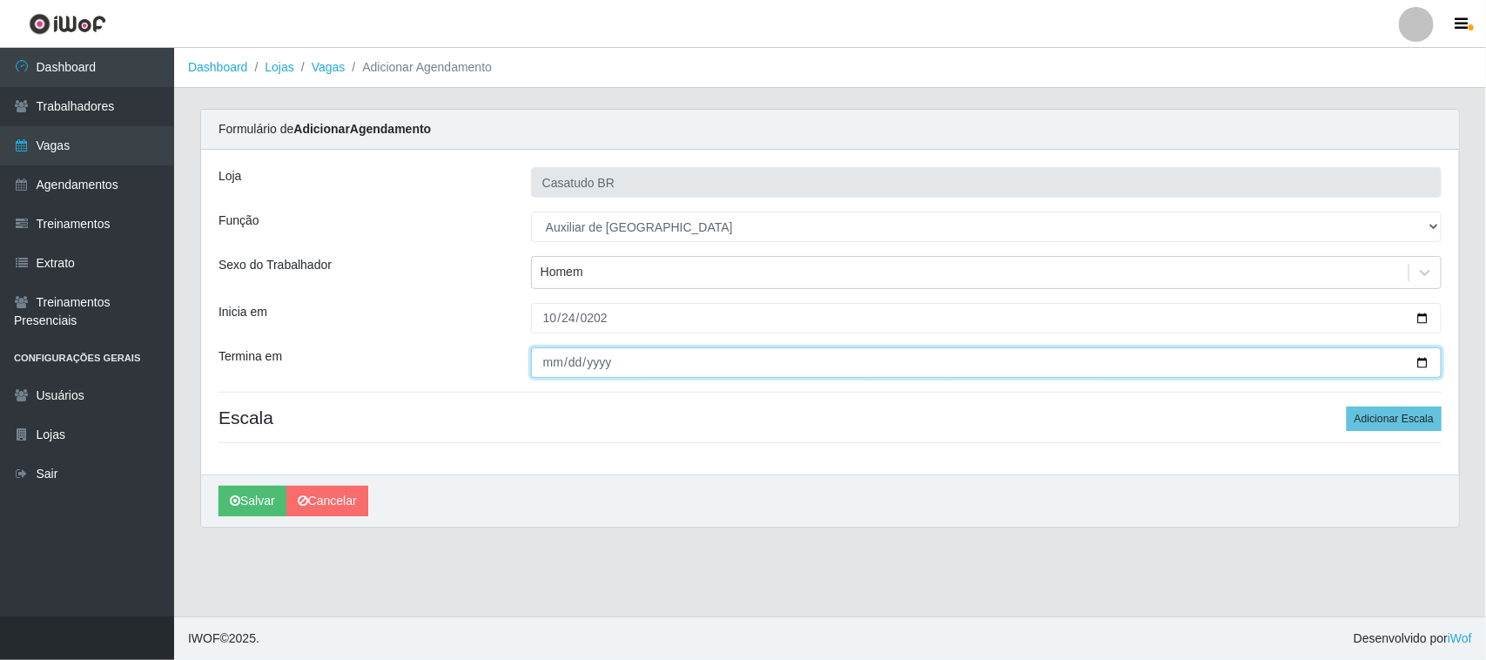
click at [545, 362] on input "Termina em" at bounding box center [986, 362] width 911 height 30
type input "[DATE]"
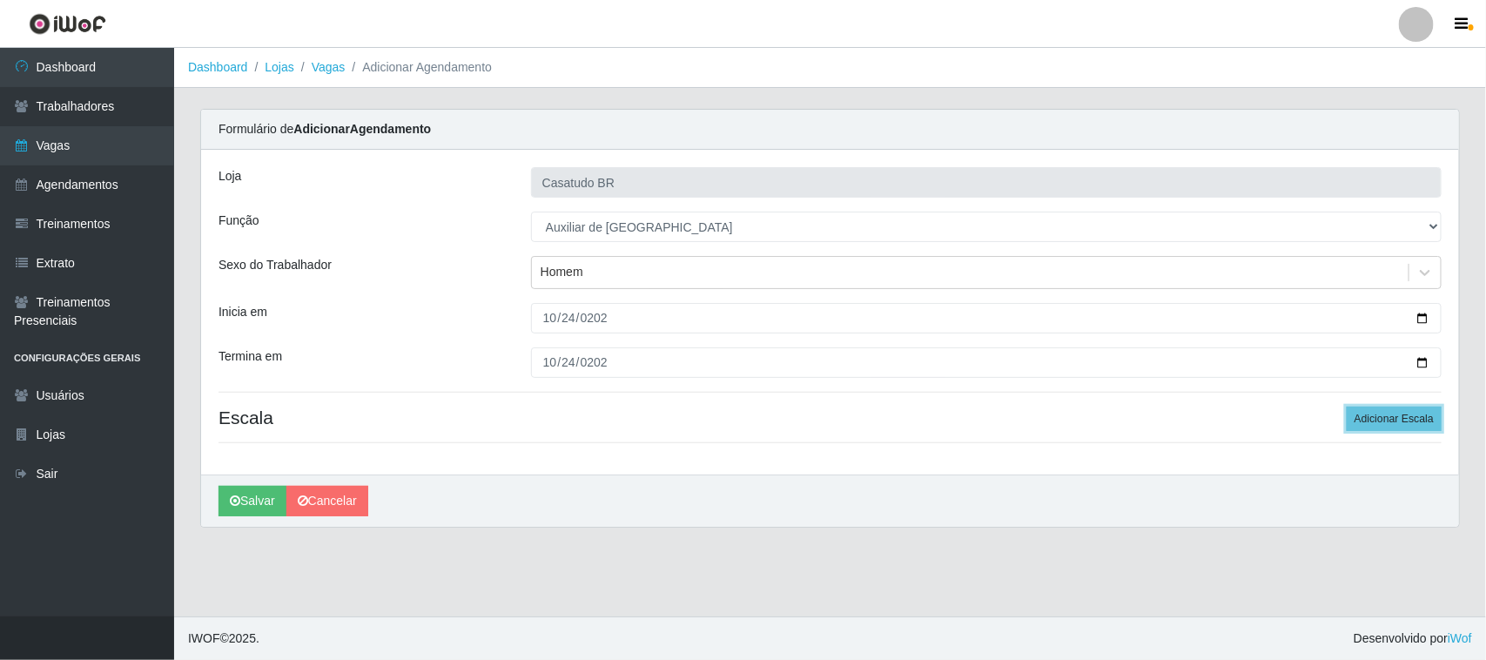
drag, startPoint x: 1377, startPoint y: 428, endPoint x: 1198, endPoint y: 401, distance: 180.4
click at [1374, 427] on button "Adicionar Escala" at bounding box center [1394, 419] width 95 height 24
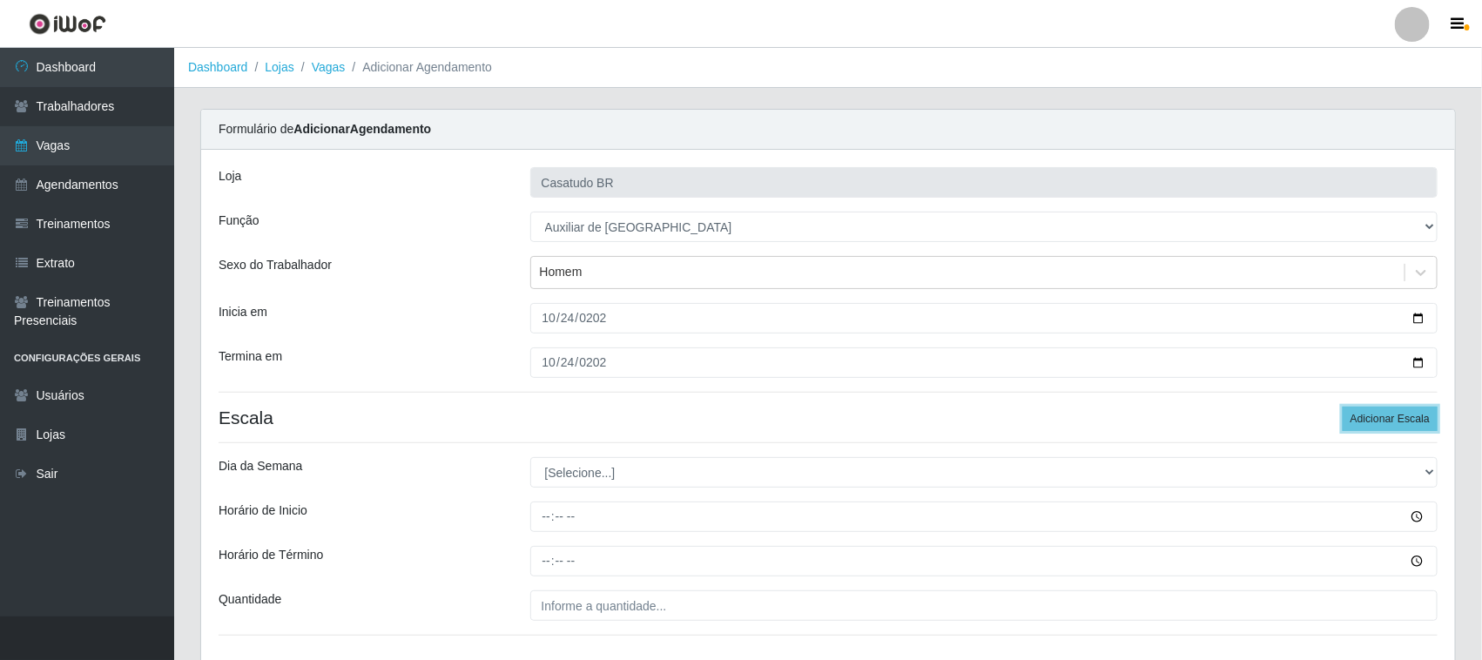
scroll to position [126, 0]
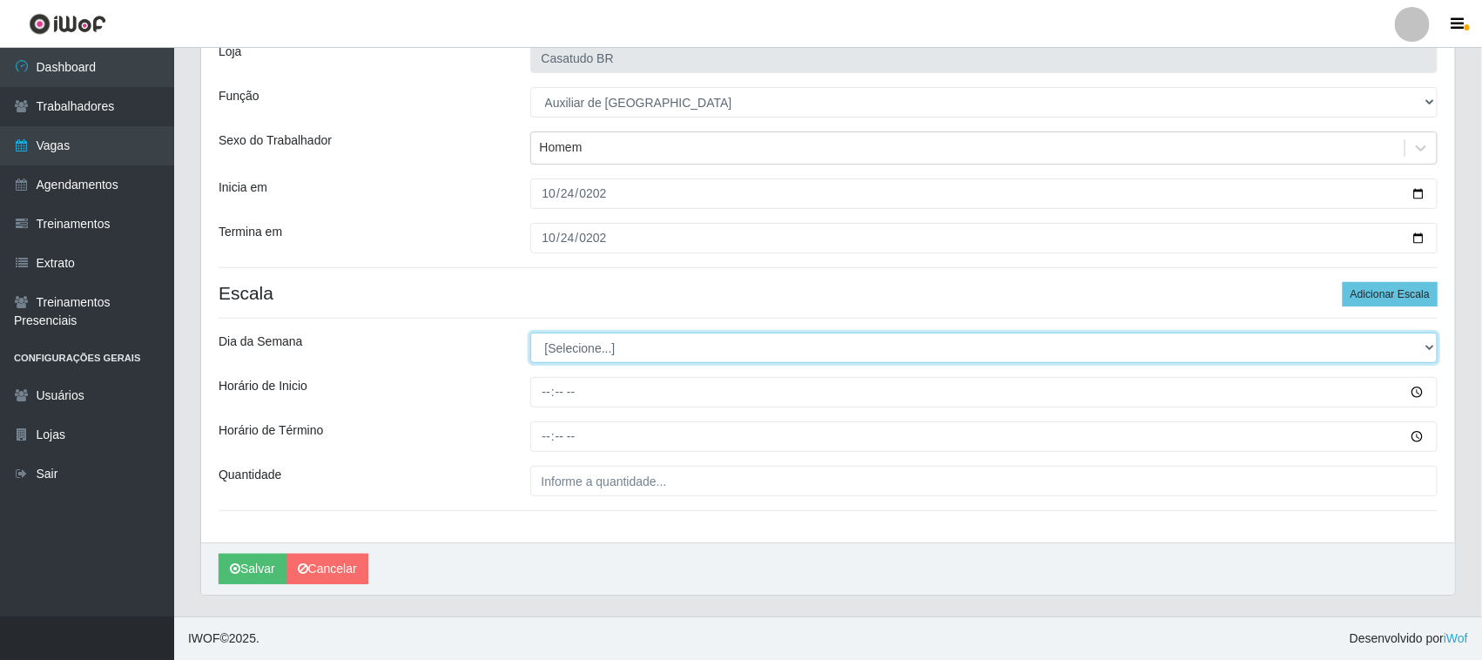
click at [630, 337] on select "[Selecione...] Segunda Terça Quarta Quinta Sexta Sábado Domingo" at bounding box center [984, 348] width 908 height 30
click at [615, 340] on select "[Selecione...] Segunda Terça Quarta Quinta Sexta Sábado Domingo" at bounding box center [984, 348] width 908 height 30
select select "5"
click at [530, 333] on select "[Selecione...] Segunda Terça Quarta Quinta Sexta Sábado Domingo" at bounding box center [984, 348] width 908 height 30
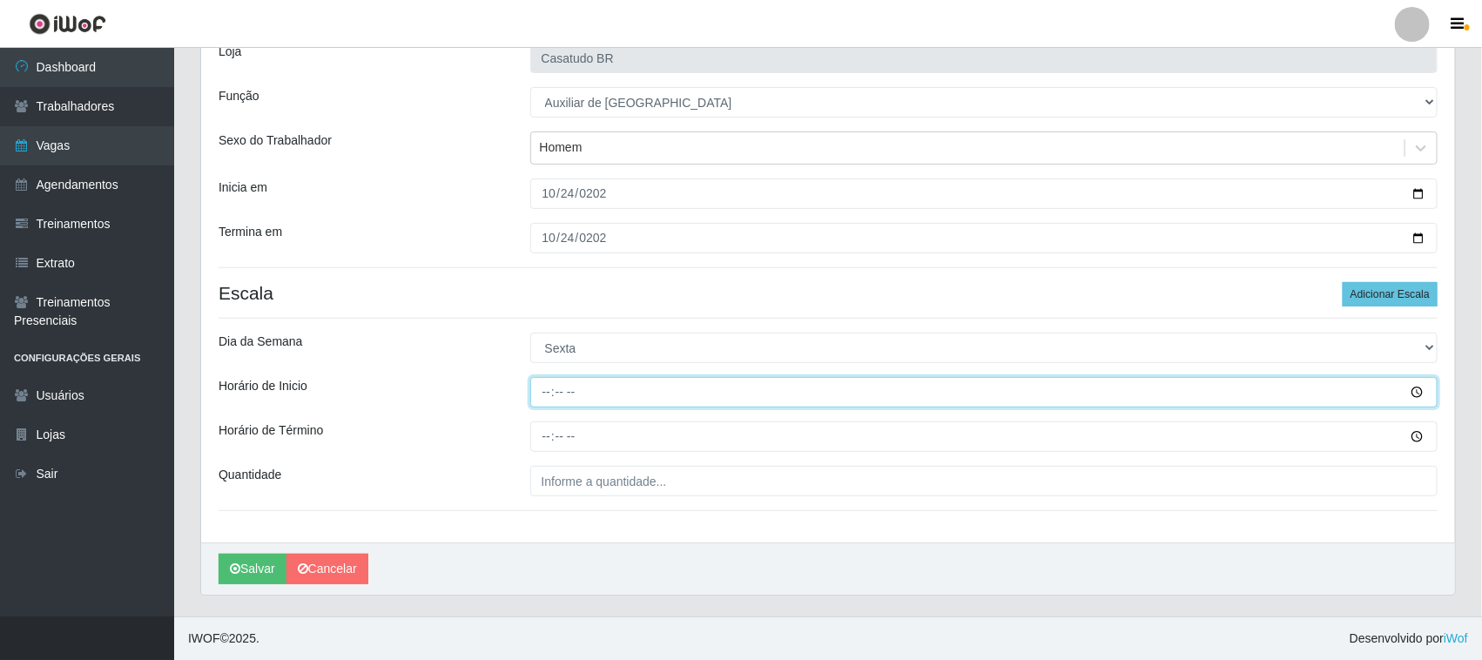
click at [546, 398] on input "Horário de Inicio" at bounding box center [984, 392] width 908 height 30
type input "14:00"
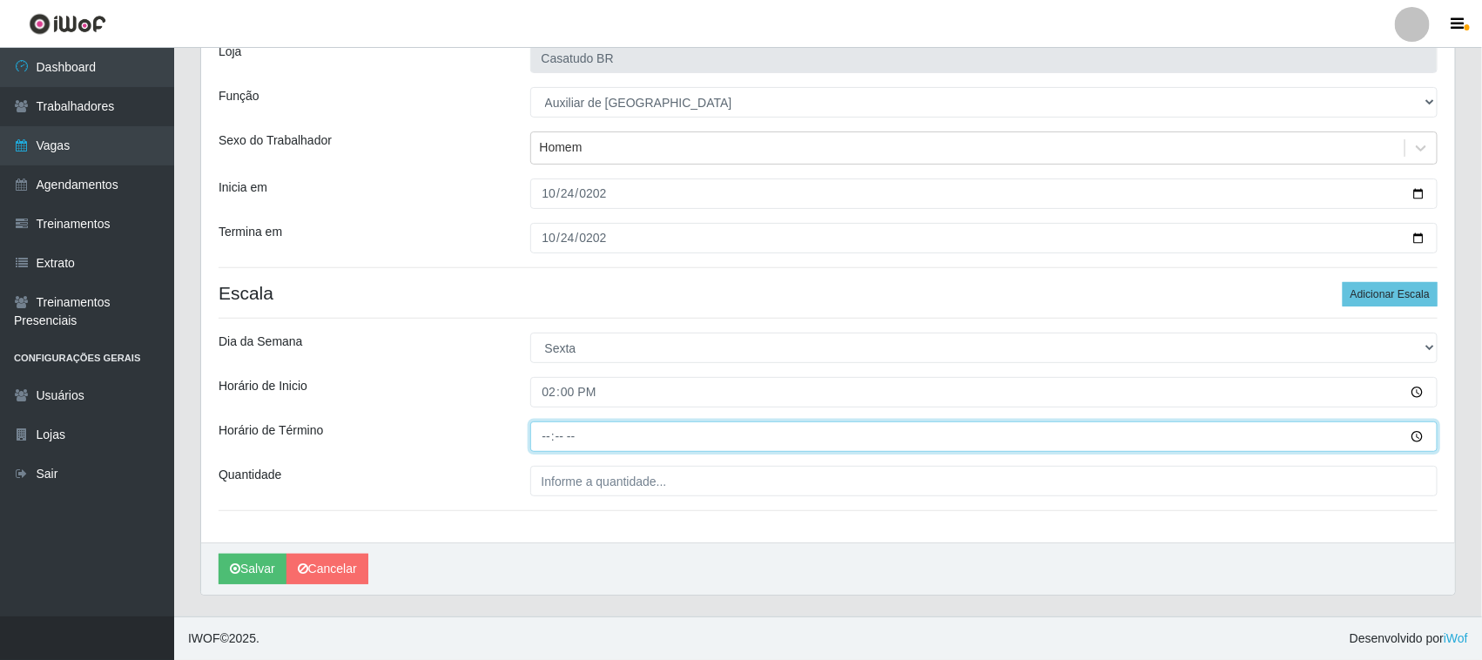
click at [547, 433] on input "Horário de Término" at bounding box center [984, 436] width 908 height 30
type input "20:00"
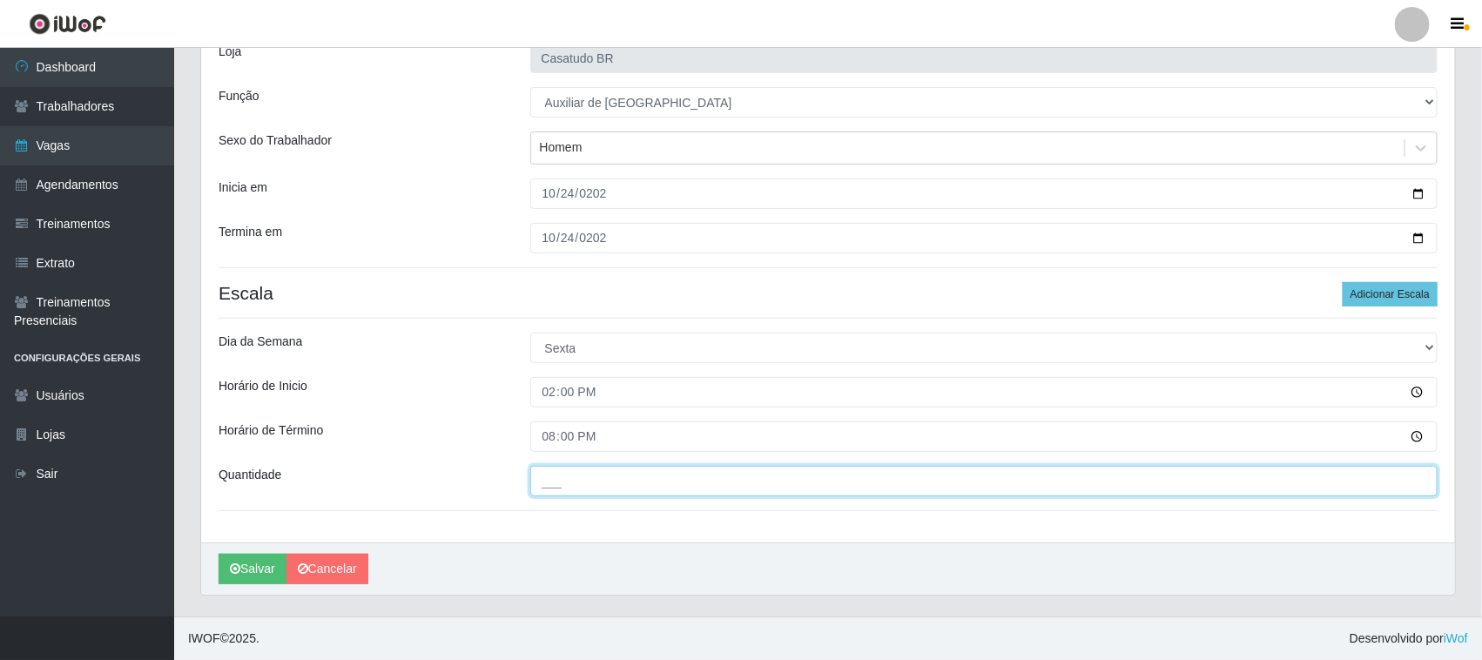
click at [558, 480] on input "___" at bounding box center [984, 481] width 908 height 30
type input "1__"
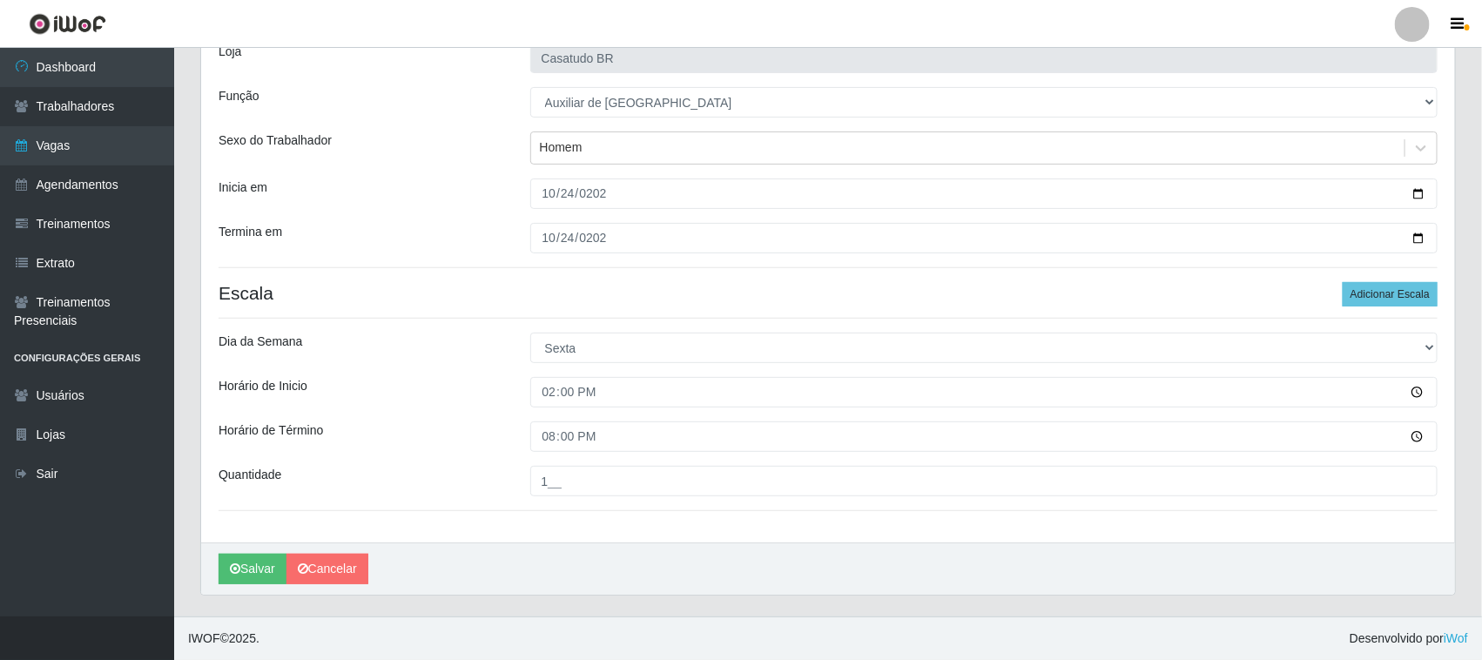
drag, startPoint x: 470, startPoint y: 398, endPoint x: 468, endPoint y: 367, distance: 31.5
click at [470, 397] on div "Horário de Inicio" at bounding box center [361, 392] width 312 height 30
click at [264, 568] on button "Salvar" at bounding box center [253, 569] width 68 height 30
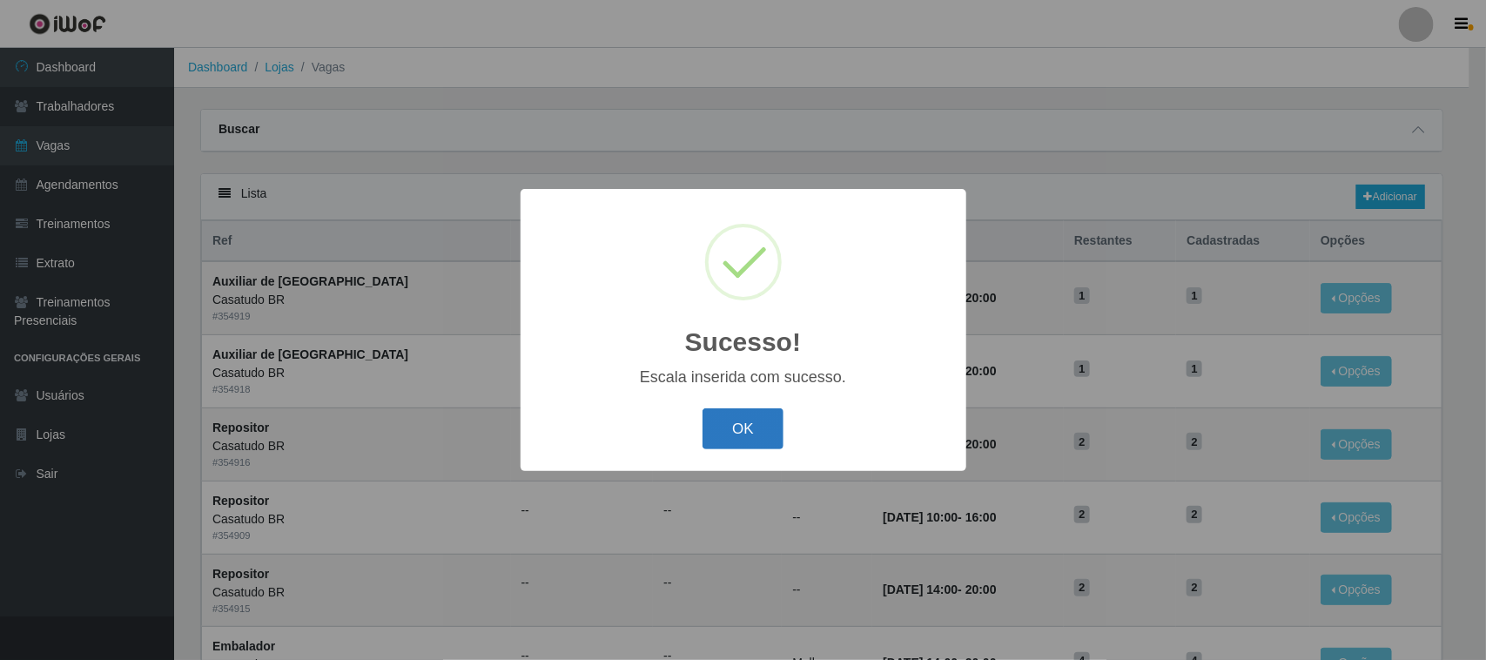
click at [767, 428] on button "OK" at bounding box center [743, 428] width 81 height 41
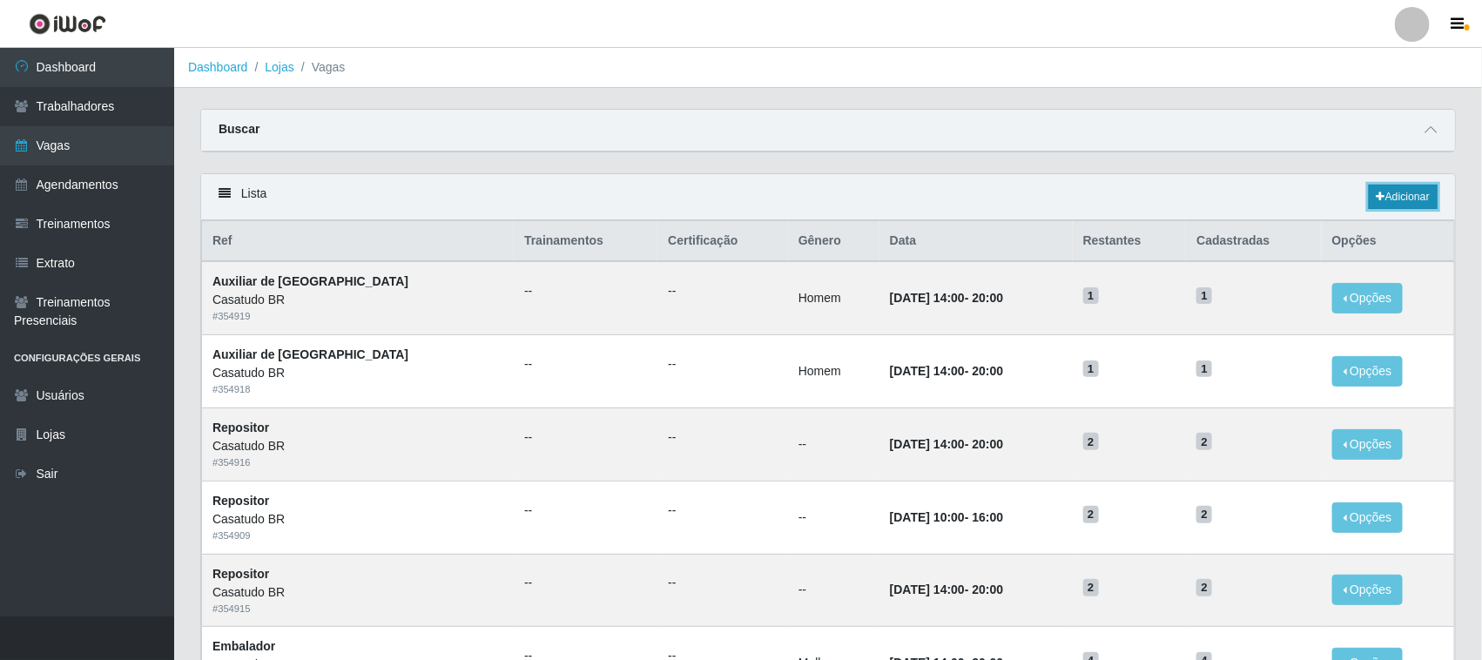
click at [1371, 205] on link "Adicionar" at bounding box center [1403, 197] width 69 height 24
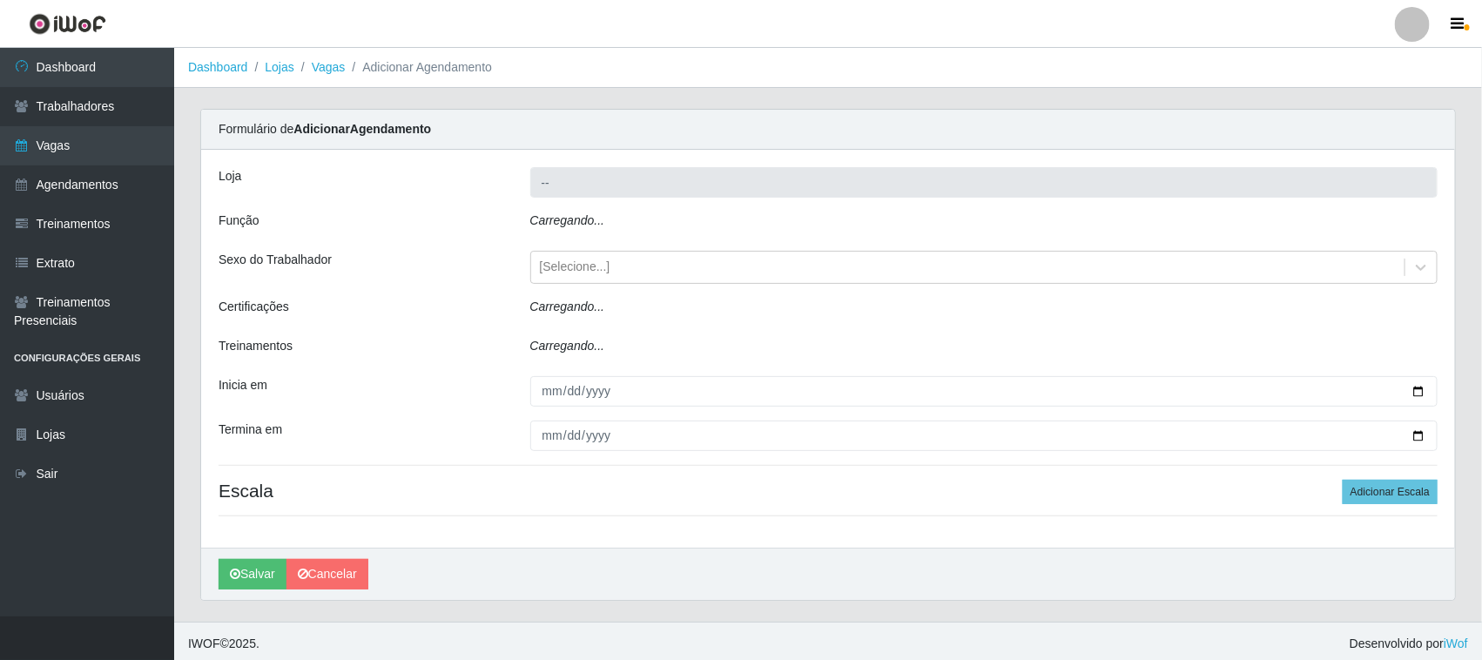
type input "Casatudo BR"
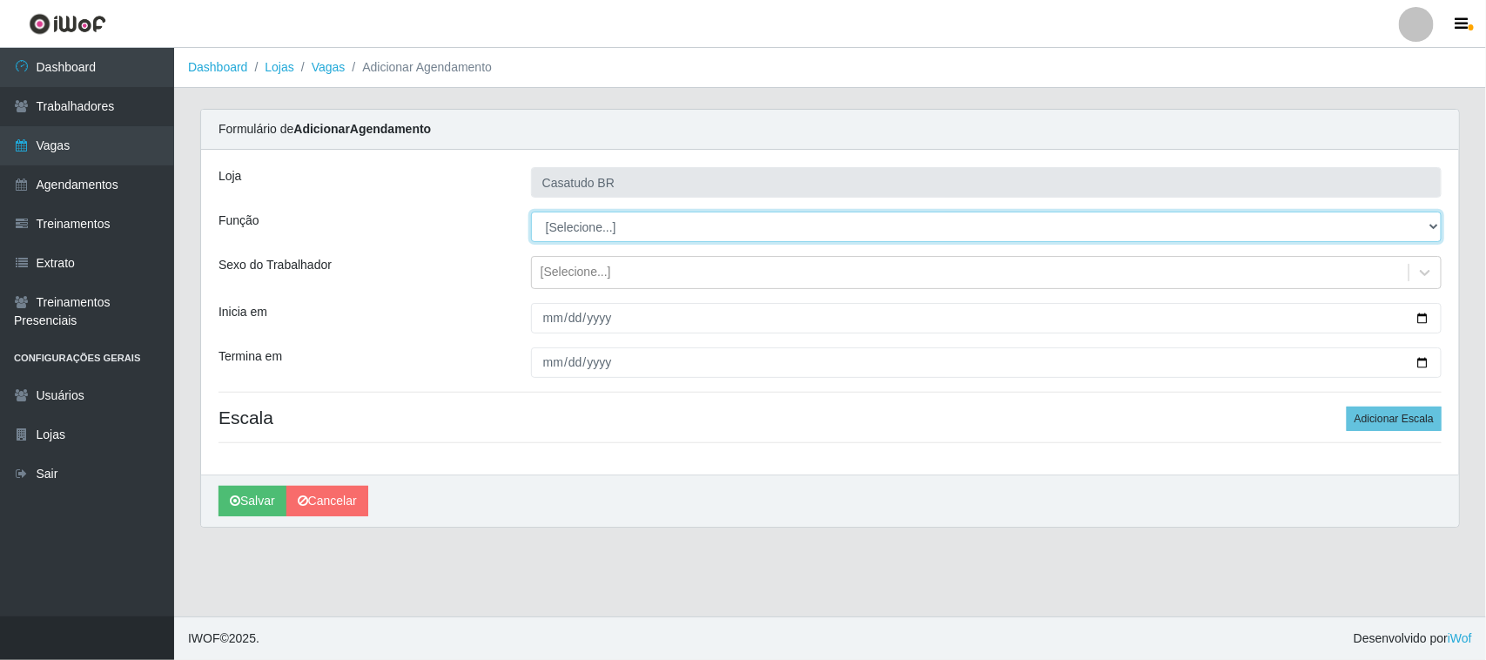
click at [590, 232] on select "[Selecione...] Auxiliar de Estoque Auxiliar de Estoque + Auxiliar de Estoque ++…" at bounding box center [986, 227] width 911 height 30
select select "75"
click at [531, 212] on select "[Selecione...] Auxiliar de Estoque Auxiliar de Estoque + Auxiliar de Estoque ++…" at bounding box center [986, 227] width 911 height 30
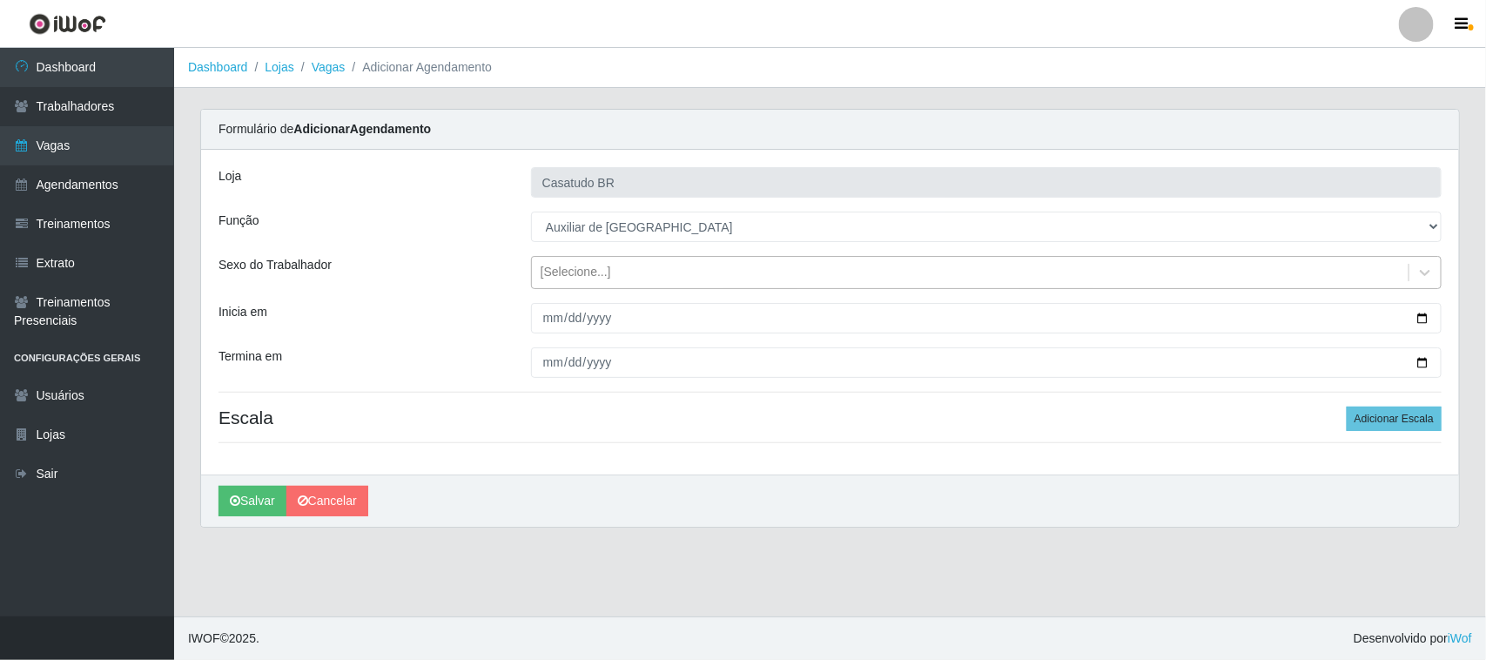
click at [562, 276] on div "[Selecione...]" at bounding box center [576, 273] width 71 height 18
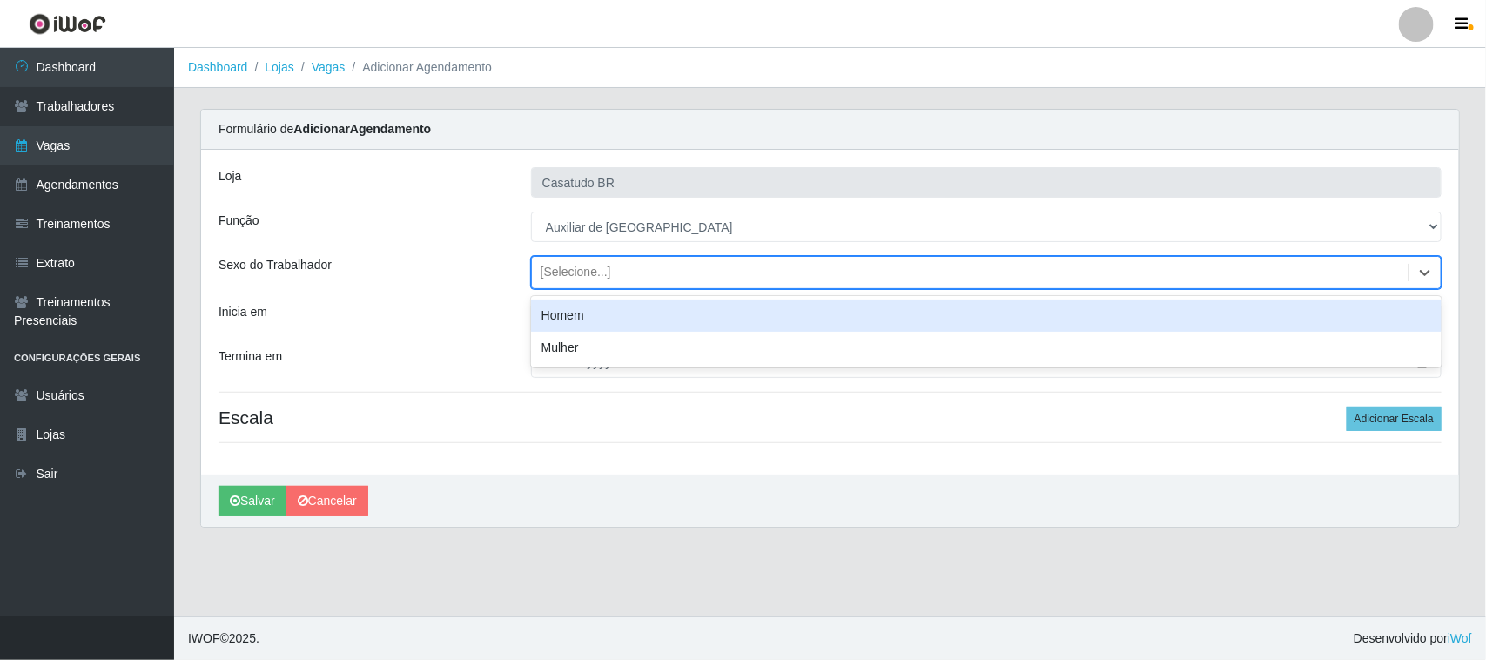
click at [562, 313] on div "Homem" at bounding box center [986, 316] width 911 height 32
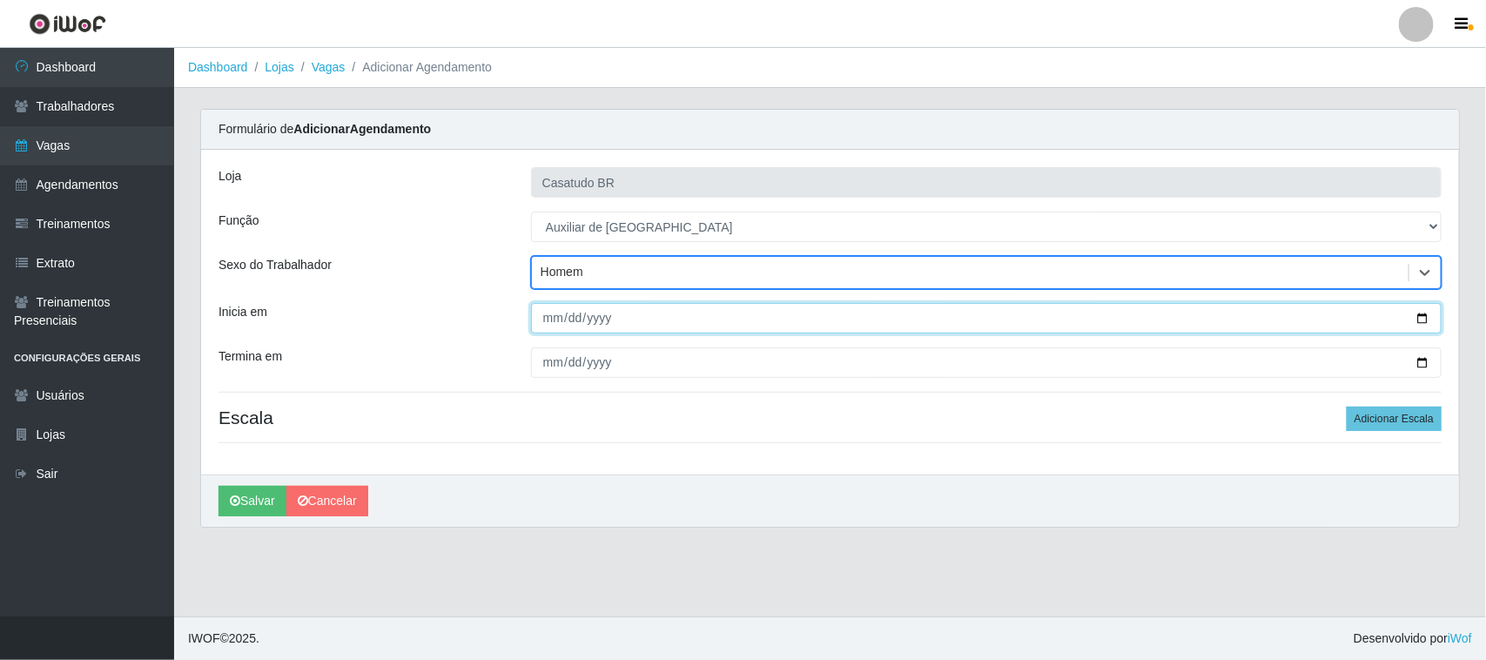
click at [549, 319] on input "Inicia em" at bounding box center [986, 318] width 911 height 30
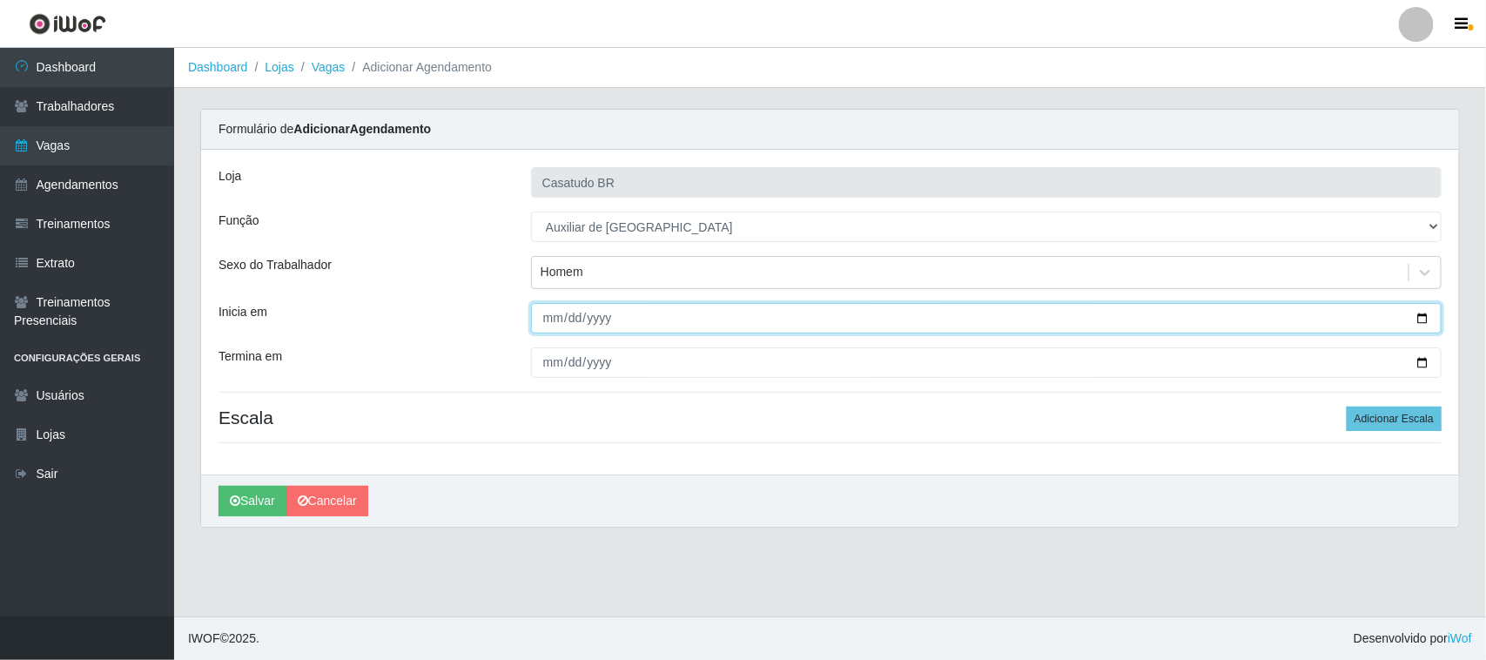
click at [567, 318] on input "Inicia em" at bounding box center [986, 318] width 911 height 30
type input "[DATE]"
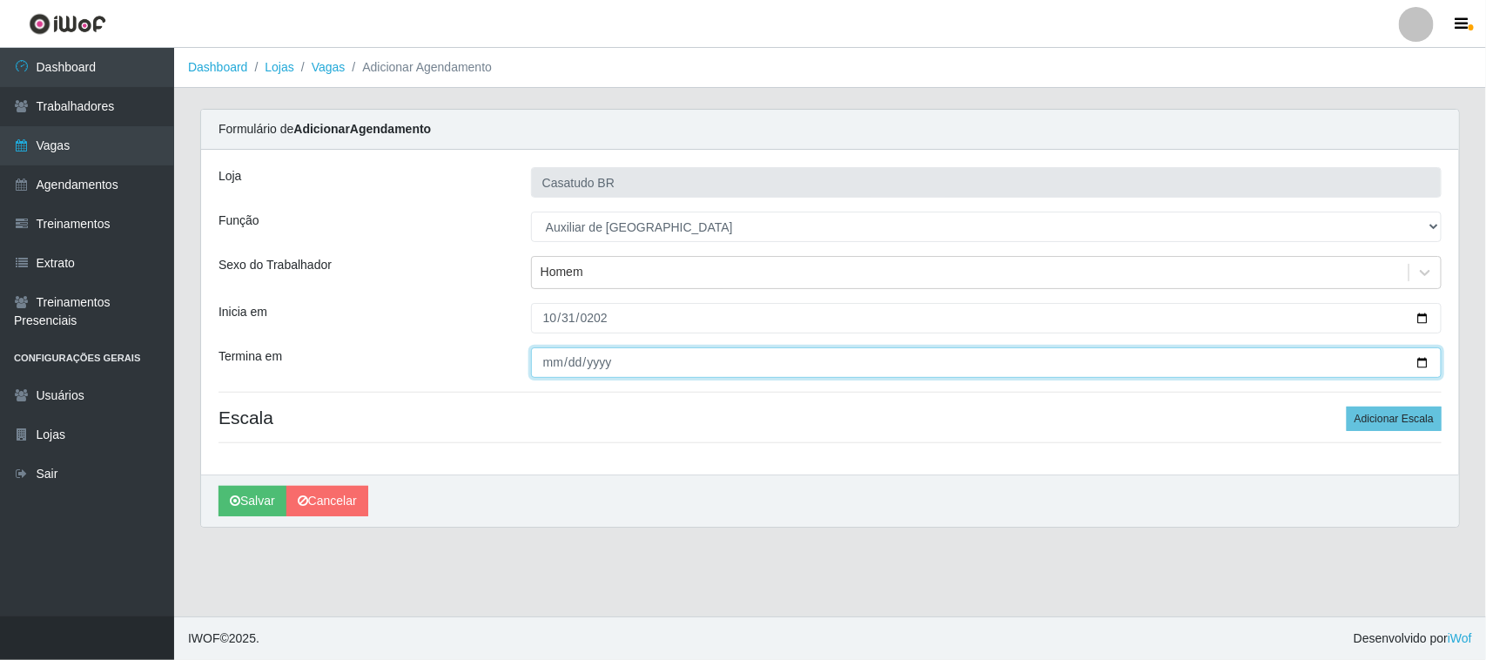
click at [549, 360] on input "Termina em" at bounding box center [986, 362] width 911 height 30
type input "[DATE]"
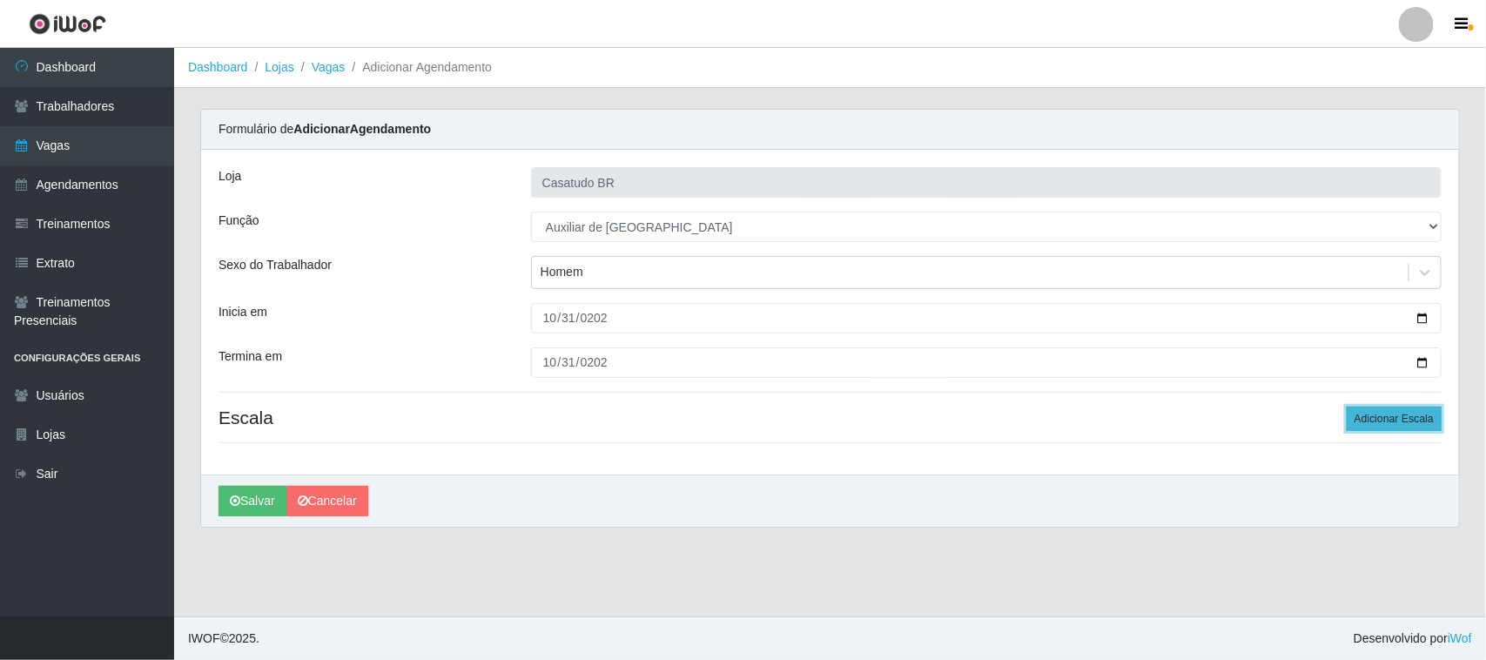
click at [1372, 422] on button "Adicionar Escala" at bounding box center [1394, 419] width 95 height 24
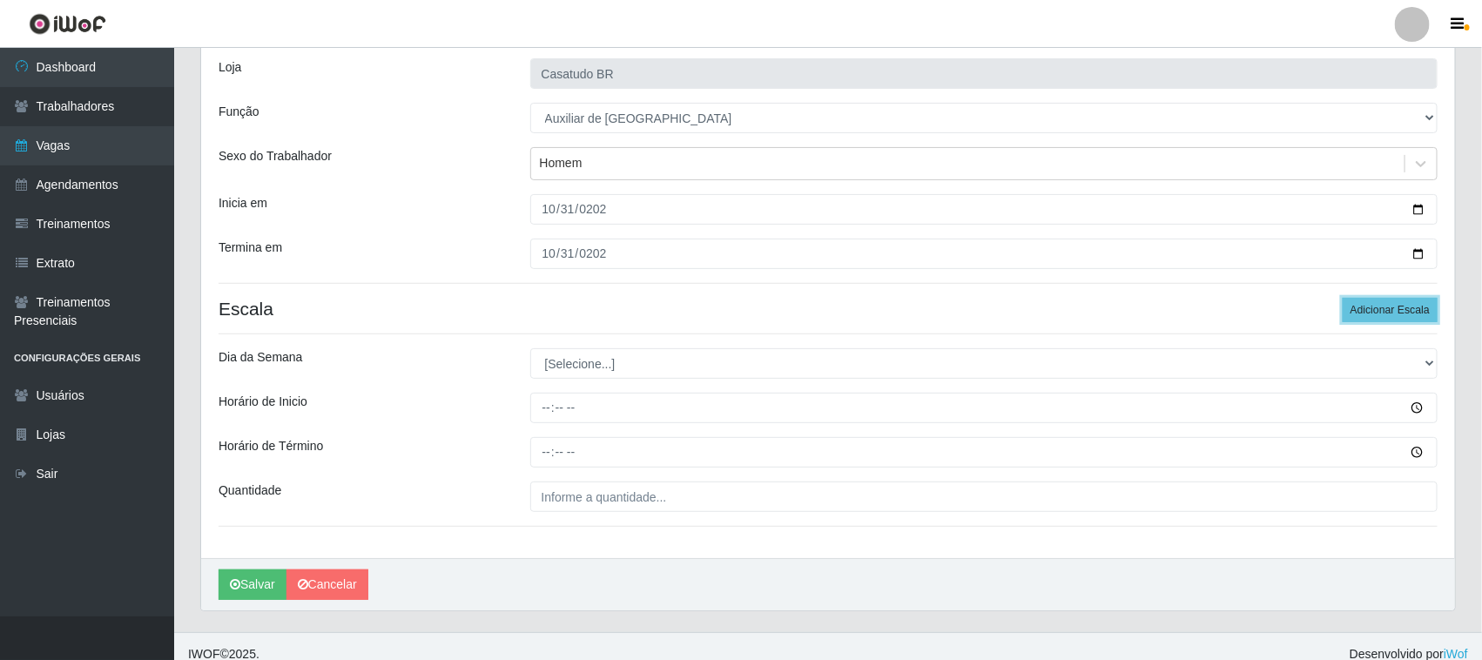
scroll to position [126, 0]
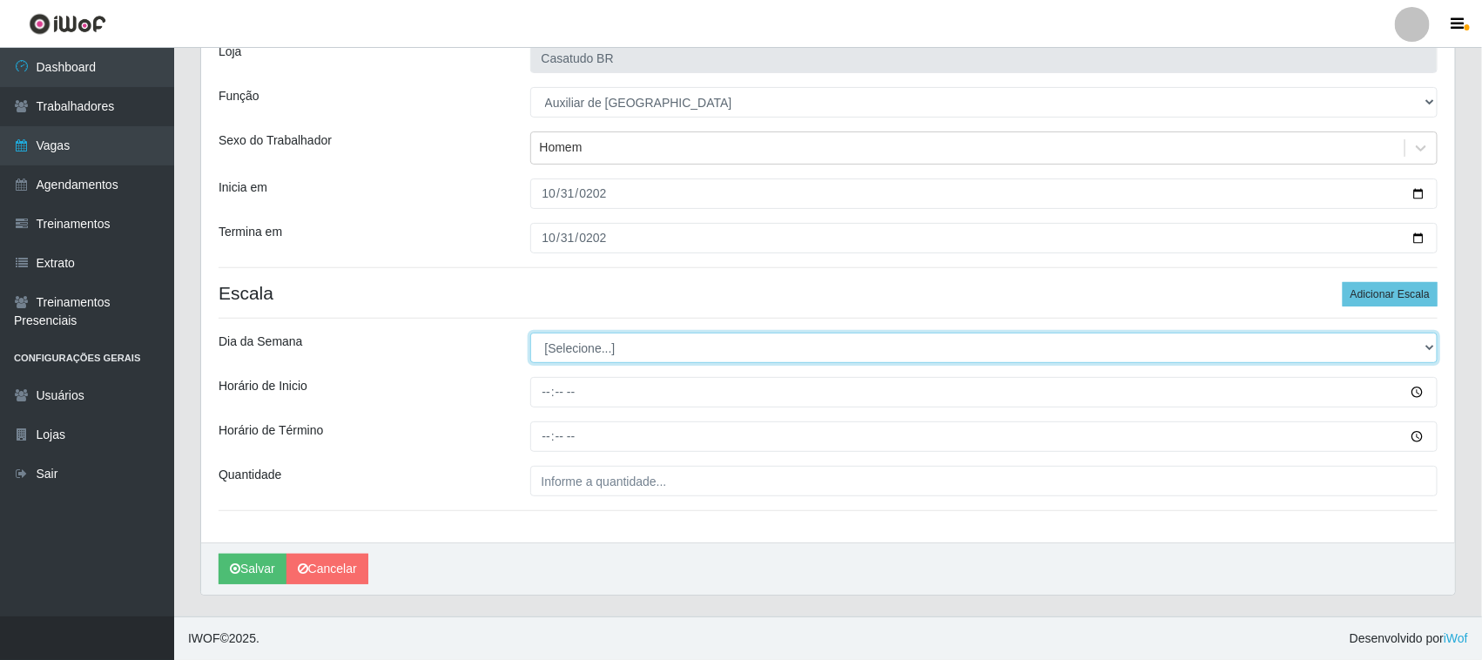
click at [650, 355] on select "[Selecione...] Segunda Terça Quarta Quinta Sexta Sábado Domingo" at bounding box center [984, 348] width 908 height 30
click at [612, 346] on select "[Selecione...] Segunda Terça Quarta Quinta Sexta Sábado Domingo" at bounding box center [984, 348] width 908 height 30
select select "5"
click at [530, 333] on select "[Selecione...] Segunda Terça Quarta Quinta Sexta Sábado Domingo" at bounding box center [984, 348] width 908 height 30
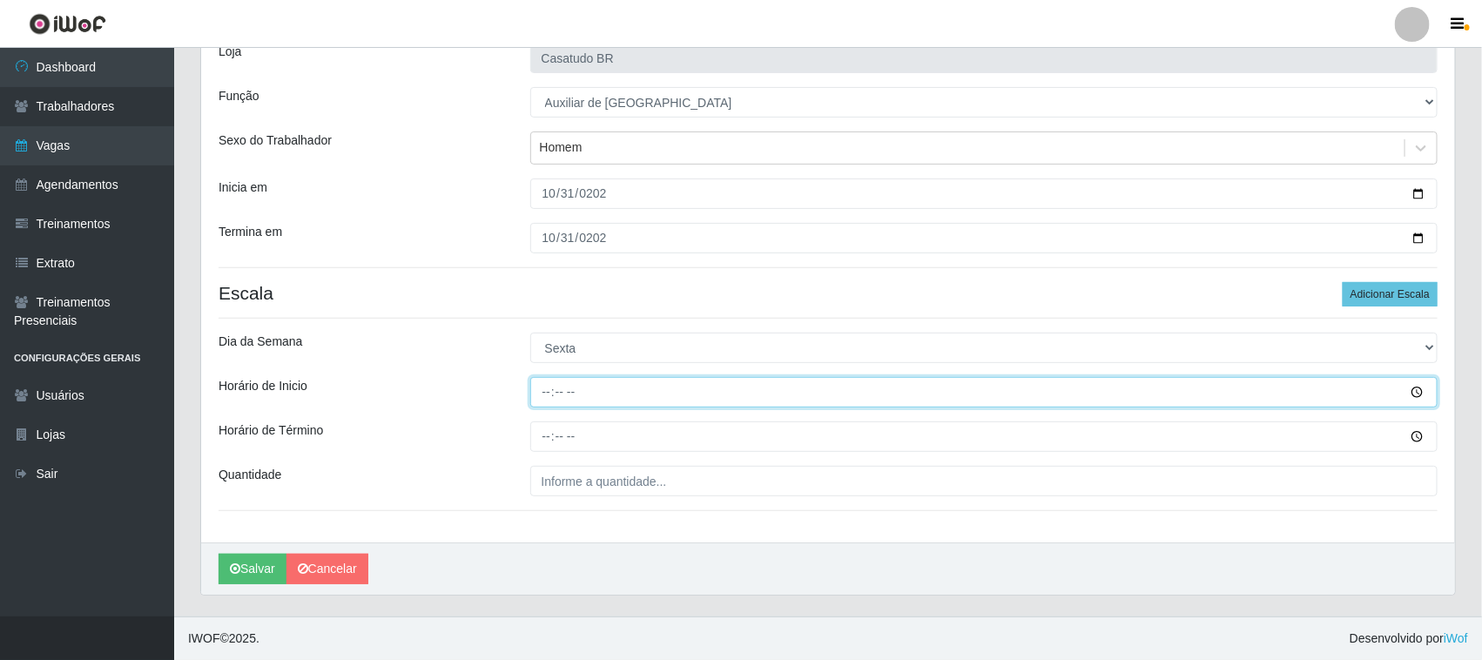
click at [555, 387] on input "Horário de Inicio" at bounding box center [984, 392] width 908 height 30
type input "14:00"
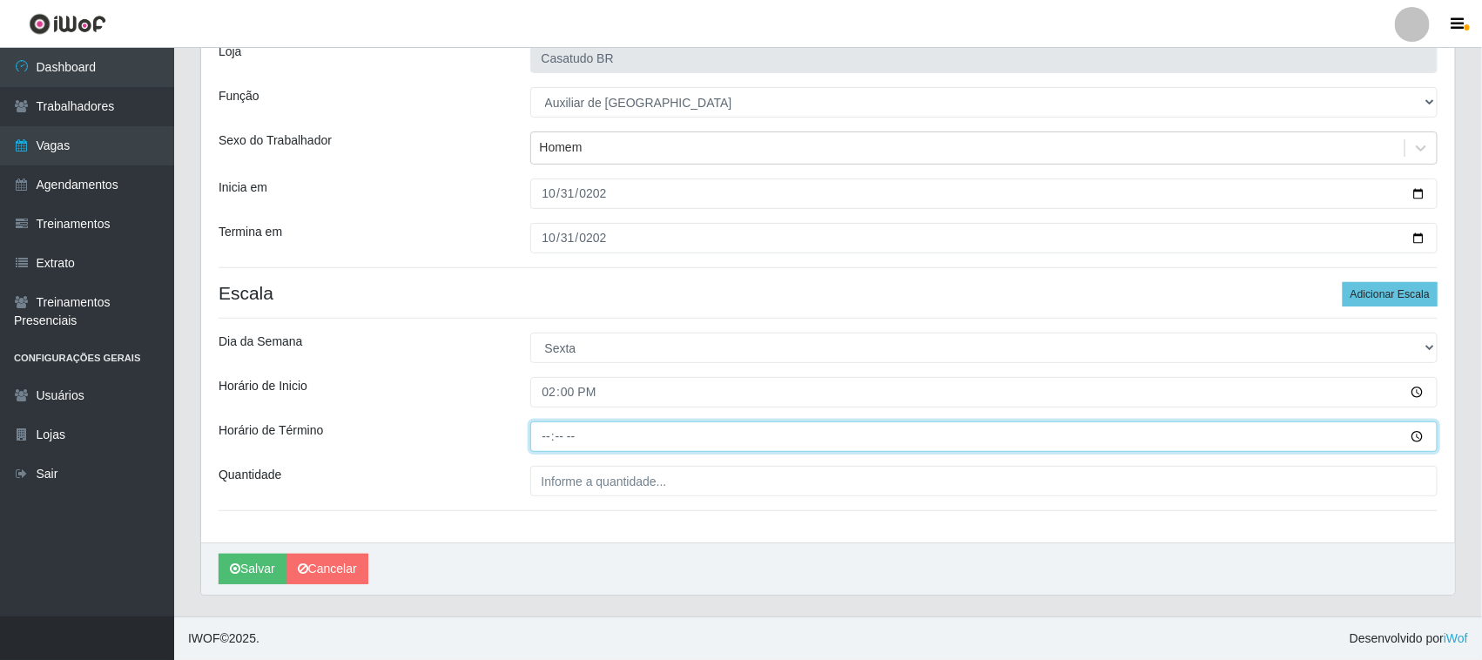
click at [550, 437] on input "Horário de Término" at bounding box center [984, 436] width 908 height 30
type input "20:00"
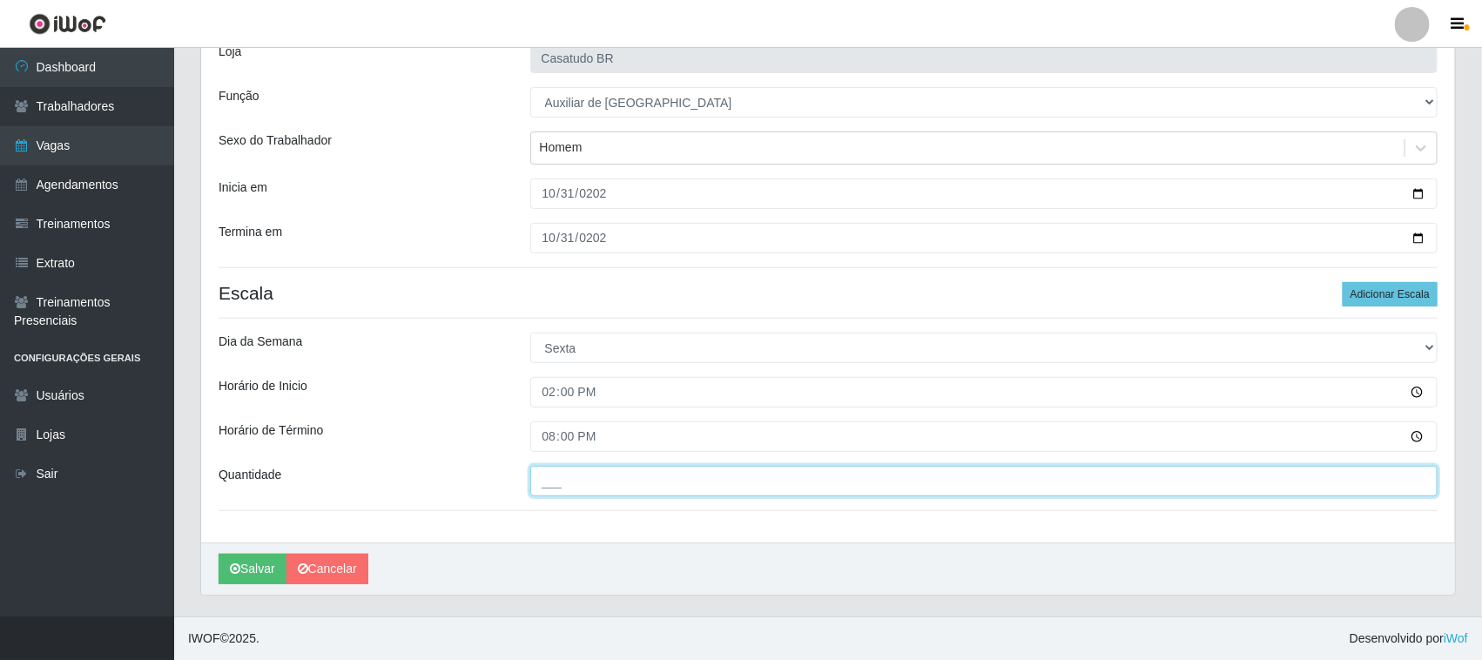
click at [562, 471] on input "___" at bounding box center [984, 481] width 908 height 30
type input "1__"
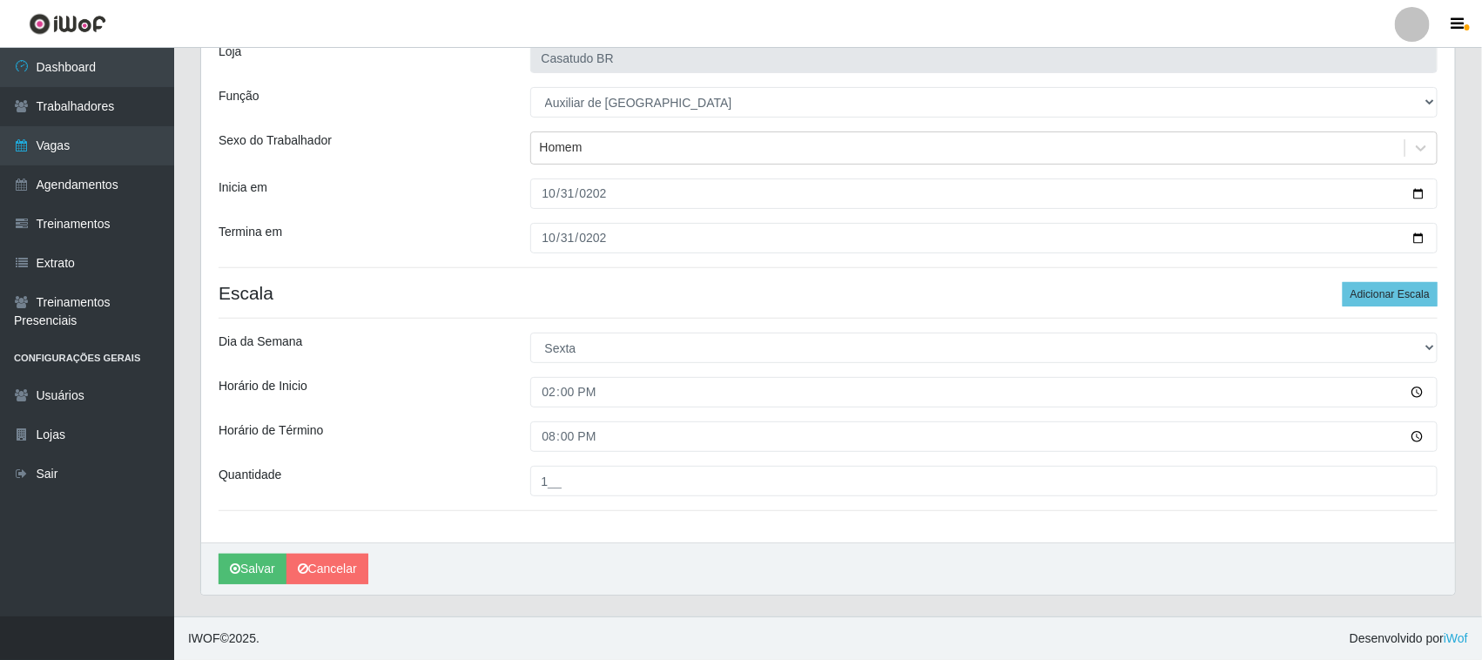
click at [275, 550] on div "[PERSON_NAME]" at bounding box center [828, 568] width 1254 height 52
click at [266, 559] on button "Salvar" at bounding box center [253, 569] width 68 height 30
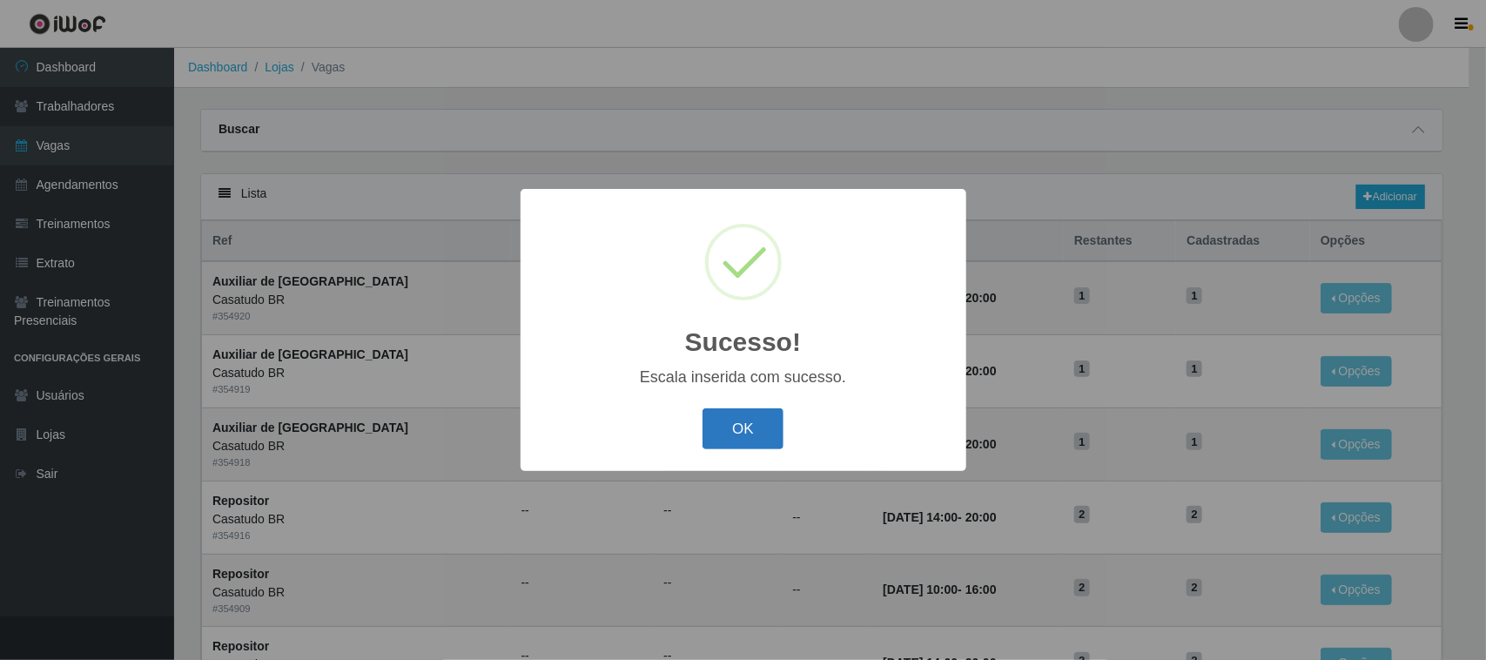
click at [732, 415] on button "OK" at bounding box center [743, 428] width 81 height 41
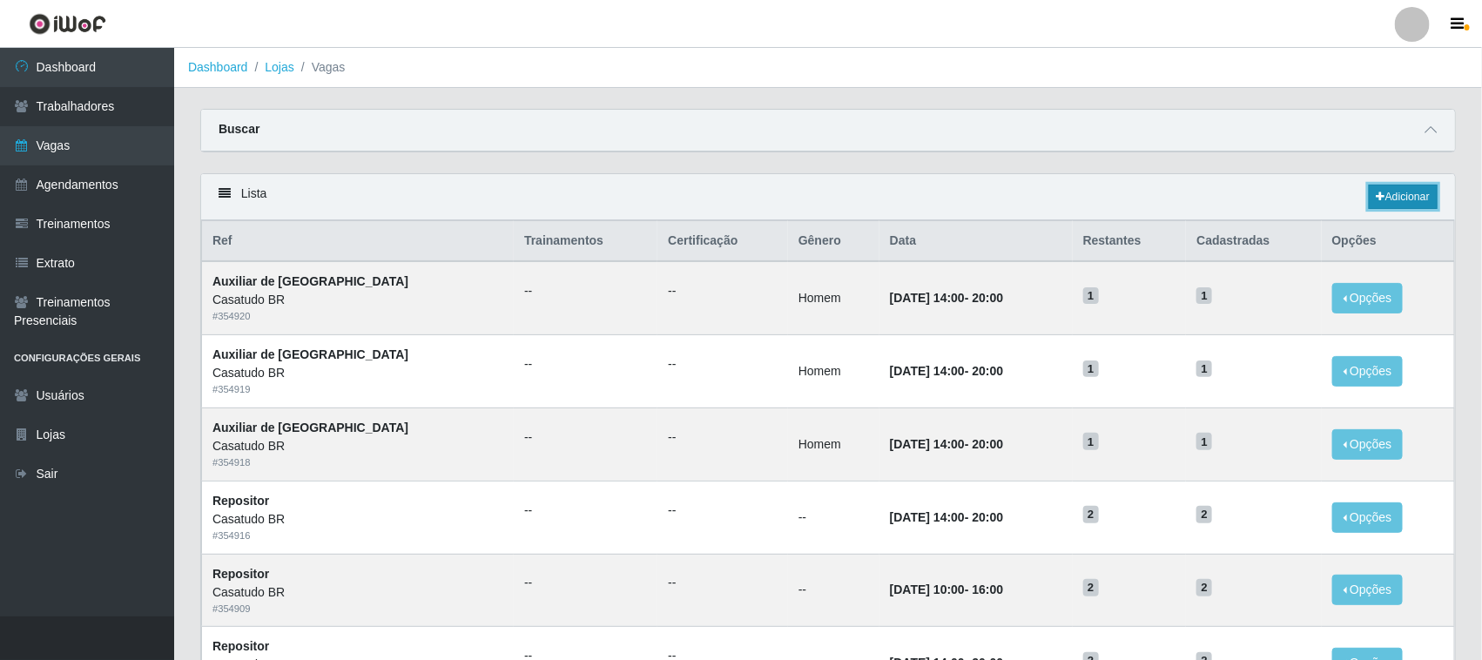
click at [1372, 197] on link "Adicionar" at bounding box center [1403, 197] width 69 height 24
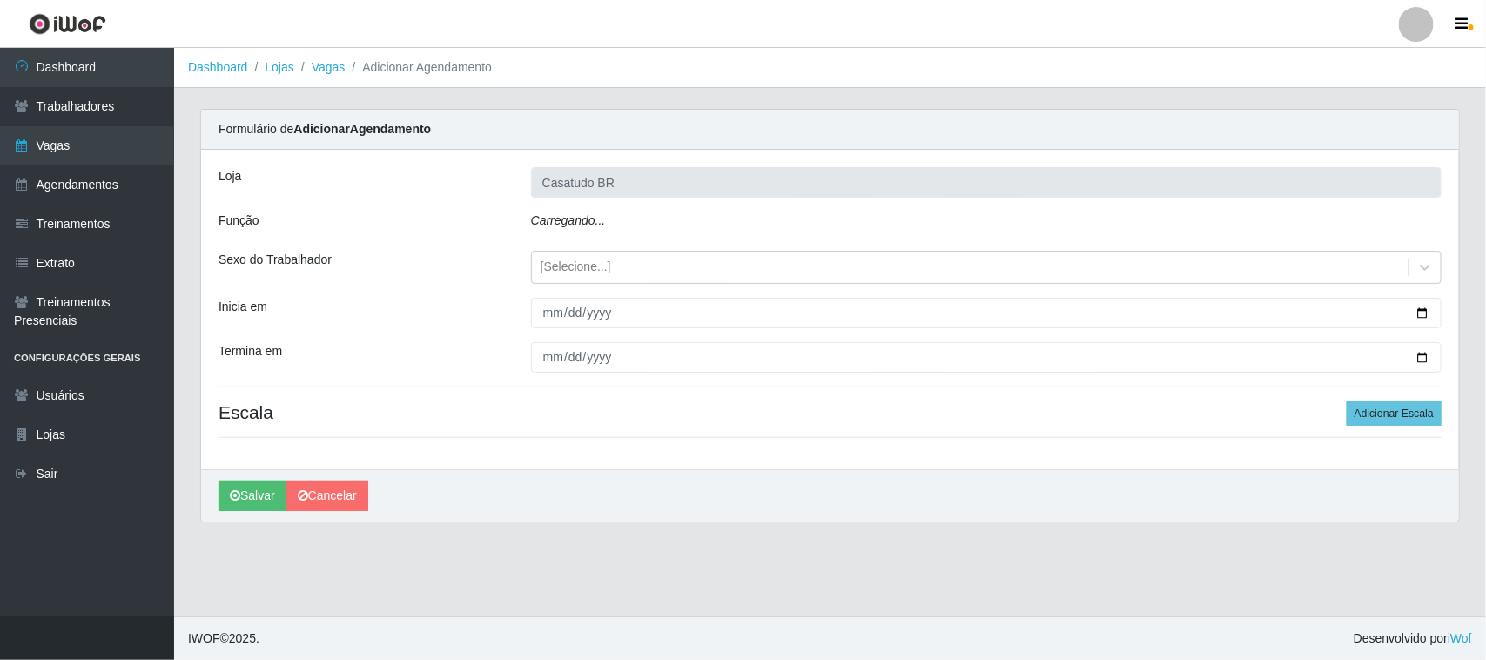
type input "Casatudo BR"
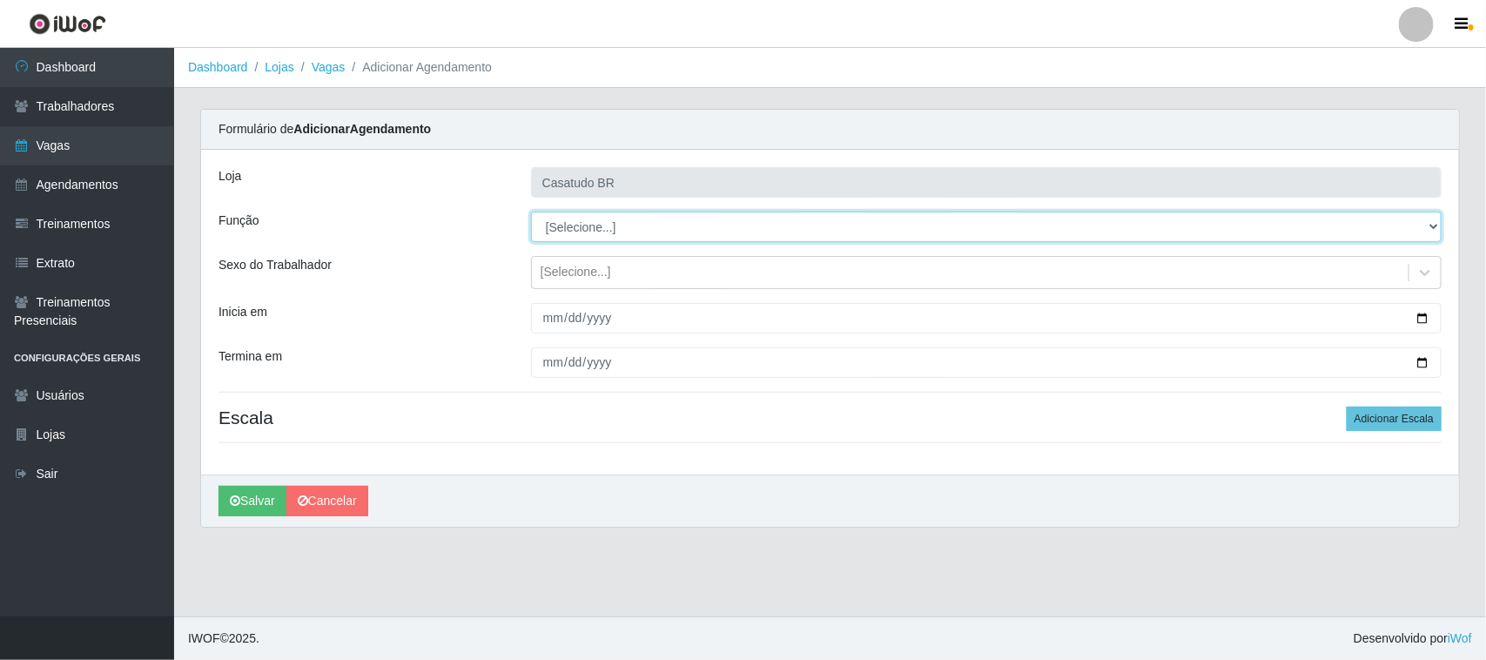
click at [562, 226] on select "[Selecione...] Auxiliar de Estoque Auxiliar de Estoque + Auxiliar de Estoque ++…" at bounding box center [986, 227] width 911 height 30
click at [582, 228] on select "[Selecione...] Auxiliar de Estoque Auxiliar de Estoque + Auxiliar de Estoque ++…" at bounding box center [986, 227] width 911 height 30
select select "24"
click at [531, 212] on select "[Selecione...] Auxiliar de Estoque Auxiliar de Estoque + Auxiliar de Estoque ++…" at bounding box center [986, 227] width 911 height 30
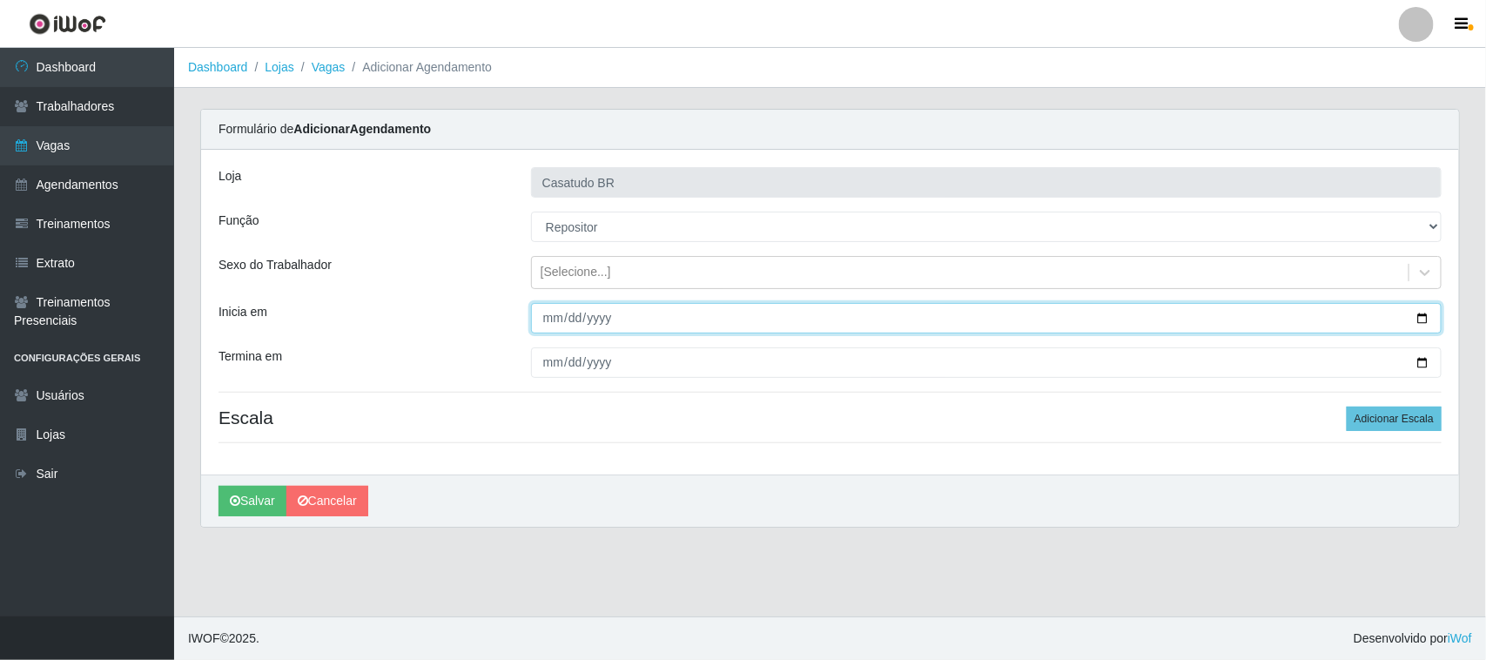
click at [558, 325] on input "Inicia em" at bounding box center [986, 318] width 911 height 30
type input "[DATE]"
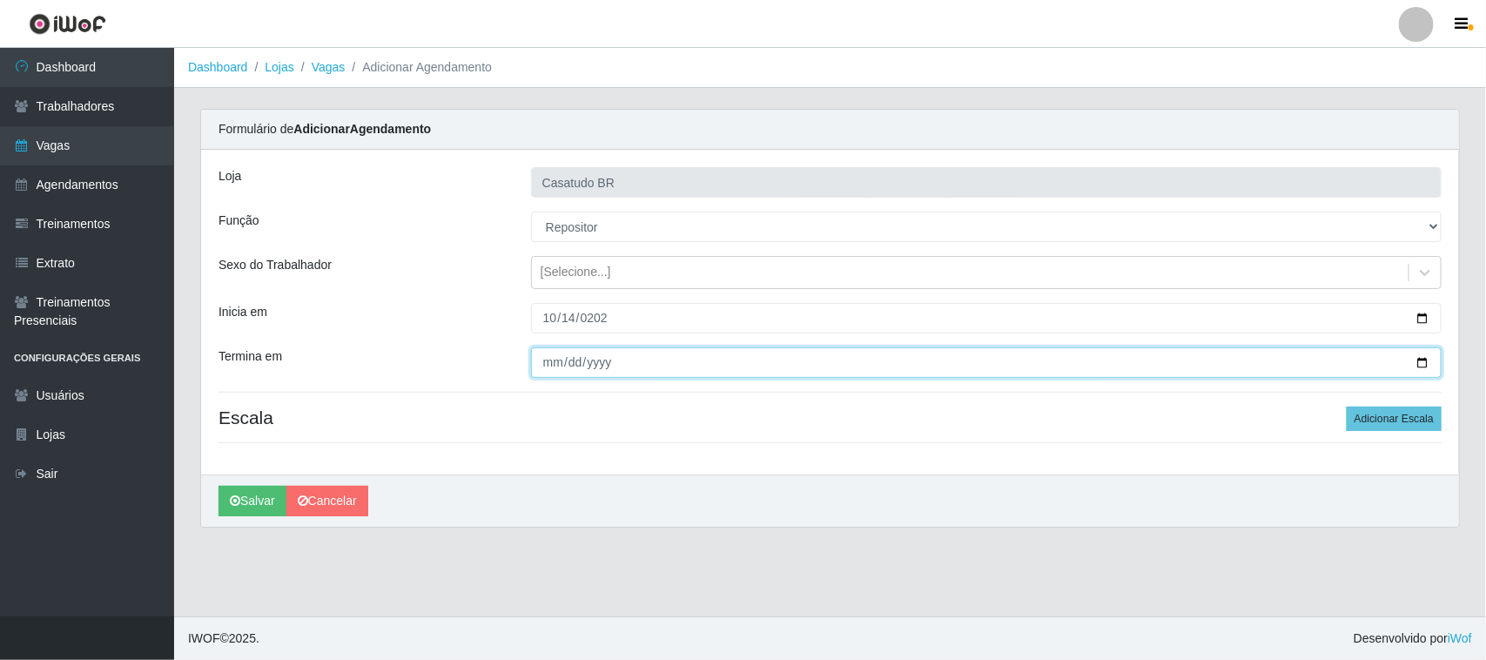
click at [549, 363] on input "Termina em" at bounding box center [986, 362] width 911 height 30
type input "[DATE]"
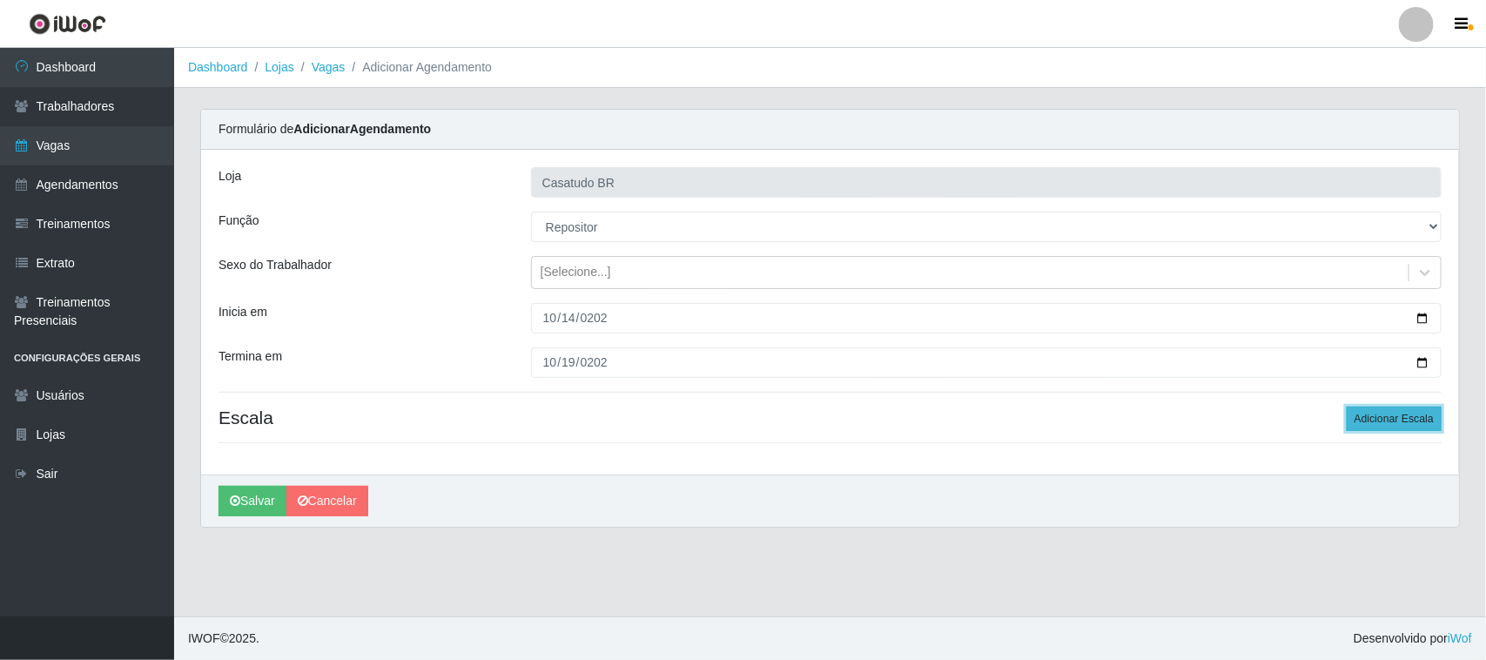
click at [1396, 418] on button "Adicionar Escala" at bounding box center [1394, 419] width 95 height 24
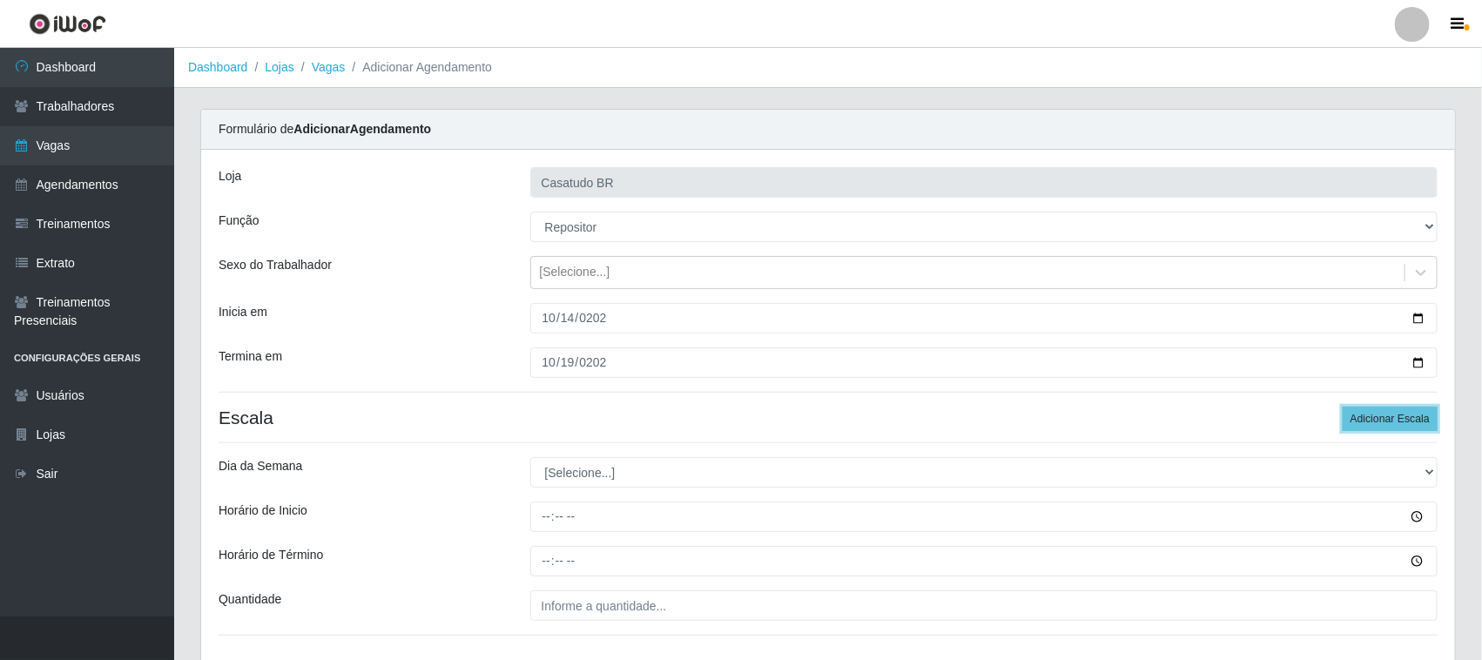
scroll to position [126, 0]
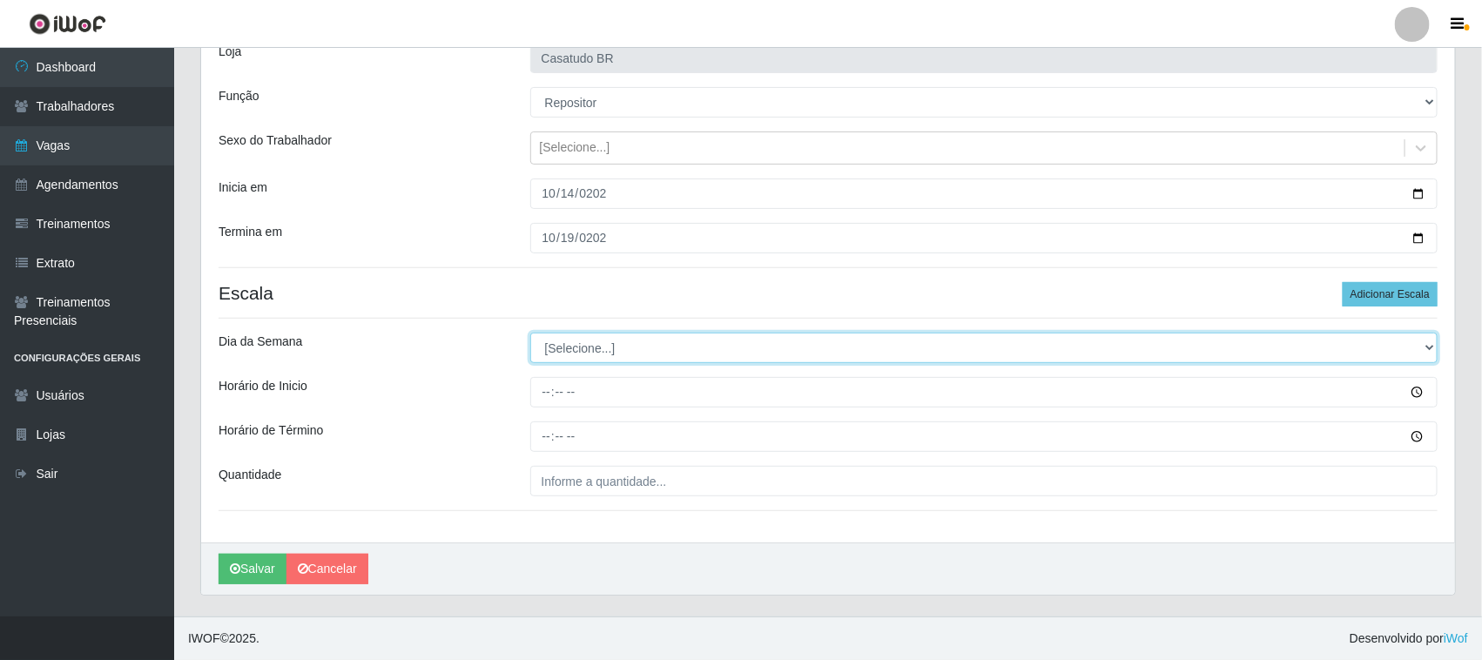
click at [572, 354] on select "[Selecione...] Segunda Terça Quarta Quinta Sexta Sábado Domingo" at bounding box center [984, 348] width 908 height 30
select select "2"
click at [530, 333] on select "[Selecione...] Segunda Terça Quarta Quinta Sexta Sábado Domingo" at bounding box center [984, 348] width 908 height 30
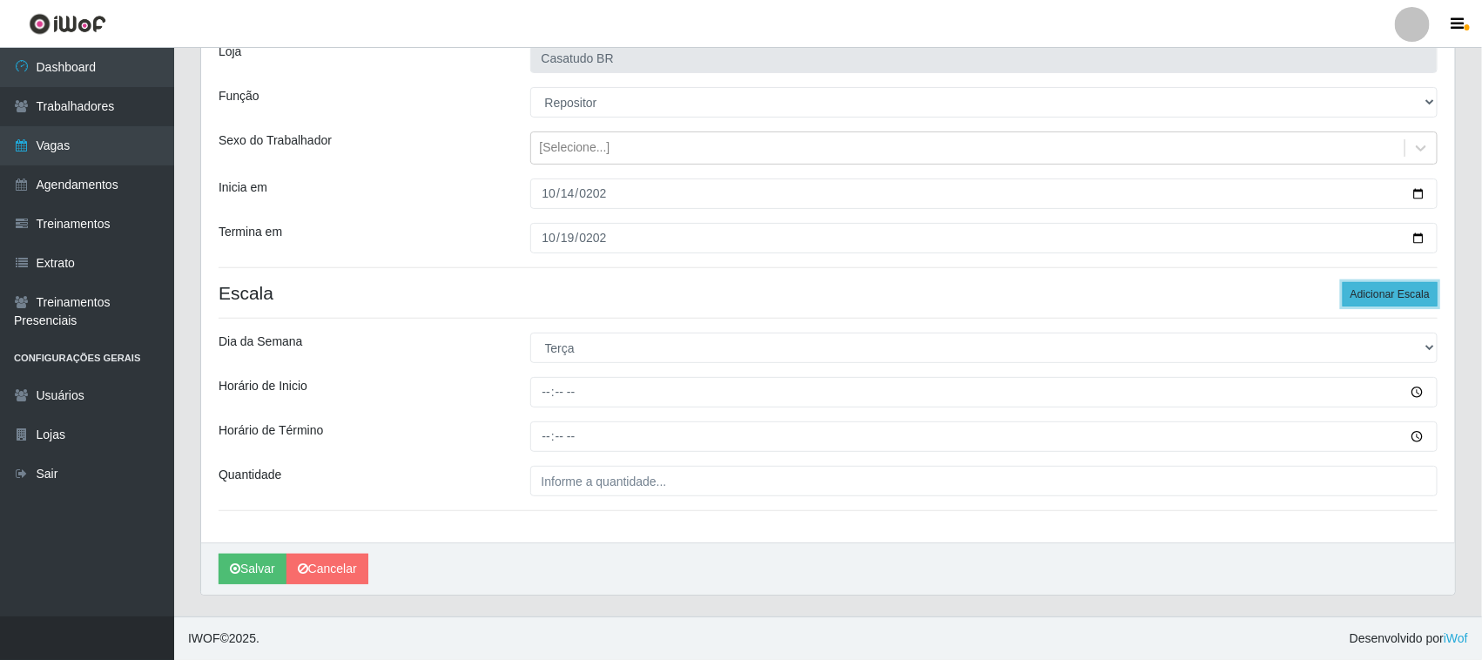
click at [1404, 296] on button "Adicionar Escala" at bounding box center [1390, 294] width 95 height 24
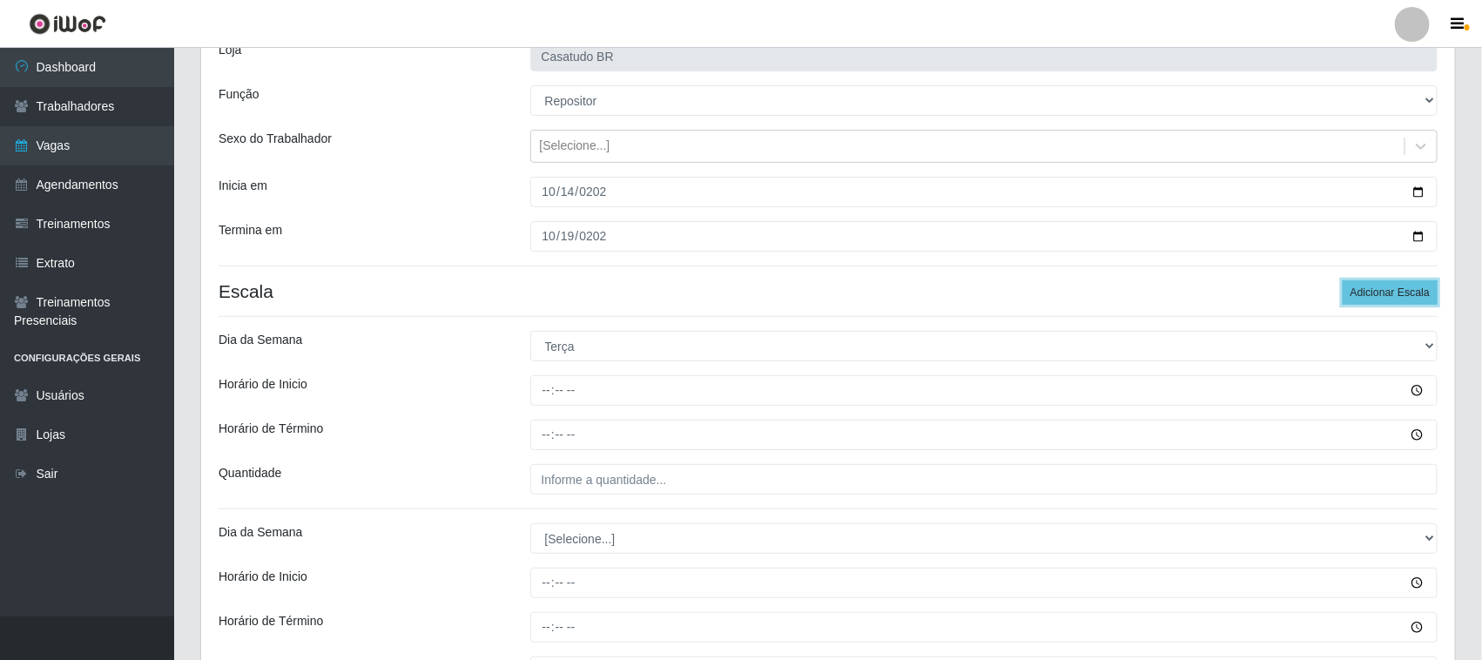
scroll to position [319, 0]
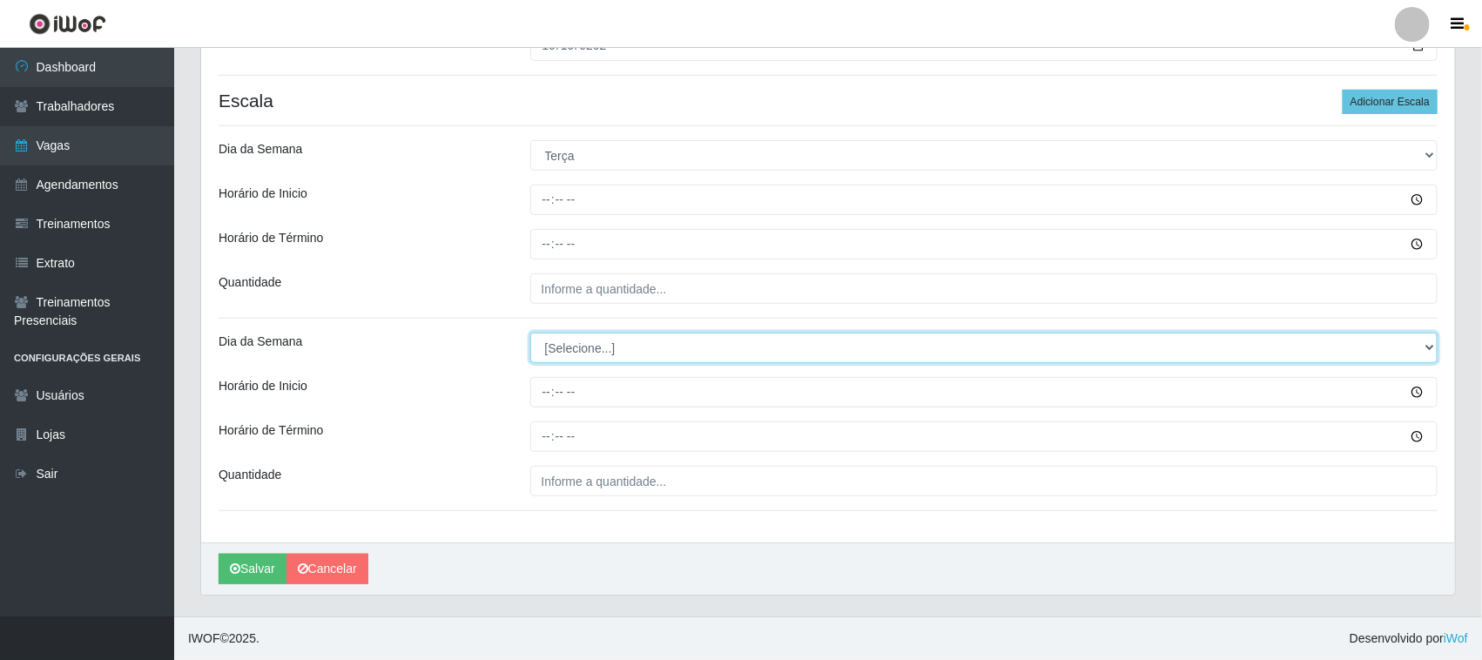
click at [655, 344] on select "[Selecione...] Segunda Terça Quarta Quinta Sexta Sábado Domingo" at bounding box center [984, 348] width 908 height 30
click at [631, 342] on select "[Selecione...] Segunda Terça Quarta Quinta Sexta Sábado Domingo" at bounding box center [984, 348] width 908 height 30
select select "3"
click at [530, 333] on select "[Selecione...] Segunda Terça Quarta Quinta Sexta Sábado Domingo" at bounding box center [984, 348] width 908 height 30
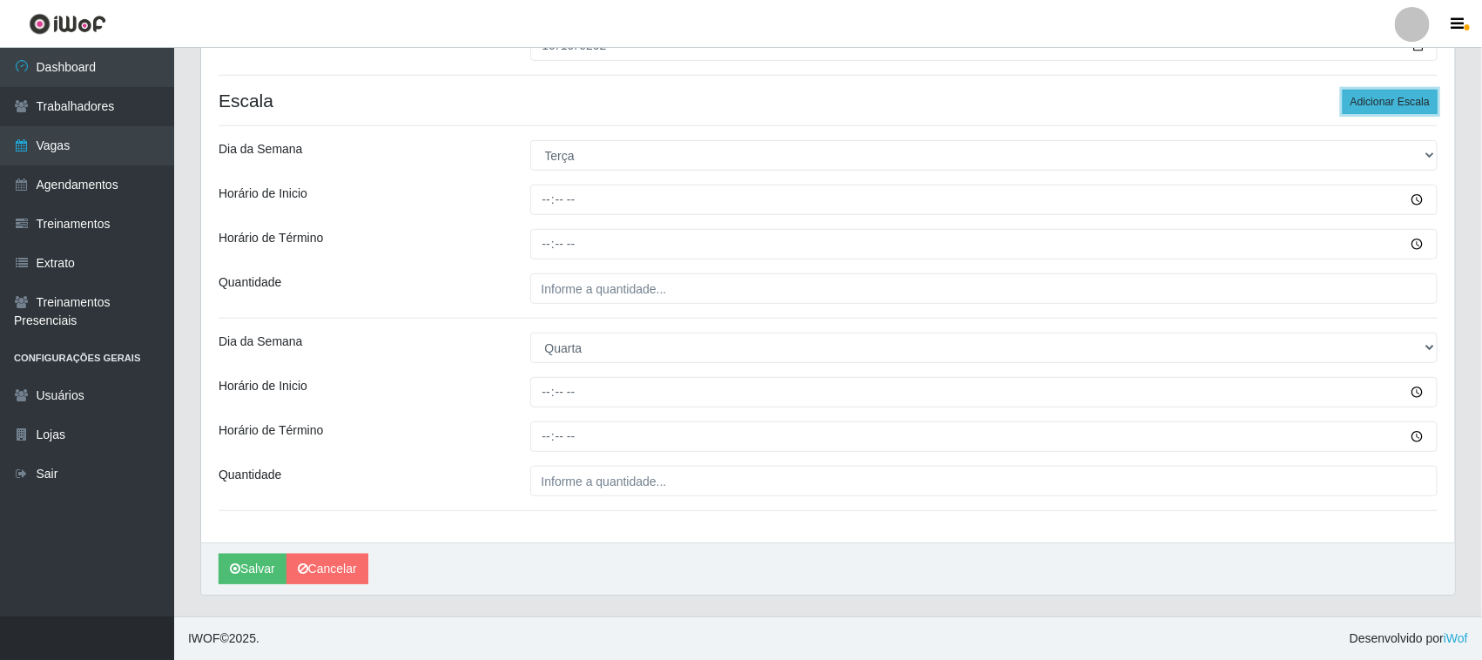
click at [1373, 111] on button "Adicionar Escala" at bounding box center [1390, 102] width 95 height 24
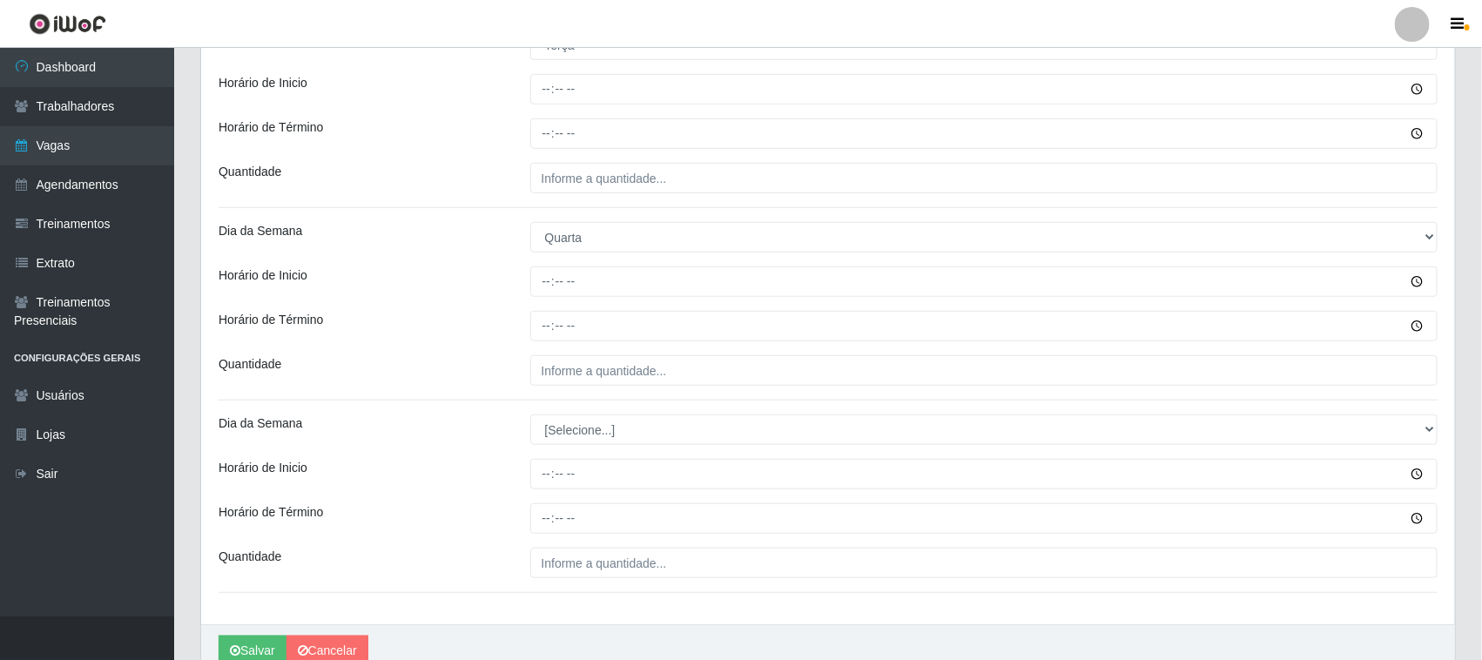
scroll to position [511, 0]
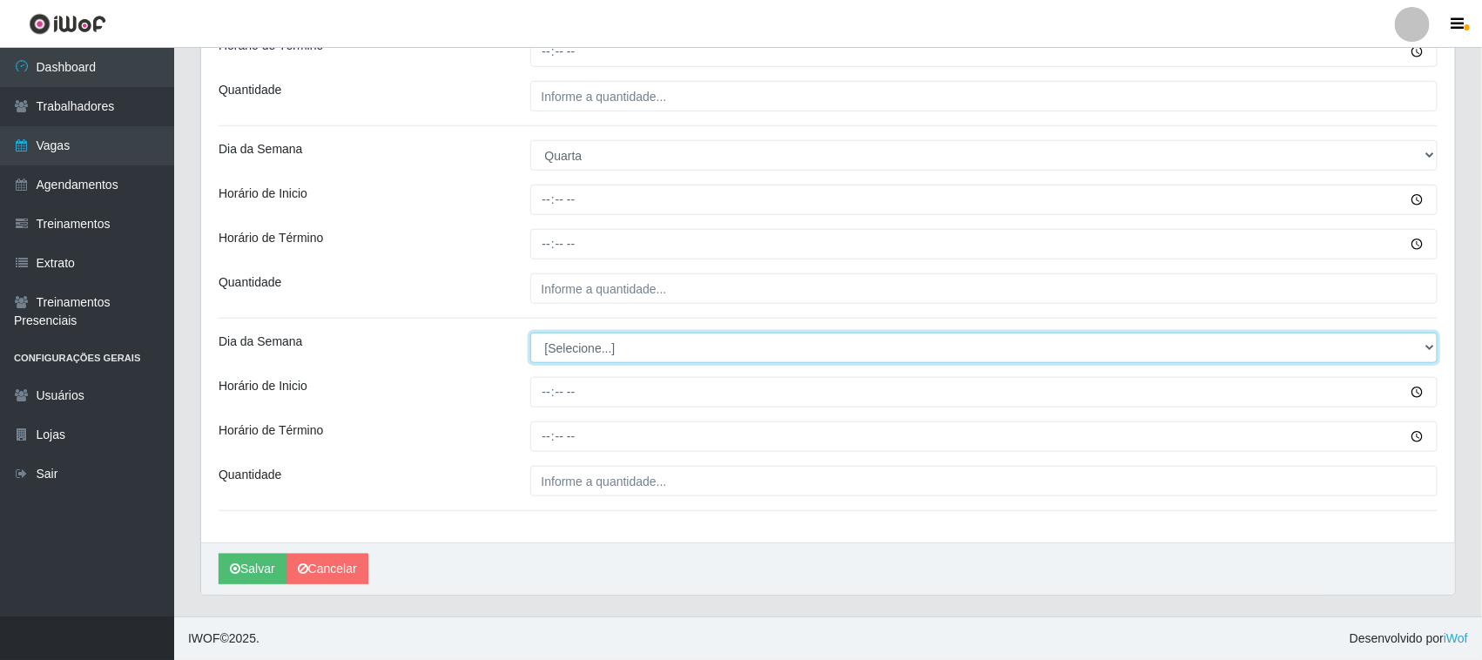
drag, startPoint x: 611, startPoint y: 347, endPoint x: 607, endPoint y: 354, distance: 9.0
click at [610, 346] on select "[Selecione...] Segunda Terça Quarta Quinta Sexta Sábado Domingo" at bounding box center [984, 348] width 908 height 30
select select "4"
click at [530, 333] on select "[Selecione...] Segunda Terça Quarta Quinta Sexta Sábado Domingo" at bounding box center [984, 348] width 908 height 30
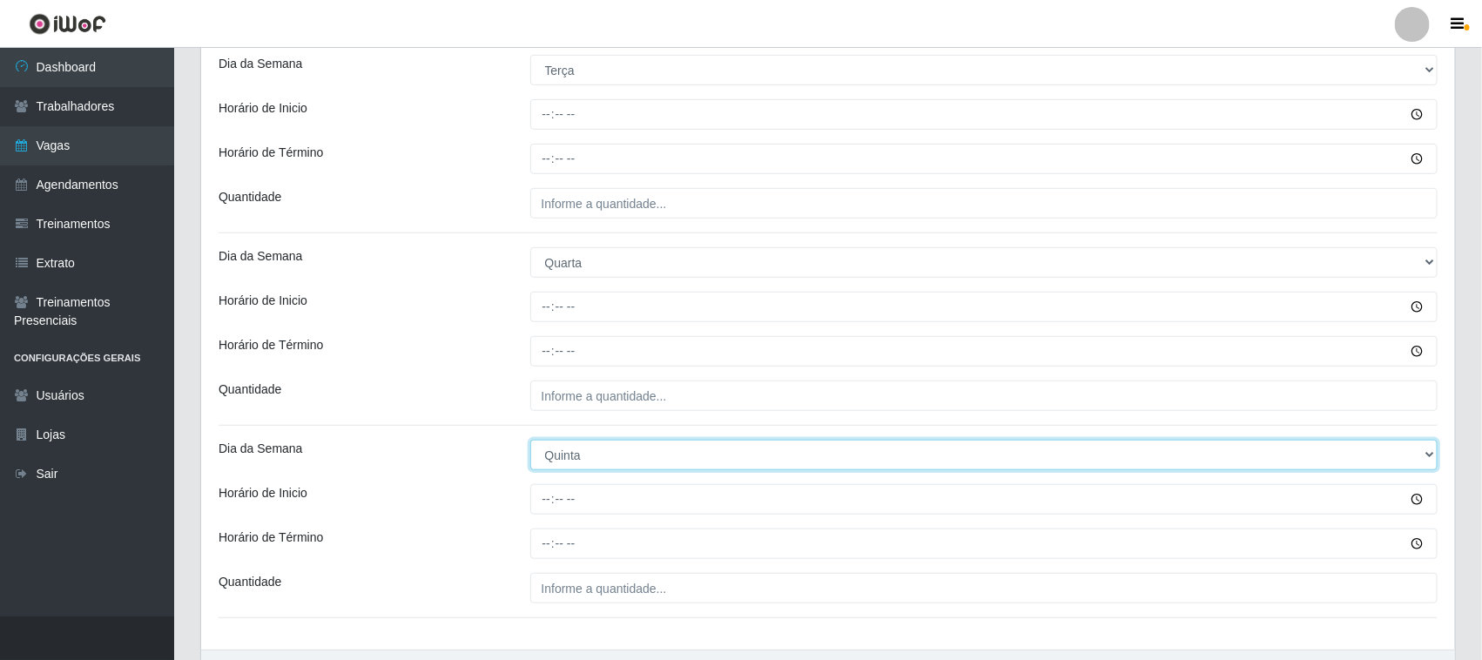
scroll to position [293, 0]
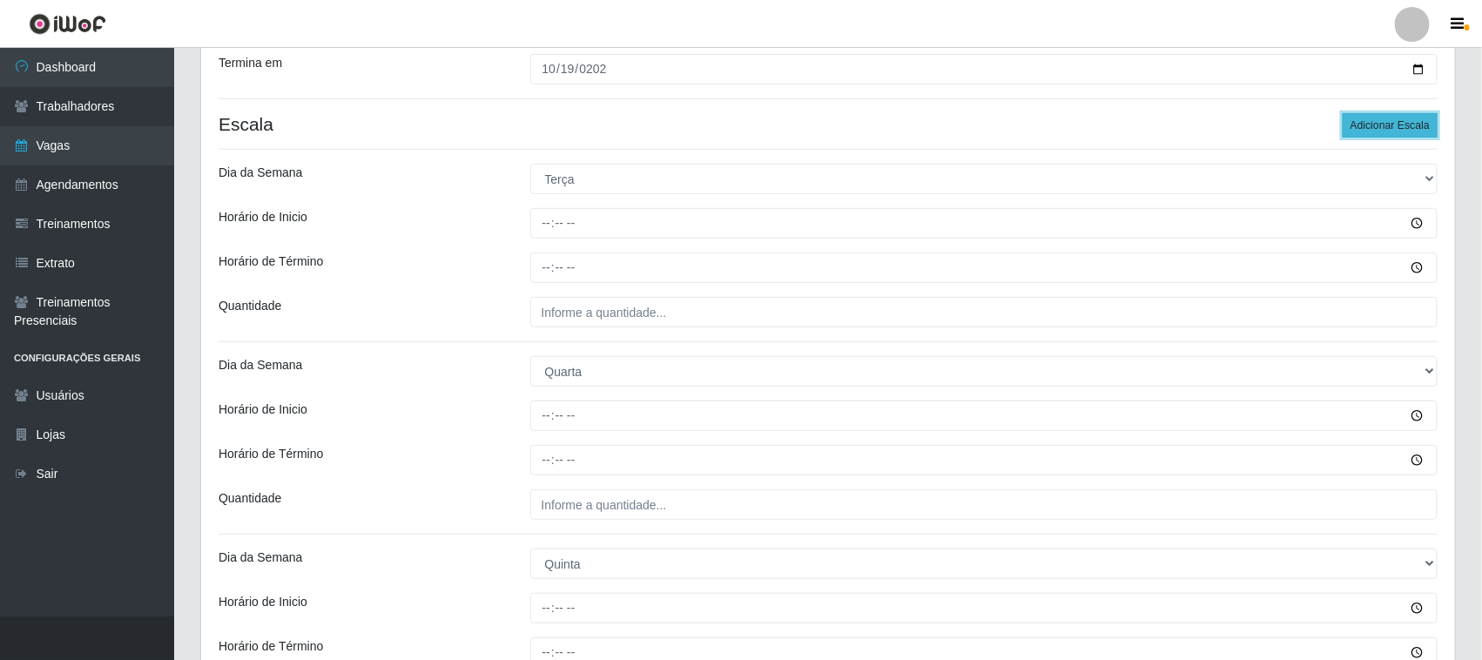
click at [1385, 124] on button "Adicionar Escala" at bounding box center [1390, 125] width 95 height 24
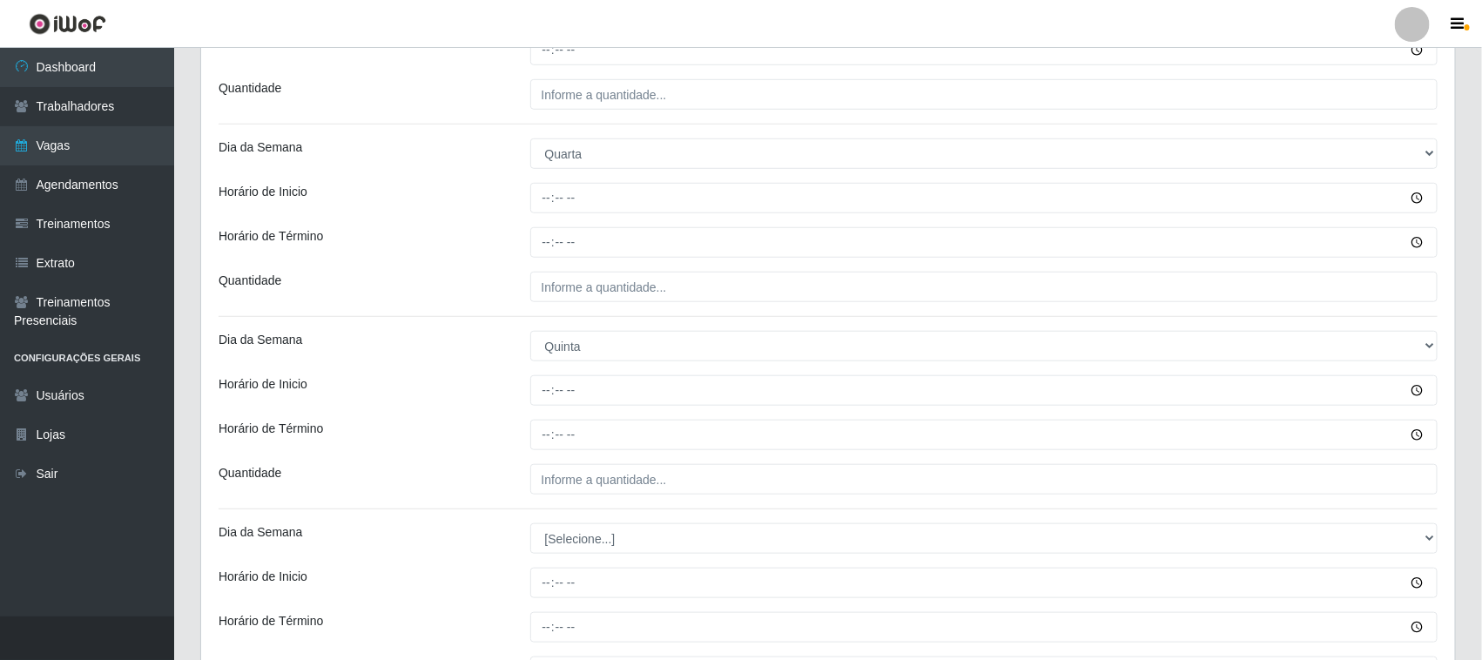
scroll to position [704, 0]
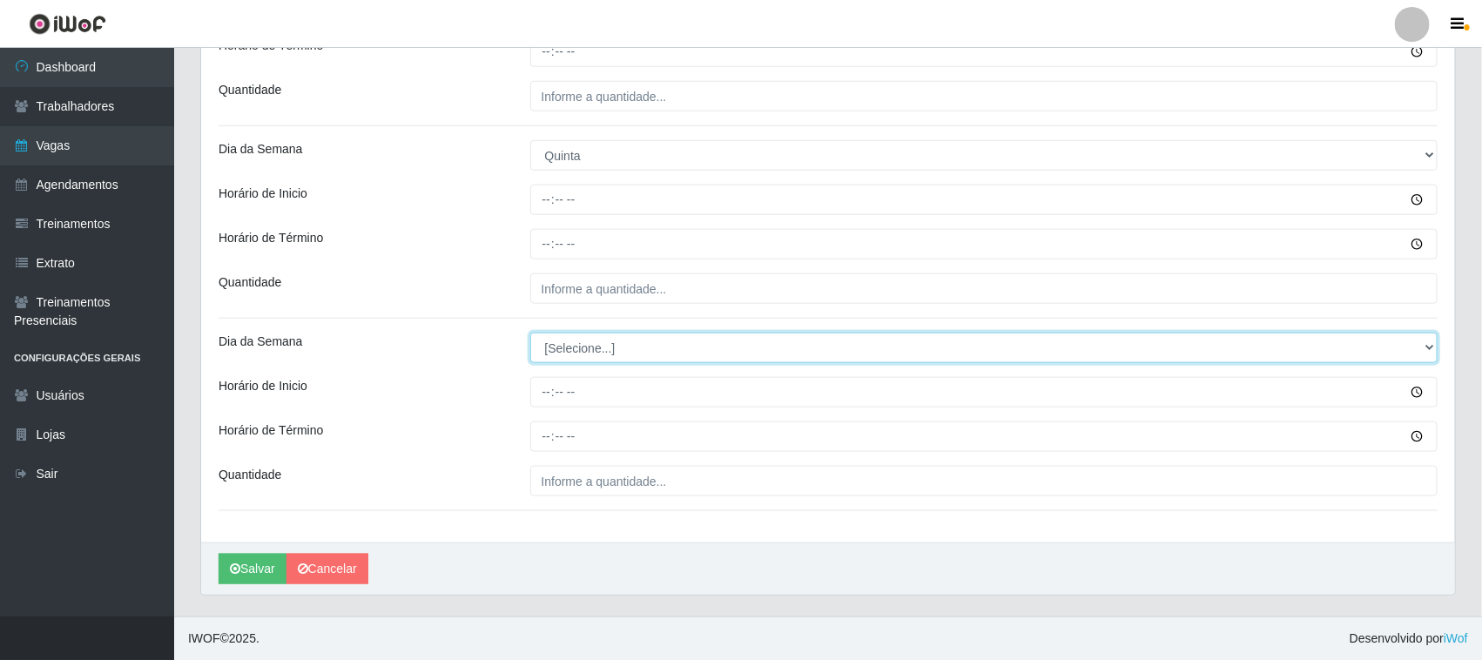
click at [603, 350] on select "[Selecione...] Segunda Terça Quarta Quinta Sexta Sábado Domingo" at bounding box center [984, 348] width 908 height 30
select select "5"
click at [530, 333] on select "[Selecione...] Segunda Terça Quarta Quinta Sexta Sábado Domingo" at bounding box center [984, 348] width 908 height 30
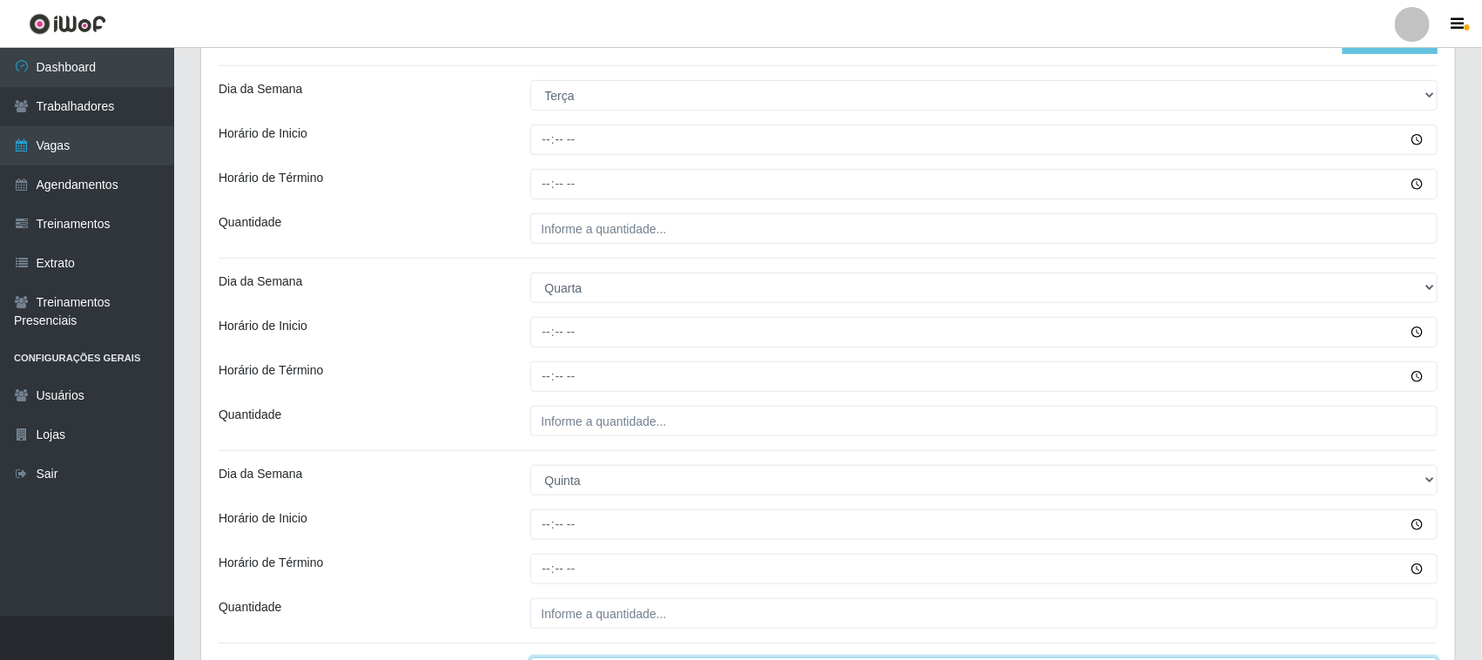
scroll to position [159, 0]
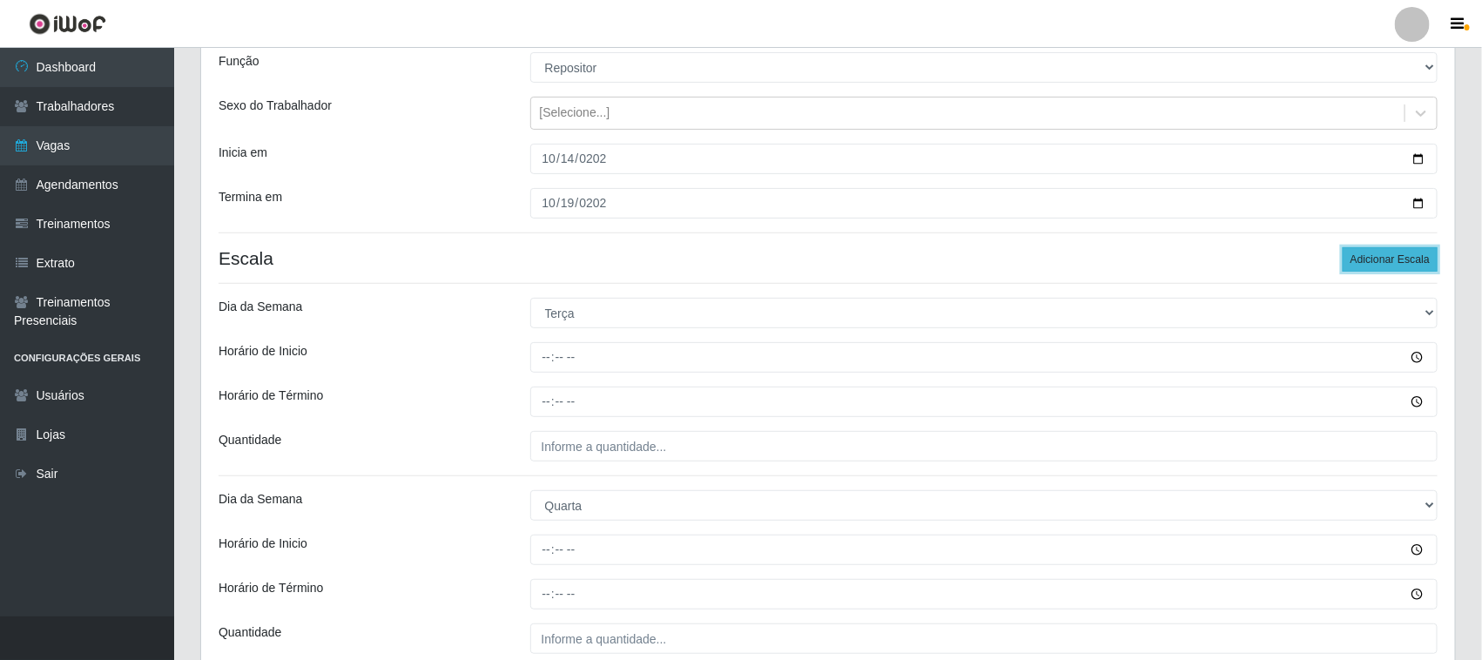
click at [1376, 259] on button "Adicionar Escala" at bounding box center [1390, 259] width 95 height 24
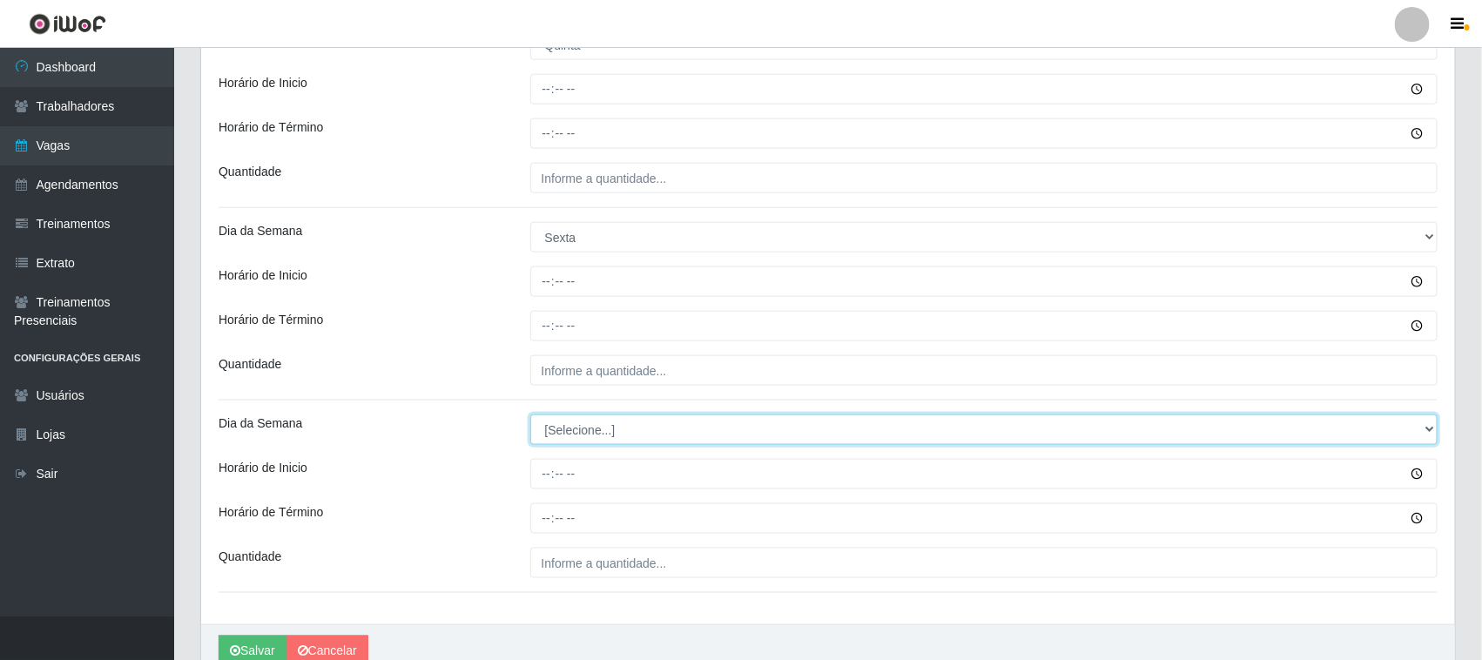
click at [586, 424] on select "[Selecione...] Segunda Terça Quarta Quinta Sexta Sábado Domingo" at bounding box center [984, 429] width 908 height 30
select select "6"
click at [530, 416] on select "[Selecione...] Segunda Terça Quarta Quinta Sexta Sábado Domingo" at bounding box center [984, 429] width 908 height 30
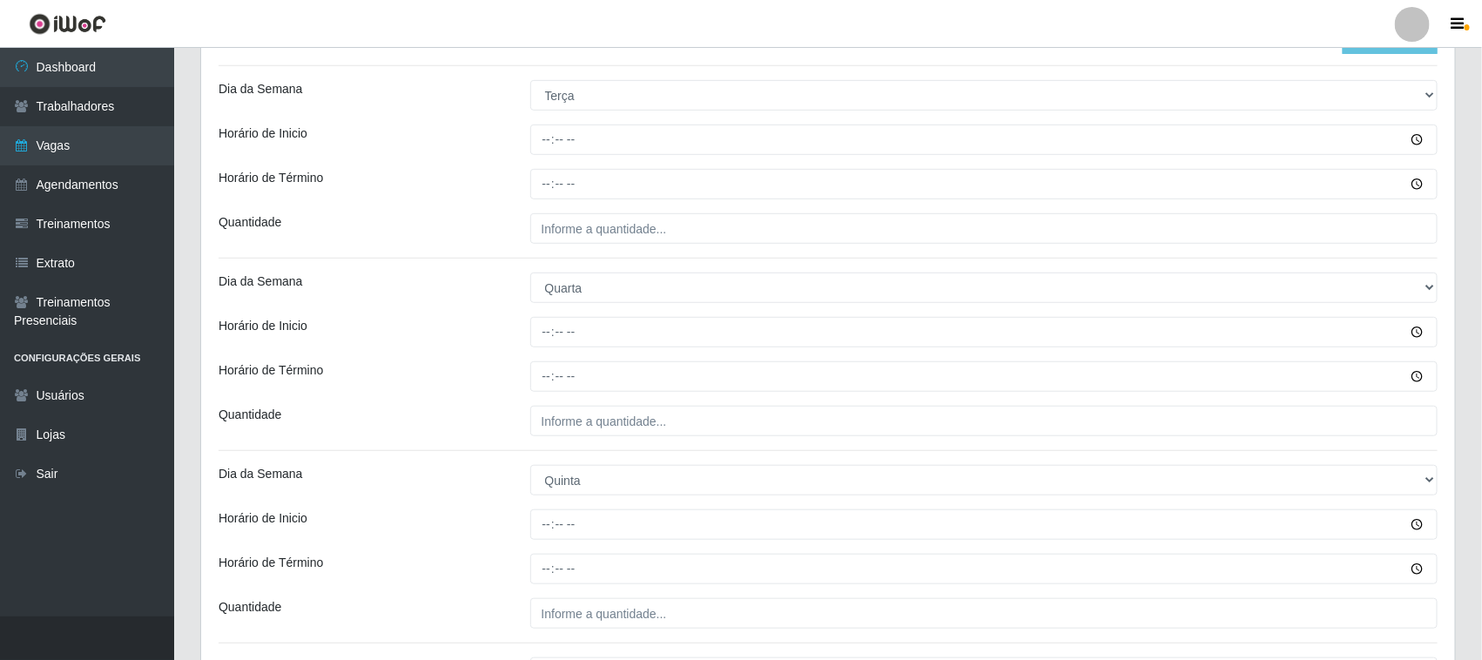
scroll to position [268, 0]
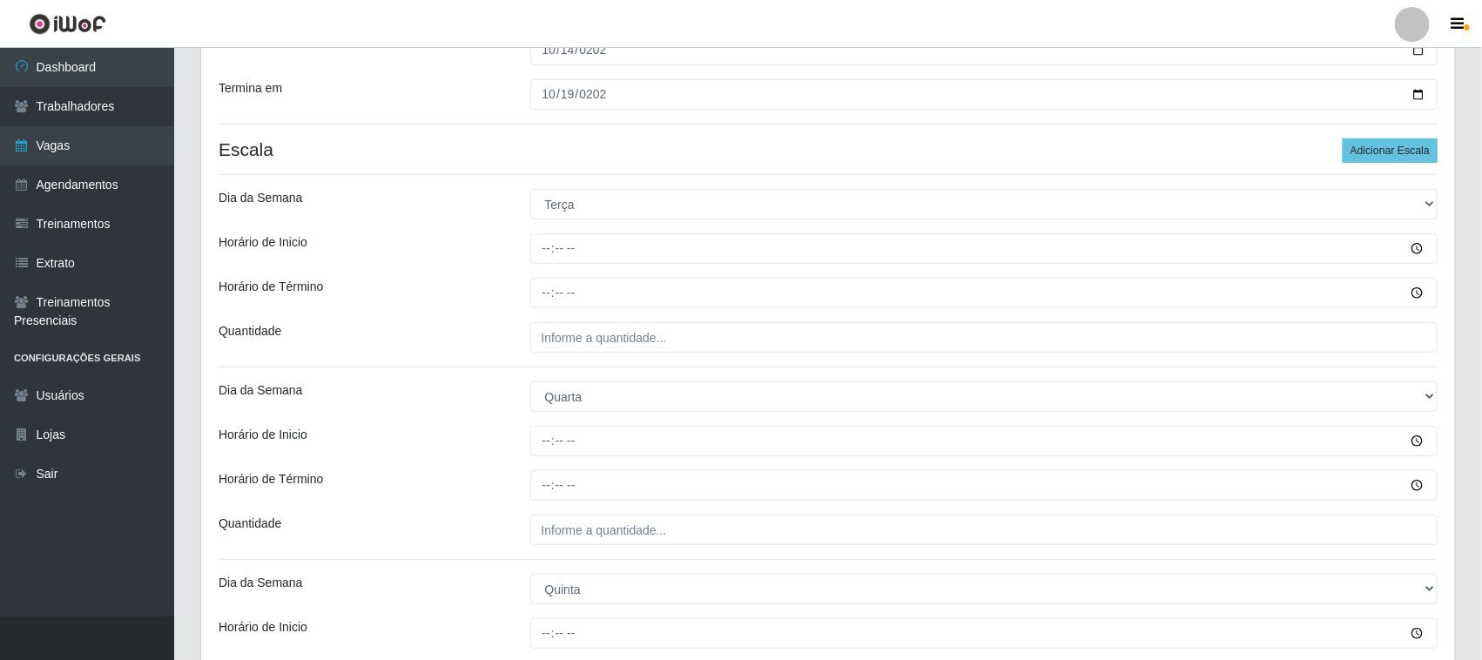
click at [1398, 164] on div "Loja Casatudo BR Função [Selecione...] Auxiliar de Estoque Auxiliar de Estoque …" at bounding box center [828, 525] width 1254 height 1287
drag, startPoint x: 1398, startPoint y: 158, endPoint x: 1321, endPoint y: 180, distance: 79.9
click at [1396, 158] on button "Adicionar Escala" at bounding box center [1390, 150] width 95 height 24
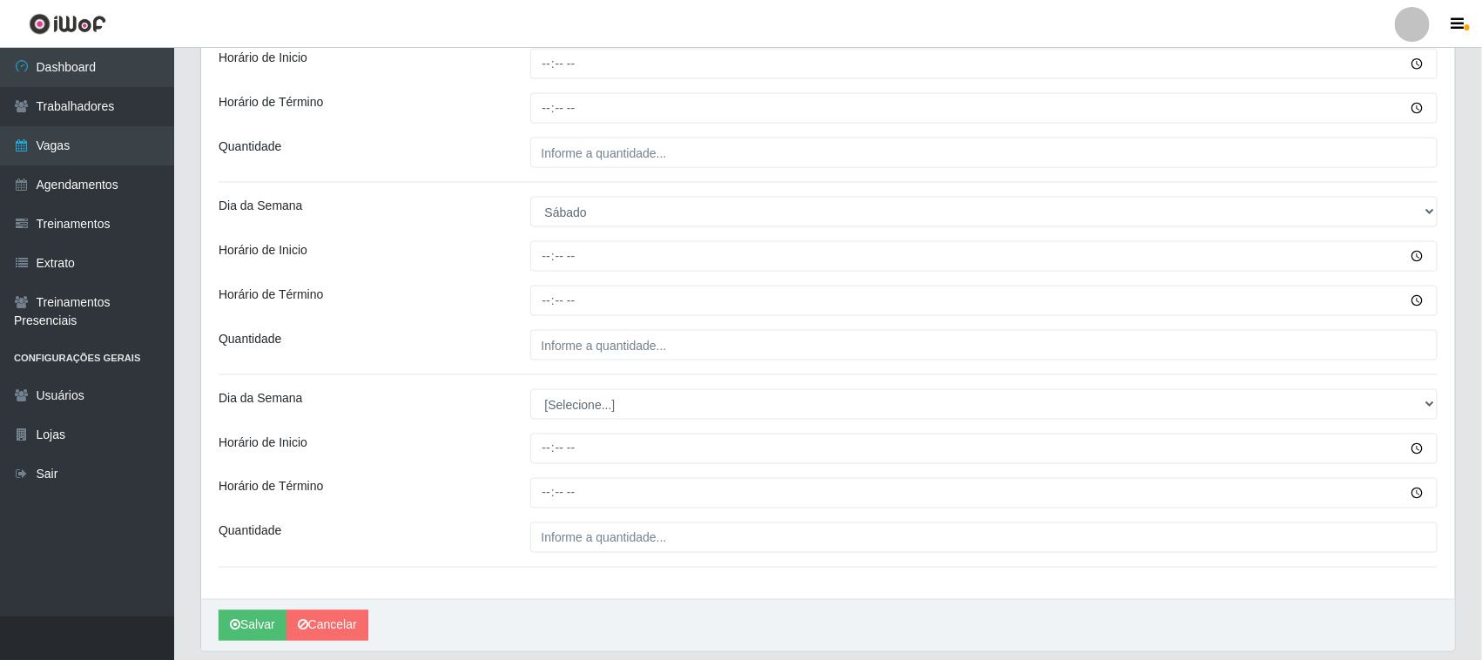
scroll to position [1089, 0]
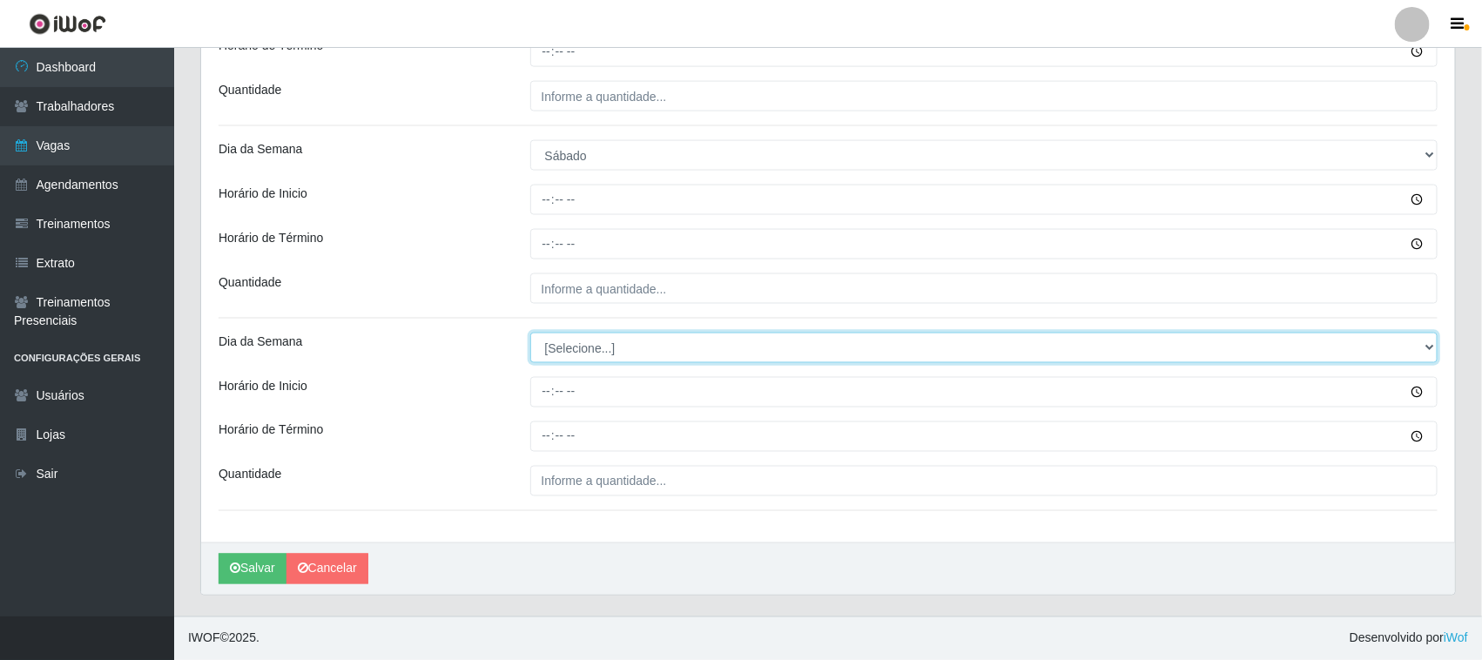
click at [582, 357] on select "[Selecione...] Segunda Terça Quarta Quinta Sexta Sábado Domingo" at bounding box center [984, 348] width 908 height 30
select select "0"
click at [530, 333] on select "[Selecione...] Segunda Terça Quarta Quinta Sexta Sábado Domingo" at bounding box center [984, 348] width 908 height 30
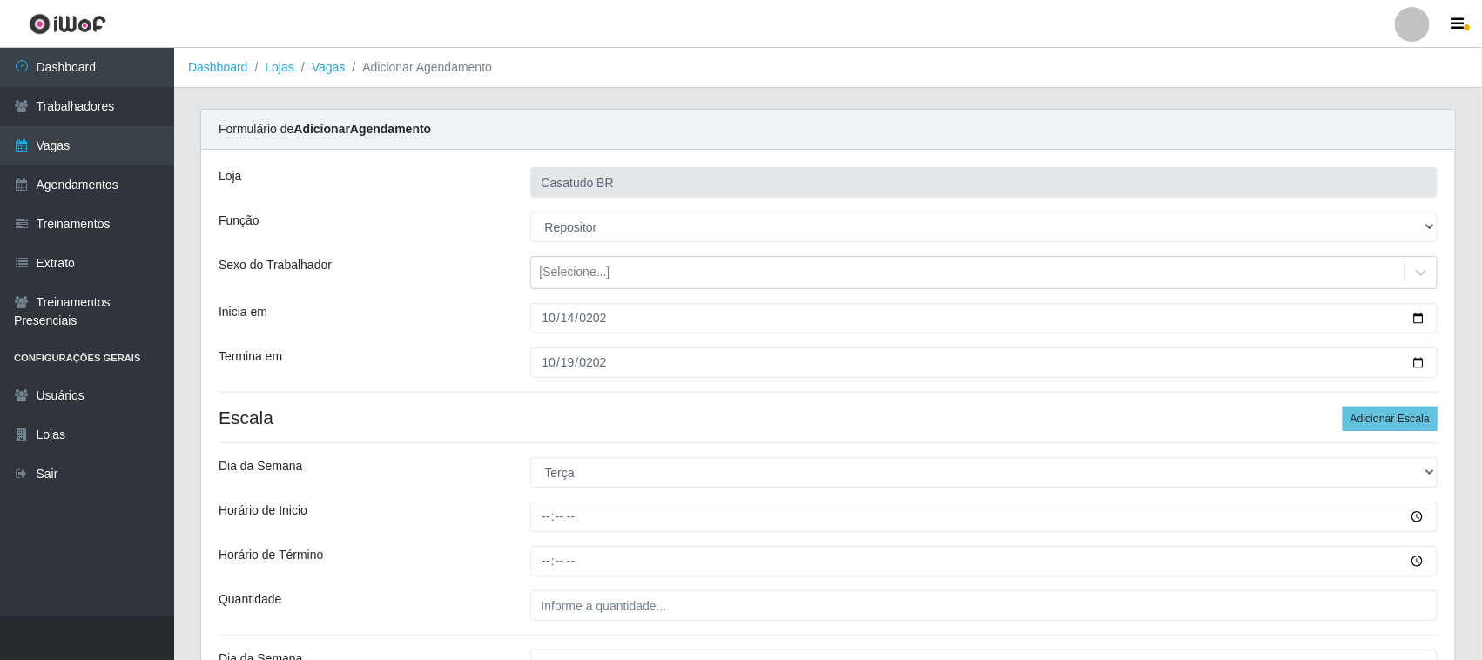
scroll to position [218, 0]
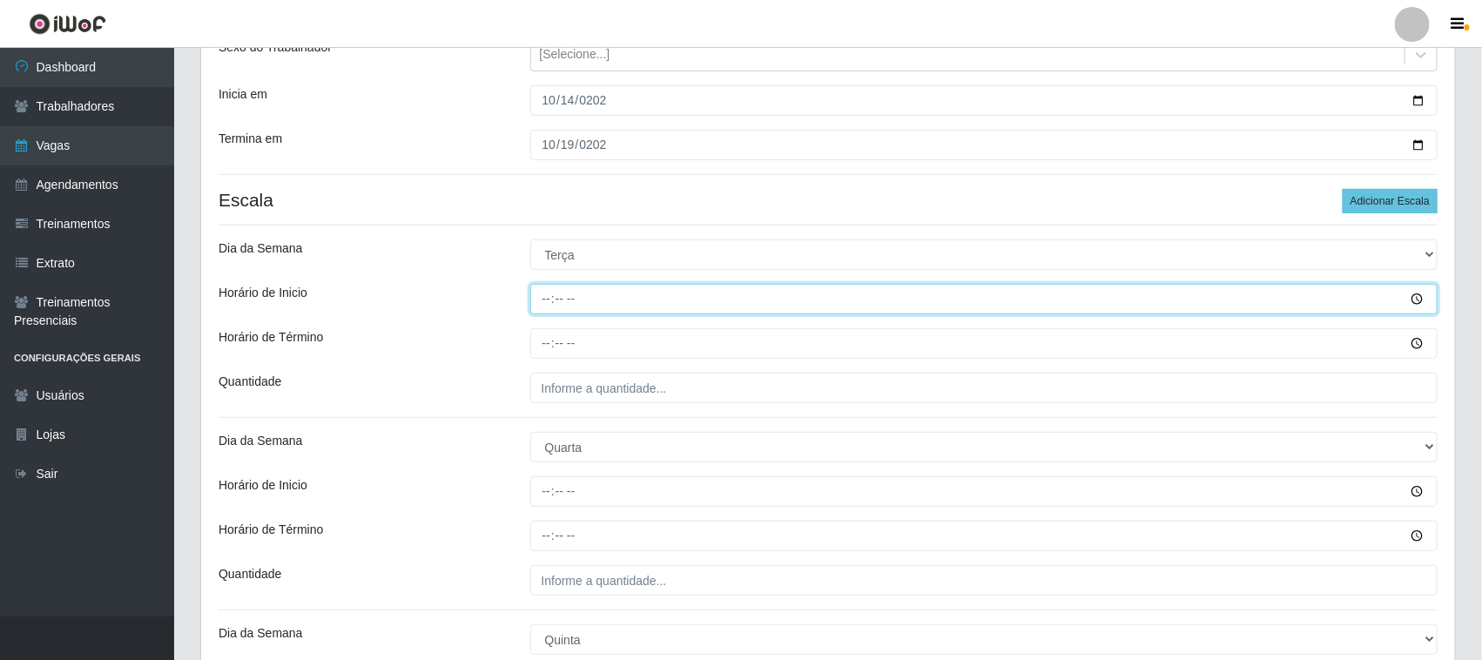
click at [533, 300] on input "Horário de Inicio" at bounding box center [984, 299] width 908 height 30
type input "08:00"
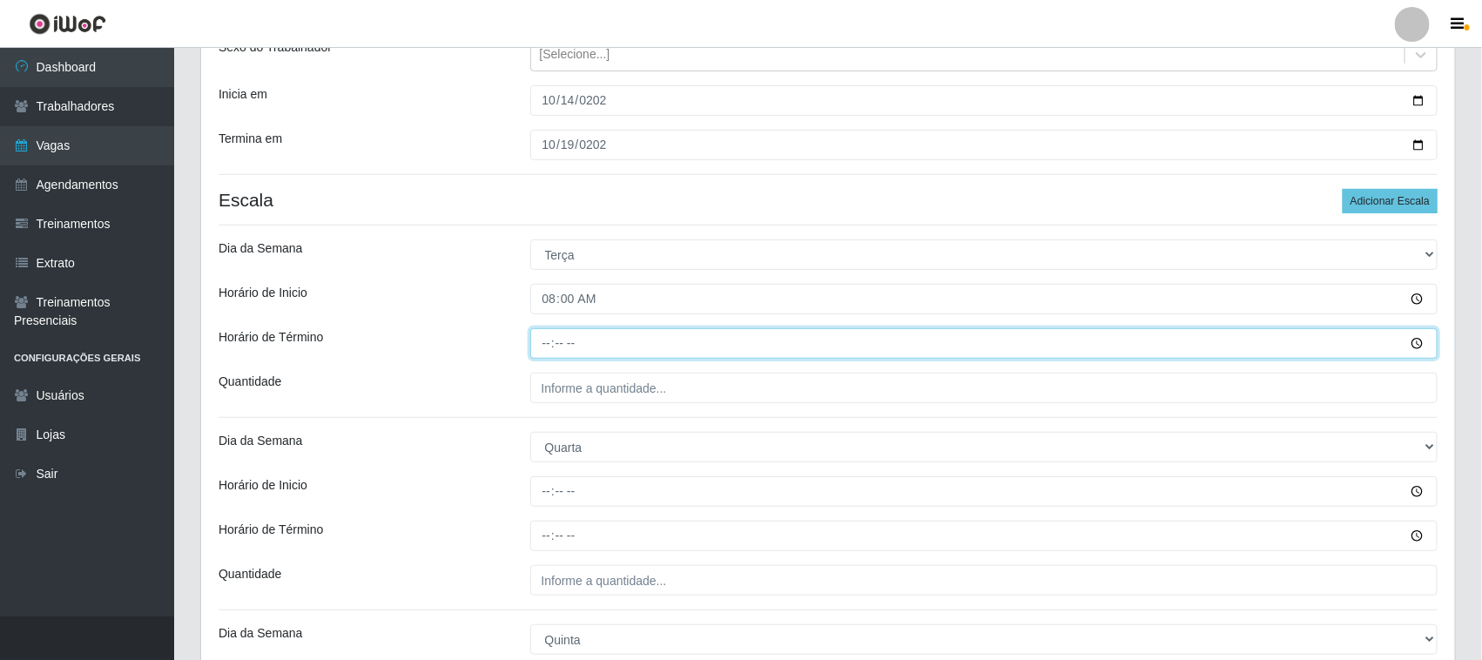
click at [546, 341] on input "Horário de Término" at bounding box center [984, 343] width 908 height 30
type input "13:00"
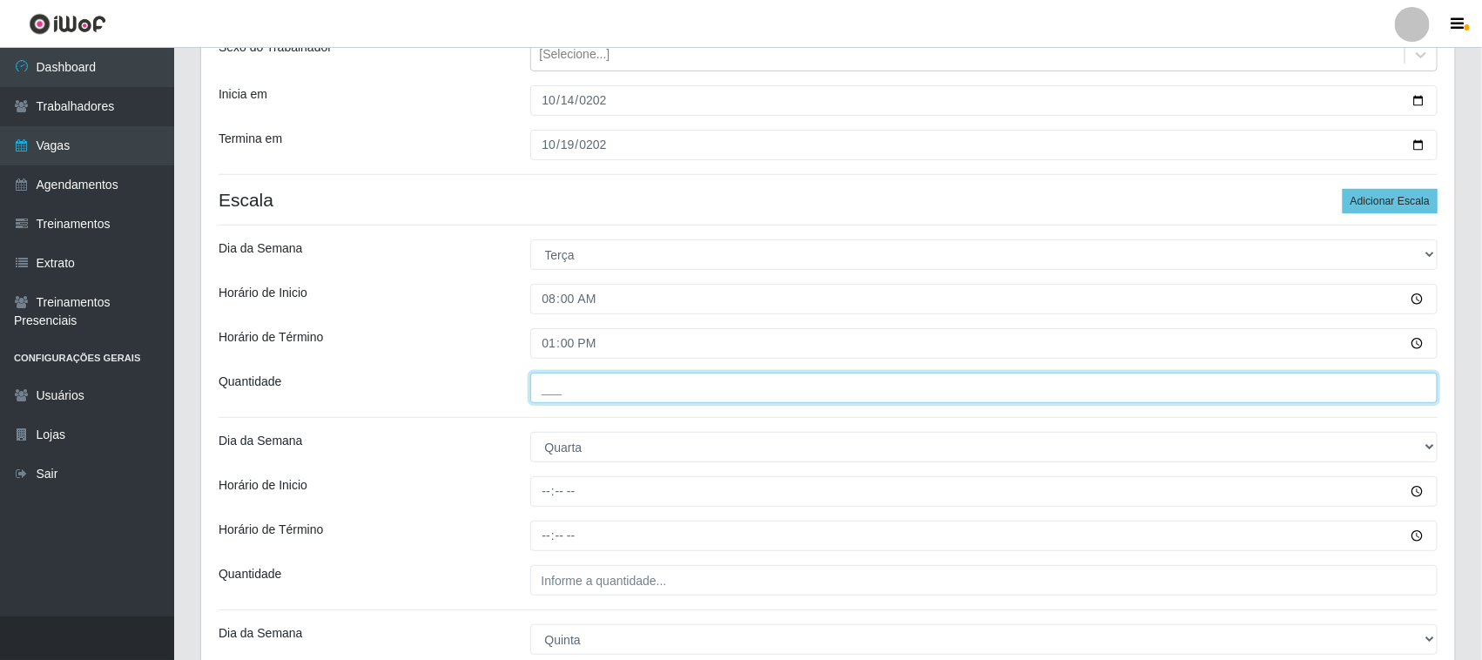
click at [554, 389] on input "___" at bounding box center [984, 388] width 908 height 30
type input "1__"
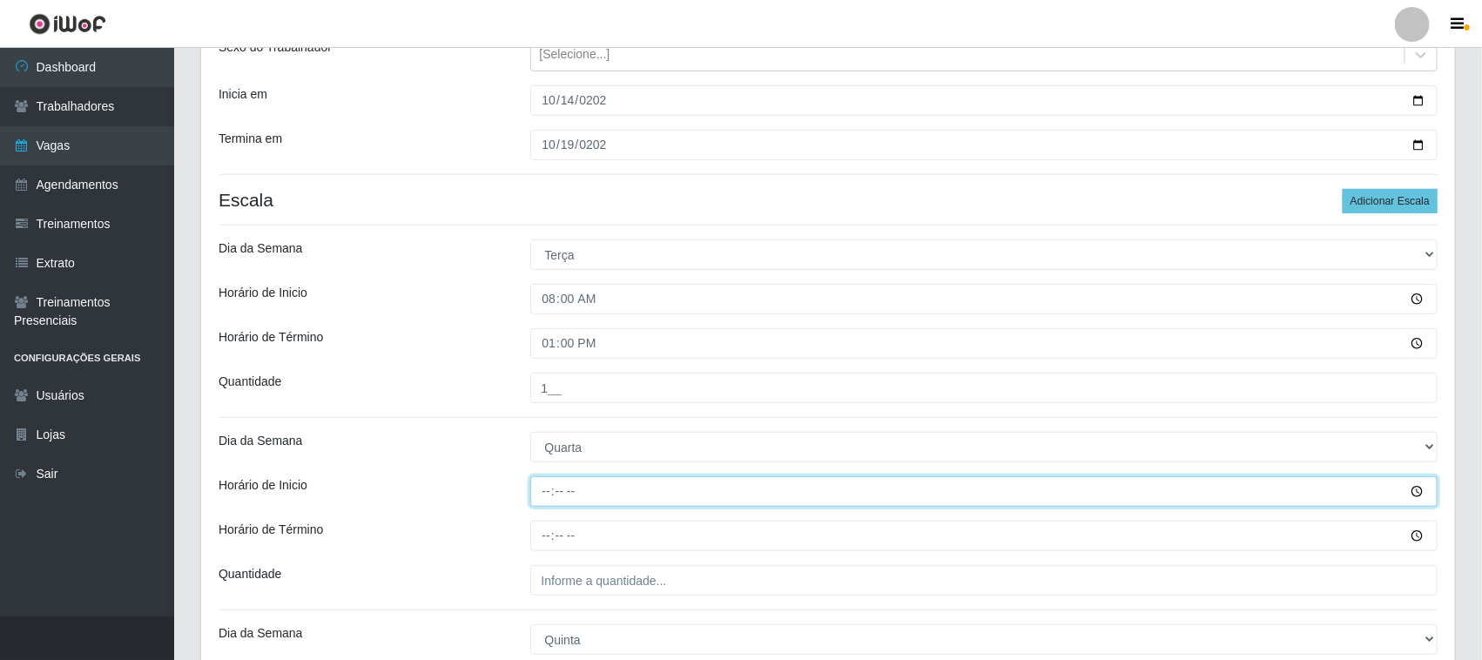
click at [535, 482] on input "Horário de Inicio" at bounding box center [984, 491] width 908 height 30
type input "08:00"
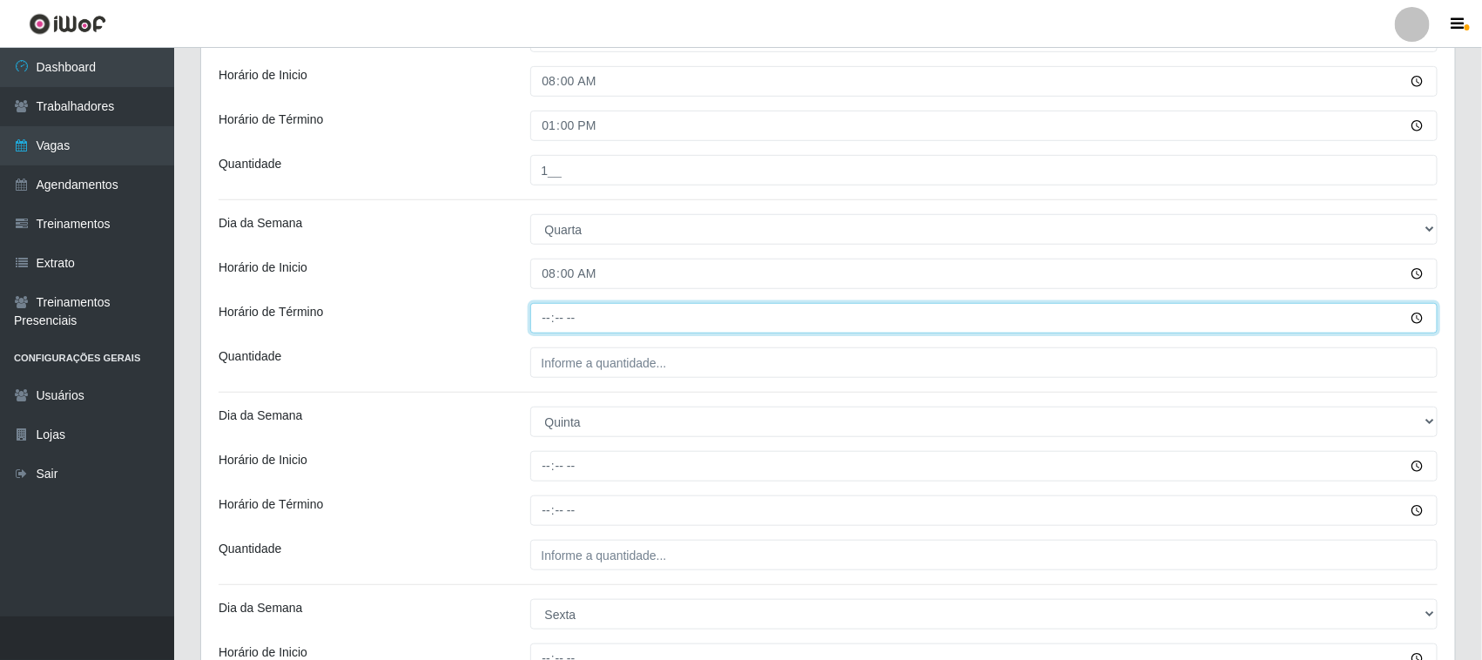
click at [542, 315] on input "Horário de Término" at bounding box center [984, 318] width 908 height 30
type input "13:00"
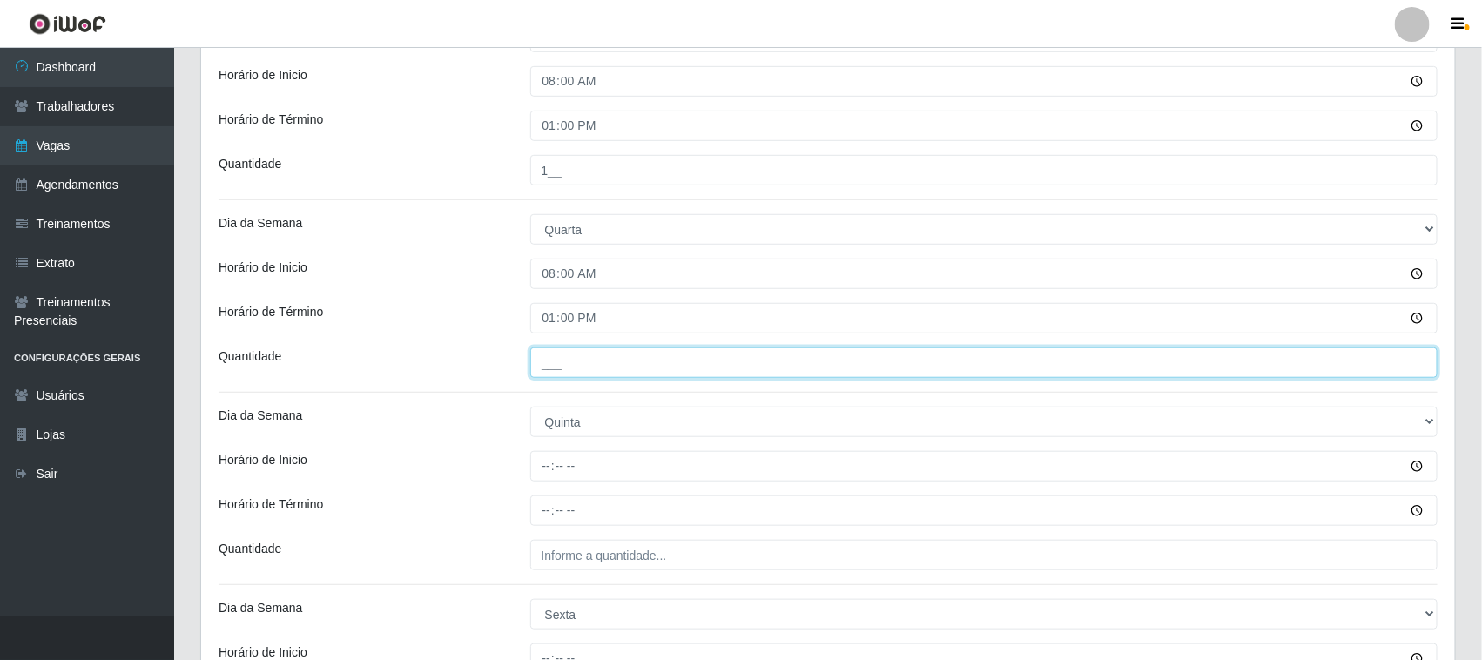
click at [554, 367] on input "___" at bounding box center [984, 362] width 908 height 30
type input "1__"
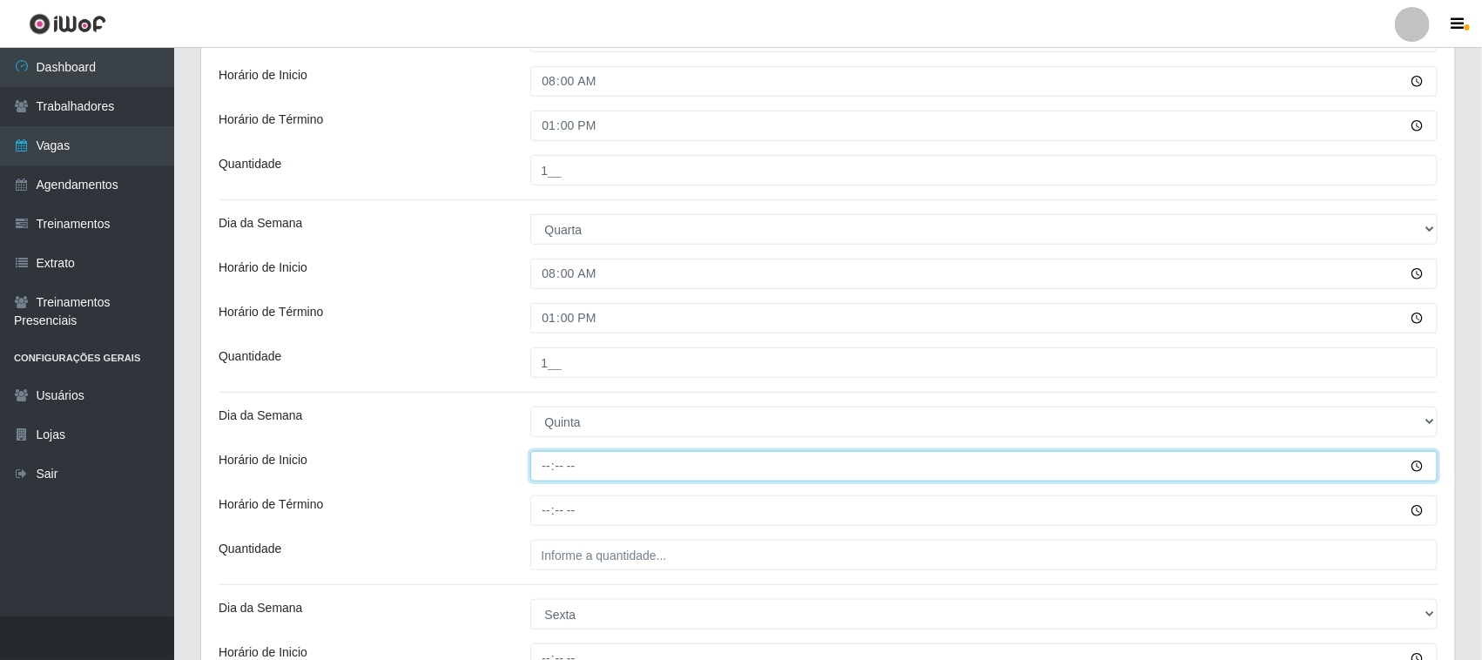
click at [549, 460] on input "Horário de Inicio" at bounding box center [984, 466] width 908 height 30
type input "08:00"
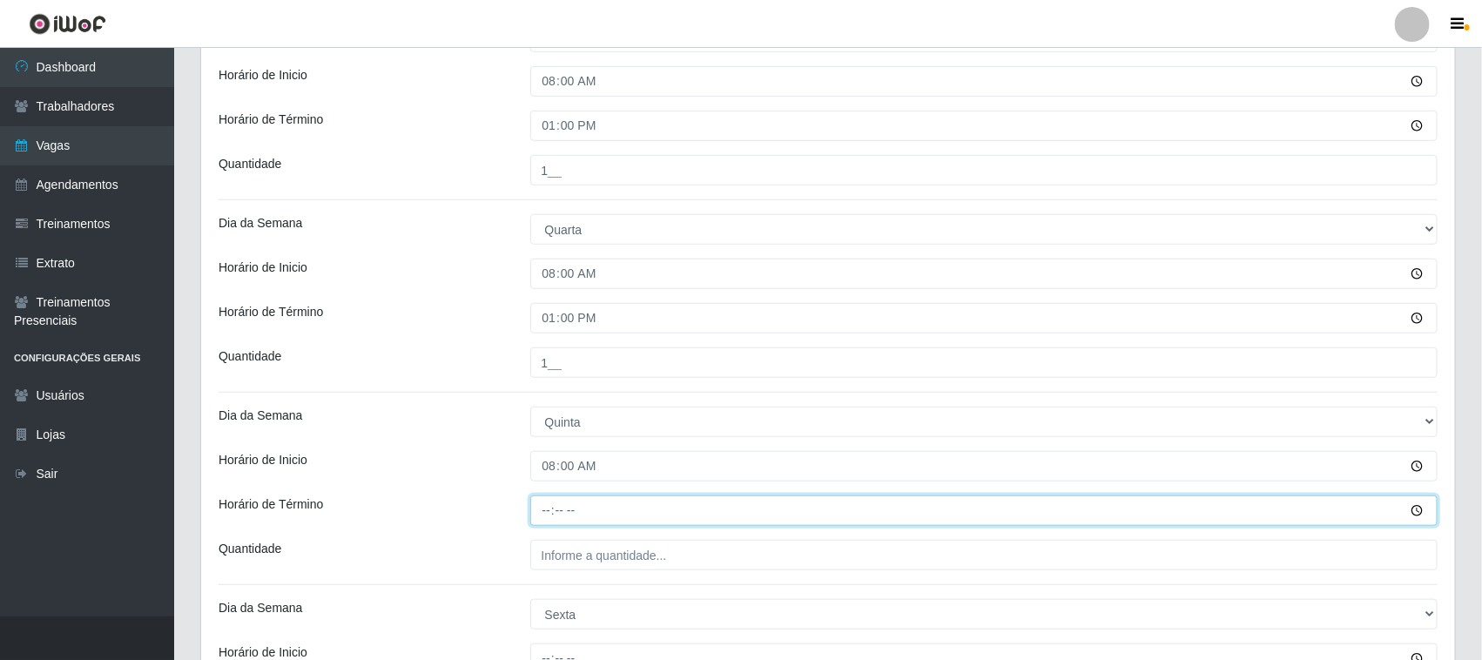
click at [550, 514] on input "Horário de Término" at bounding box center [984, 510] width 908 height 30
type input "13:00"
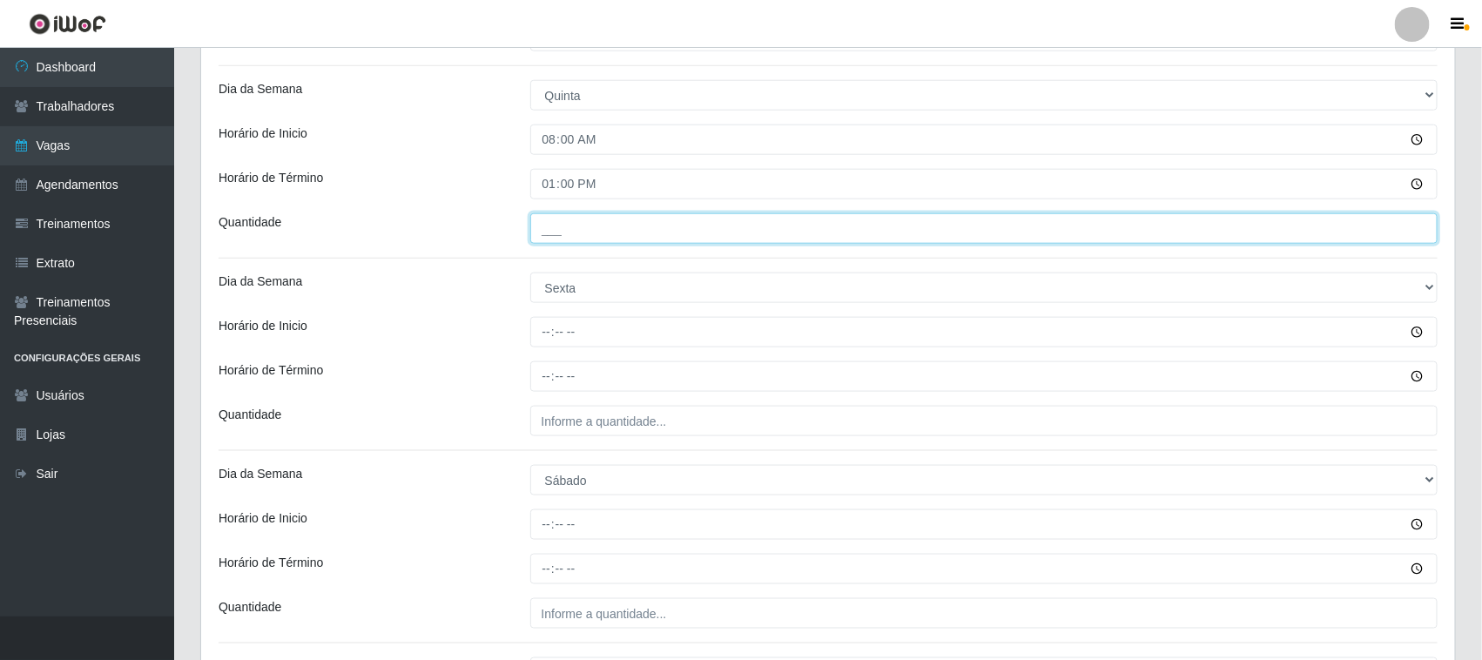
click at [549, 223] on input "___" at bounding box center [984, 228] width 908 height 30
type input "1__"
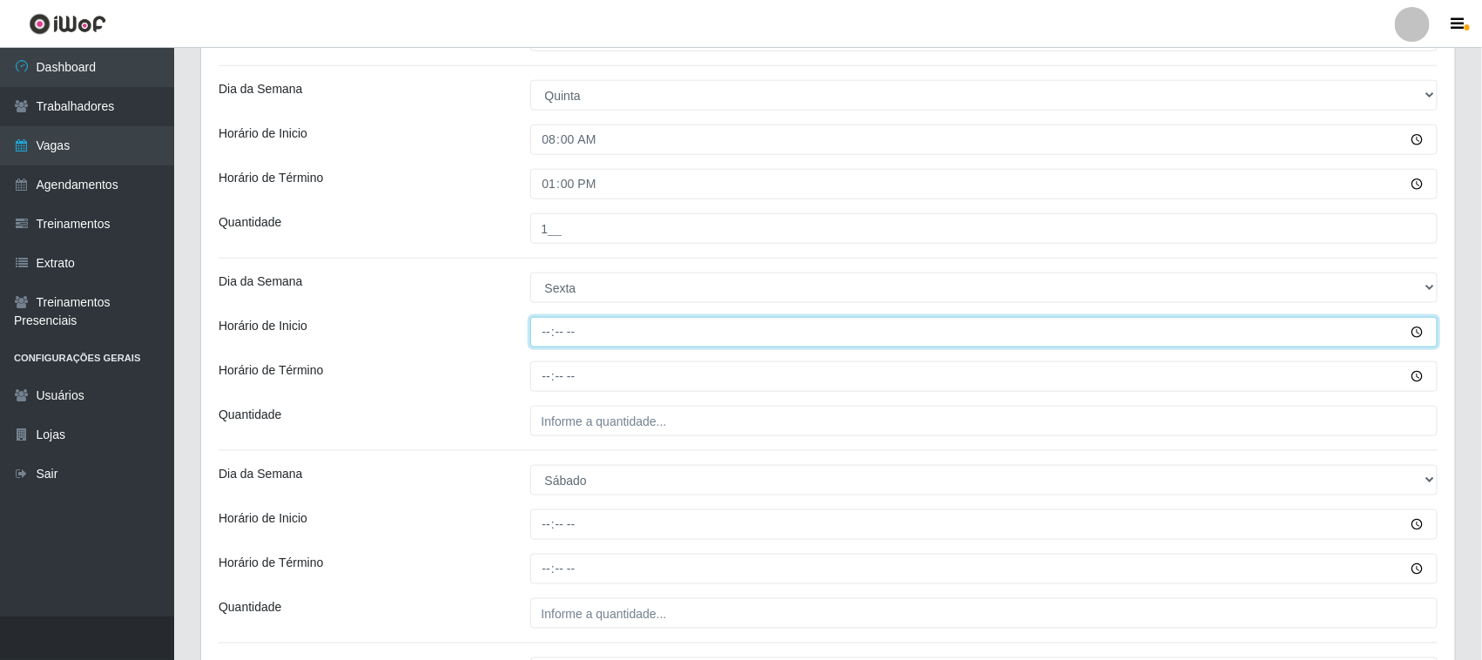
click at [541, 337] on input "Horário de Inicio" at bounding box center [984, 332] width 908 height 30
type input "08:00"
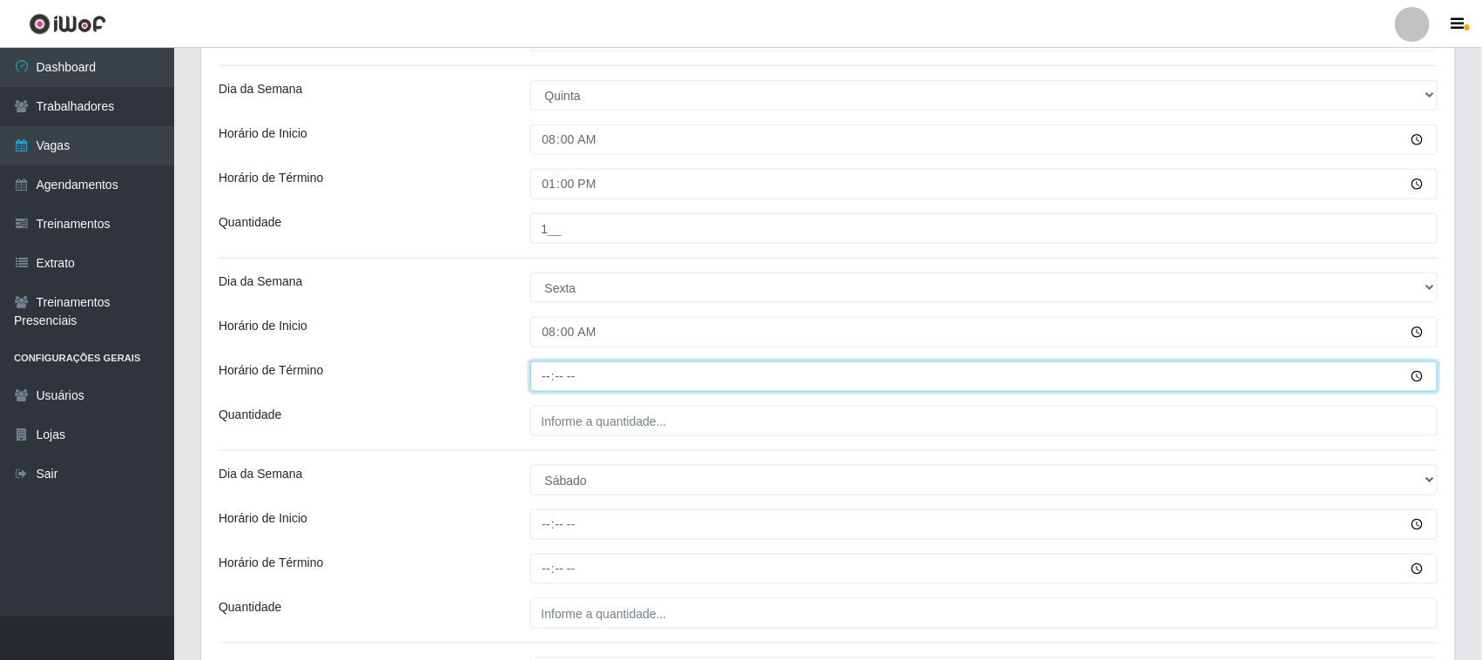
click at [542, 376] on input "Horário de Término" at bounding box center [984, 376] width 908 height 30
type input "13:00"
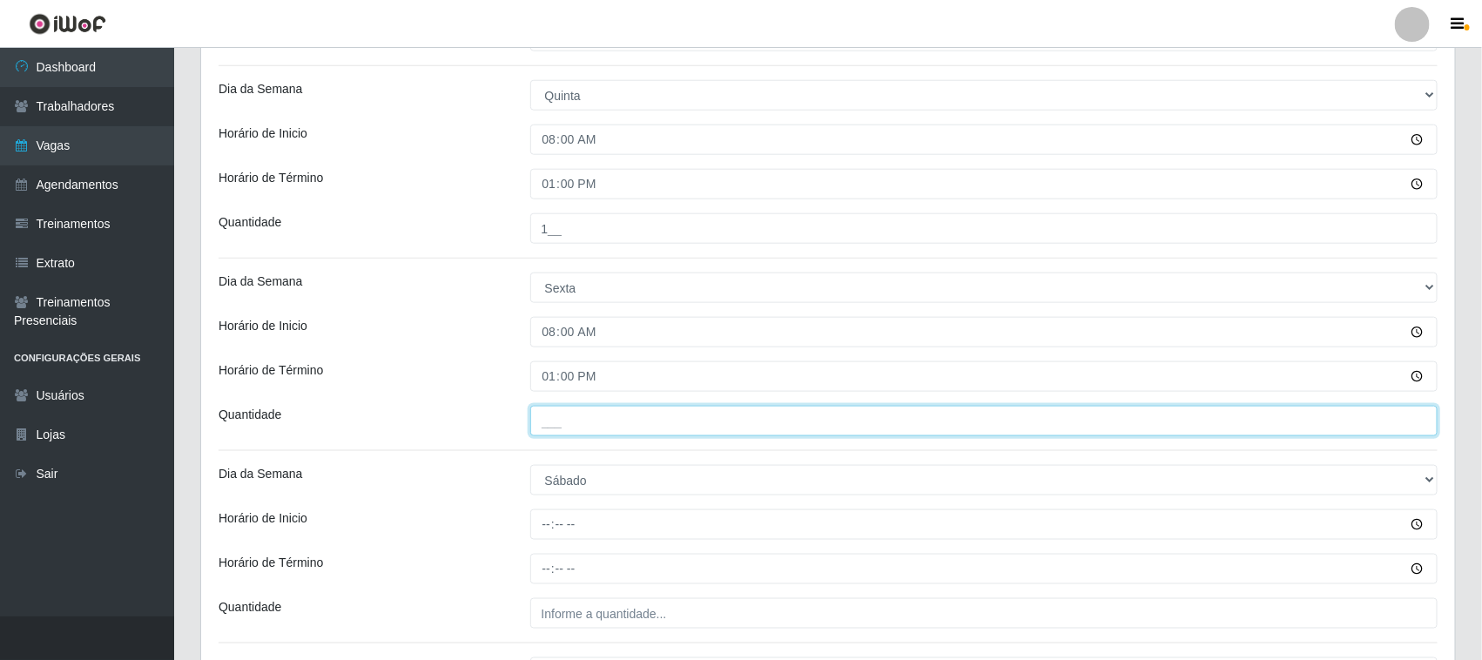
click at [564, 418] on input "___" at bounding box center [984, 421] width 908 height 30
type input "1__"
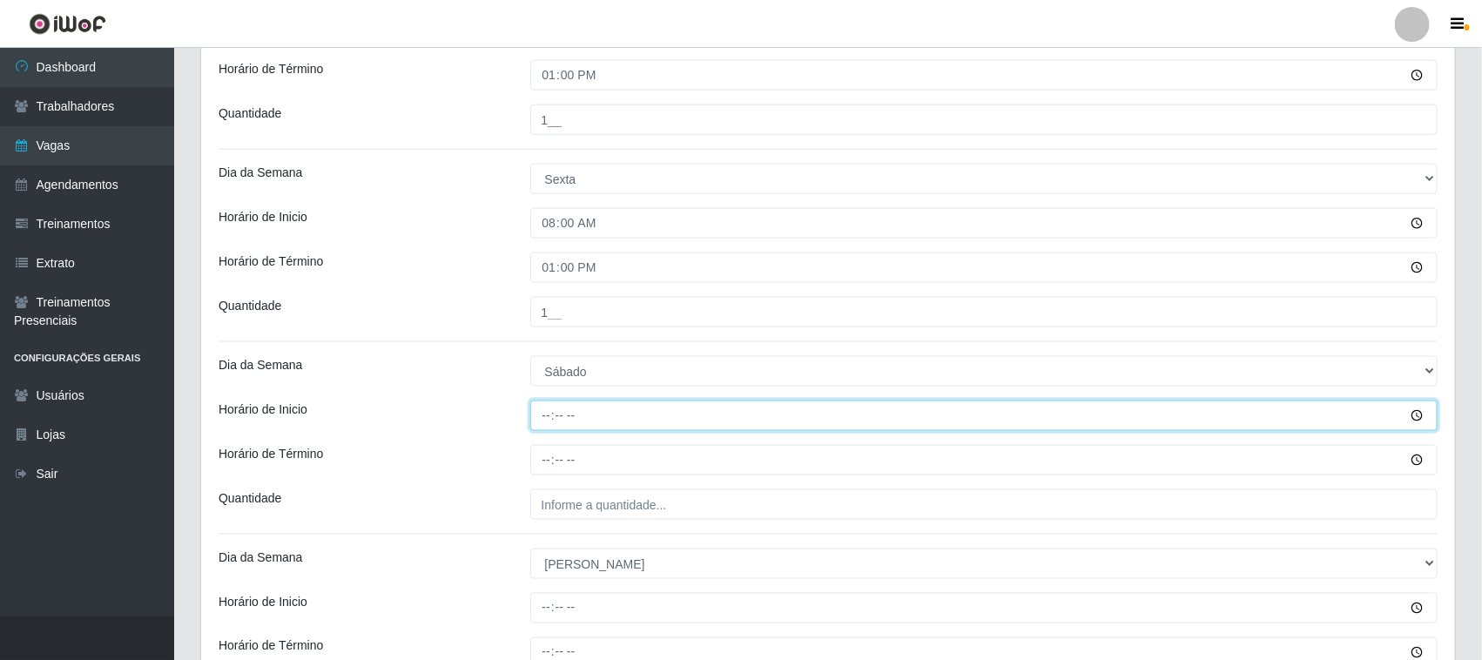
click at [550, 419] on input "Horário de Inicio" at bounding box center [984, 416] width 908 height 30
type input "08:00"
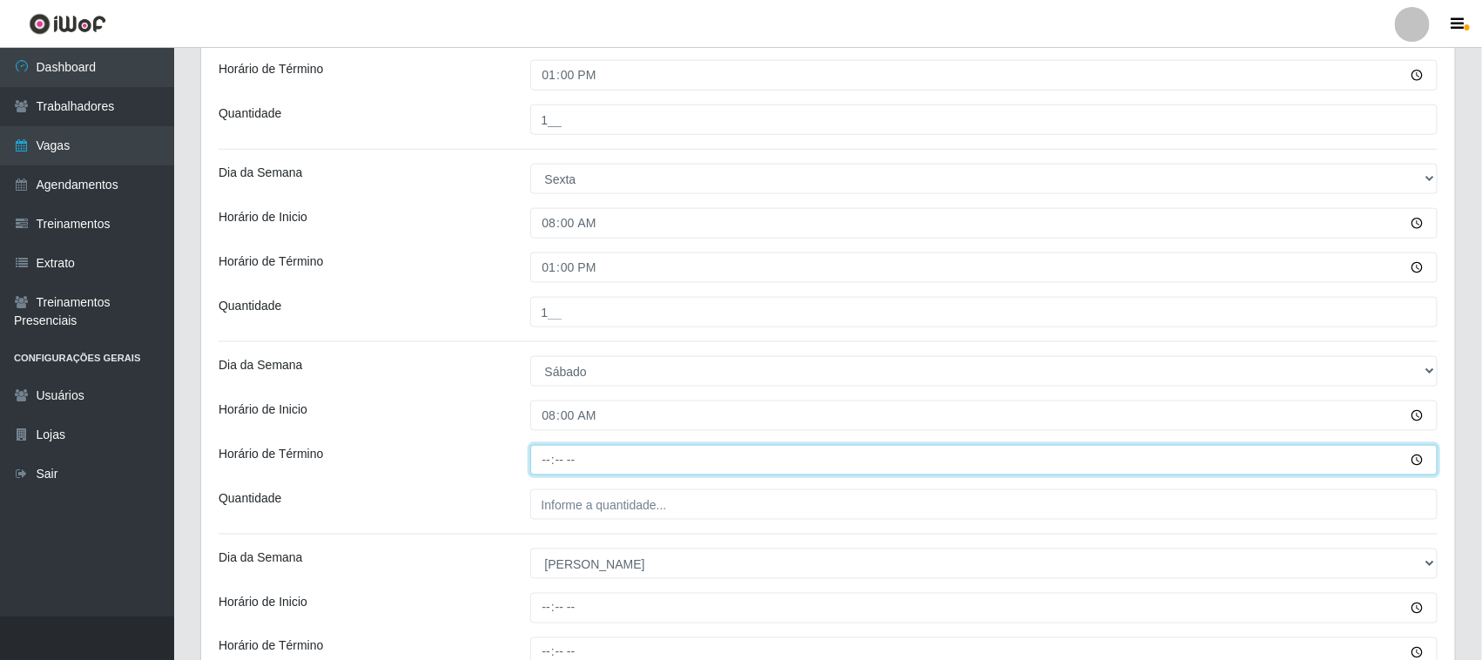
click at [538, 464] on input "Horário de Término" at bounding box center [984, 460] width 908 height 30
type input "13:00"
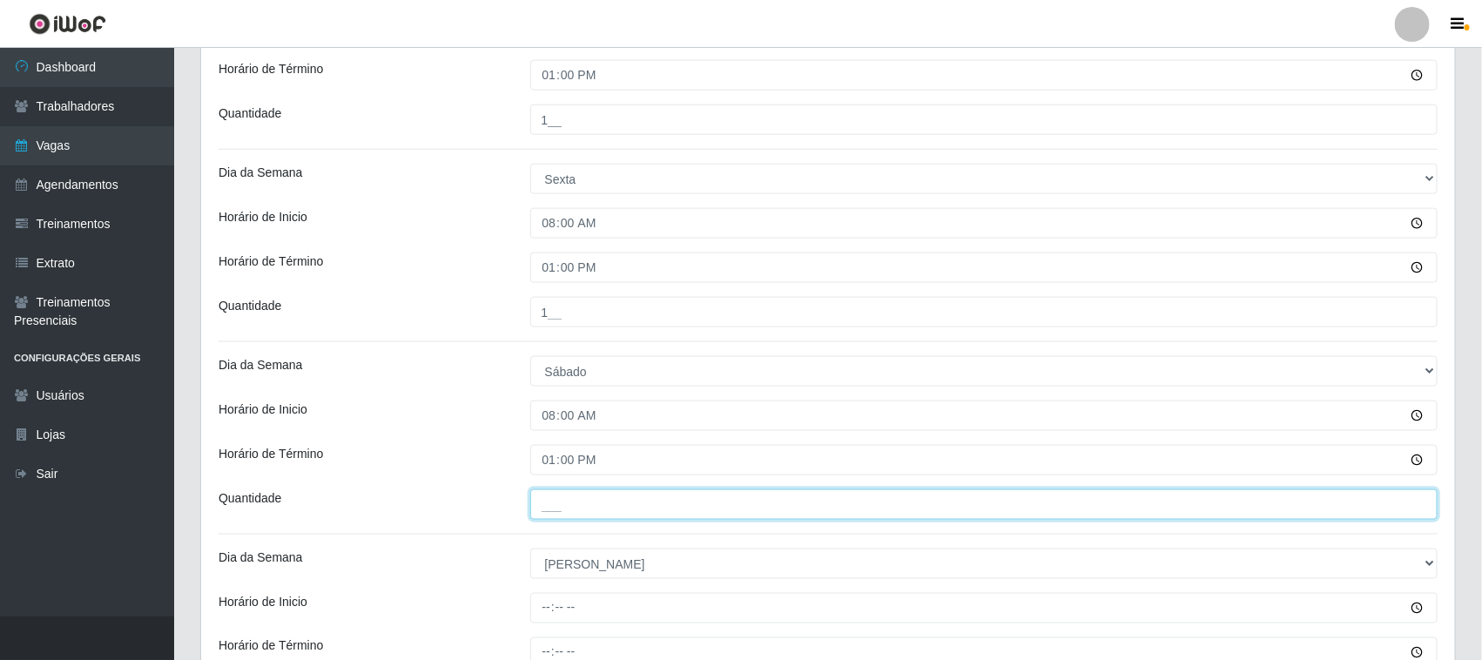
click at [568, 499] on input "___" at bounding box center [984, 504] width 908 height 30
type input "1__"
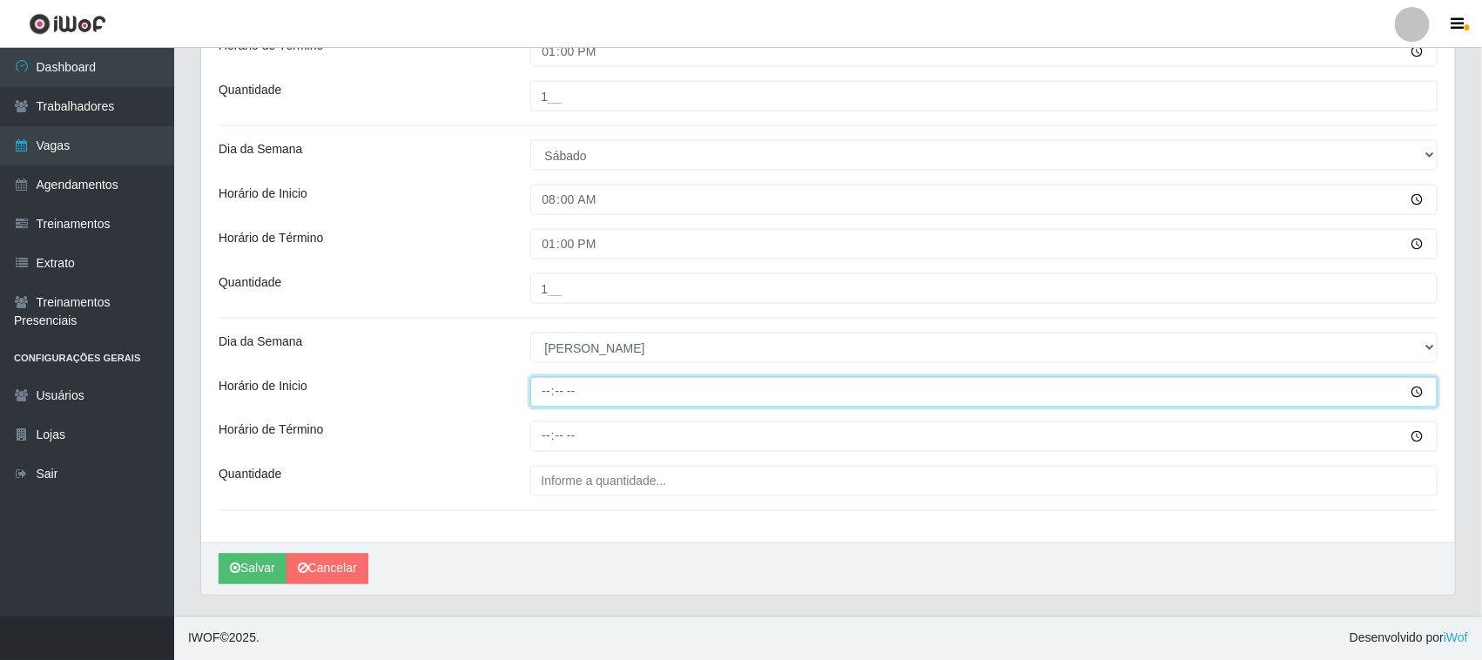
click at [546, 388] on input "Horário de Inicio" at bounding box center [984, 392] width 908 height 30
type input "08:00"
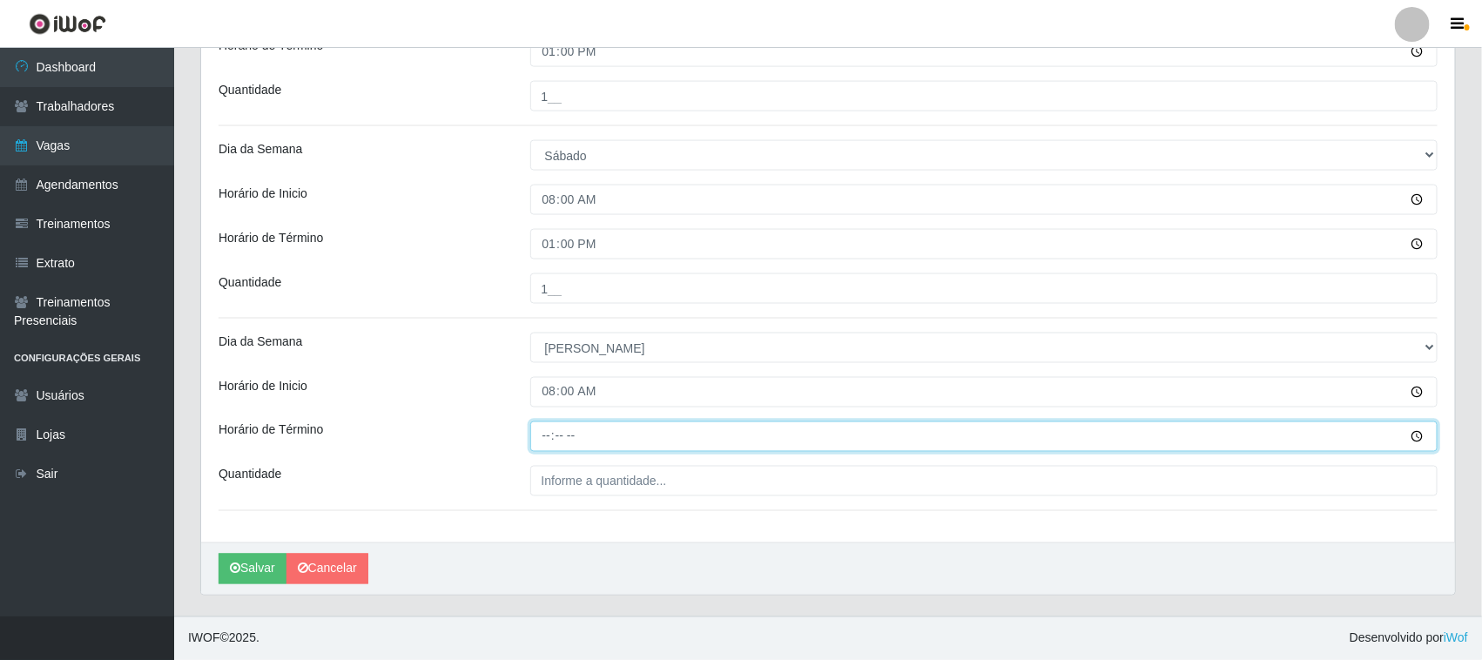
click at [546, 441] on input "Horário de Término" at bounding box center [984, 436] width 908 height 30
type input "13:00"
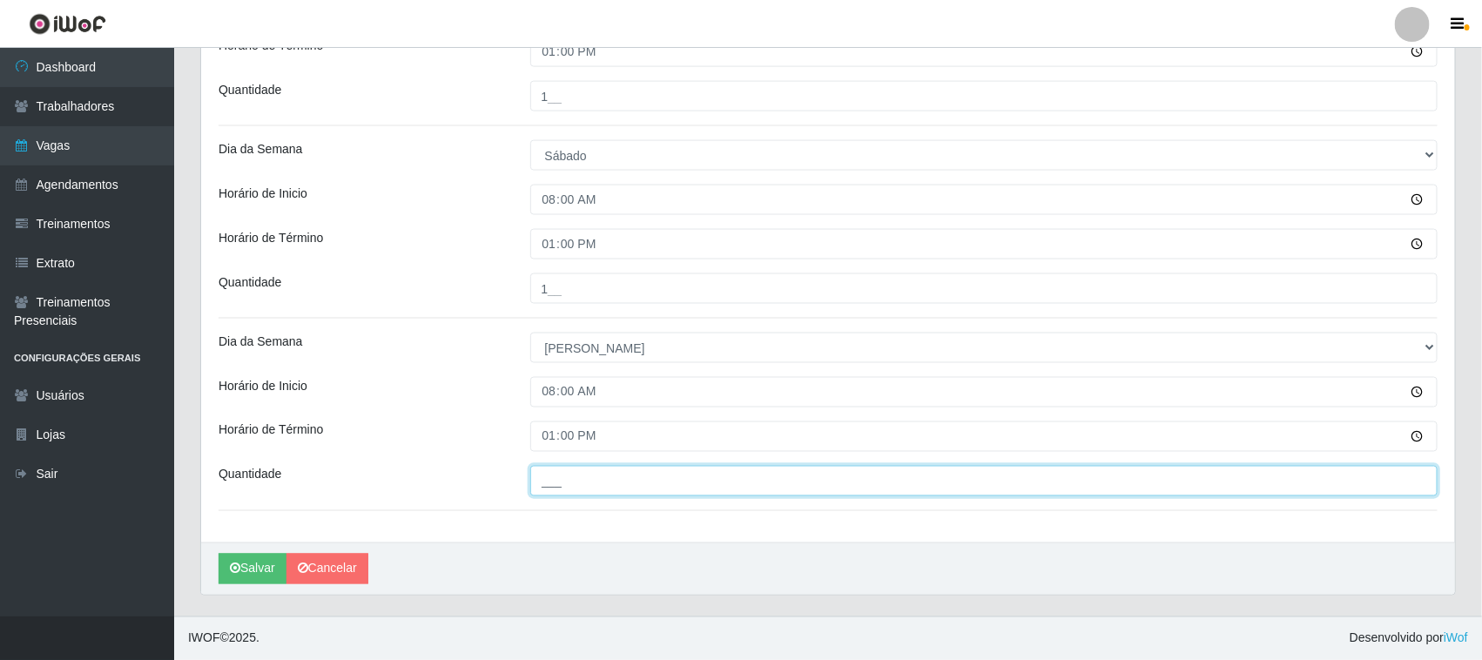
drag, startPoint x: 564, startPoint y: 488, endPoint x: 576, endPoint y: 488, distance: 11.3
click at [564, 488] on input "___" at bounding box center [984, 481] width 908 height 30
type input "1__"
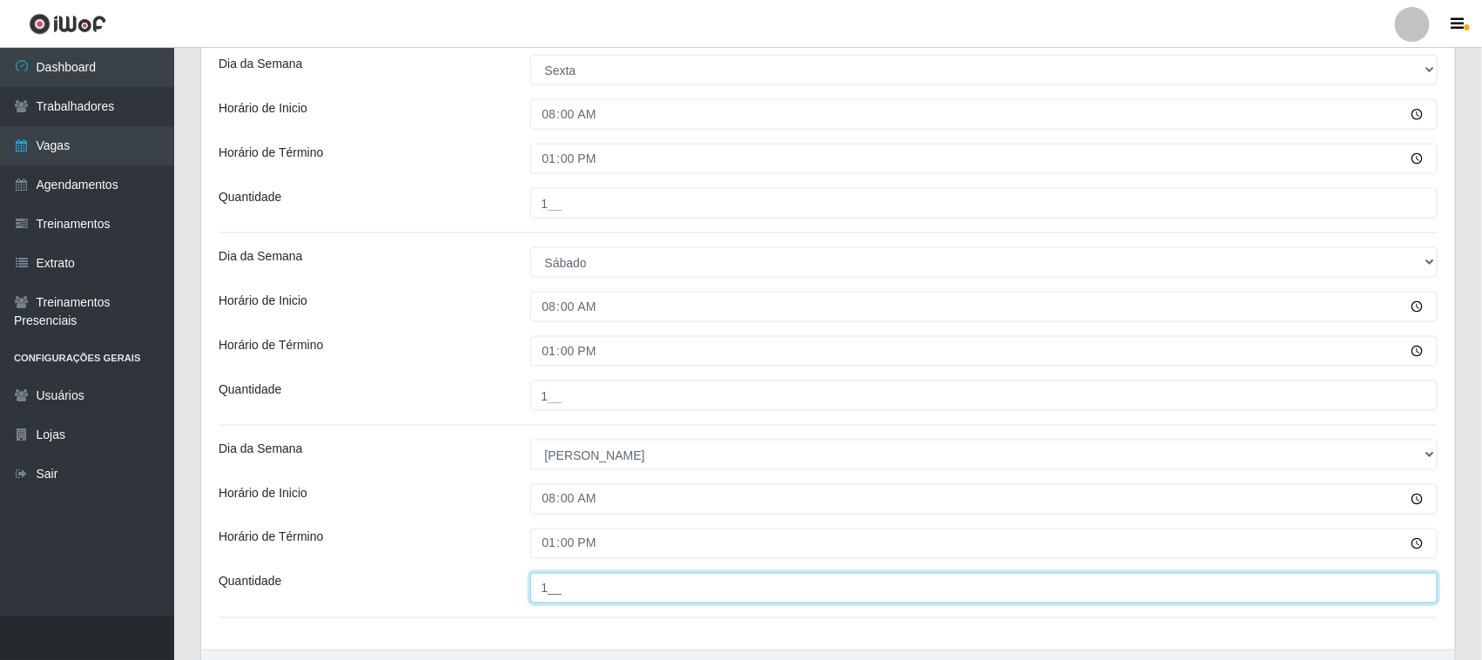
scroll to position [1089, 0]
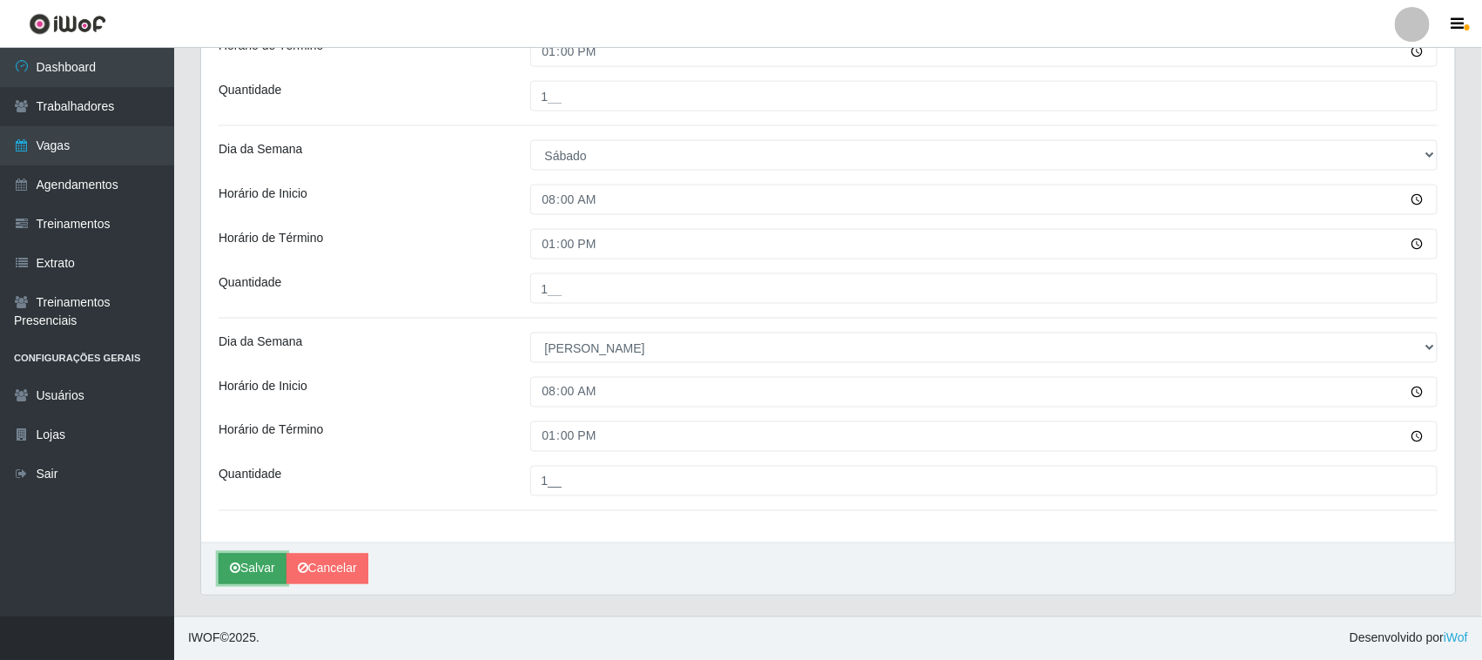
click at [244, 564] on button "Salvar" at bounding box center [253, 569] width 68 height 30
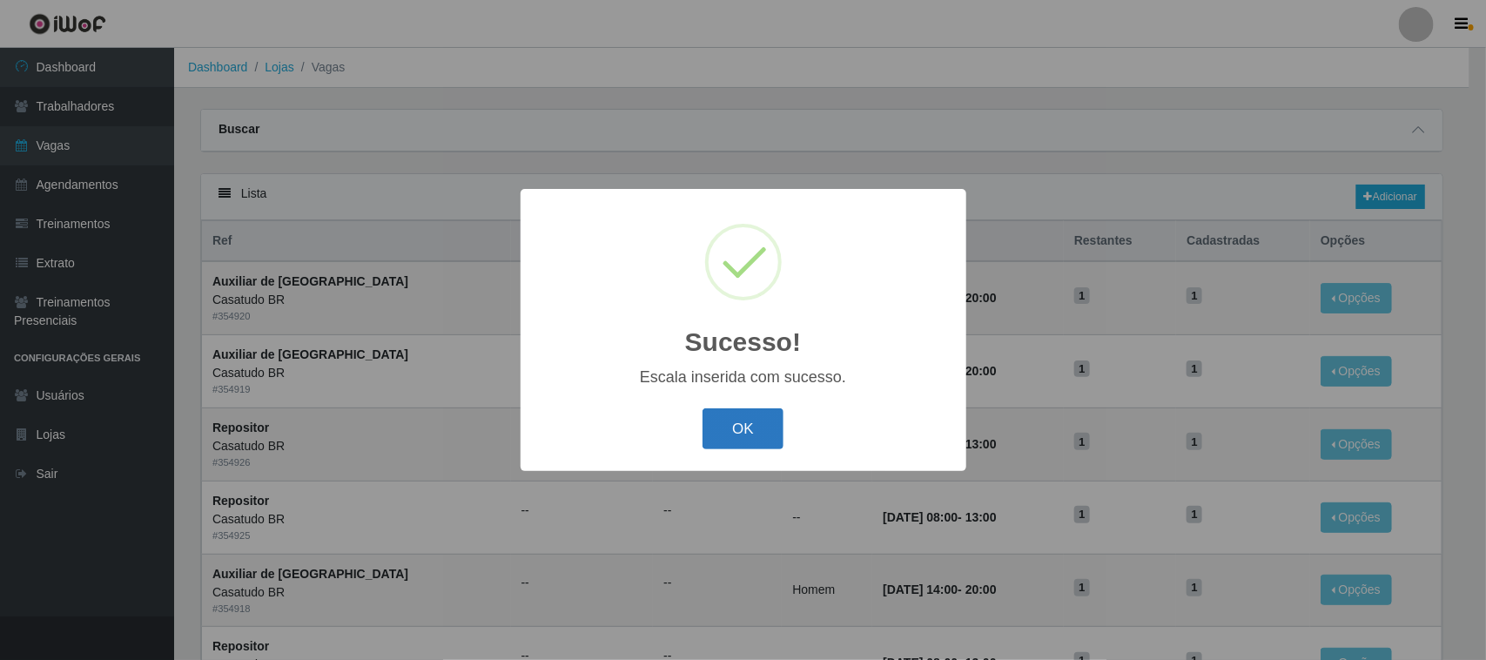
click at [769, 432] on button "OK" at bounding box center [743, 428] width 81 height 41
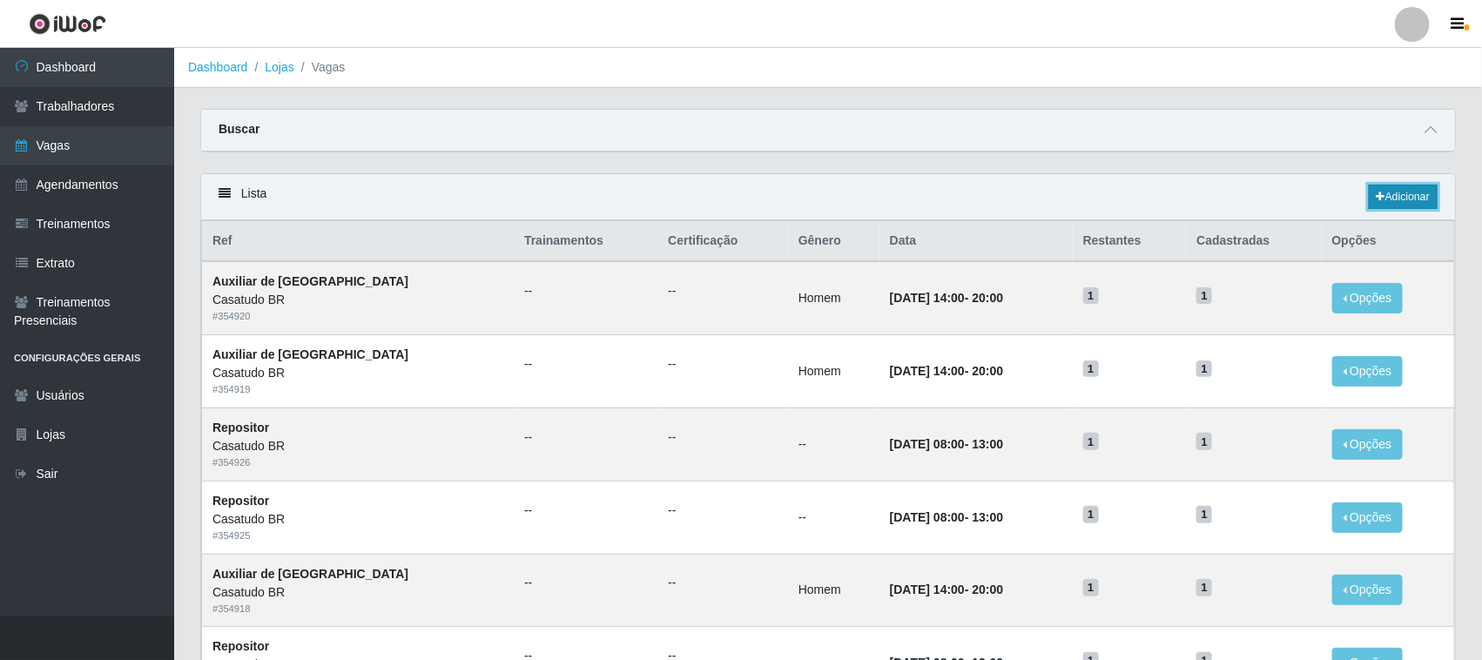
click at [1385, 193] on link "Adicionar" at bounding box center [1403, 197] width 69 height 24
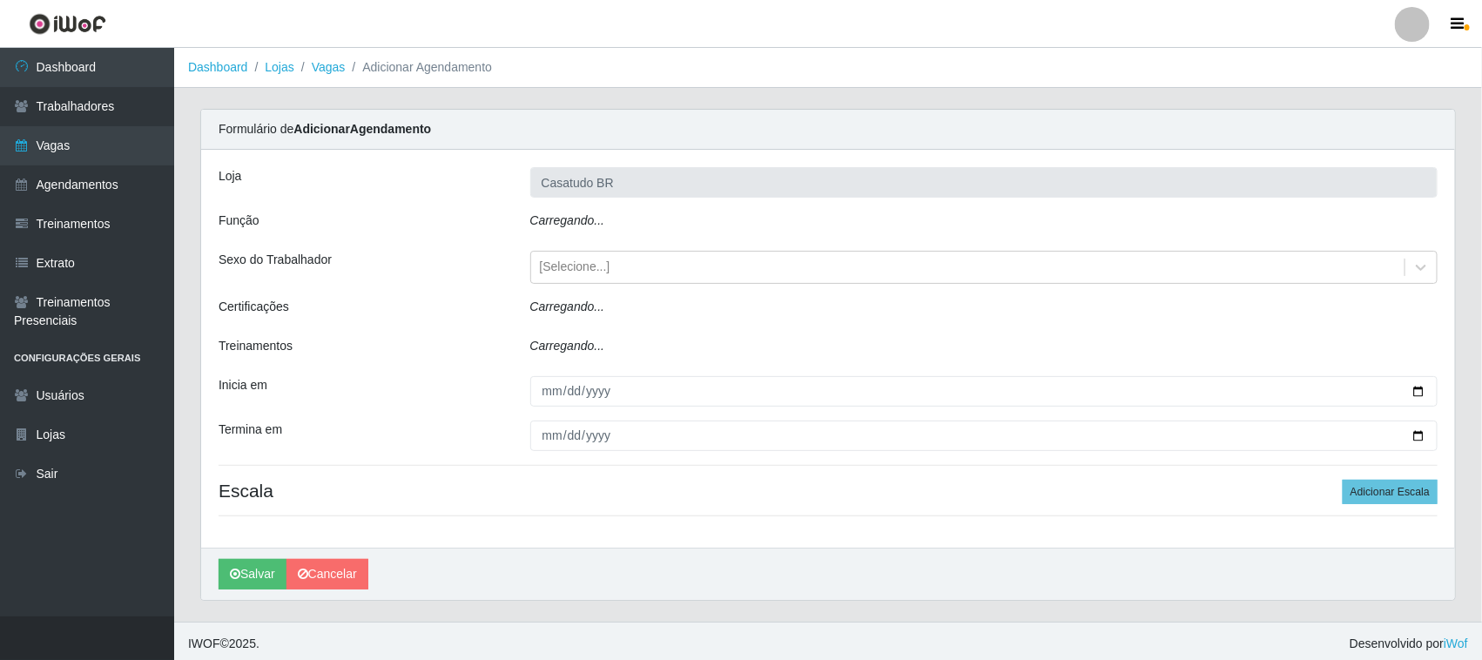
type input "Casatudo BR"
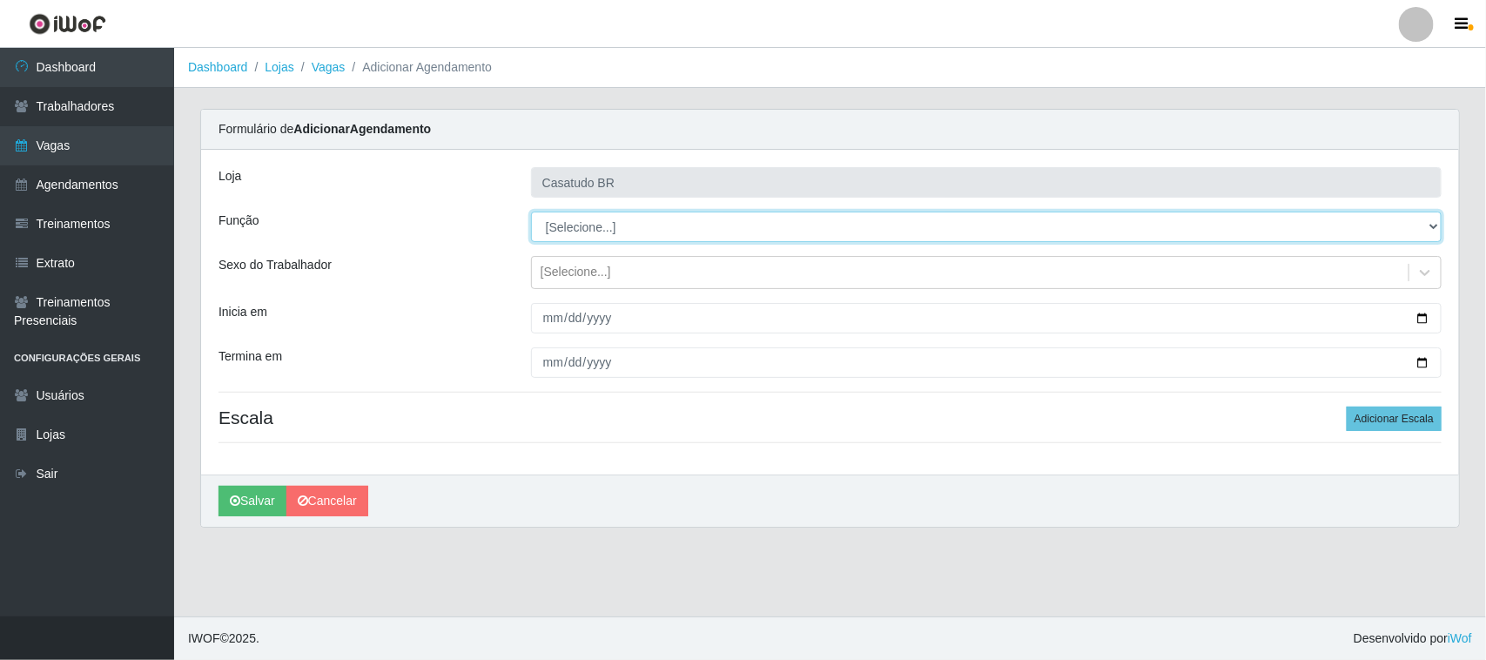
click at [594, 232] on select "[Selecione...] Auxiliar de Estoque Auxiliar de Estoque + Auxiliar de Estoque ++…" at bounding box center [986, 227] width 911 height 30
select select "24"
click at [531, 212] on select "[Selecione...] Auxiliar de Estoque Auxiliar de Estoque + Auxiliar de Estoque ++…" at bounding box center [986, 227] width 911 height 30
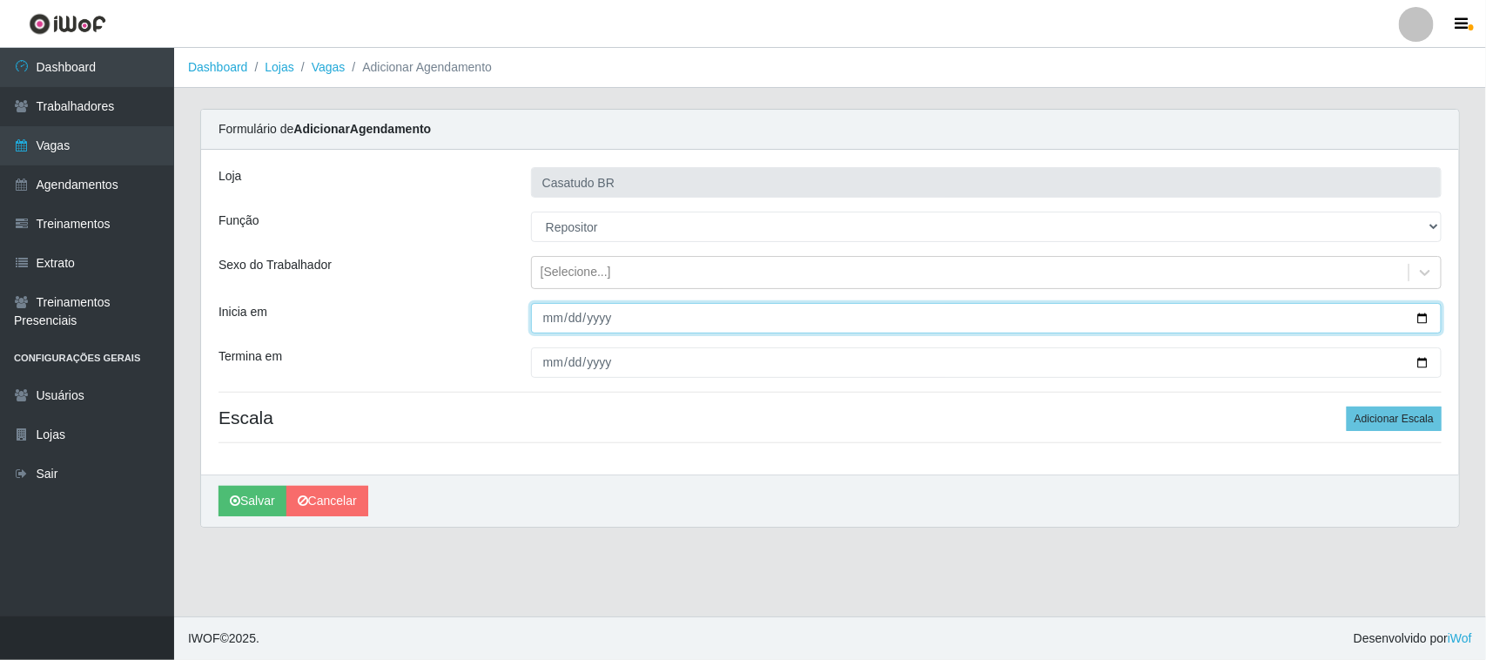
click at [545, 323] on input "Inicia em" at bounding box center [986, 318] width 911 height 30
click at [564, 313] on input "Inicia em" at bounding box center [986, 318] width 911 height 30
type input "[DATE]"
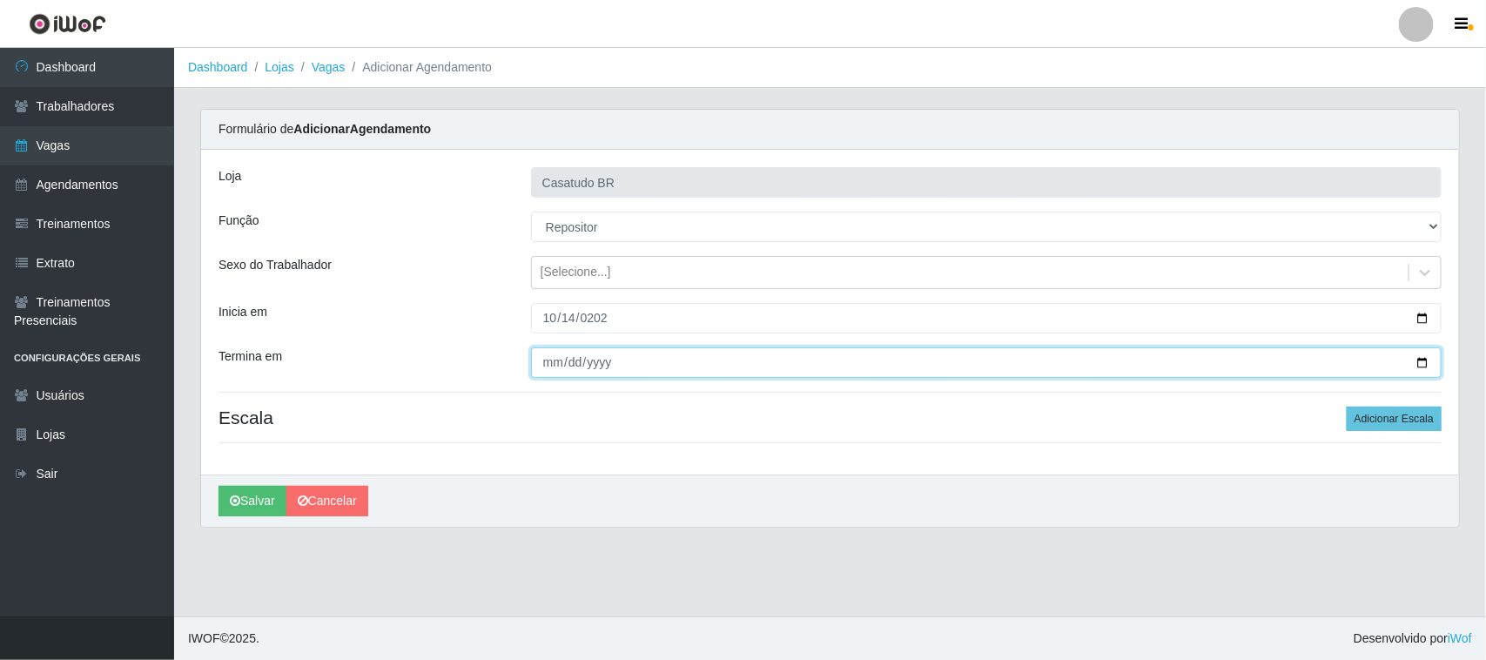
click at [547, 362] on input "Termina em" at bounding box center [986, 362] width 911 height 30
type input "[DATE]"
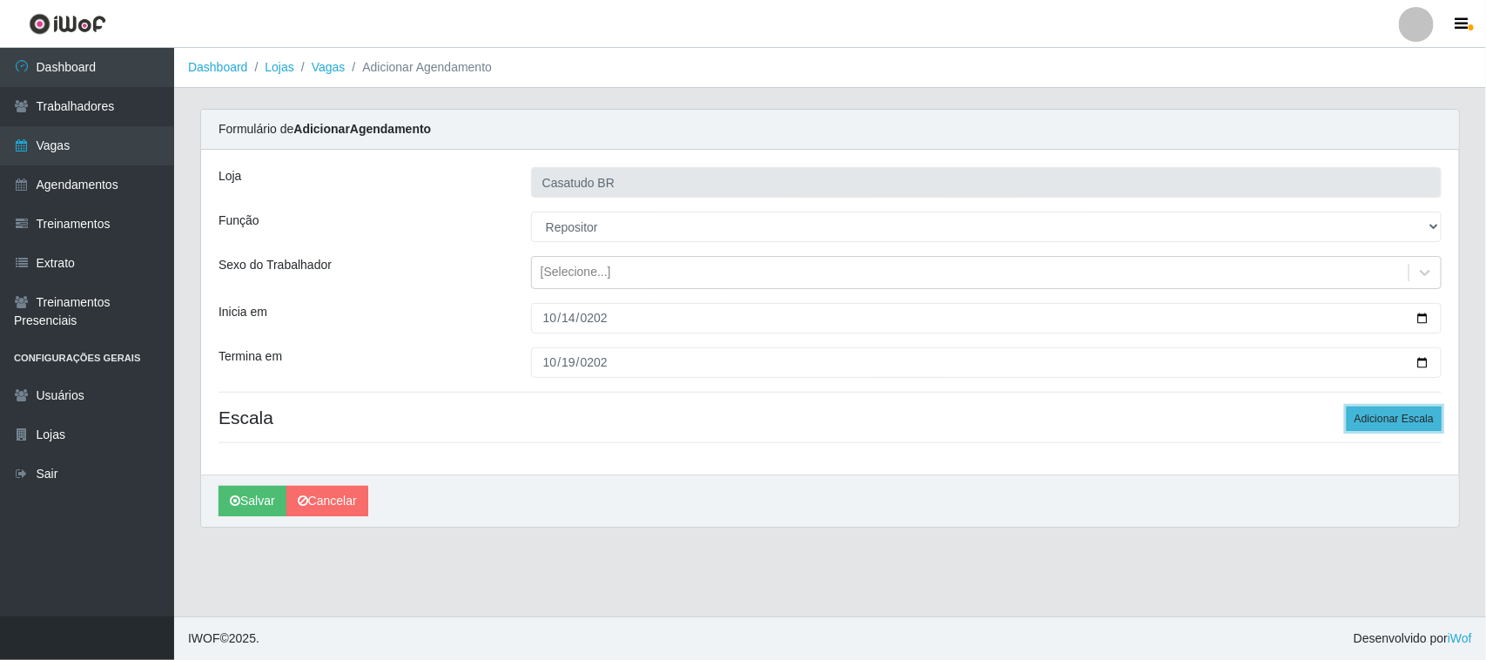
click at [1364, 418] on button "Adicionar Escala" at bounding box center [1394, 419] width 95 height 24
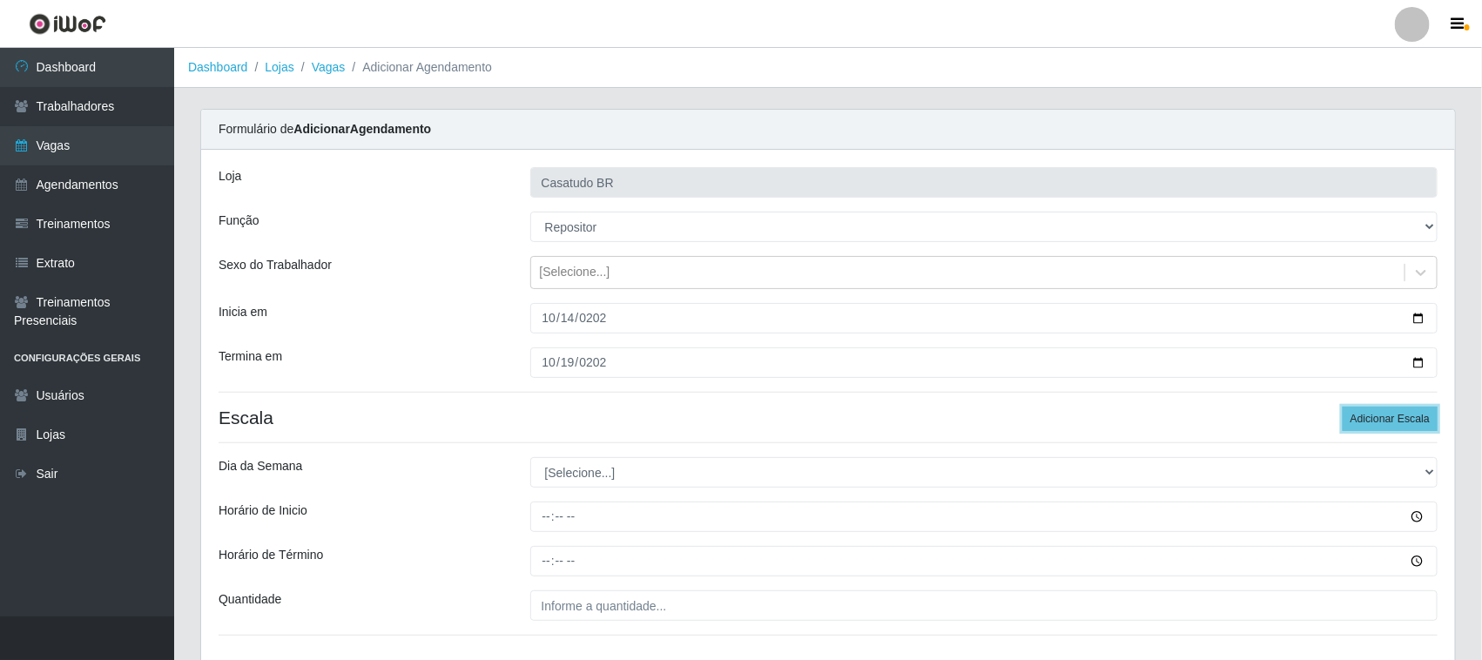
scroll to position [126, 0]
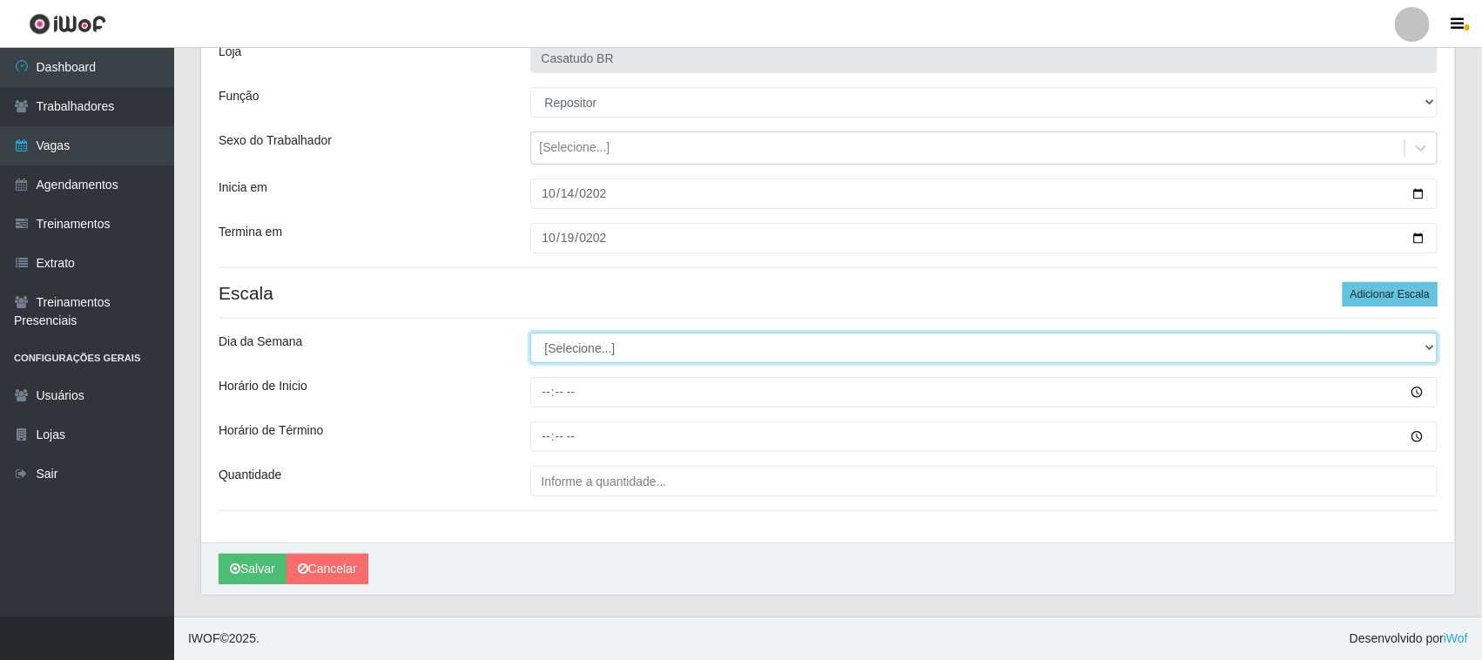
click at [588, 348] on select "[Selecione...] Segunda Terça Quarta Quinta Sexta Sábado Domingo" at bounding box center [984, 348] width 908 height 30
select select "2"
click at [530, 333] on select "[Selecione...] Segunda Terça Quarta Quinta Sexta Sábado Domingo" at bounding box center [984, 348] width 908 height 30
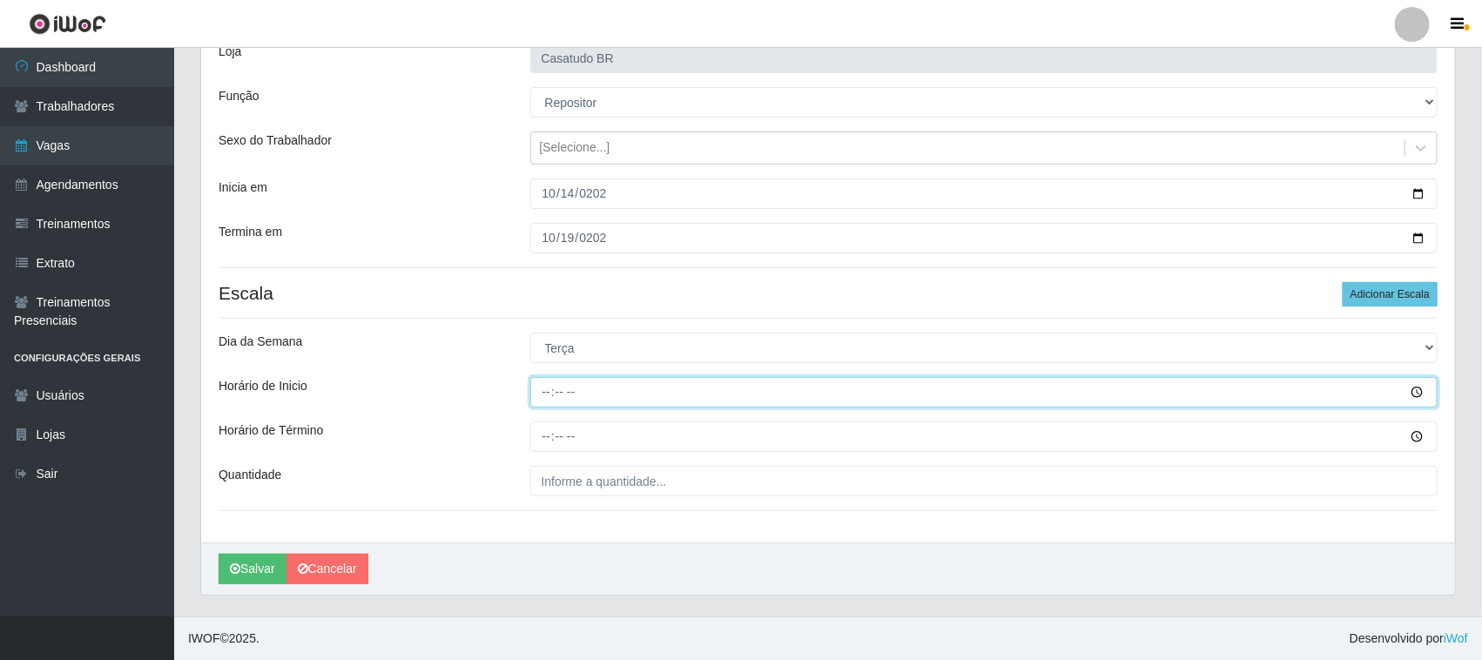
click at [549, 393] on input "Horário de Inicio" at bounding box center [984, 392] width 908 height 30
type input "14:00"
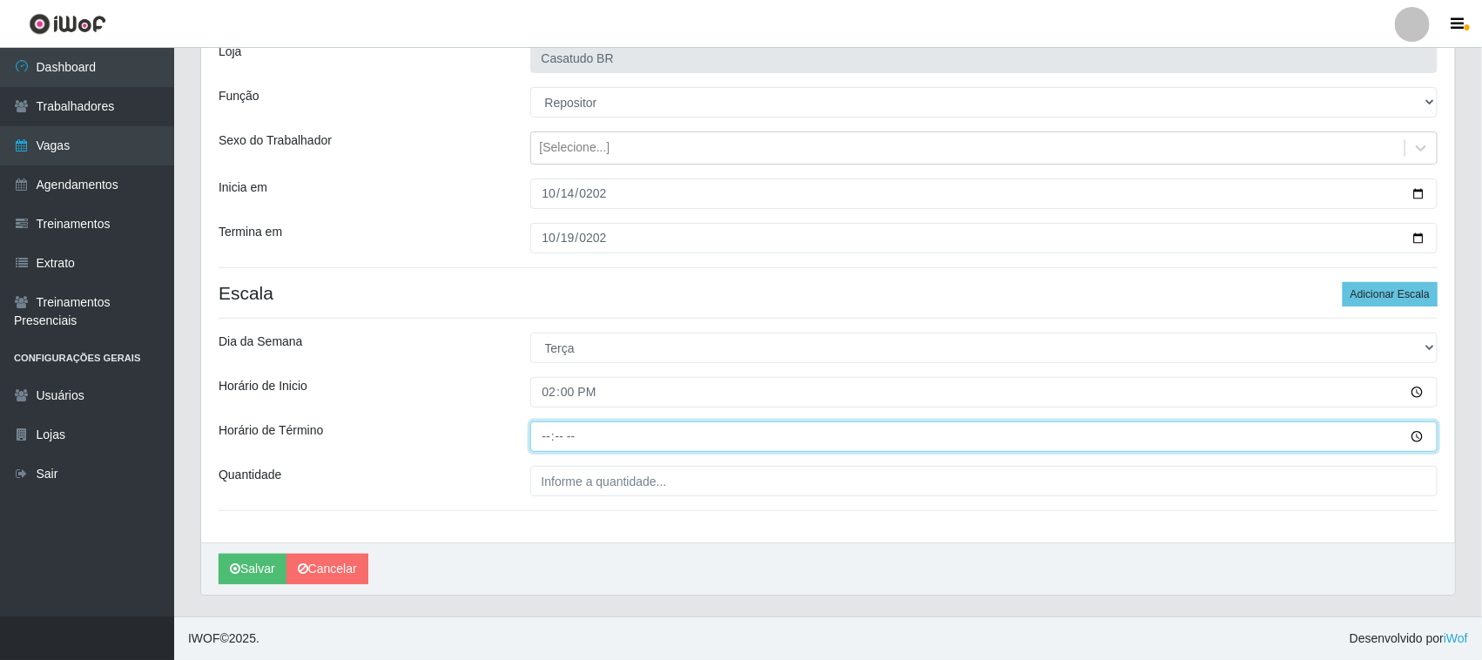
click at [556, 438] on input "Horário de Término" at bounding box center [984, 436] width 908 height 30
click at [544, 434] on input "Horário de Término" at bounding box center [984, 436] width 908 height 30
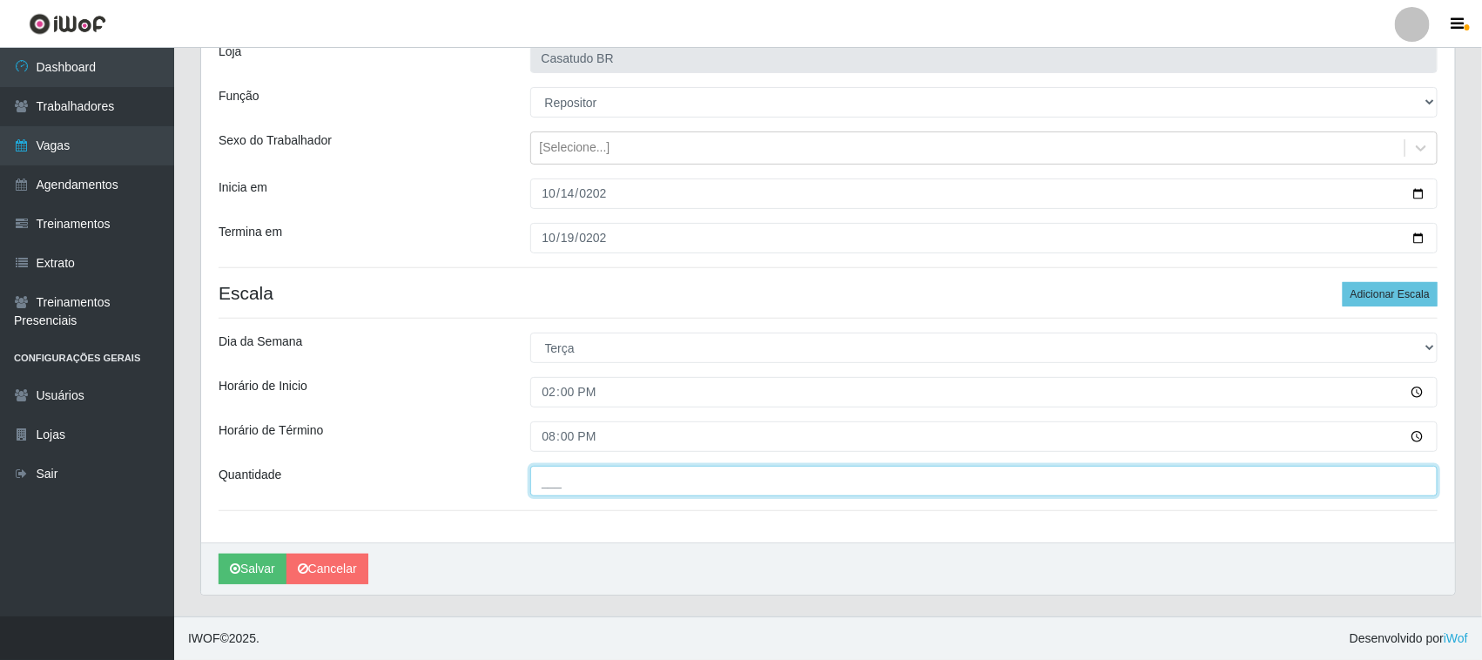
click at [576, 472] on input "___" at bounding box center [984, 481] width 908 height 30
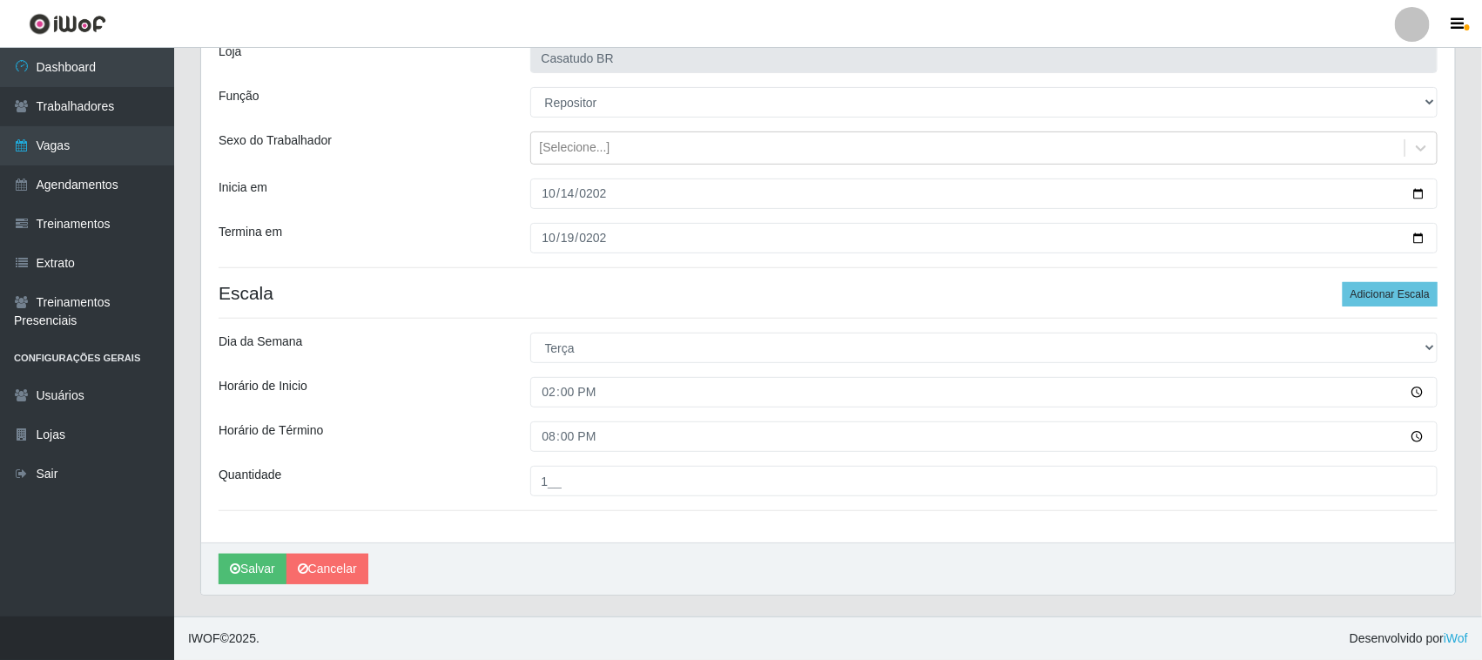
click at [1348, 311] on div "Loja Casatudo BR Função [Selecione...] Auxiliar de Estoque Auxiliar de Estoque …" at bounding box center [828, 283] width 1254 height 517
click at [1348, 301] on button "Adicionar Escala" at bounding box center [1390, 294] width 95 height 24
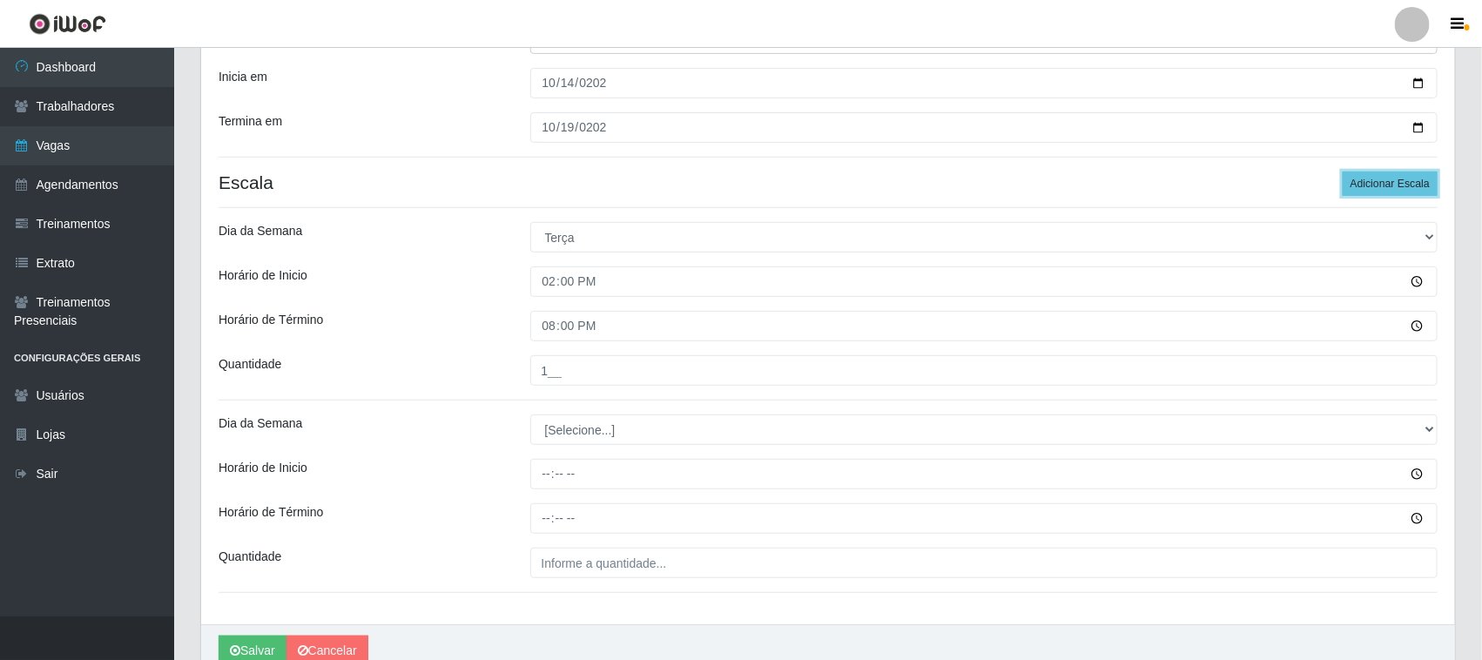
scroll to position [319, 0]
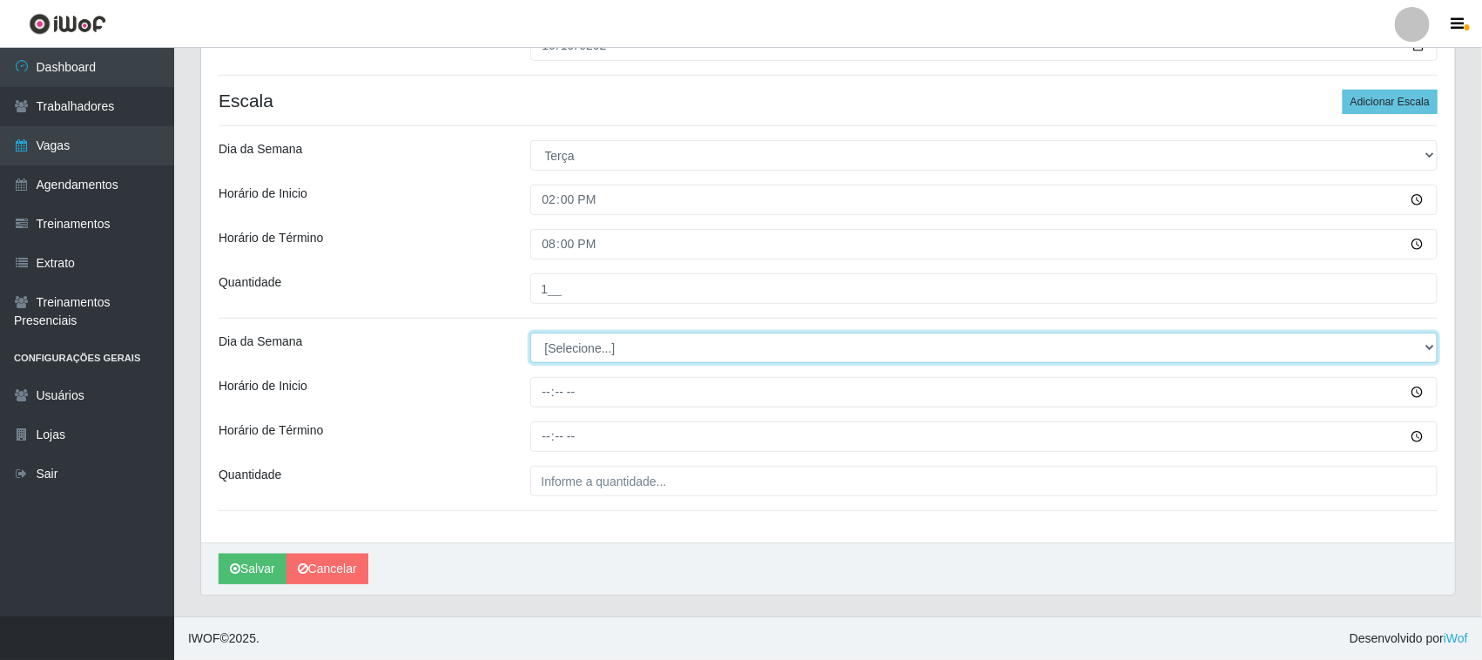
click at [583, 353] on select "[Selecione...] Segunda Terça Quarta Quinta Sexta Sábado Domingo" at bounding box center [984, 348] width 908 height 30
click at [530, 333] on select "[Selecione...] Segunda Terça Quarta Quinta Sexta Sábado Domingo" at bounding box center [984, 348] width 908 height 30
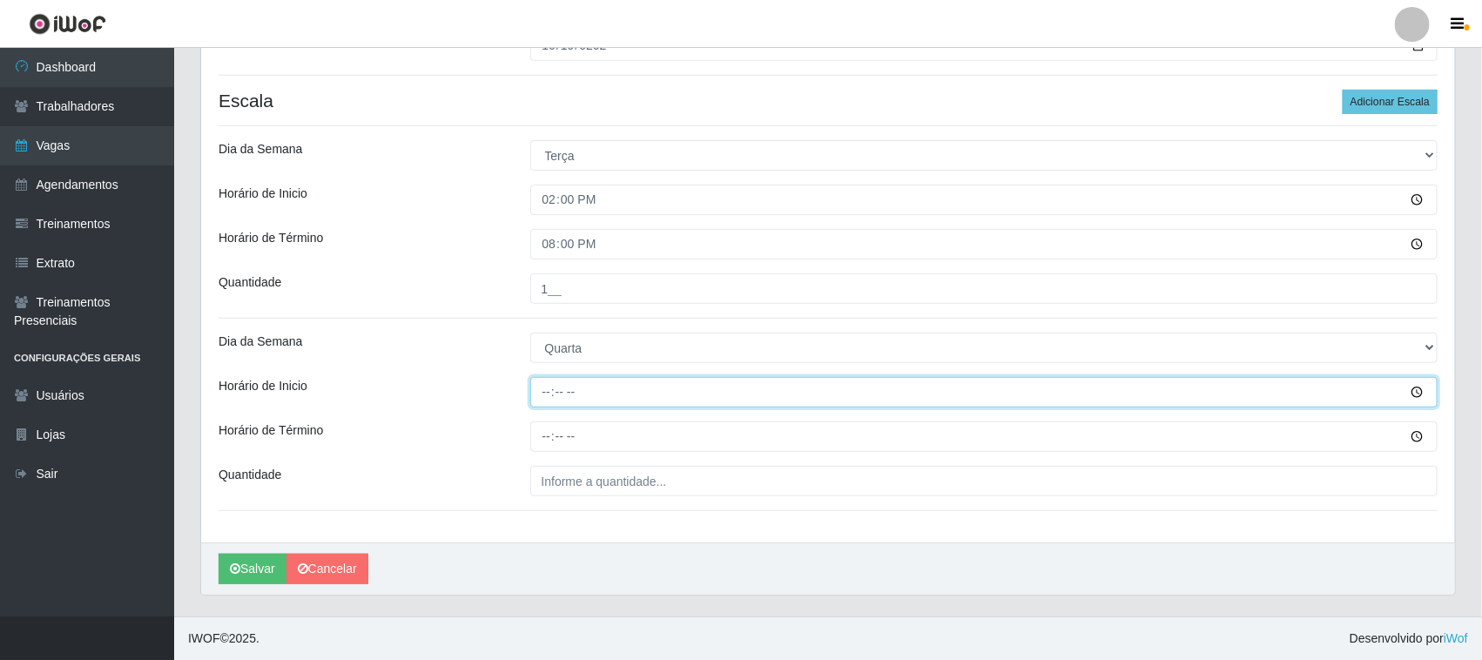
click at [546, 398] on input "Horário de Inicio" at bounding box center [984, 392] width 908 height 30
click at [545, 388] on input "Horário de Inicio" at bounding box center [984, 392] width 908 height 30
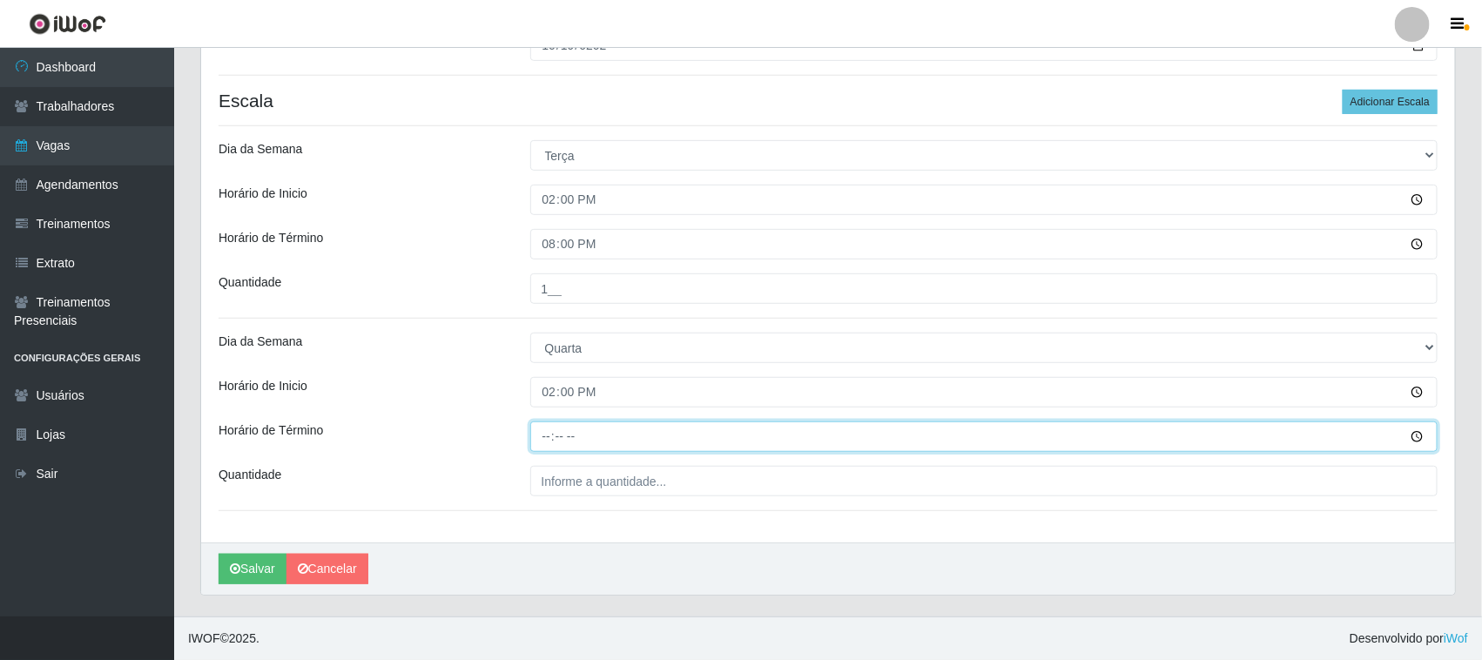
click at [547, 433] on input "Horário de Término" at bounding box center [984, 436] width 908 height 30
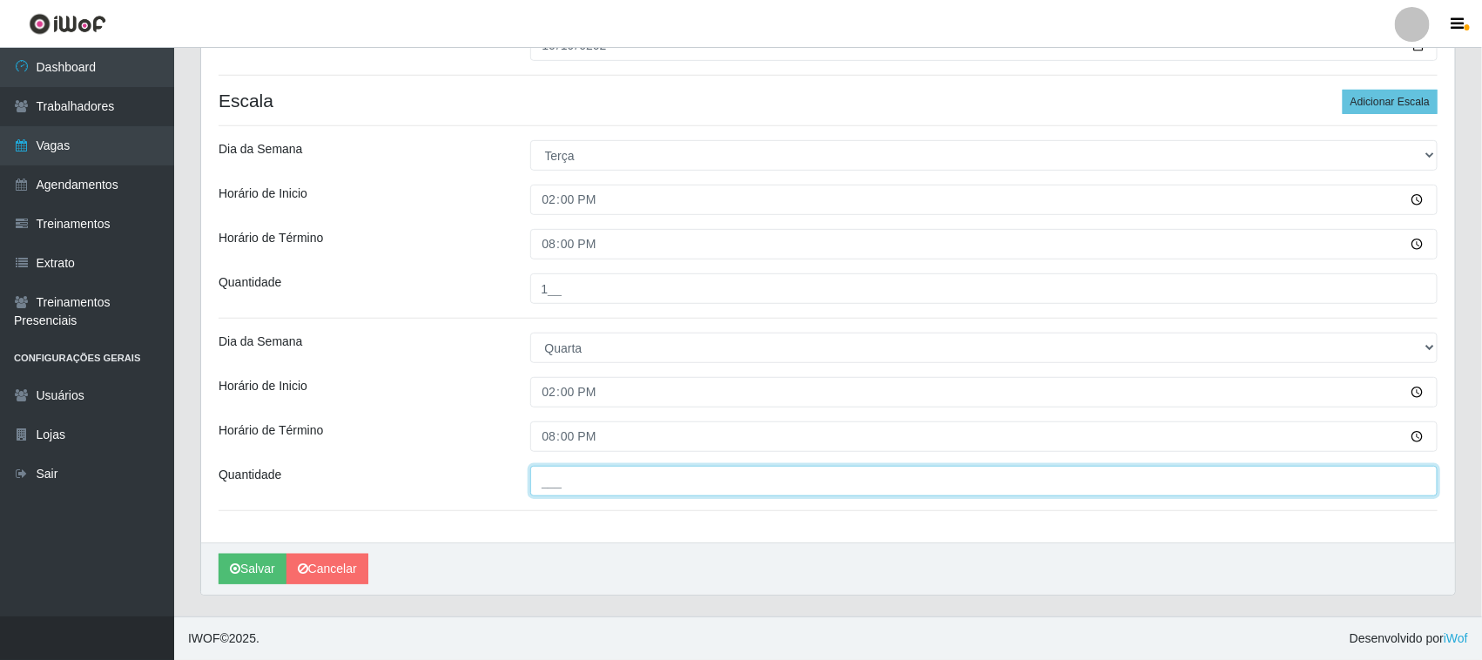
click at [566, 476] on input "___" at bounding box center [984, 481] width 908 height 30
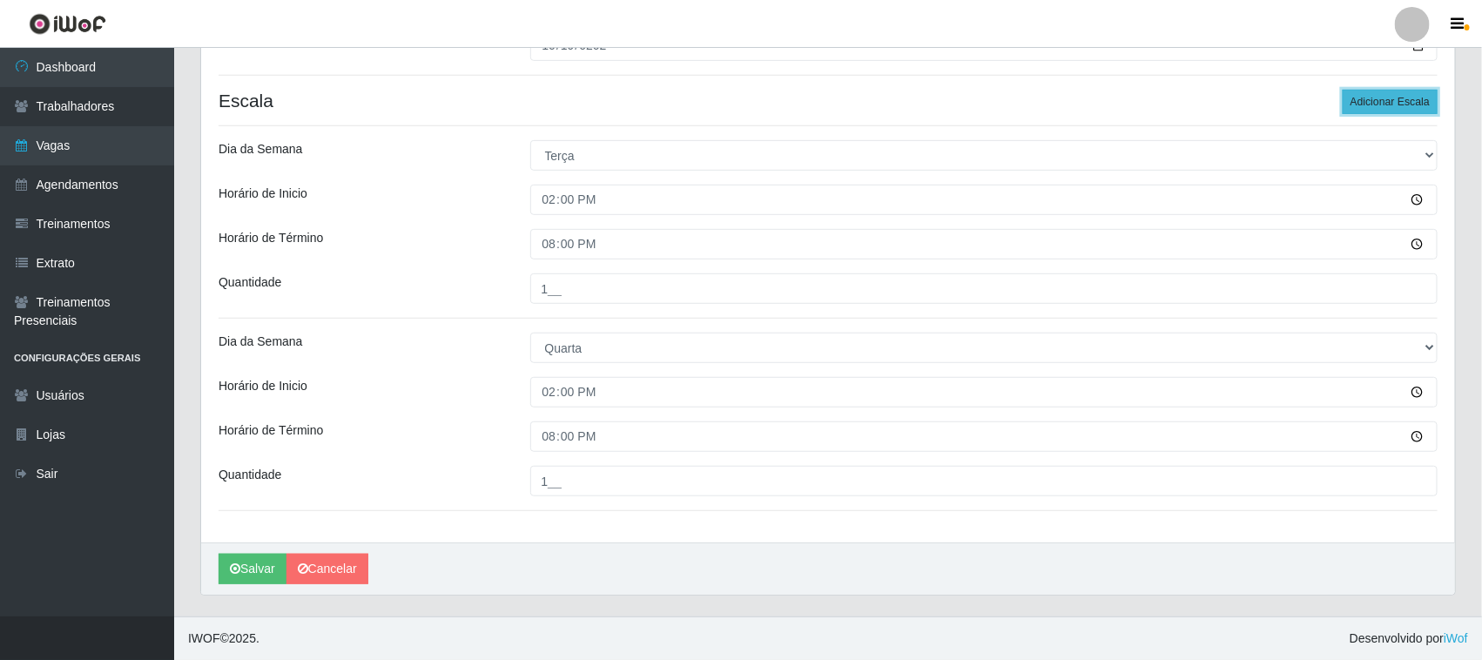
click at [1348, 102] on button "Adicionar Escala" at bounding box center [1390, 102] width 95 height 24
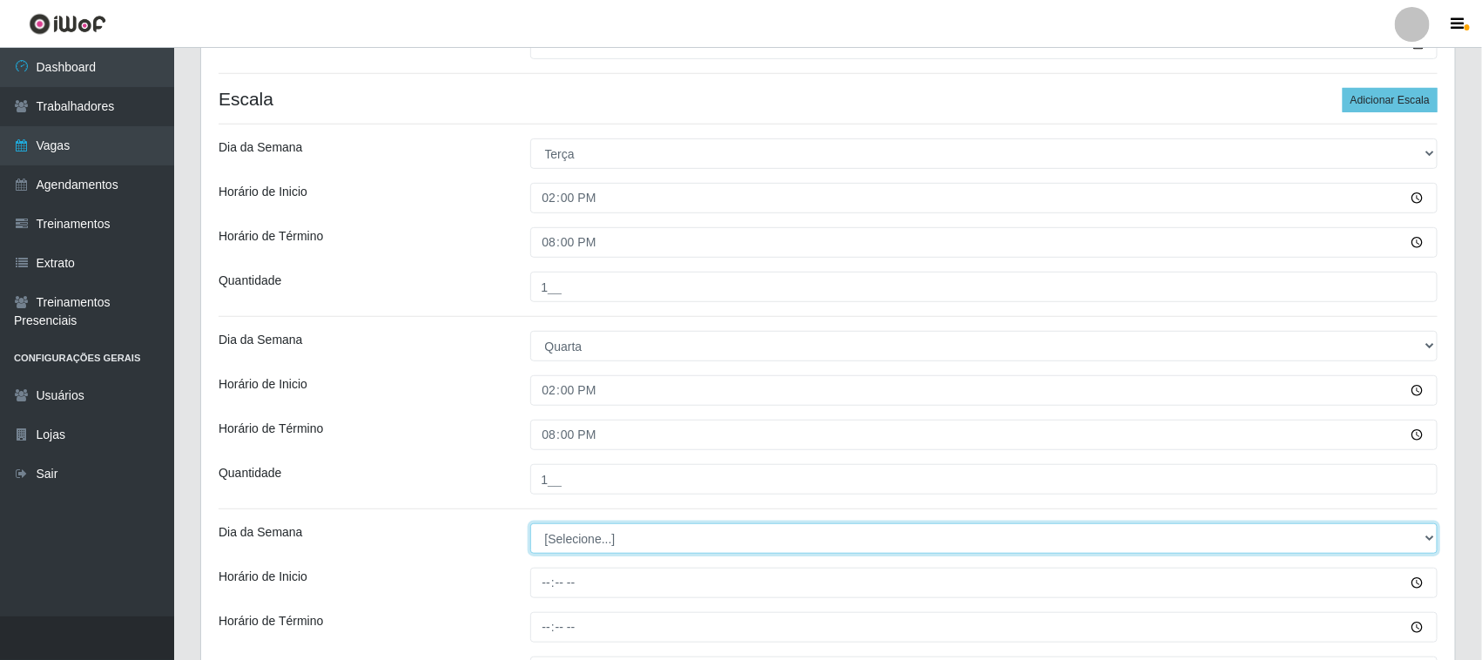
click at [658, 540] on select "[Selecione...] Segunda Terça Quarta Quinta Sexta Sábado Domingo" at bounding box center [984, 538] width 908 height 30
click at [530, 525] on select "[Selecione...] Segunda Terça Quarta Quinta Sexta Sábado Domingo" at bounding box center [984, 538] width 908 height 30
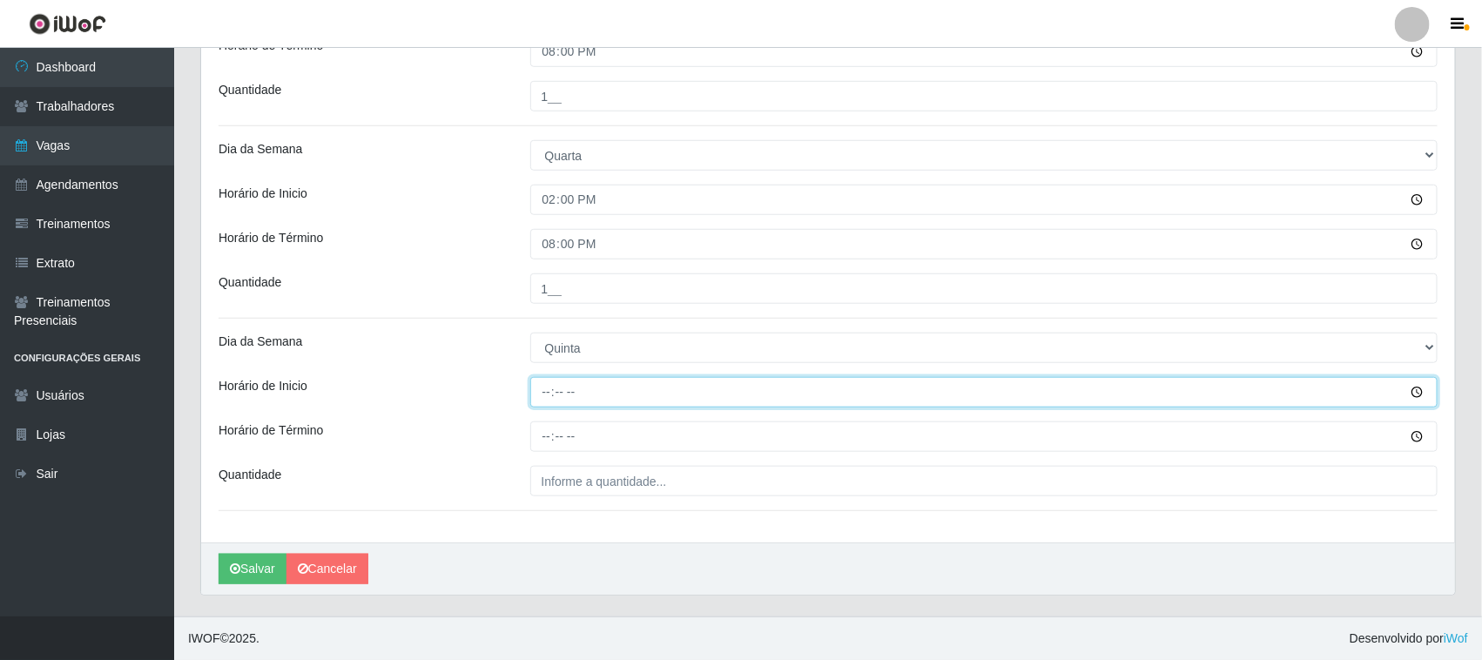
click at [550, 399] on input "Horário de Inicio" at bounding box center [984, 392] width 908 height 30
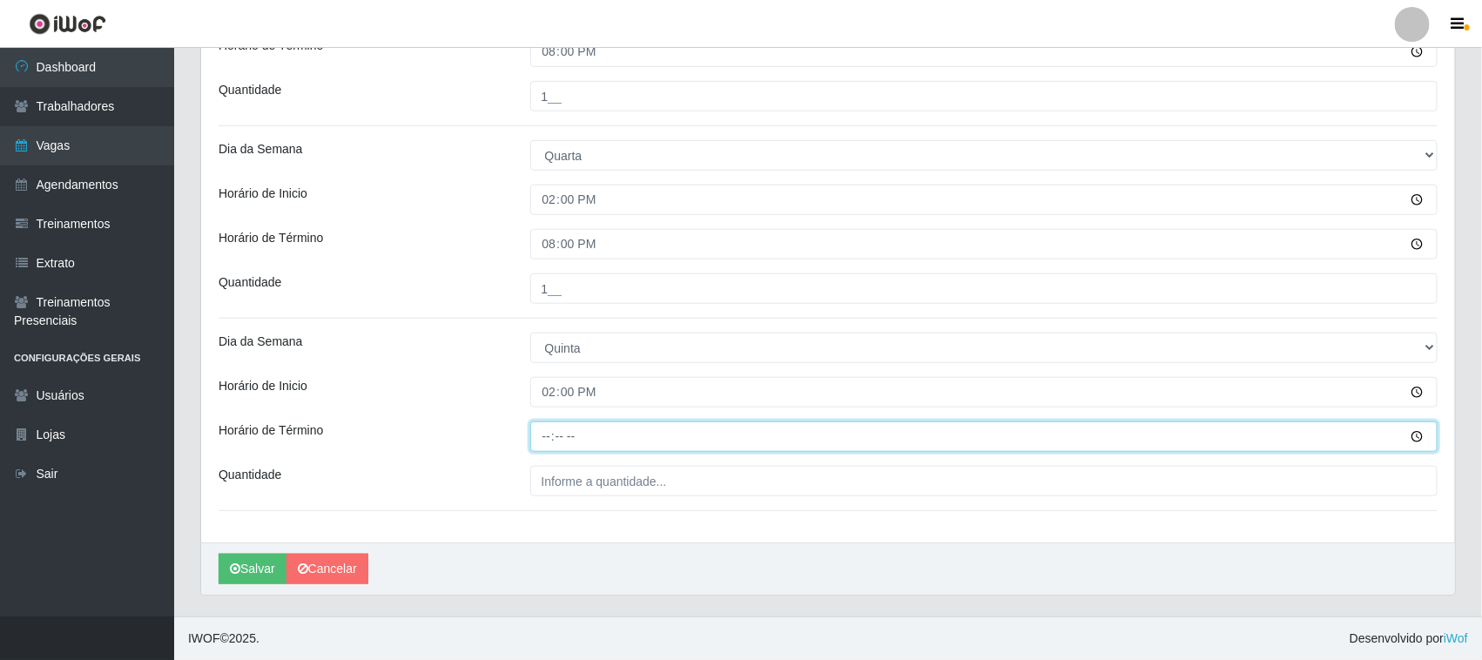
drag, startPoint x: 545, startPoint y: 436, endPoint x: 536, endPoint y: 423, distance: 15.7
click at [544, 436] on input "Horário de Término" at bounding box center [984, 436] width 908 height 30
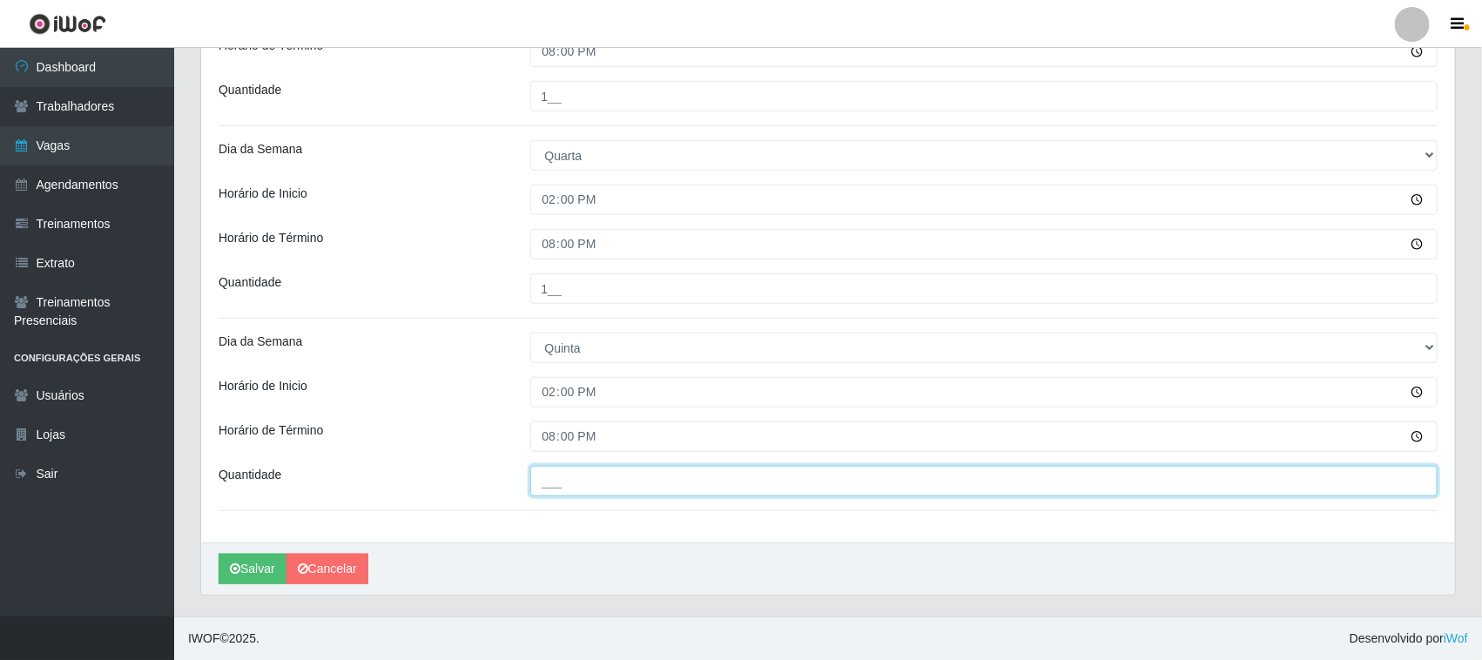
click at [630, 476] on input "___" at bounding box center [984, 481] width 908 height 30
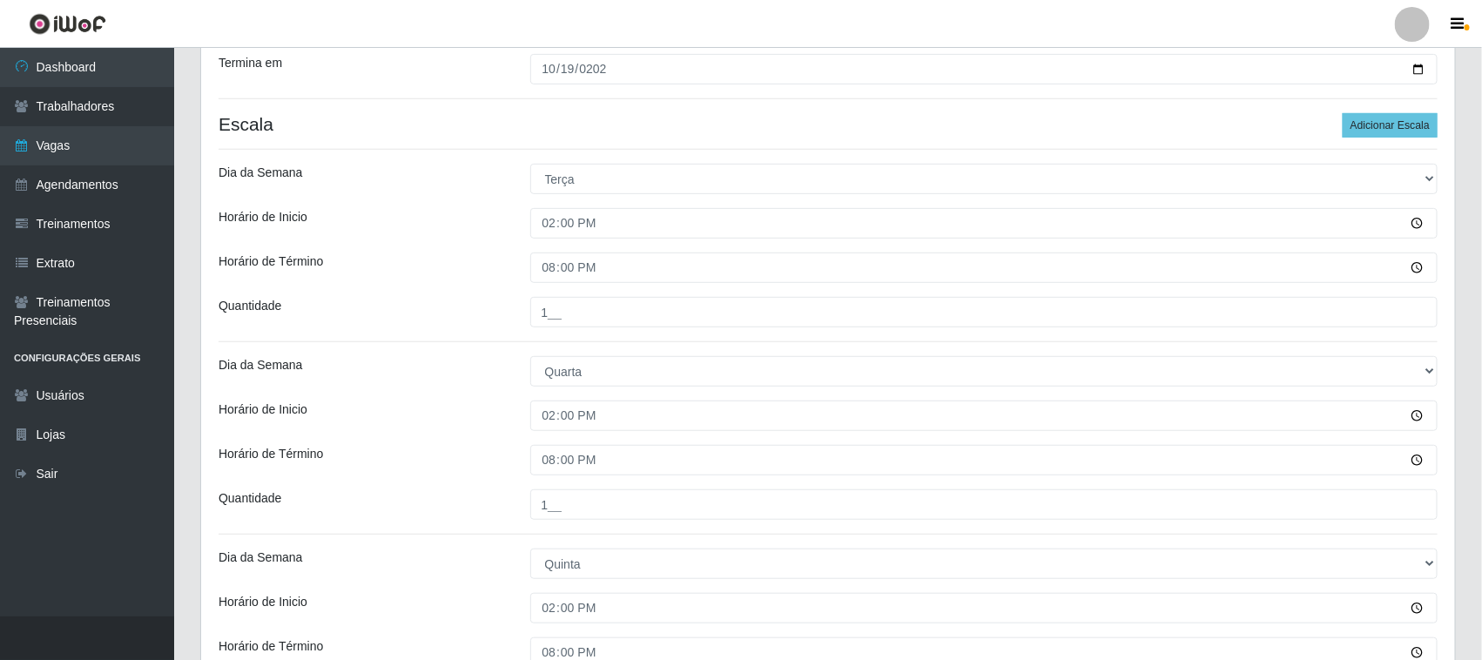
scroll to position [185, 0]
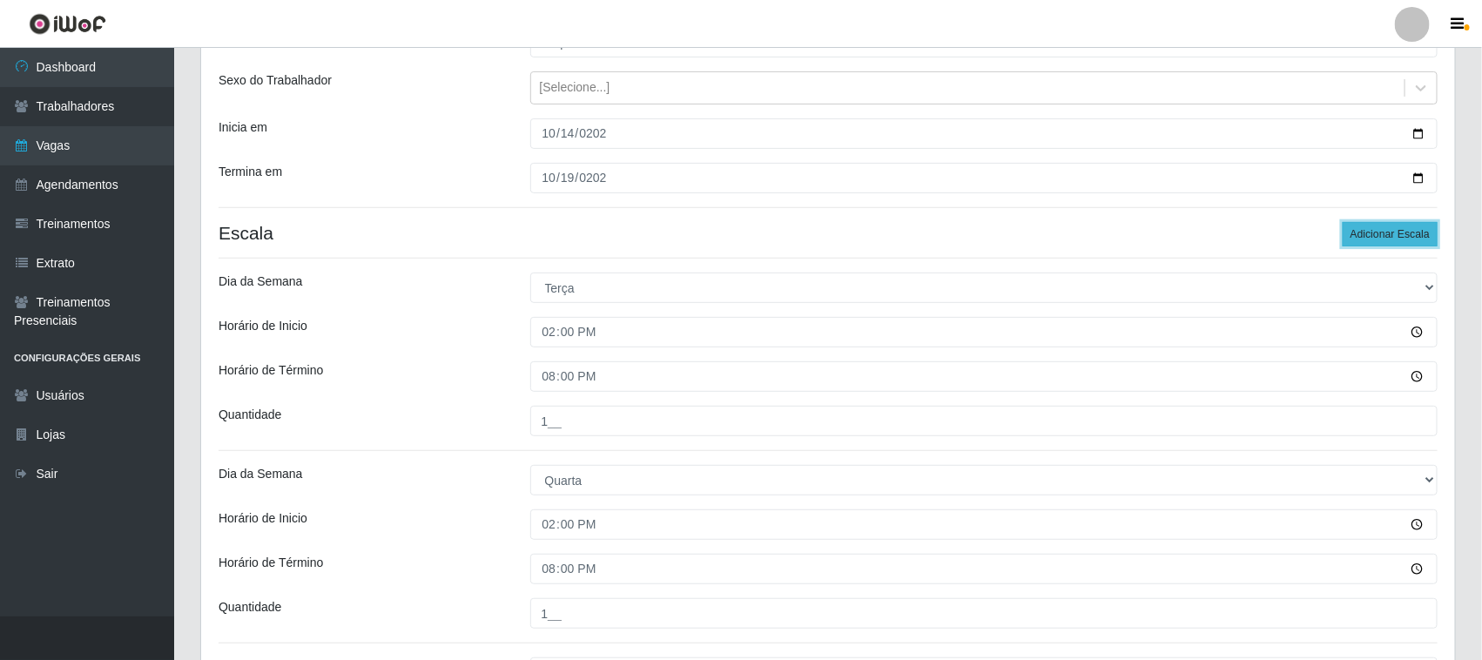
click at [1404, 246] on button "Adicionar Escala" at bounding box center [1390, 234] width 95 height 24
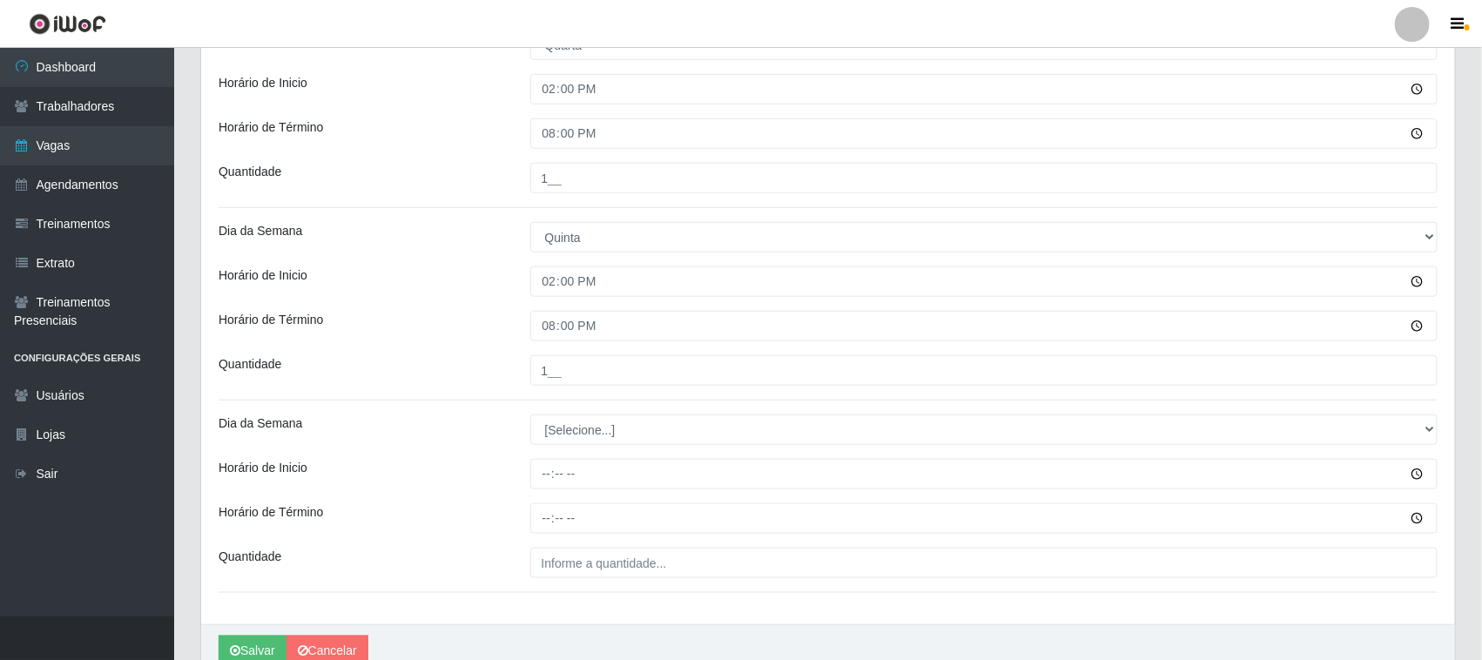
scroll to position [704, 0]
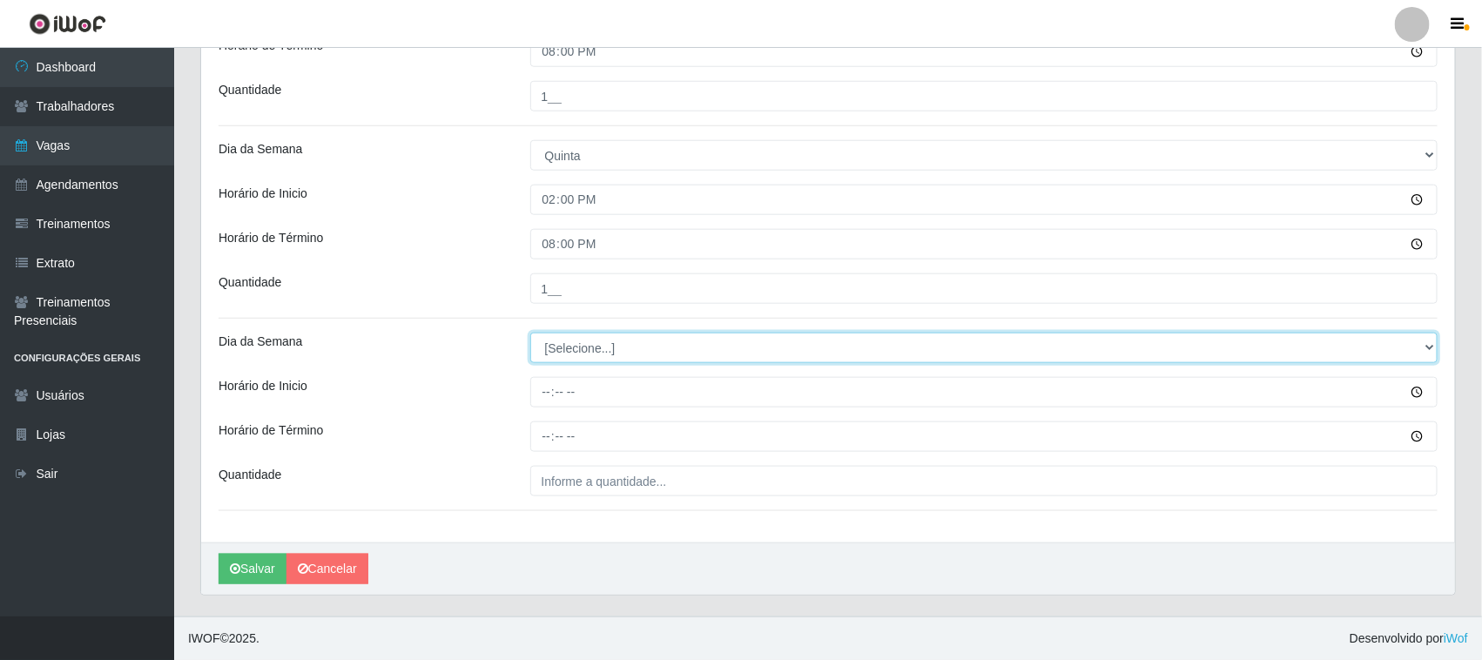
click at [667, 347] on select "[Selecione...] Segunda Terça Quarta Quinta Sexta Sábado Domingo" at bounding box center [984, 348] width 908 height 30
click at [530, 333] on select "[Selecione...] Segunda Terça Quarta Quinta Sexta Sábado Domingo" at bounding box center [984, 348] width 908 height 30
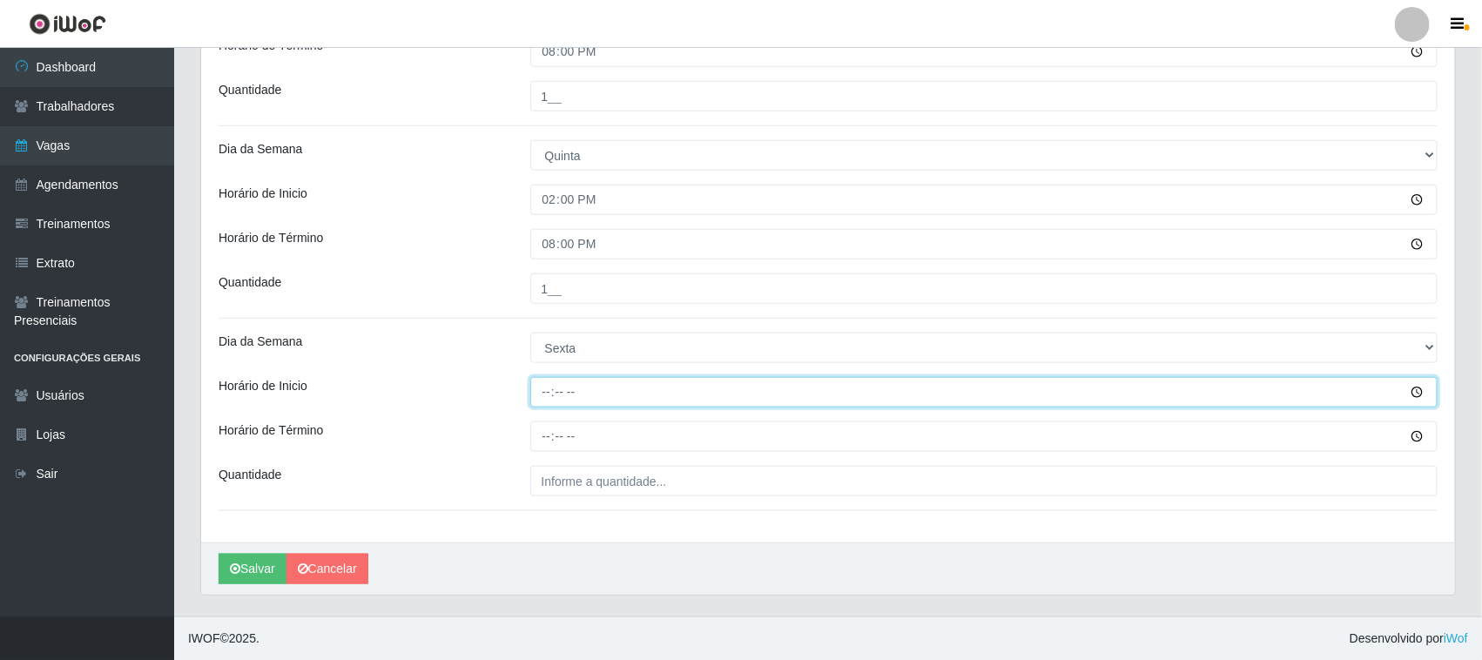
click at [541, 393] on input "Horário de Inicio" at bounding box center [984, 392] width 908 height 30
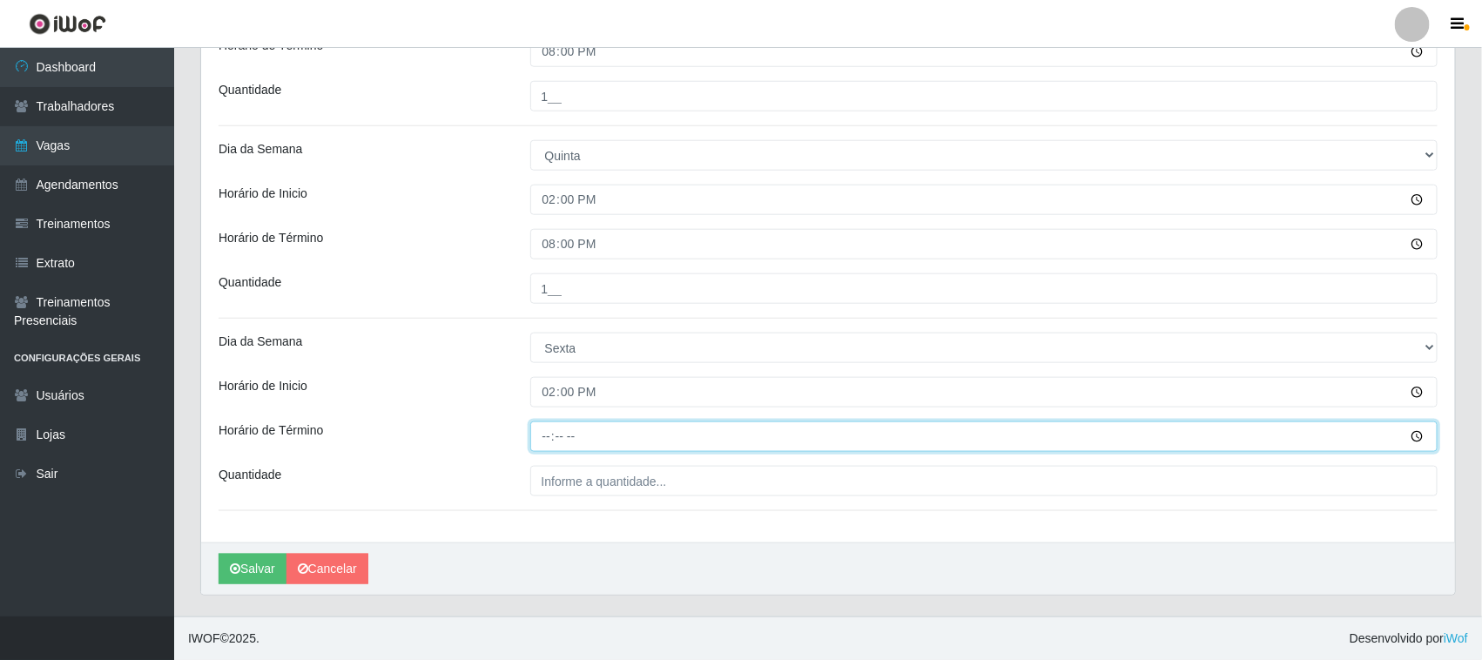
click at [549, 424] on input "Horário de Término" at bounding box center [984, 436] width 908 height 30
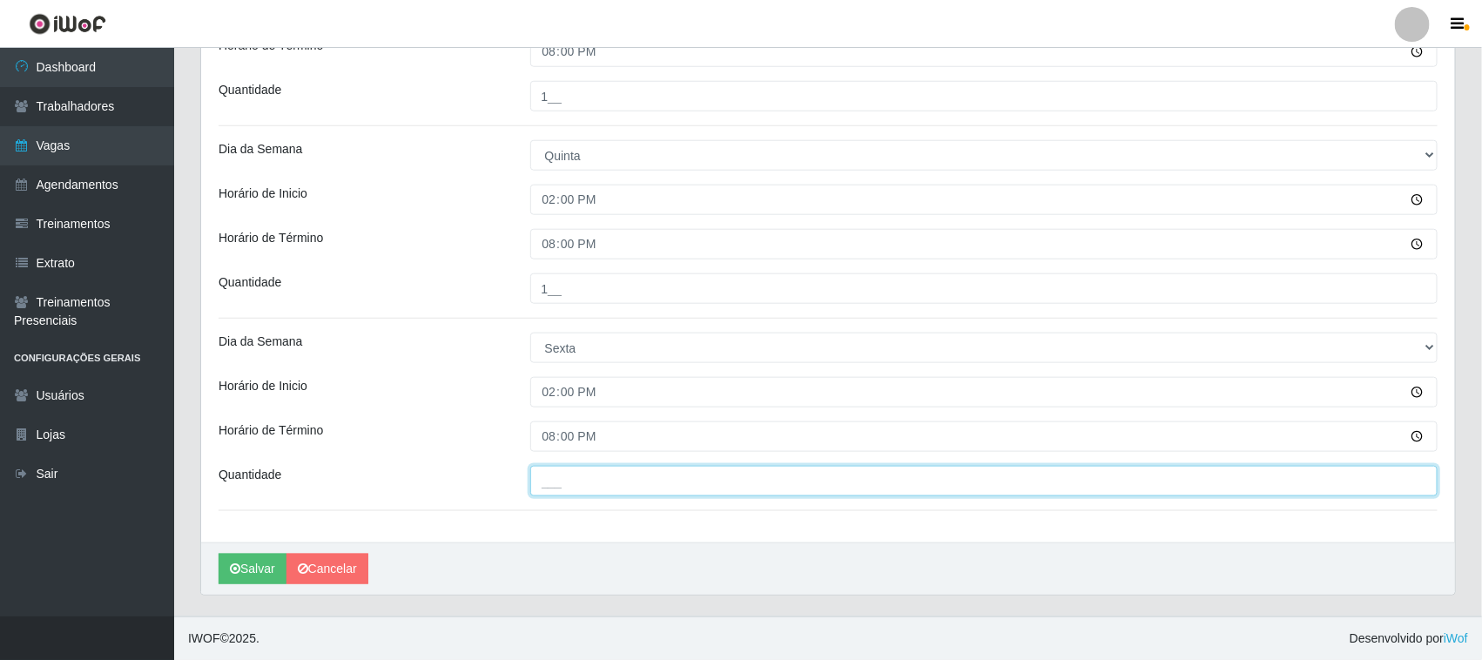
click at [593, 492] on input "___" at bounding box center [984, 481] width 908 height 30
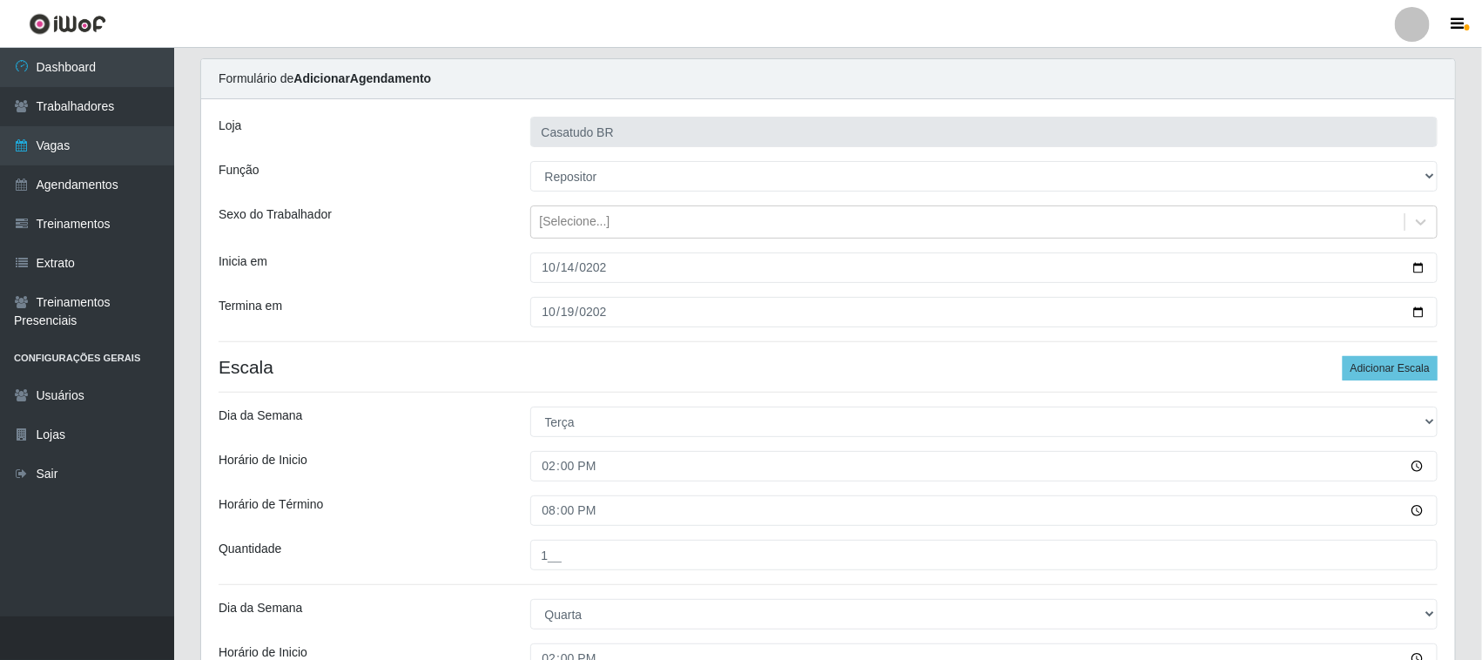
scroll to position [0, 0]
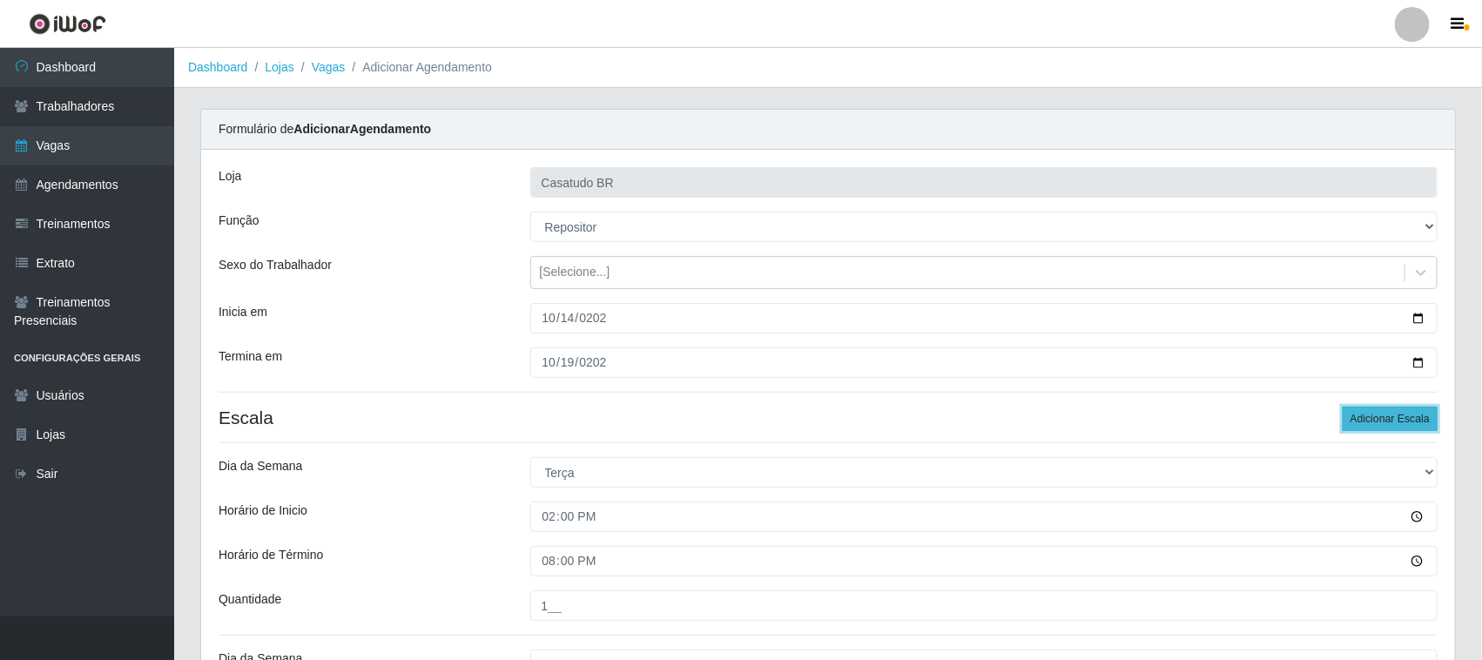
click at [1415, 418] on button "Adicionar Escala" at bounding box center [1390, 419] width 95 height 24
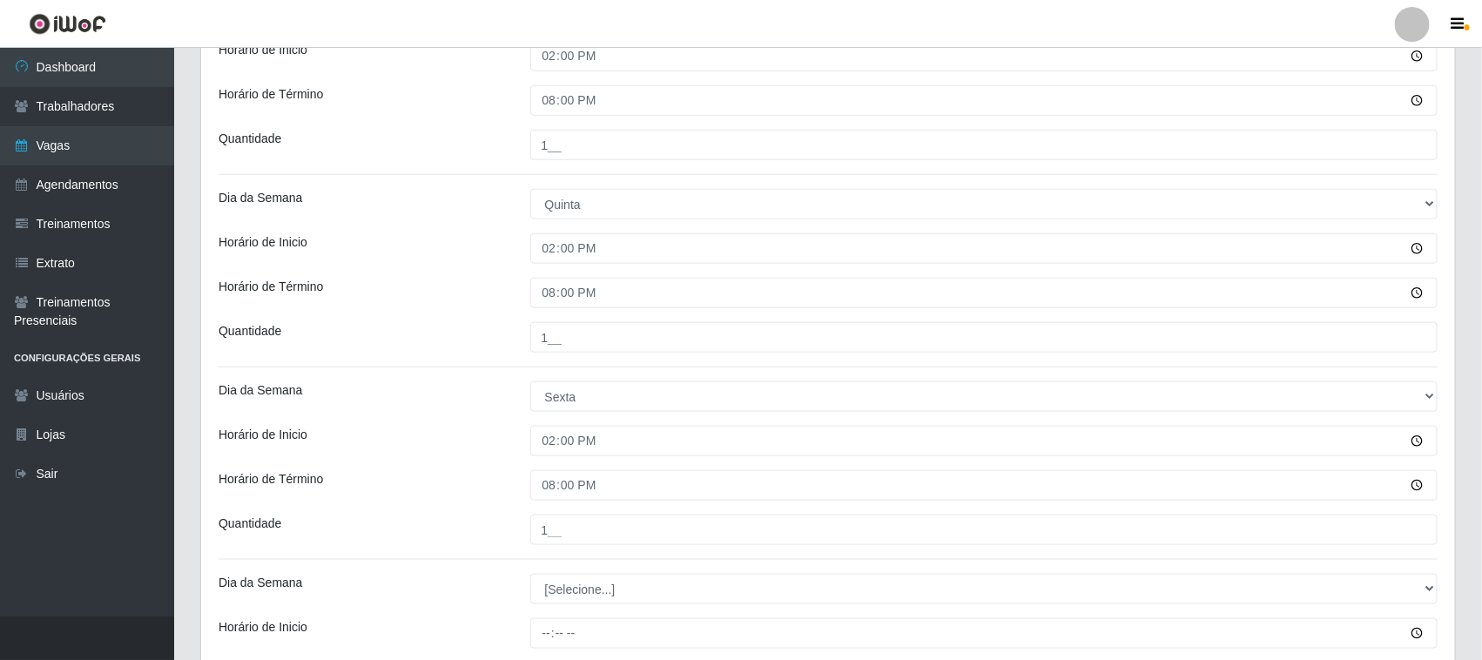
scroll to position [897, 0]
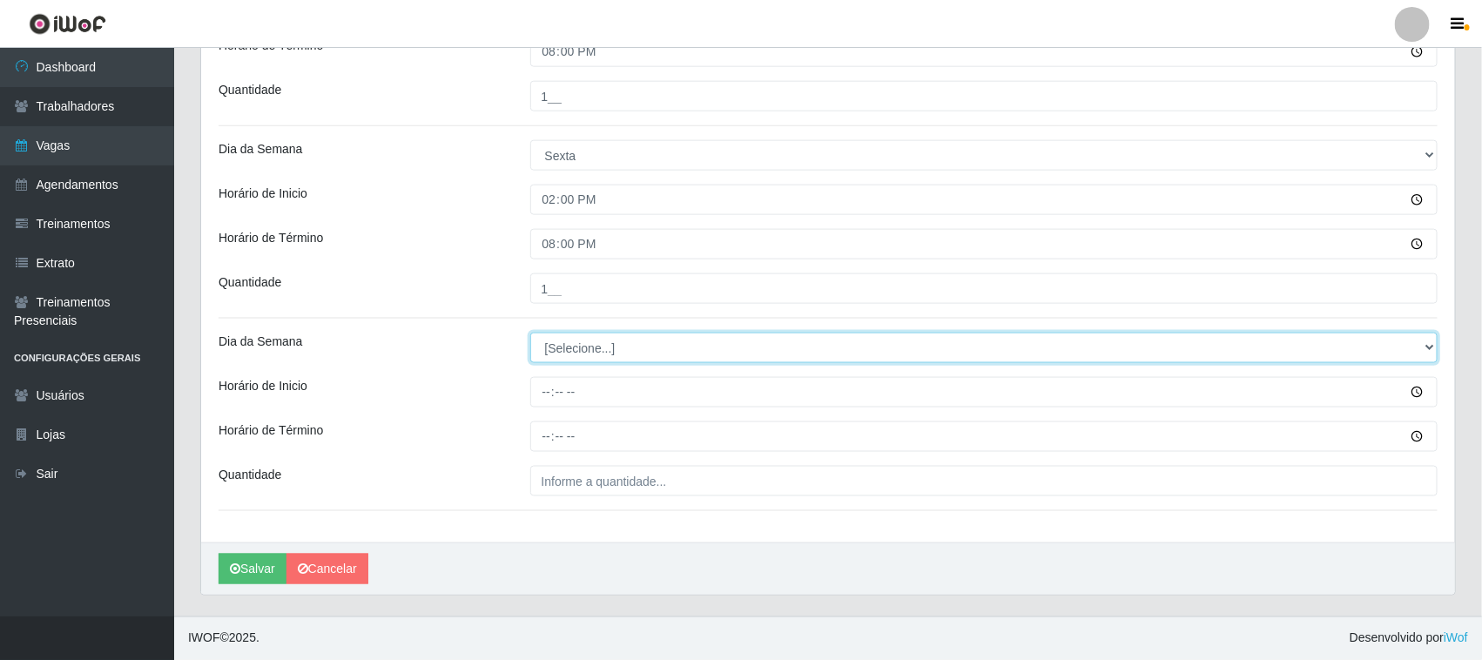
click at [580, 349] on select "[Selecione...] Segunda Terça Quarta Quinta Sexta Sábado Domingo" at bounding box center [984, 348] width 908 height 30
click at [530, 333] on select "[Selecione...] Segunda Terça Quarta Quinta Sexta Sábado Domingo" at bounding box center [984, 348] width 908 height 30
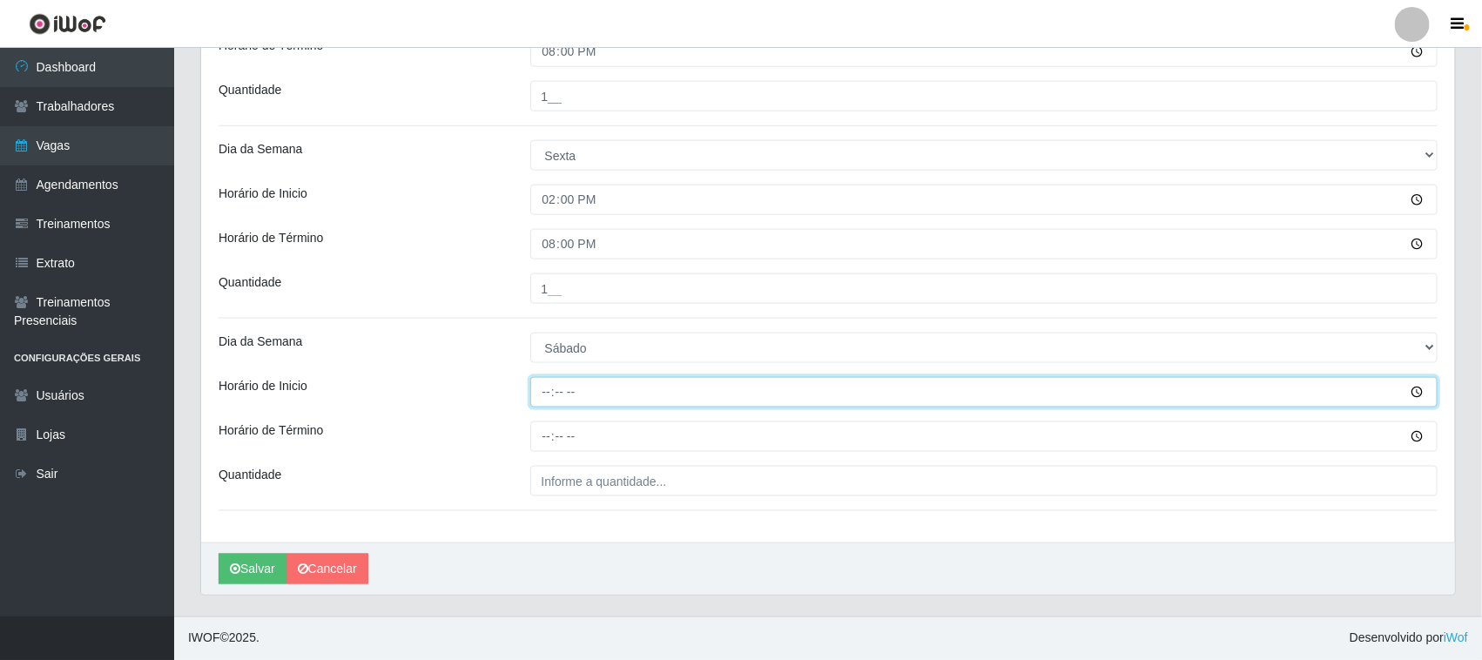
click at [549, 392] on input "Horário de Inicio" at bounding box center [984, 392] width 908 height 30
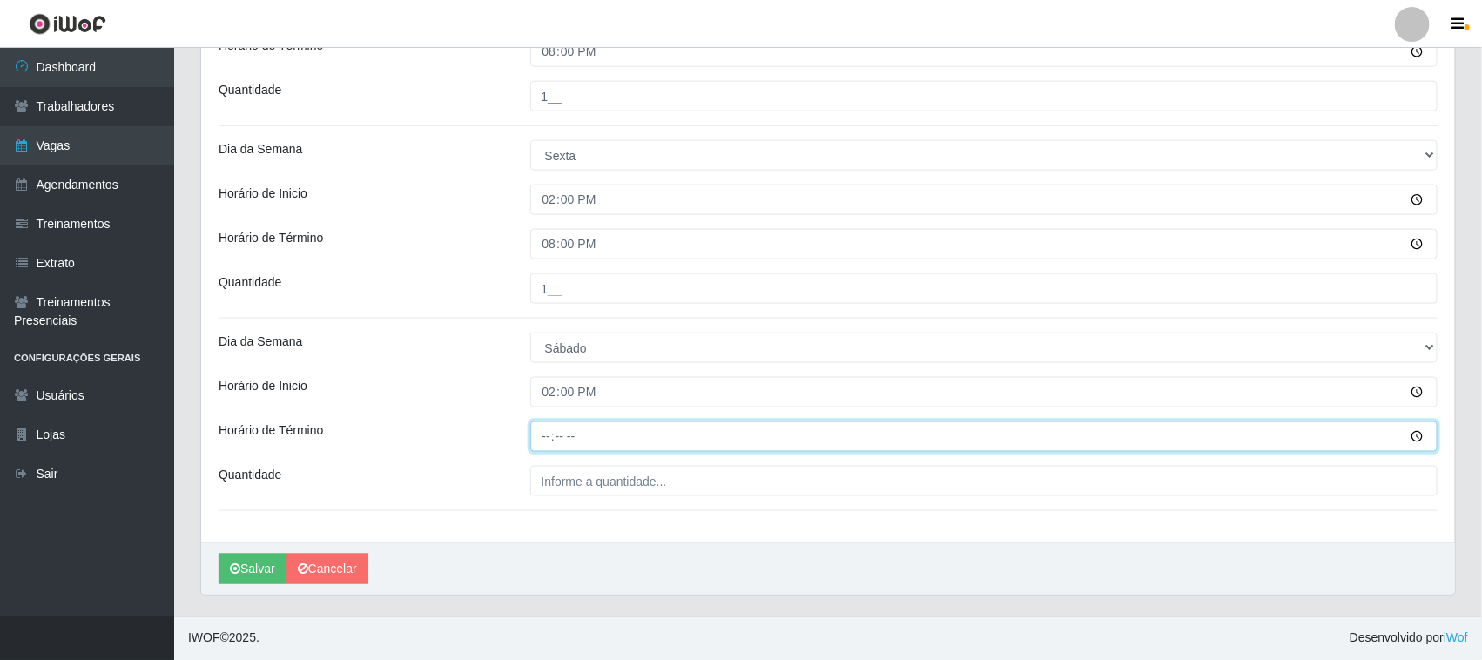
click at [538, 435] on input "Horário de Término" at bounding box center [984, 436] width 908 height 30
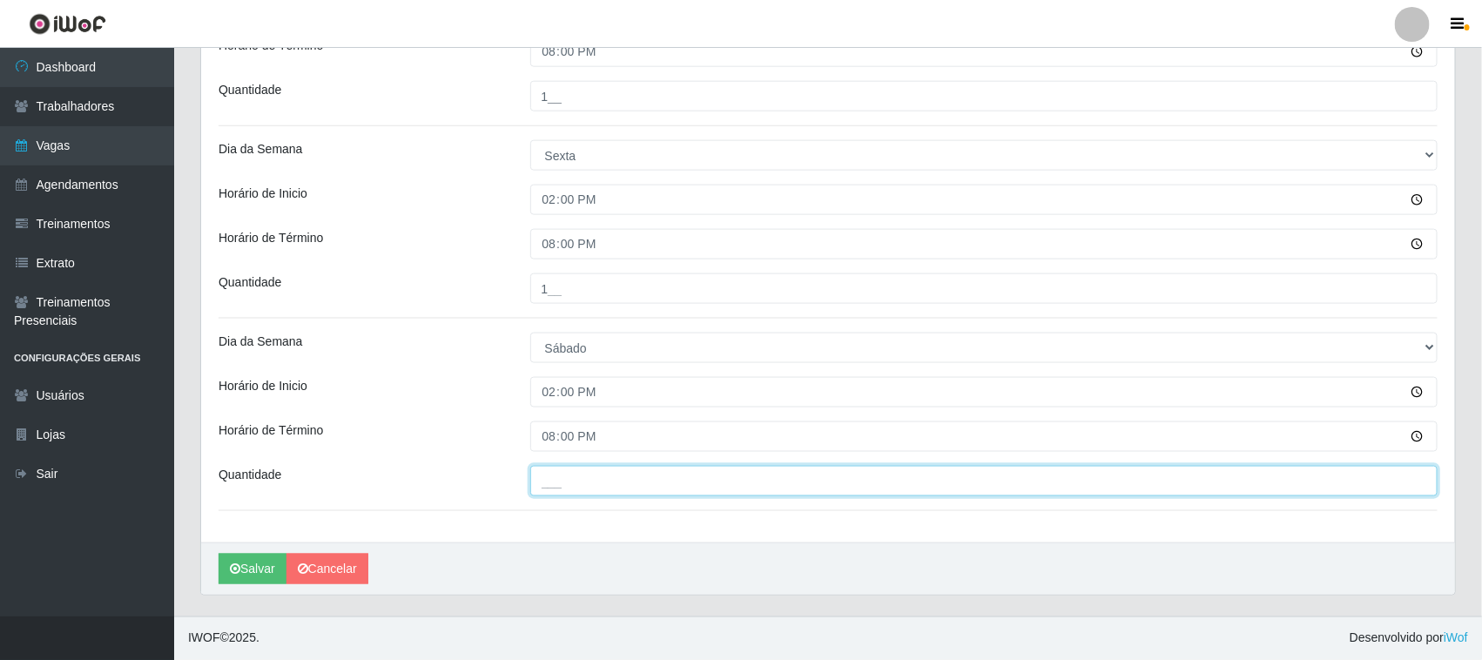
click at [686, 484] on input "___" at bounding box center [984, 481] width 908 height 30
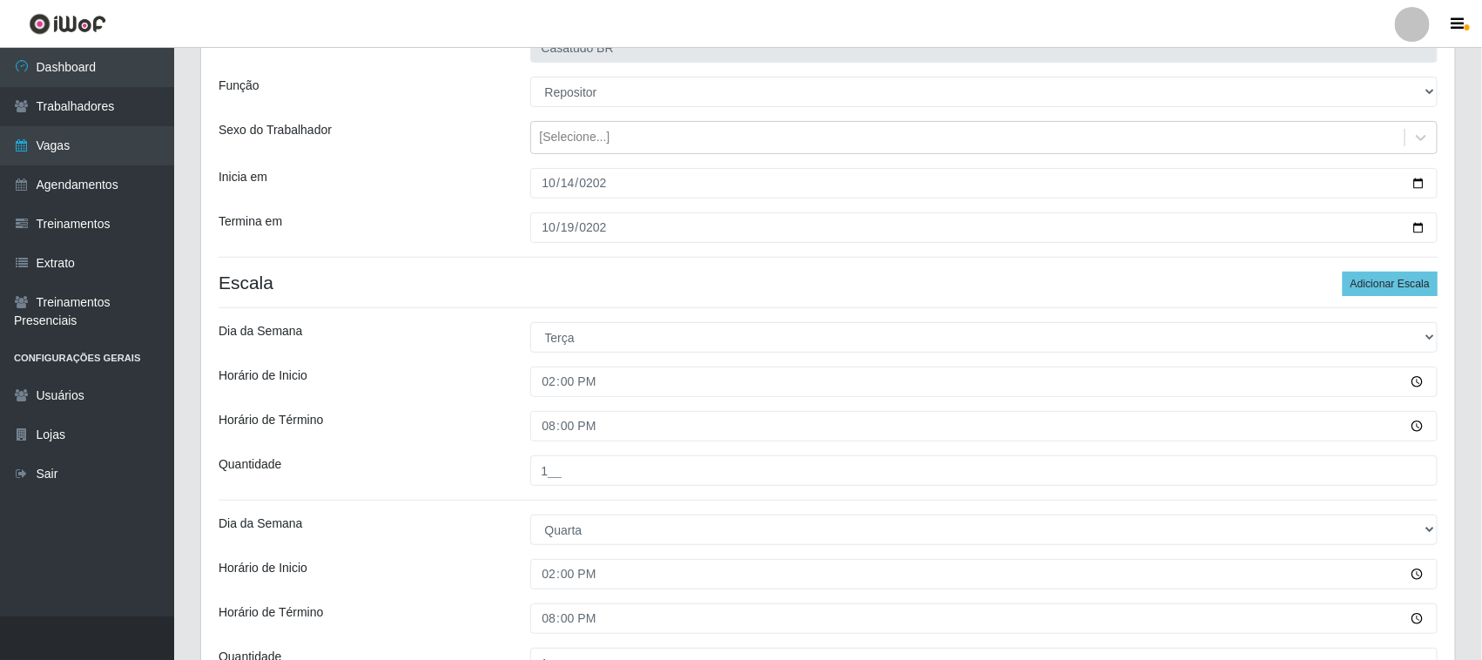
scroll to position [0, 0]
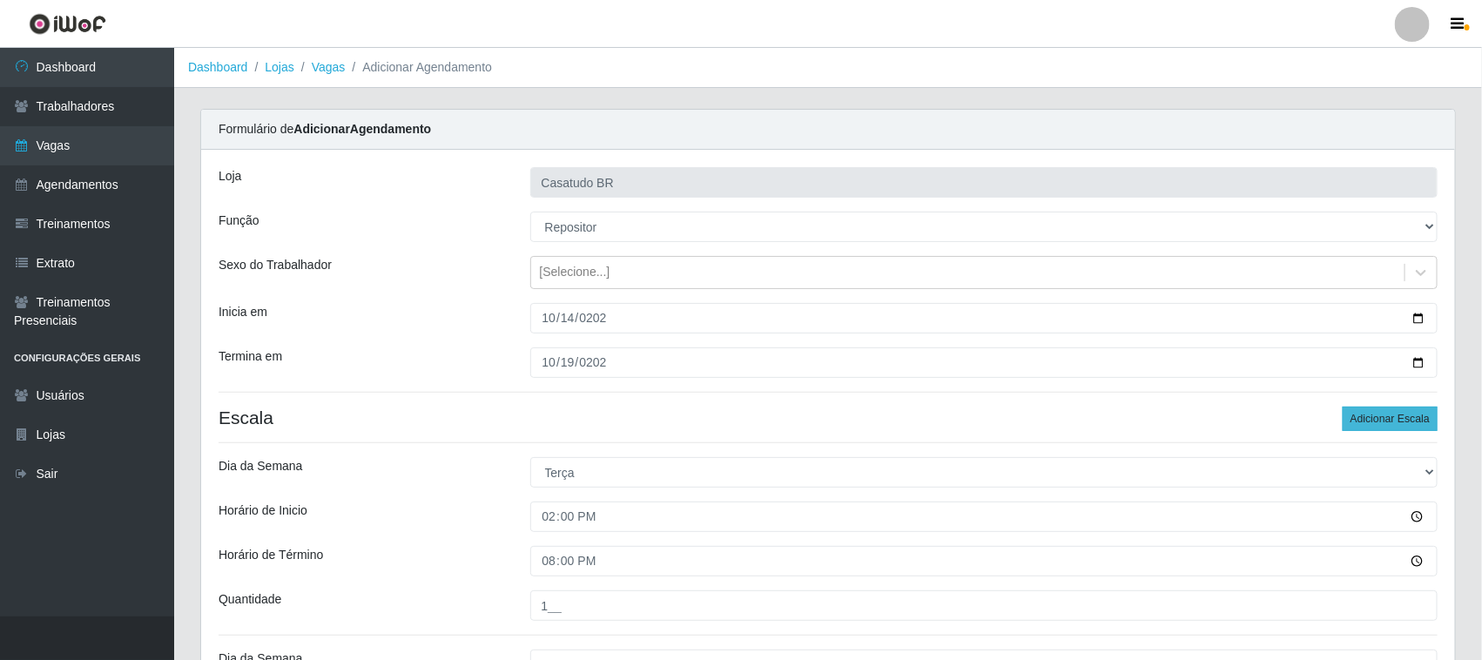
click at [1358, 420] on button "Adicionar Escala" at bounding box center [1390, 419] width 95 height 24
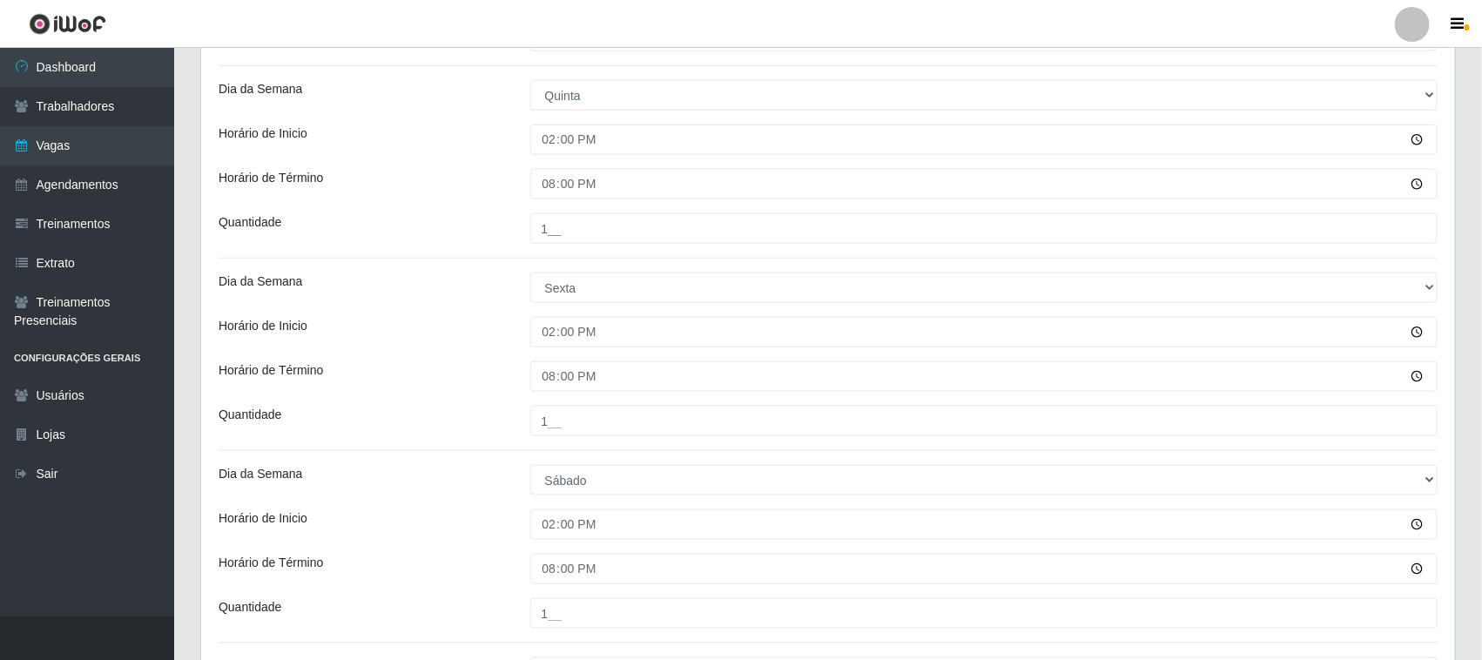
scroll to position [1089, 0]
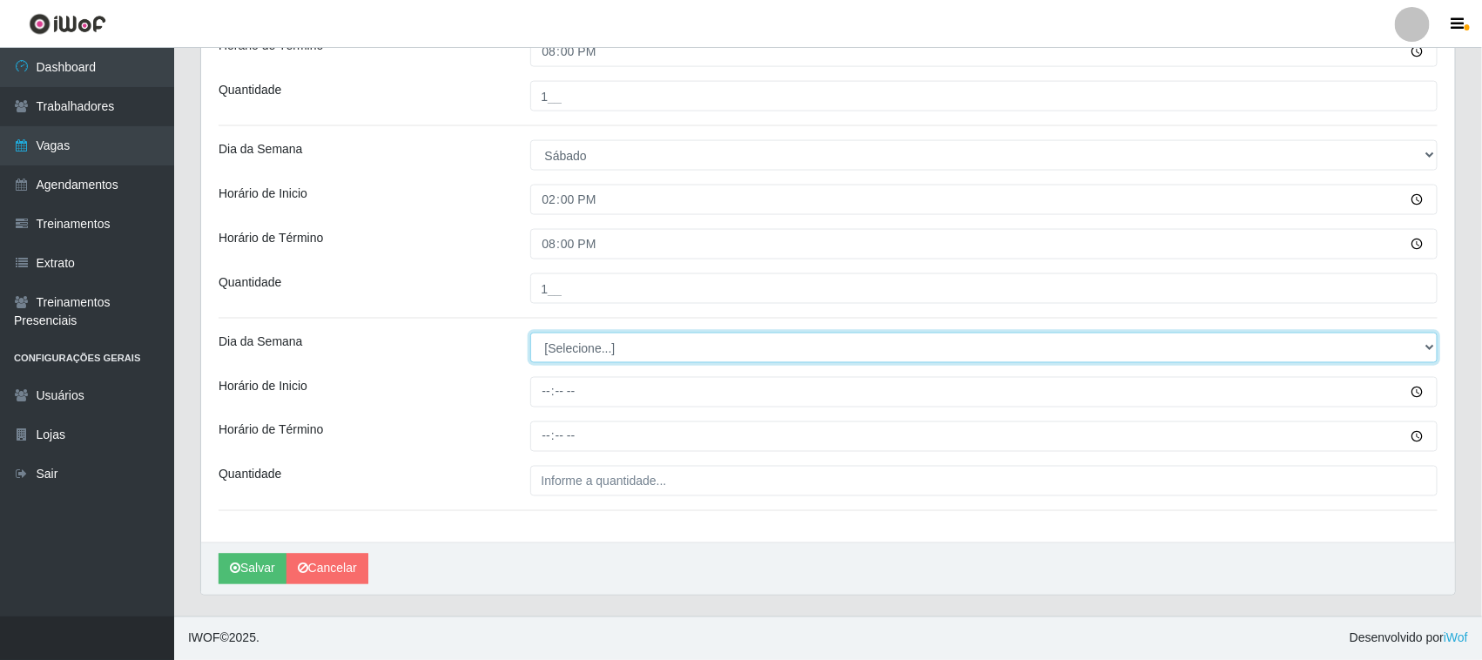
click at [589, 358] on select "[Selecione...] Segunda Terça Quarta Quinta Sexta Sábado Domingo" at bounding box center [984, 348] width 908 height 30
click at [530, 333] on select "[Selecione...] Segunda Terça Quarta Quinta Sexta Sábado Domingo" at bounding box center [984, 348] width 908 height 30
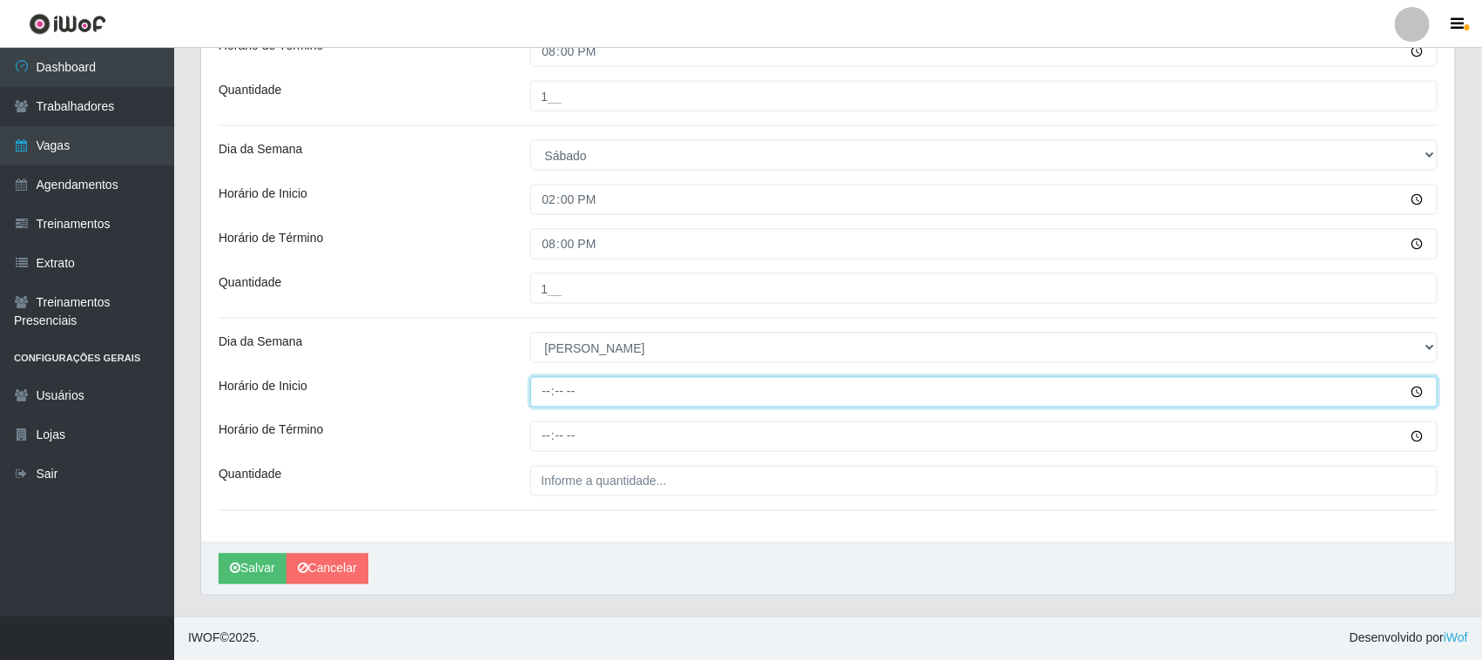
click at [542, 390] on input "Horário de Inicio" at bounding box center [984, 392] width 908 height 30
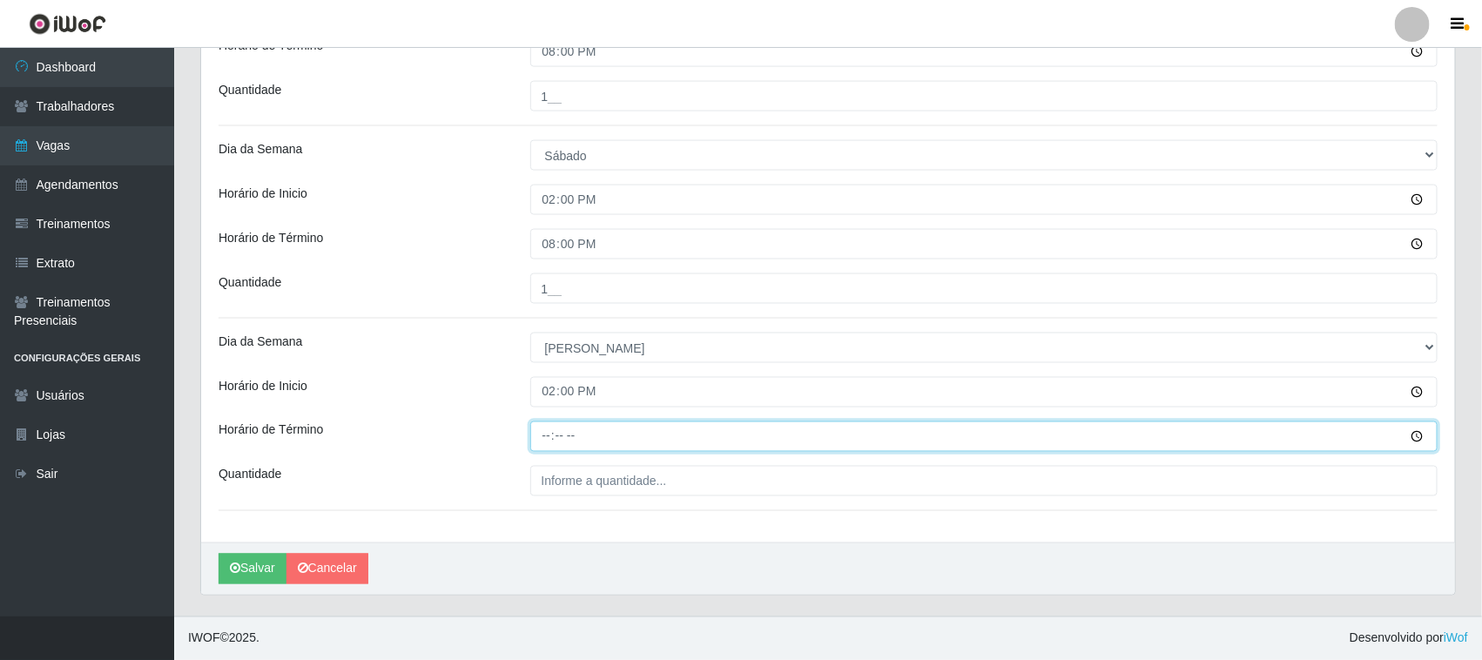
click at [553, 435] on input "Horário de Término" at bounding box center [984, 436] width 908 height 30
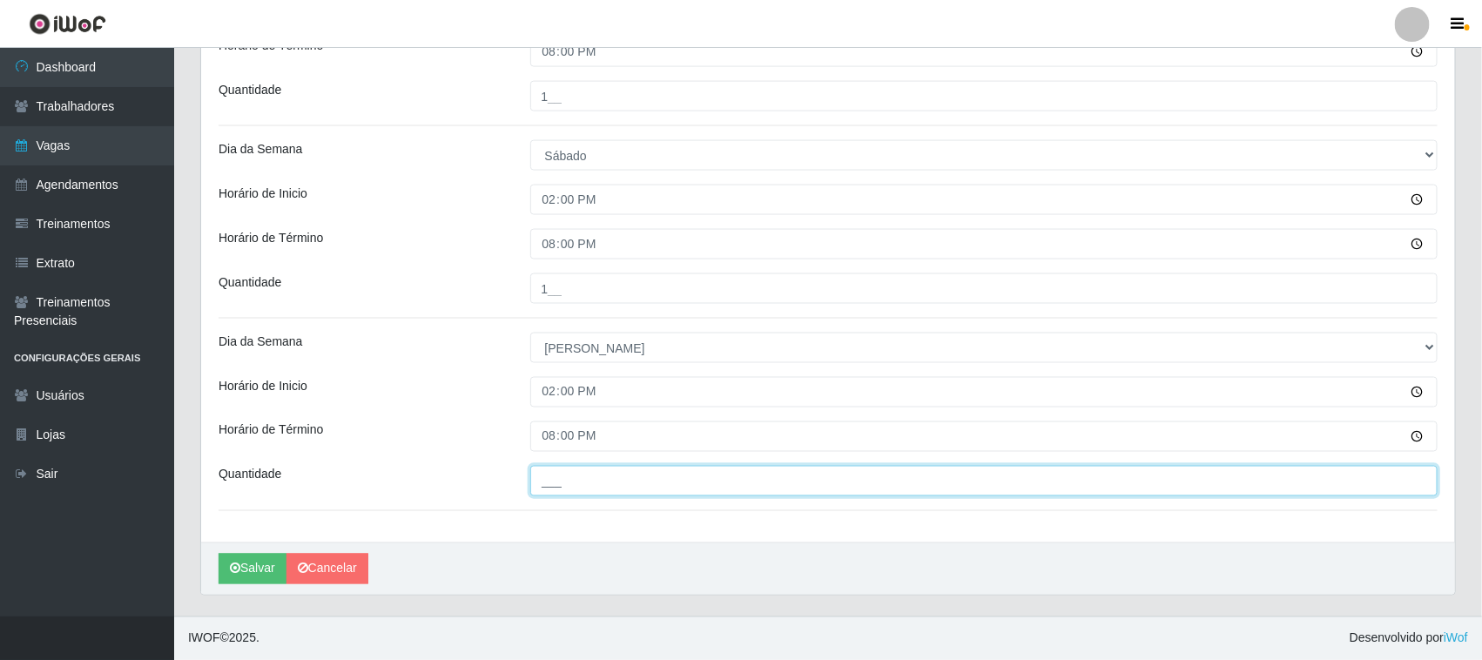
click at [589, 493] on input "___" at bounding box center [984, 481] width 908 height 30
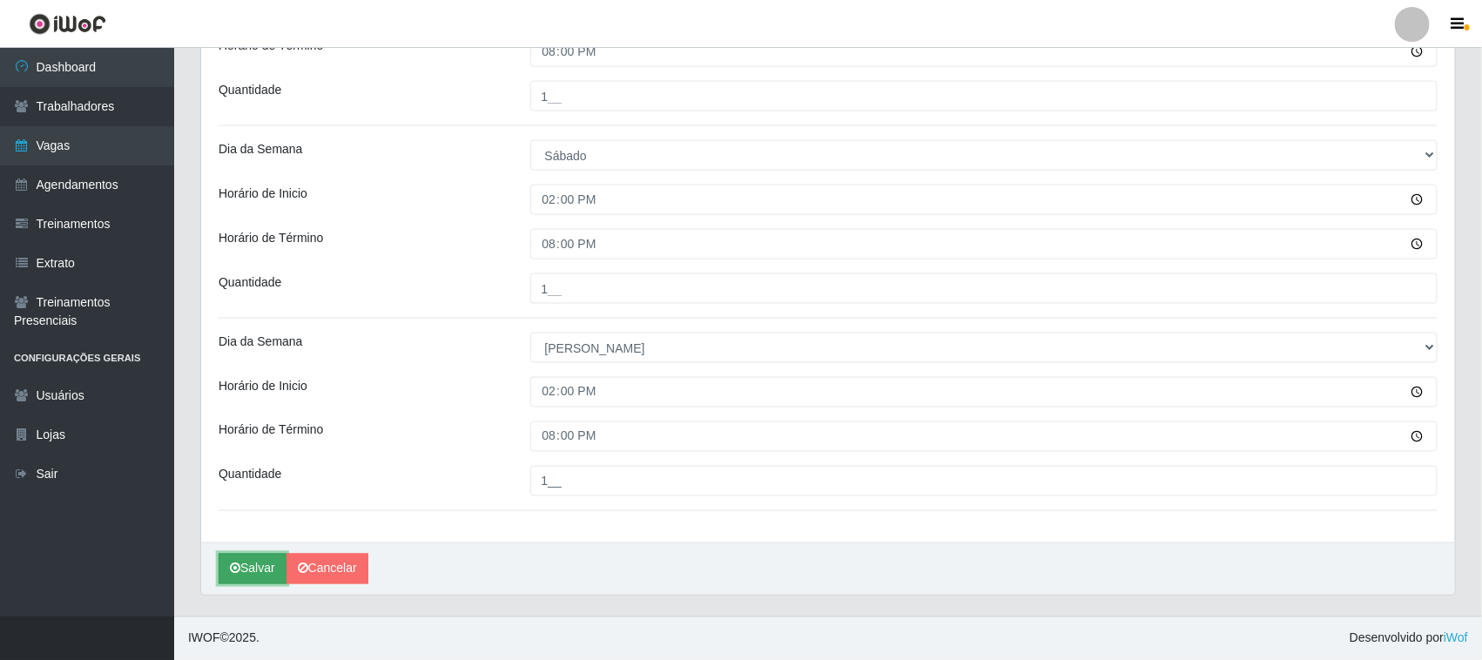
click at [244, 569] on button "Salvar" at bounding box center [253, 569] width 68 height 30
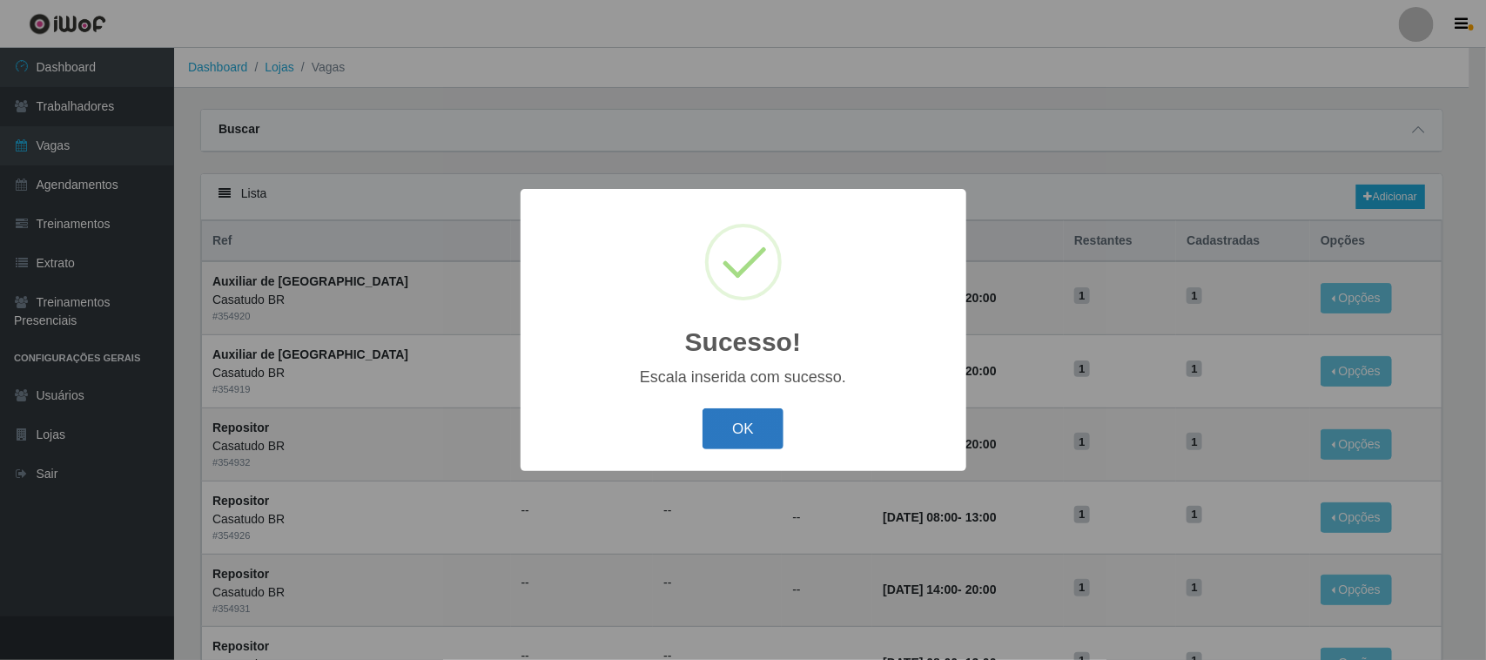
click at [732, 431] on button "OK" at bounding box center [743, 428] width 81 height 41
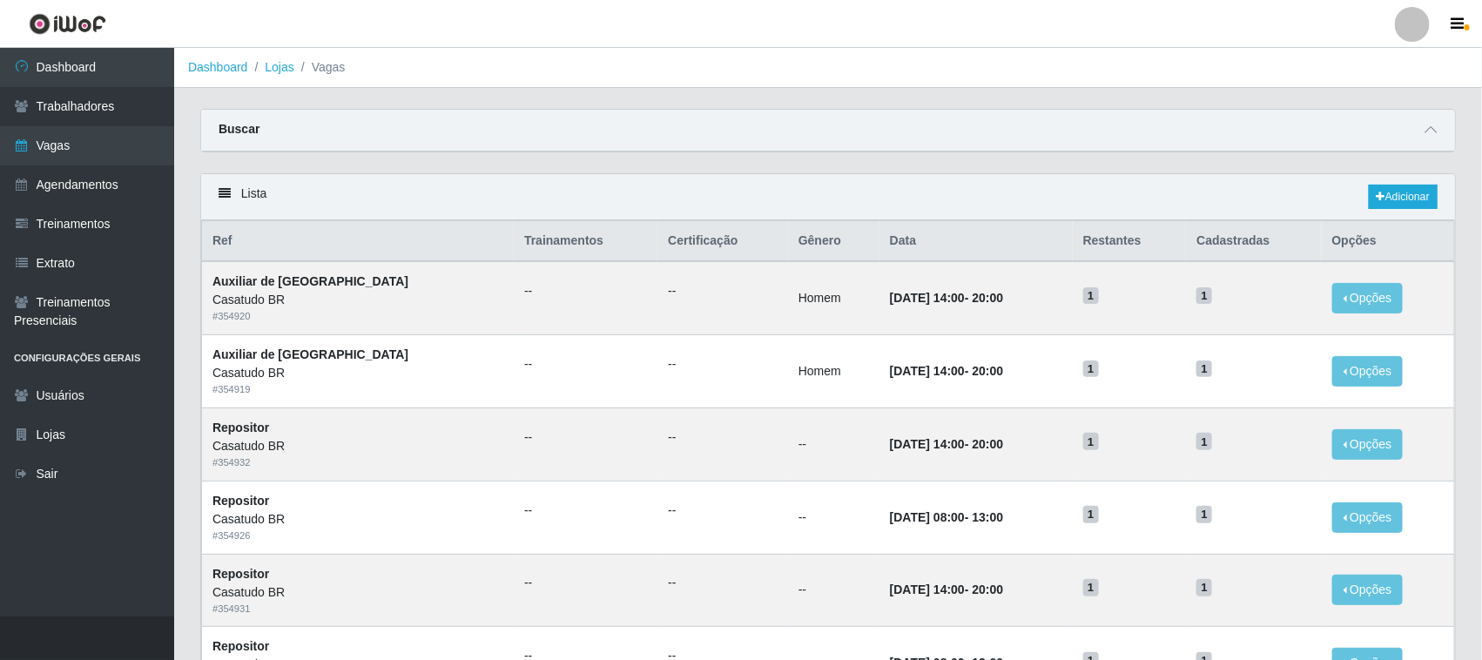
click at [1421, 212] on div "Lista Adicionar" at bounding box center [828, 197] width 1254 height 46
click at [1411, 205] on link "Adicionar" at bounding box center [1403, 197] width 69 height 24
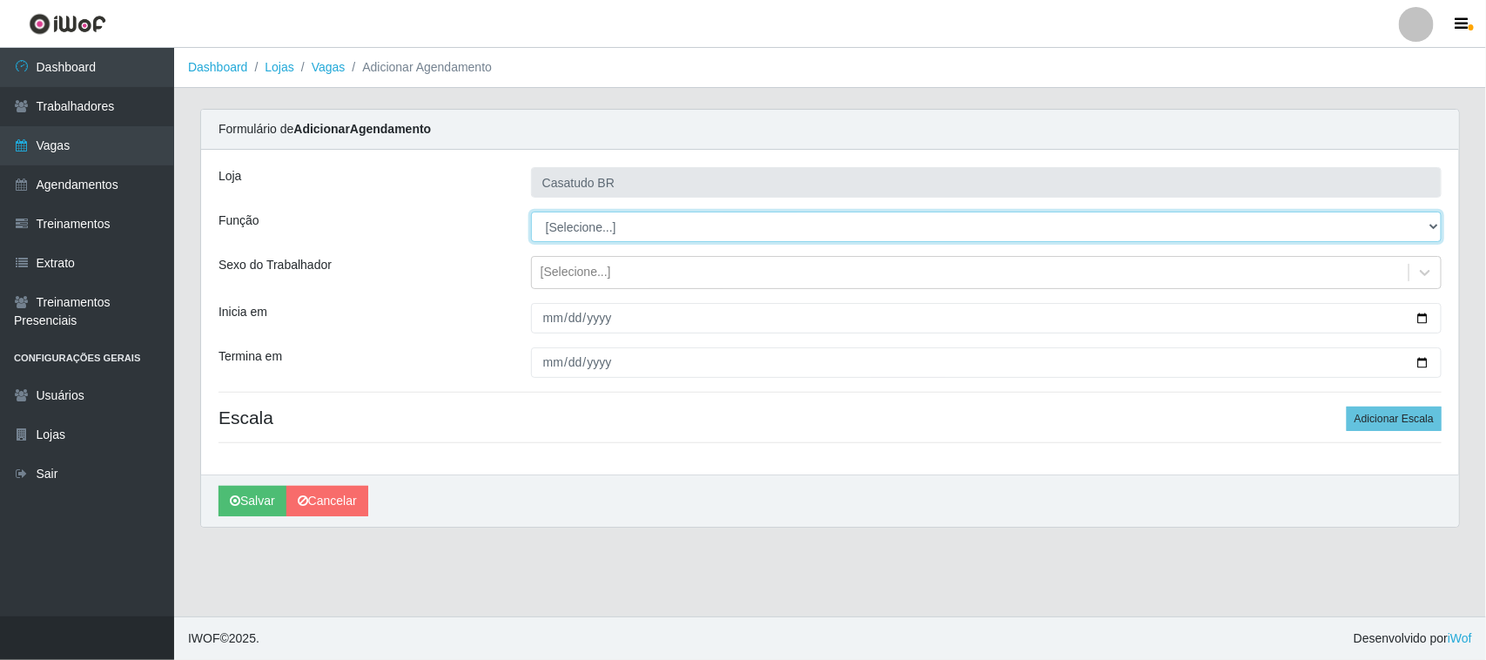
click at [612, 223] on select "[Selecione...] Auxiliar de Estoque Auxiliar de Estoque + Auxiliar de Estoque ++…" at bounding box center [986, 227] width 911 height 30
click at [531, 212] on select "[Selecione...] Auxiliar de Estoque Auxiliar de Estoque + Auxiliar de Estoque ++…" at bounding box center [986, 227] width 911 height 30
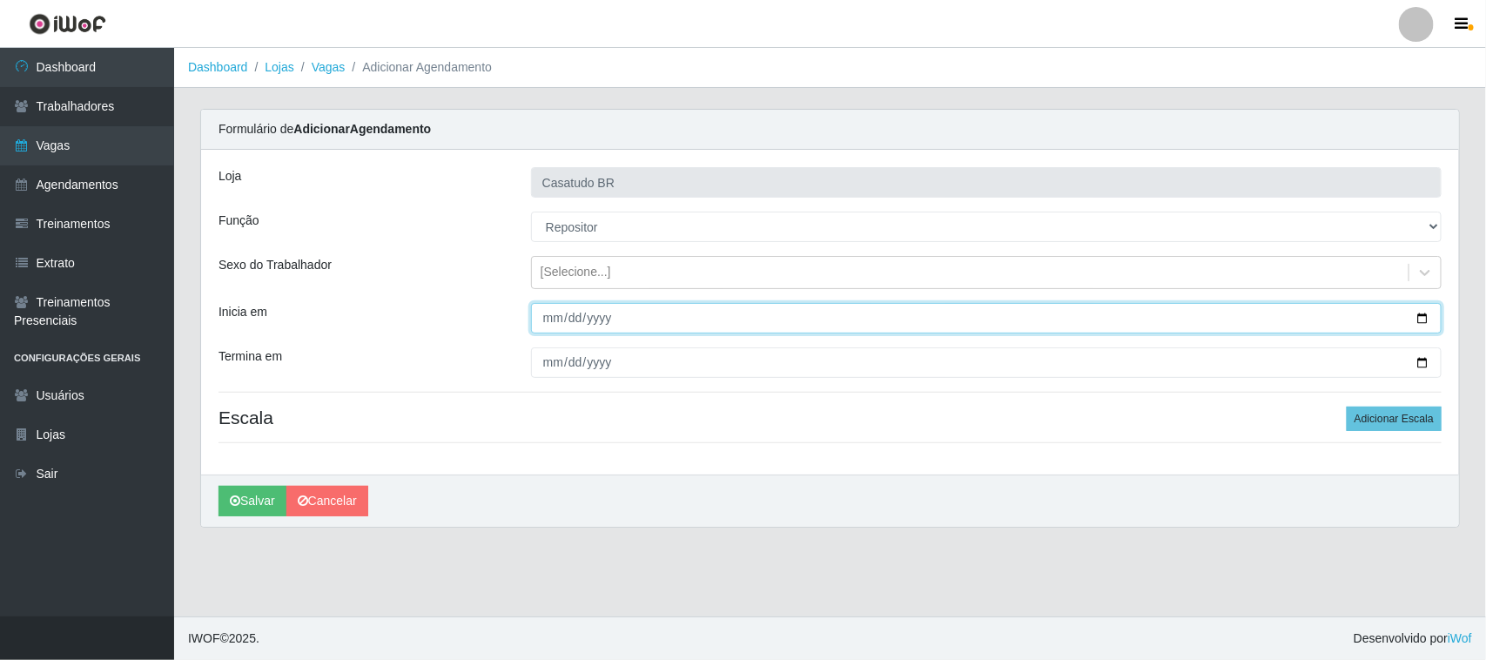
click at [556, 320] on input "Inicia em" at bounding box center [986, 318] width 911 height 30
click at [567, 316] on input "0001-01-20" at bounding box center [986, 318] width 911 height 30
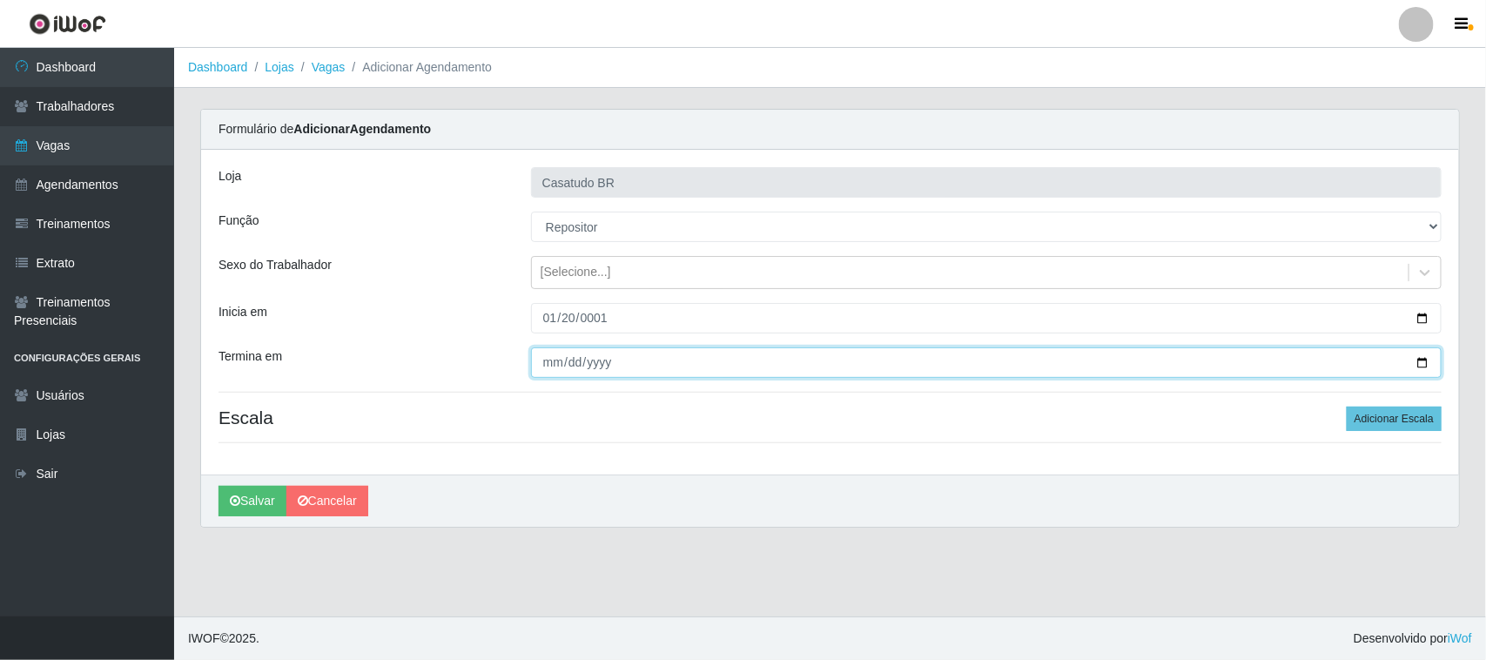
click at [547, 355] on input "Termina em" at bounding box center [986, 362] width 911 height 30
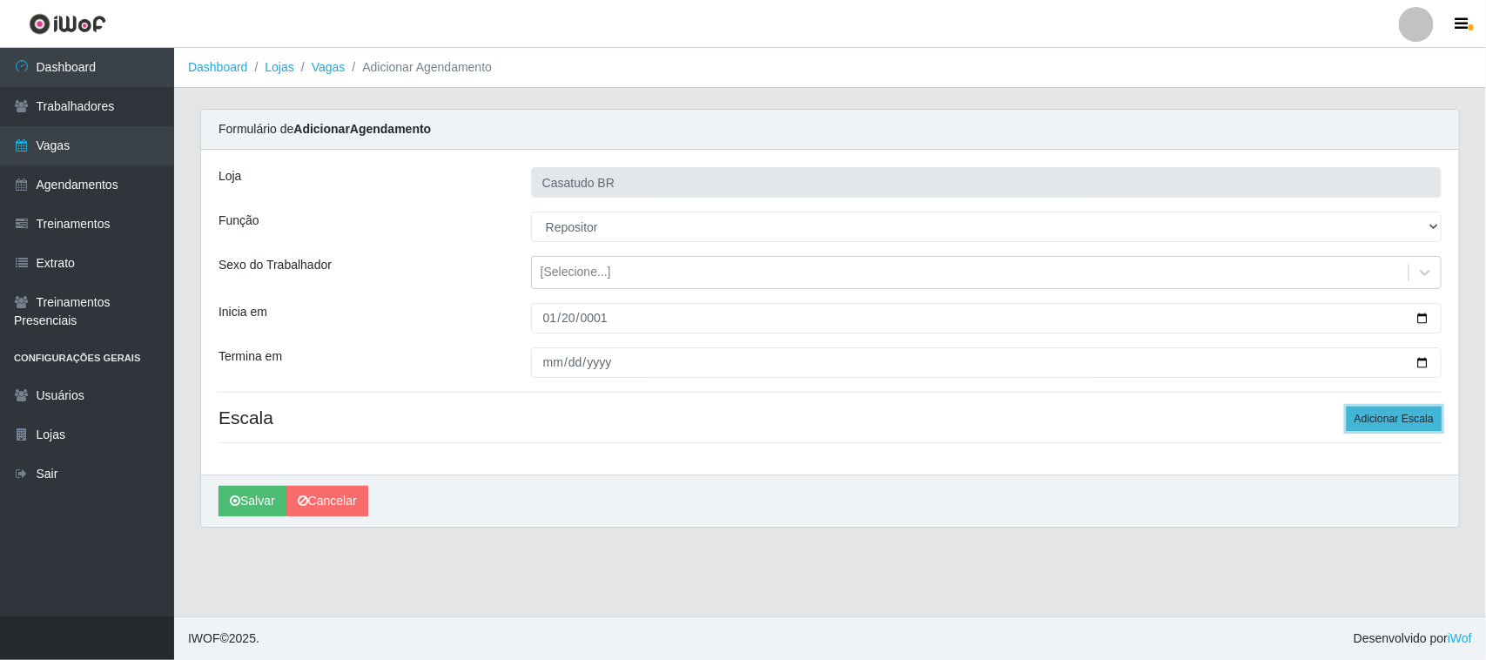
click at [1419, 423] on button "Adicionar Escala" at bounding box center [1394, 419] width 95 height 24
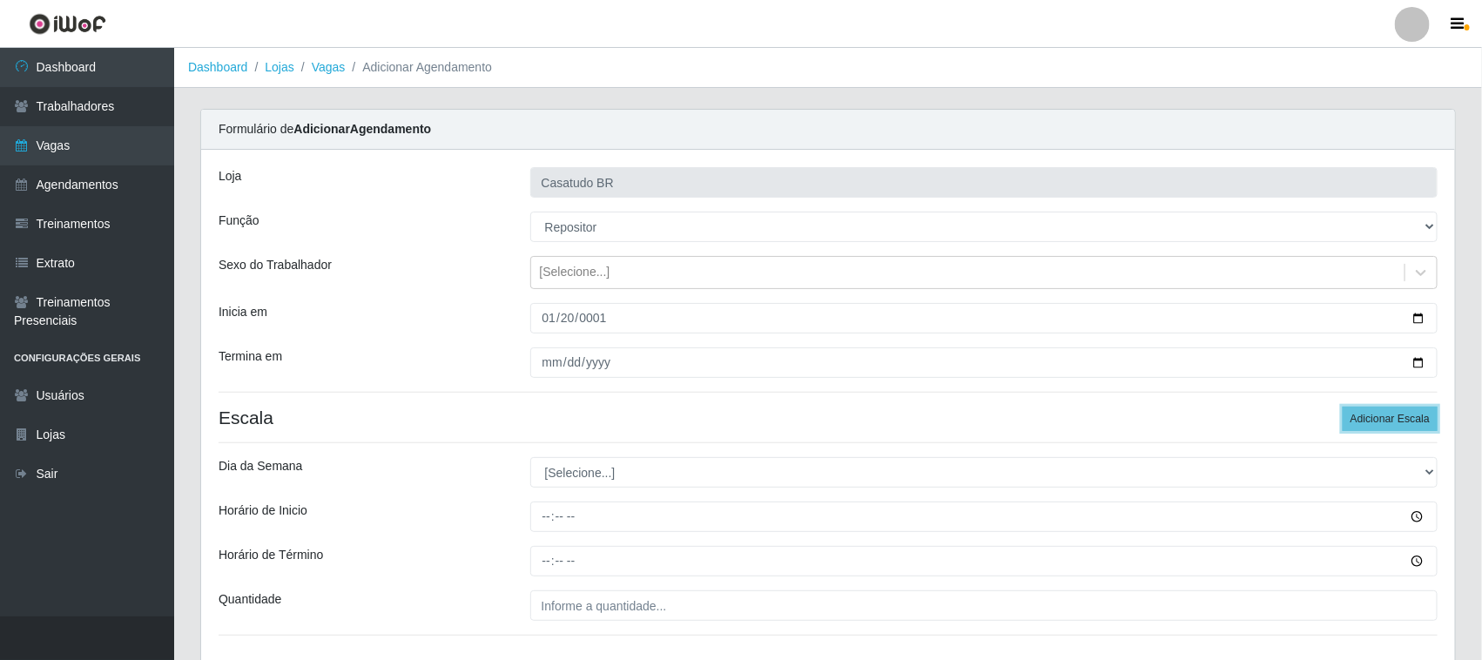
scroll to position [126, 0]
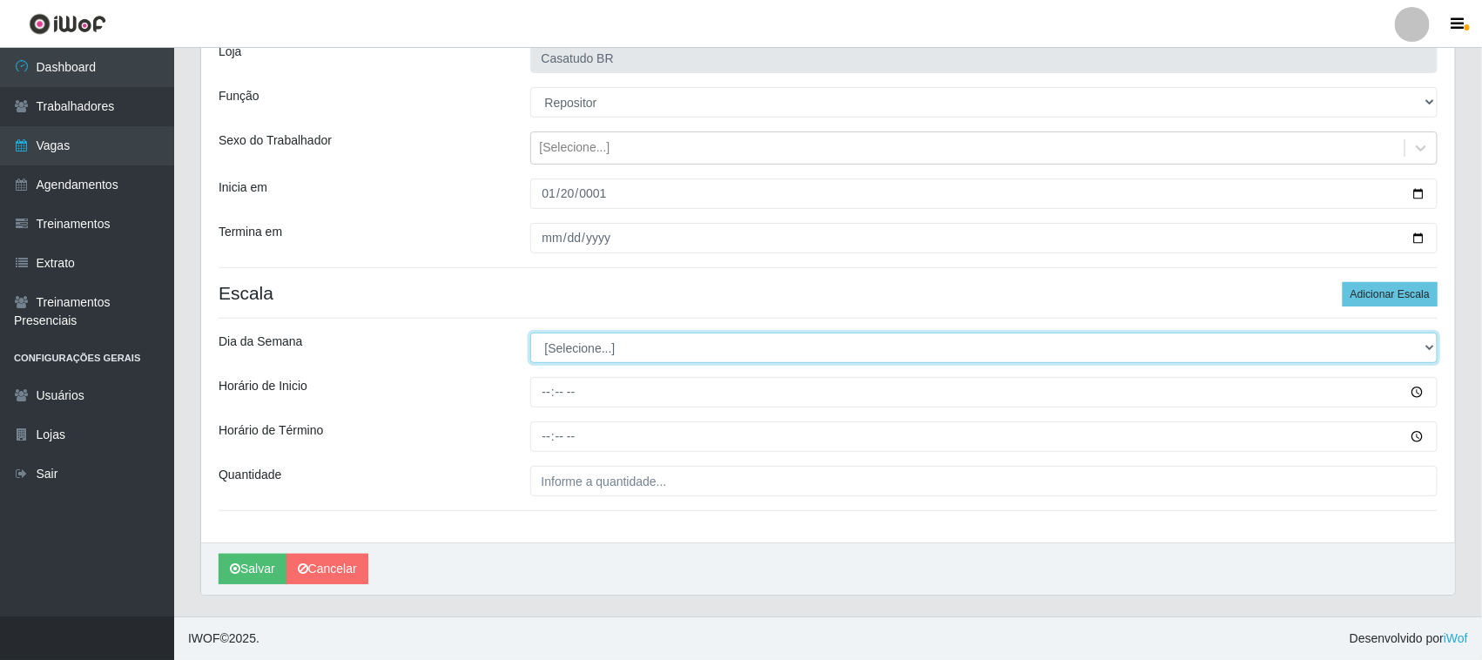
click at [658, 341] on select "[Selecione...] Segunda Terça Quarta Quinta Sexta Sábado Domingo" at bounding box center [984, 348] width 908 height 30
click at [619, 355] on select "[Selecione...] Segunda Terça Quarta Quinta Sexta Sábado Domingo" at bounding box center [984, 348] width 908 height 30
click at [530, 333] on select "[Selecione...] Segunda Terça Quarta Quinta Sexta Sábado Domingo" at bounding box center [984, 348] width 908 height 30
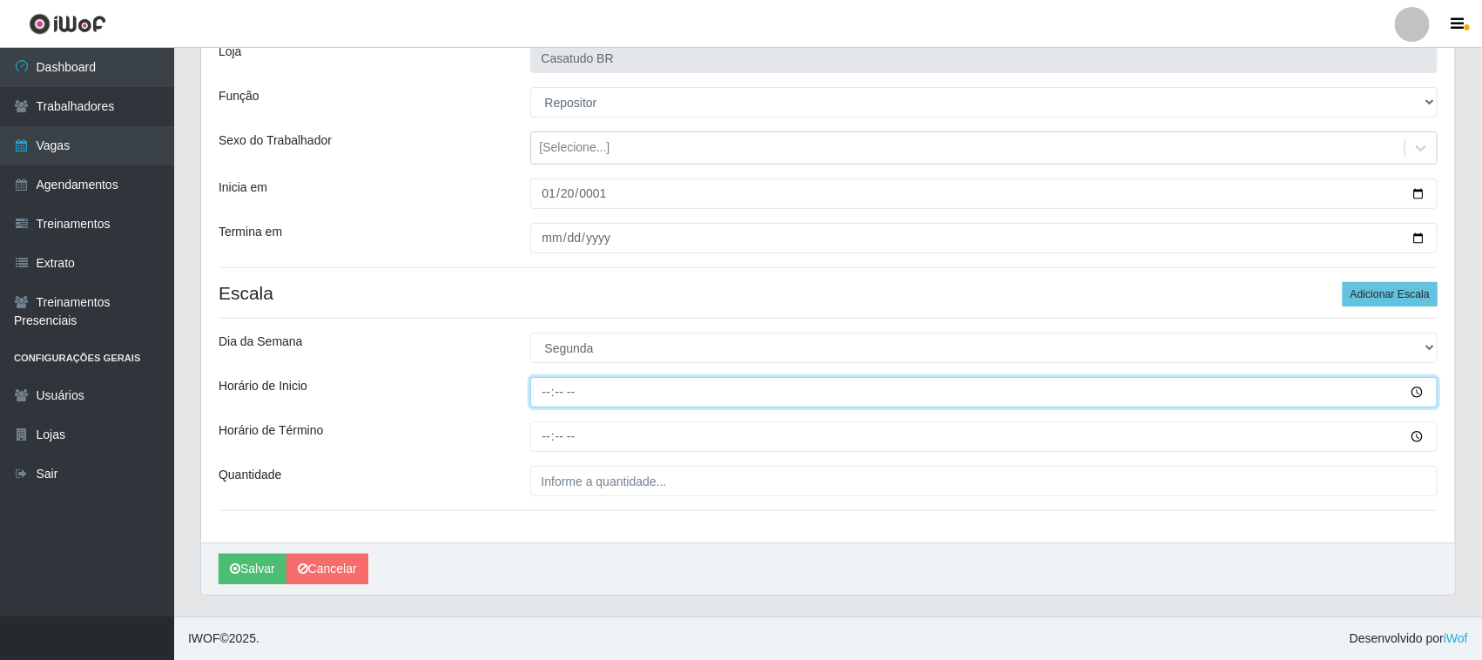
click at [542, 390] on input "Horário de Inicio" at bounding box center [984, 392] width 908 height 30
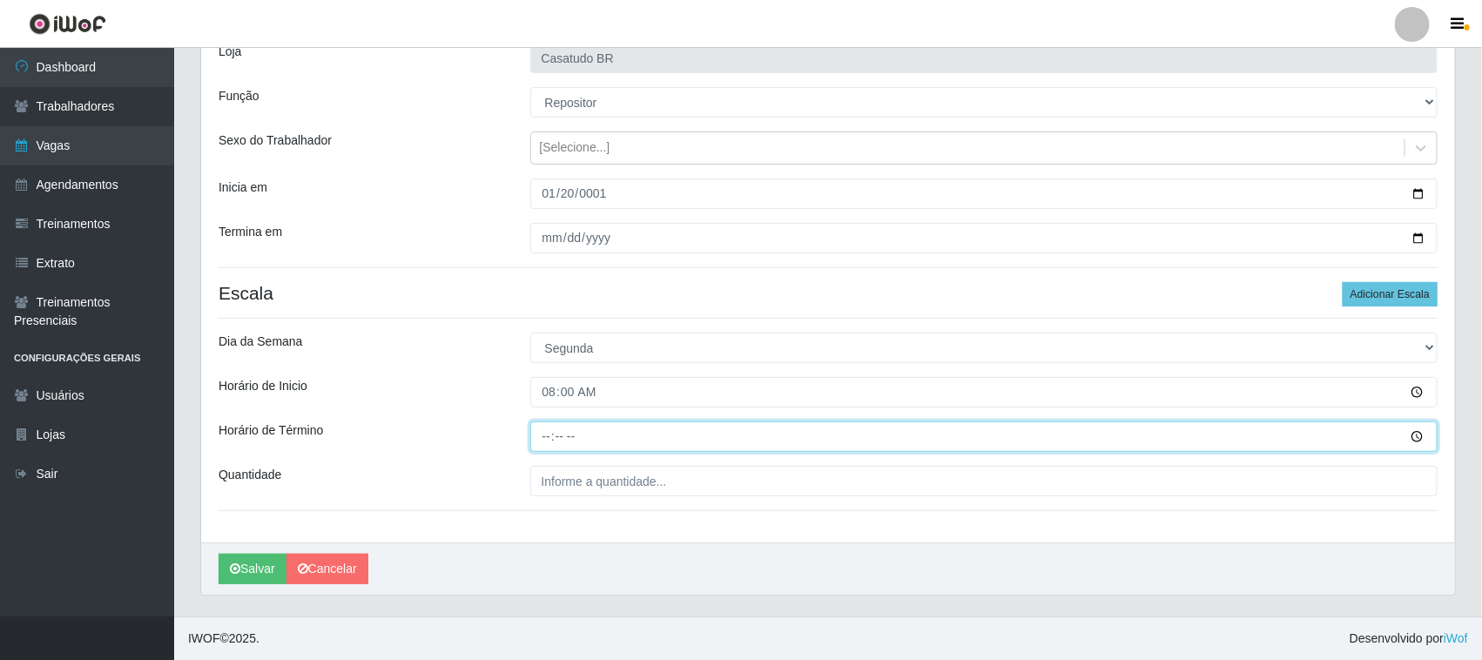
click at [535, 424] on input "Horário de Término" at bounding box center [984, 436] width 908 height 30
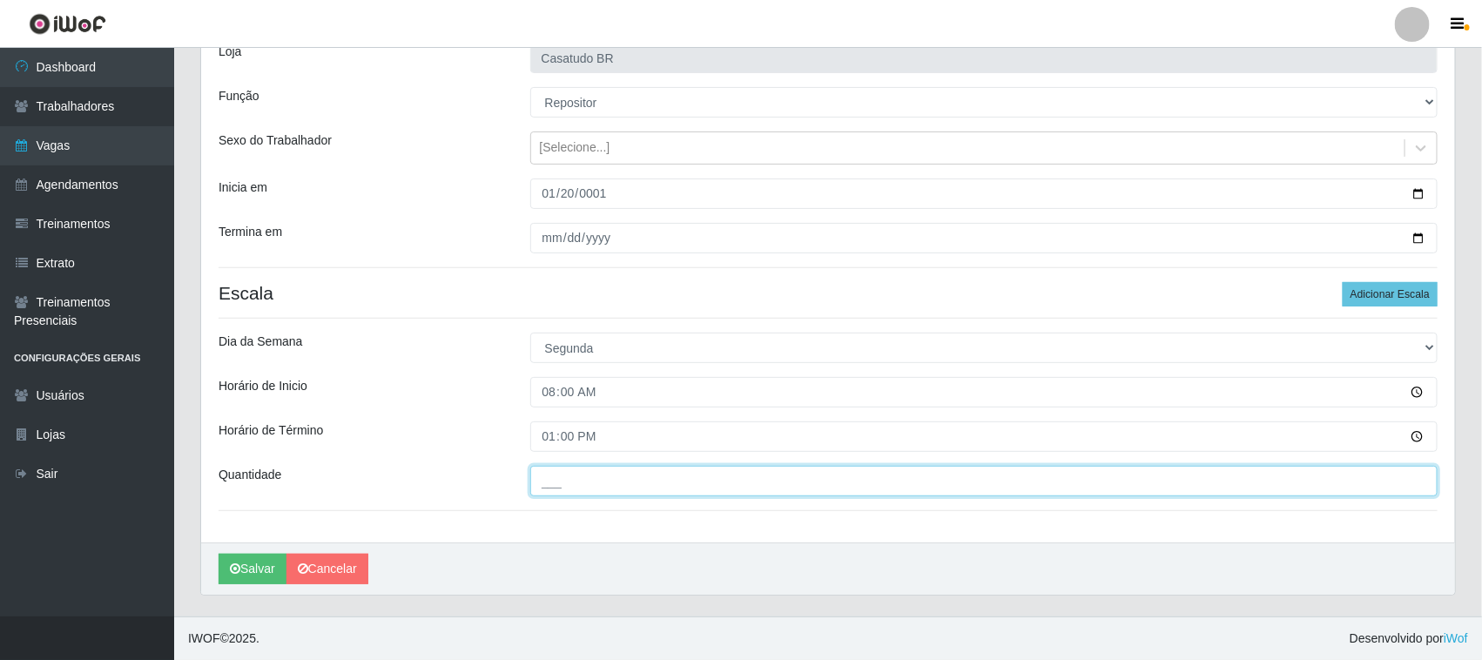
click at [580, 482] on input "___" at bounding box center [984, 481] width 908 height 30
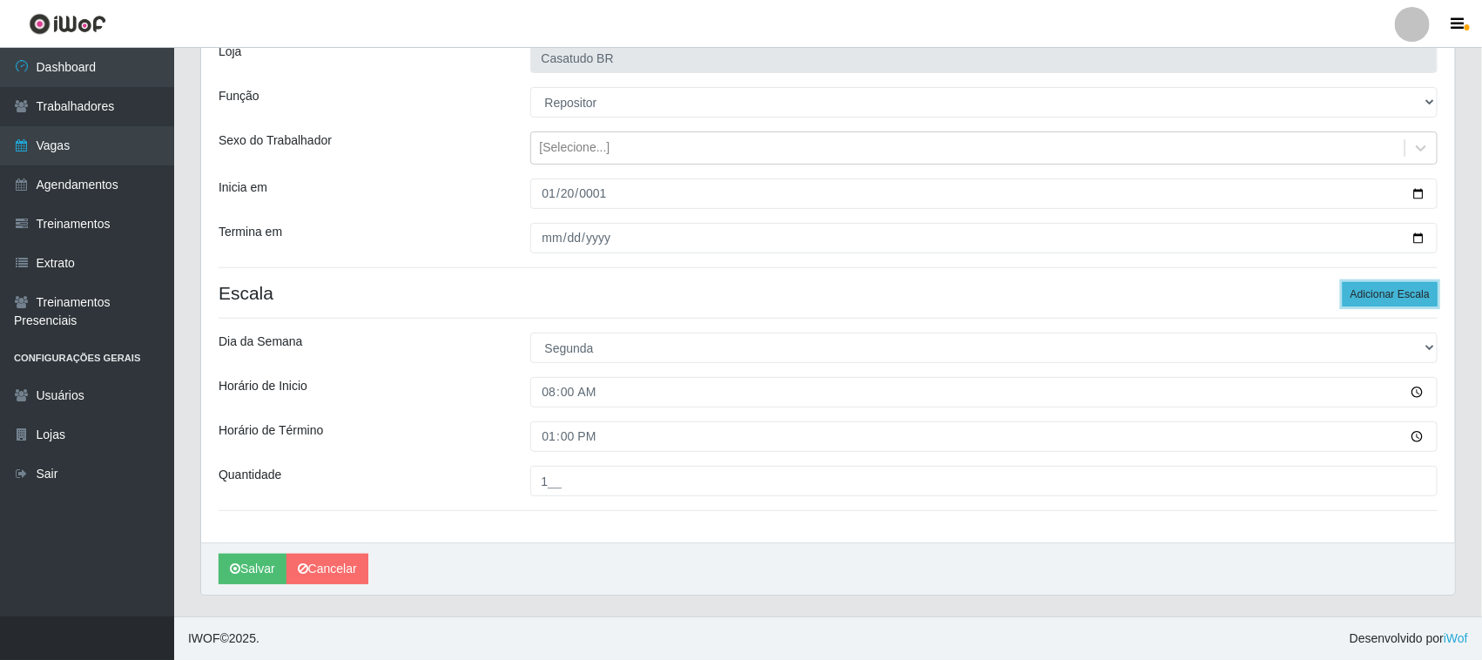
click at [1360, 294] on button "Adicionar Escala" at bounding box center [1390, 294] width 95 height 24
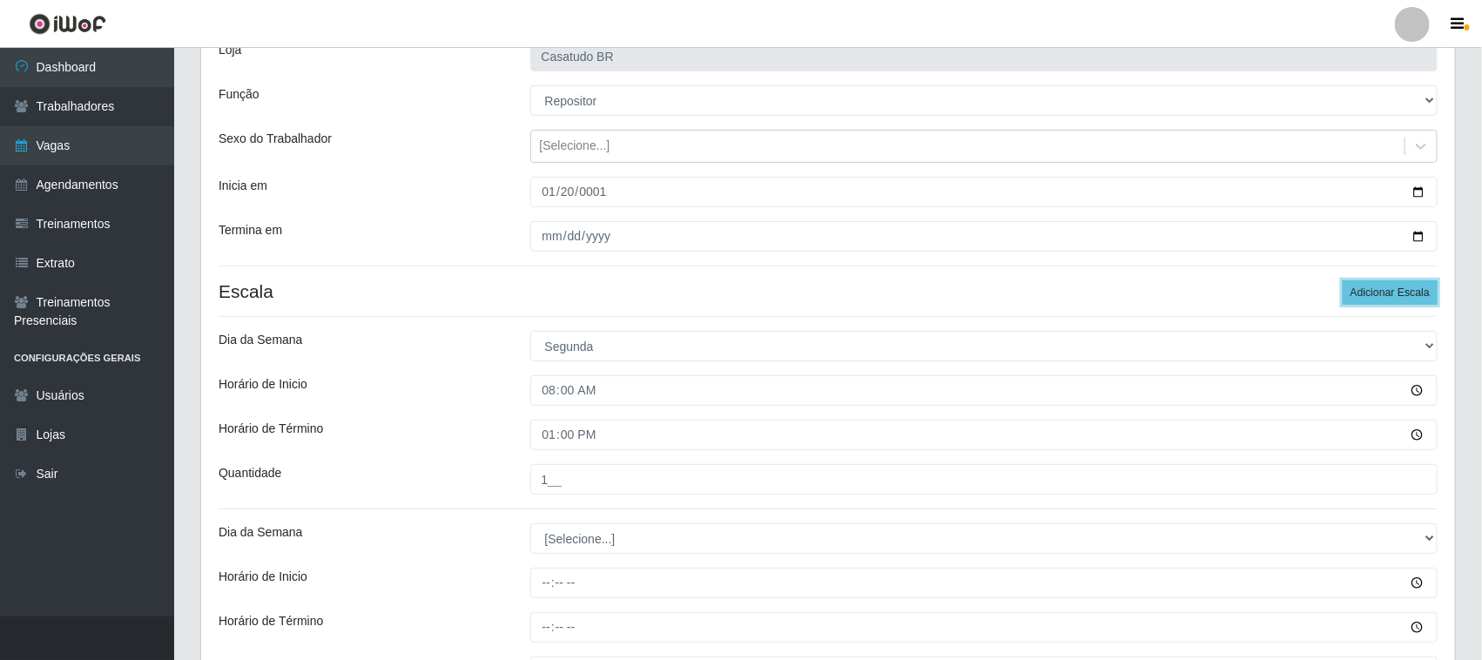
scroll to position [319, 0]
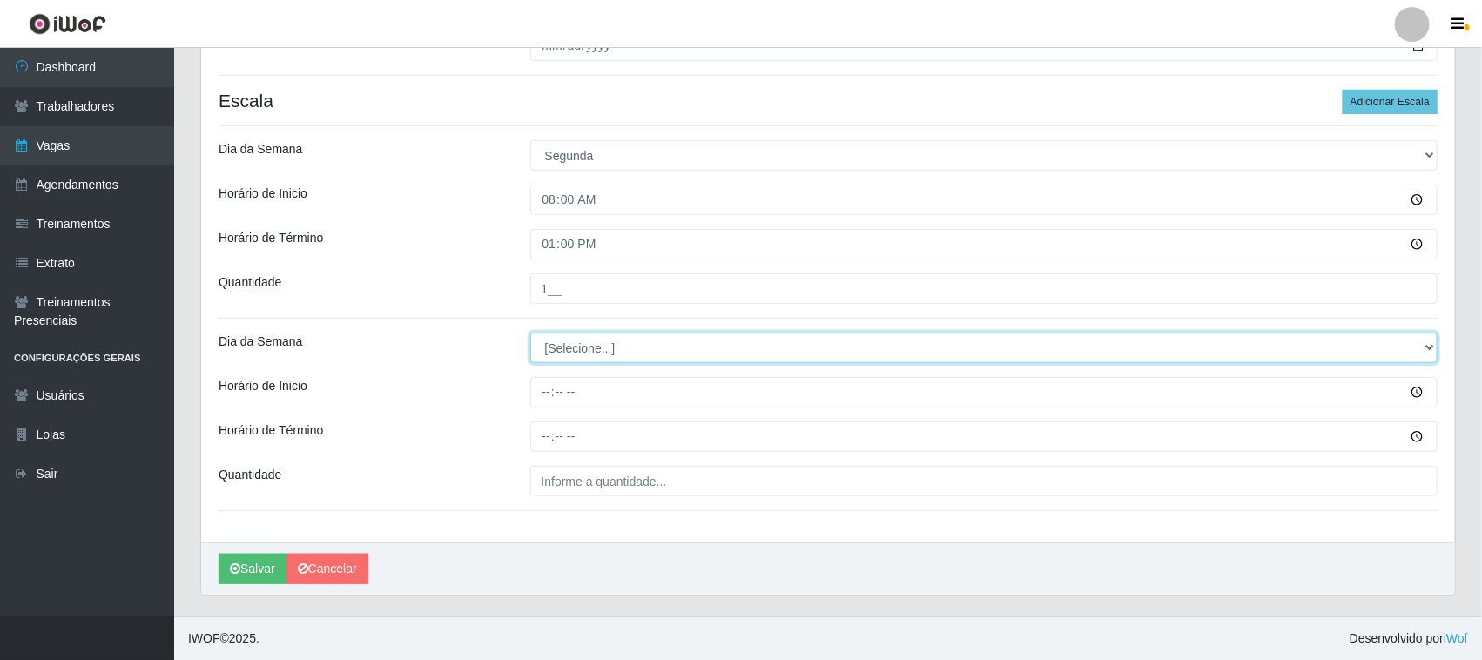
click at [597, 348] on select "[Selecione...] Segunda Terça Quarta Quinta Sexta Sábado Domingo" at bounding box center [984, 348] width 908 height 30
click at [530, 333] on select "[Selecione...] Segunda Terça Quarta Quinta Sexta Sábado Domingo" at bounding box center [984, 348] width 908 height 30
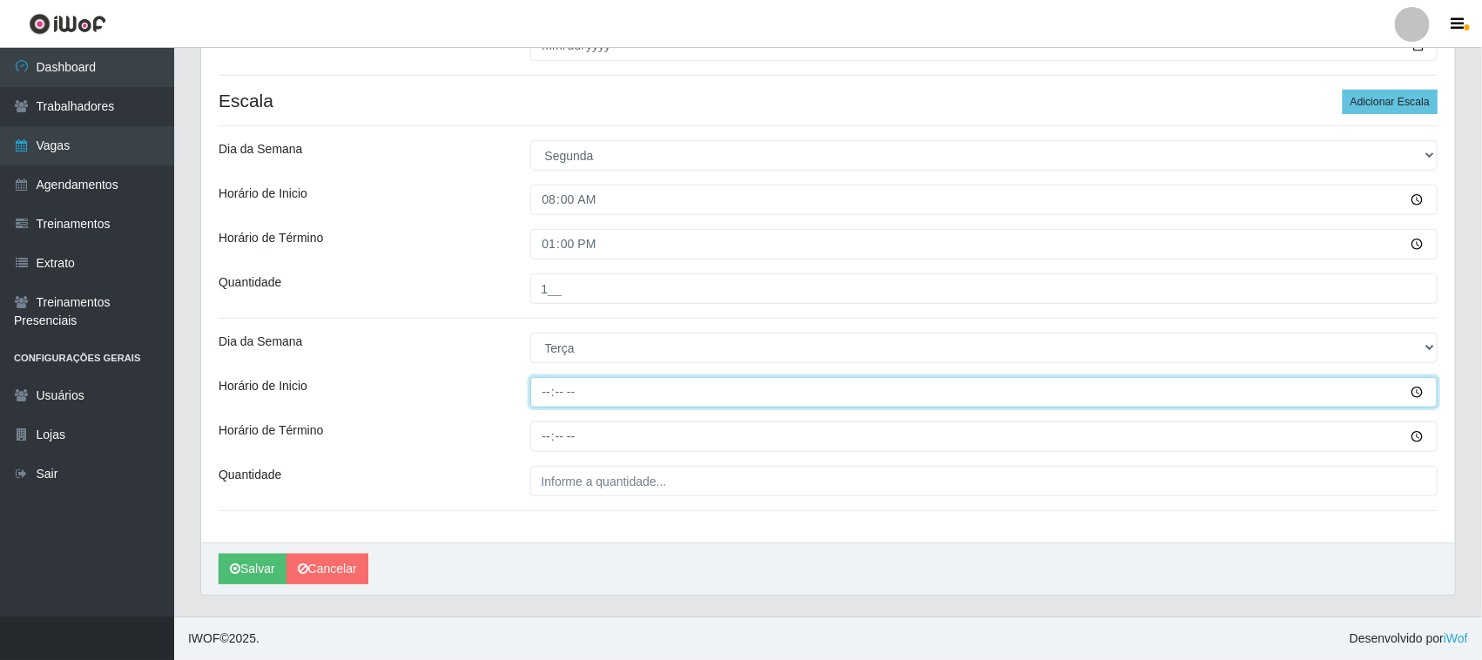
click at [550, 388] on input "Horário de Inicio" at bounding box center [984, 392] width 908 height 30
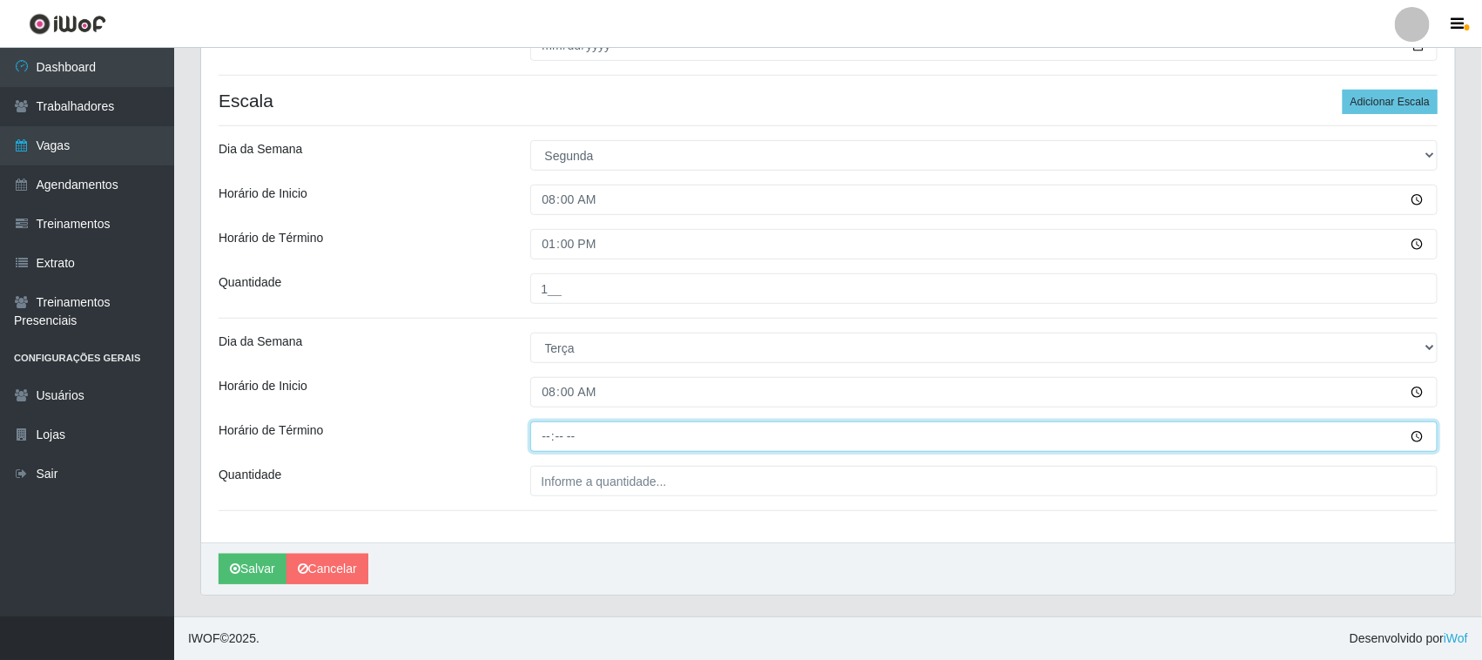
click at [544, 441] on input "Horário de Término" at bounding box center [984, 436] width 908 height 30
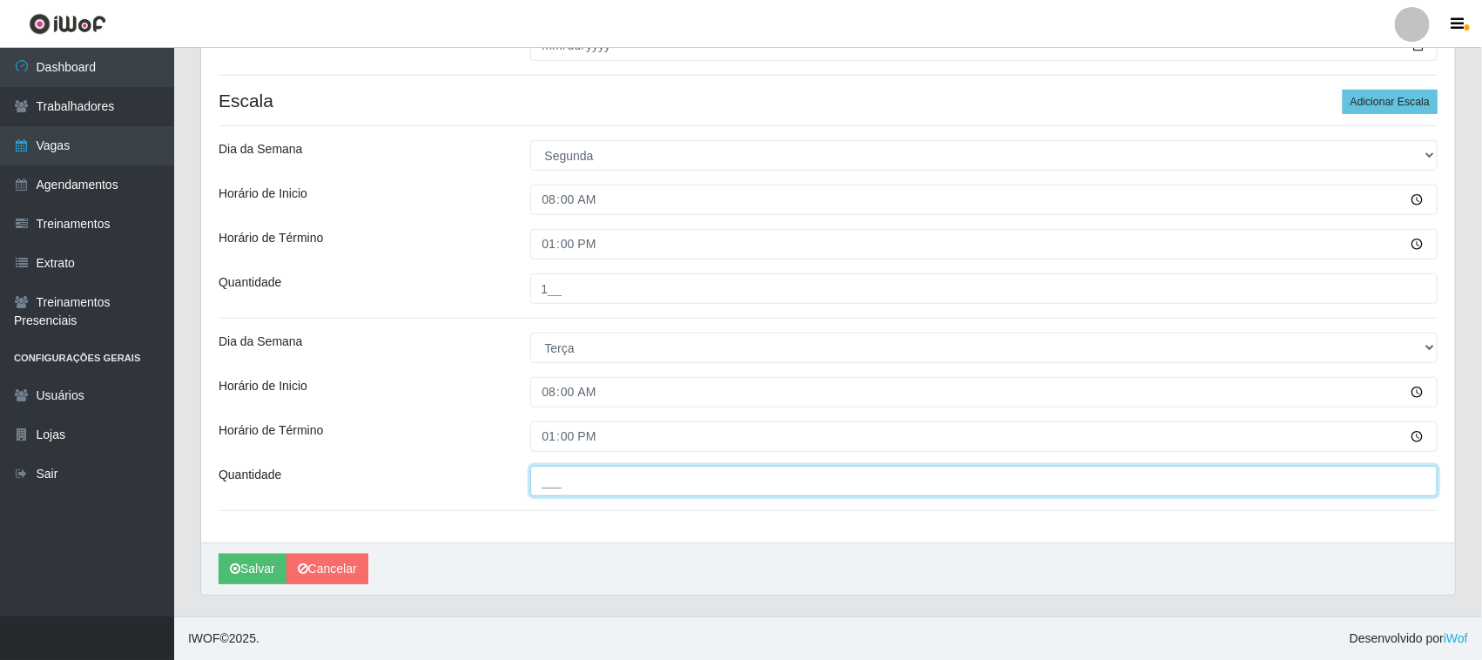
click at [567, 481] on input "___" at bounding box center [984, 481] width 908 height 30
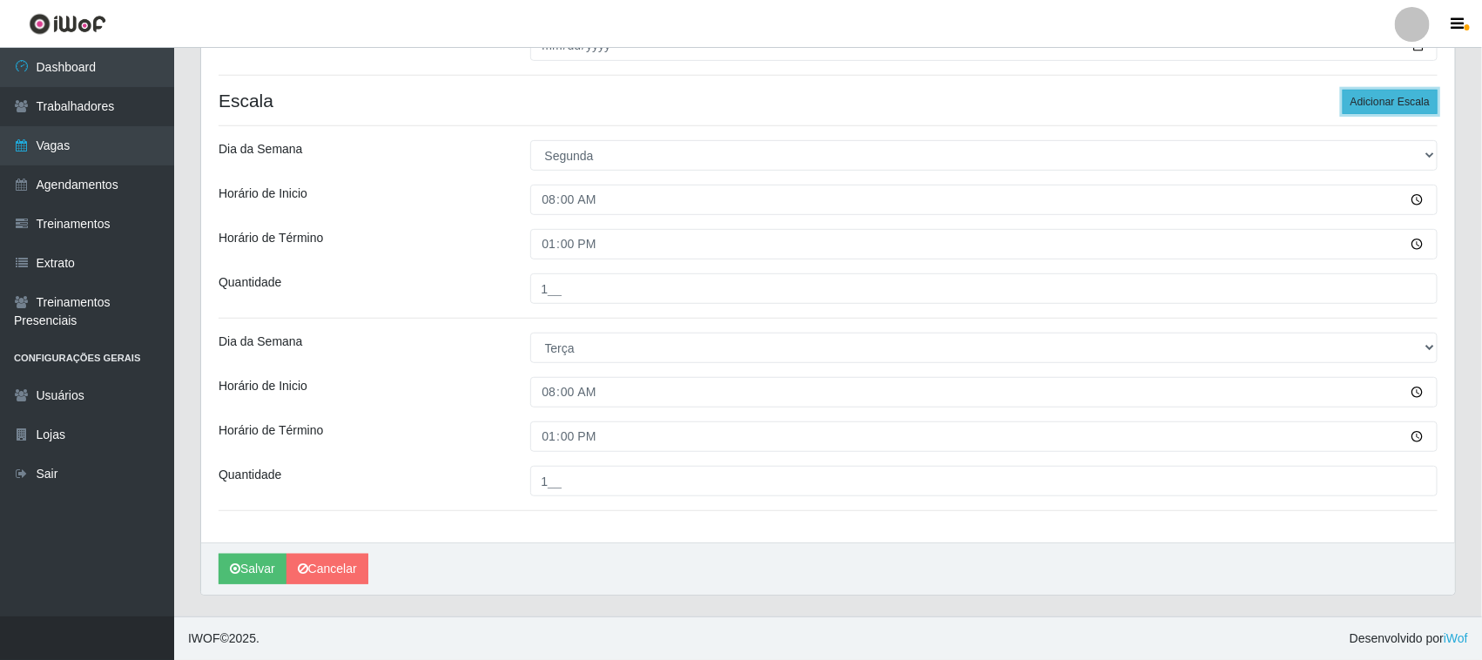
click at [1369, 98] on button "Adicionar Escala" at bounding box center [1390, 102] width 95 height 24
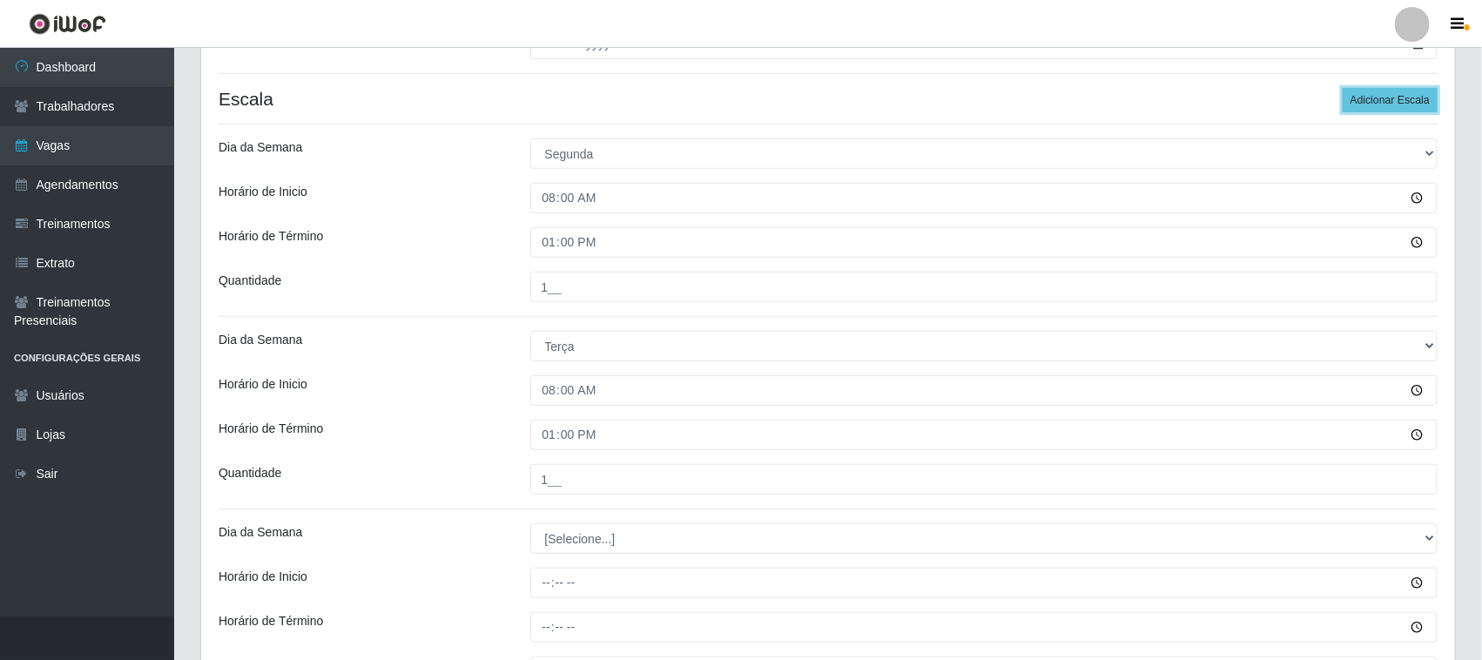
scroll to position [428, 0]
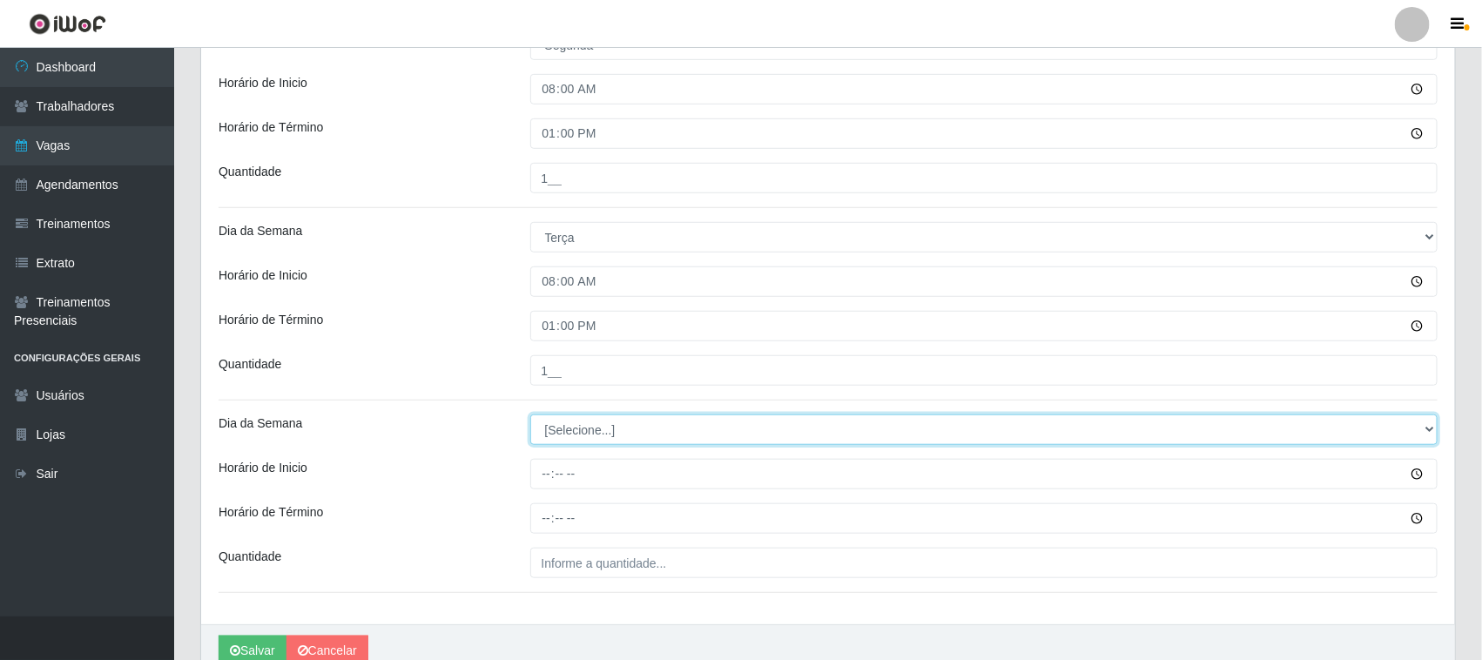
click at [611, 433] on select "[Selecione...] Segunda Terça Quarta Quinta Sexta Sábado Domingo" at bounding box center [984, 429] width 908 height 30
click at [530, 416] on select "[Selecione...] Segunda Terça Quarta Quinta Sexta Sábado Domingo" at bounding box center [984, 429] width 908 height 30
click at [533, 475] on input "Horário de Inicio" at bounding box center [984, 474] width 908 height 30
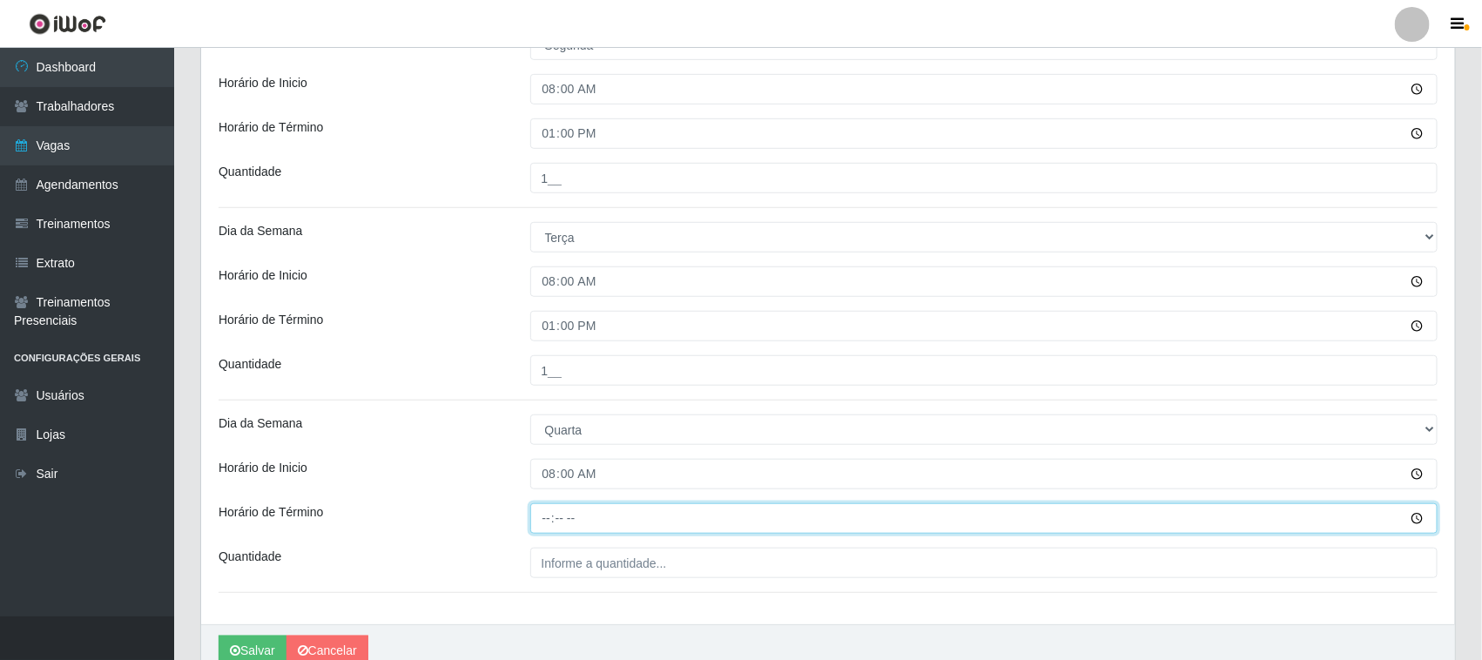
click at [546, 514] on input "Horário de Término" at bounding box center [984, 518] width 908 height 30
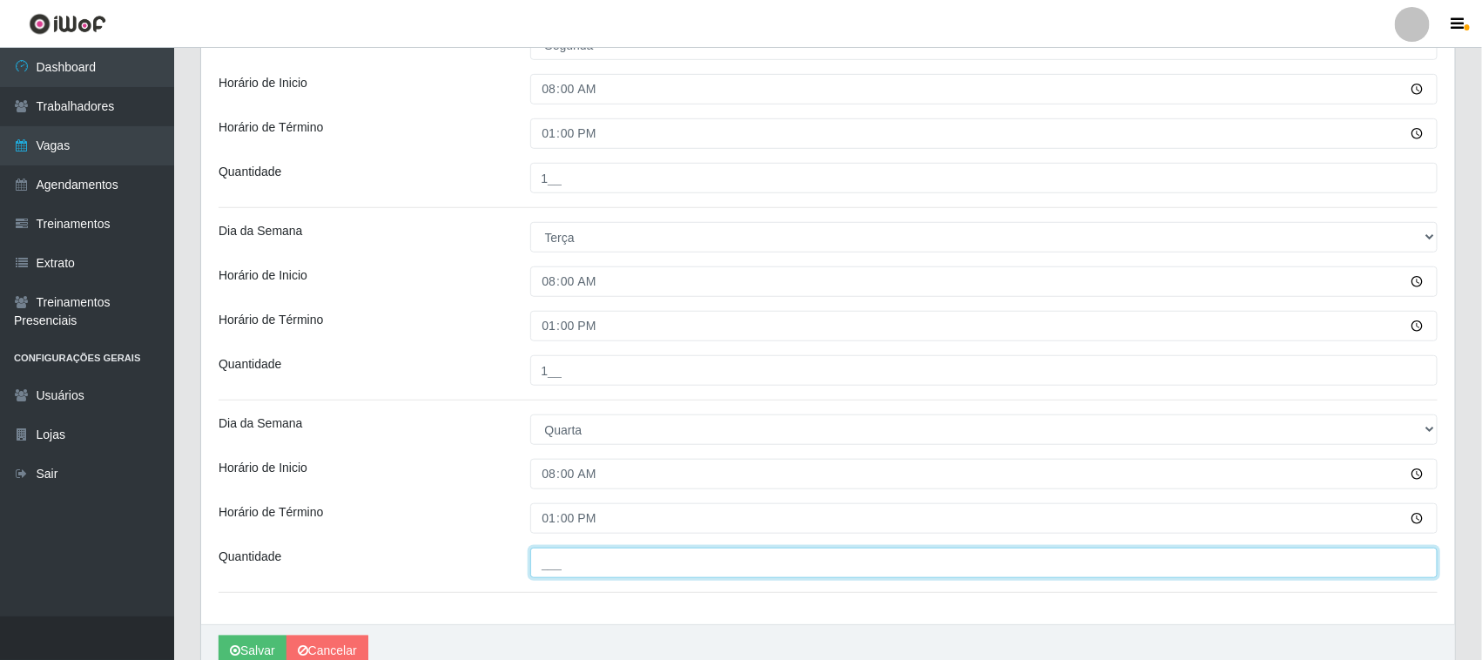
click at [559, 554] on input "___" at bounding box center [984, 563] width 908 height 30
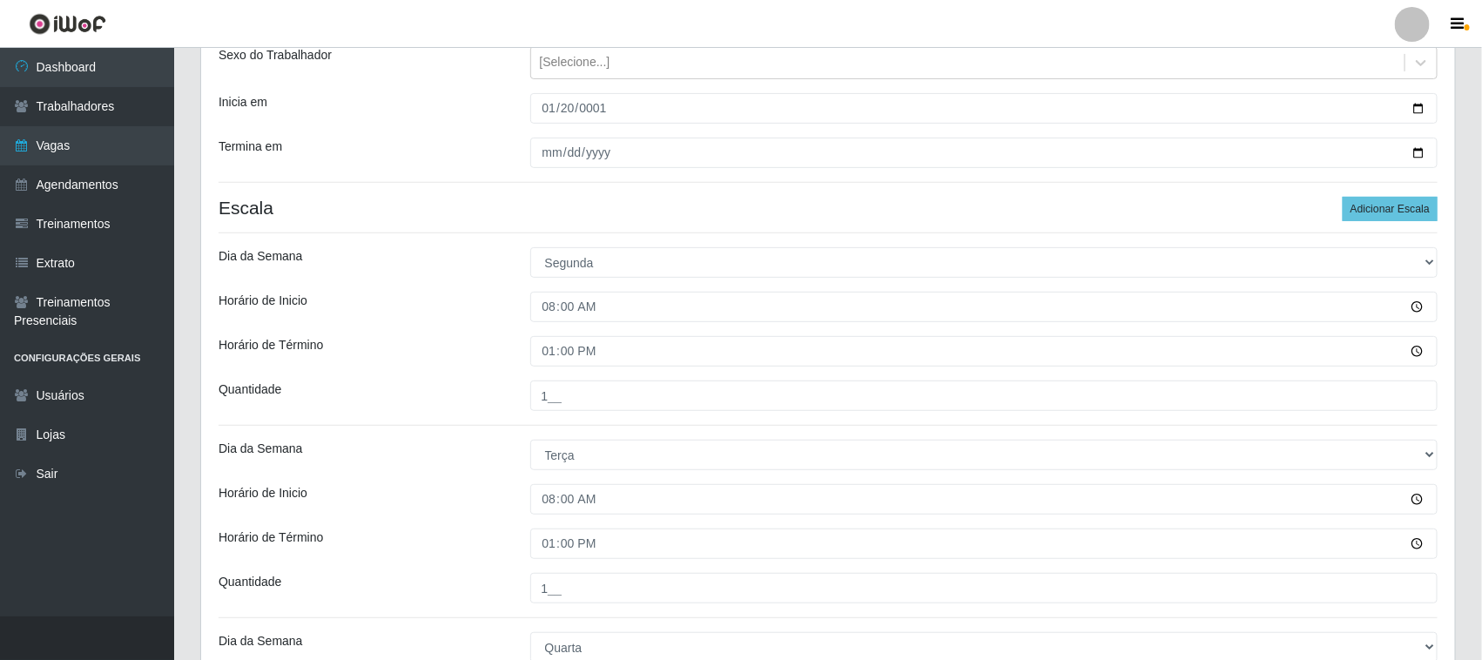
scroll to position [101, 0]
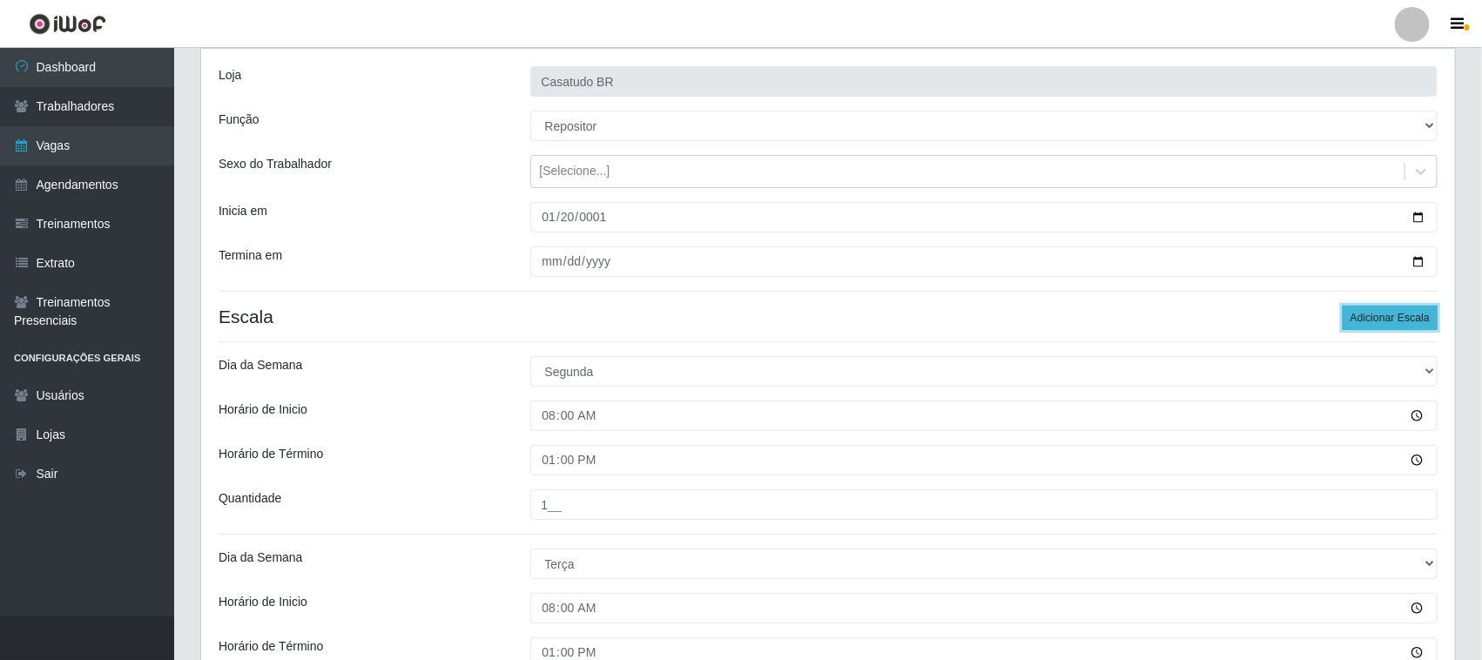
click at [1365, 311] on button "Adicionar Escala" at bounding box center [1390, 318] width 95 height 24
click at [1365, 312] on button "Adicionar Escala" at bounding box center [1390, 318] width 95 height 24
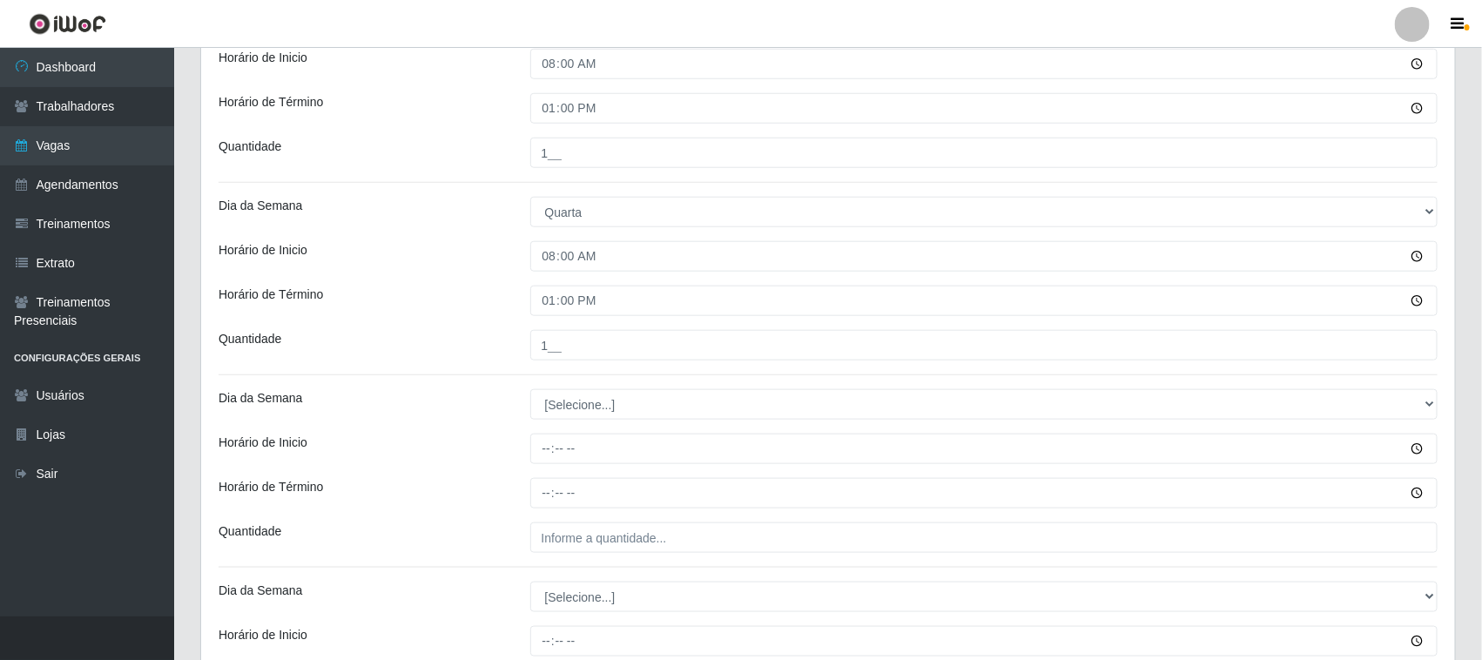
scroll to position [754, 0]
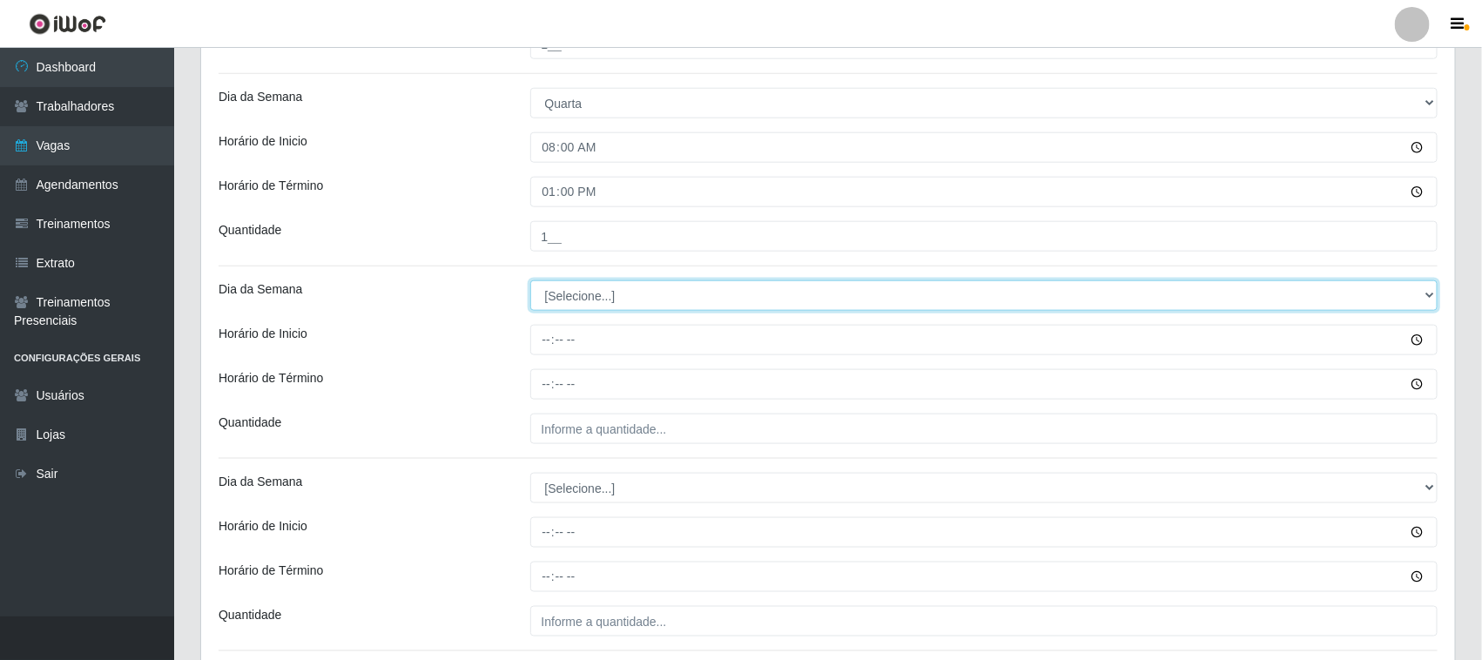
click at [593, 297] on select "[Selecione...] Segunda Terça Quarta Quinta Sexta Sábado Domingo" at bounding box center [984, 295] width 908 height 30
click at [530, 282] on select "[Selecione...] Segunda Terça Quarta Quinta Sexta Sábado Domingo" at bounding box center [984, 295] width 908 height 30
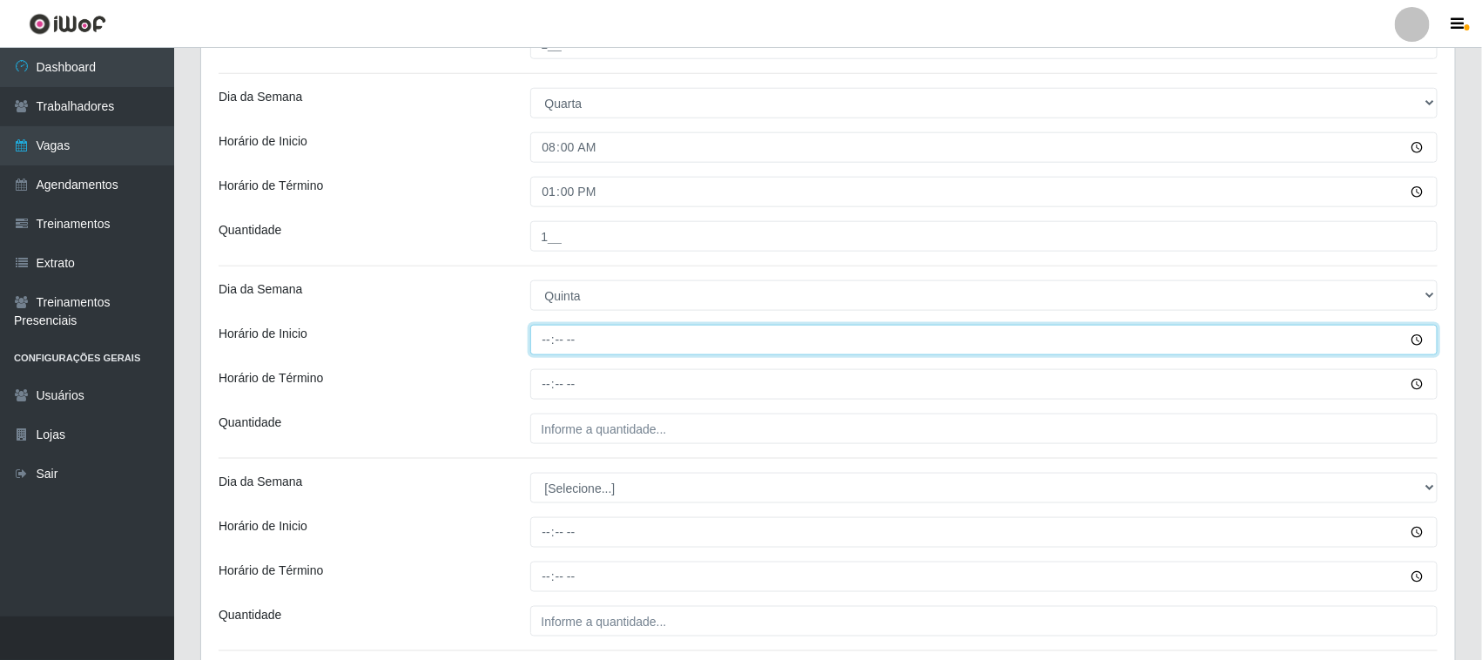
click at [546, 345] on input "Horário de Inicio" at bounding box center [984, 340] width 908 height 30
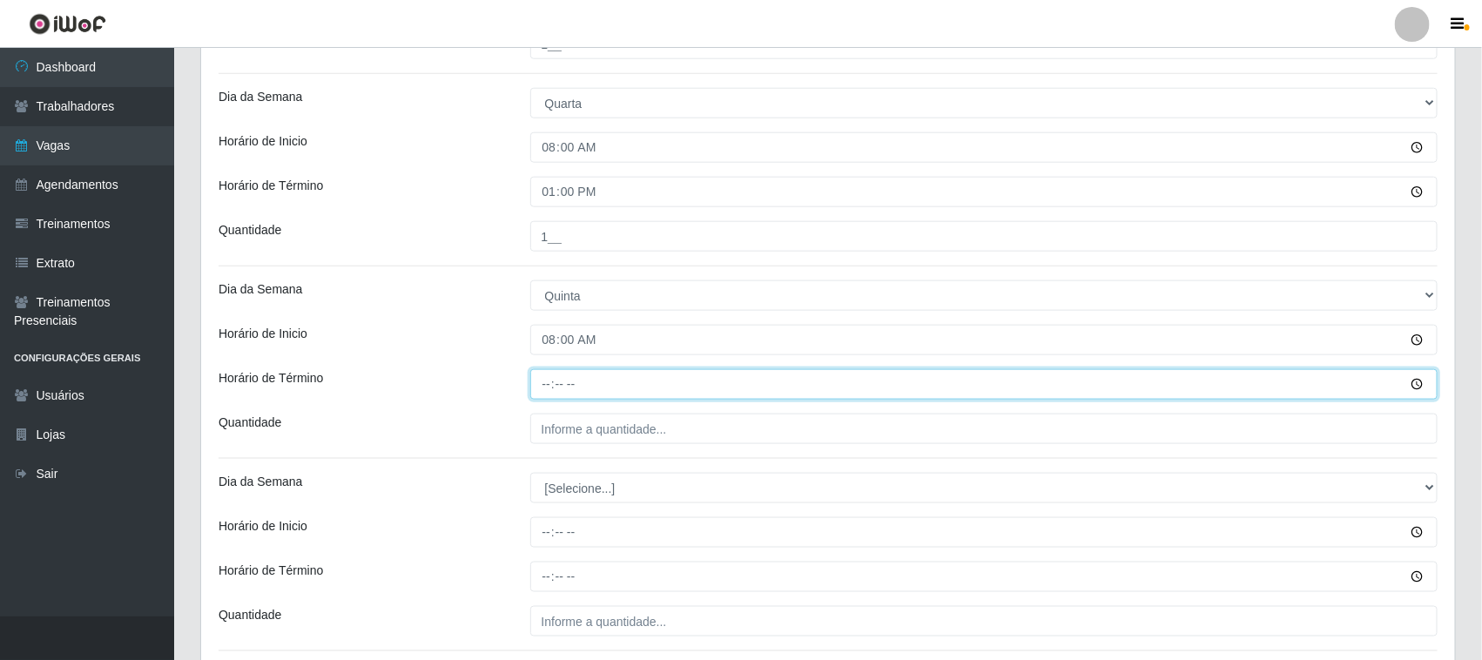
click at [541, 385] on input "Horário de Término" at bounding box center [984, 384] width 908 height 30
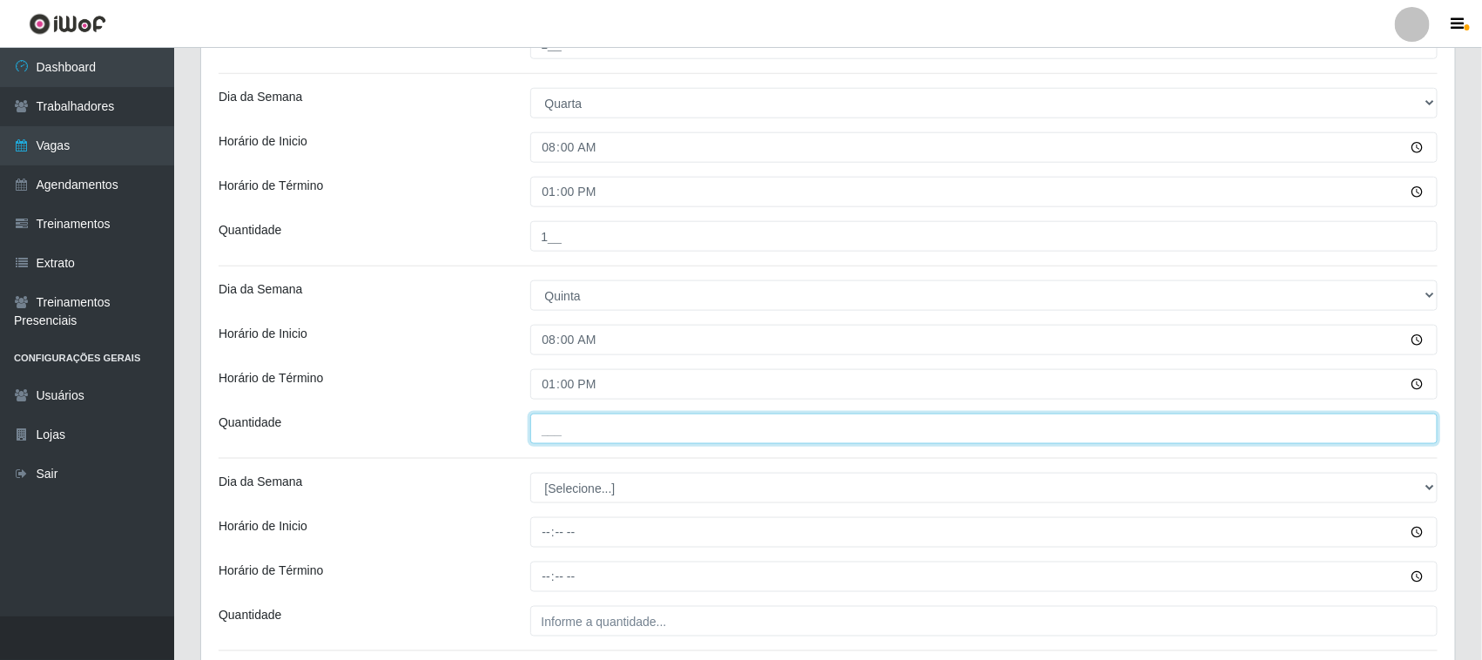
drag, startPoint x: 573, startPoint y: 440, endPoint x: 584, endPoint y: 441, distance: 11.5
click at [573, 440] on input "___" at bounding box center [984, 429] width 908 height 30
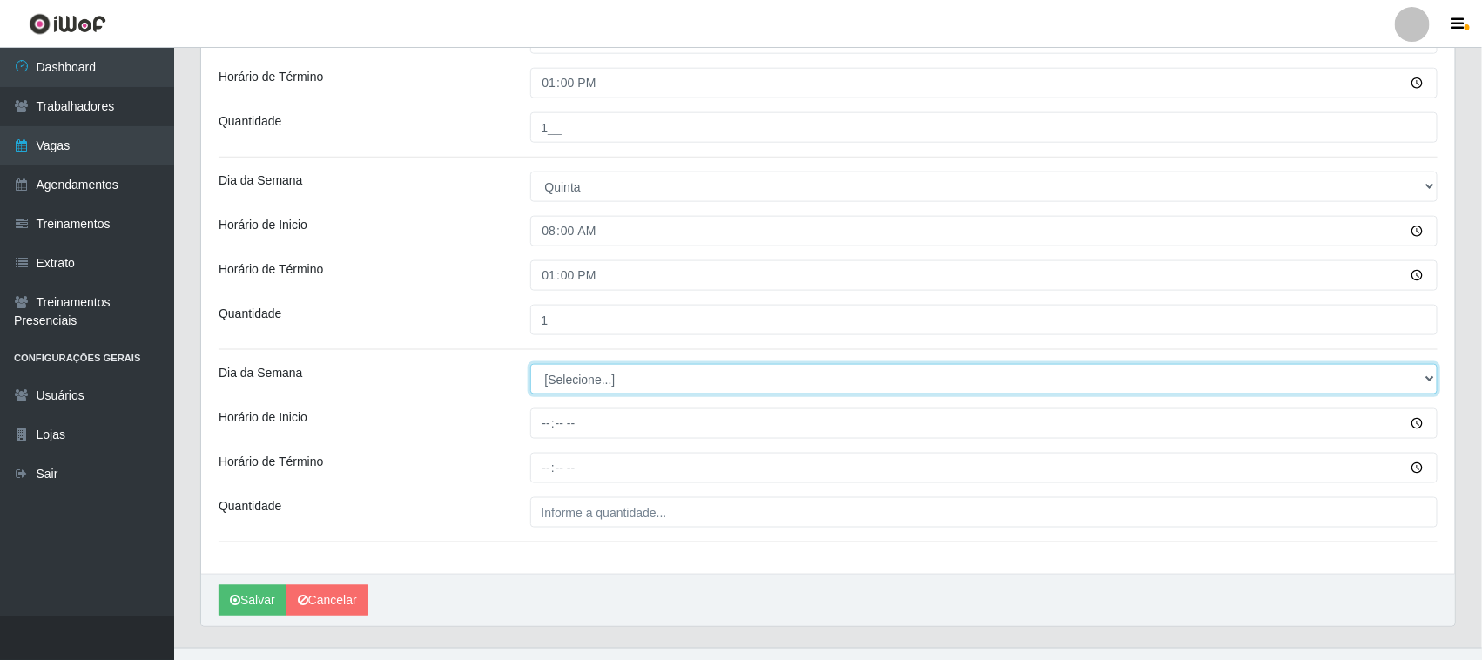
drag, startPoint x: 593, startPoint y: 376, endPoint x: 592, endPoint y: 389, distance: 13.1
click at [593, 376] on select "[Selecione...] Segunda Terça Quarta Quinta Sexta Sábado Domingo" at bounding box center [984, 379] width 908 height 30
click at [530, 366] on select "[Selecione...] Segunda Terça Quarta Quinta Sexta Sábado Domingo" at bounding box center [984, 379] width 908 height 30
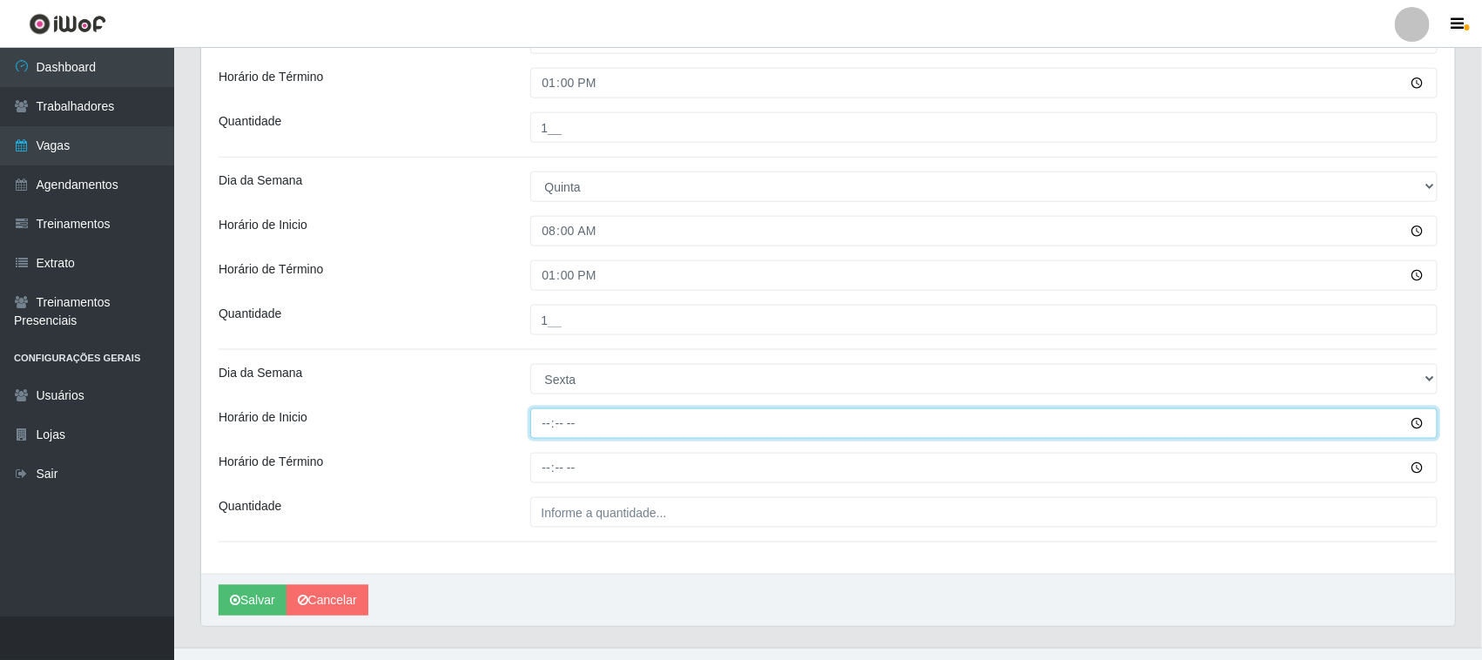
click at [557, 428] on input "Horário de Inicio" at bounding box center [984, 423] width 908 height 30
click at [550, 428] on input "Horário de Inicio" at bounding box center [984, 423] width 908 height 30
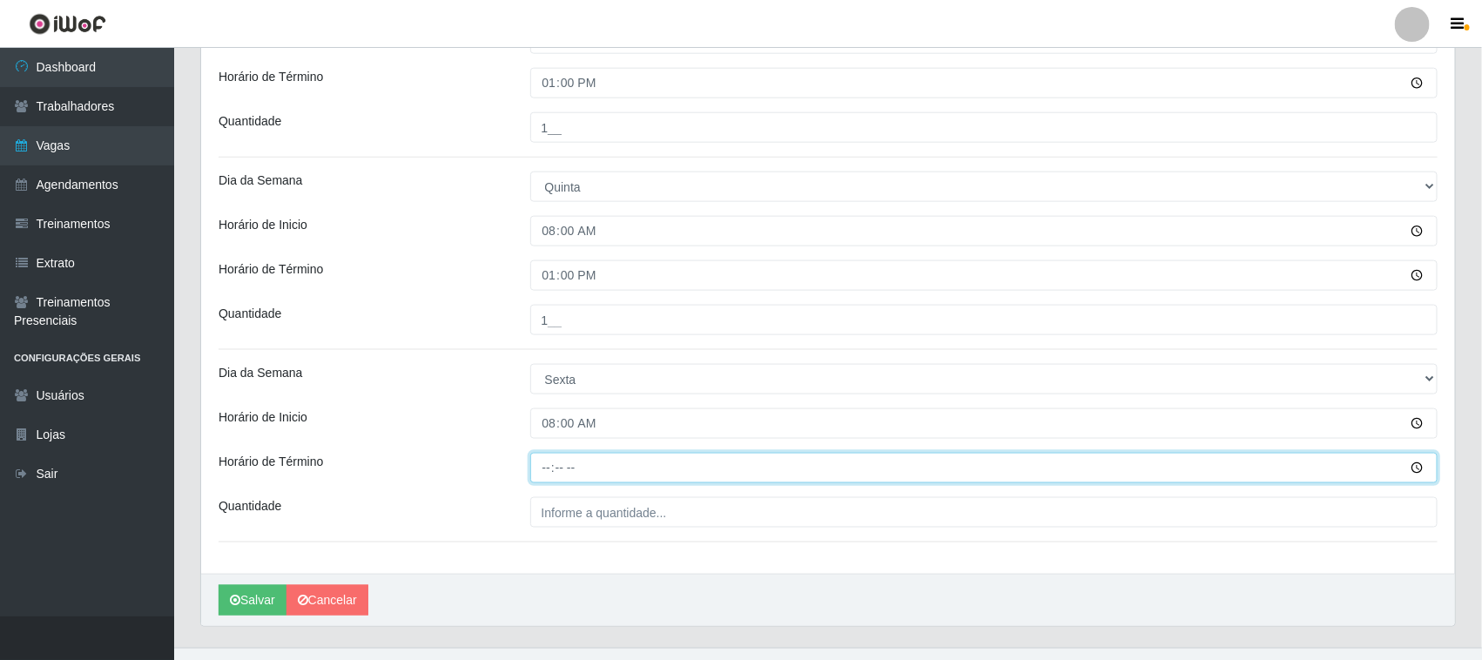
click at [544, 470] on input "Horário de Término" at bounding box center [984, 468] width 908 height 30
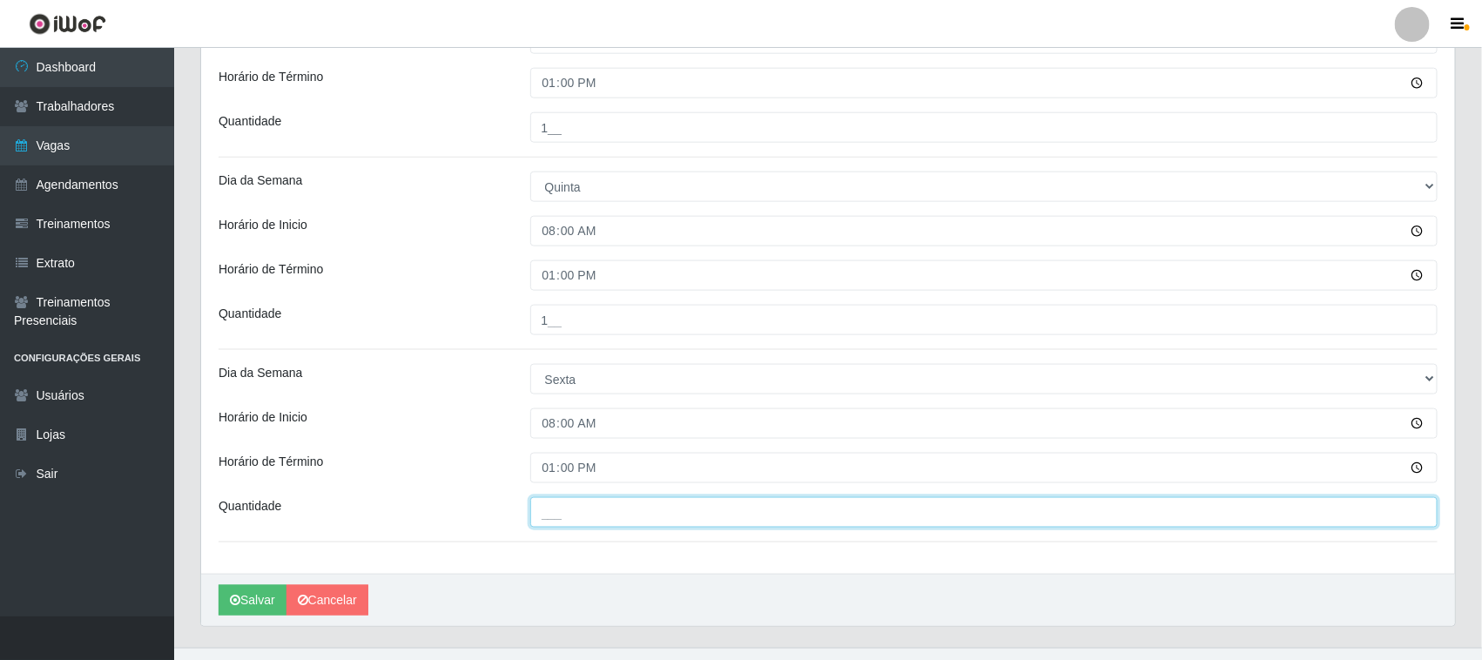
click at [569, 515] on input "___" at bounding box center [984, 512] width 908 height 30
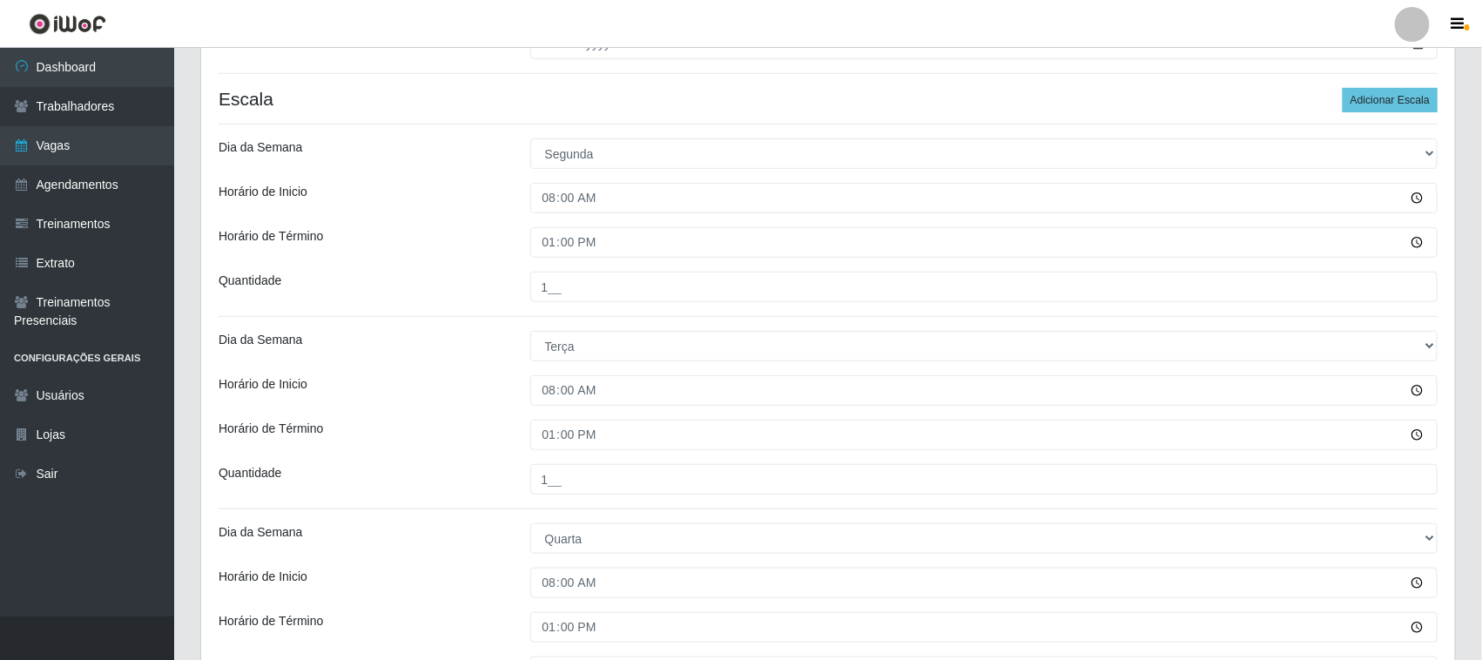
scroll to position [210, 0]
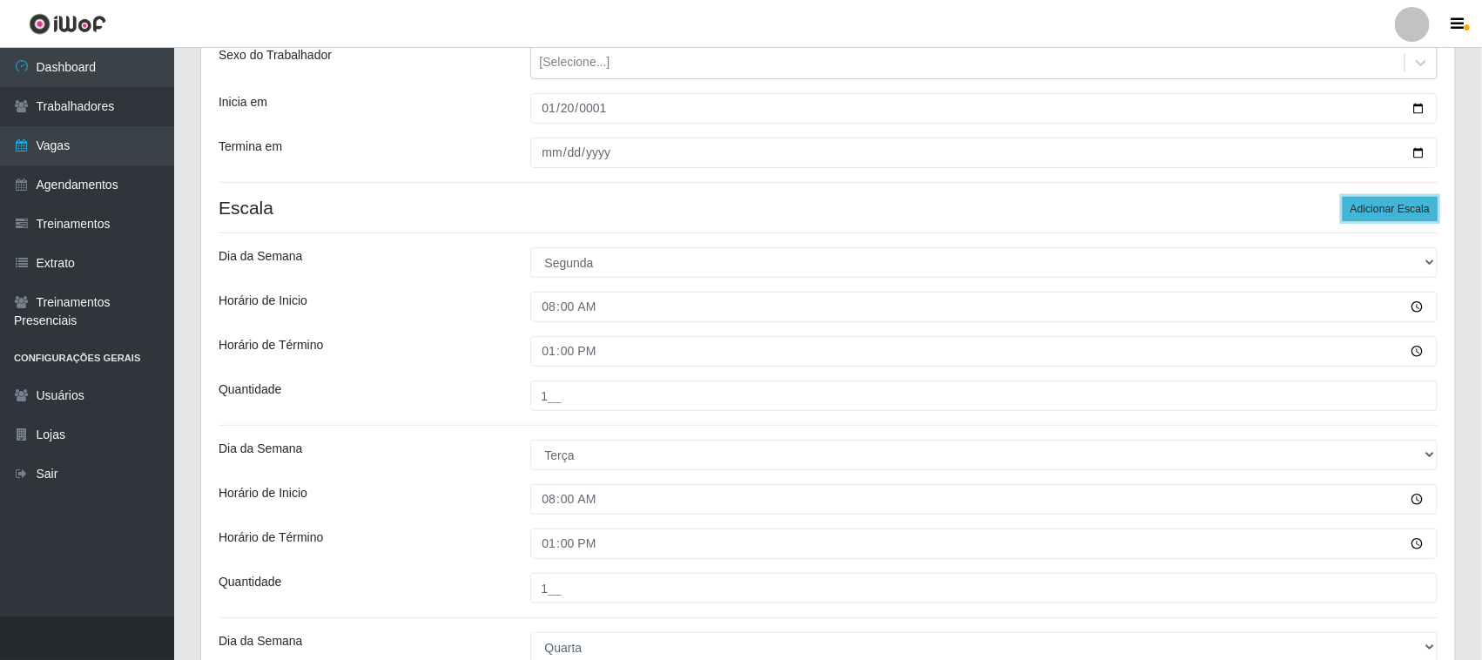
click at [1400, 206] on button "Adicionar Escala" at bounding box center [1390, 209] width 95 height 24
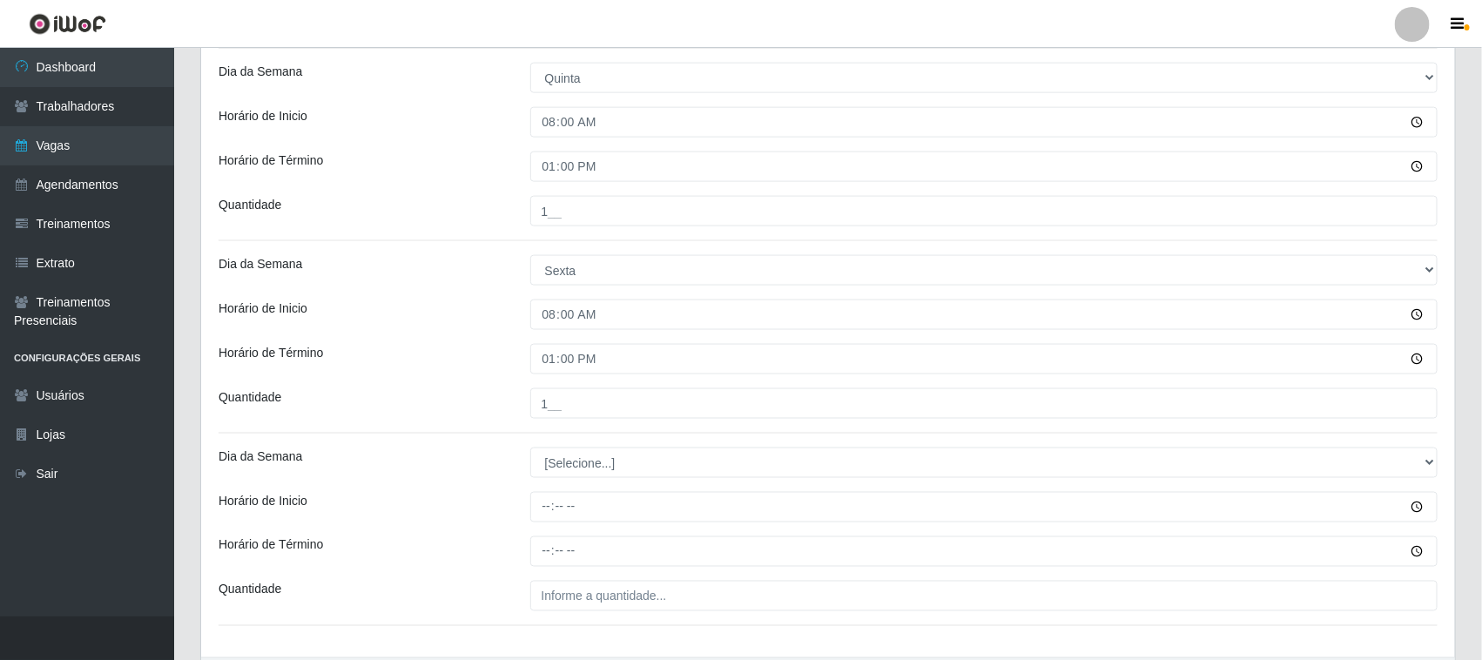
scroll to position [1089, 0]
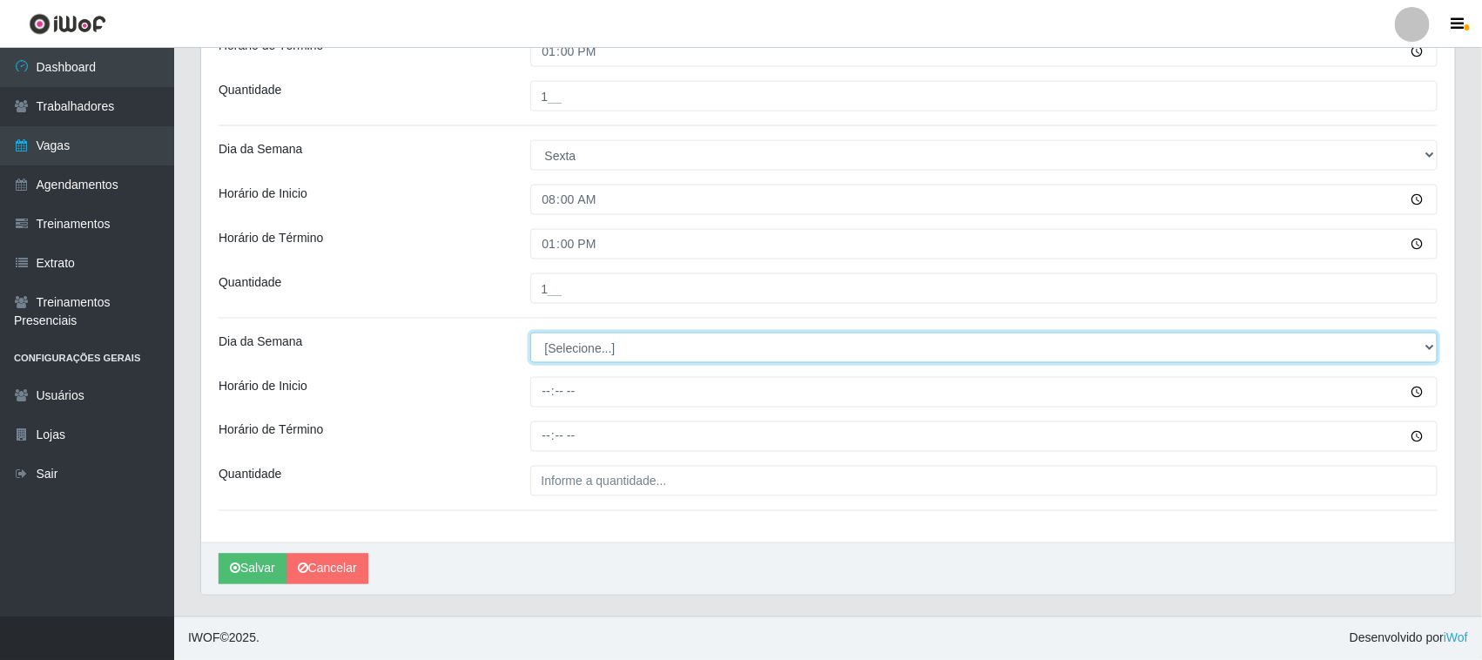
click at [562, 347] on select "[Selecione...] Segunda Terça Quarta Quinta Sexta Sábado Domingo" at bounding box center [984, 348] width 908 height 30
click at [530, 333] on select "[Selecione...] Segunda Terça Quarta Quinta Sexta Sábado Domingo" at bounding box center [984, 348] width 908 height 30
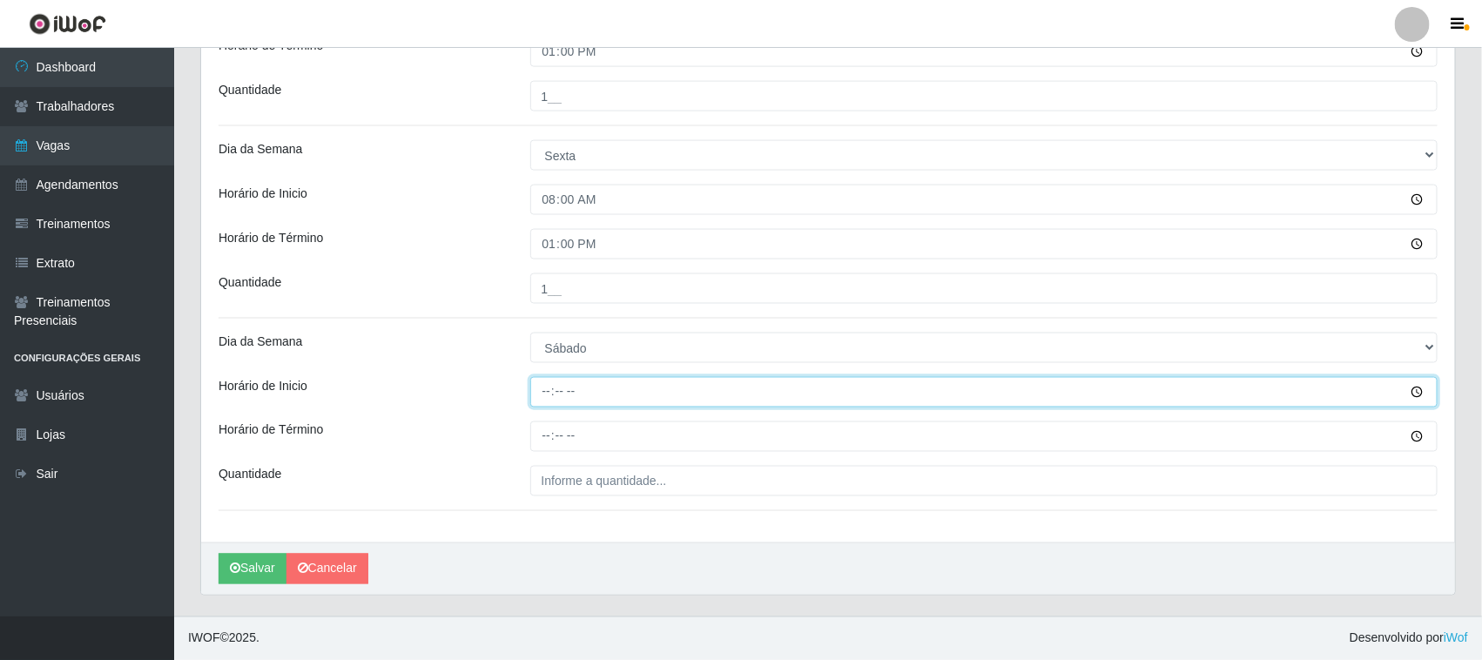
click at [547, 394] on input "Horário de Inicio" at bounding box center [984, 392] width 908 height 30
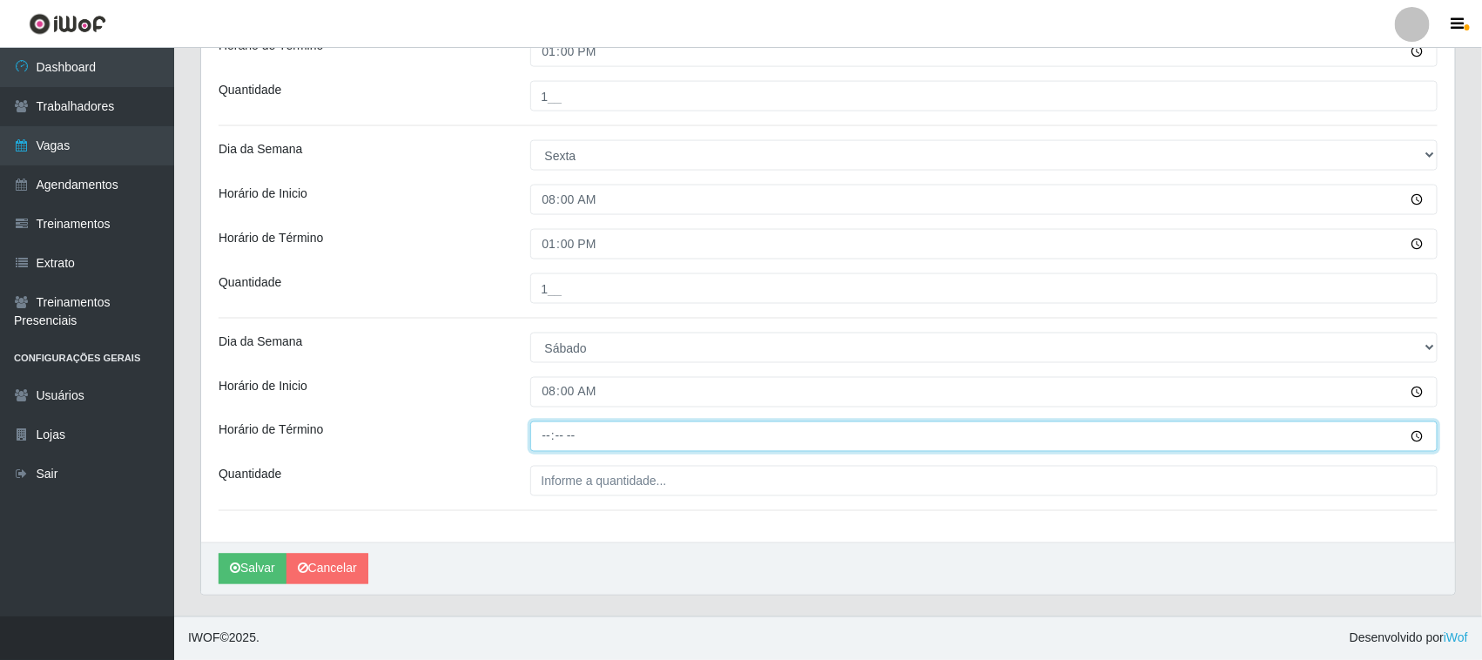
click at [540, 437] on input "Horário de Término" at bounding box center [984, 436] width 908 height 30
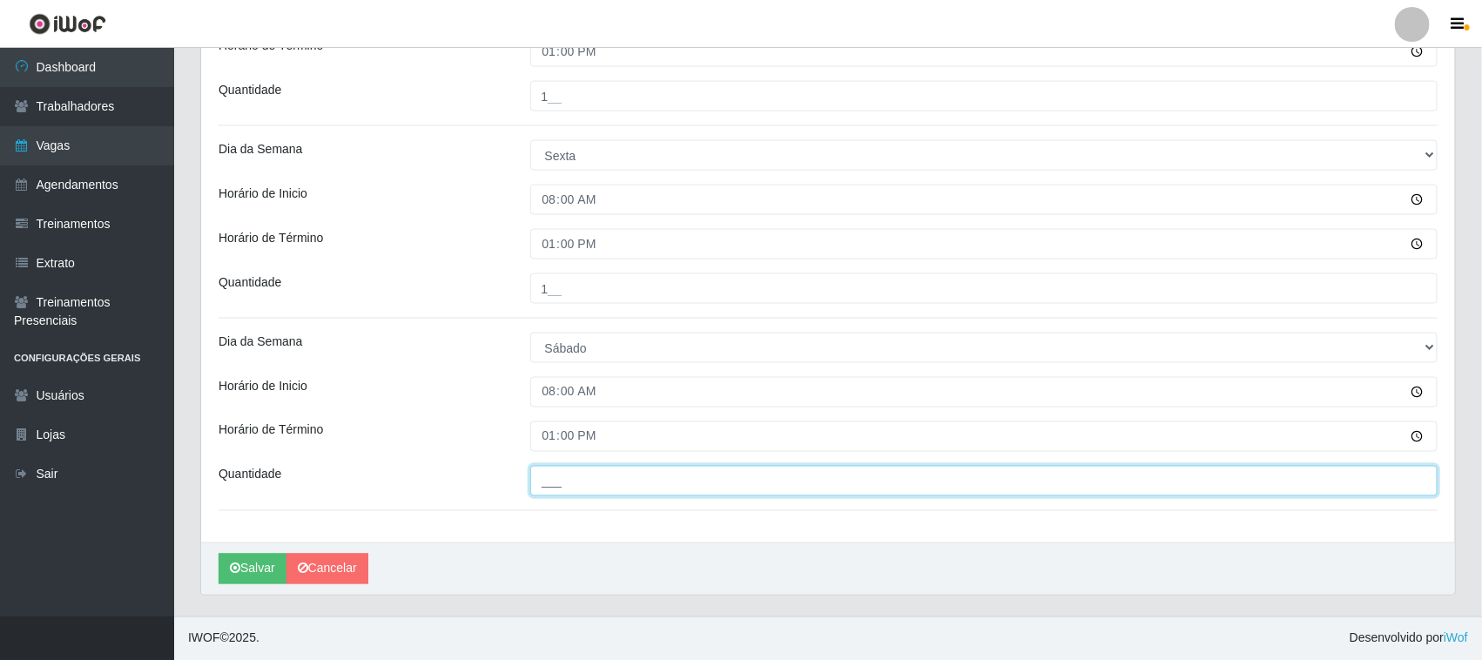
click at [557, 482] on input "___" at bounding box center [984, 481] width 908 height 30
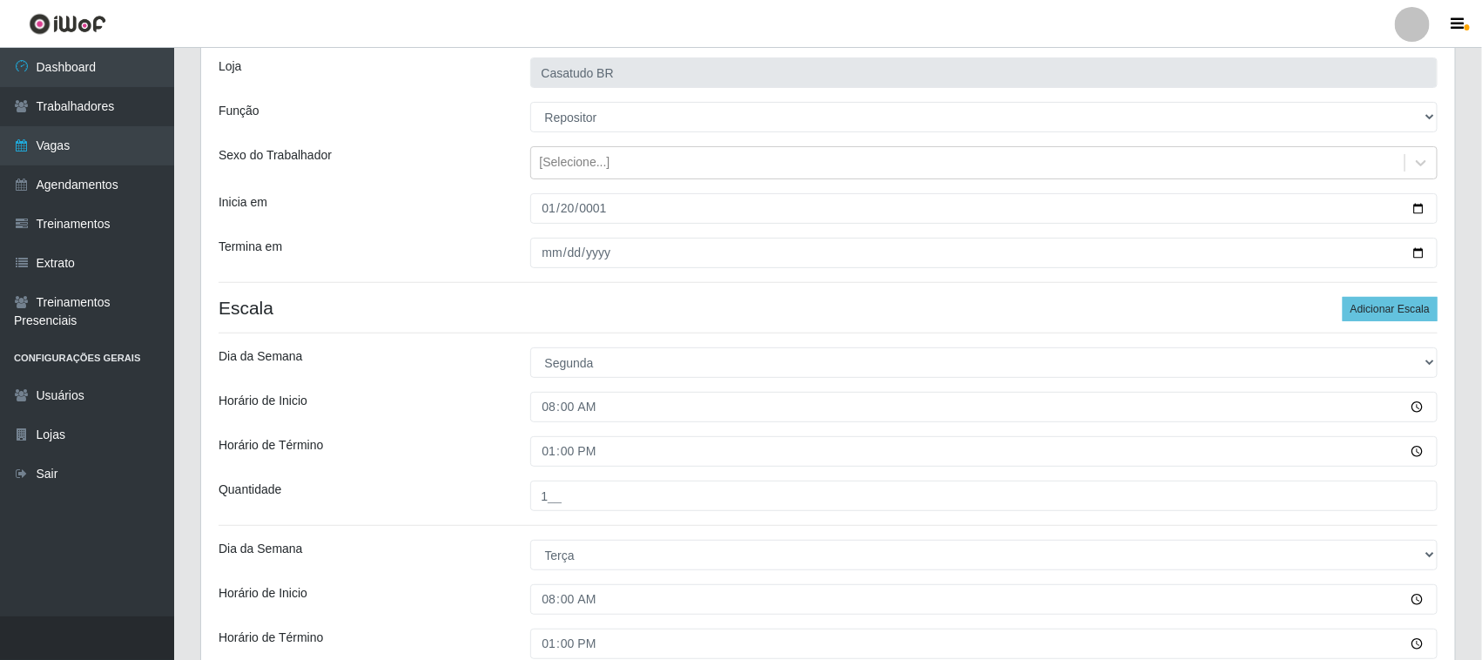
scroll to position [0, 0]
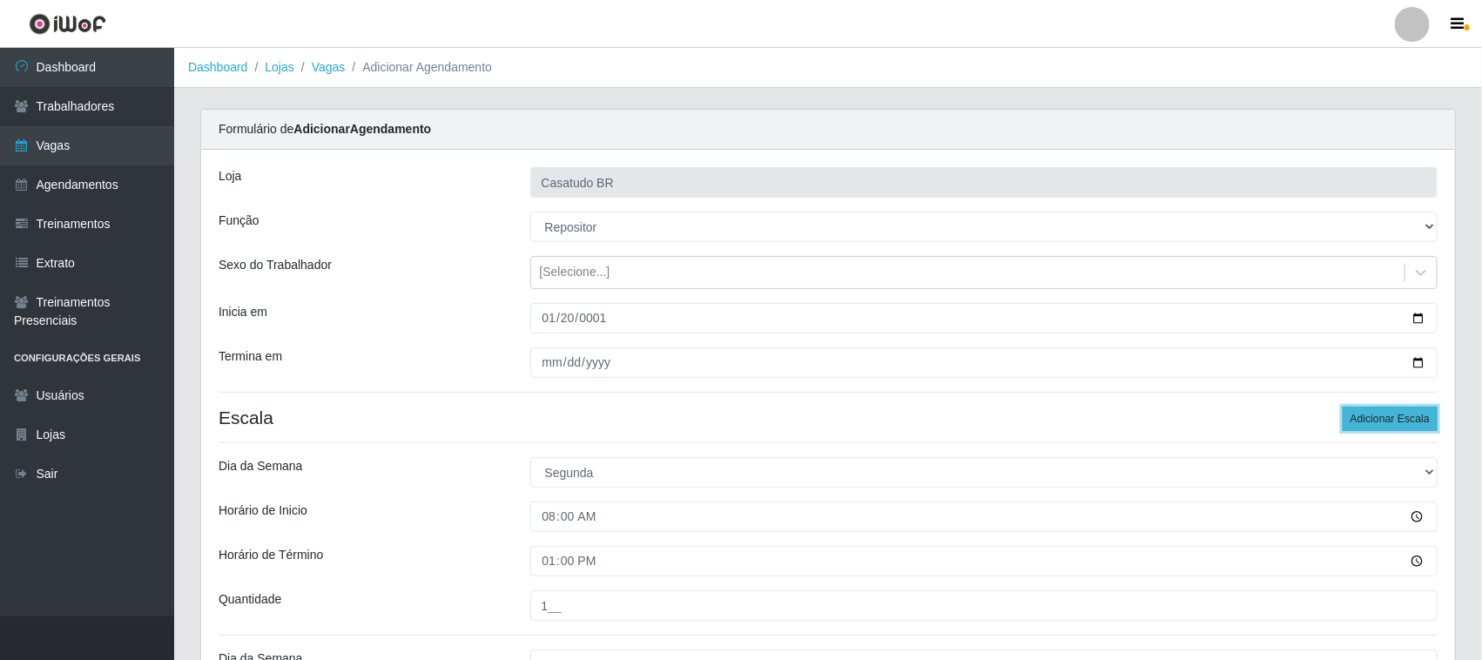
click at [1369, 422] on button "Adicionar Escala" at bounding box center [1390, 419] width 95 height 24
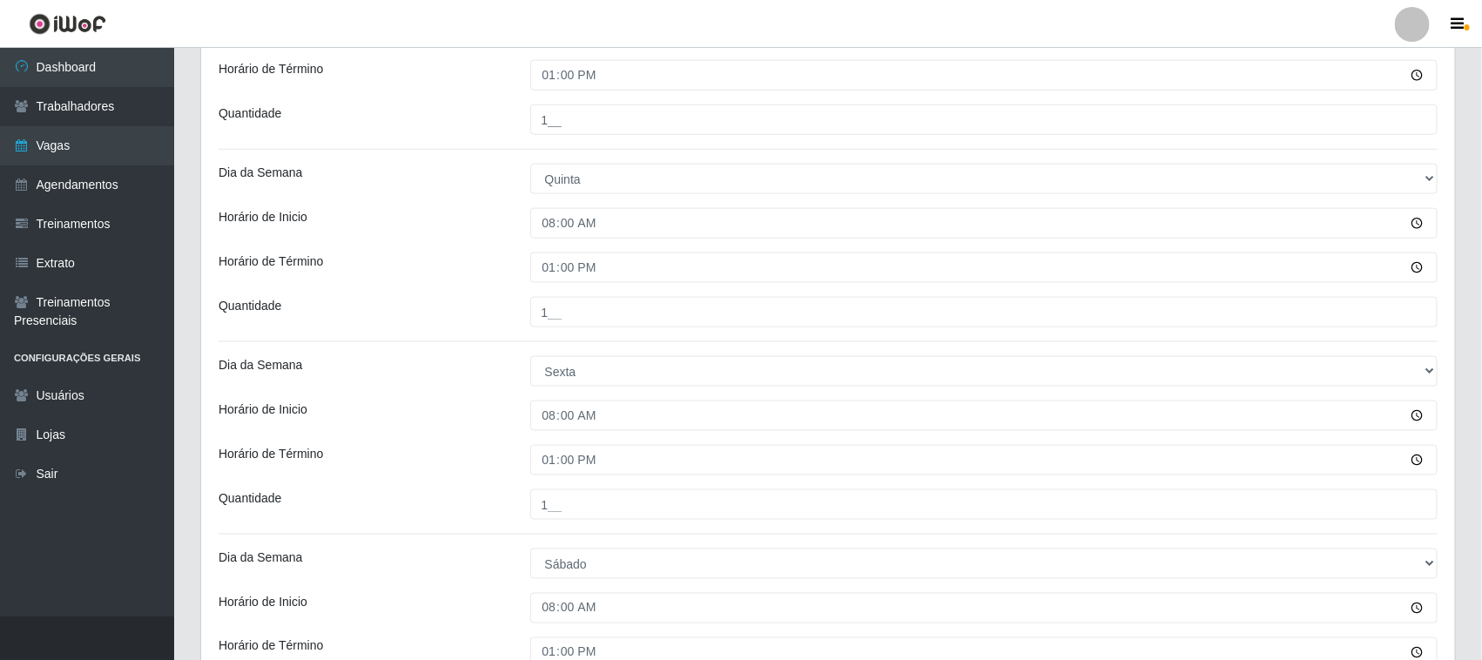
scroll to position [1282, 0]
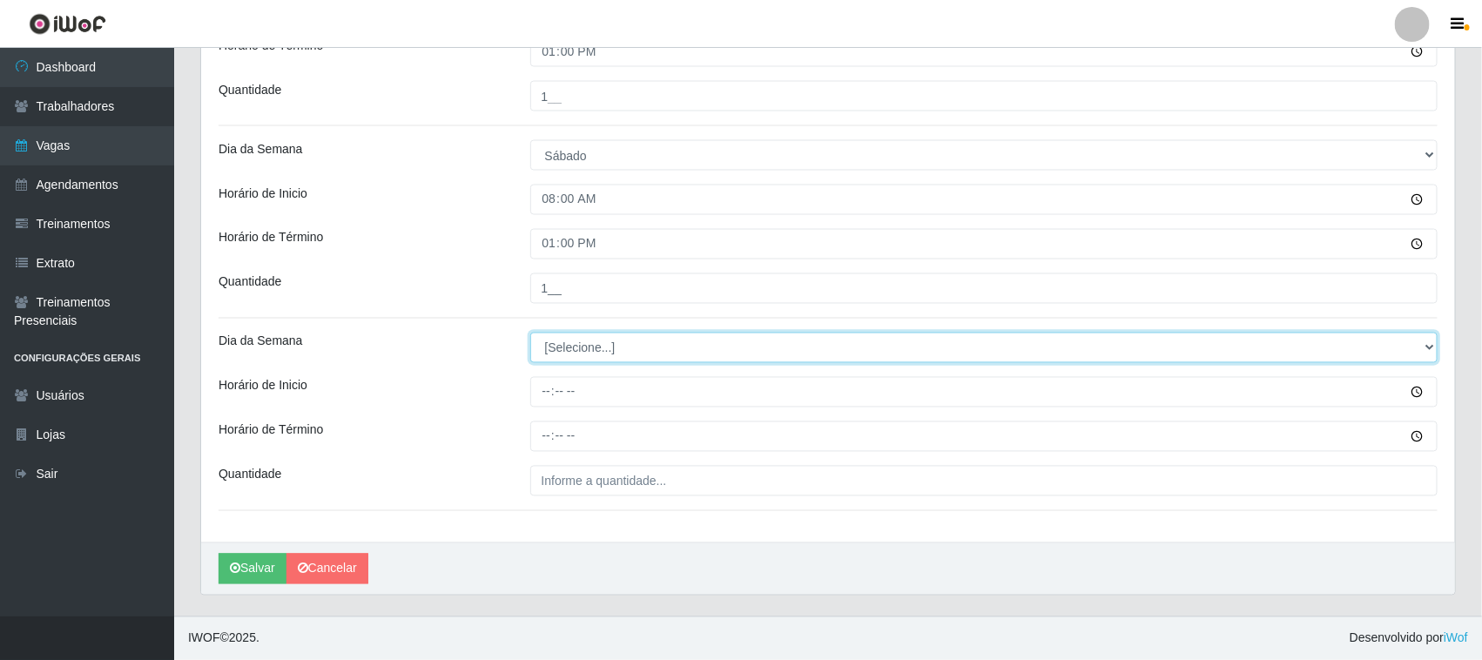
drag, startPoint x: 588, startPoint y: 348, endPoint x: 592, endPoint y: 361, distance: 13.8
click at [589, 348] on select "[Selecione...] Segunda Terça Quarta Quinta Sexta Sábado Domingo" at bounding box center [984, 348] width 908 height 30
click at [530, 333] on select "[Selecione...] Segunda Terça Quarta Quinta Sexta Sábado Domingo" at bounding box center [984, 348] width 908 height 30
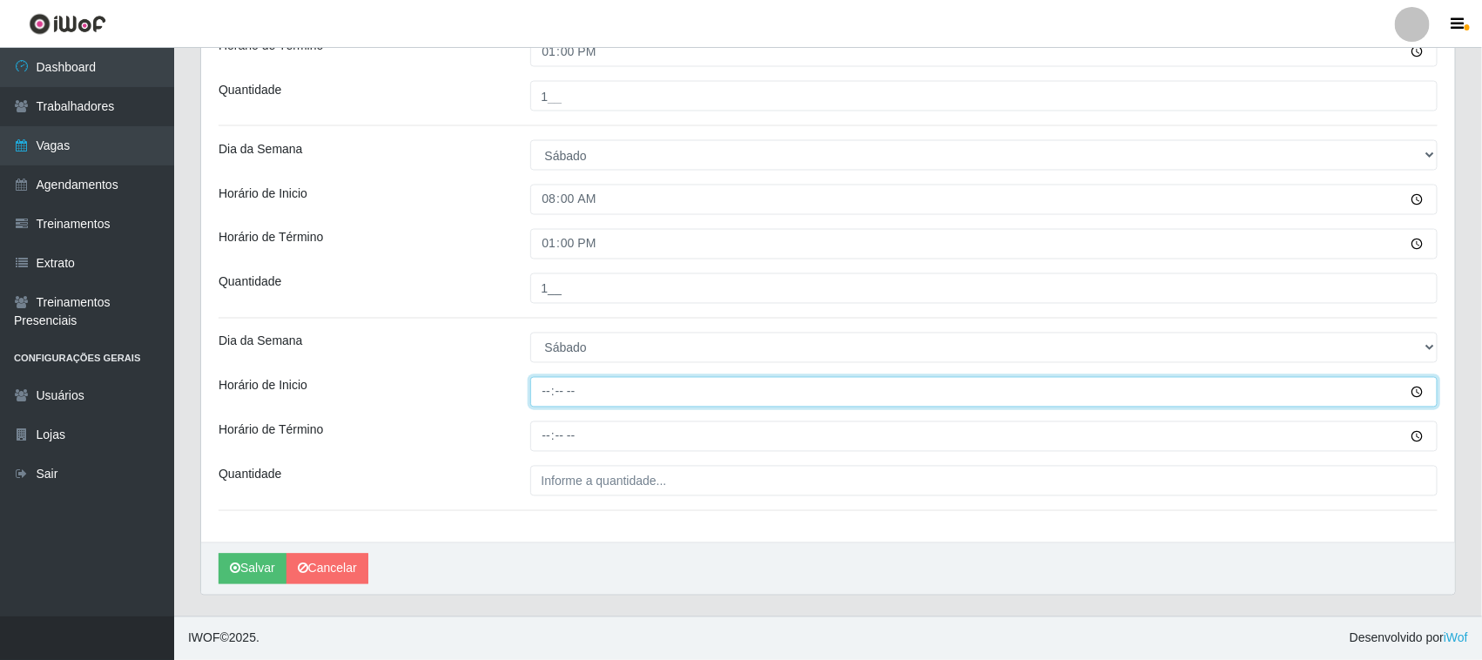
click at [537, 388] on input "Horário de Inicio" at bounding box center [984, 392] width 908 height 30
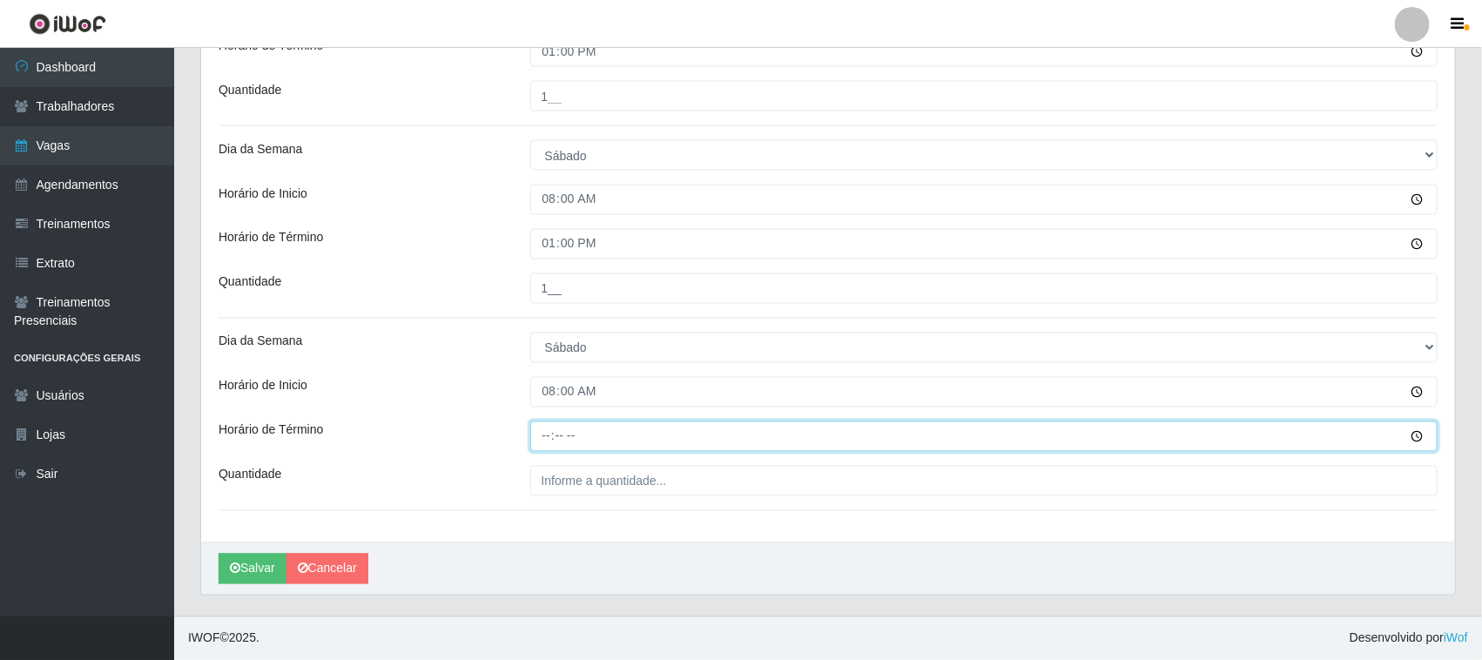
click at [540, 438] on input "Horário de Término" at bounding box center [984, 436] width 908 height 30
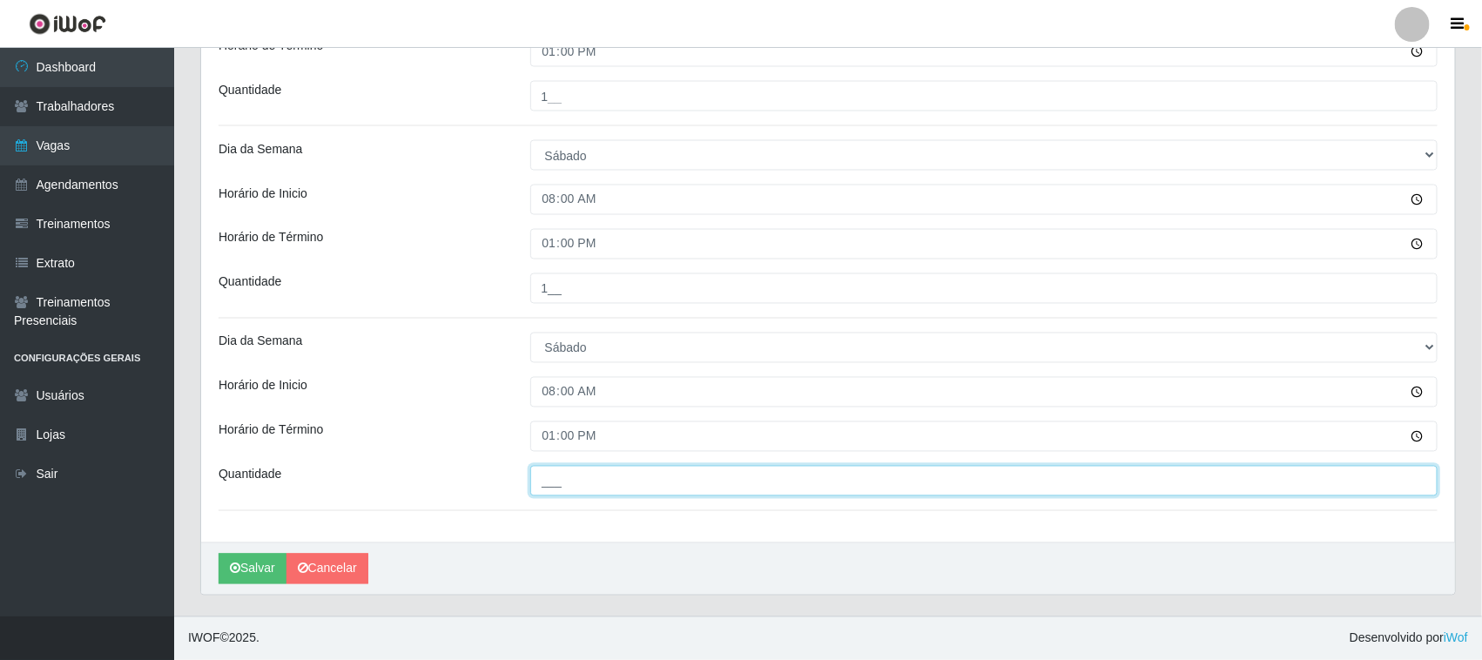
click at [566, 481] on input "___" at bounding box center [984, 481] width 908 height 30
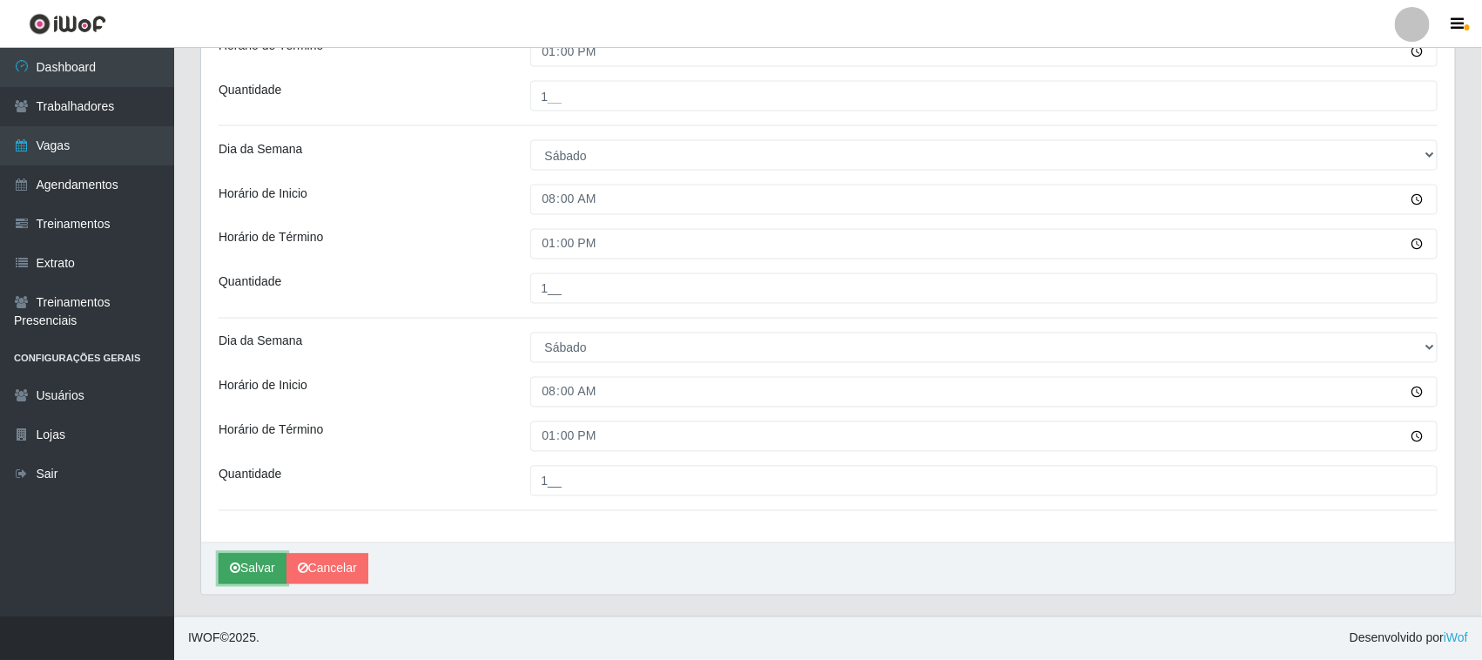
click at [253, 554] on button "Salvar" at bounding box center [253, 569] width 68 height 30
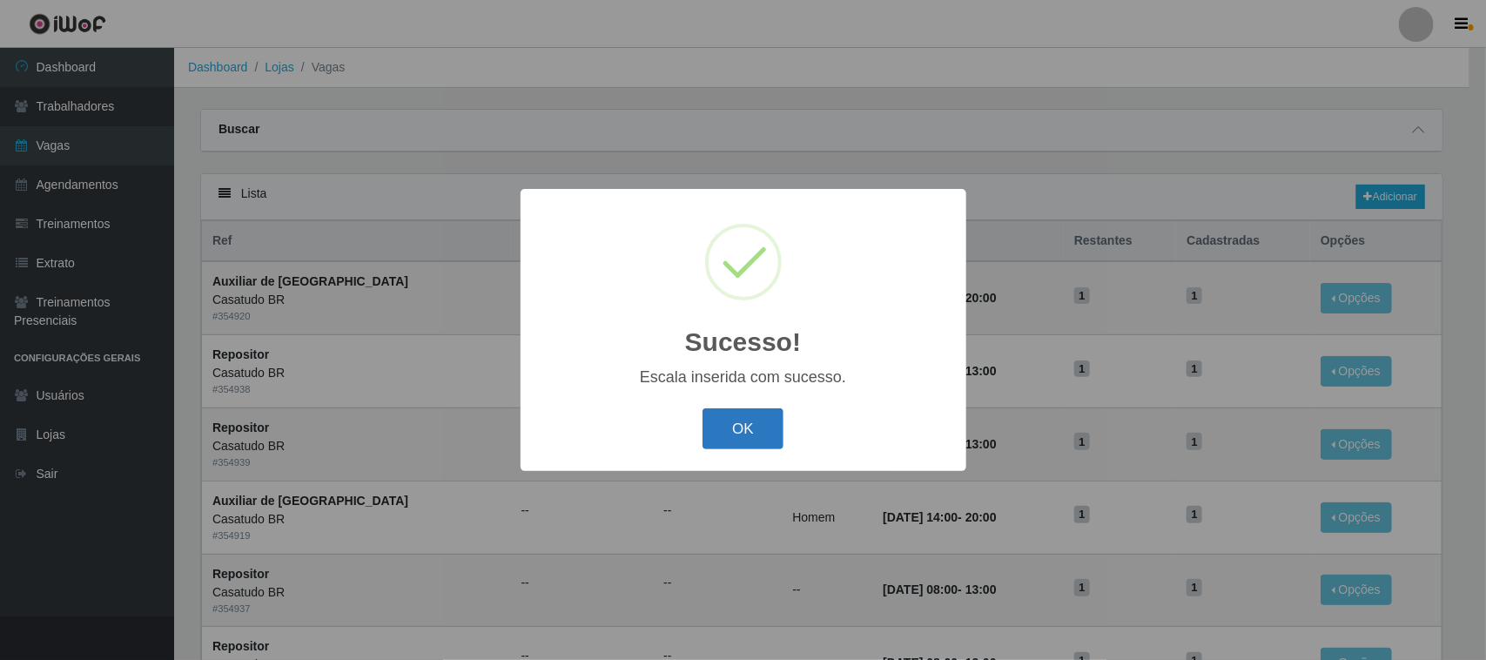
click at [749, 418] on button "OK" at bounding box center [743, 428] width 81 height 41
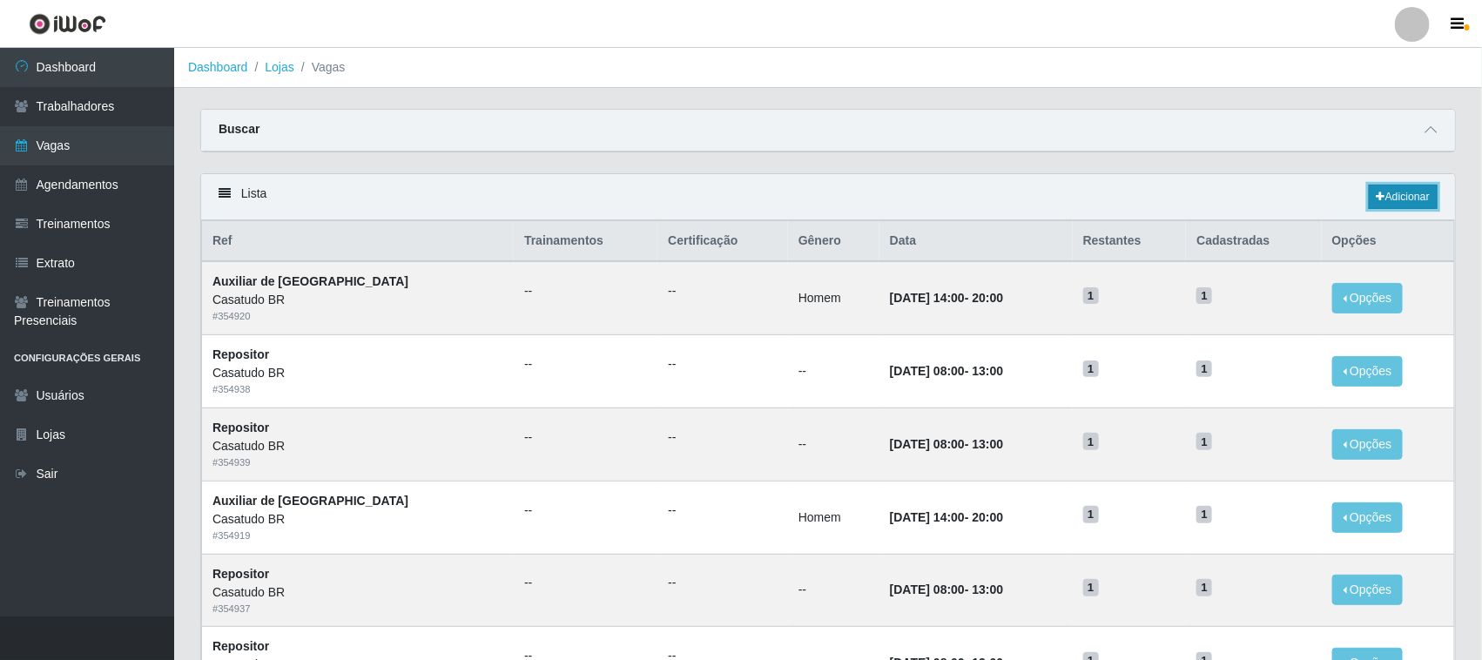
click at [1394, 206] on link "Adicionar" at bounding box center [1403, 197] width 69 height 24
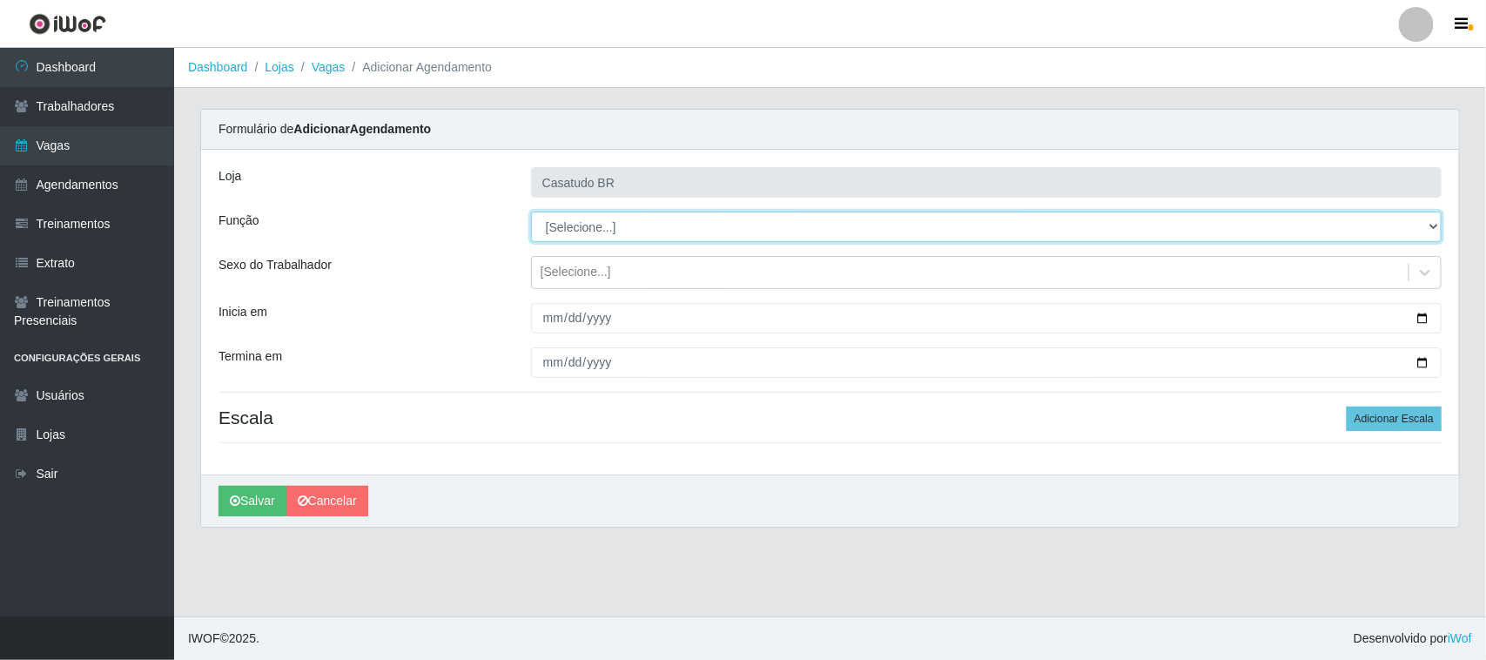
click at [605, 227] on select "[Selecione...] Auxiliar de Estoque Auxiliar de Estoque + Auxiliar de Estoque ++…" at bounding box center [986, 227] width 911 height 30
click at [531, 212] on select "[Selecione...] Auxiliar de Estoque Auxiliar de Estoque + Auxiliar de Estoque ++…" at bounding box center [986, 227] width 911 height 30
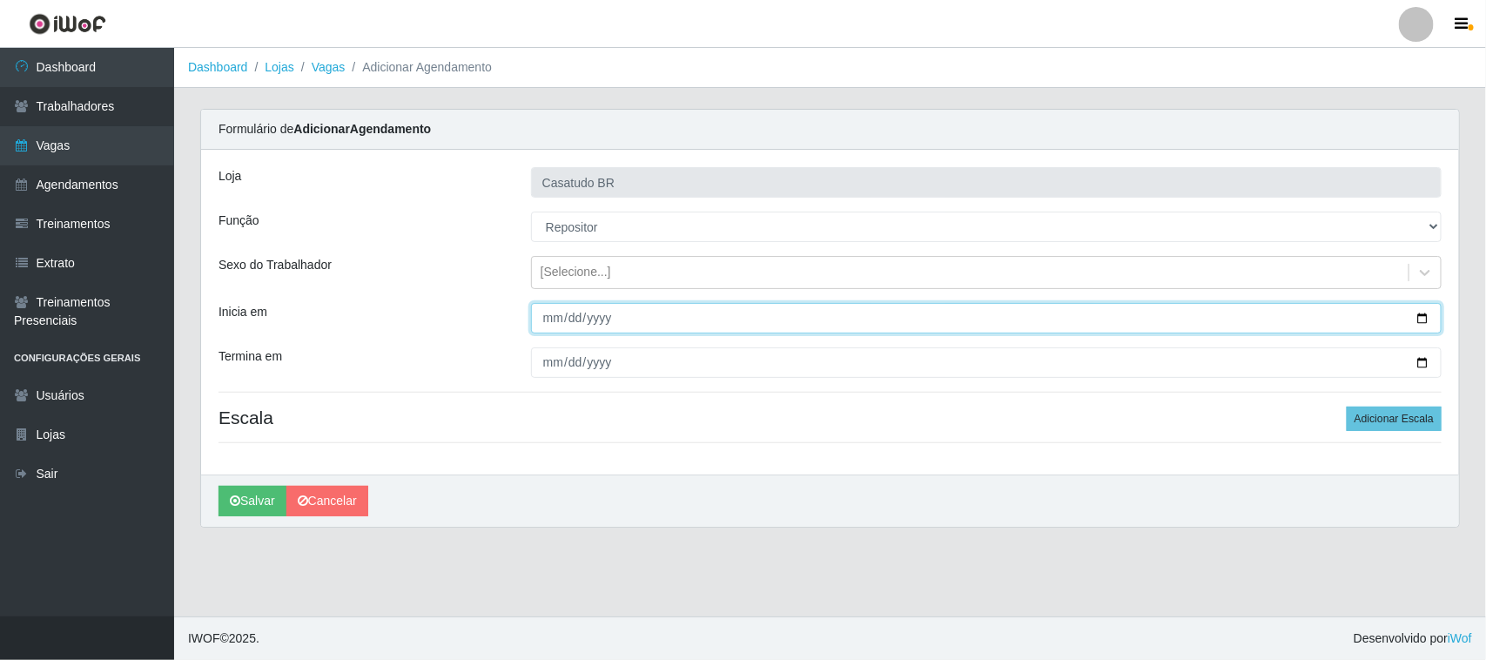
click at [545, 312] on input "Inicia em" at bounding box center [986, 318] width 911 height 30
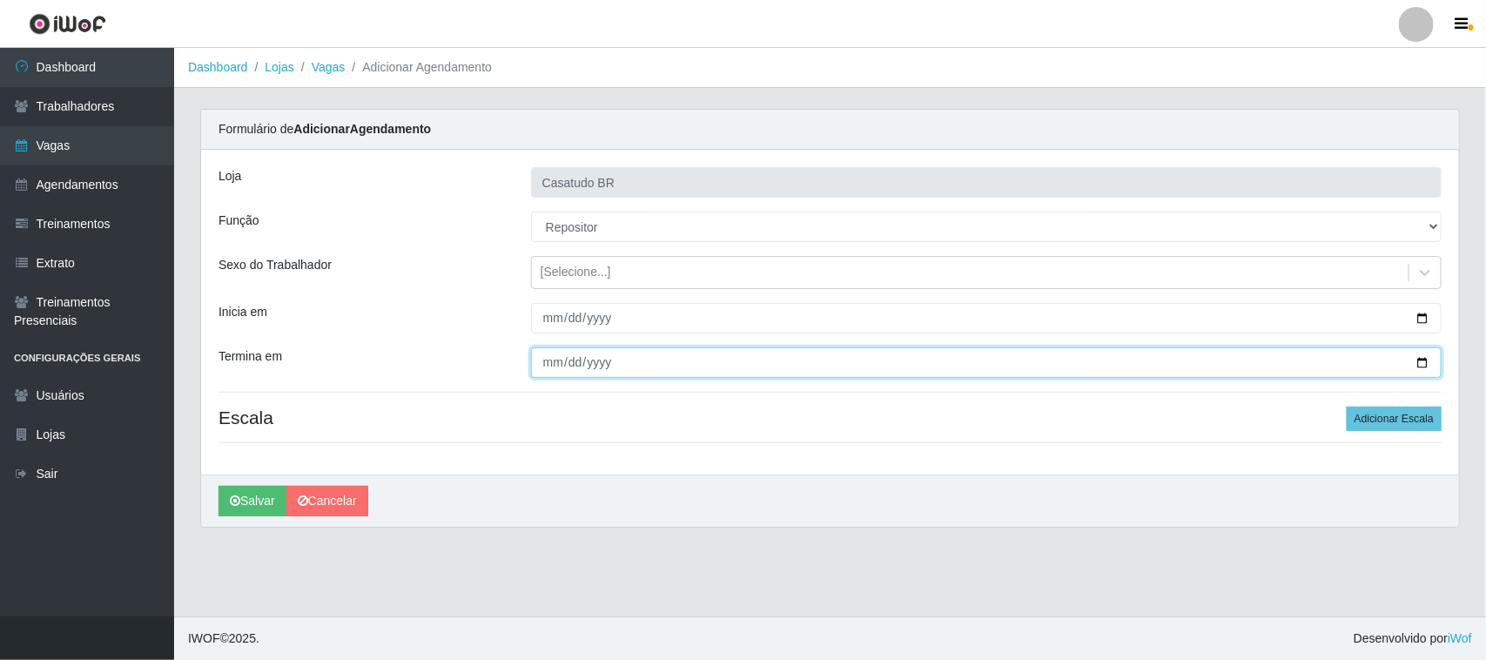
click at [534, 371] on input "Termina em" at bounding box center [986, 362] width 911 height 30
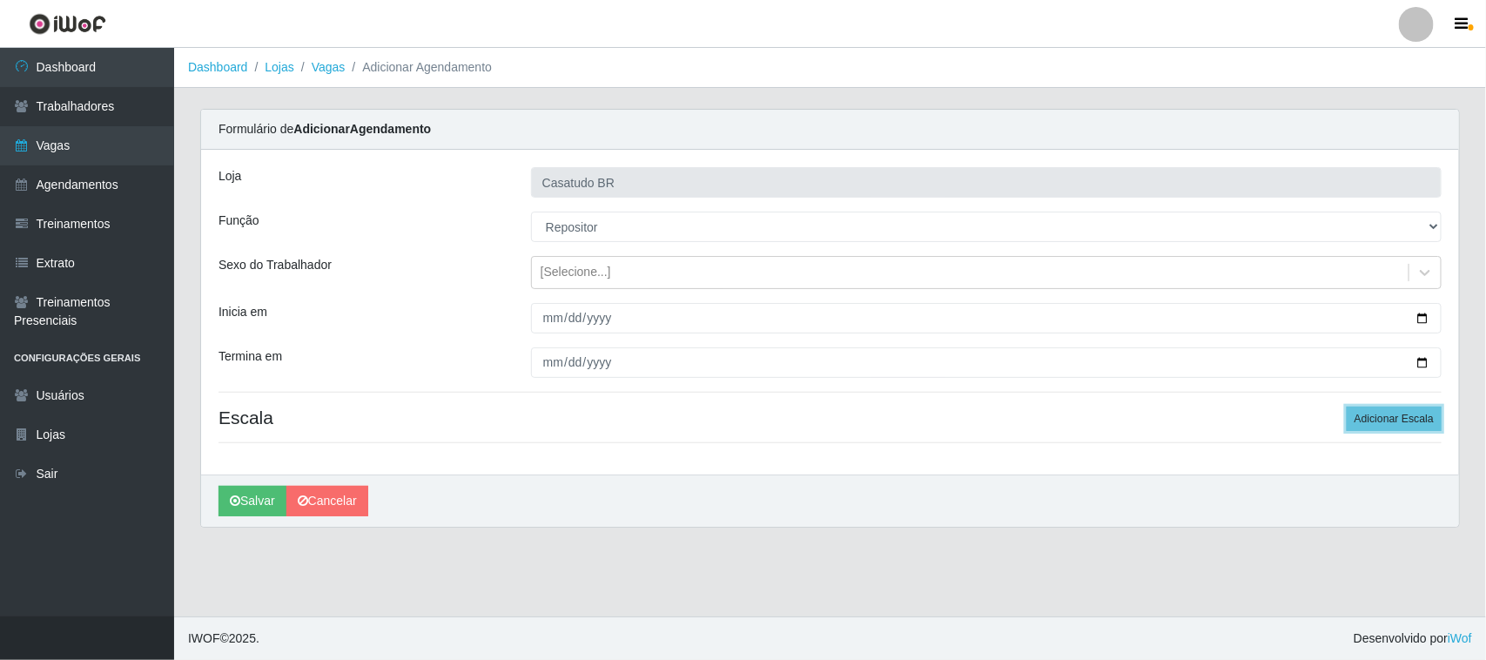
drag, startPoint x: 1403, startPoint y: 428, endPoint x: 1241, endPoint y: 428, distance: 162.0
click at [1402, 428] on button "Adicionar Escala" at bounding box center [1394, 419] width 95 height 24
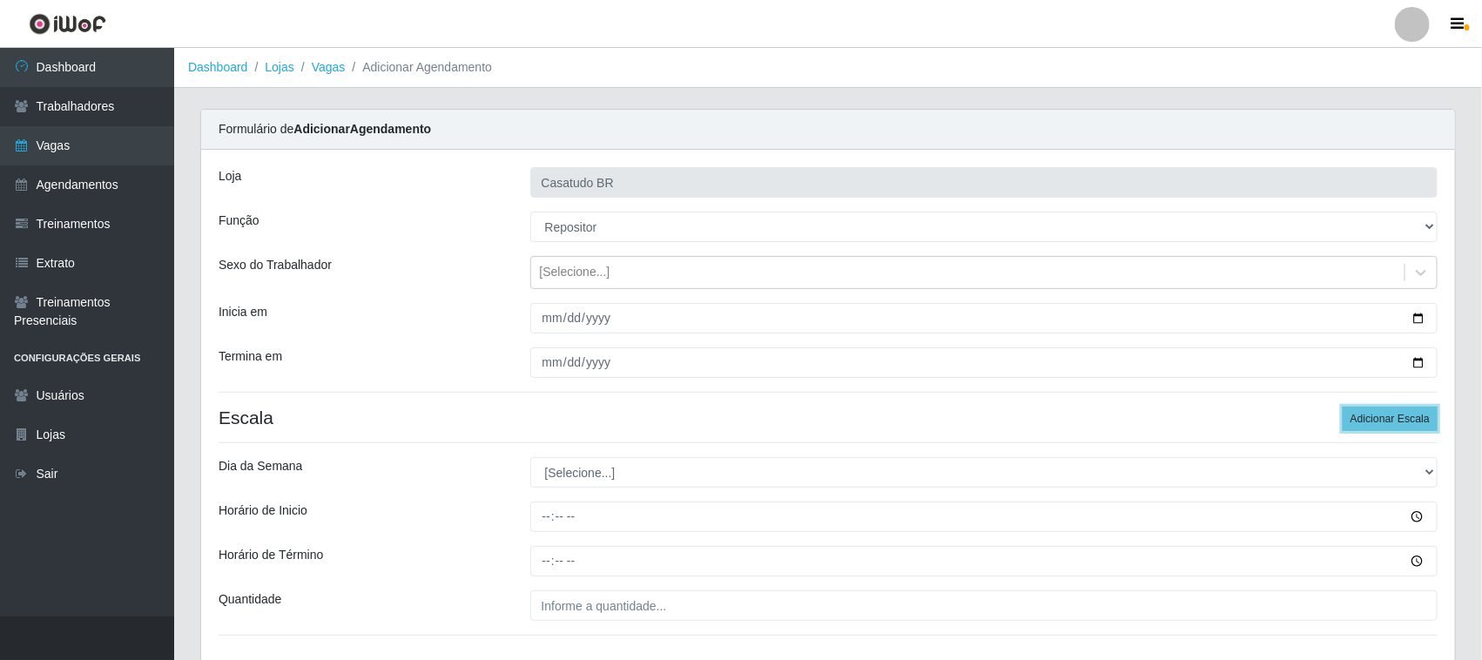
scroll to position [126, 0]
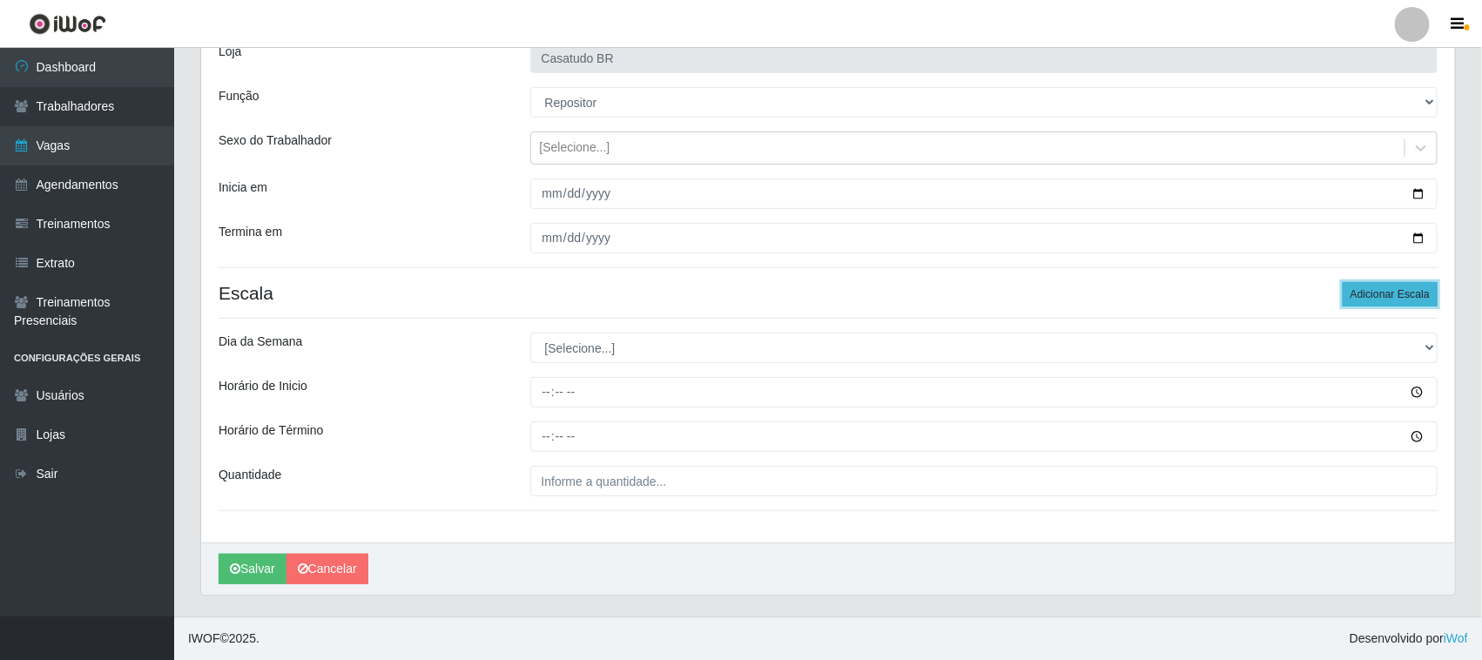
click at [1402, 300] on button "Adicionar Escala" at bounding box center [1390, 294] width 95 height 24
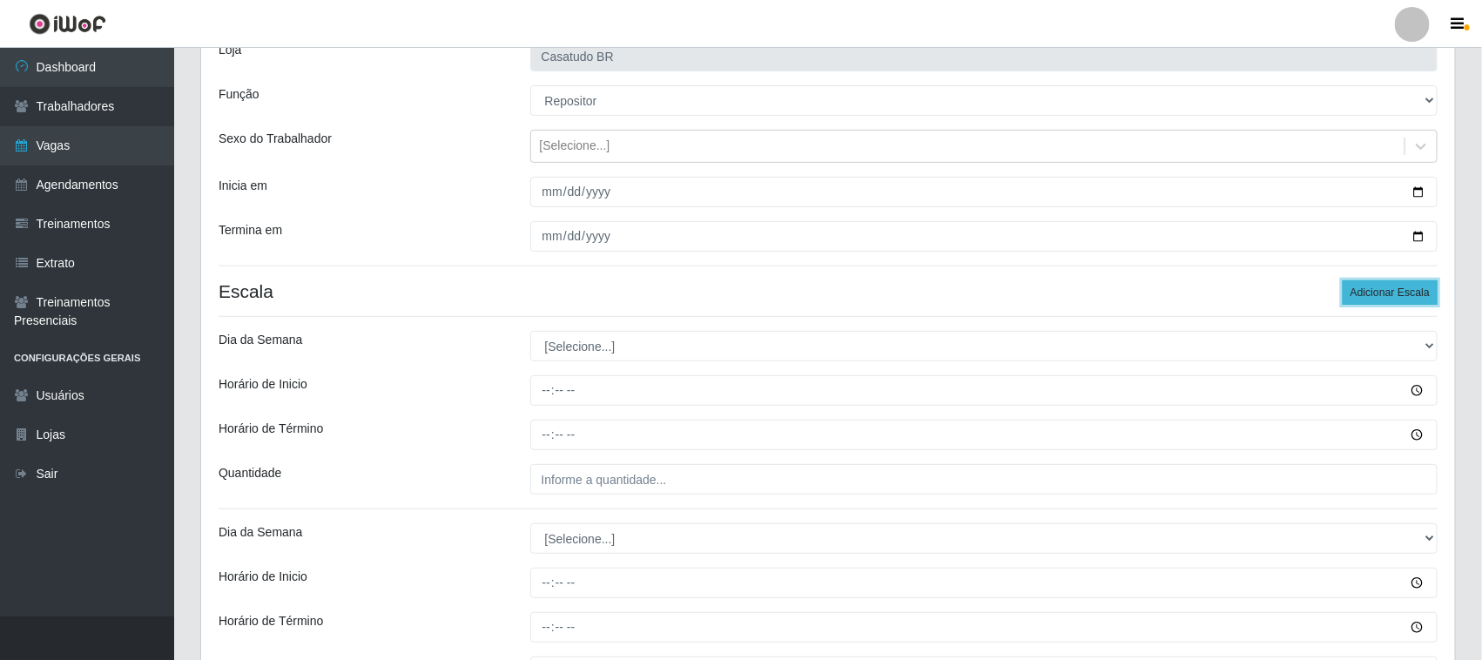
click at [1402, 300] on button "Adicionar Escala" at bounding box center [1390, 292] width 95 height 24
click at [1399, 299] on button "Adicionar Escala" at bounding box center [1390, 292] width 95 height 24
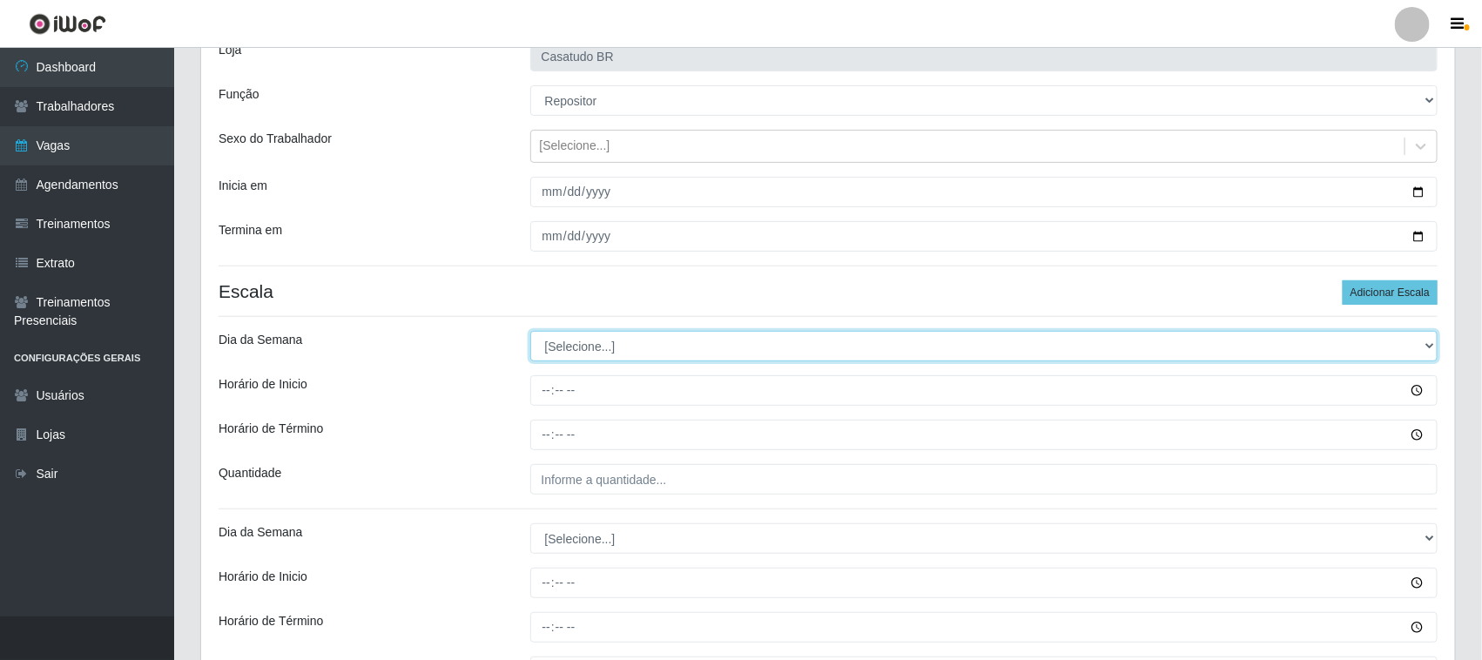
click at [576, 358] on select "[Selecione...] Segunda Terça Quarta Quinta Sexta Sábado Domingo" at bounding box center [984, 346] width 908 height 30
click at [530, 332] on select "[Selecione...] Segunda Terça Quarta Quinta Sexta Sábado Domingo" at bounding box center [984, 346] width 908 height 30
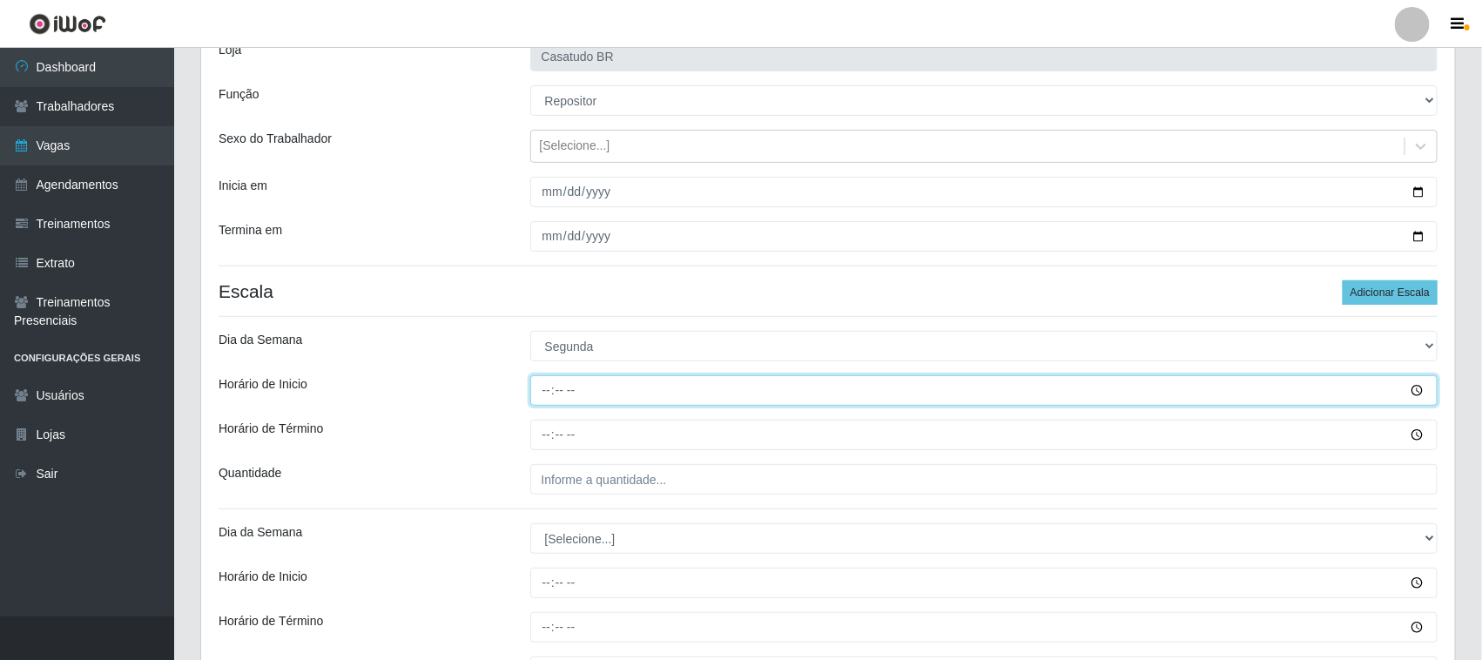
click at [535, 397] on input "Horário de Inicio" at bounding box center [984, 390] width 908 height 30
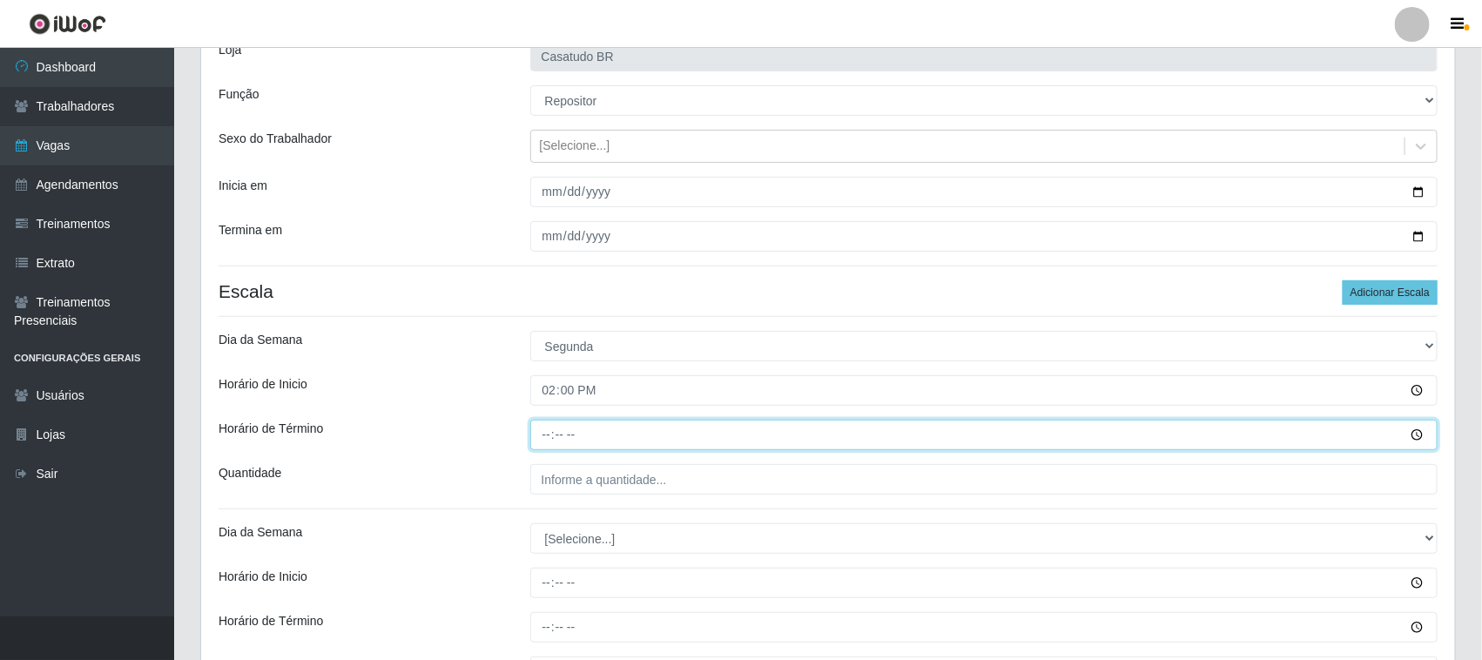
click at [542, 441] on input "Horário de Término" at bounding box center [984, 435] width 908 height 30
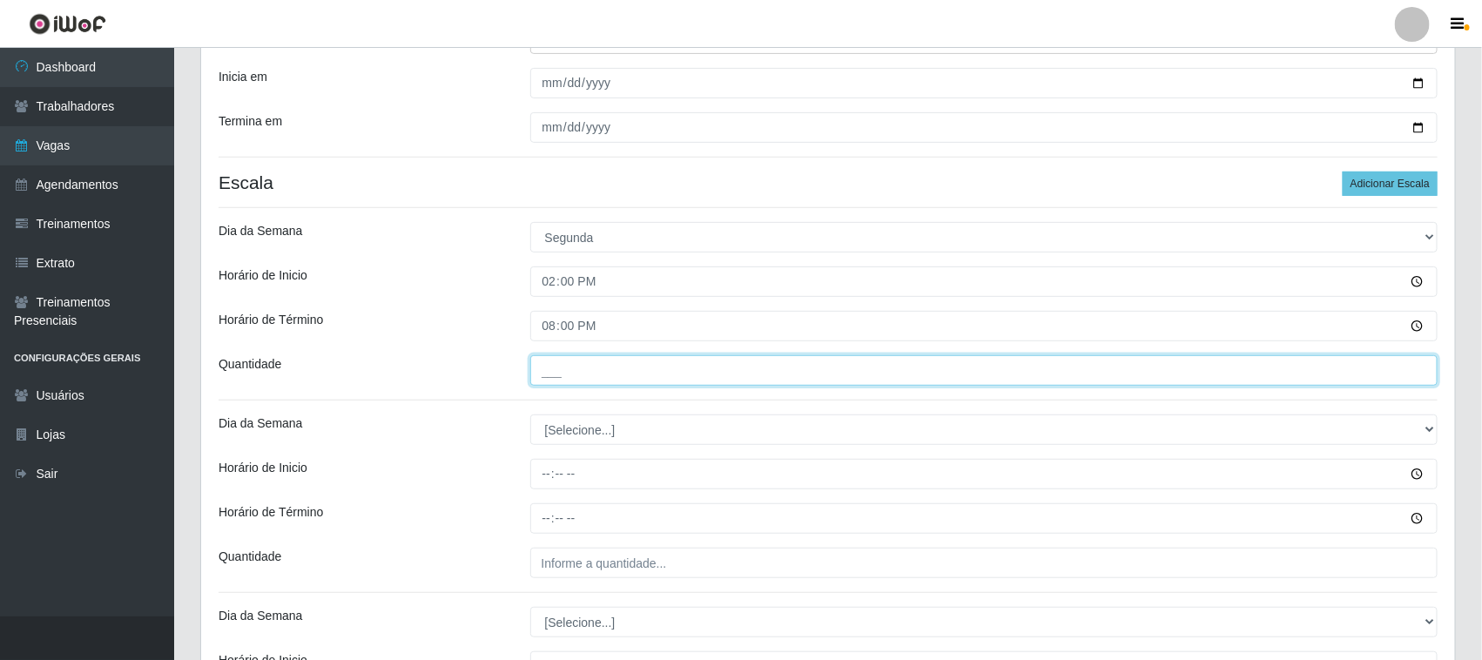
click at [582, 372] on input "___" at bounding box center [984, 370] width 908 height 30
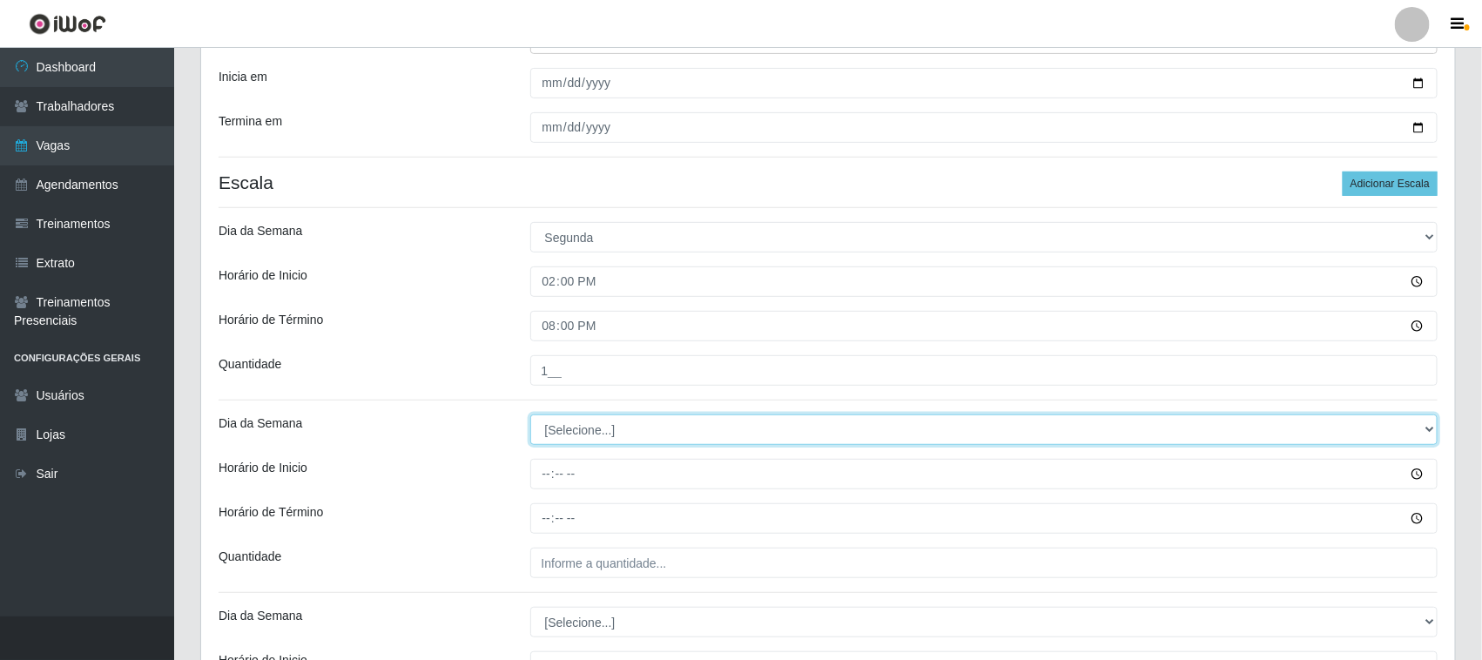
click at [610, 440] on select "[Selecione...] Segunda Terça Quarta Quinta Sexta Sábado Domingo" at bounding box center [984, 429] width 908 height 30
click at [530, 416] on select "[Selecione...] Segunda Terça Quarta Quinta Sexta Sábado Domingo" at bounding box center [984, 429] width 908 height 30
click at [571, 437] on select "[Selecione...] Segunda Terça Quarta Quinta Sexta Sábado Domingo" at bounding box center [984, 429] width 908 height 30
click at [530, 416] on select "[Selecione...] Segunda Terça Quarta Quinta Sexta Sábado Domingo" at bounding box center [984, 429] width 908 height 30
drag, startPoint x: 554, startPoint y: 471, endPoint x: 525, endPoint y: 467, distance: 29.1
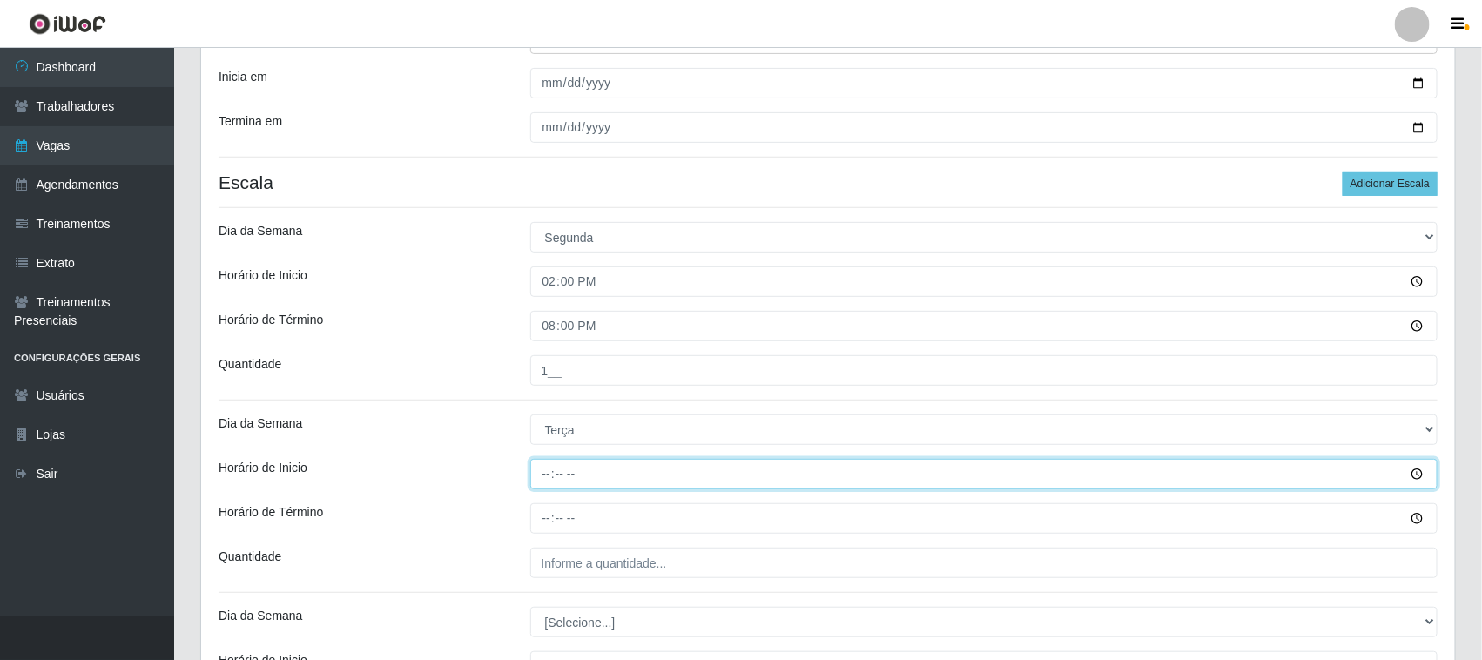
click at [550, 471] on input "Horário de Inicio" at bounding box center [984, 474] width 908 height 30
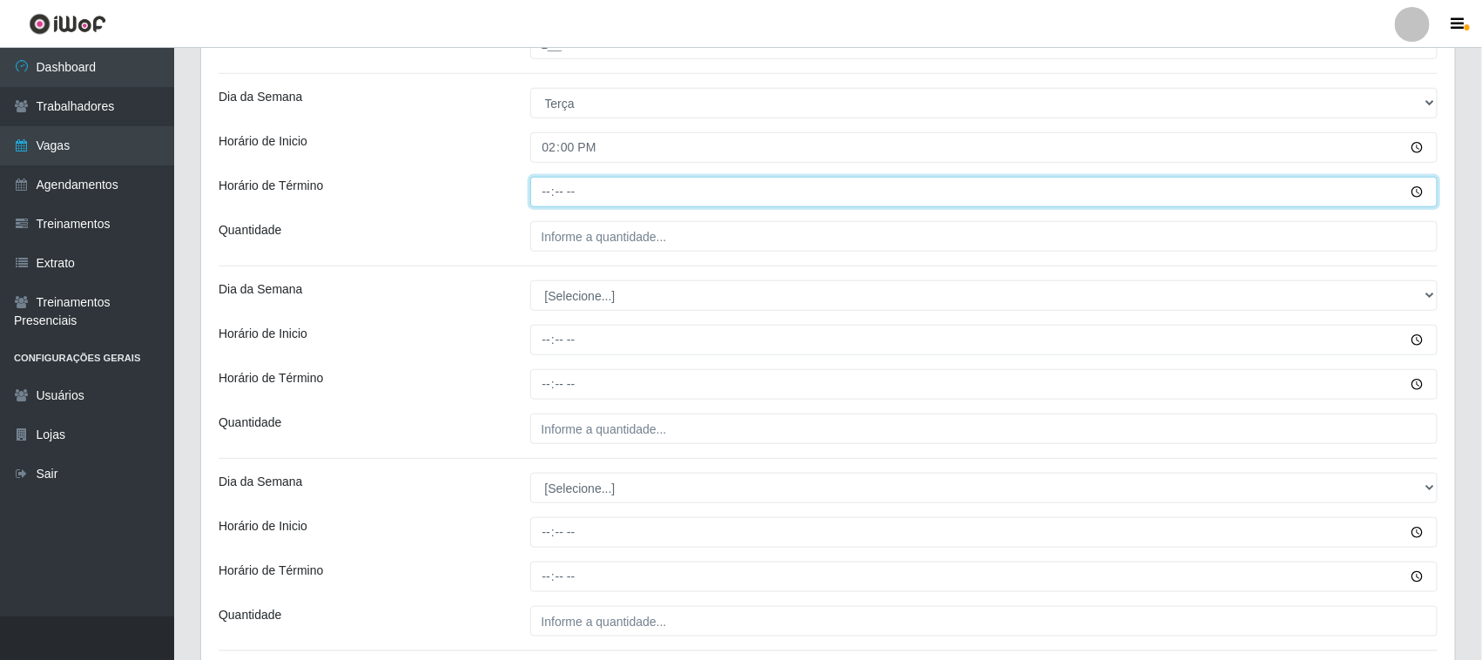
click at [533, 198] on input "Horário de Término" at bounding box center [984, 192] width 908 height 30
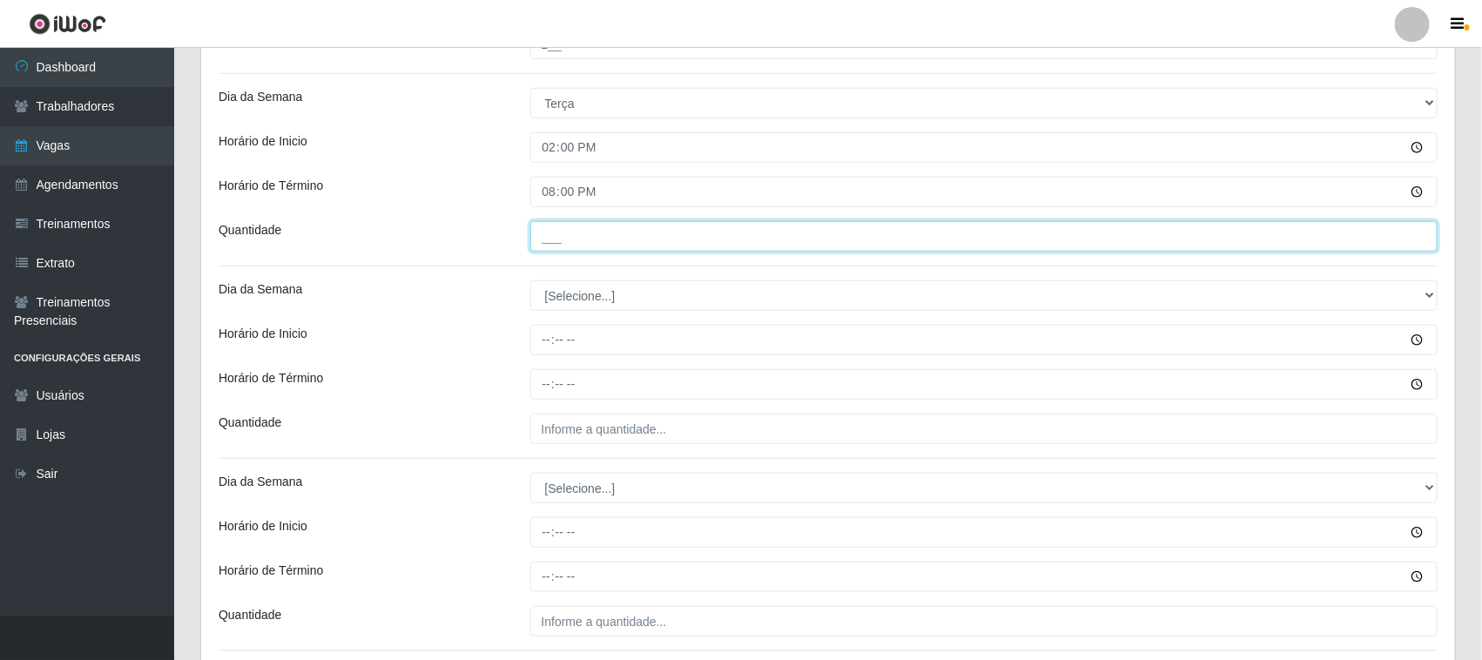
click at [573, 248] on input "___" at bounding box center [984, 236] width 908 height 30
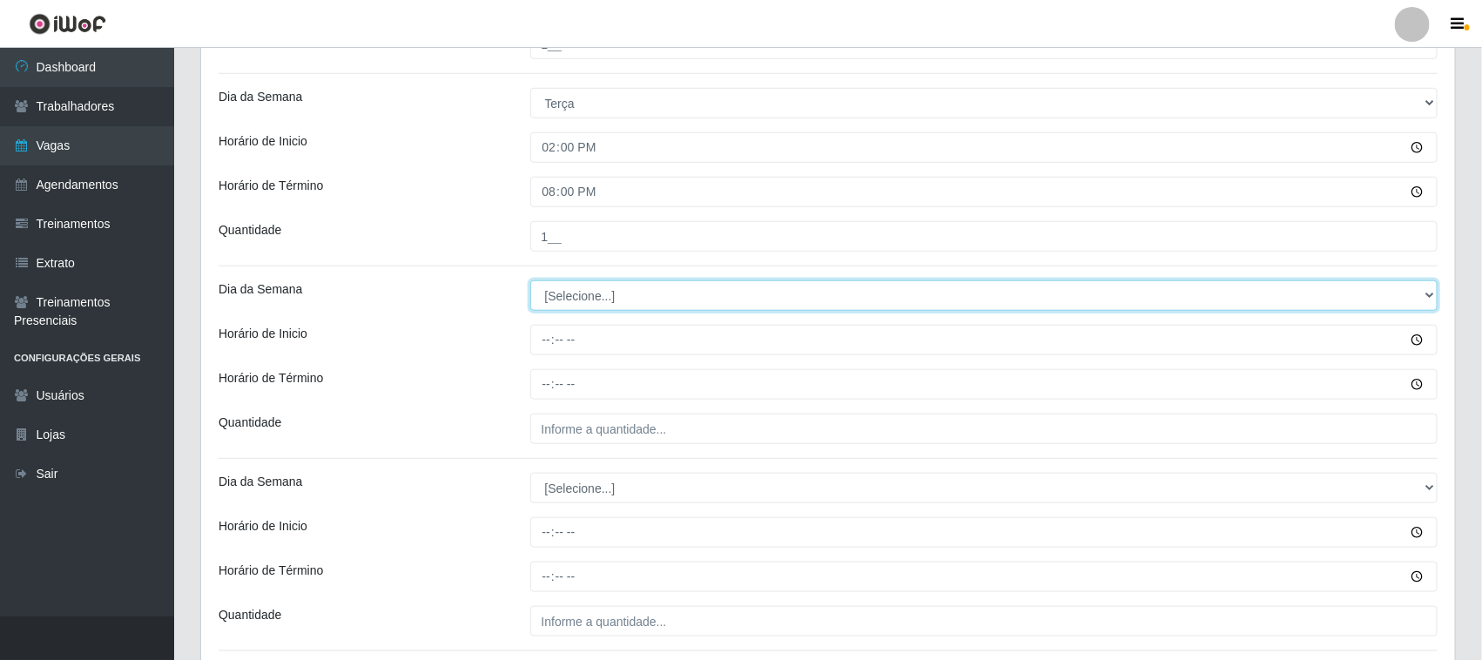
click at [564, 303] on select "[Selecione...] Segunda Terça Quarta Quinta Sexta Sábado Domingo" at bounding box center [984, 295] width 908 height 30
click at [530, 282] on select "[Selecione...] Segunda Terça Quarta Quinta Sexta Sábado Domingo" at bounding box center [984, 295] width 908 height 30
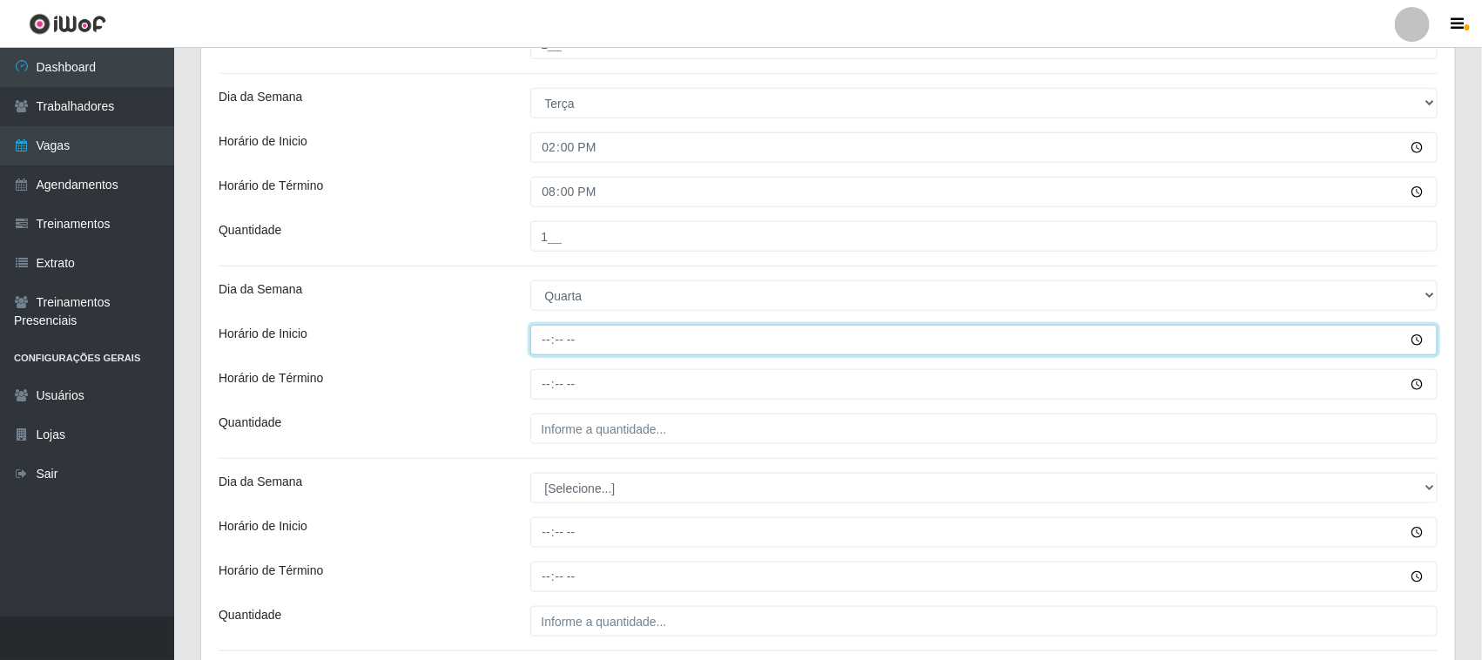
click at [545, 337] on input "Horário de Inicio" at bounding box center [984, 340] width 908 height 30
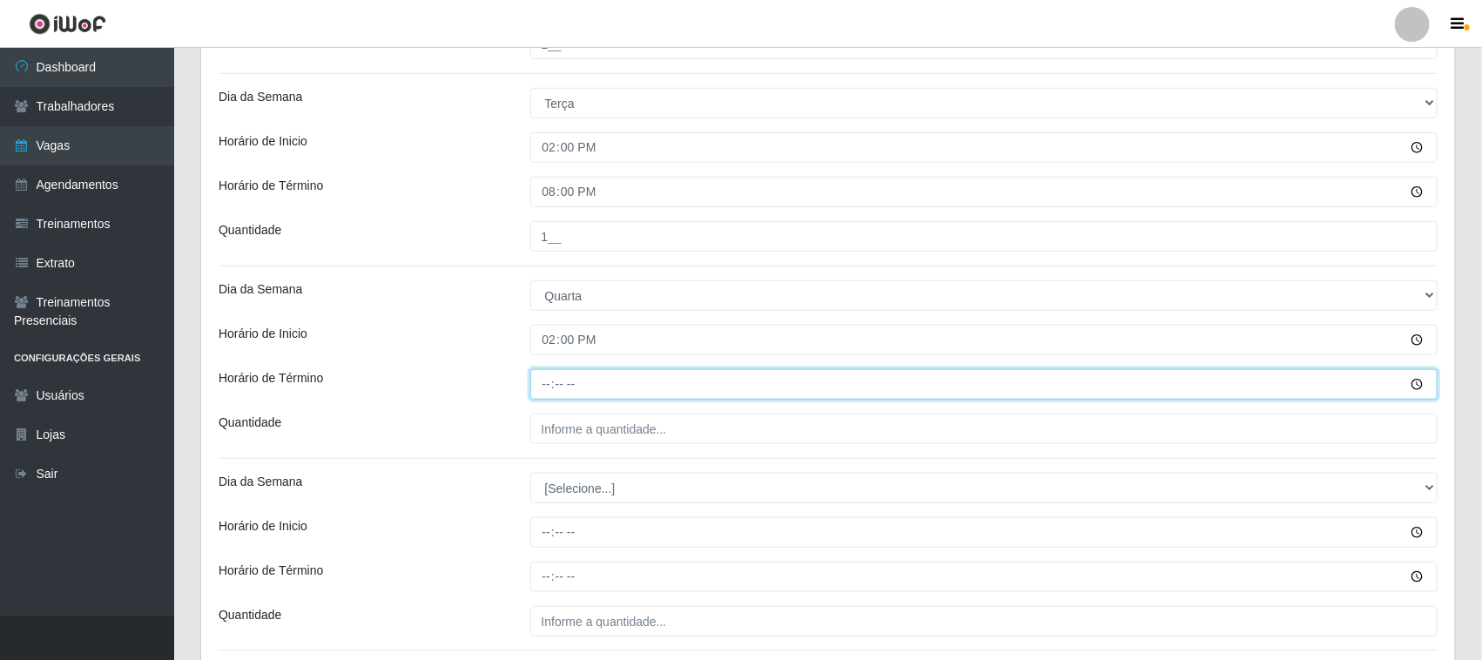
click at [538, 384] on input "Horário de Término" at bounding box center [984, 384] width 908 height 30
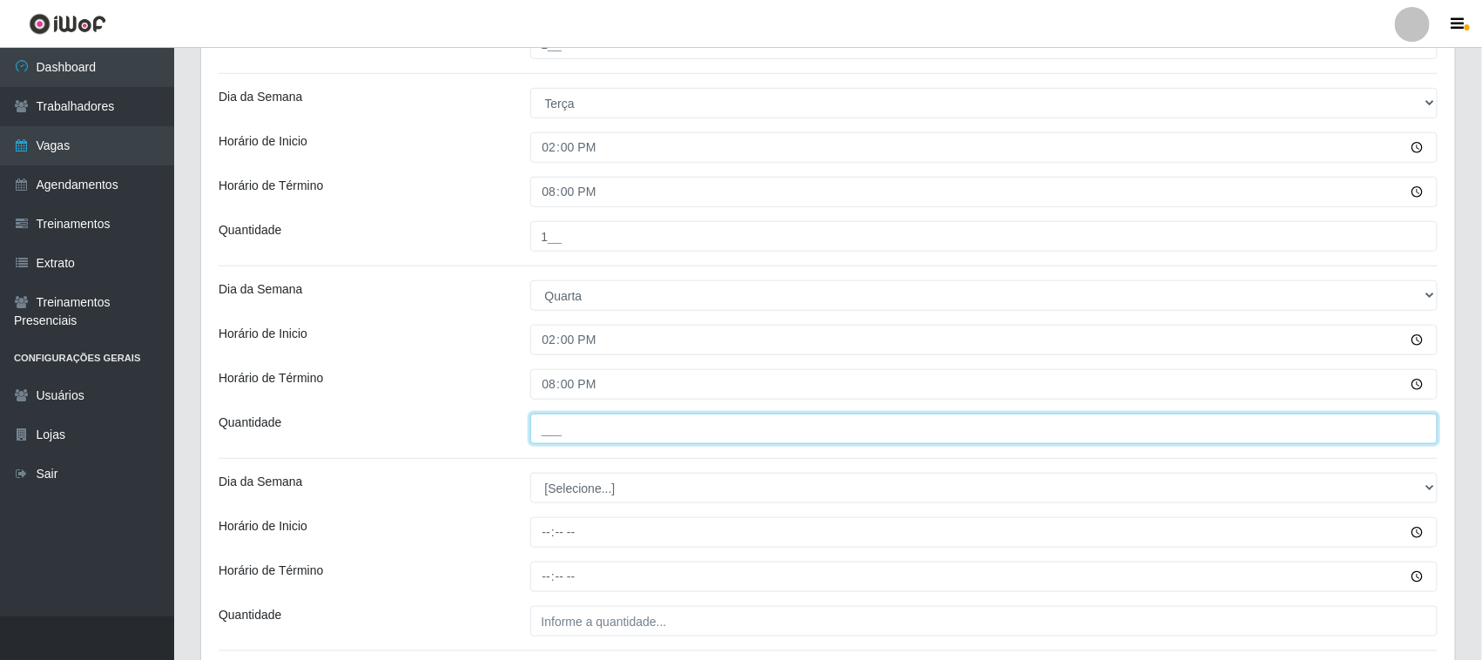
click at [590, 440] on input "___" at bounding box center [984, 429] width 908 height 30
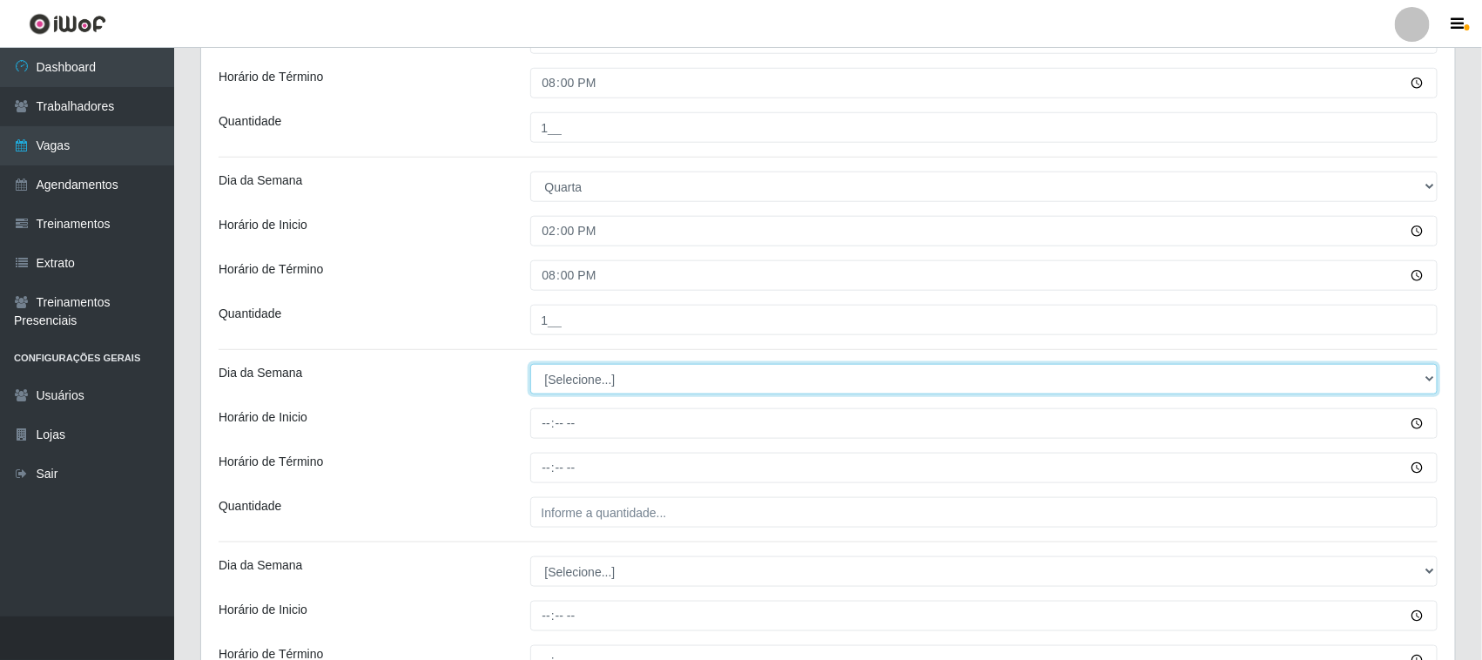
drag, startPoint x: 585, startPoint y: 383, endPoint x: 585, endPoint y: 394, distance: 11.3
click at [585, 383] on select "[Selecione...] Segunda Terça Quarta Quinta Sexta Sábado Domingo" at bounding box center [984, 379] width 908 height 30
click at [530, 366] on select "[Selecione...] Segunda Terça Quarta Quinta Sexta Sábado Domingo" at bounding box center [984, 379] width 908 height 30
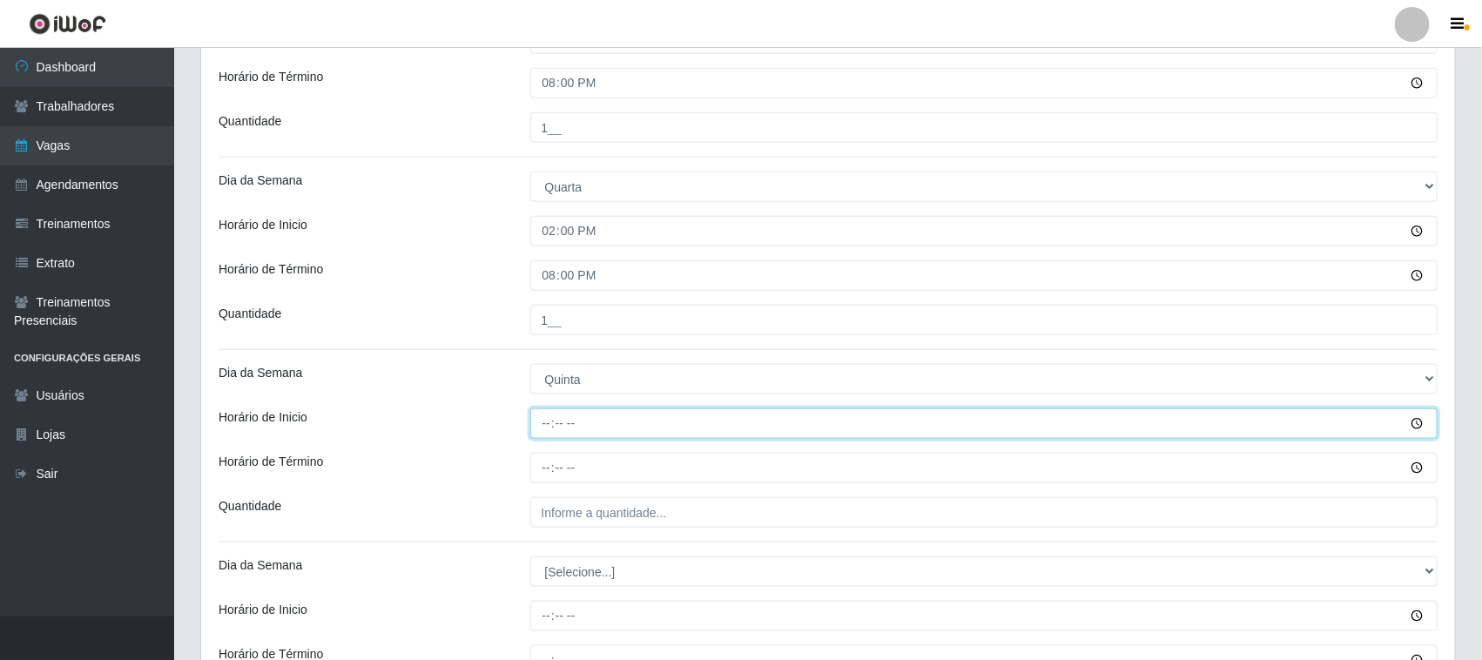
click at [547, 428] on input "Horário de Inicio" at bounding box center [984, 423] width 908 height 30
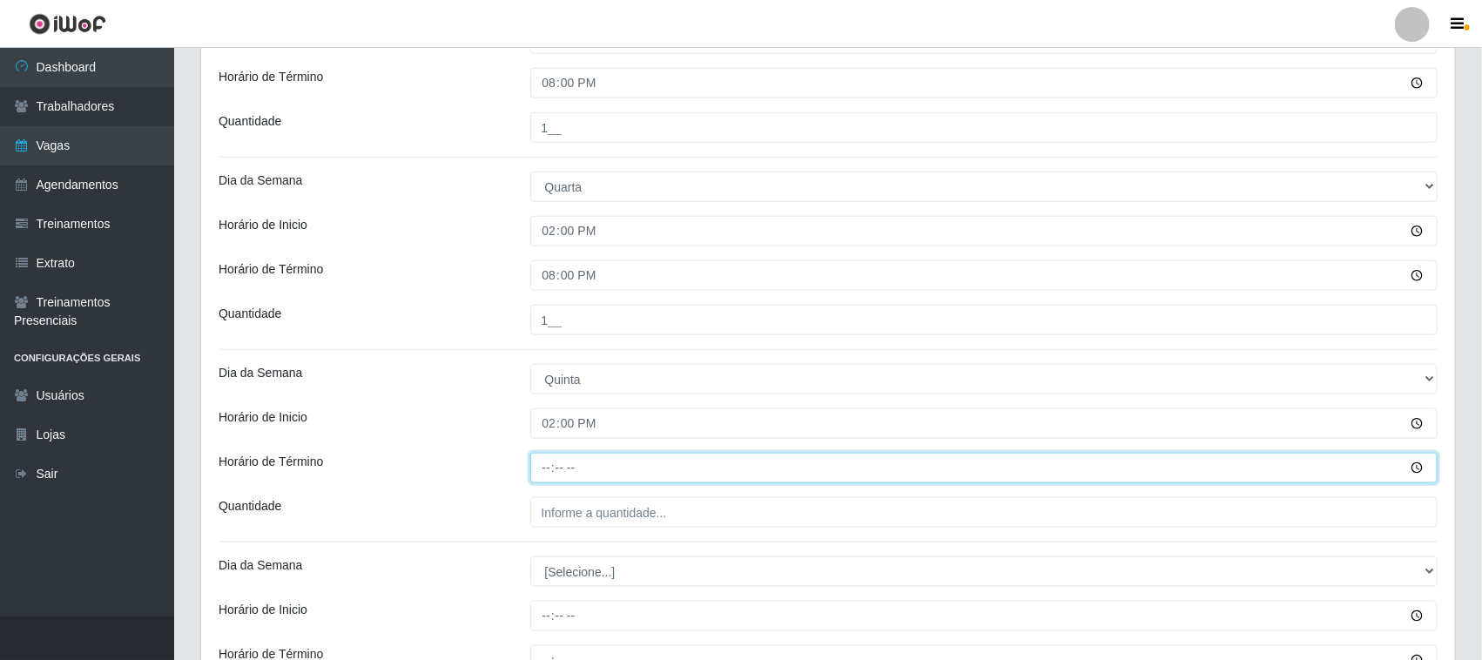
click at [551, 467] on input "Horário de Término" at bounding box center [984, 468] width 908 height 30
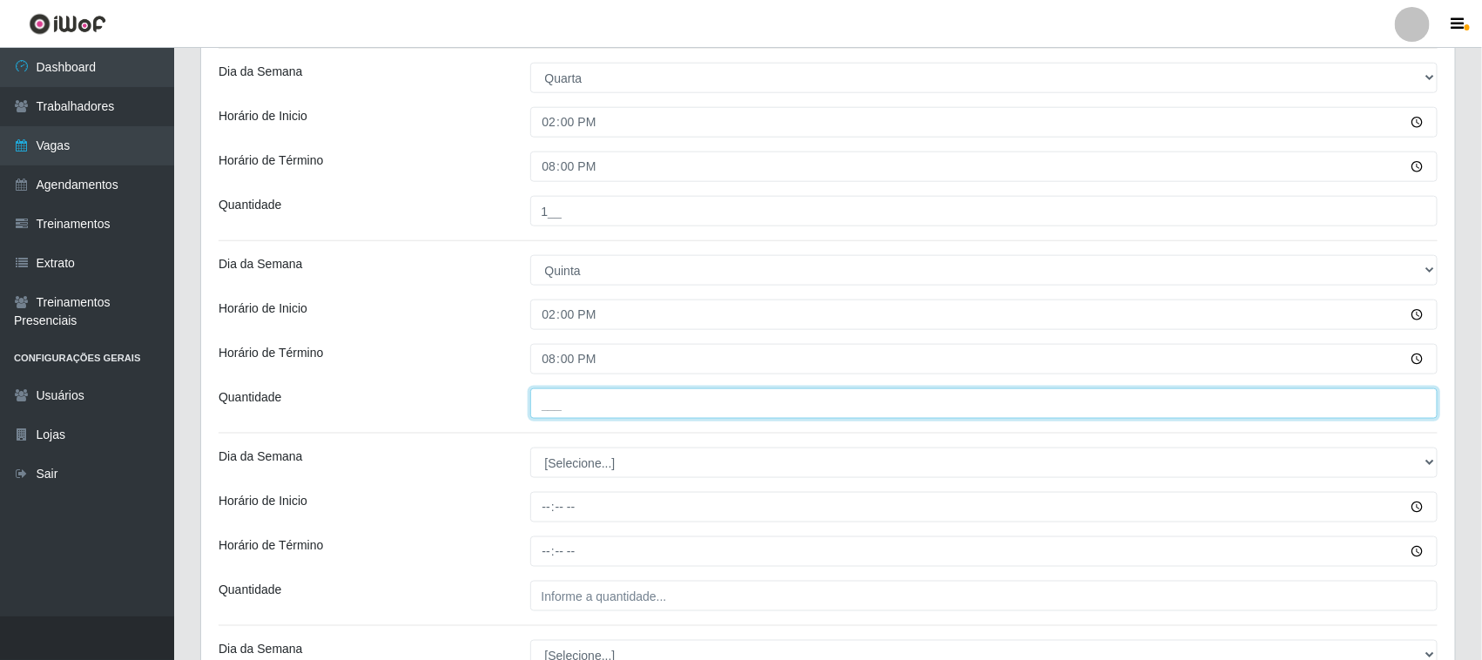
drag, startPoint x: 572, startPoint y: 412, endPoint x: 580, endPoint y: 428, distance: 18.3
click at [573, 412] on input "___" at bounding box center [984, 403] width 908 height 30
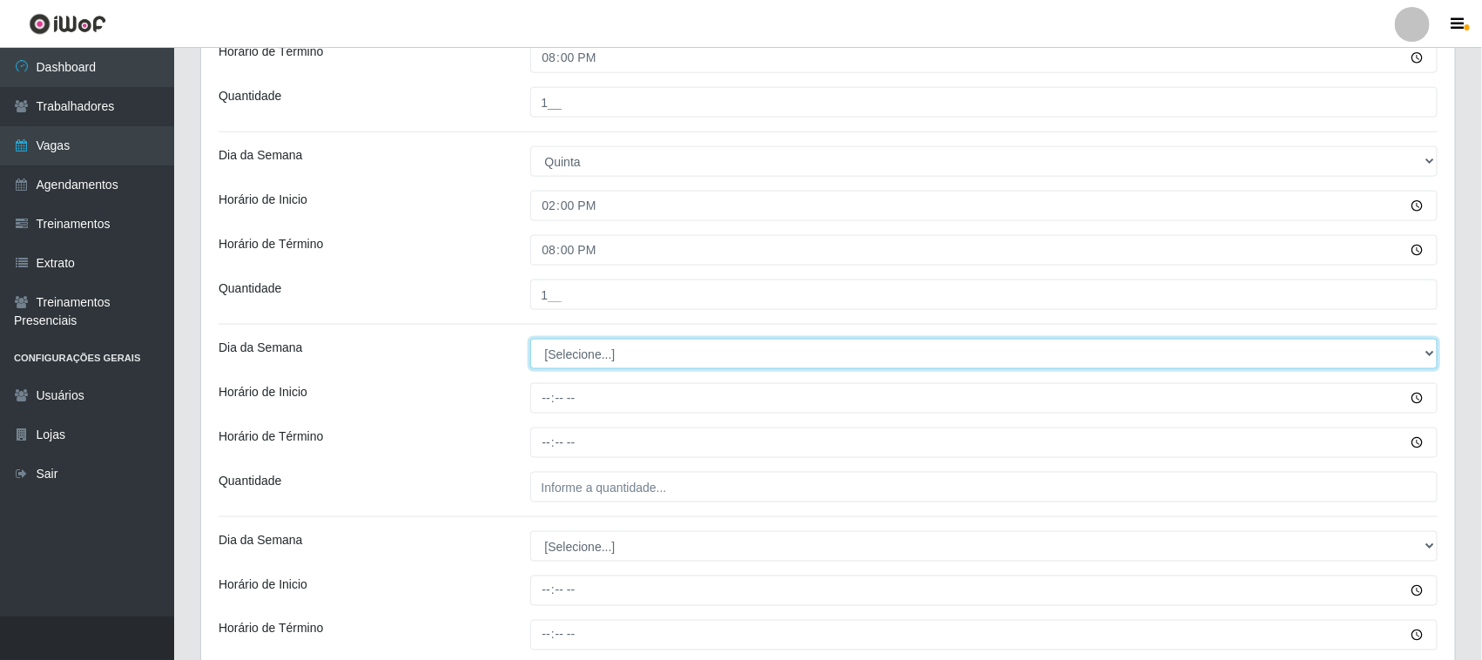
drag, startPoint x: 577, startPoint y: 354, endPoint x: 580, endPoint y: 370, distance: 15.9
click at [577, 354] on select "[Selecione...] Segunda Terça Quarta Quinta Sexta Sábado Domingo" at bounding box center [984, 354] width 908 height 30
click at [530, 340] on select "[Selecione...] Segunda Terça Quarta Quinta Sexta Sábado Domingo" at bounding box center [984, 354] width 908 height 30
click at [533, 402] on input "Horário de Inicio" at bounding box center [984, 398] width 908 height 30
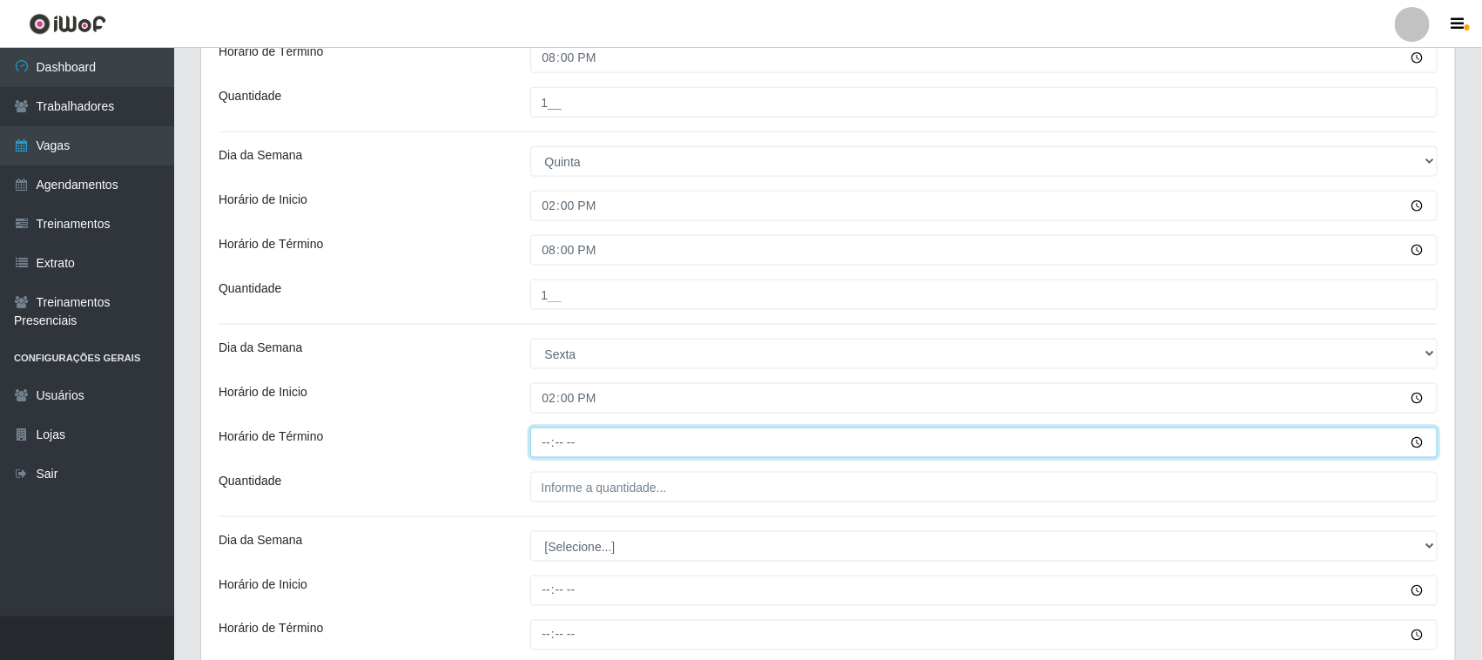
click at [541, 446] on input "Horário de Término" at bounding box center [984, 443] width 908 height 30
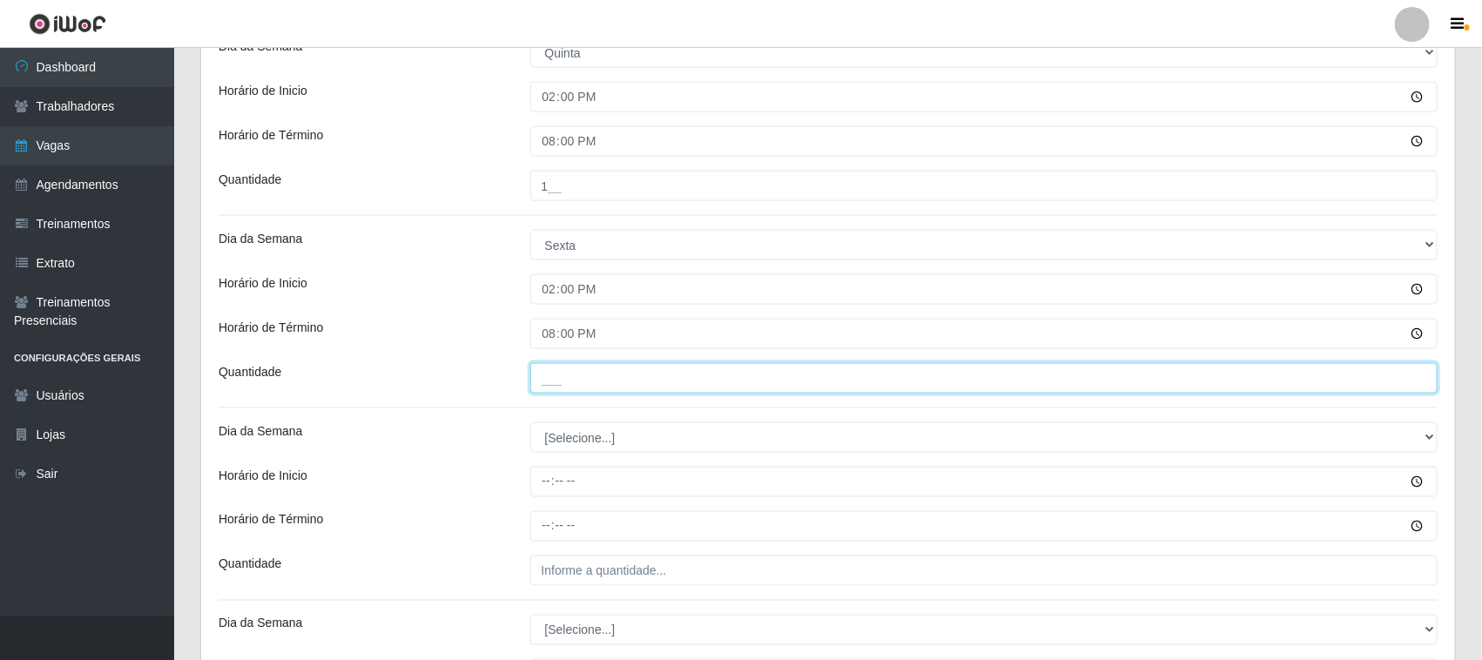
click at [586, 375] on input "___" at bounding box center [984, 378] width 908 height 30
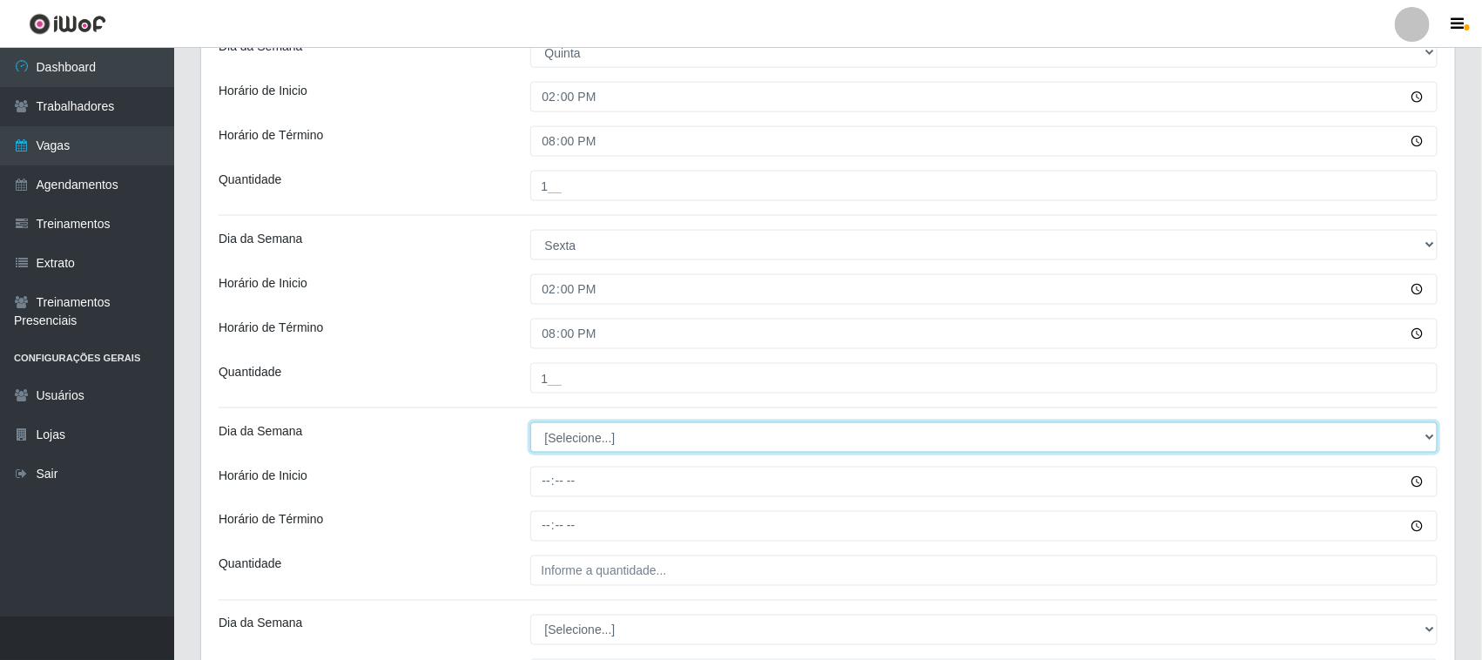
click at [572, 441] on select "[Selecione...] Segunda Terça Quarta Quinta Sexta Sábado Domingo" at bounding box center [984, 437] width 908 height 30
click at [530, 424] on select "[Selecione...] Segunda Terça Quarta Quinta Sexta Sábado Domingo" at bounding box center [984, 437] width 908 height 30
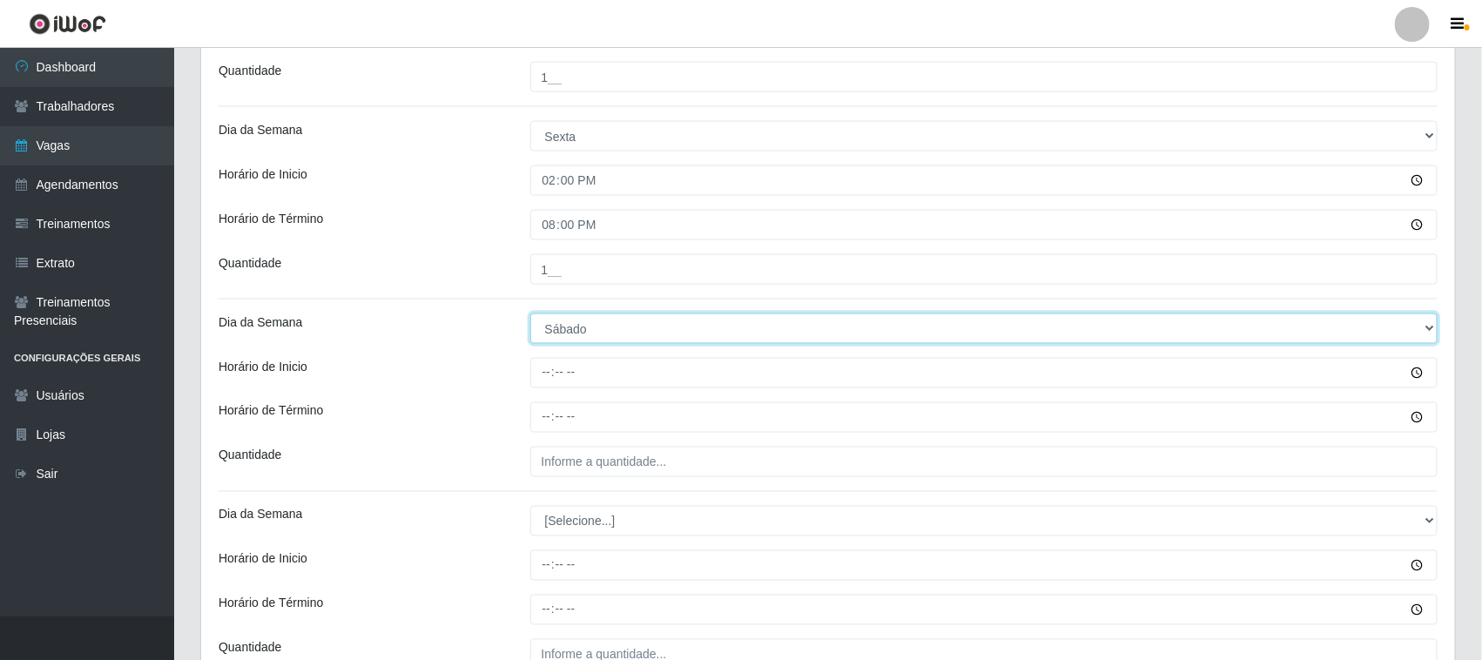
scroll to position [1215, 0]
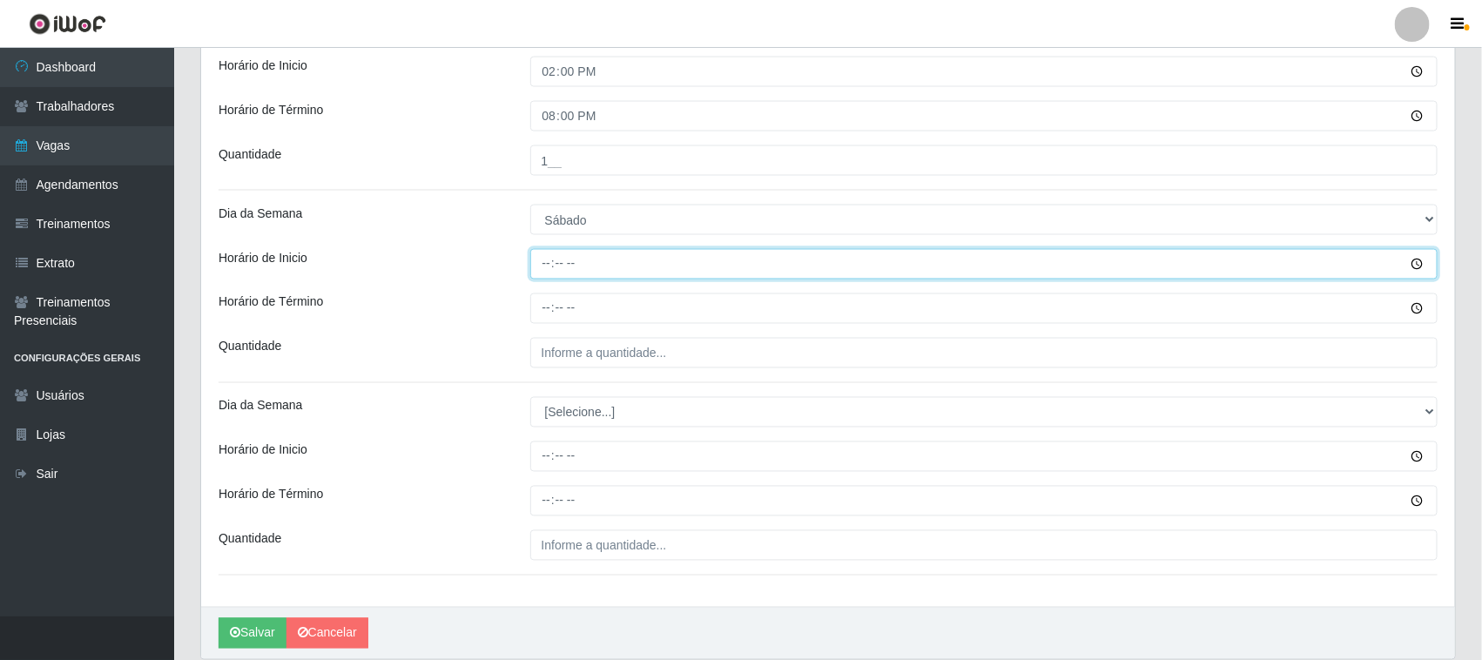
click at [544, 276] on input "Horário de Inicio" at bounding box center [984, 264] width 908 height 30
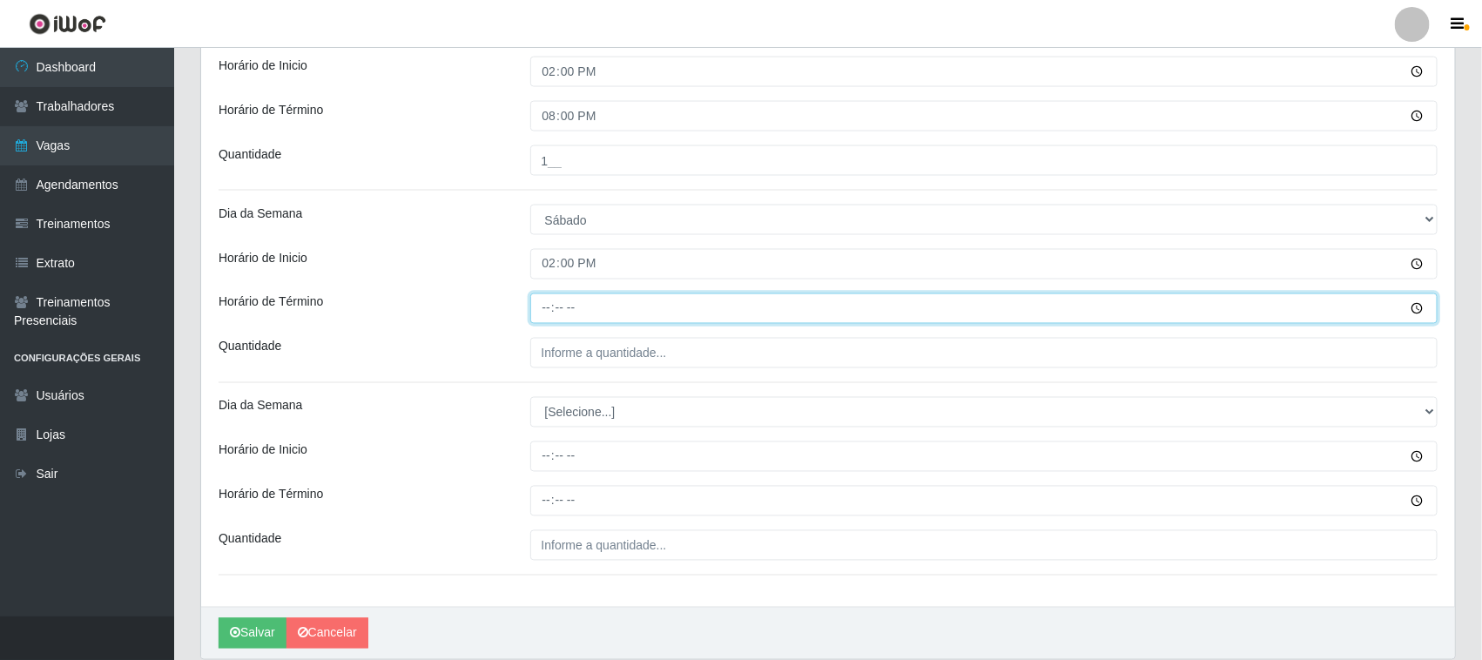
click at [538, 318] on input "Horário de Término" at bounding box center [984, 308] width 908 height 30
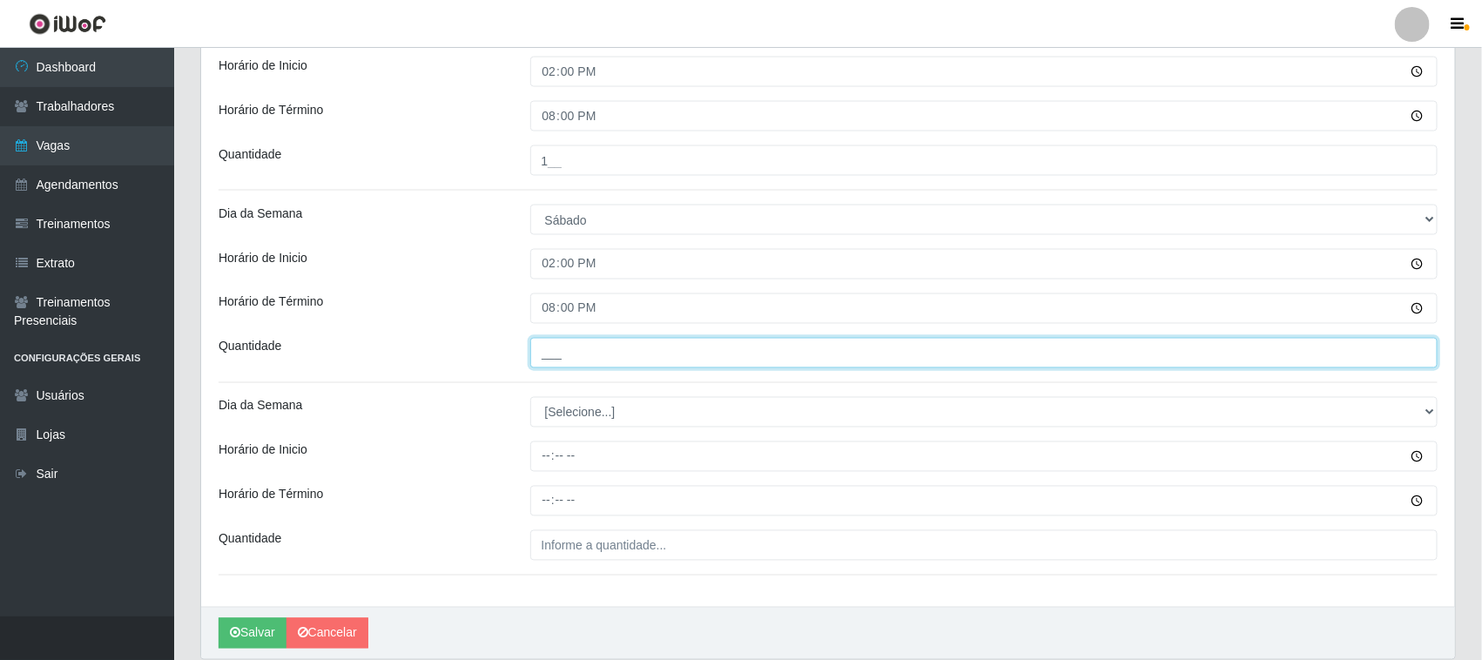
click at [575, 354] on input "___" at bounding box center [984, 353] width 908 height 30
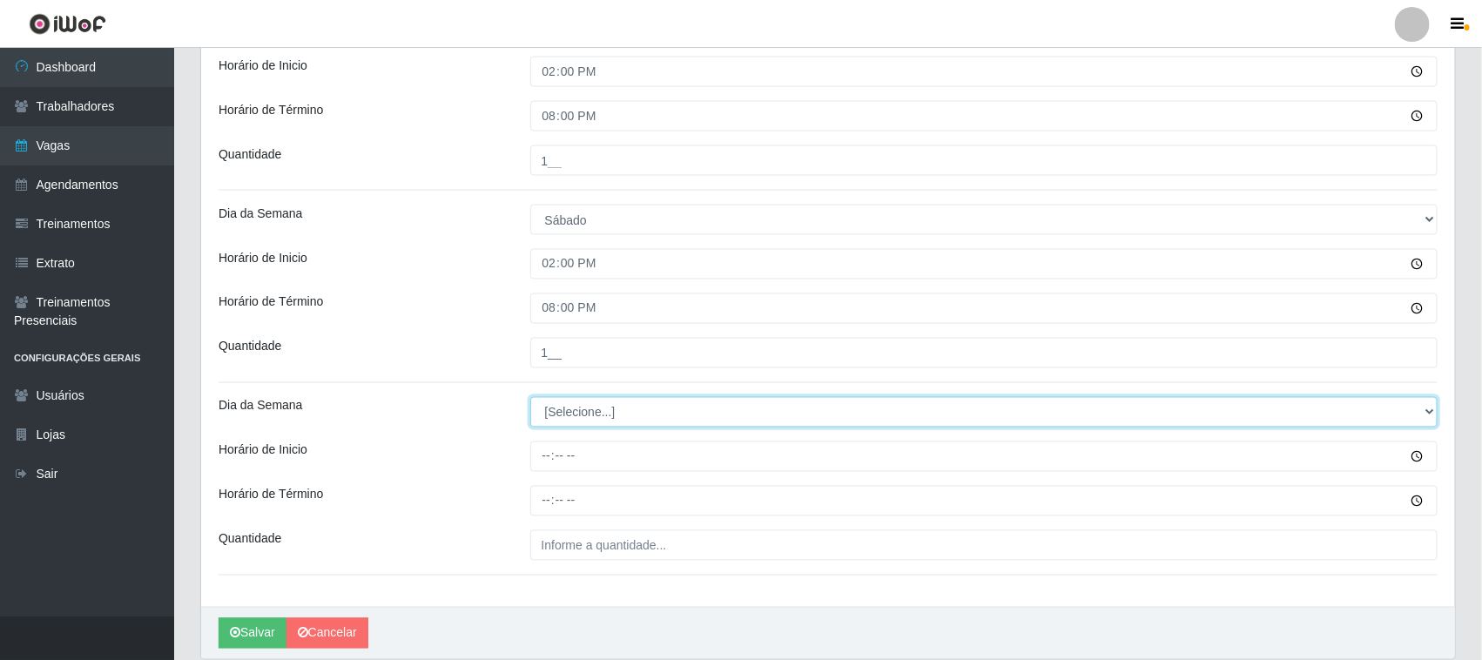
click at [546, 408] on select "[Selecione...] Segunda Terça Quarta Quinta Sexta Sábado Domingo" at bounding box center [984, 412] width 908 height 30
click at [530, 400] on select "[Selecione...] Segunda Terça Quarta Quinta Sexta Sábado Domingo" at bounding box center [984, 412] width 908 height 30
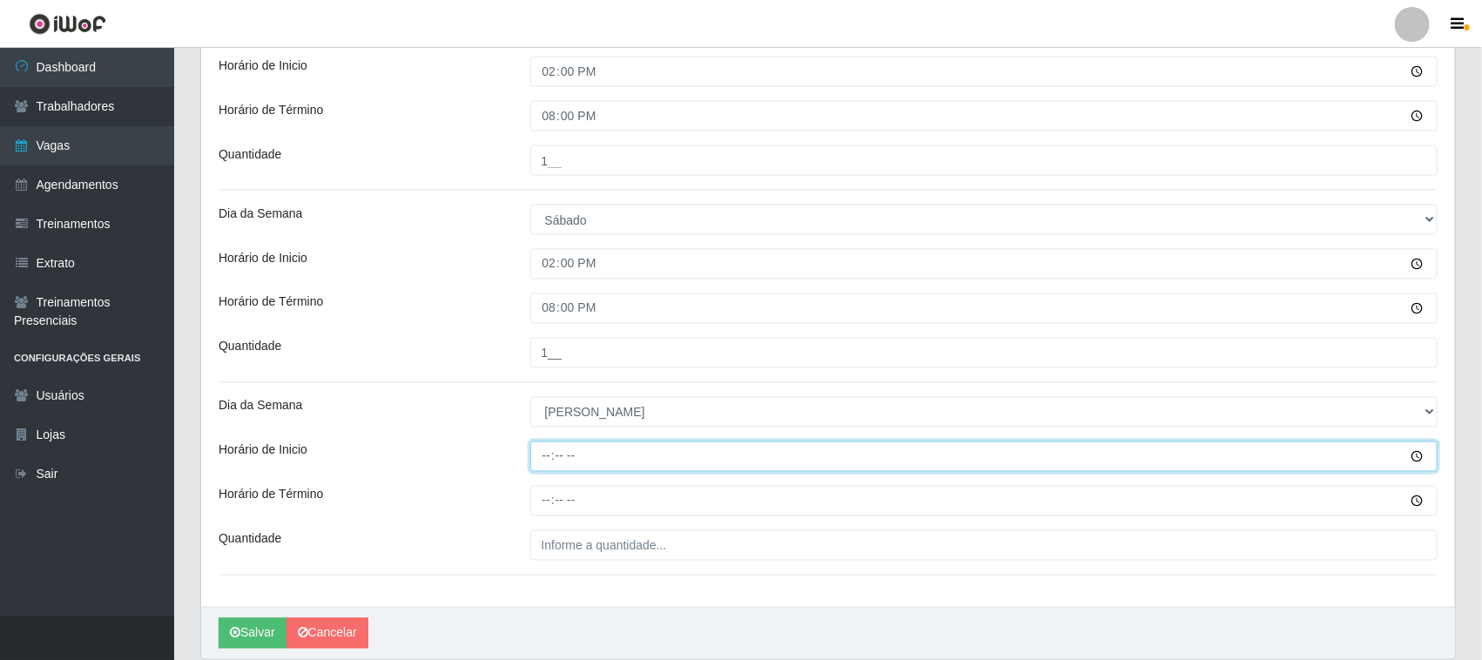
click at [542, 451] on input "Horário de Inicio" at bounding box center [984, 456] width 908 height 30
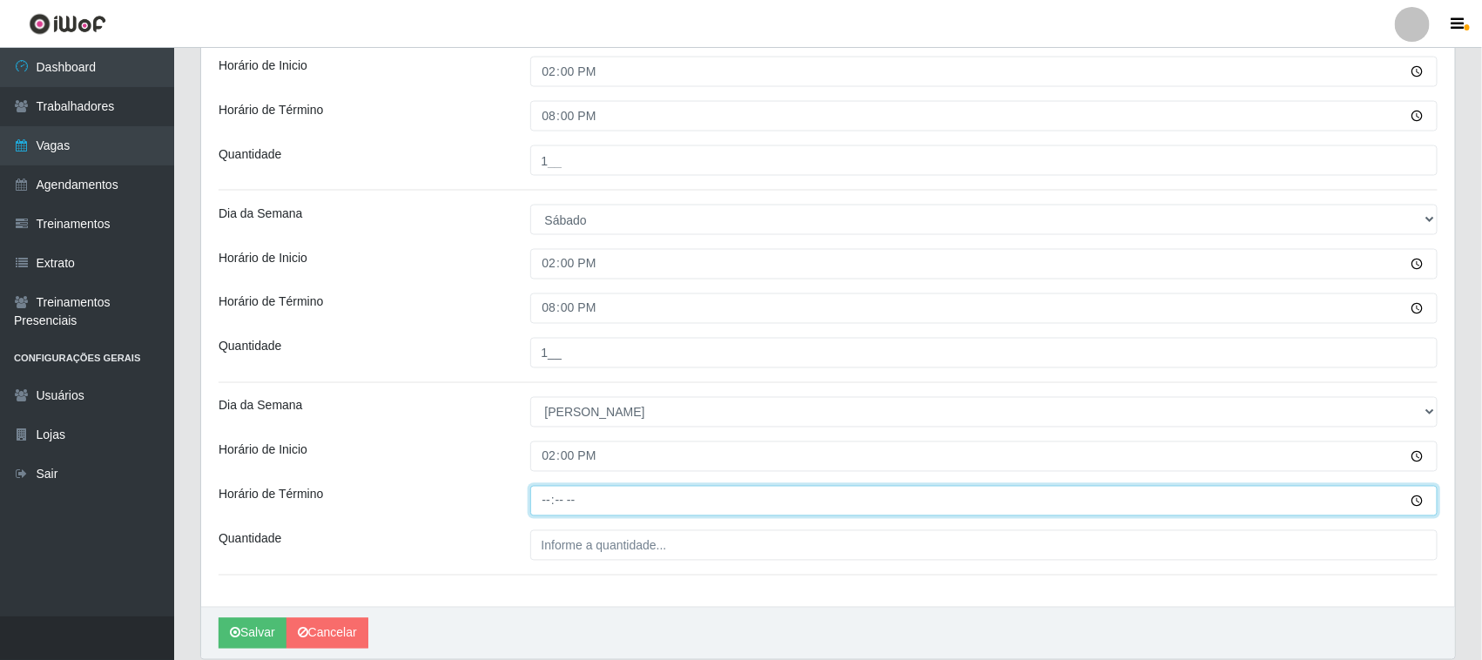
click at [555, 502] on input "Horário de Término" at bounding box center [984, 501] width 908 height 30
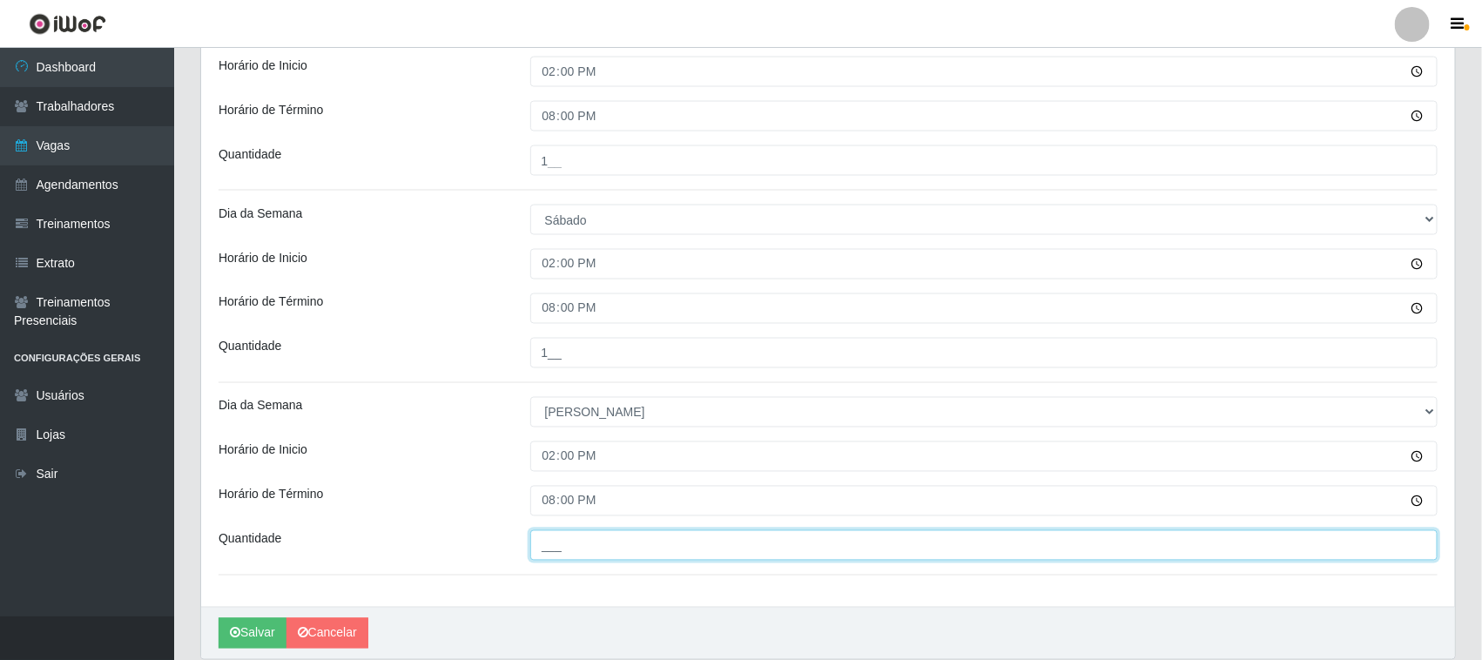
click at [608, 549] on input "___" at bounding box center [984, 545] width 908 height 30
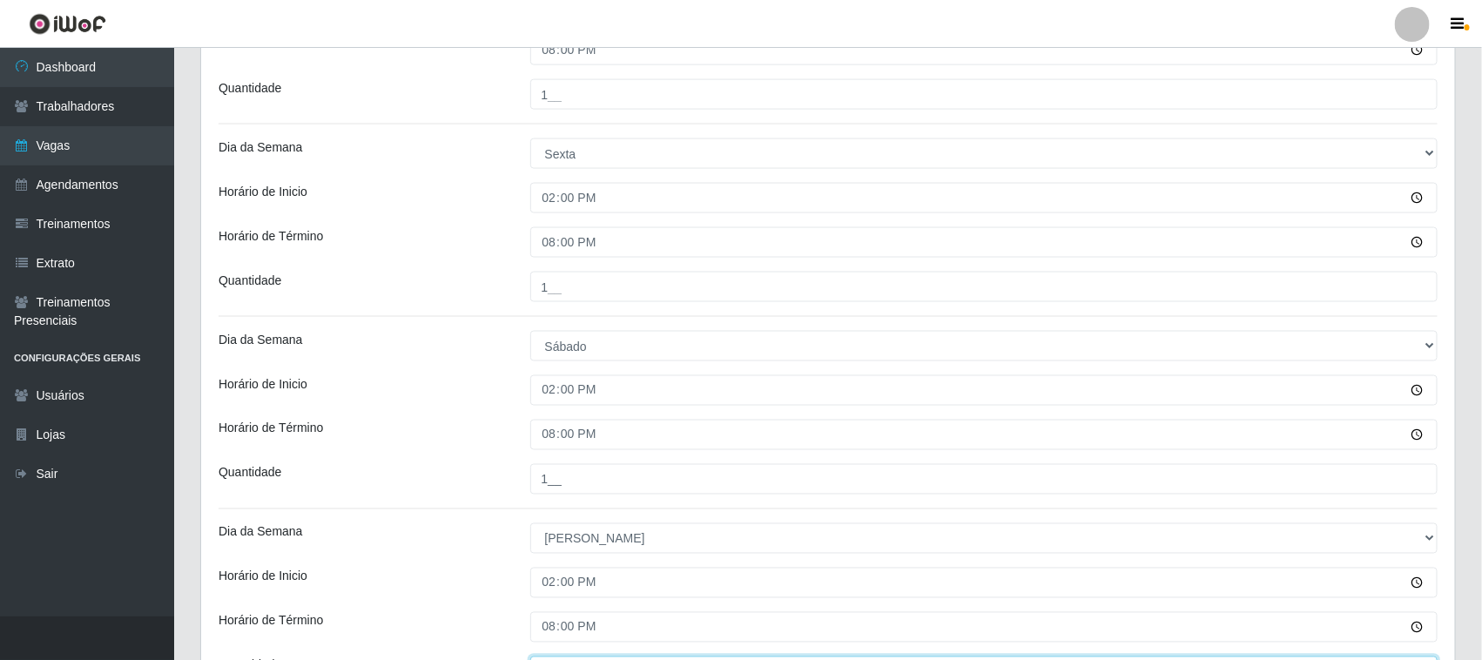
scroll to position [1282, 0]
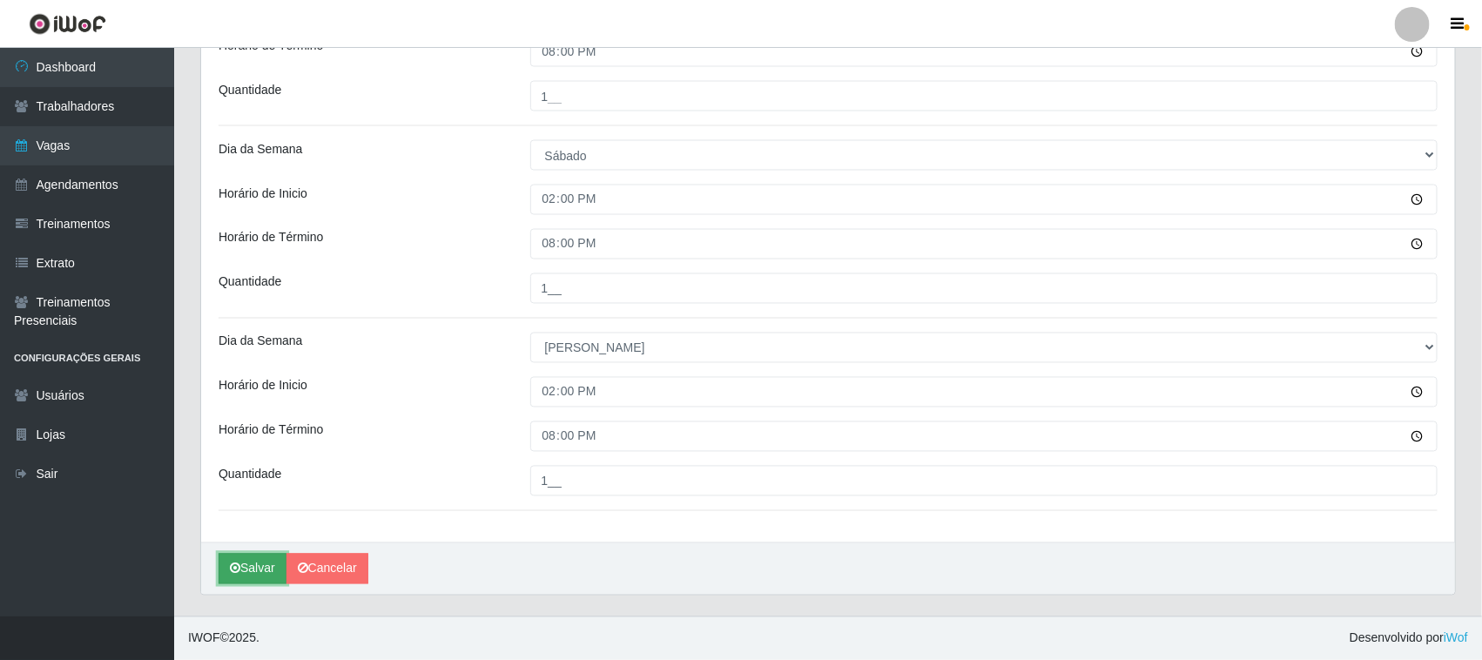
click at [250, 564] on button "Salvar" at bounding box center [253, 569] width 68 height 30
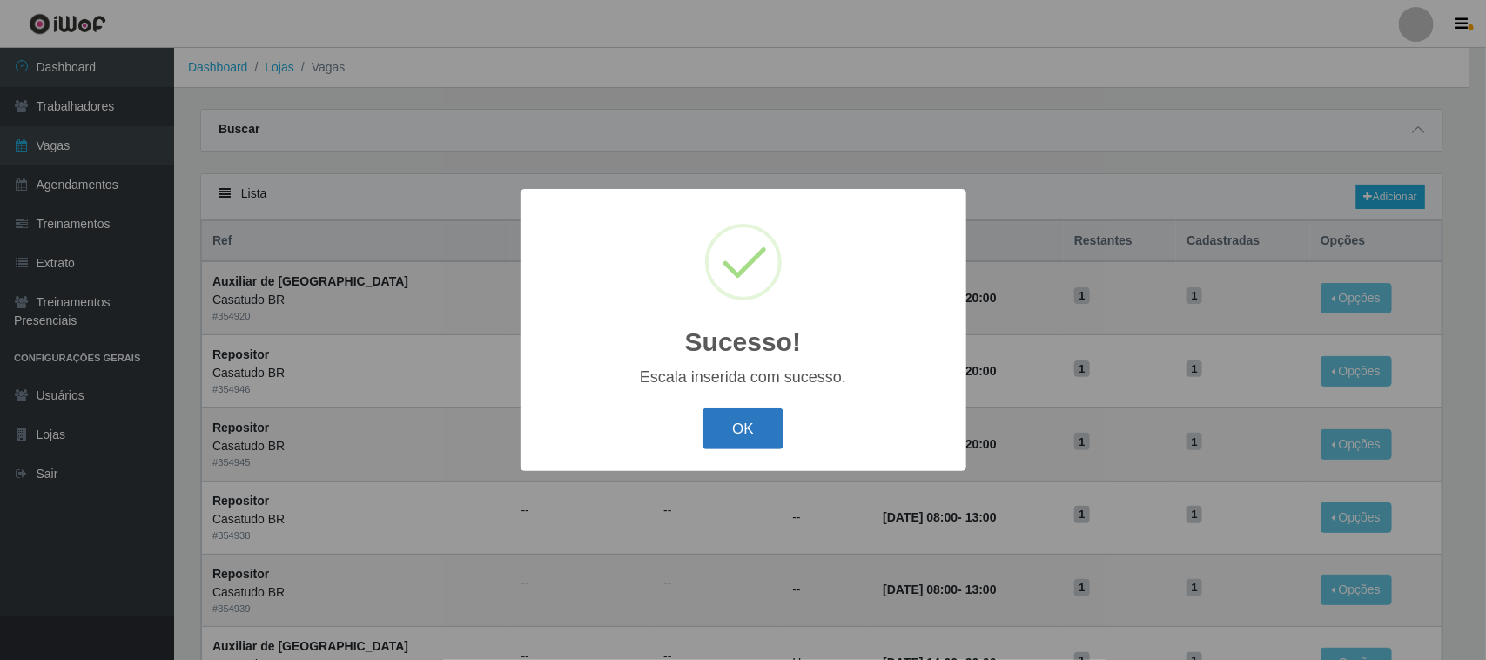
click at [730, 429] on button "OK" at bounding box center [743, 428] width 81 height 41
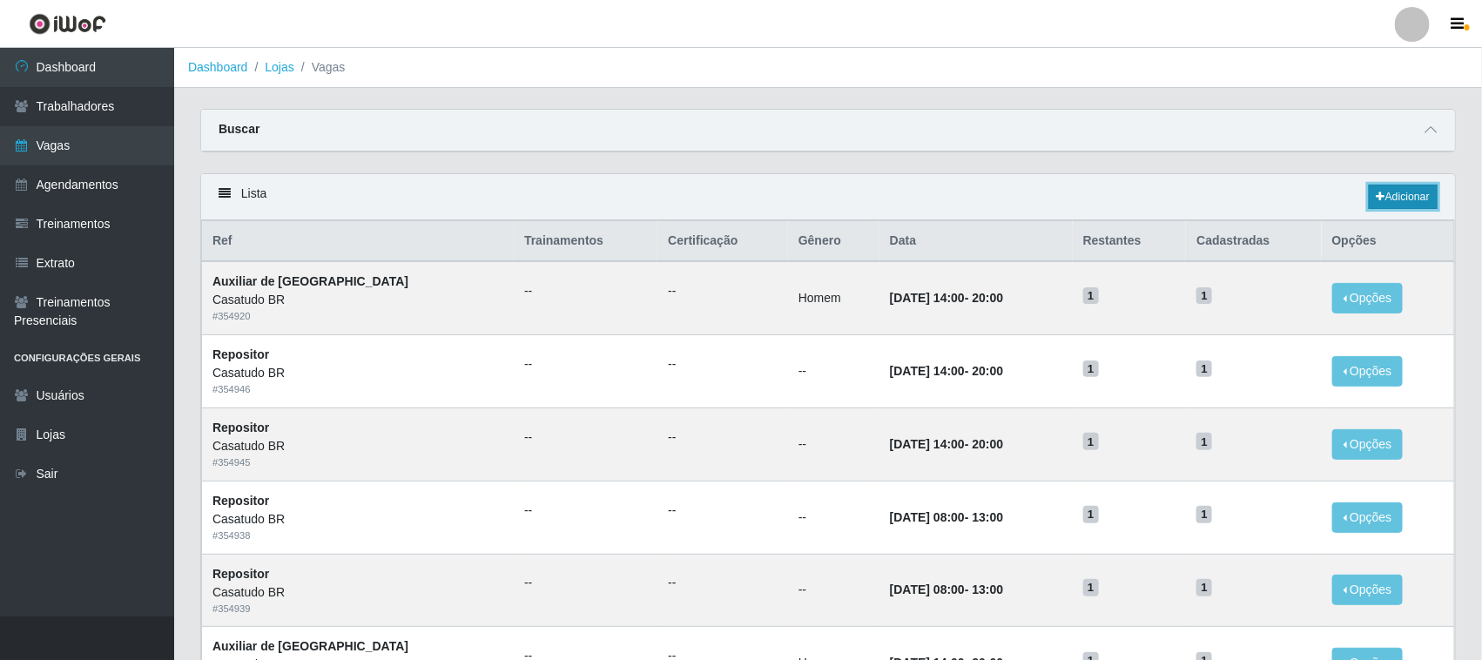
click at [1396, 196] on link "Adicionar" at bounding box center [1403, 197] width 69 height 24
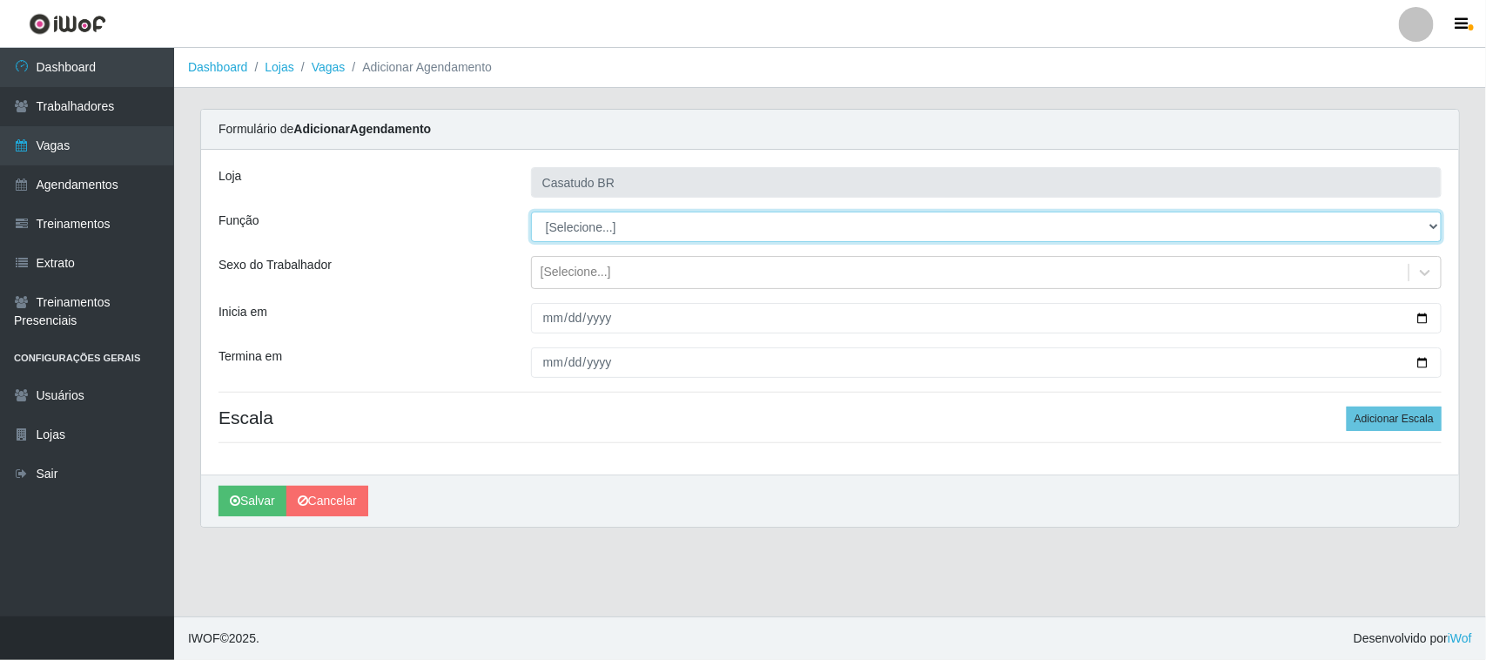
click at [580, 232] on select "[Selecione...] Auxiliar de Estoque Auxiliar de Estoque + Auxiliar de Estoque ++…" at bounding box center [986, 227] width 911 height 30
click at [531, 212] on select "[Selecione...] Auxiliar de Estoque Auxiliar de Estoque + Auxiliar de Estoque ++…" at bounding box center [986, 227] width 911 height 30
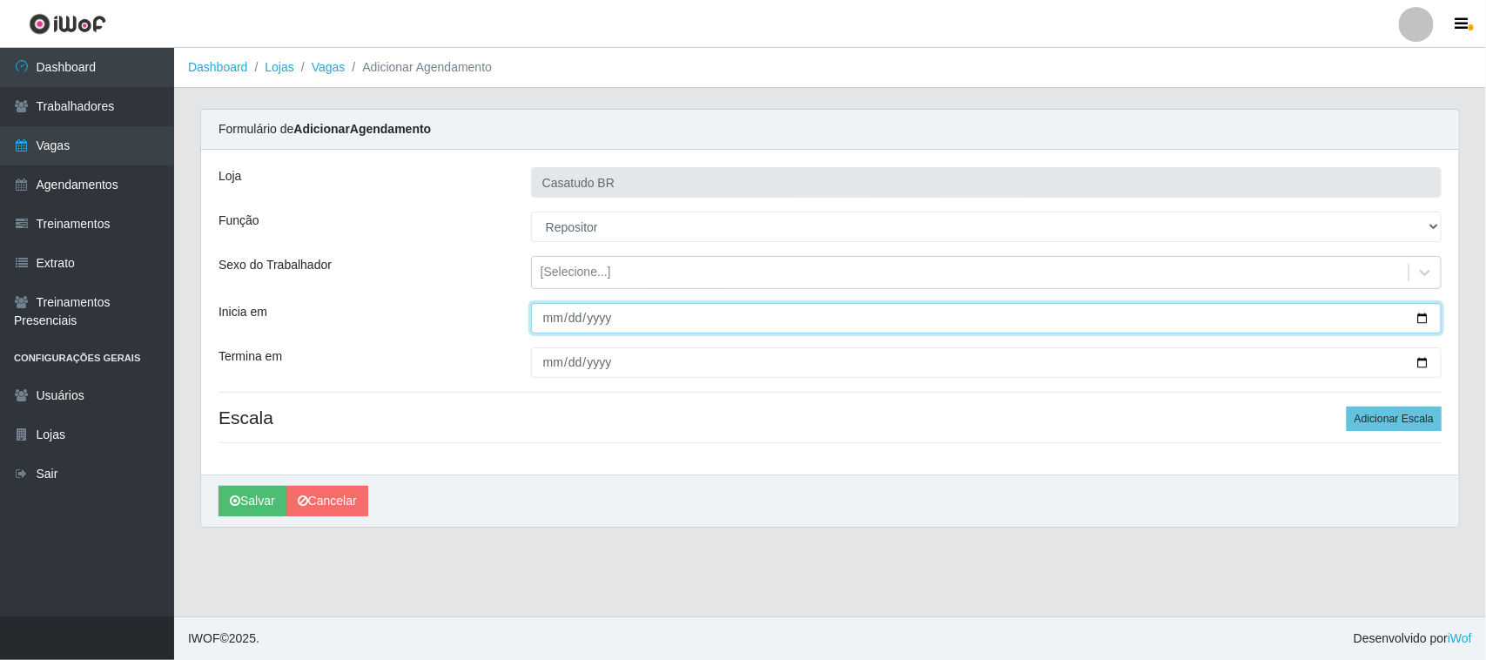
click at [545, 313] on input "Inicia em" at bounding box center [986, 318] width 911 height 30
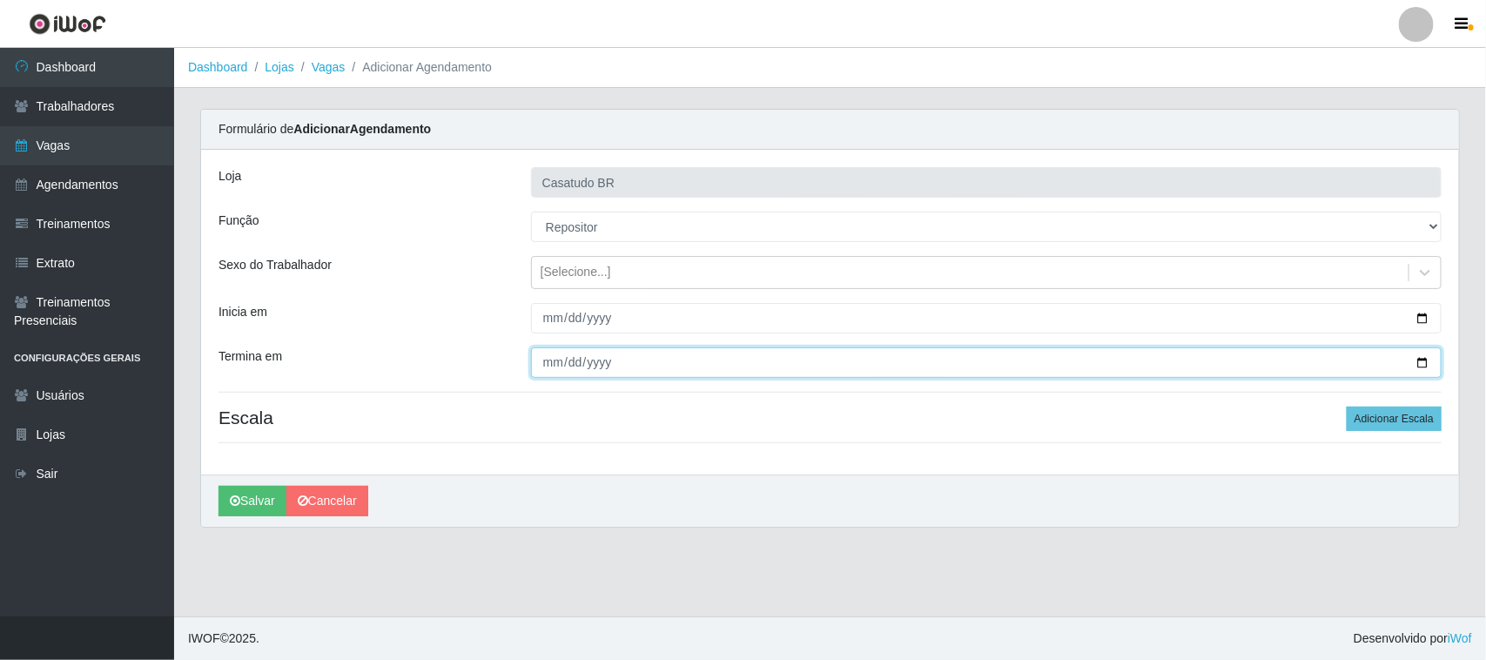
click at [547, 362] on input "Termina em" at bounding box center [986, 362] width 911 height 30
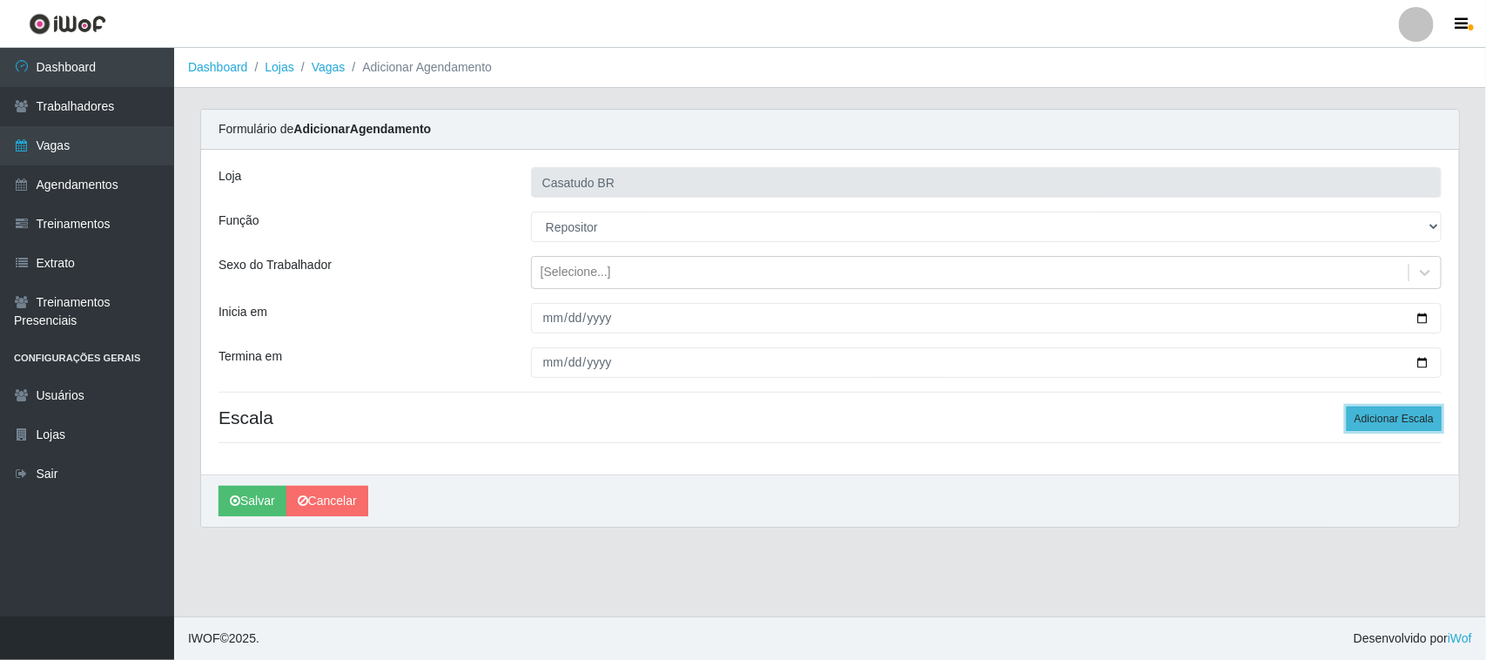
click at [1374, 410] on button "Adicionar Escala" at bounding box center [1394, 419] width 95 height 24
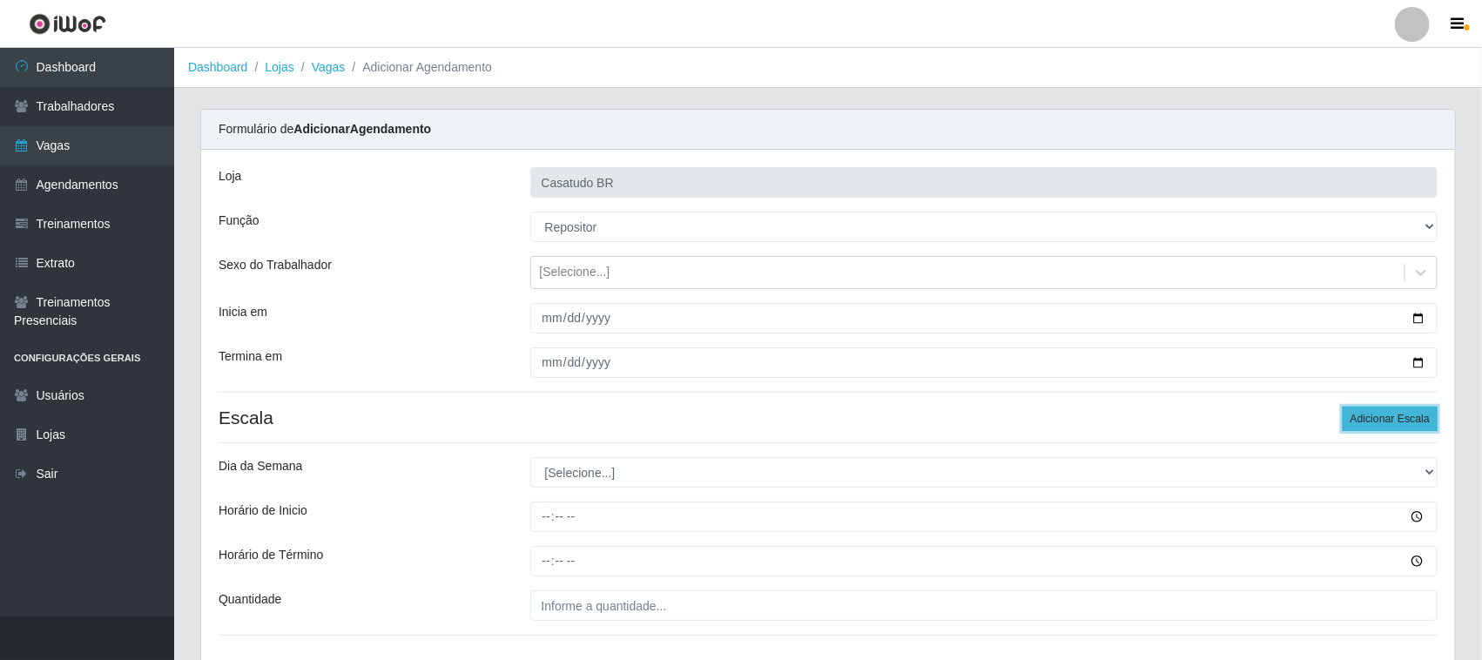
click at [1373, 414] on button "Adicionar Escala" at bounding box center [1390, 419] width 95 height 24
click at [1374, 414] on button "Adicionar Escala" at bounding box center [1390, 419] width 95 height 24
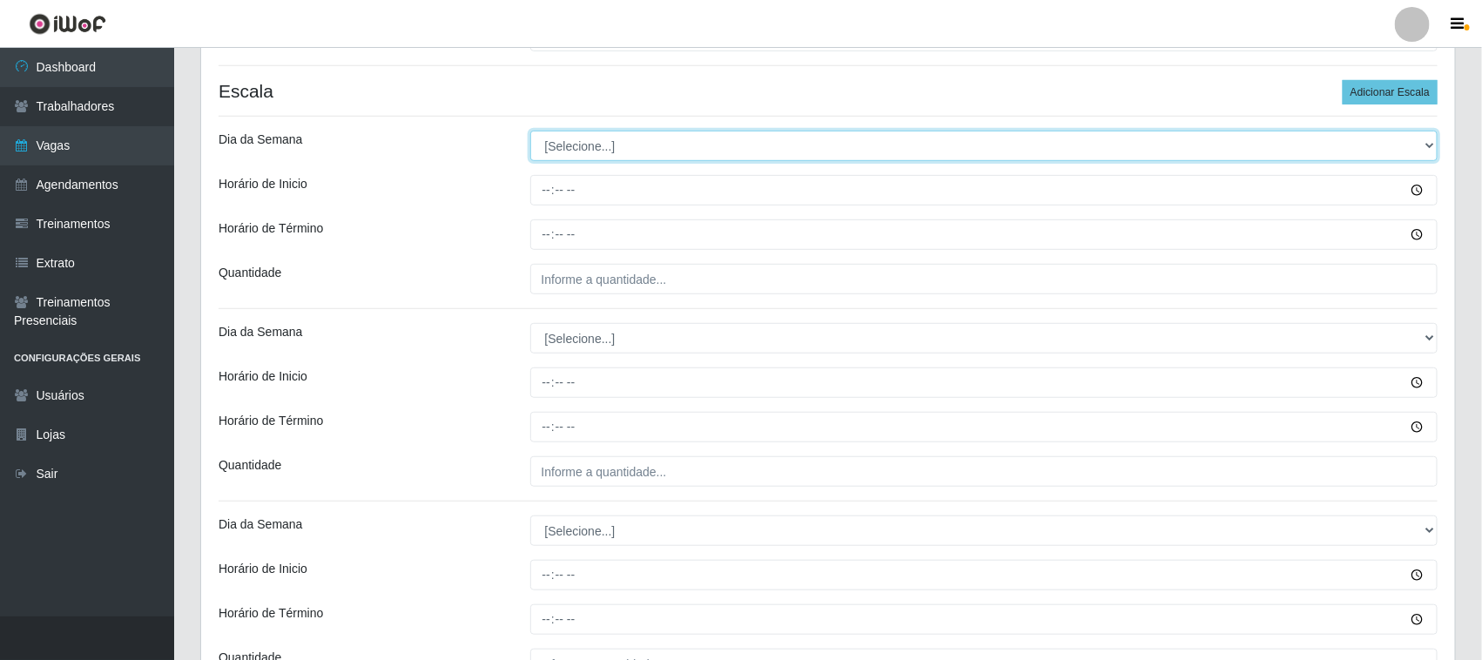
click at [636, 148] on select "[Selecione...] Segunda Terça Quarta Quinta Sexta Sábado Domingo" at bounding box center [984, 146] width 908 height 30
click at [530, 131] on select "[Selecione...] Segunda Terça Quarta Quinta Sexta Sábado Domingo" at bounding box center [984, 146] width 908 height 30
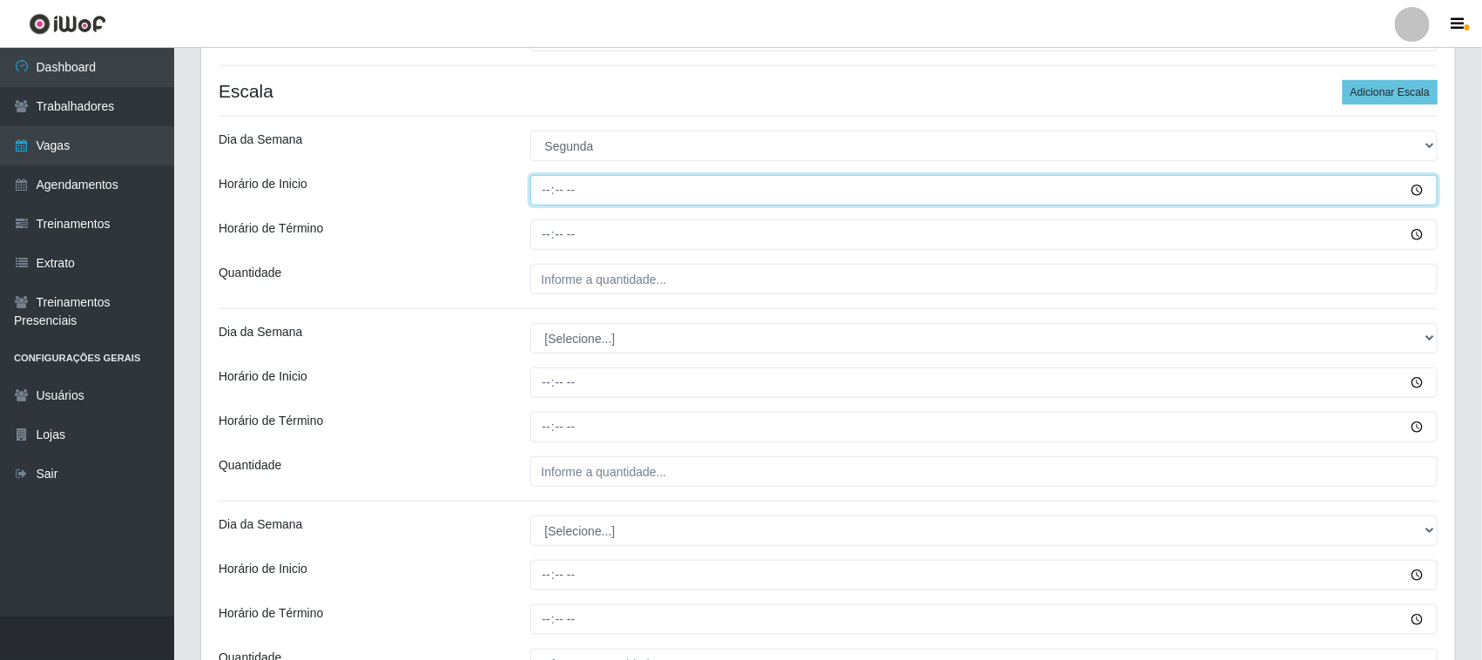
click at [546, 201] on input "Horário de Inicio" at bounding box center [984, 190] width 908 height 30
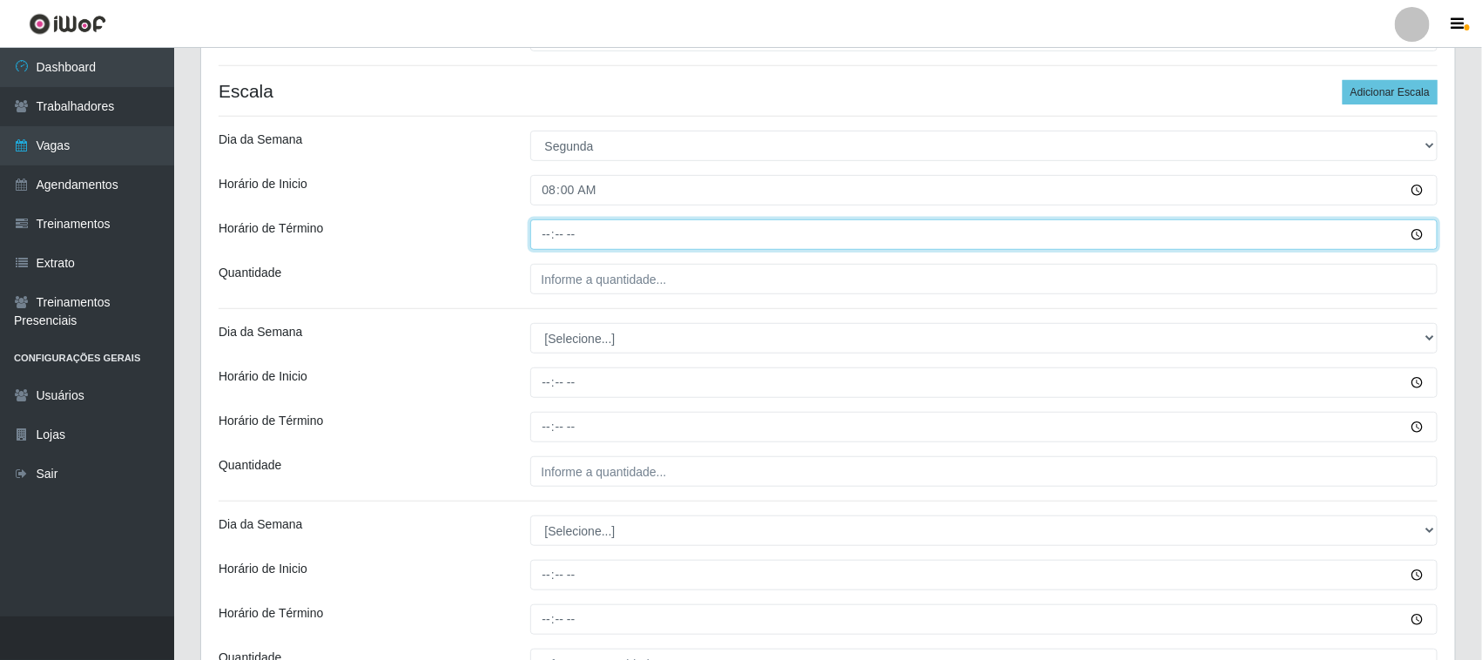
click at [538, 232] on input "Horário de Término" at bounding box center [984, 234] width 908 height 30
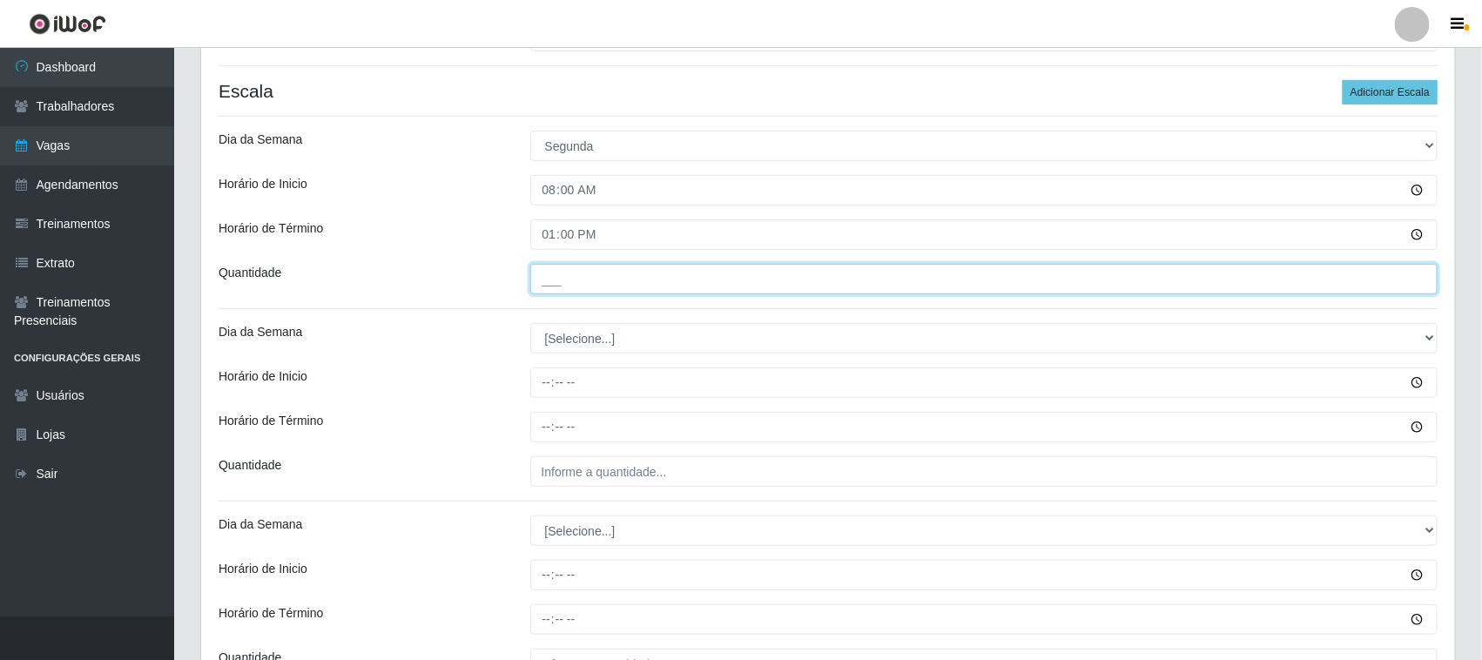
click at [616, 280] on input "___" at bounding box center [984, 279] width 908 height 30
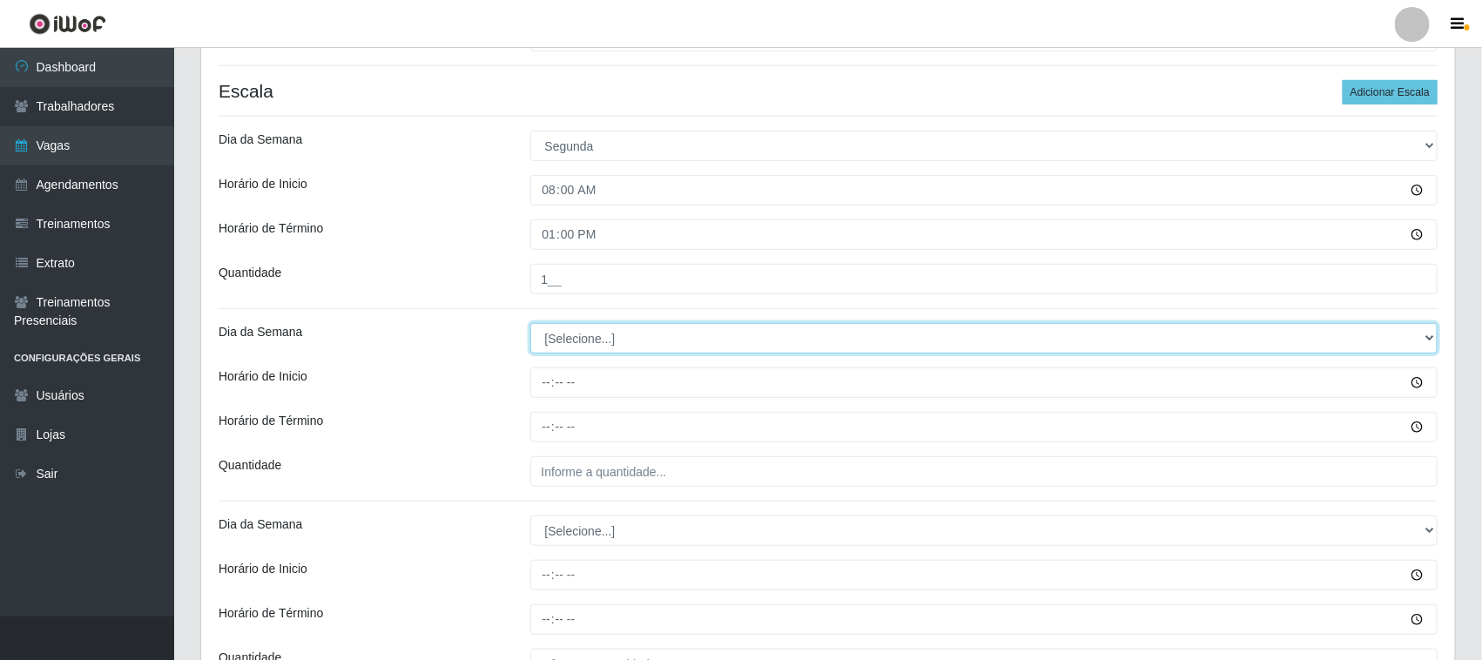
drag, startPoint x: 576, startPoint y: 340, endPoint x: 581, endPoint y: 350, distance: 10.5
click at [576, 340] on select "[Selecione...] Segunda Terça Quarta Quinta Sexta Sábado Domingo" at bounding box center [984, 338] width 908 height 30
click at [530, 325] on select "[Selecione...] Segunda Terça Quarta Quinta Sexta Sábado Domingo" at bounding box center [984, 338] width 908 height 30
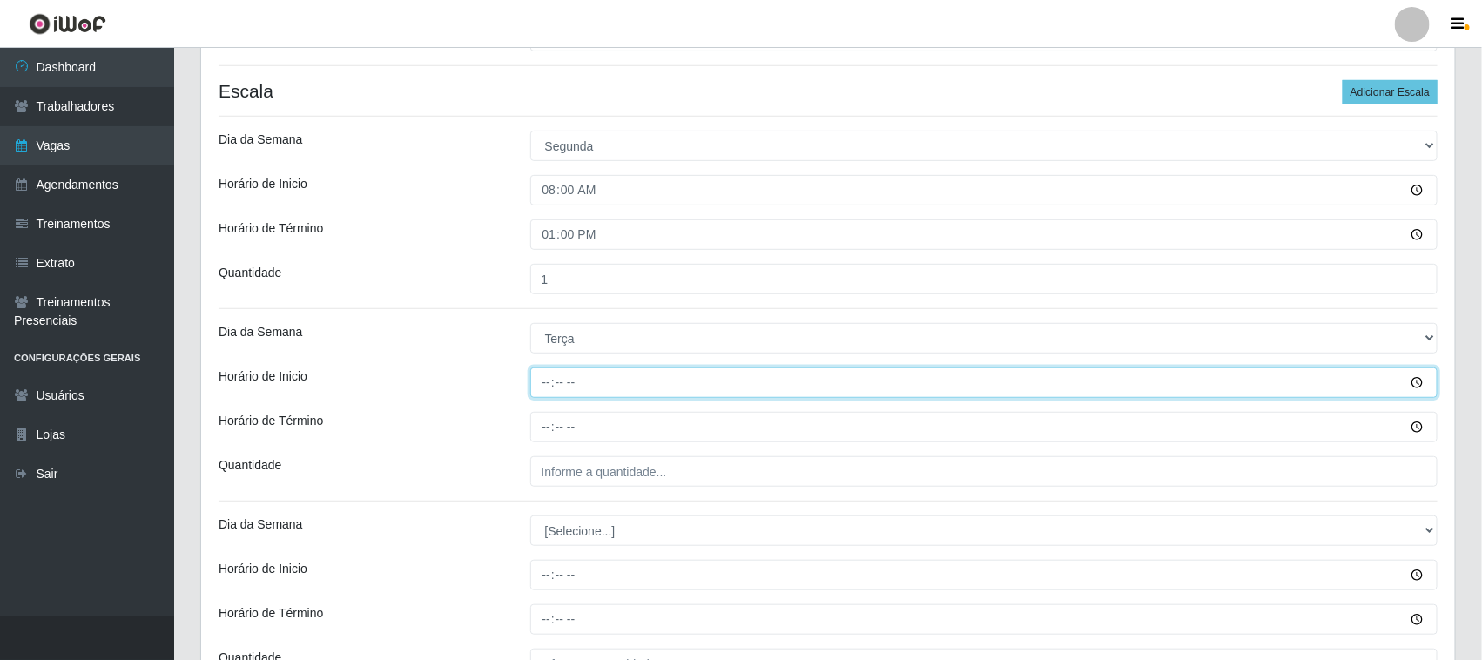
click at [542, 381] on input "Horário de Inicio" at bounding box center [984, 382] width 908 height 30
click at [544, 373] on input "Horário de Inicio" at bounding box center [984, 382] width 908 height 30
click at [551, 381] on input "Horário de Inicio" at bounding box center [984, 382] width 908 height 30
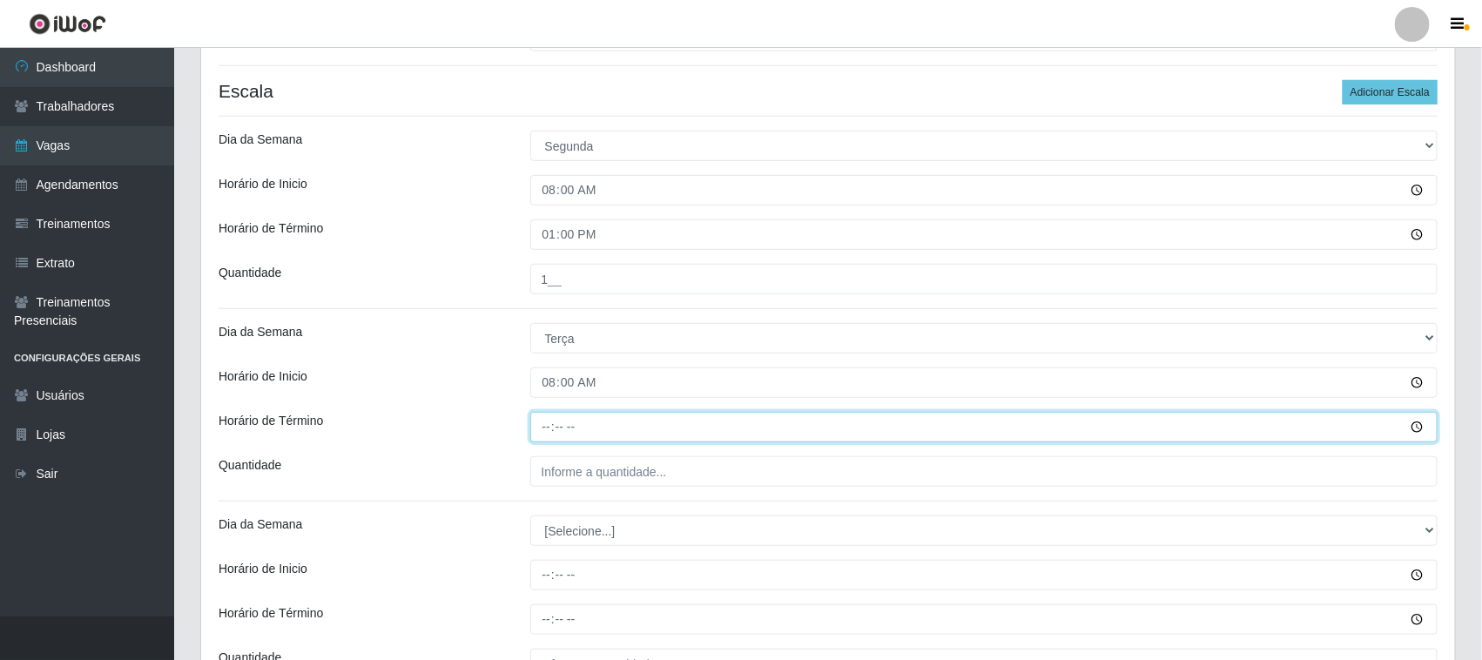
click at [549, 425] on input "Horário de Término" at bounding box center [984, 427] width 908 height 30
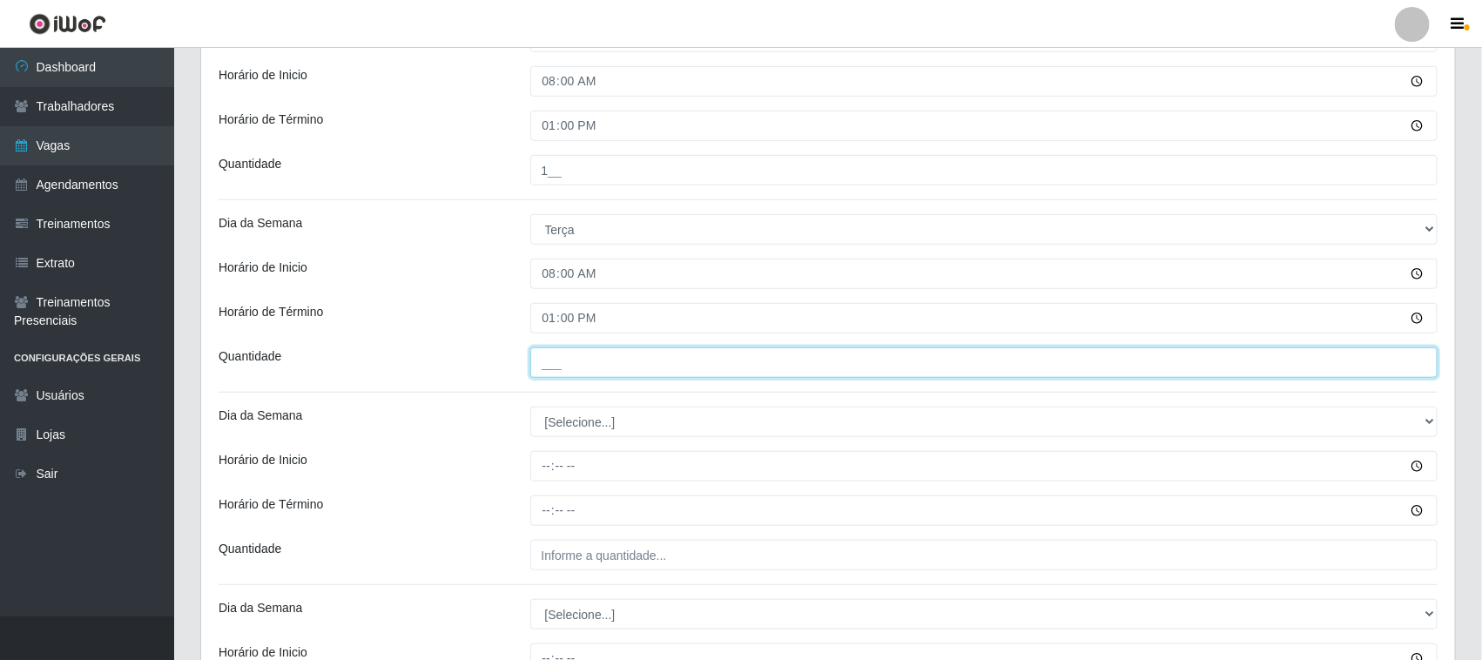
drag, startPoint x: 586, startPoint y: 358, endPoint x: 599, endPoint y: 372, distance: 19.1
click at [586, 358] on input "___" at bounding box center [984, 362] width 908 height 30
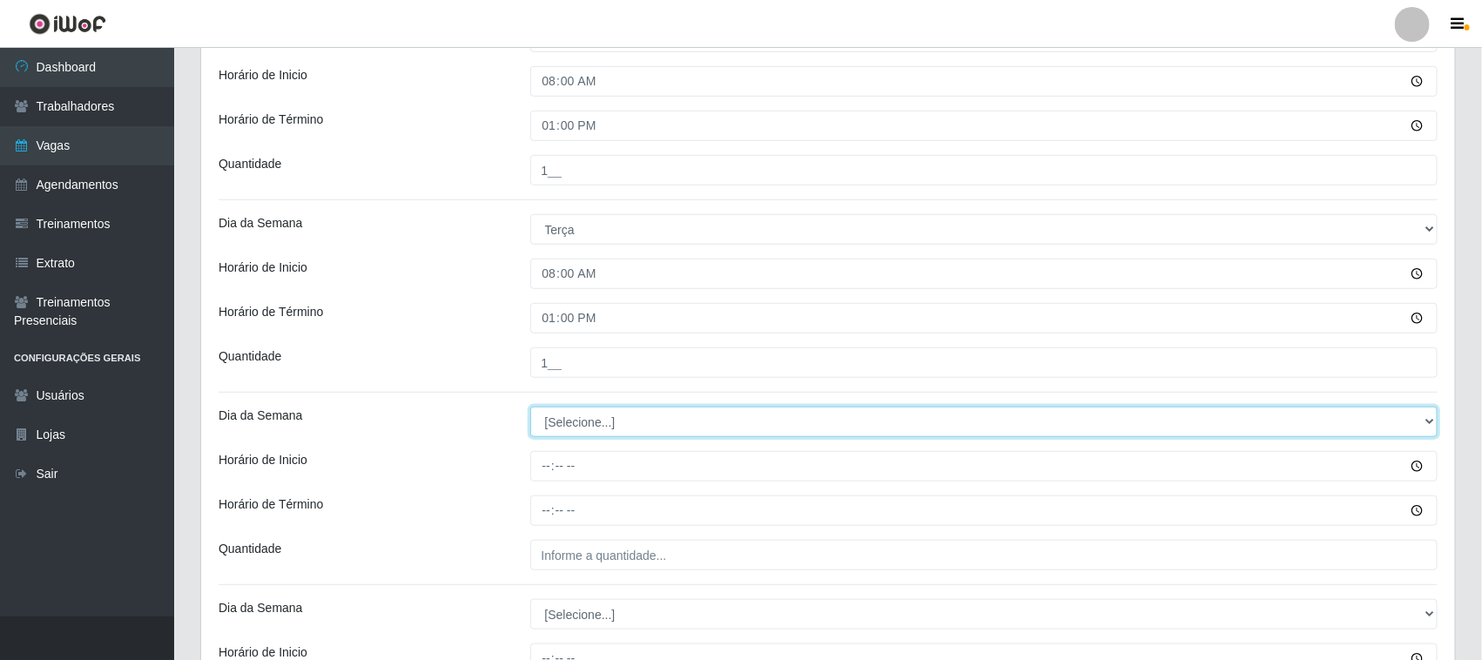
click at [567, 419] on select "[Selecione...] Segunda Terça Quarta Quinta Sexta Sábado Domingo" at bounding box center [984, 422] width 908 height 30
click at [530, 408] on select "[Selecione...] Segunda Terça Quarta Quinta Sexta Sábado Domingo" at bounding box center [984, 422] width 908 height 30
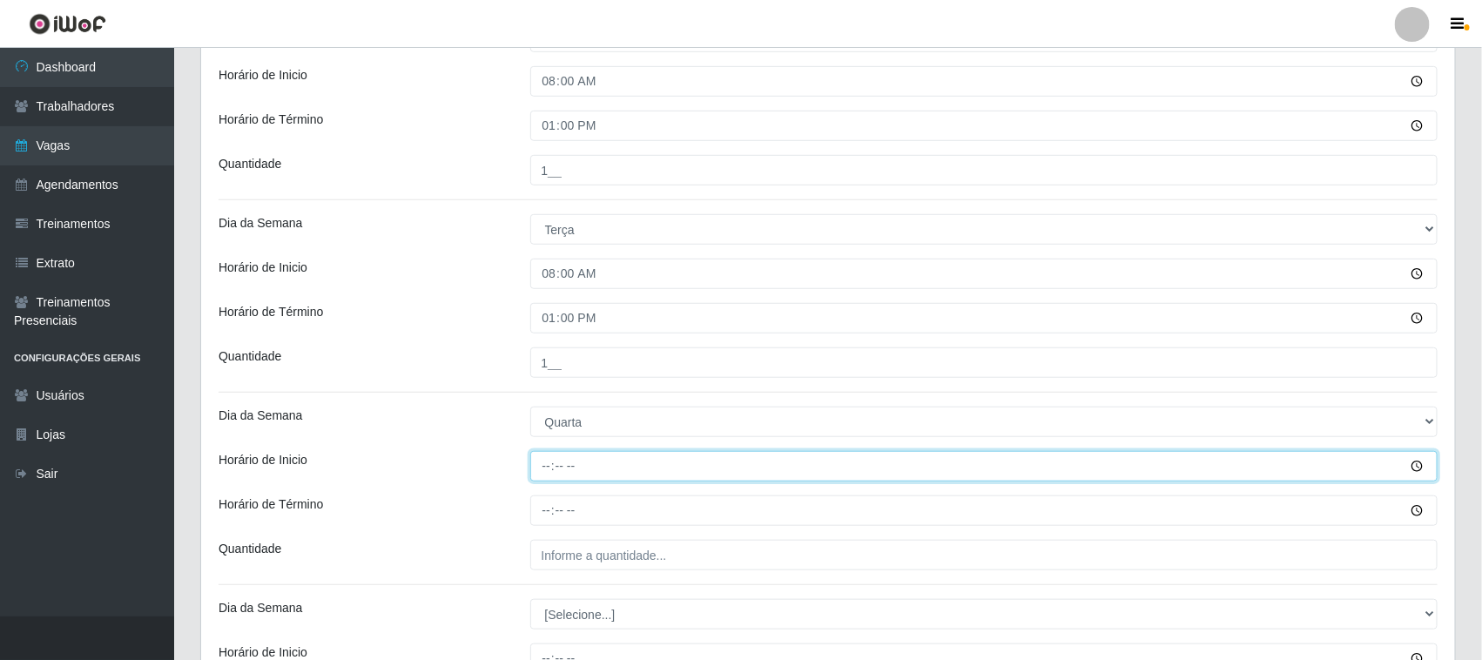
click at [533, 467] on input "Horário de Inicio" at bounding box center [984, 466] width 908 height 30
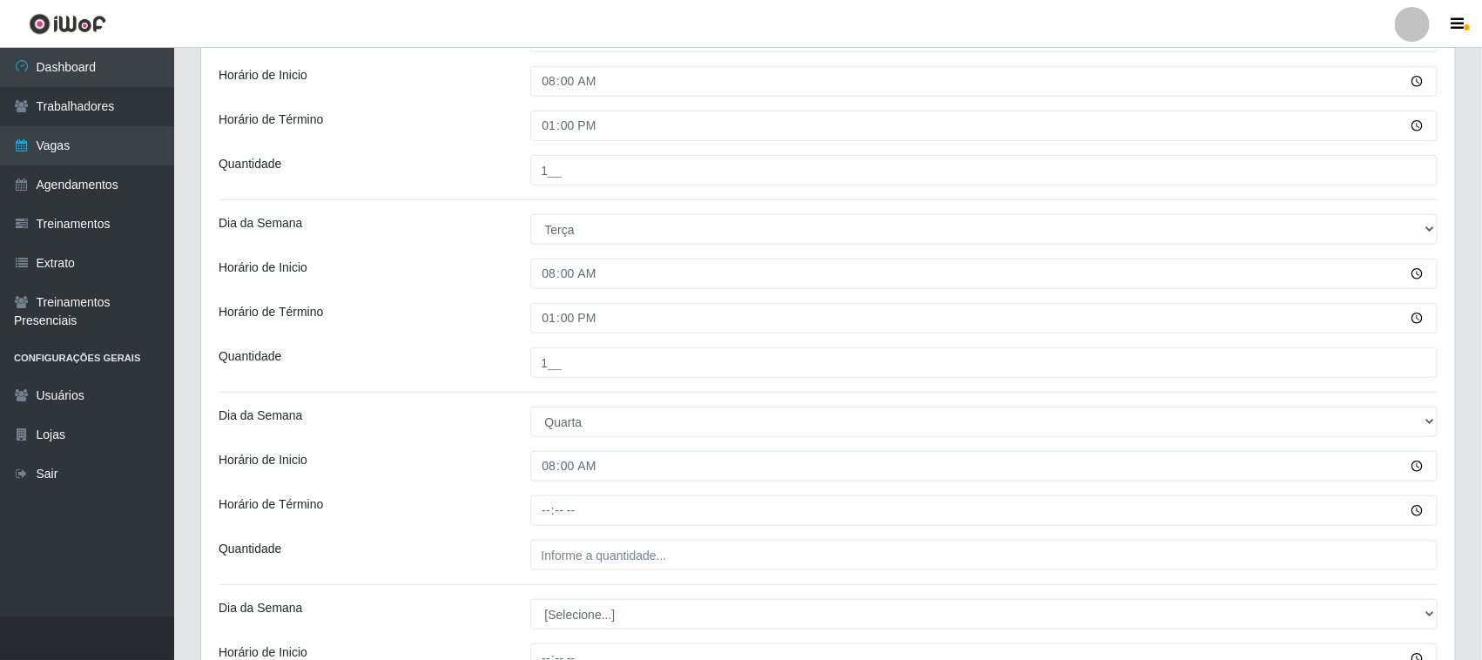
click at [542, 529] on div "Loja Casatudo BR Função [Selecione...] Auxiliar de Estoque Auxiliar de Estoque …" at bounding box center [828, 357] width 1254 height 1287
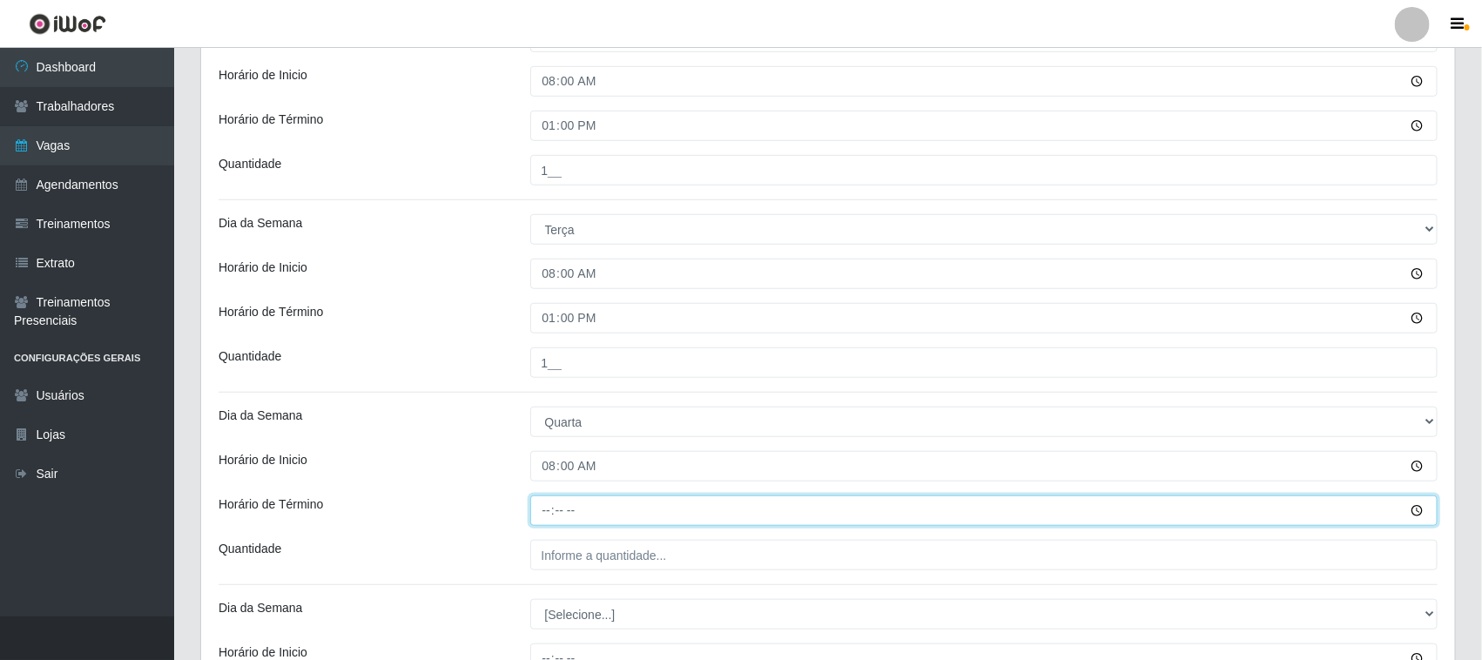
click at [545, 518] on input "Horário de Término" at bounding box center [984, 510] width 908 height 30
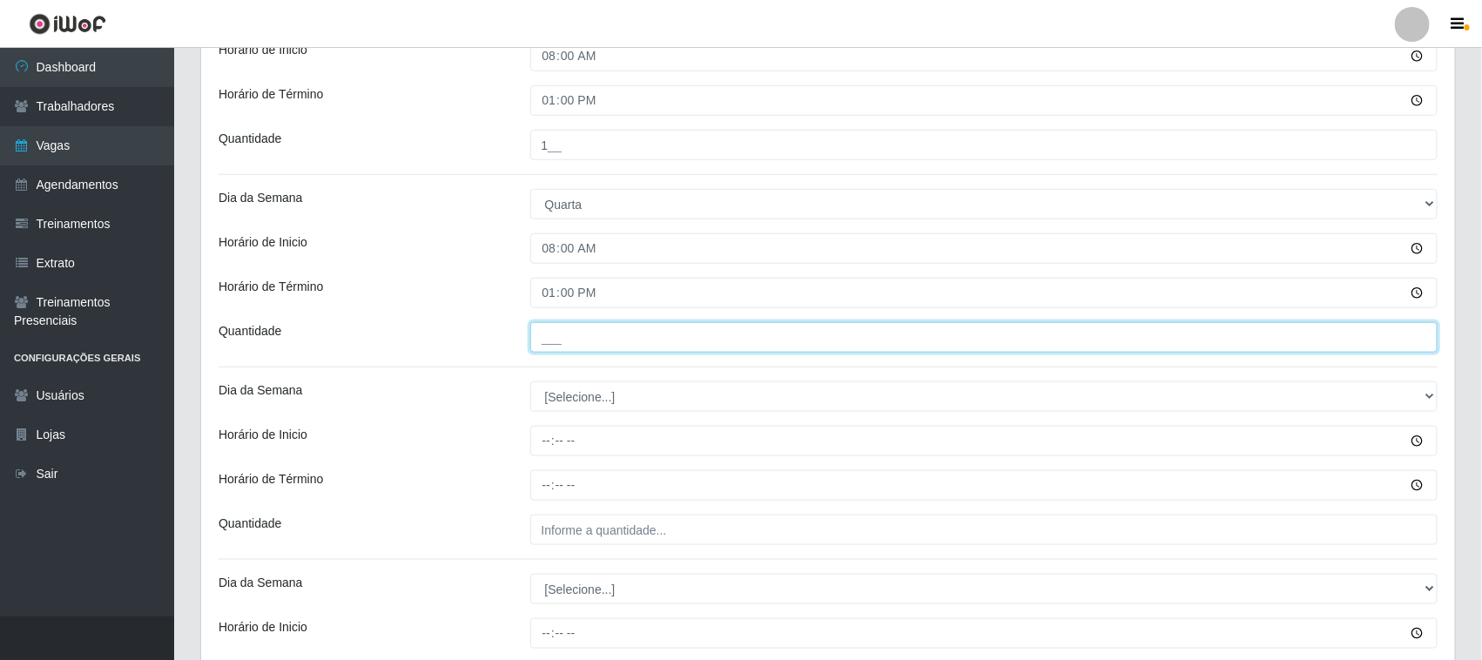
click at [593, 331] on input "___" at bounding box center [984, 337] width 908 height 30
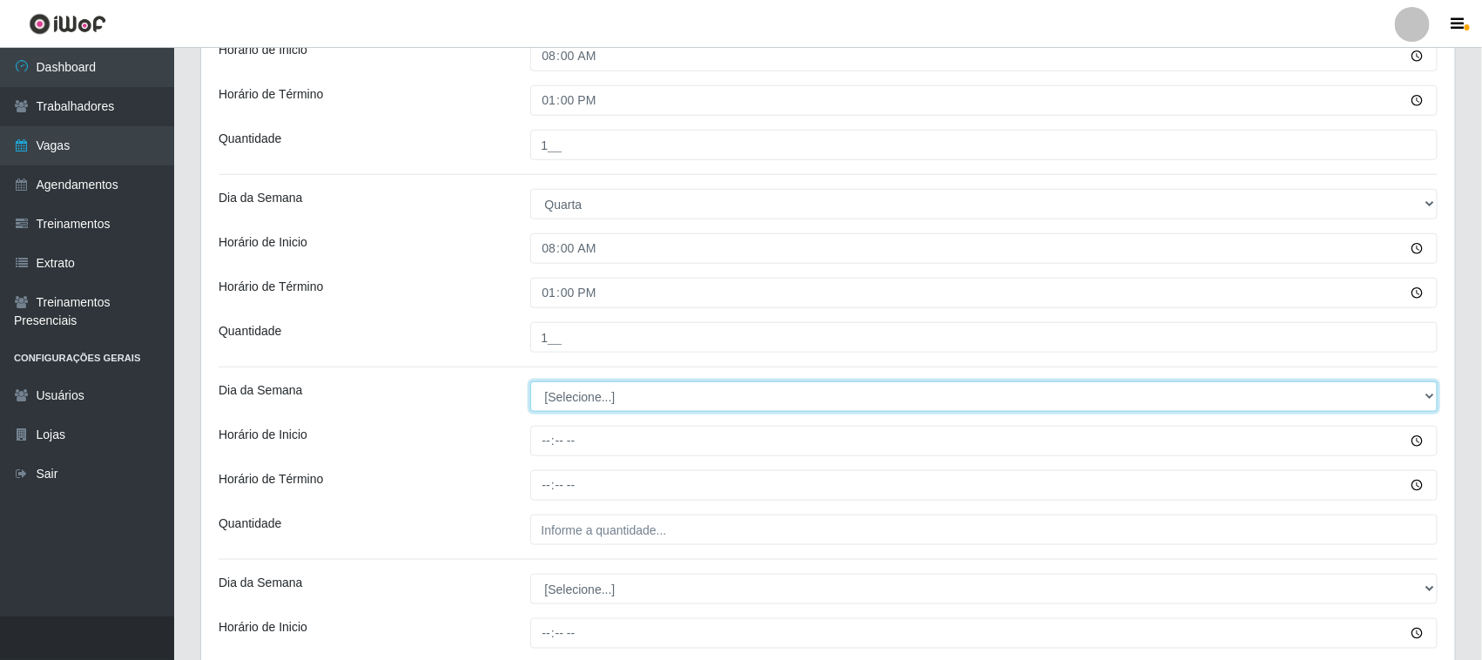
click at [569, 397] on select "[Selecione...] Segunda Terça Quarta Quinta Sexta Sábado Domingo" at bounding box center [984, 396] width 908 height 30
click at [530, 383] on select "[Selecione...] Segunda Terça Quarta Quinta Sexta Sábado Domingo" at bounding box center [984, 396] width 908 height 30
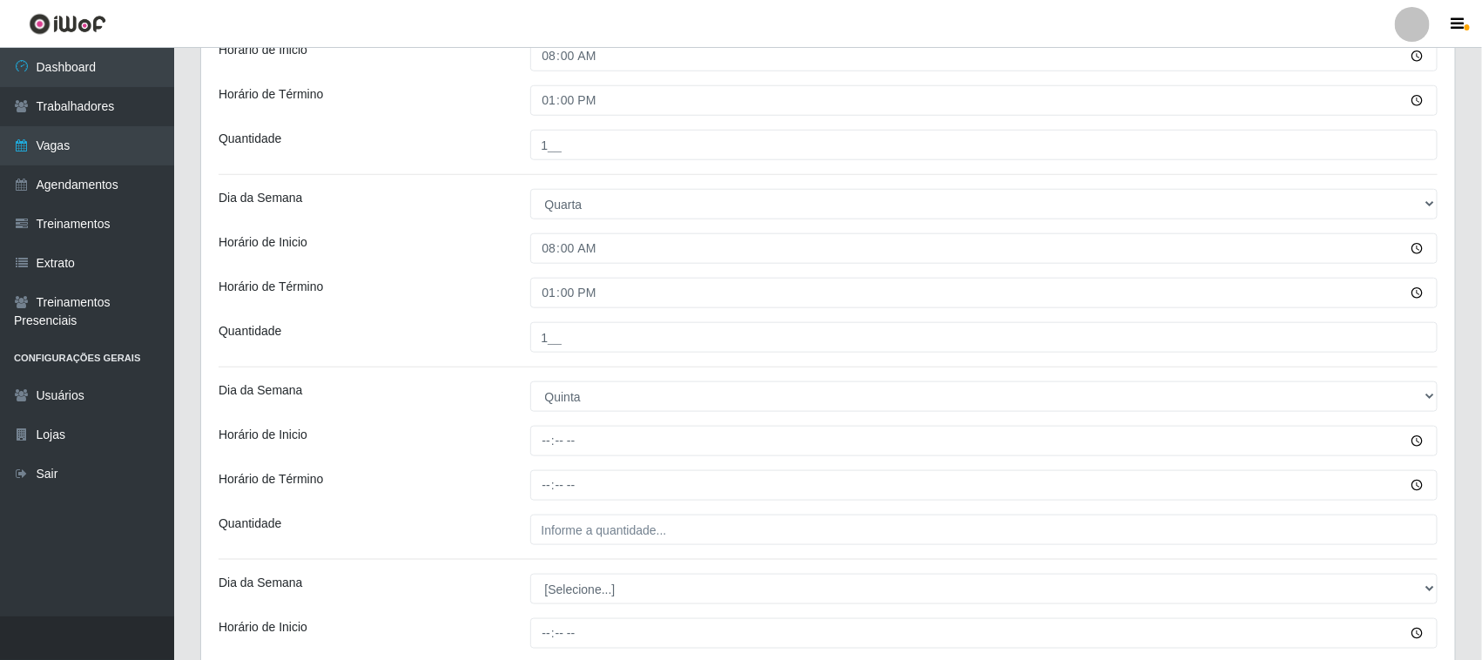
click at [529, 437] on div at bounding box center [984, 441] width 934 height 30
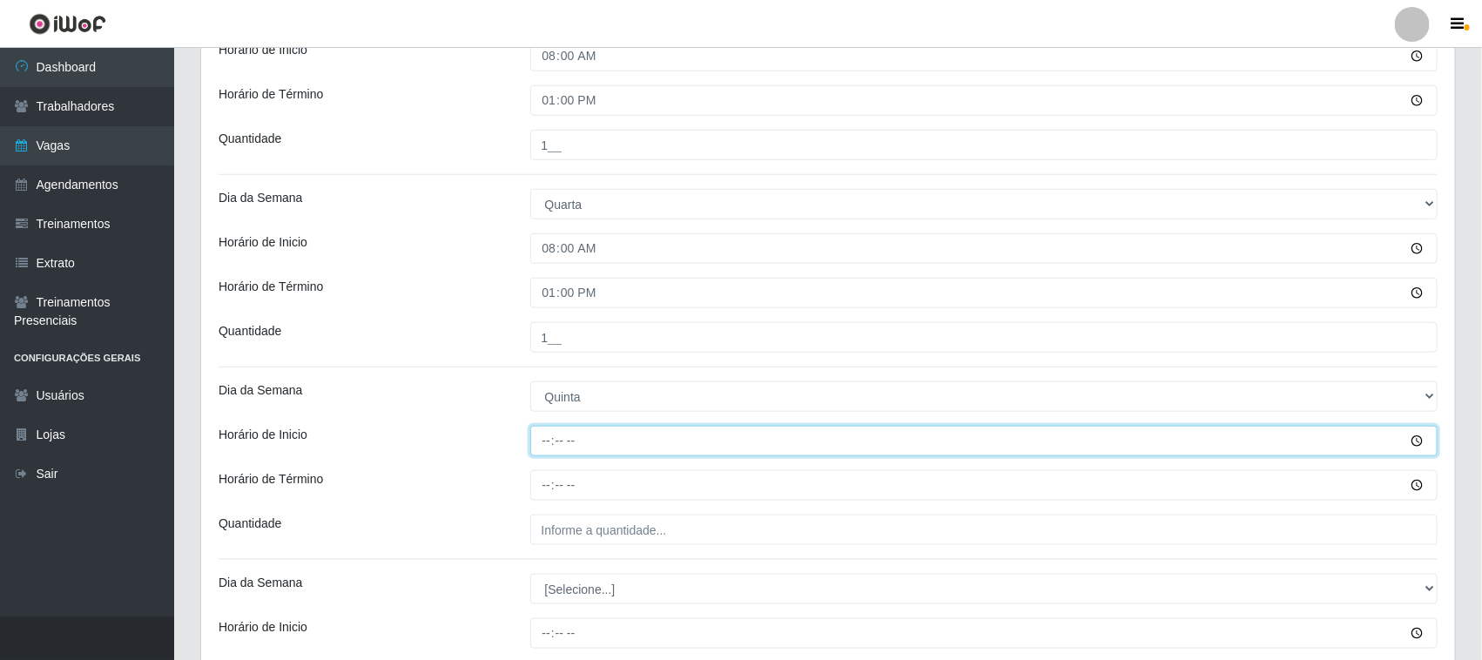
click at [537, 444] on input "Horário de Inicio" at bounding box center [984, 441] width 908 height 30
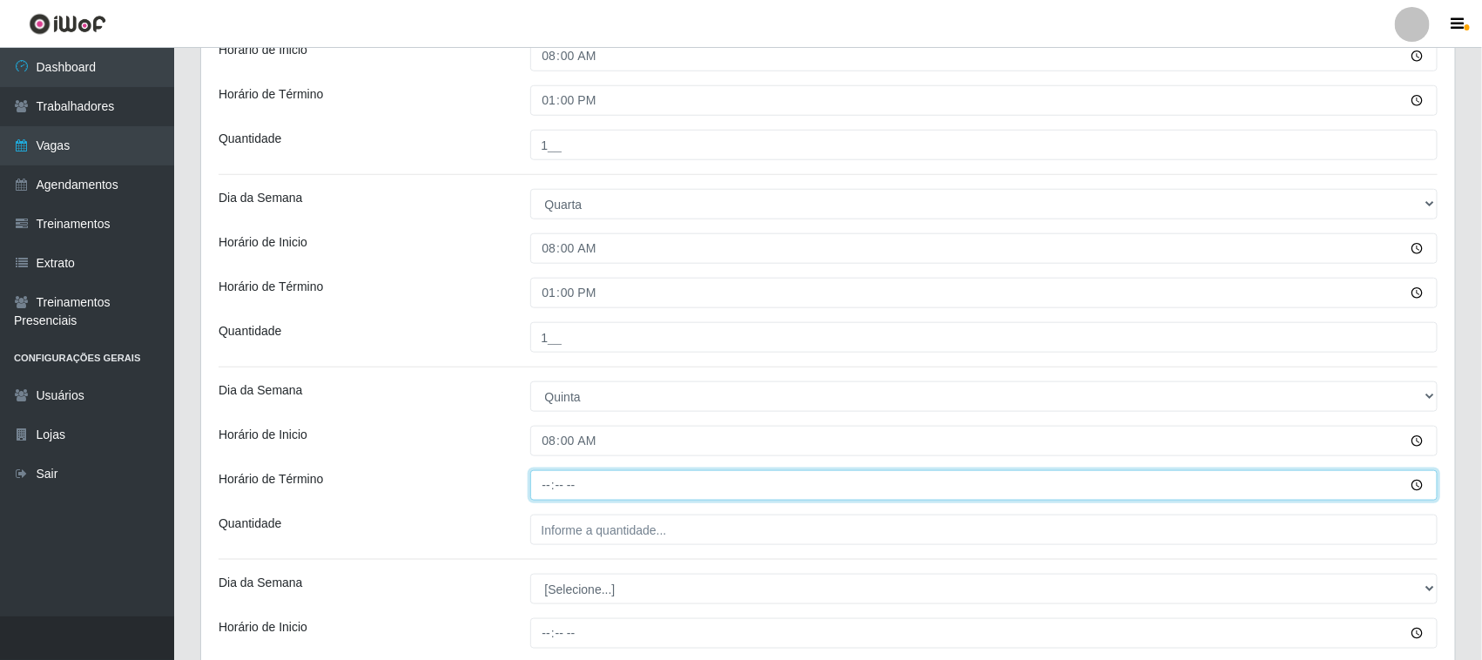
click at [547, 485] on input "Horário de Término" at bounding box center [984, 485] width 908 height 30
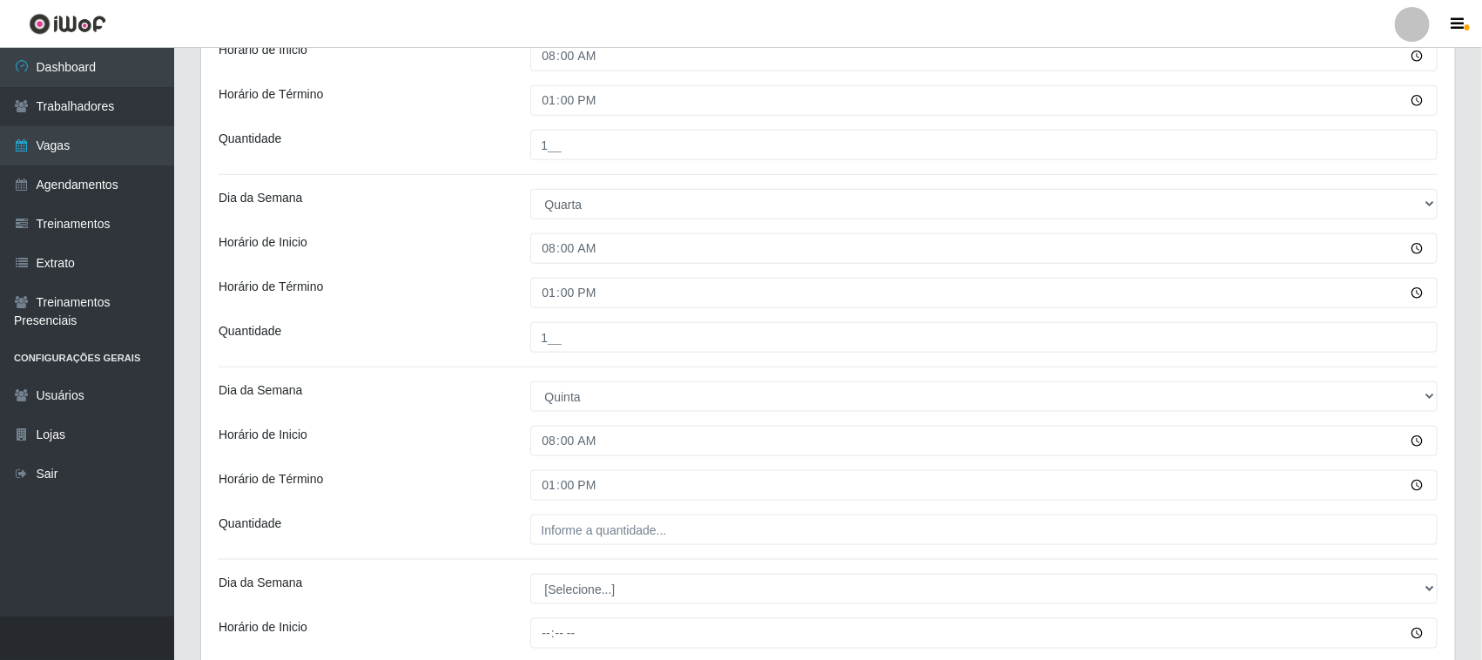
click at [641, 553] on div "Loja Casatudo BR Função [Selecione...] Auxiliar de Estoque Auxiliar de Estoque …" at bounding box center [828, 140] width 1254 height 1287
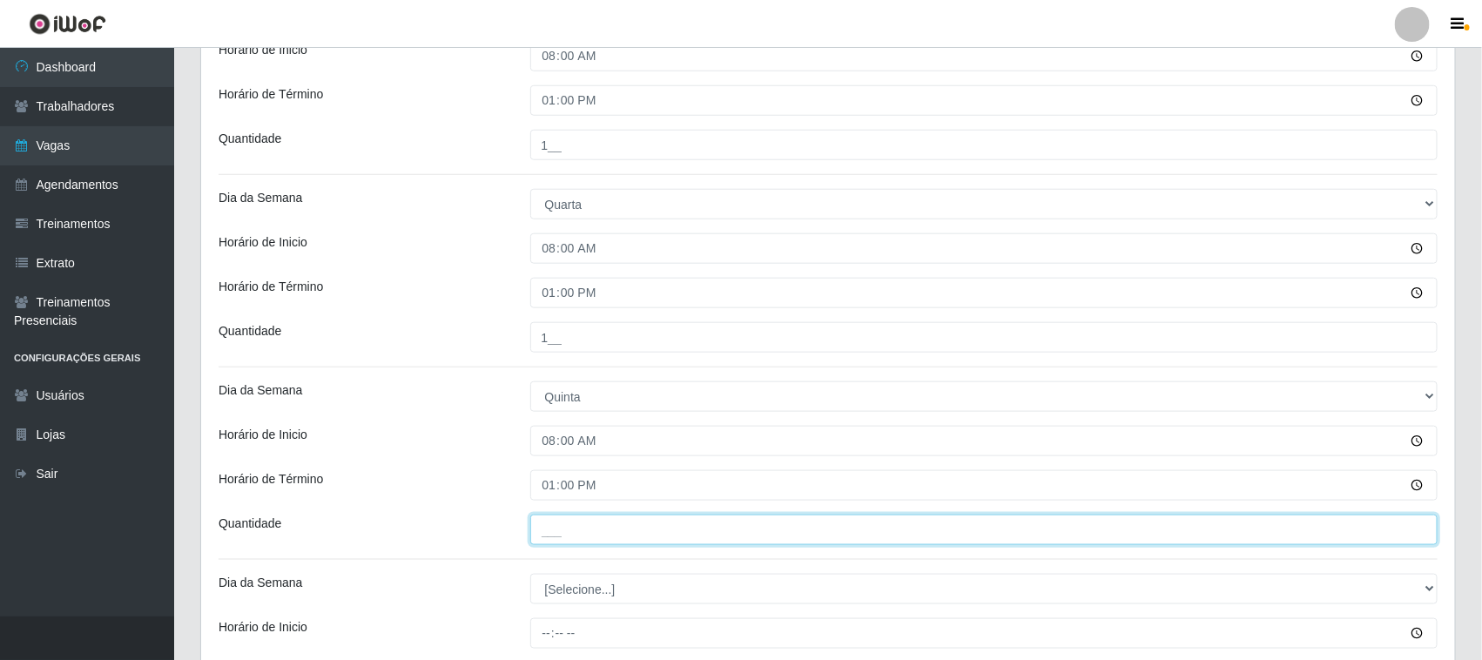
click at [640, 537] on input "___" at bounding box center [984, 530] width 908 height 30
click at [602, 536] on input "4__" at bounding box center [984, 530] width 908 height 30
click at [610, 519] on input "4__" at bounding box center [984, 530] width 908 height 30
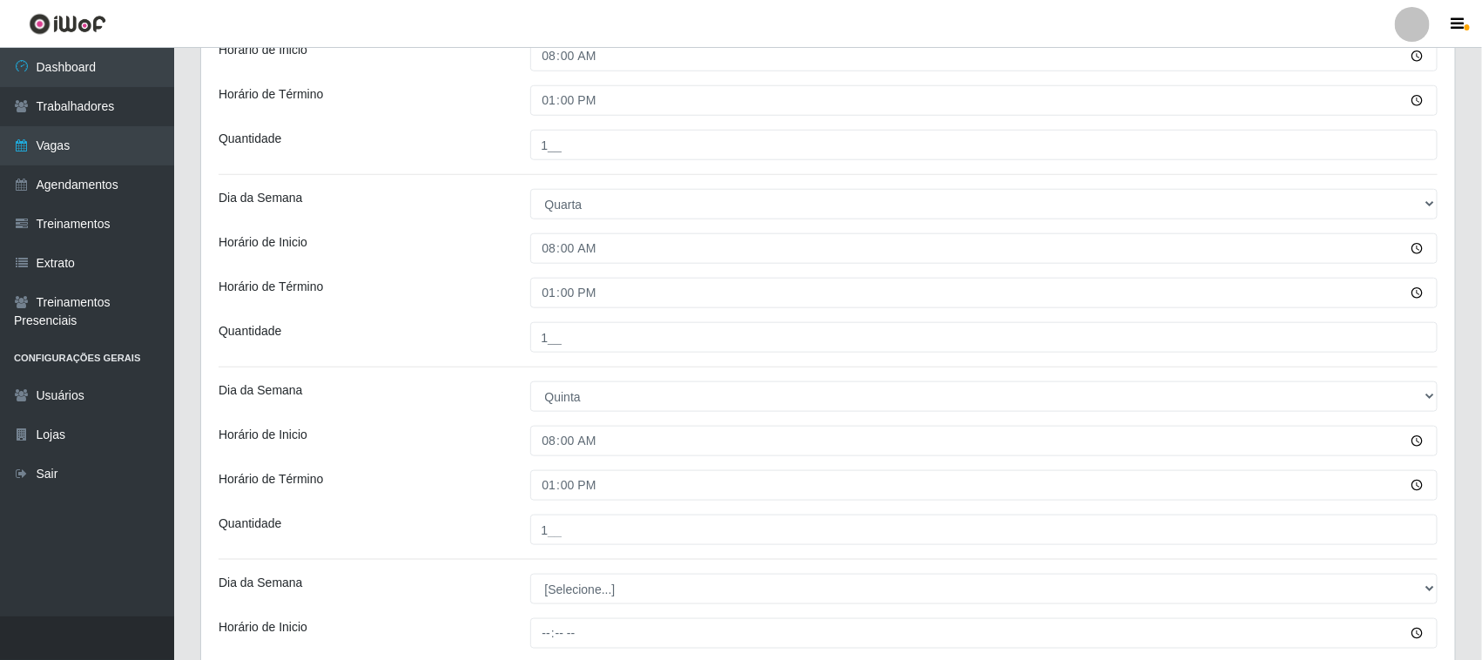
click at [464, 490] on div "Horário de Término" at bounding box center [361, 485] width 312 height 30
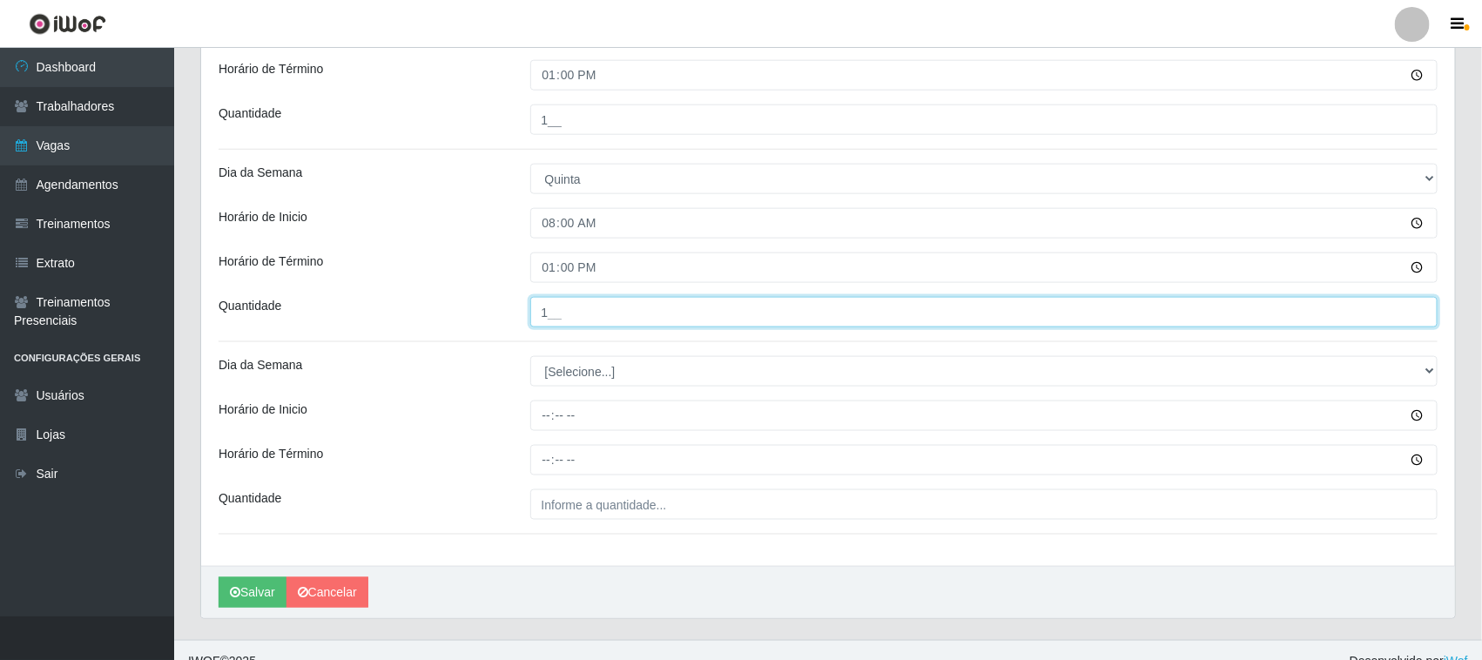
click at [644, 311] on input "1__" at bounding box center [984, 312] width 908 height 30
click at [596, 320] on input "___" at bounding box center [984, 312] width 908 height 30
click at [570, 314] on input "___" at bounding box center [984, 312] width 908 height 30
click at [576, 318] on input "___" at bounding box center [984, 312] width 908 height 30
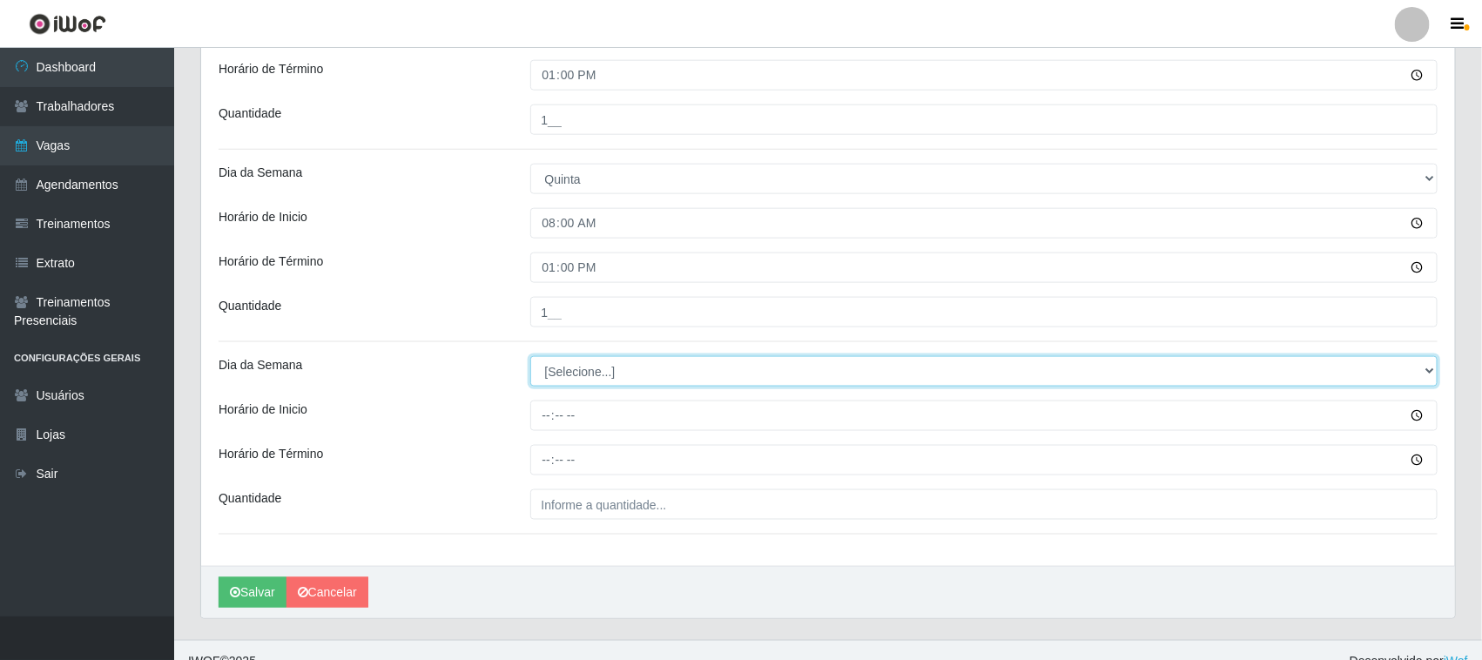
click at [582, 367] on select "[Selecione...] Segunda Terça Quarta Quinta Sexta Sábado Domingo" at bounding box center [984, 371] width 908 height 30
click at [530, 358] on select "[Selecione...] Segunda Terça Quarta Quinta Sexta Sábado Domingo" at bounding box center [984, 371] width 908 height 30
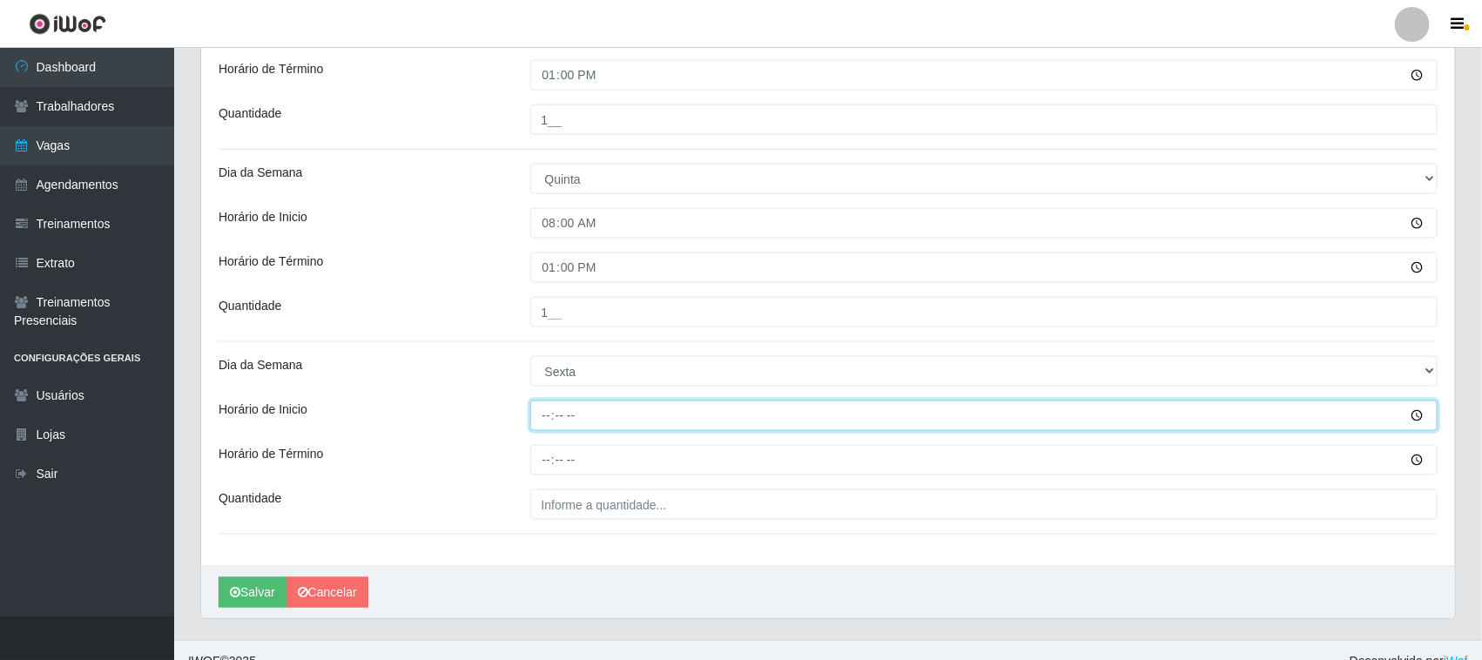
click at [549, 415] on input "Horário de Inicio" at bounding box center [984, 416] width 908 height 30
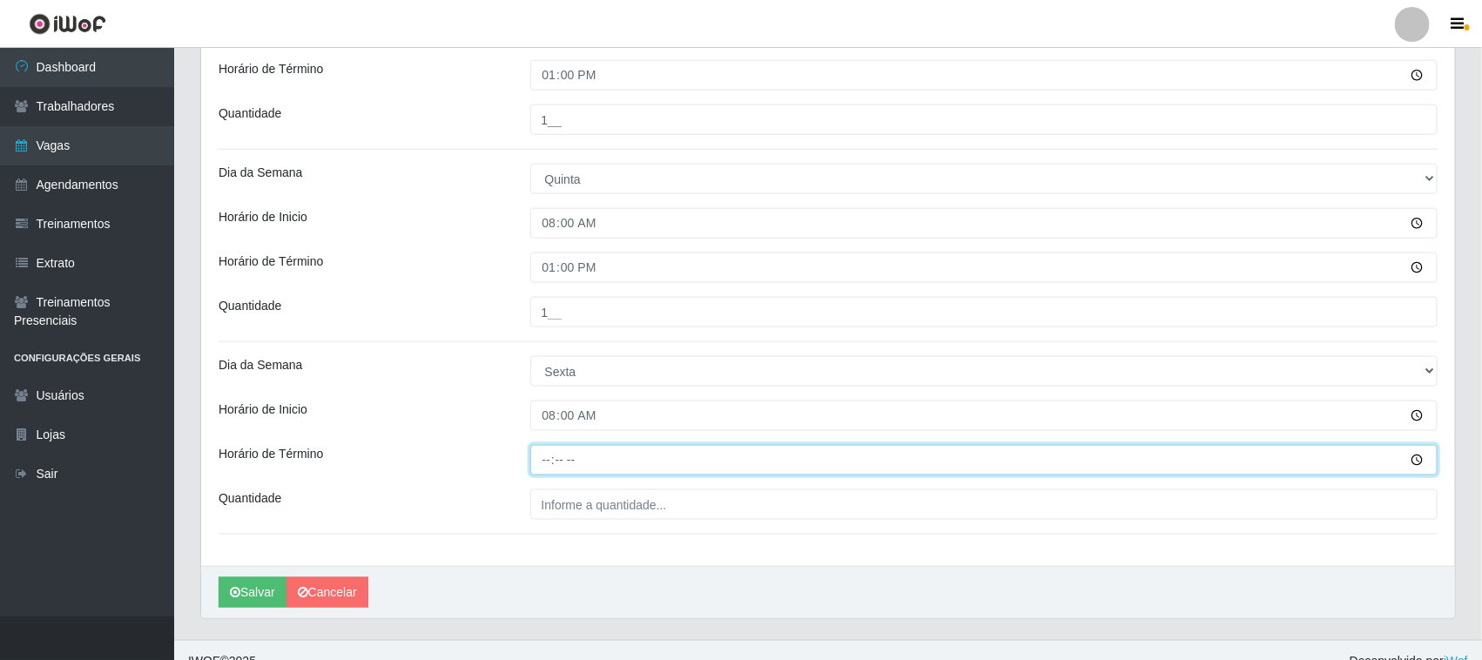
click at [534, 467] on input "Horário de Término" at bounding box center [984, 460] width 908 height 30
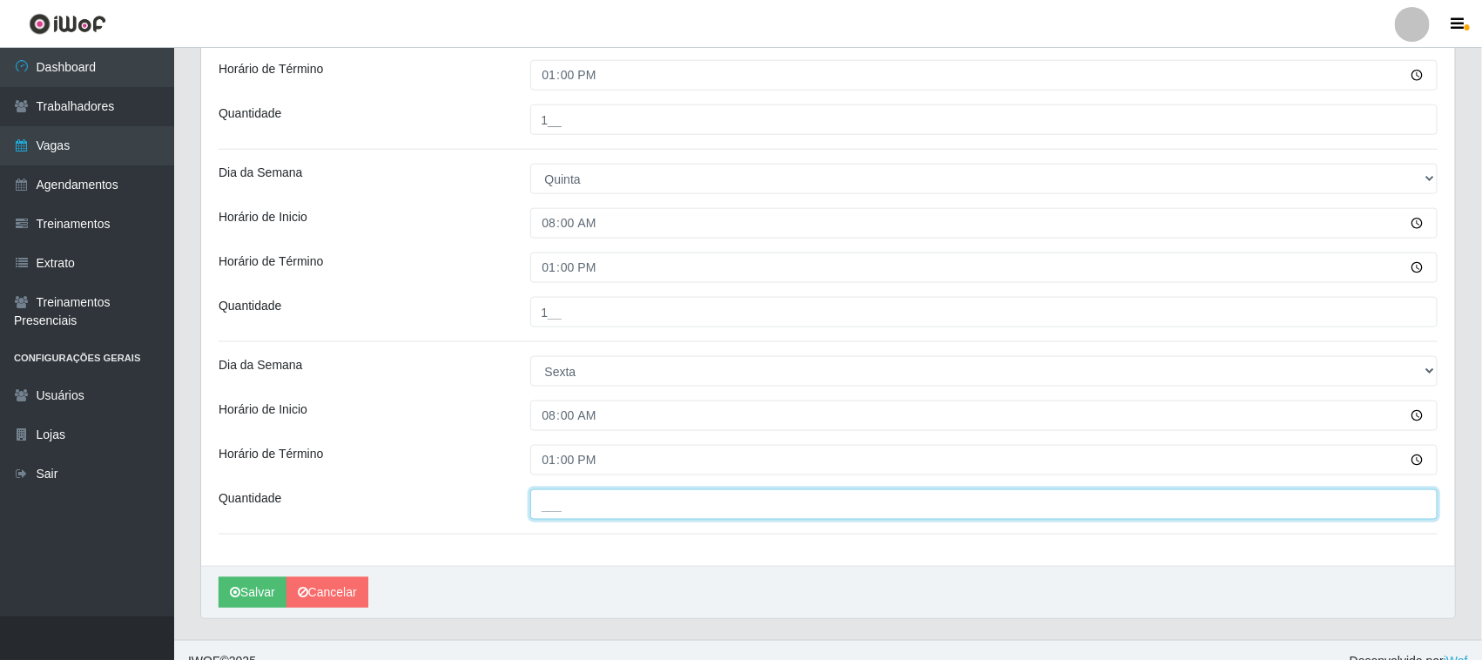
click at [610, 512] on input "___" at bounding box center [984, 504] width 908 height 30
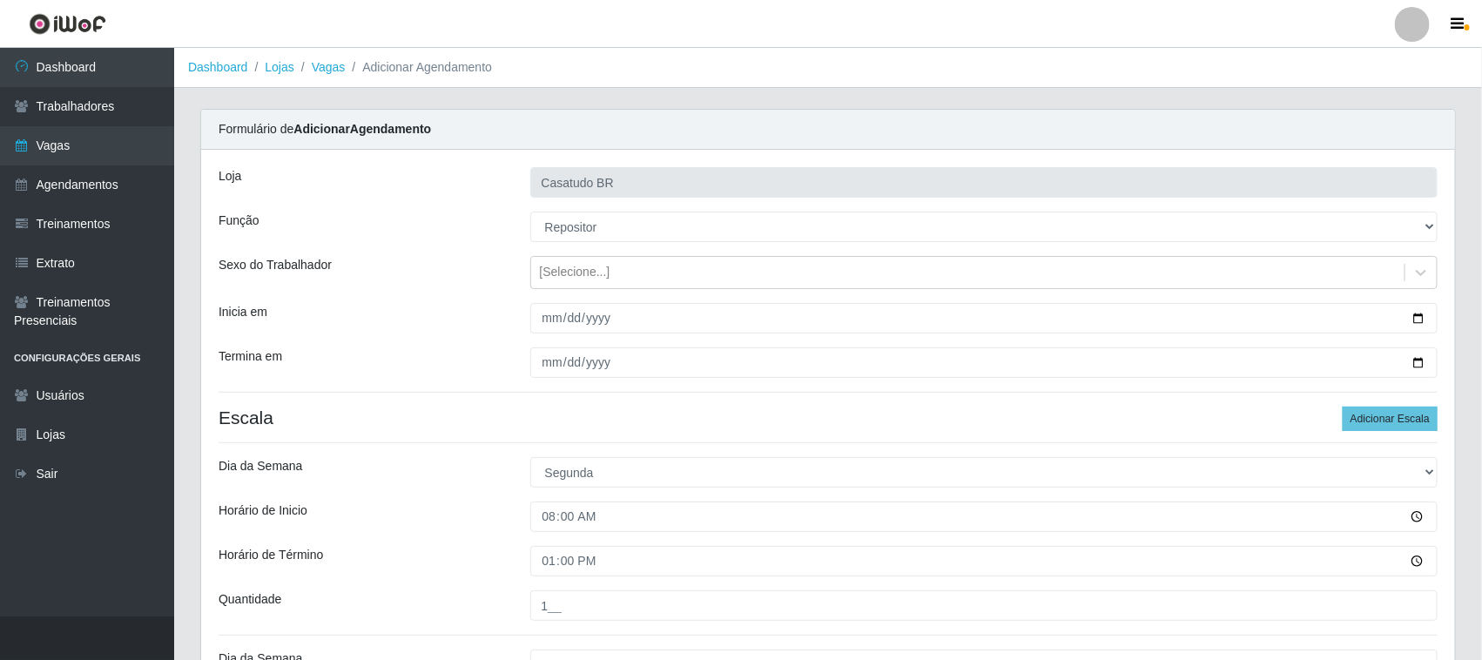
scroll to position [897, 0]
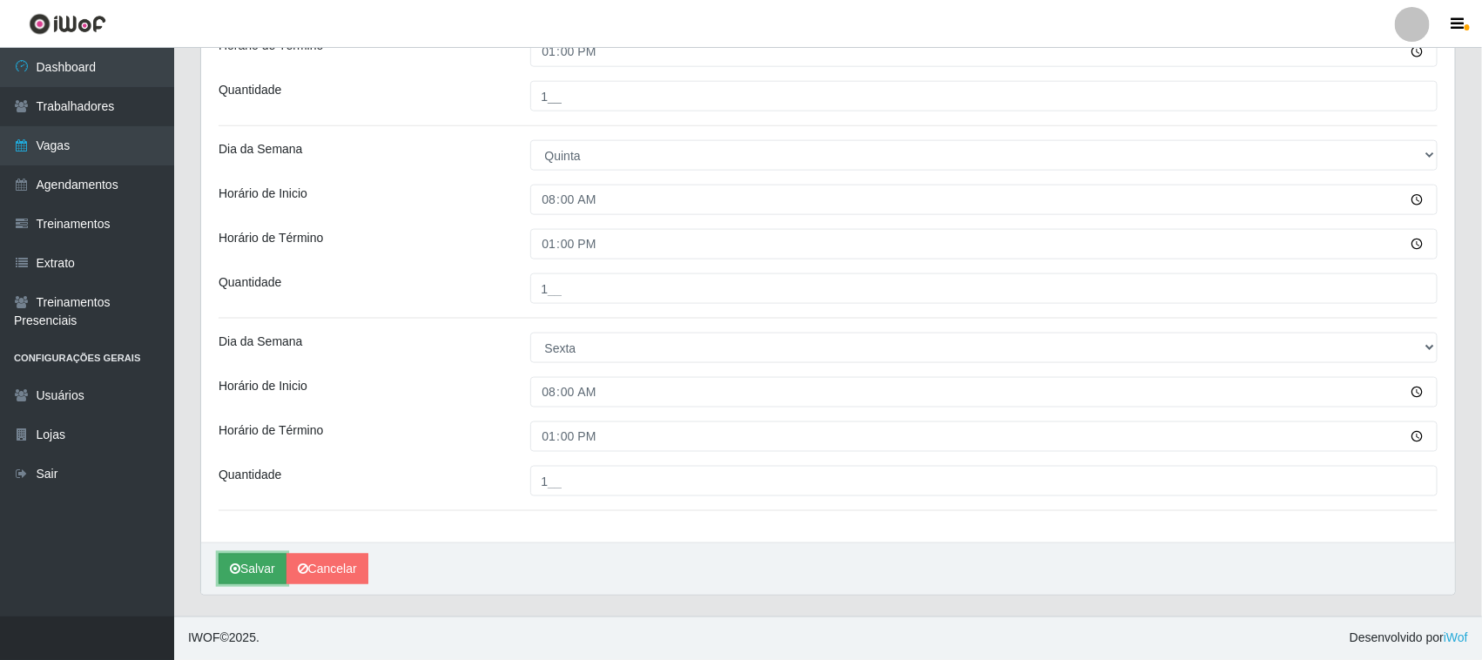
click at [250, 560] on button "Salvar" at bounding box center [253, 569] width 68 height 30
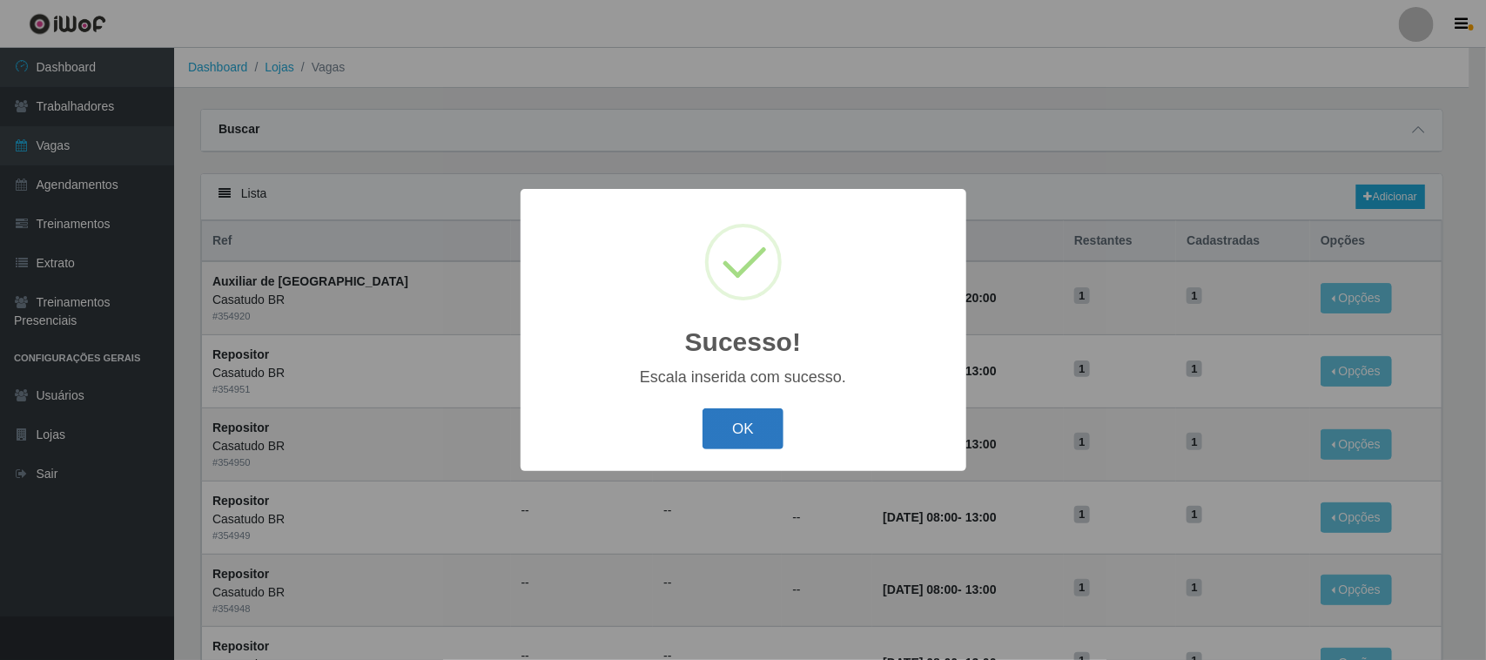
click at [758, 441] on button "OK" at bounding box center [743, 428] width 81 height 41
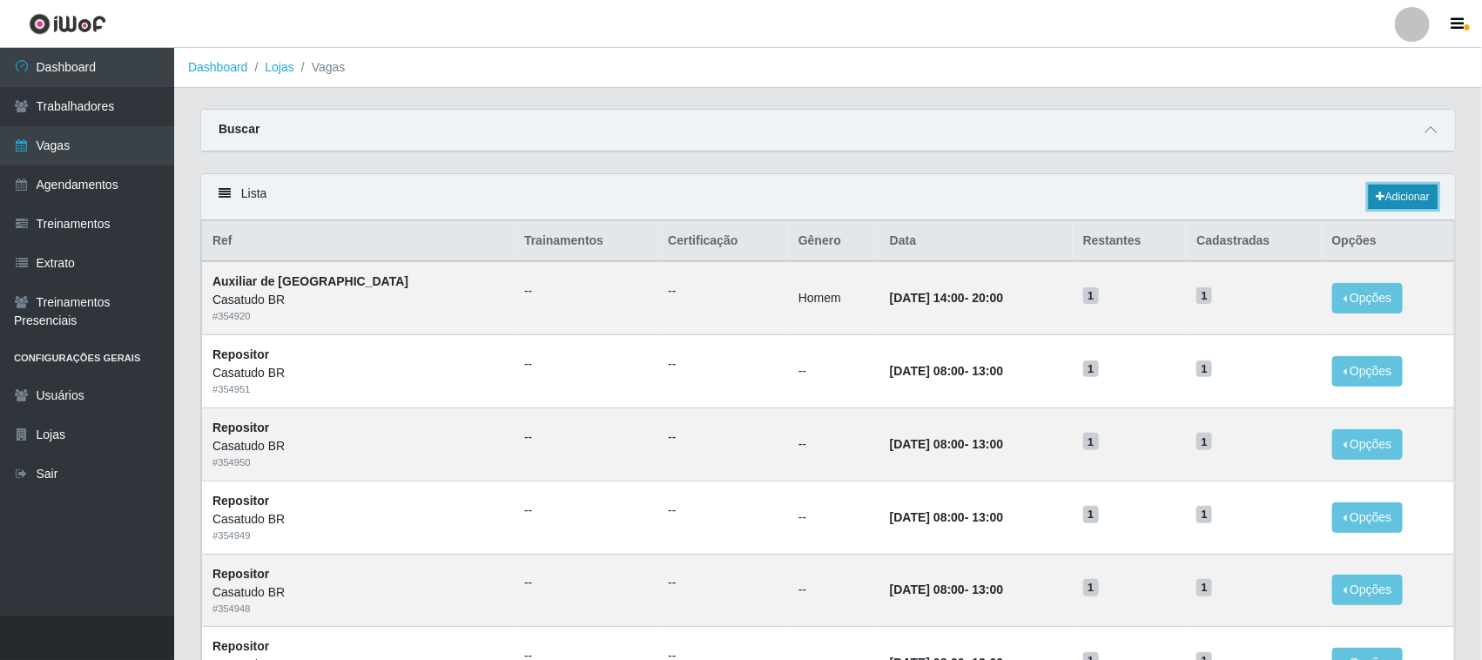
click at [1383, 199] on link "Adicionar" at bounding box center [1403, 197] width 69 height 24
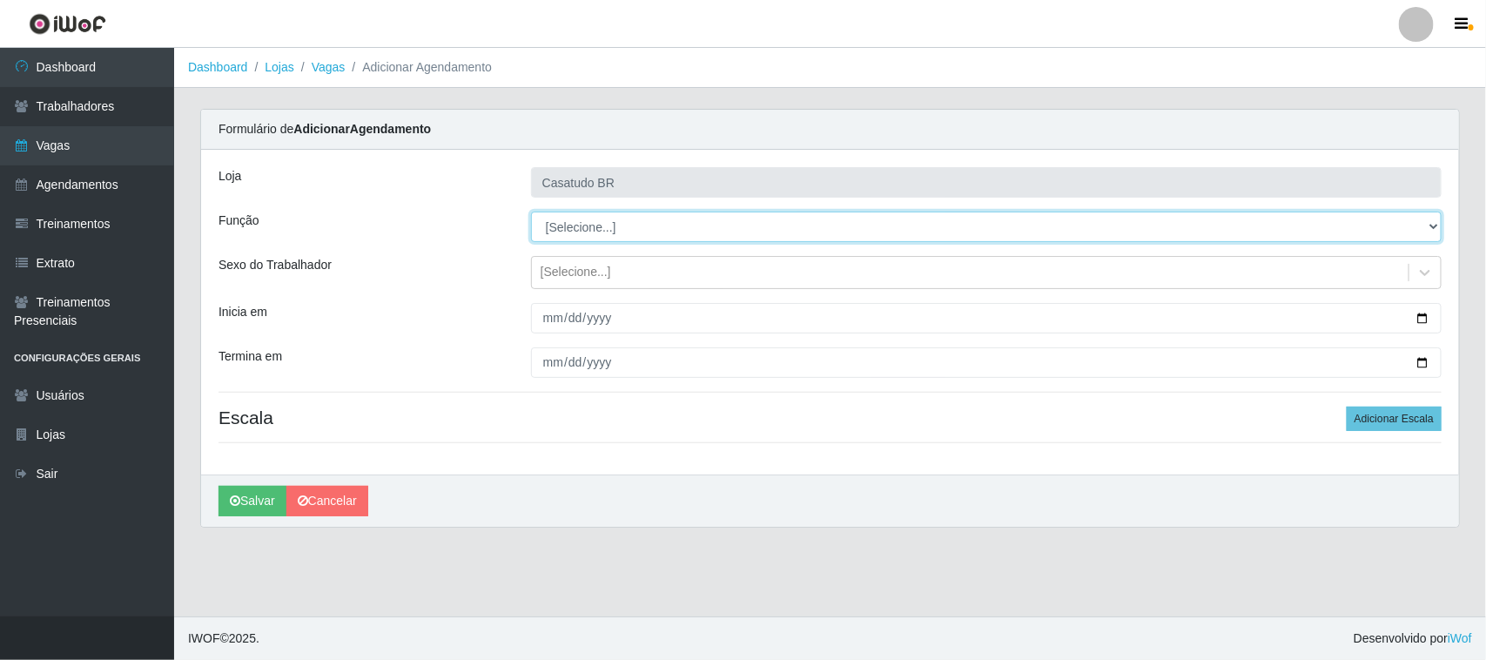
click at [588, 215] on select "[Selecione...] Auxiliar de Estoque Auxiliar de Estoque + Auxiliar de Estoque ++…" at bounding box center [986, 227] width 911 height 30
click at [531, 212] on select "[Selecione...] Auxiliar de Estoque Auxiliar de Estoque + Auxiliar de Estoque ++…" at bounding box center [986, 227] width 911 height 30
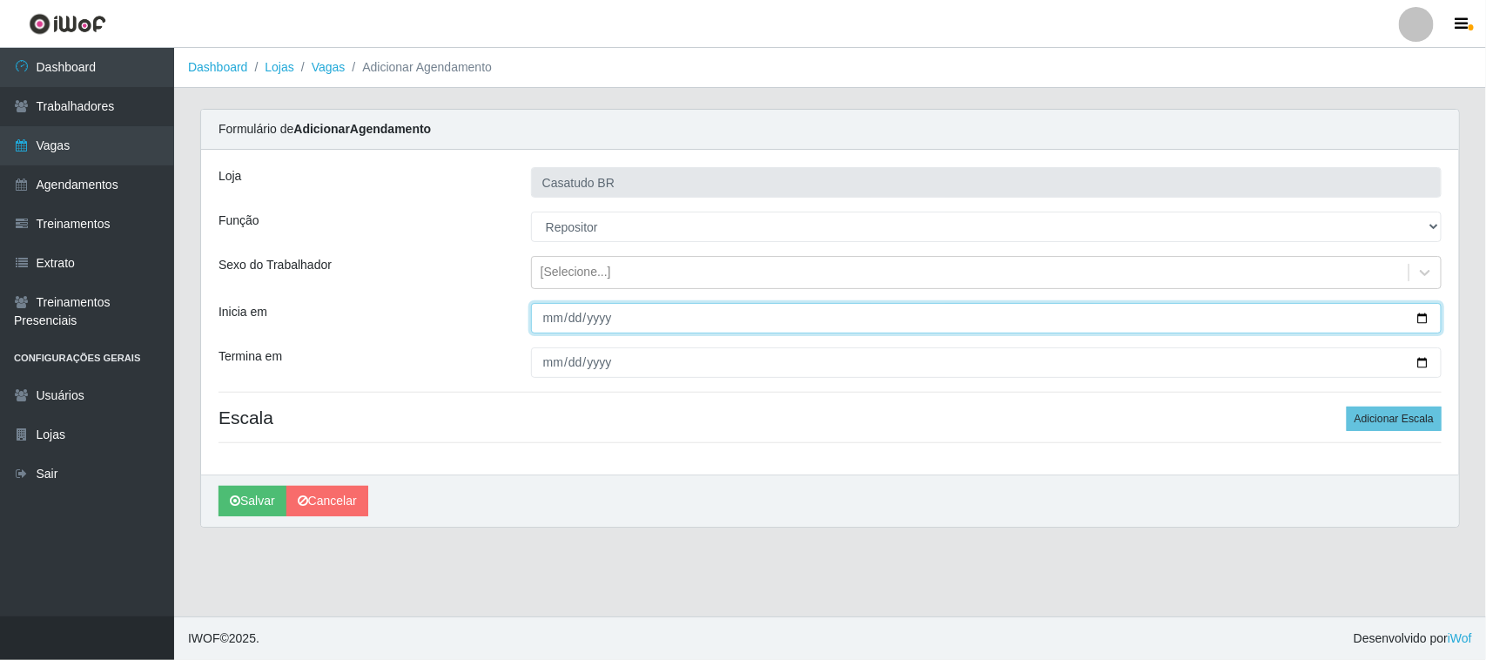
click at [545, 325] on input "Inicia em" at bounding box center [986, 318] width 911 height 30
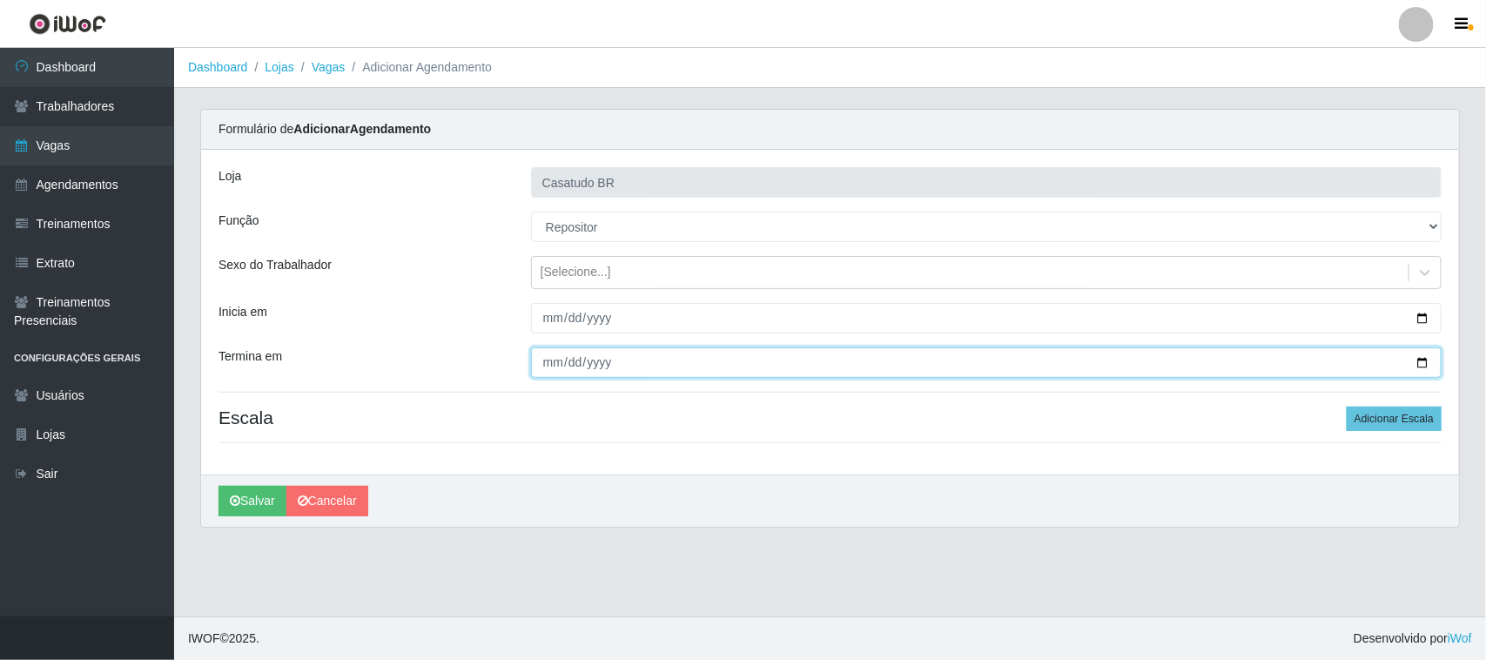
click at [541, 353] on input "Termina em" at bounding box center [986, 362] width 911 height 30
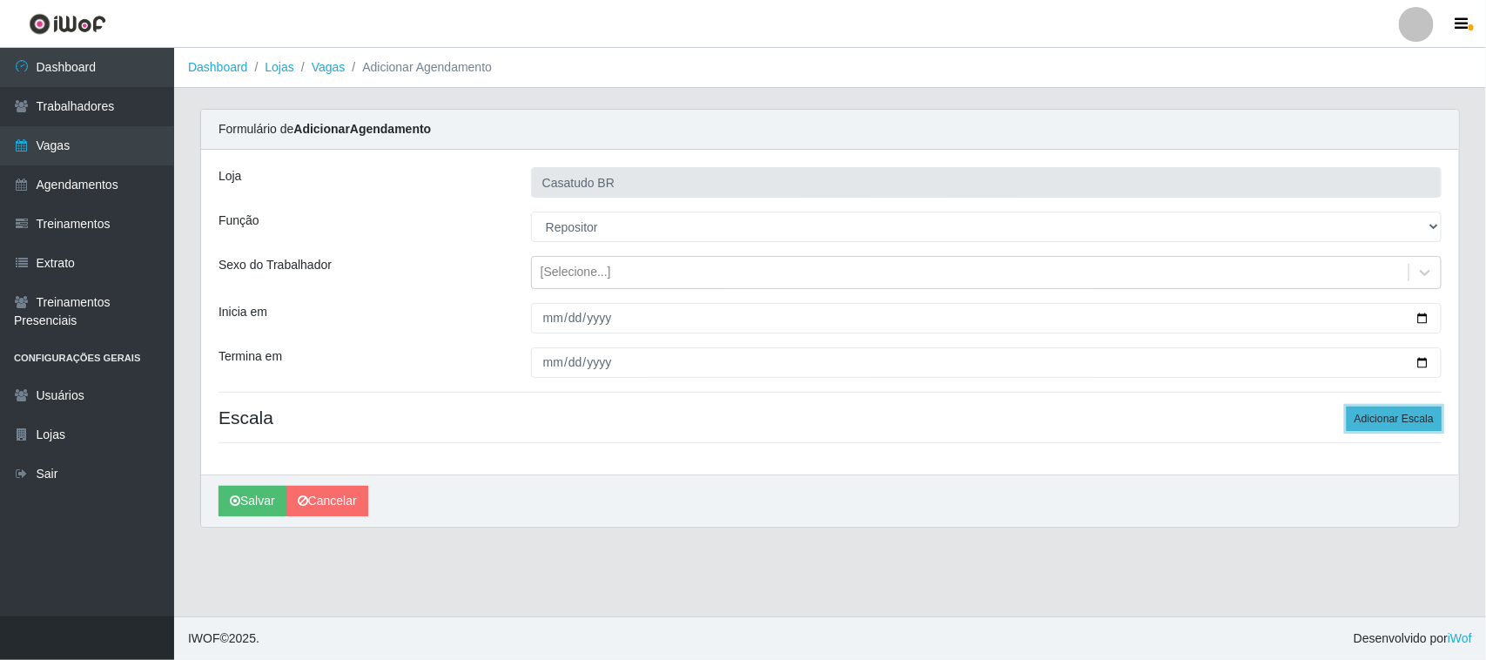
click at [1359, 427] on button "Adicionar Escala" at bounding box center [1394, 419] width 95 height 24
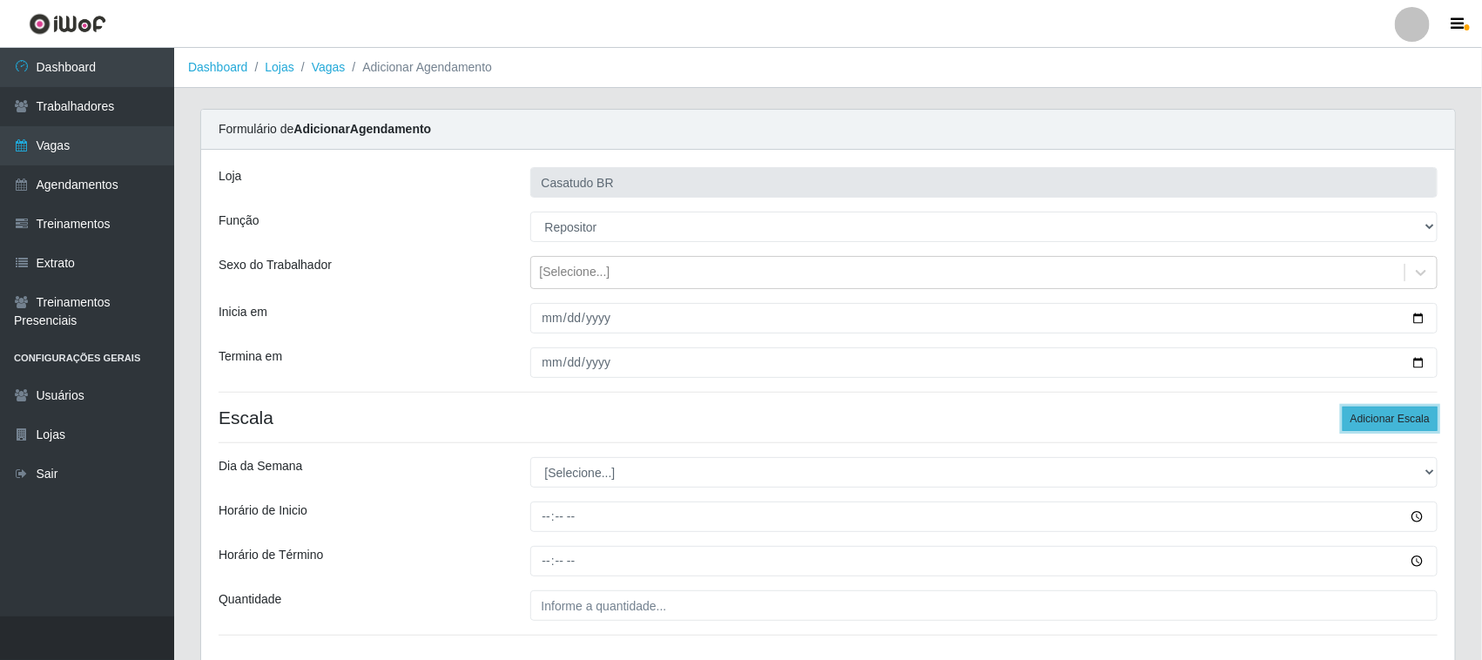
click at [1359, 427] on button "Adicionar Escala" at bounding box center [1390, 419] width 95 height 24
click at [1361, 427] on button "Adicionar Escala" at bounding box center [1390, 419] width 95 height 24
click at [1363, 427] on button "Adicionar Escala" at bounding box center [1390, 419] width 95 height 24
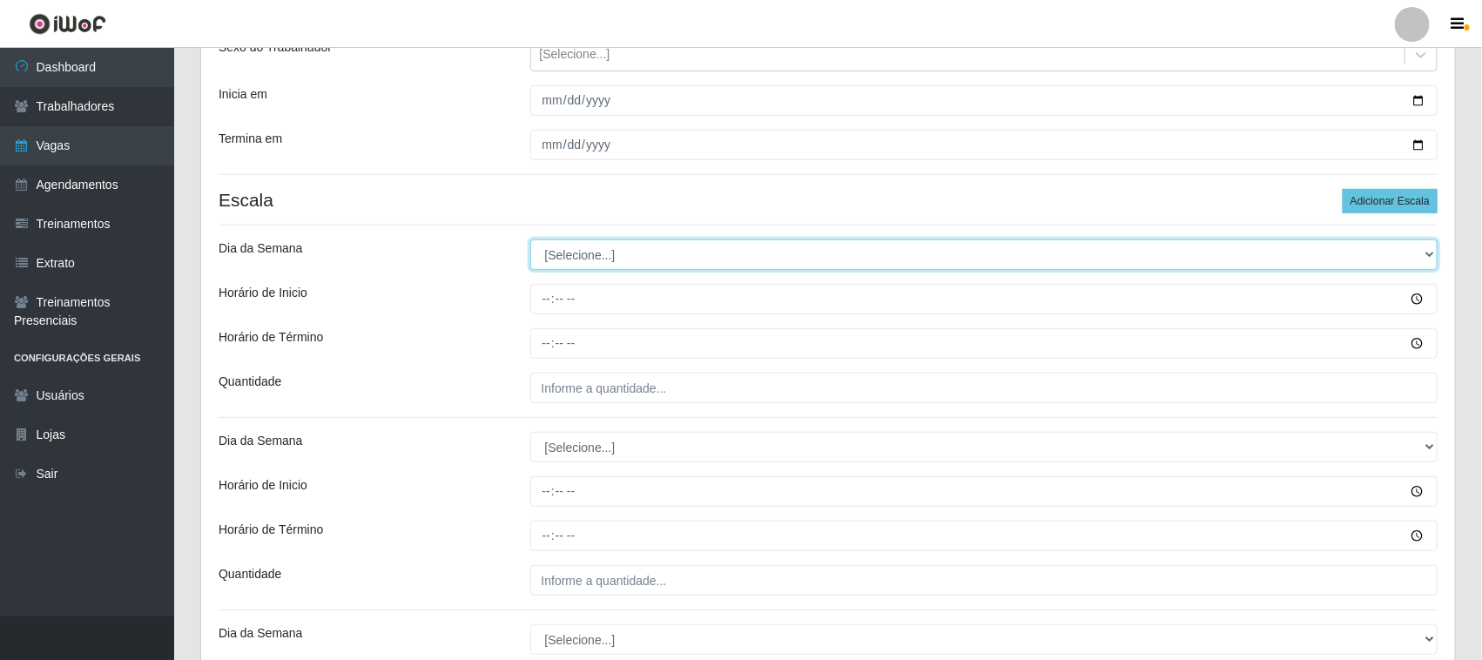
click at [589, 263] on select "[Selecione...] Segunda Terça Quarta Quinta Sexta Sábado Domingo" at bounding box center [984, 254] width 908 height 30
click at [530, 240] on select "[Selecione...] Segunda Terça Quarta Quinta Sexta Sábado Domingo" at bounding box center [984, 254] width 908 height 30
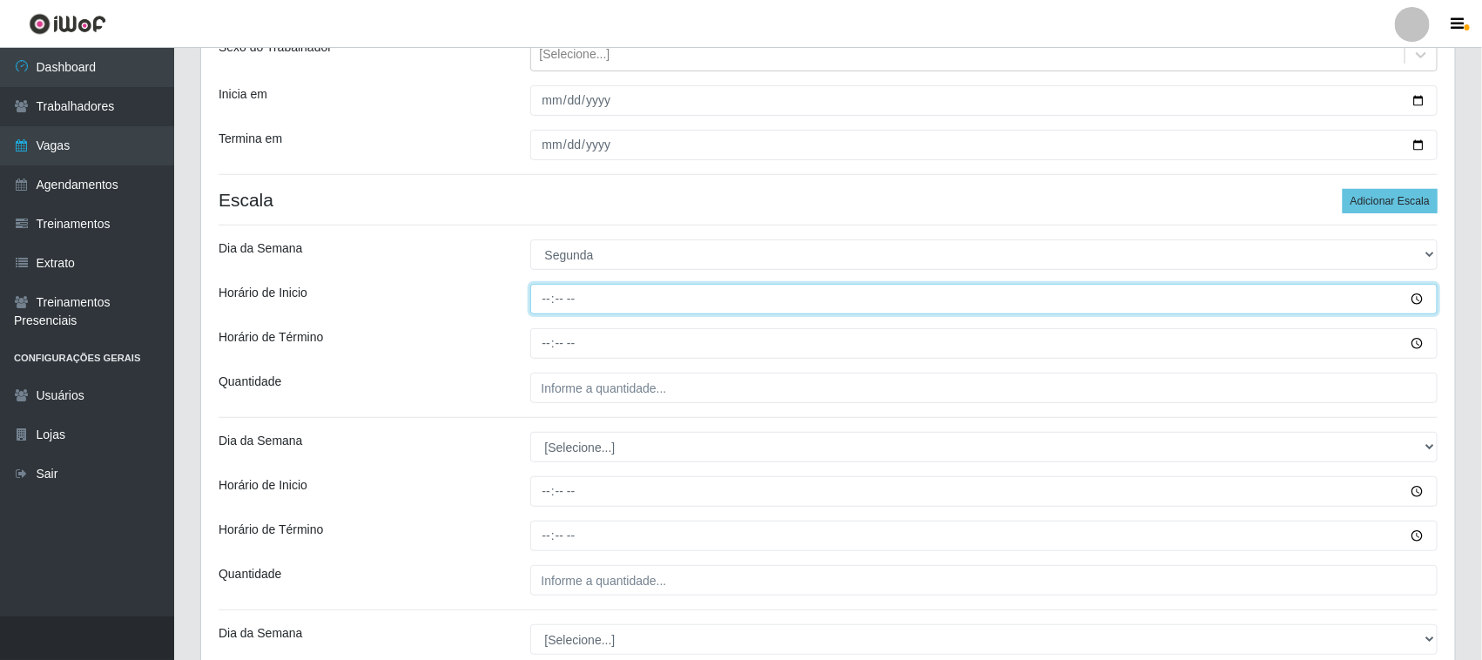
click at [550, 305] on input "Horário de Inicio" at bounding box center [984, 299] width 908 height 30
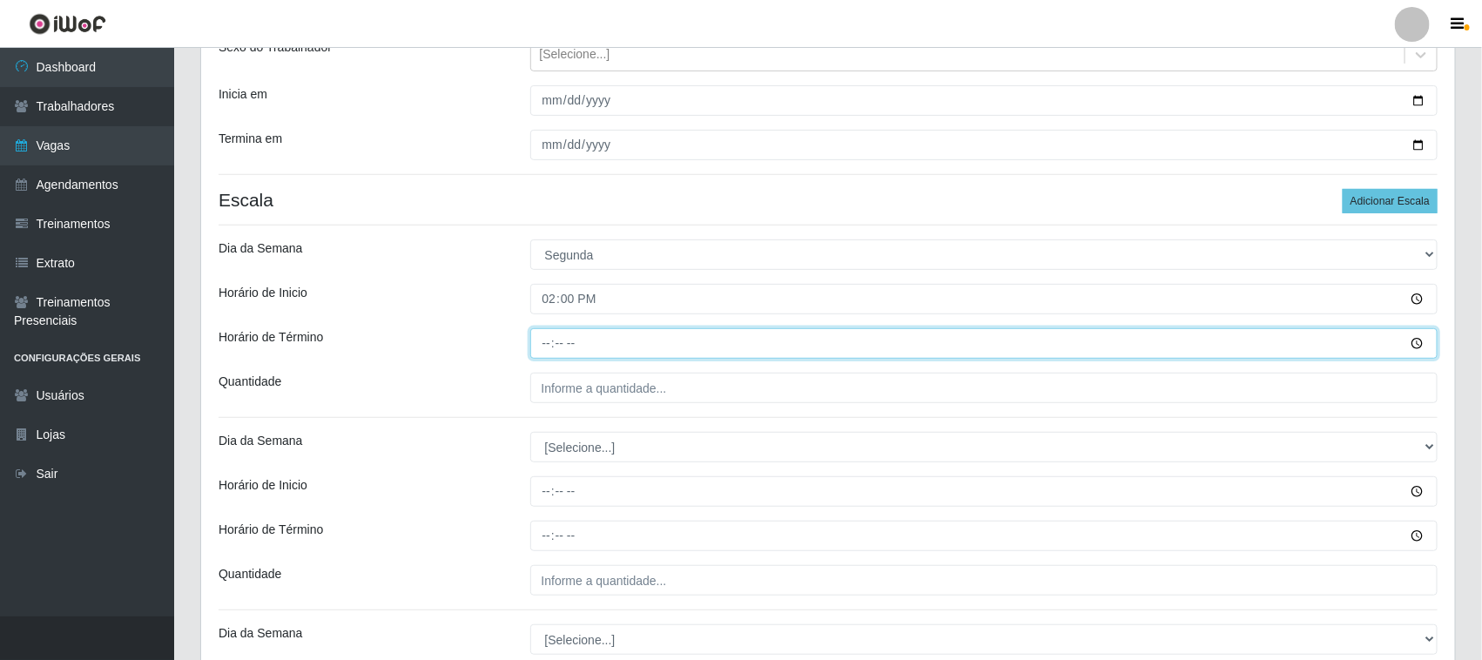
click at [538, 348] on input "Horário de Término" at bounding box center [984, 343] width 908 height 30
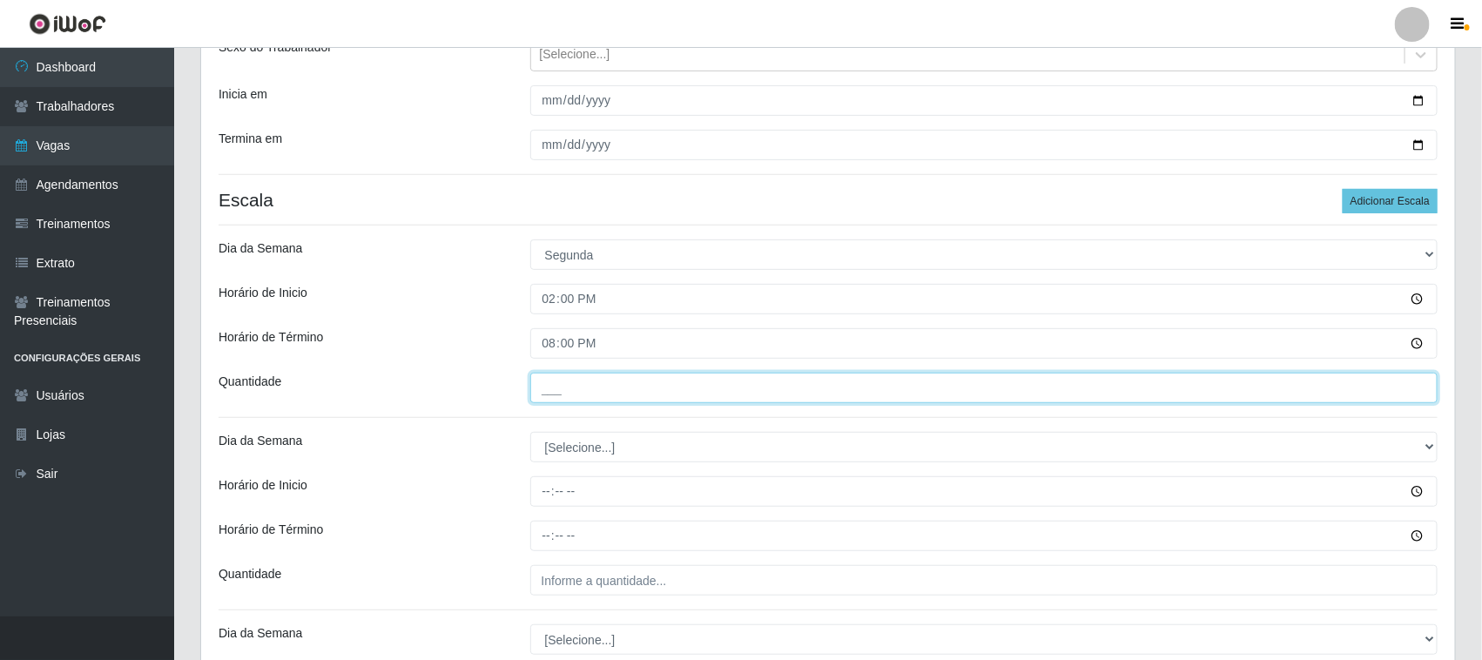
click at [579, 393] on input "___" at bounding box center [984, 388] width 908 height 30
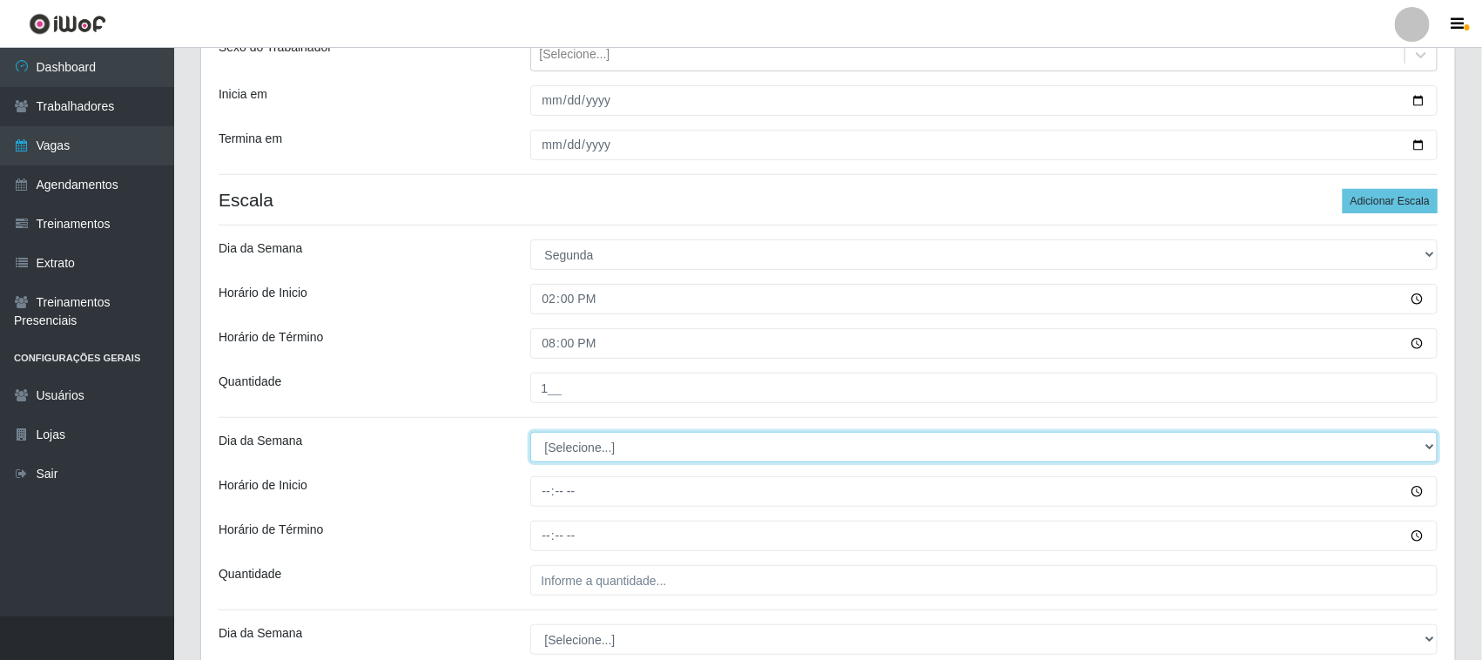
click at [551, 442] on select "[Selecione...] Segunda Terça Quarta Quinta Sexta Sábado Domingo" at bounding box center [984, 447] width 908 height 30
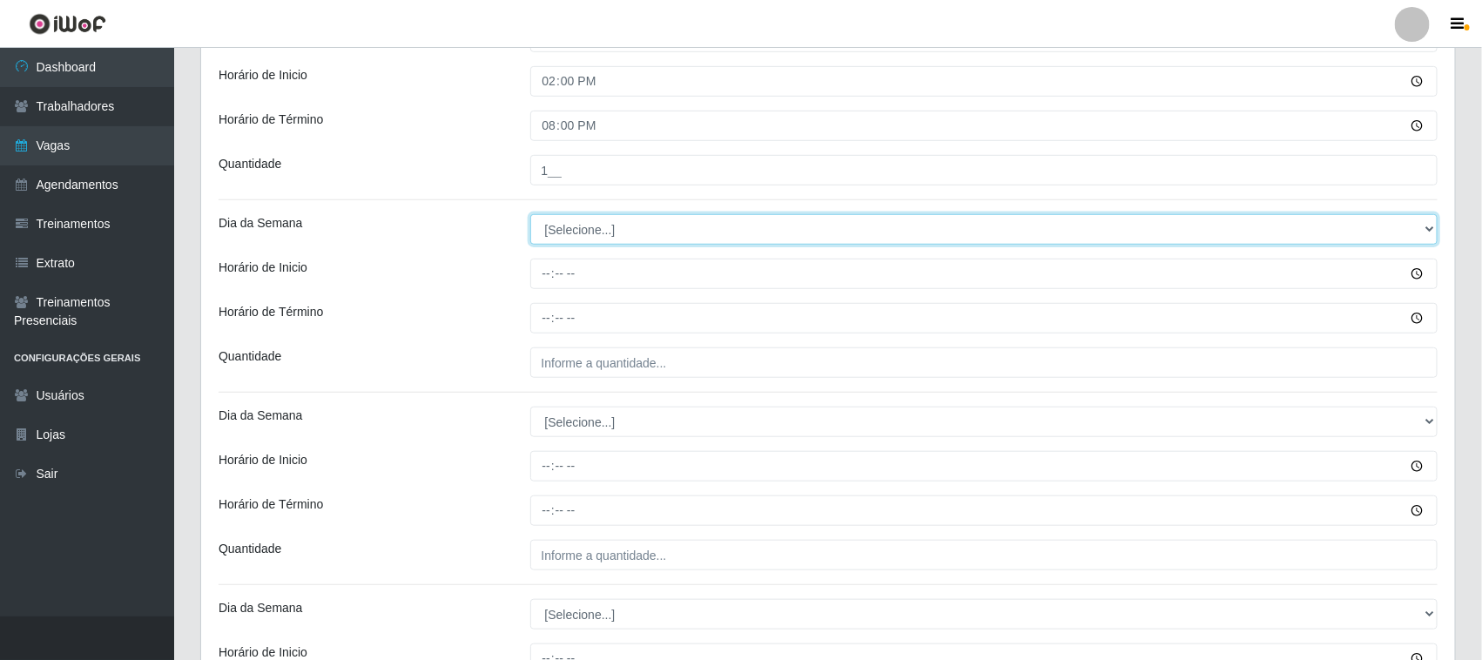
click at [610, 236] on select "[Selecione...] Segunda Terça Quarta Quinta Sexta Sábado Domingo" at bounding box center [984, 229] width 908 height 30
click at [530, 216] on select "[Selecione...] Segunda Terça Quarta Quinta Sexta Sábado Domingo" at bounding box center [984, 229] width 908 height 30
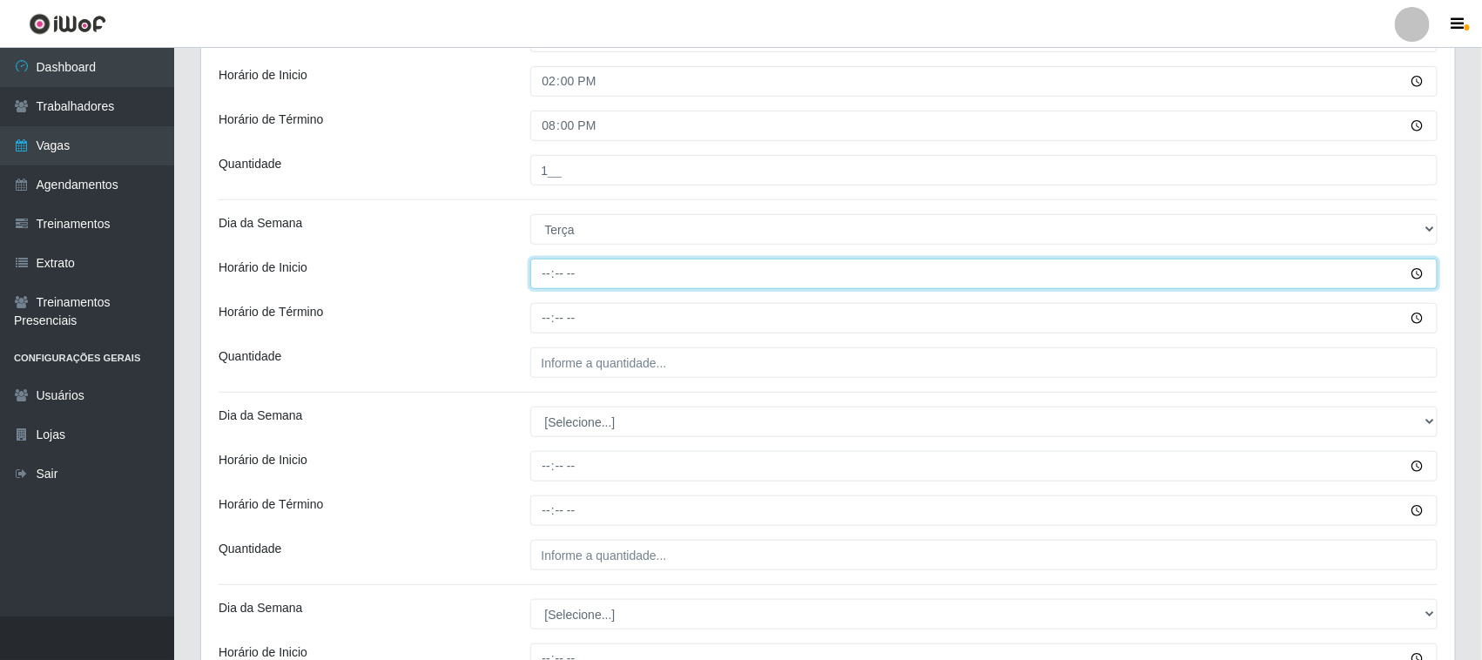
click at [549, 280] on input "Horário de Inicio" at bounding box center [984, 274] width 908 height 30
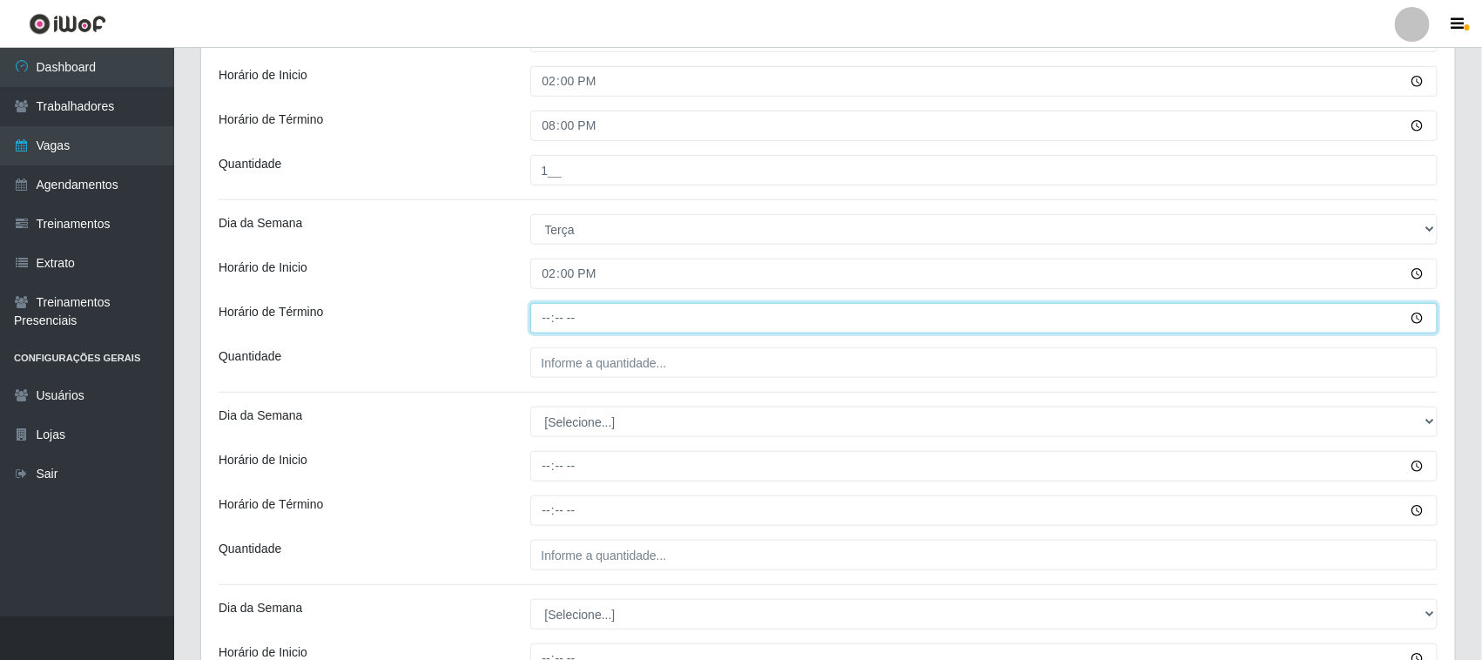
click at [542, 320] on input "Horário de Término" at bounding box center [984, 318] width 908 height 30
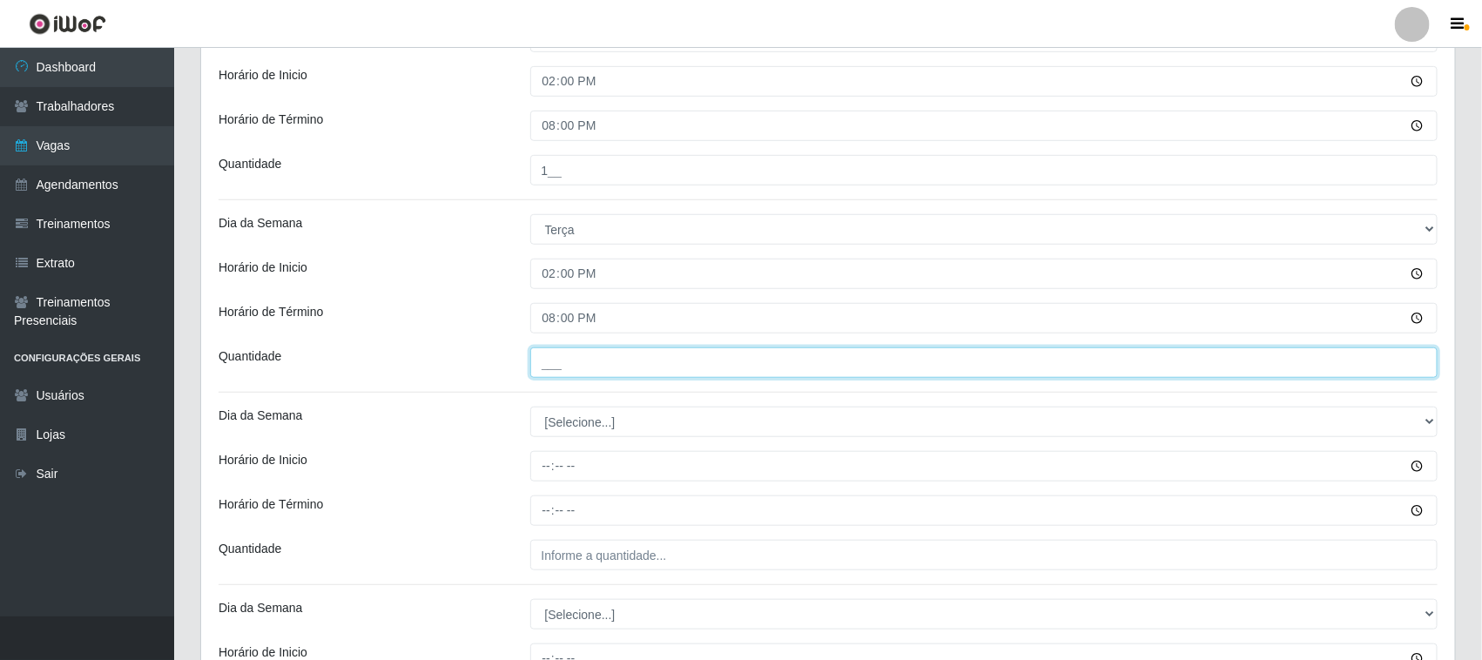
click at [571, 366] on input "___" at bounding box center [984, 362] width 908 height 30
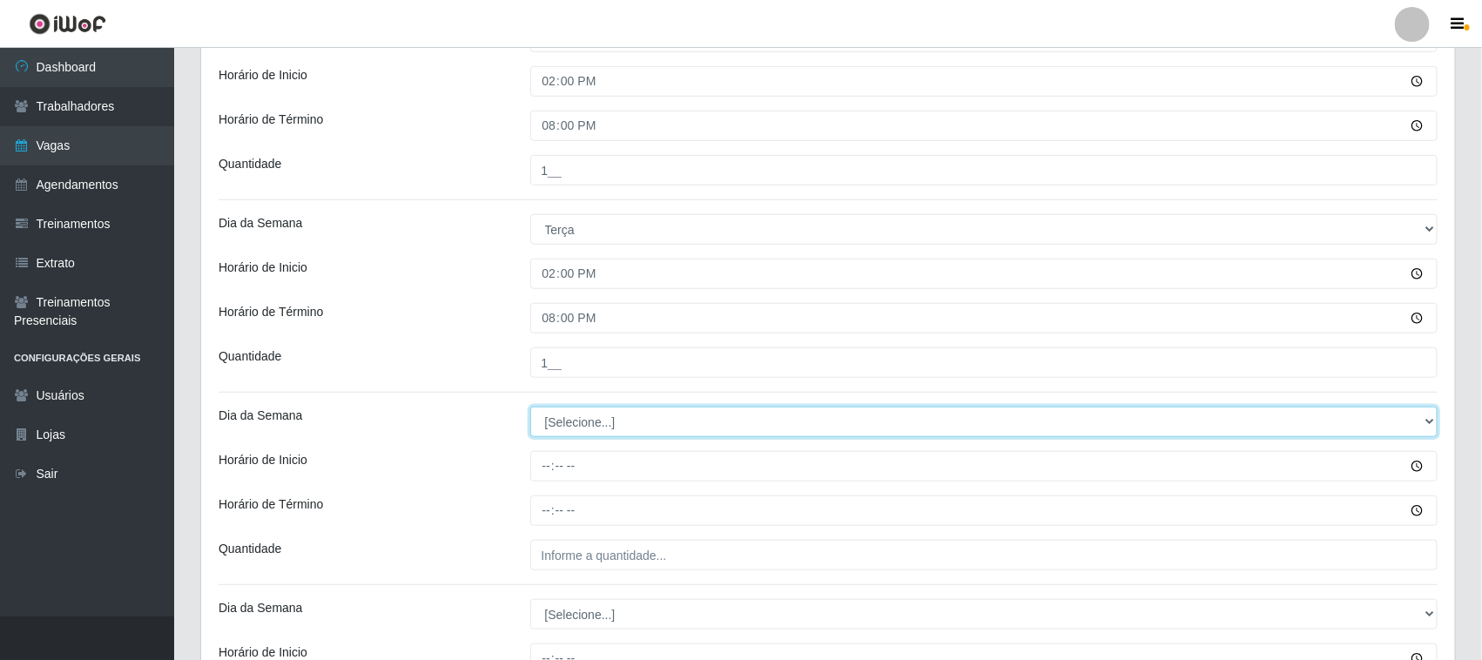
drag, startPoint x: 594, startPoint y: 410, endPoint x: 601, endPoint y: 419, distance: 11.2
click at [594, 410] on select "[Selecione...] Segunda Terça Quarta Quinta Sexta Sábado Domingo" at bounding box center [984, 422] width 908 height 30
click at [530, 408] on select "[Selecione...] Segunda Terça Quarta Quinta Sexta Sábado Domingo" at bounding box center [984, 422] width 908 height 30
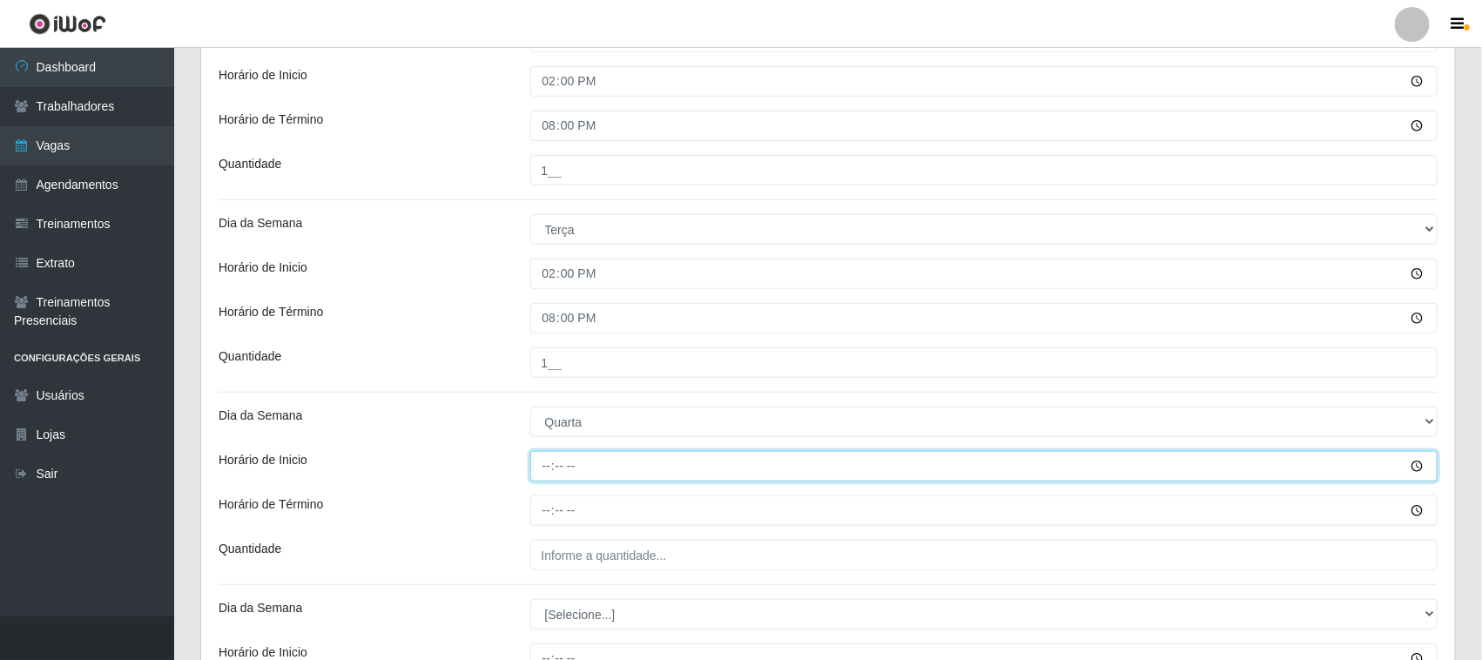
click at [544, 473] on input "Horário de Inicio" at bounding box center [984, 466] width 908 height 30
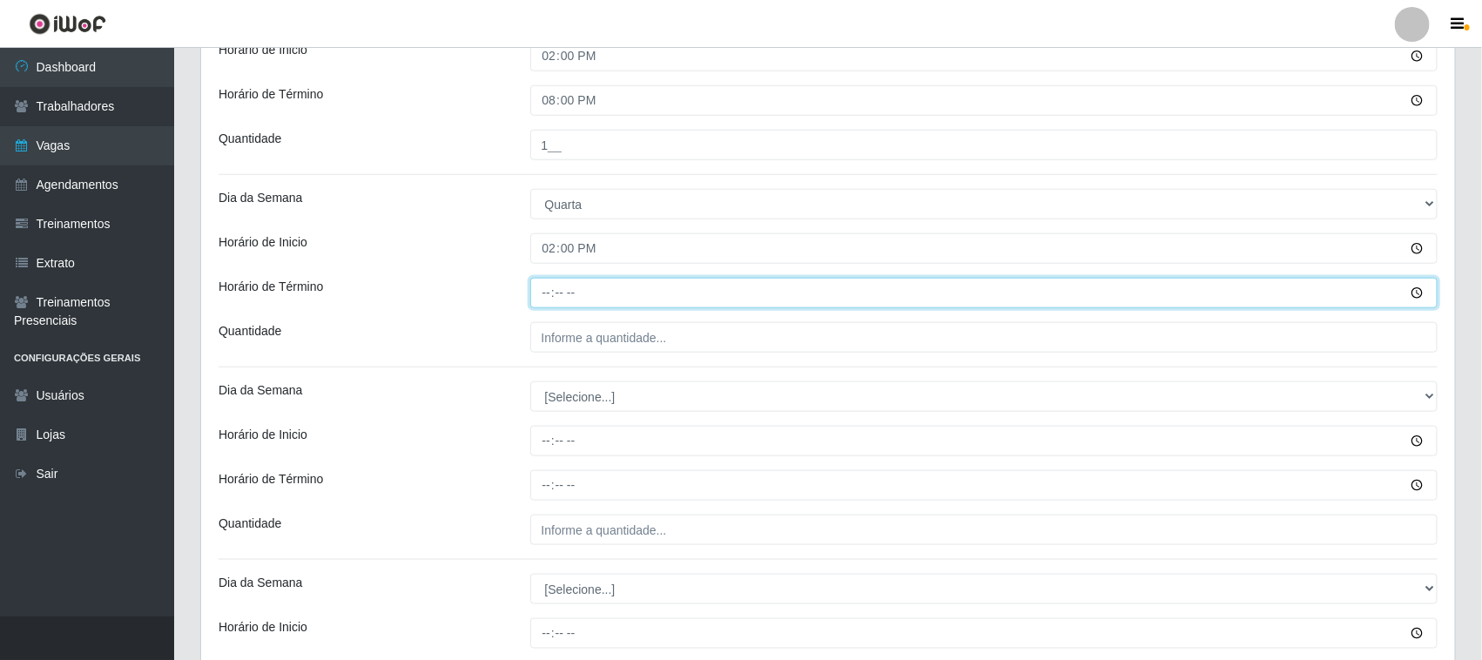
click at [547, 296] on input "Horário de Término" at bounding box center [984, 293] width 908 height 30
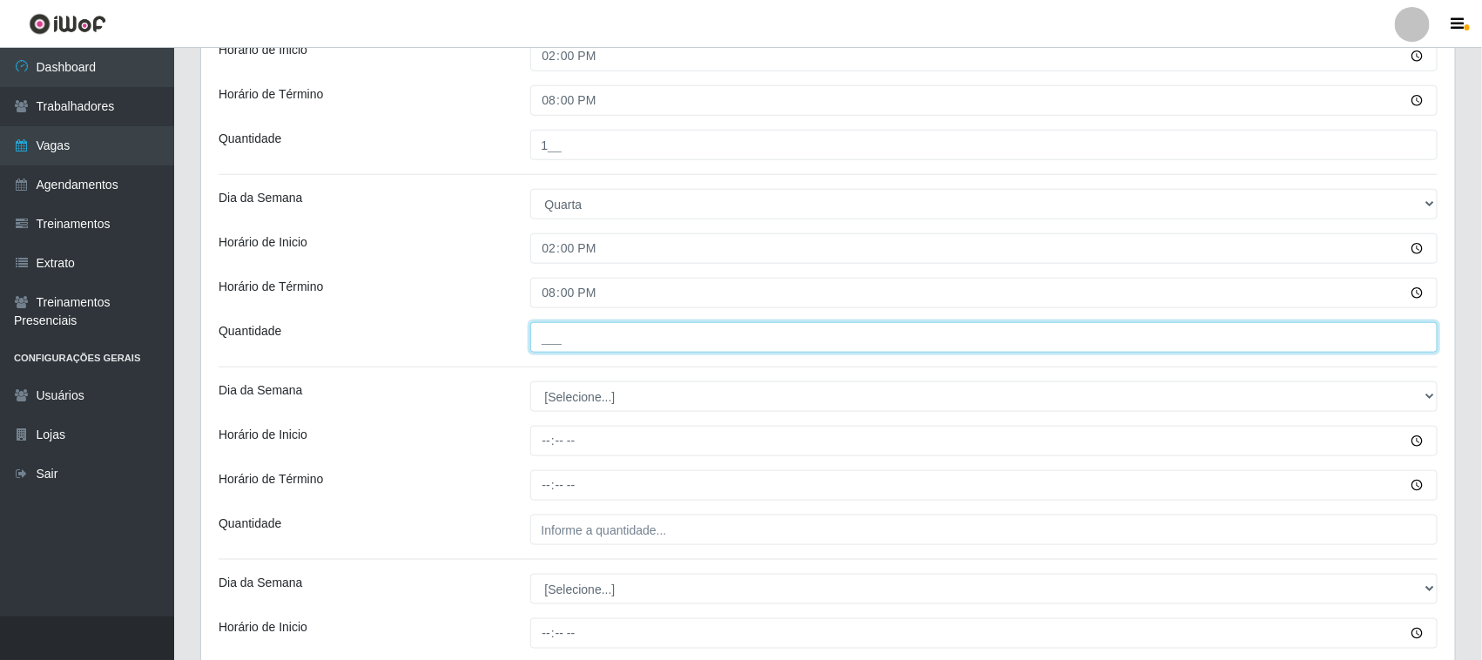
click at [560, 344] on input "___" at bounding box center [984, 337] width 908 height 30
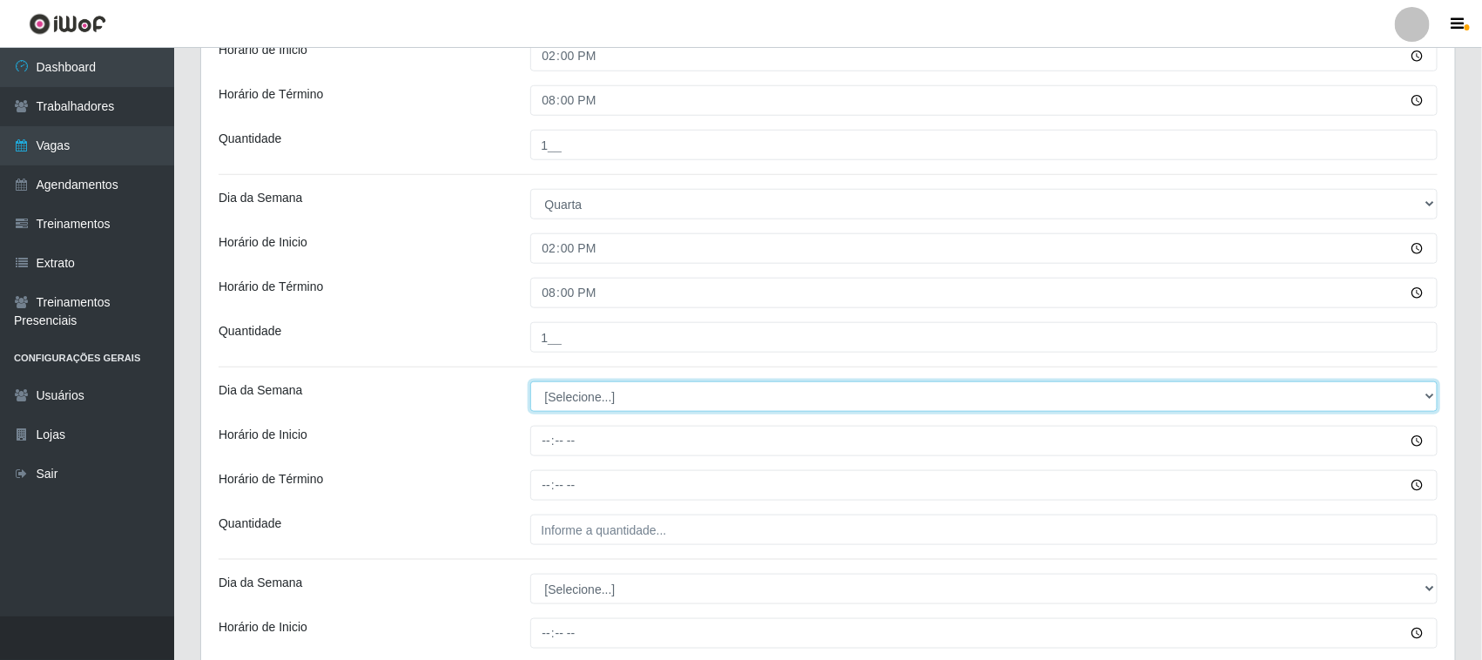
click at [579, 399] on select "[Selecione...] Segunda Terça Quarta Quinta Sexta Sábado Domingo" at bounding box center [984, 396] width 908 height 30
click at [530, 383] on select "[Selecione...] Segunda Terça Quarta Quinta Sexta Sábado Domingo" at bounding box center [984, 396] width 908 height 30
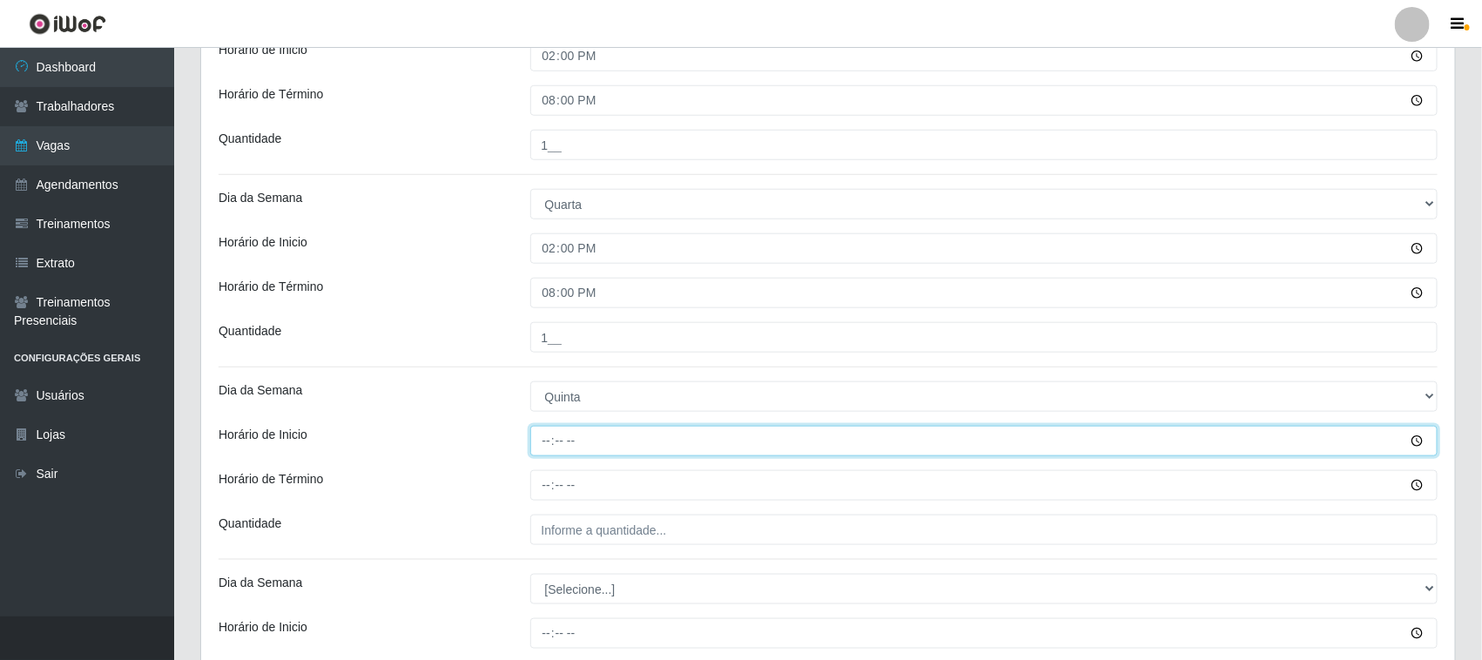
click at [557, 441] on input "Horário de Inicio" at bounding box center [984, 441] width 908 height 30
click at [549, 444] on input "Horário de Inicio" at bounding box center [984, 441] width 908 height 30
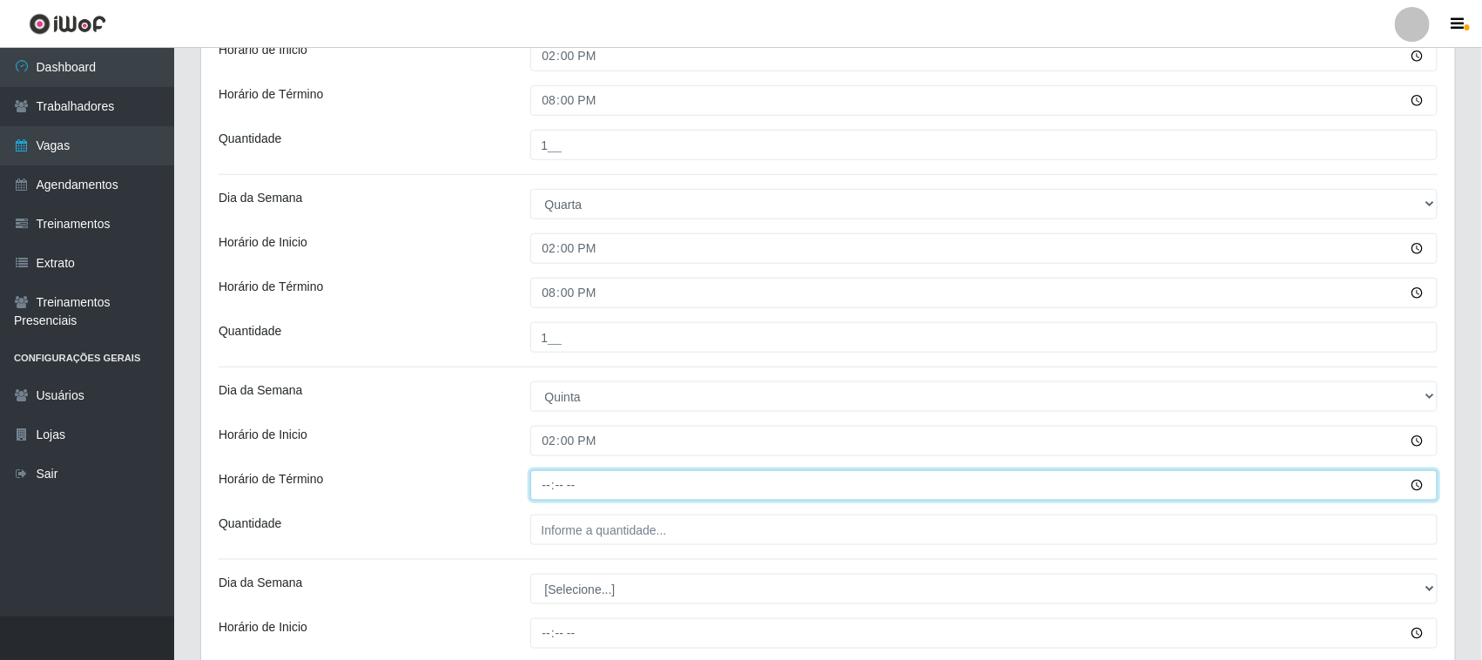
click at [535, 488] on input "Horário de Término" at bounding box center [984, 485] width 908 height 30
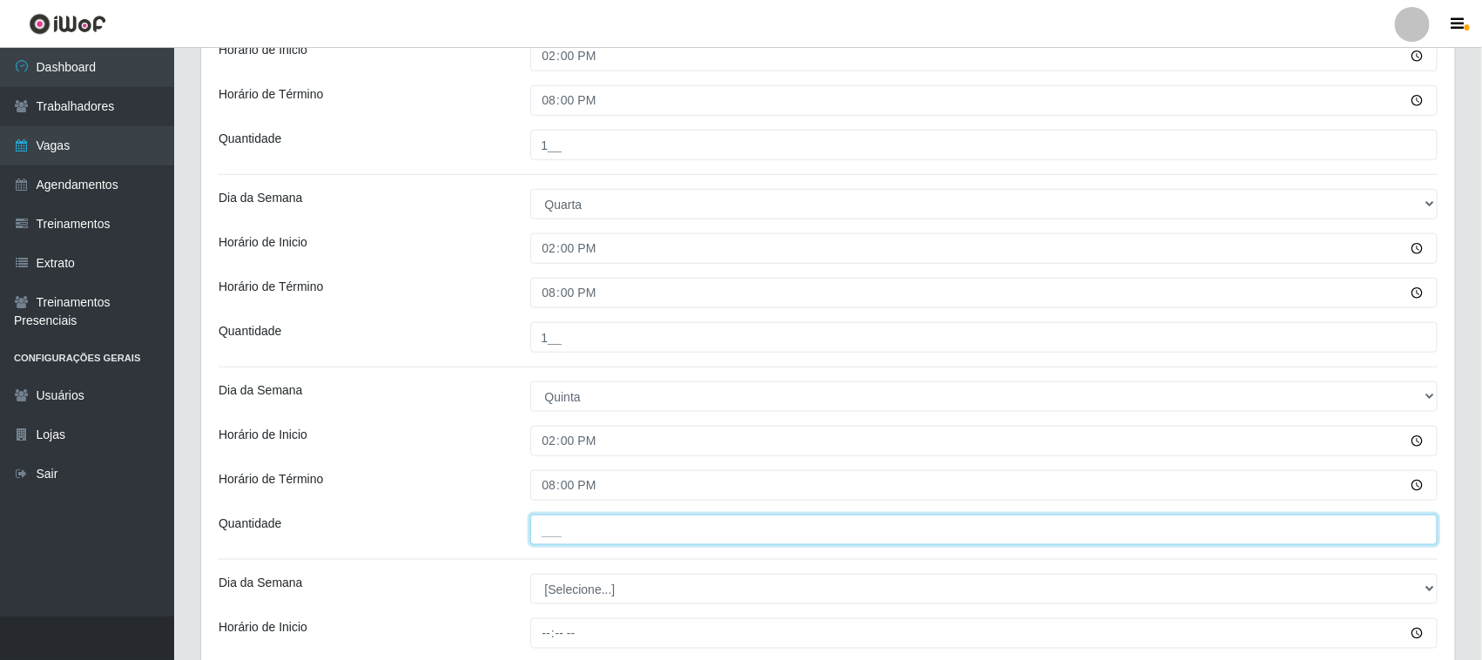
drag, startPoint x: 572, startPoint y: 525, endPoint x: 582, endPoint y: 521, distance: 10.5
click at [572, 525] on input "___" at bounding box center [984, 530] width 908 height 30
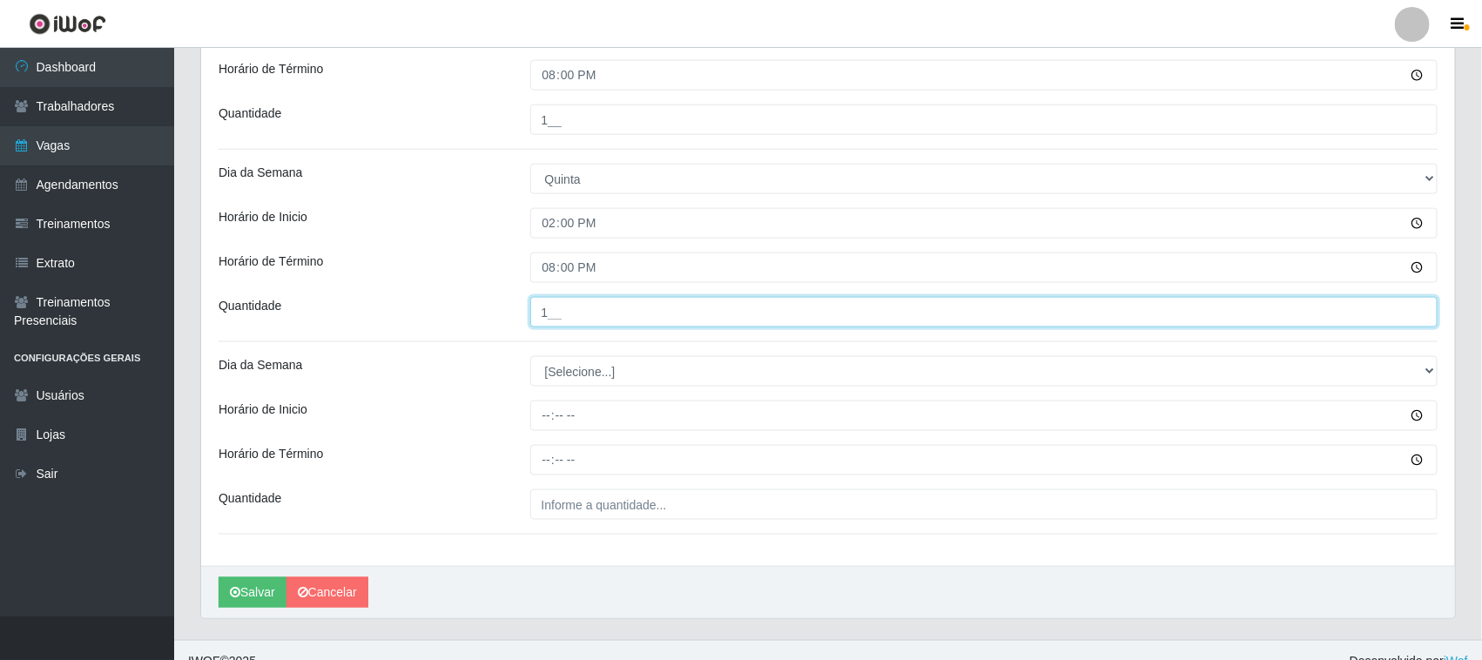
scroll to position [897, 0]
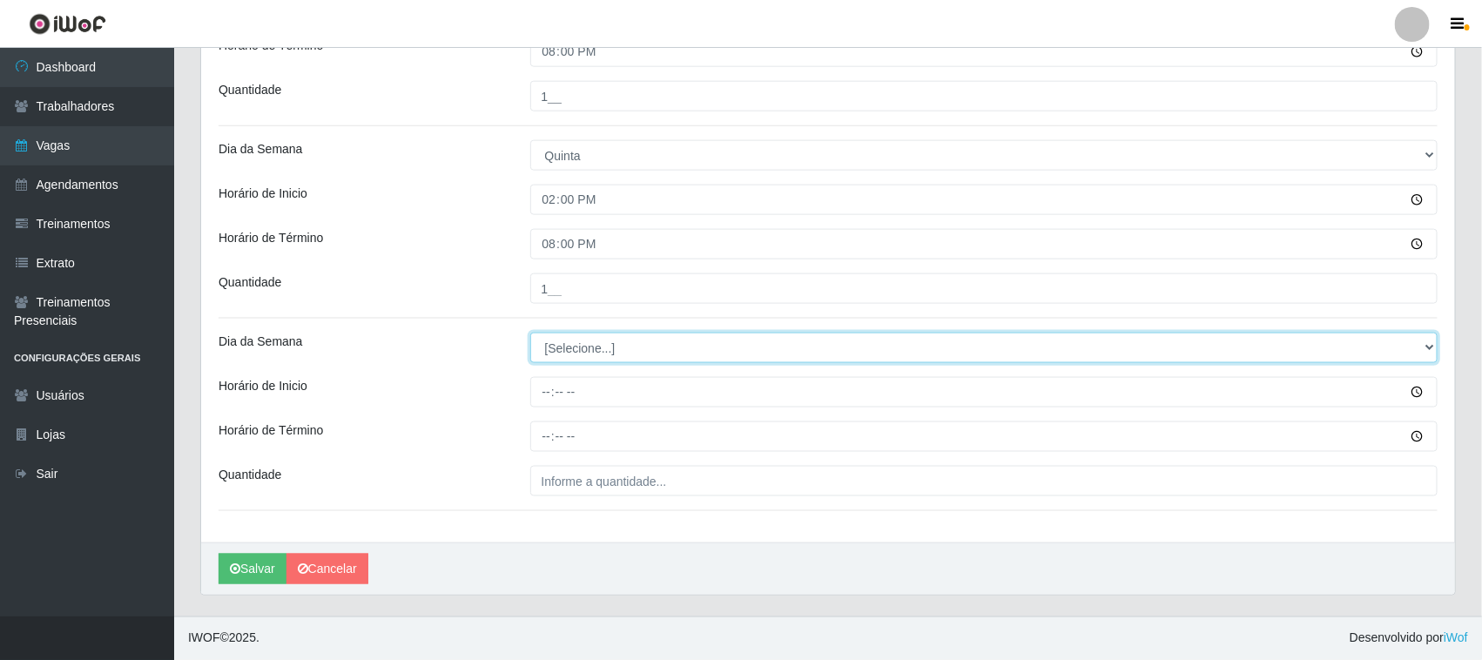
click at [568, 357] on select "[Selecione...] Segunda Terça Quarta Quinta Sexta Sábado Domingo" at bounding box center [984, 348] width 908 height 30
click at [530, 333] on select "[Selecione...] Segunda Terça Quarta Quinta Sexta Sábado Domingo" at bounding box center [984, 348] width 908 height 30
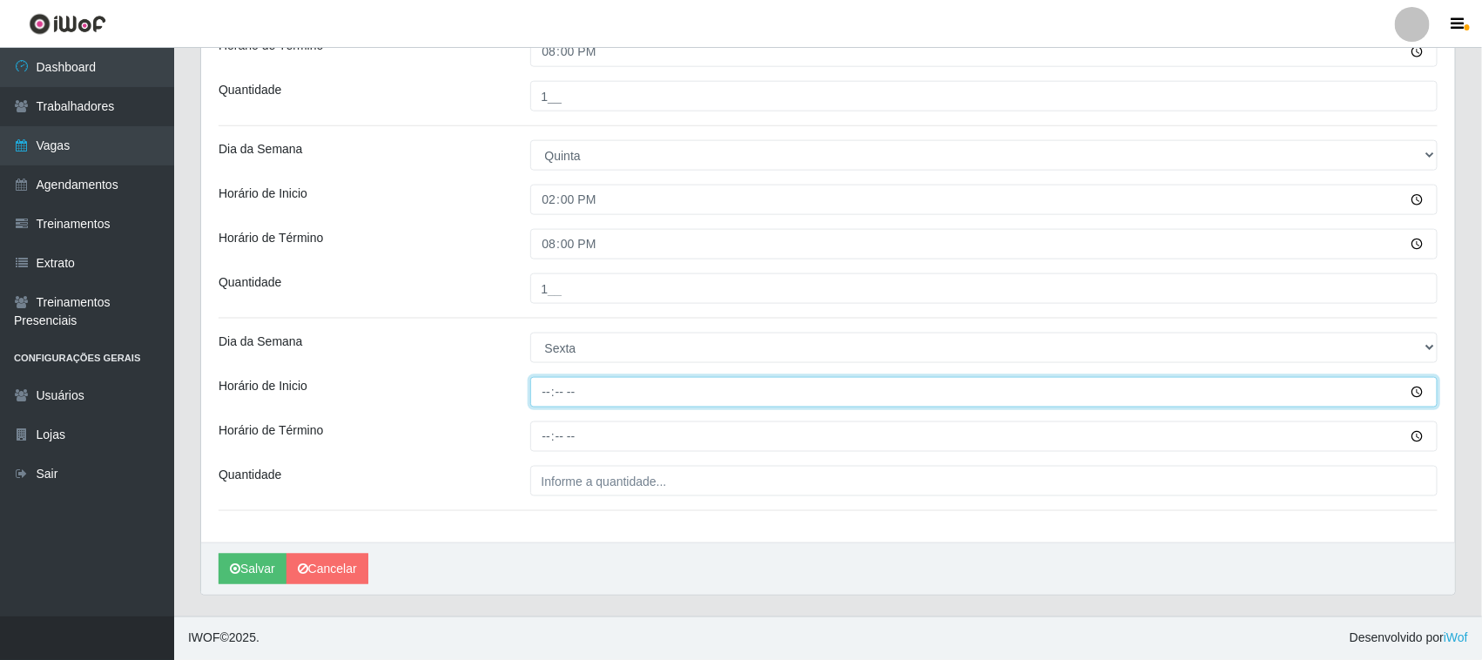
click at [545, 399] on input "Horário de Inicio" at bounding box center [984, 392] width 908 height 30
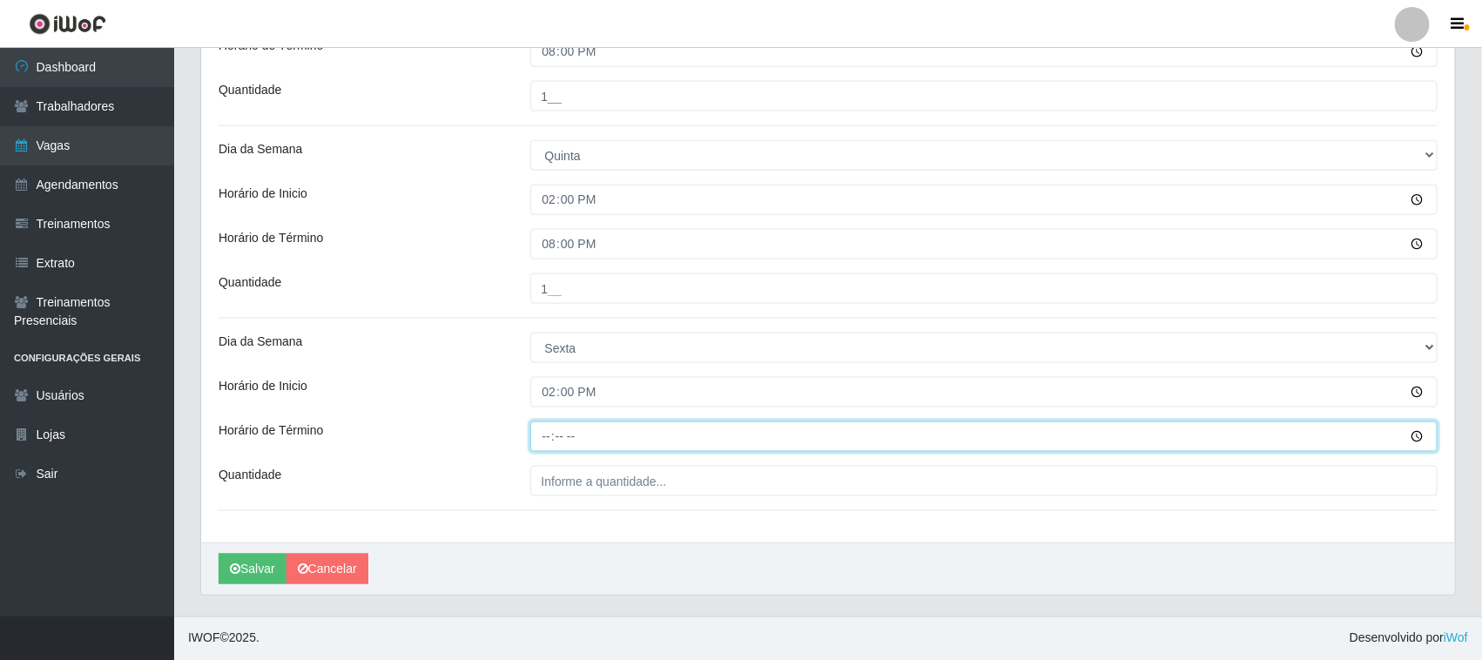
click at [542, 435] on input "Horário de Término" at bounding box center [984, 436] width 908 height 30
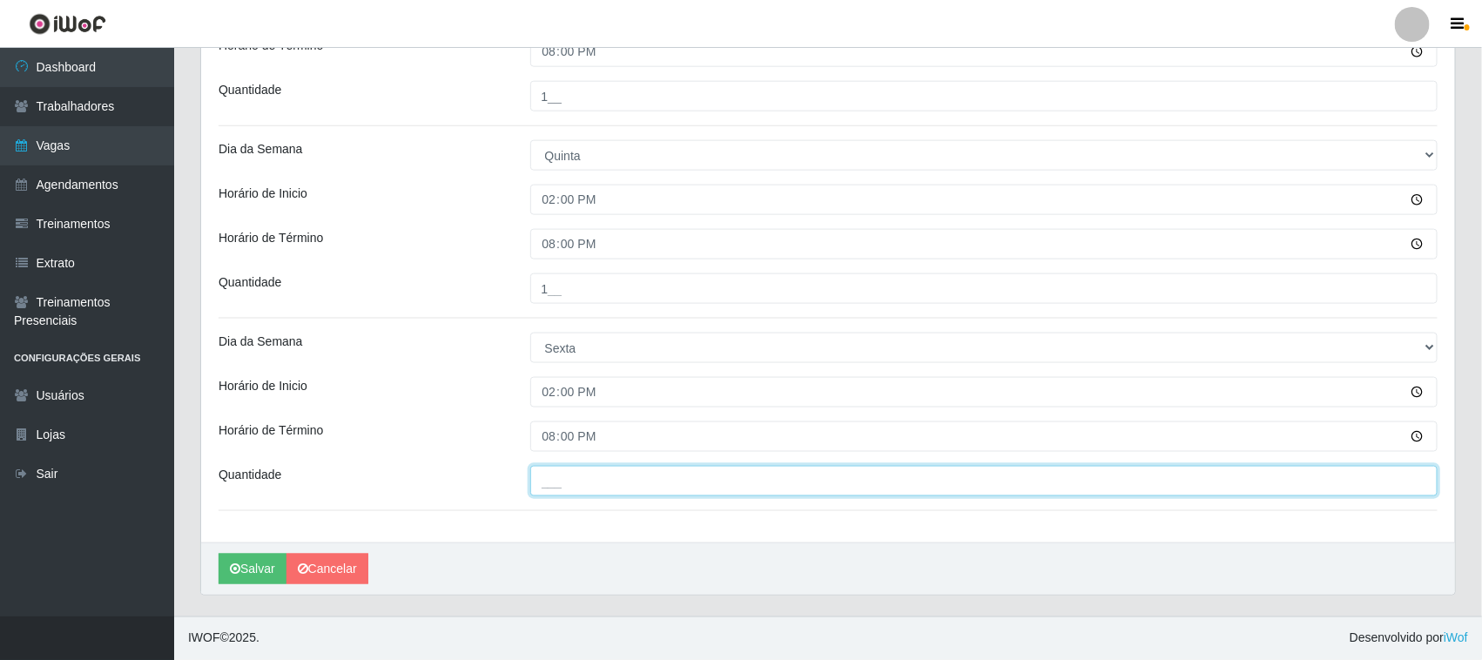
drag, startPoint x: 558, startPoint y: 472, endPoint x: 567, endPoint y: 475, distance: 9.1
click at [558, 472] on input "___" at bounding box center [984, 481] width 908 height 30
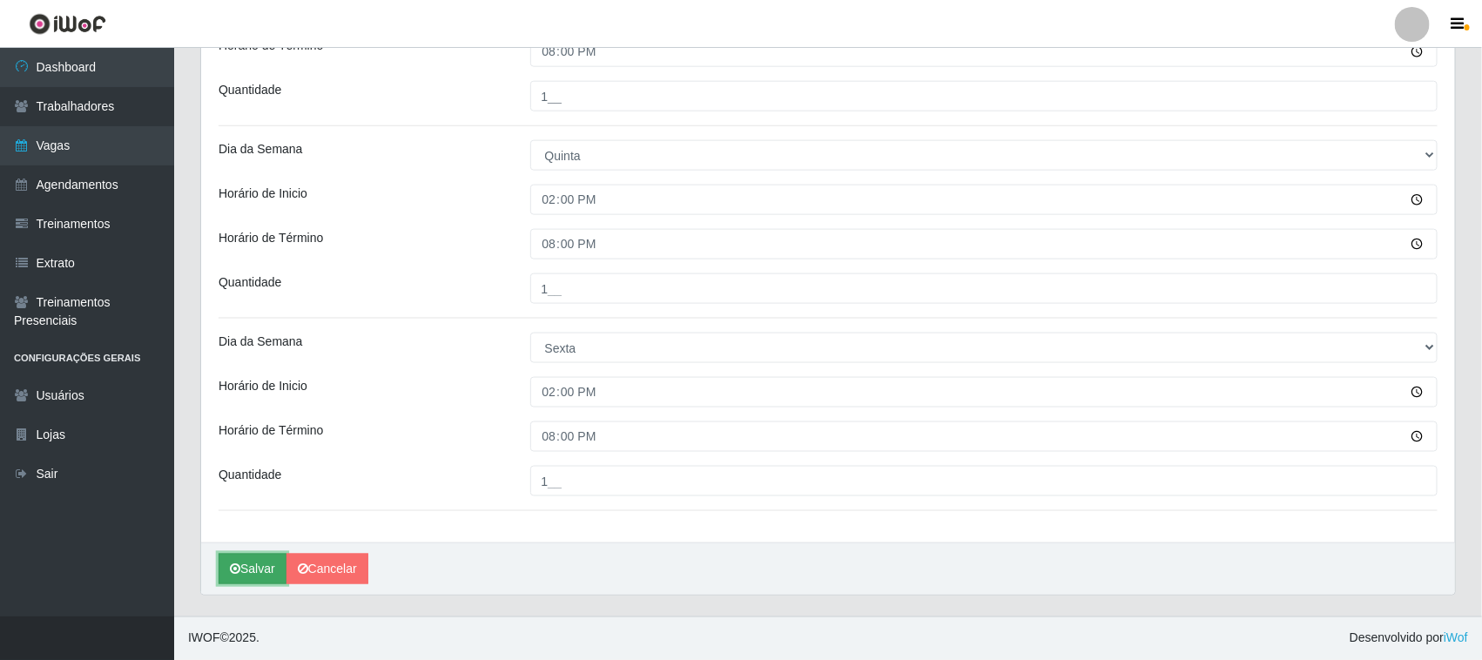
click at [264, 557] on button "Salvar" at bounding box center [253, 569] width 68 height 30
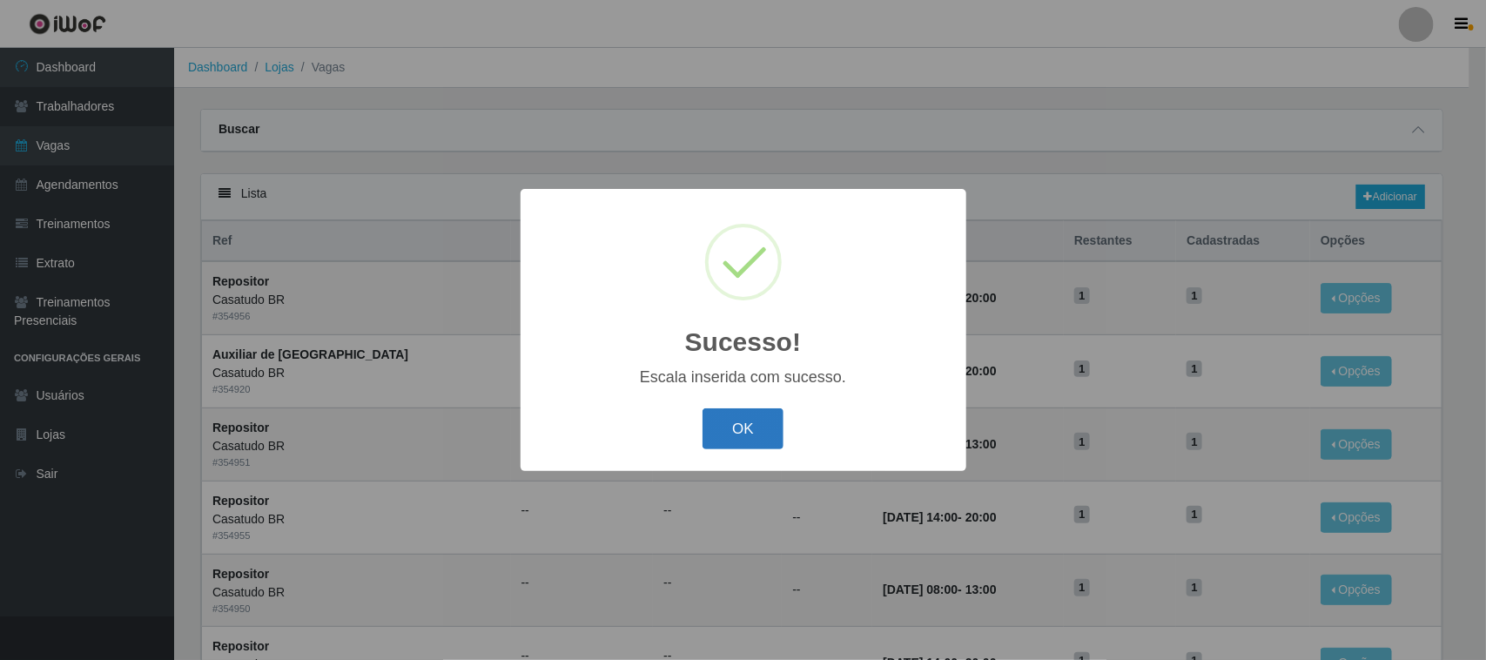
click at [766, 433] on button "OK" at bounding box center [743, 428] width 81 height 41
